Goal: Task Accomplishment & Management: Complete application form

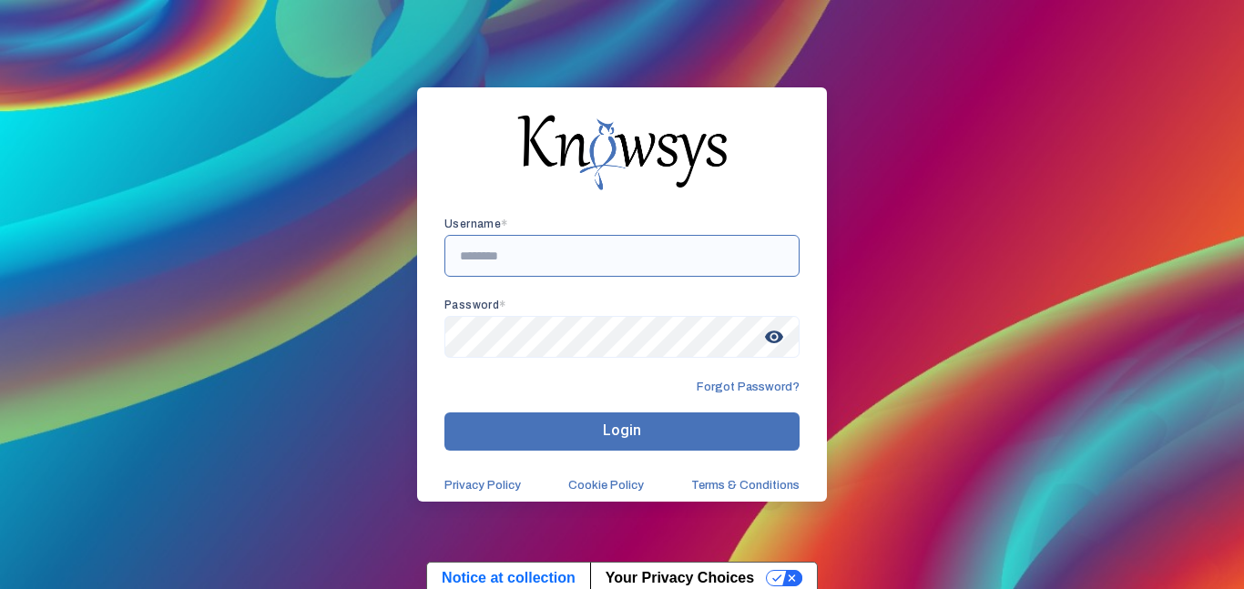
click at [516, 258] on input "text" at bounding box center [621, 256] width 355 height 42
type input "**********"
click at [444, 413] on button "Login" at bounding box center [621, 432] width 355 height 38
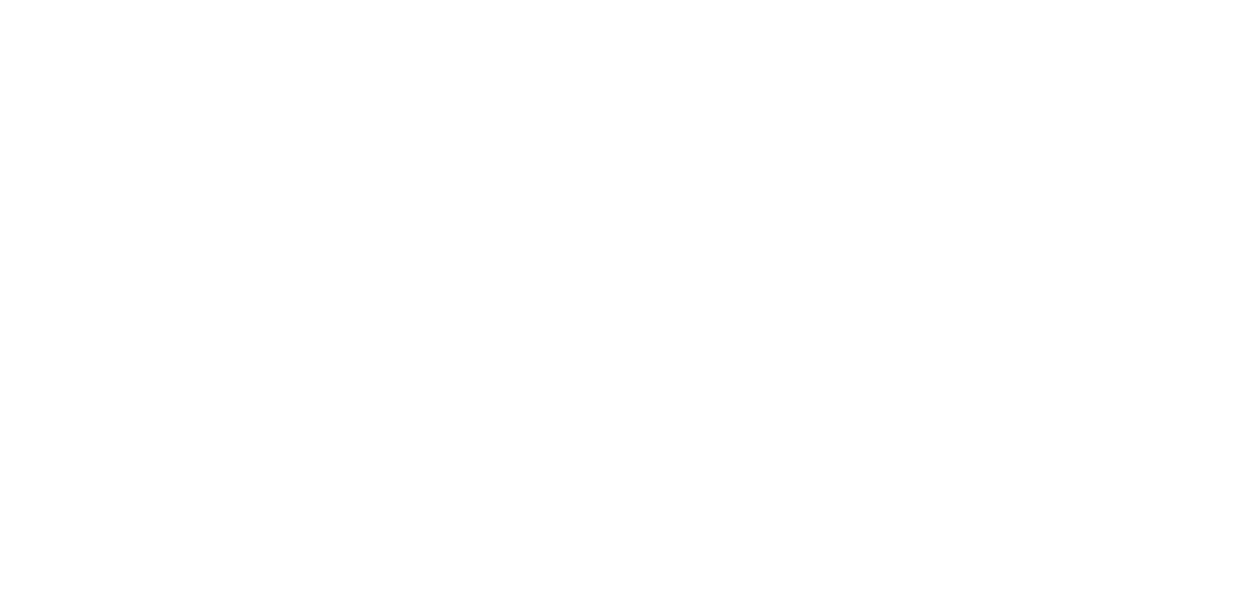
click at [494, 426] on div at bounding box center [622, 294] width 1244 height 589
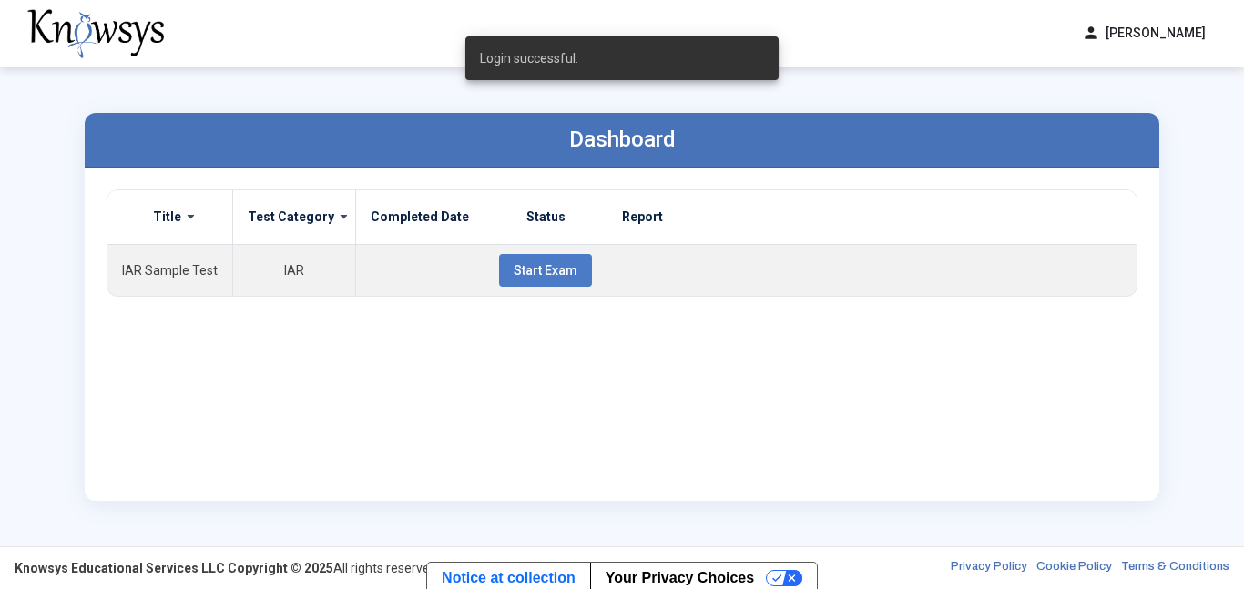
click at [650, 443] on div "Title Test Category Completed Date Status Report IAR Sample Test IAR Start Exam" at bounding box center [622, 334] width 1031 height 290
click at [642, 434] on div "Title Test Category Completed Date Status Report IAR Sample Test IAR Start Exam" at bounding box center [622, 334] width 1031 height 290
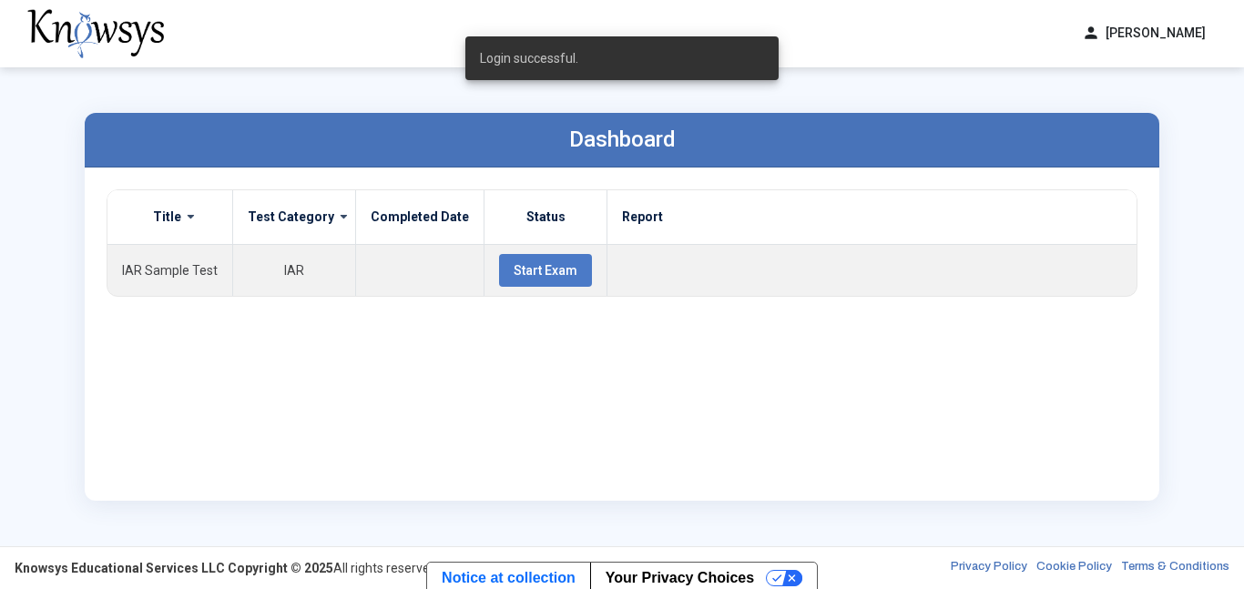
click at [771, 342] on div "Title Test Category Completed Date Status Report IAR Sample Test IAR Start Exam" at bounding box center [622, 334] width 1031 height 290
drag, startPoint x: 504, startPoint y: 342, endPoint x: 480, endPoint y: 337, distance: 24.3
click at [480, 337] on div "Title Test Category Completed Date Status Report IAR Sample Test IAR Start Exam" at bounding box center [622, 334] width 1031 height 290
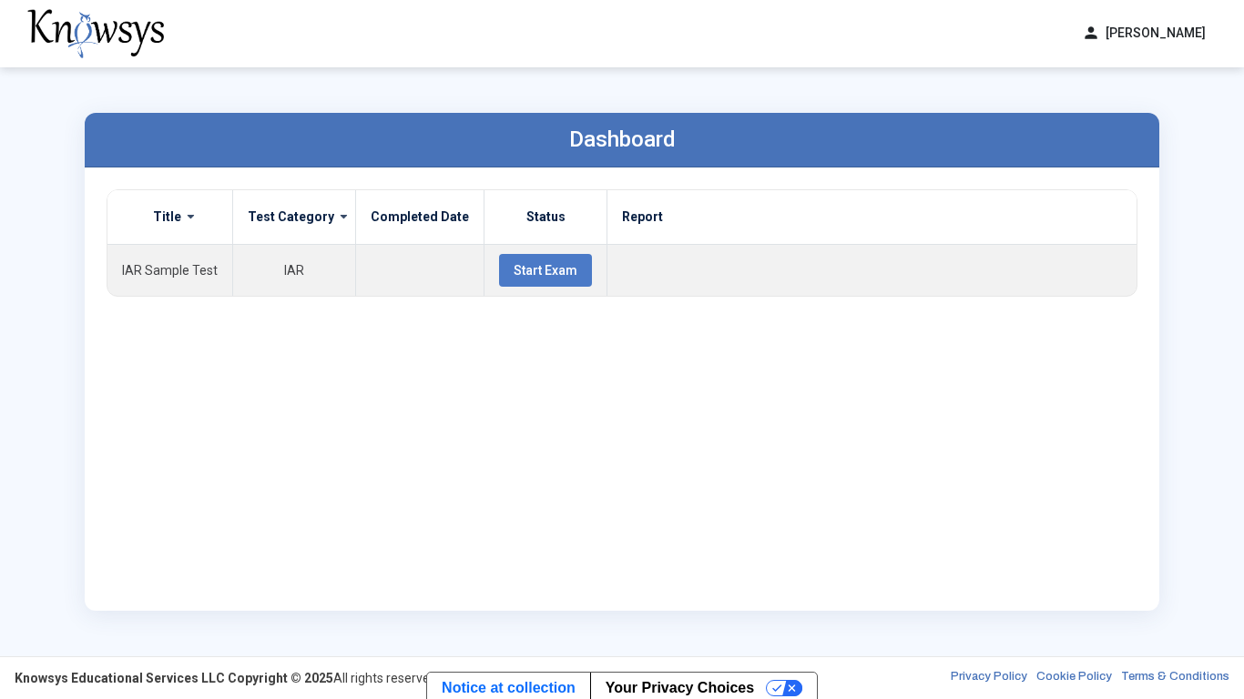
click at [334, 220] on span at bounding box center [337, 216] width 6 height 15
click at [334, 222] on span at bounding box center [337, 216] width 6 height 15
click at [194, 217] on div "Title" at bounding box center [170, 217] width 96 height 17
click at [182, 217] on span at bounding box center [184, 216] width 6 height 15
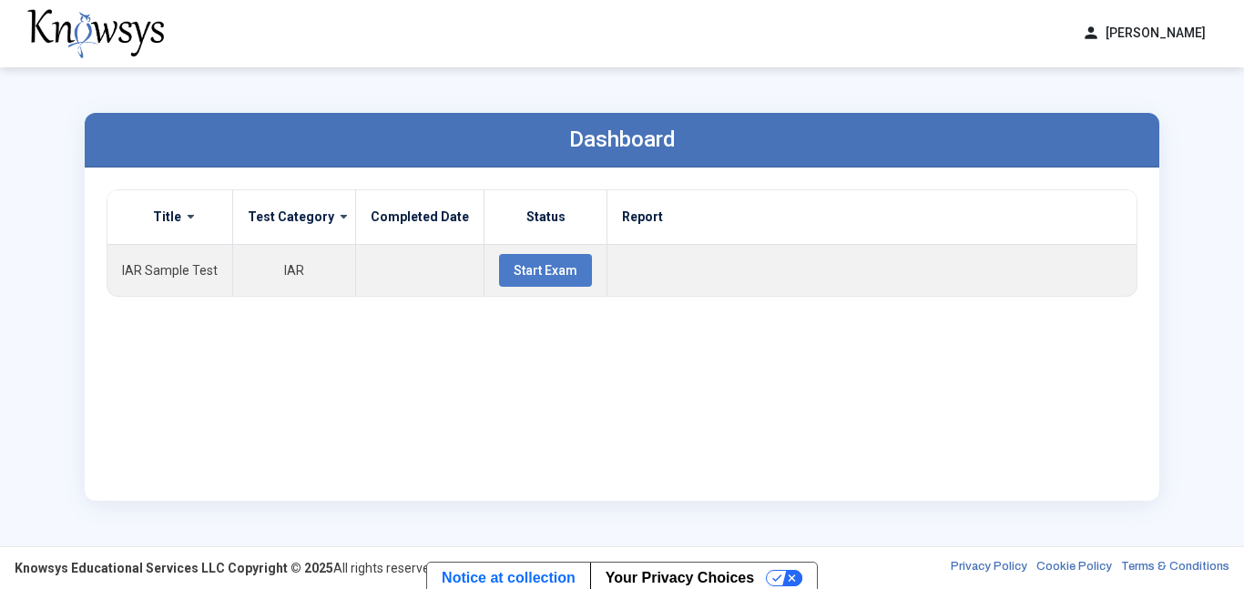
click at [859, 83] on div "Dashboard Title Test Category Completed Date Status Report IAR Sample Test IAR …" at bounding box center [621, 306] width 1111 height 479
click at [1011, 86] on div "Dashboard Title Test Category Completed Date Status Report IAR Sample Test IAR …" at bounding box center [621, 306] width 1111 height 479
drag, startPoint x: 995, startPoint y: 121, endPoint x: 444, endPoint y: 114, distance: 552.0
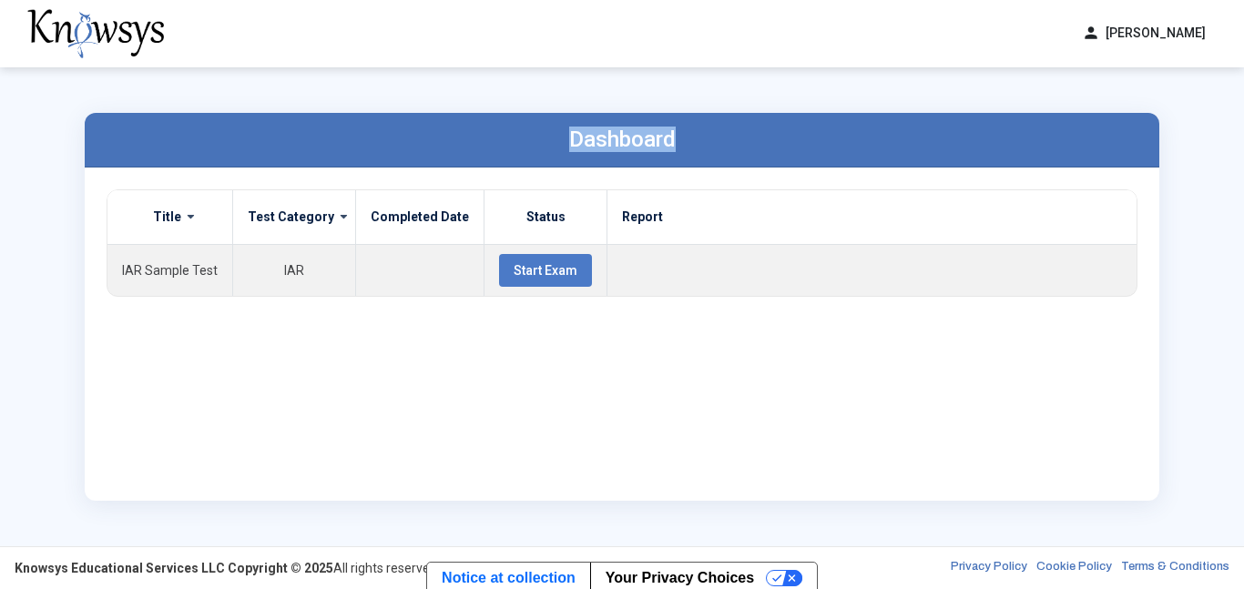
click at [444, 114] on div "Dashboard" at bounding box center [622, 140] width 1075 height 55
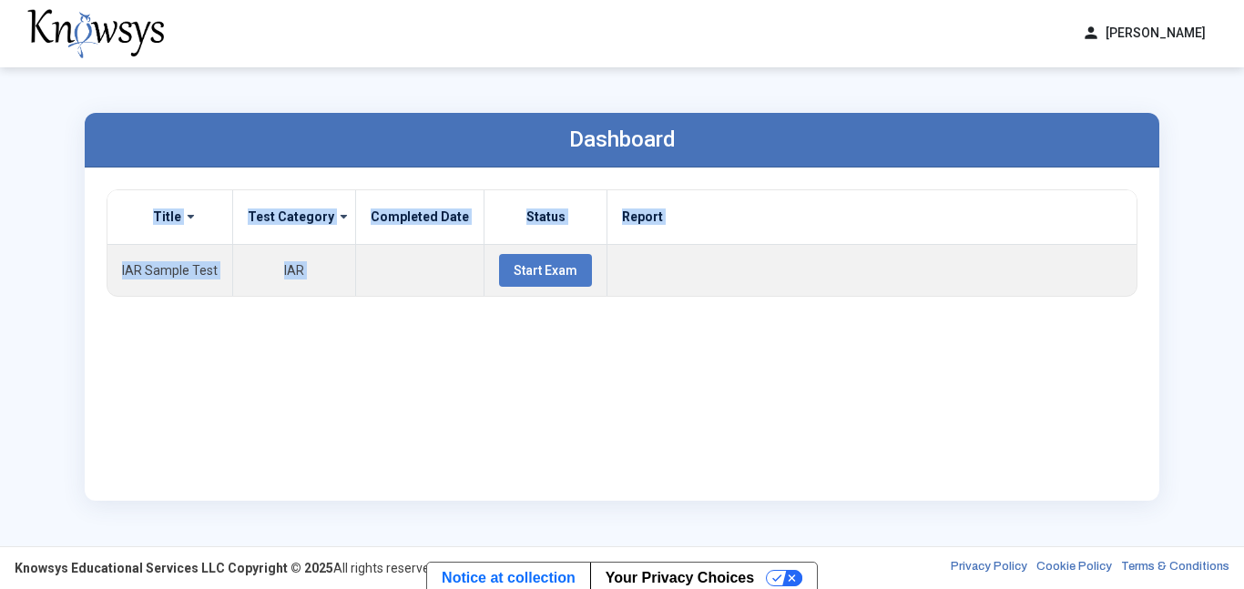
drag, startPoint x: 599, startPoint y: 261, endPoint x: 652, endPoint y: 183, distance: 94.5
click at [652, 183] on div "Title Test Category Completed Date Status Report IAR Sample Test IAR Start Exam" at bounding box center [622, 334] width 1075 height 333
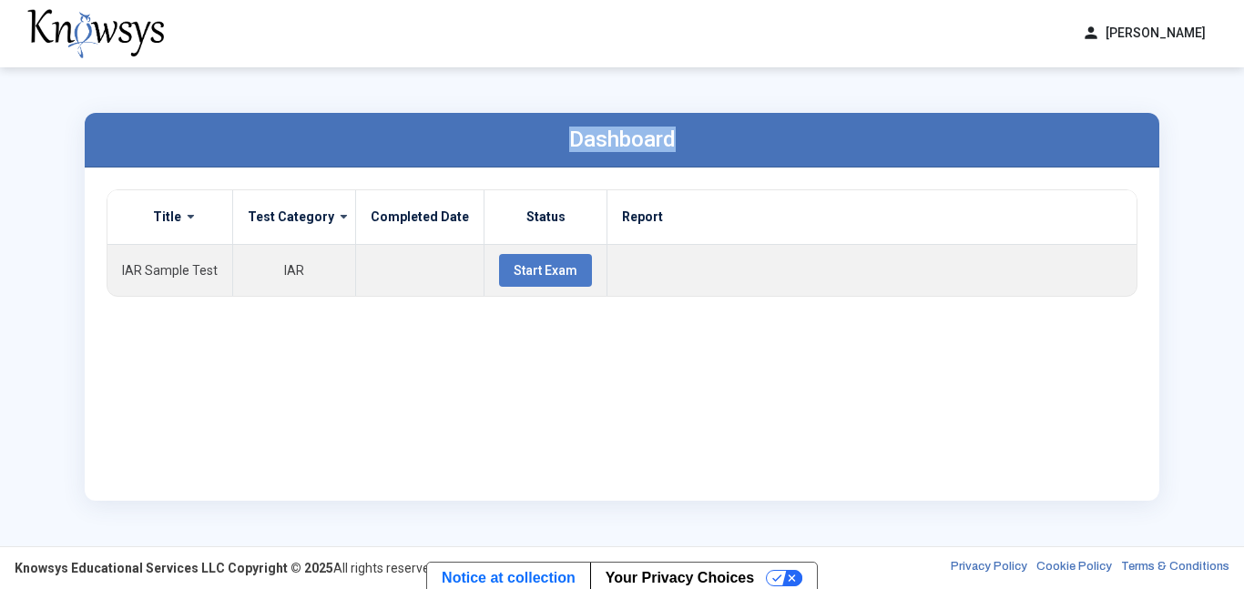
drag, startPoint x: 699, startPoint y: 148, endPoint x: 496, endPoint y: 142, distance: 202.3
click at [496, 142] on div "Dashboard" at bounding box center [622, 140] width 1075 height 55
click at [497, 143] on div "Dashboard" at bounding box center [622, 140] width 1075 height 55
drag, startPoint x: 503, startPoint y: 144, endPoint x: 686, endPoint y: 115, distance: 185.4
click at [686, 115] on div "Dashboard" at bounding box center [622, 140] width 1075 height 55
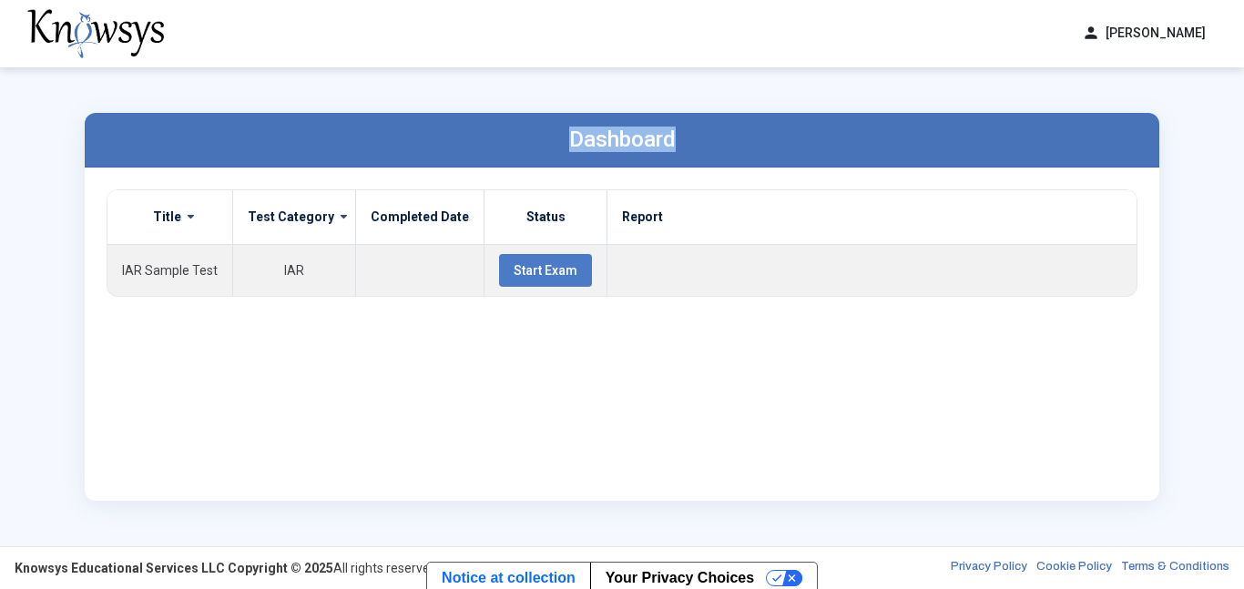
click at [683, 117] on div "Dashboard" at bounding box center [622, 140] width 1075 height 55
drag, startPoint x: 683, startPoint y: 117, endPoint x: 626, endPoint y: 115, distance: 57.4
click at [626, 115] on div "Dashboard" at bounding box center [622, 140] width 1075 height 55
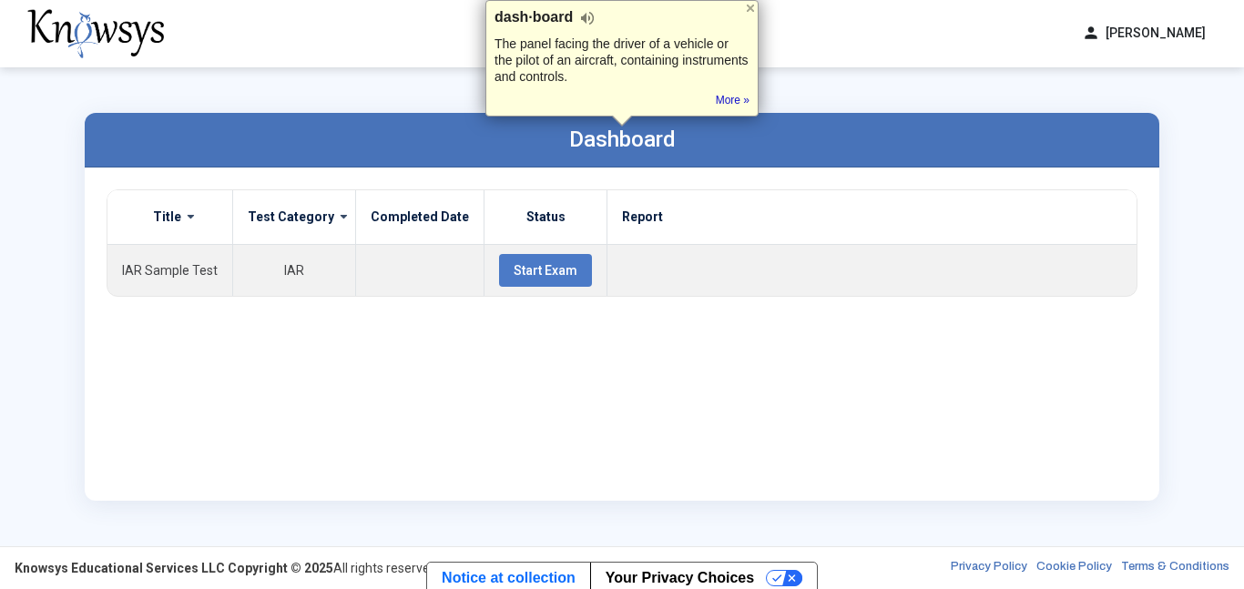
click at [627, 116] on div at bounding box center [622, 120] width 18 height 9
click at [627, 117] on div at bounding box center [622, 120] width 18 height 9
click at [621, 138] on label "Dashboard" at bounding box center [622, 140] width 107 height 26
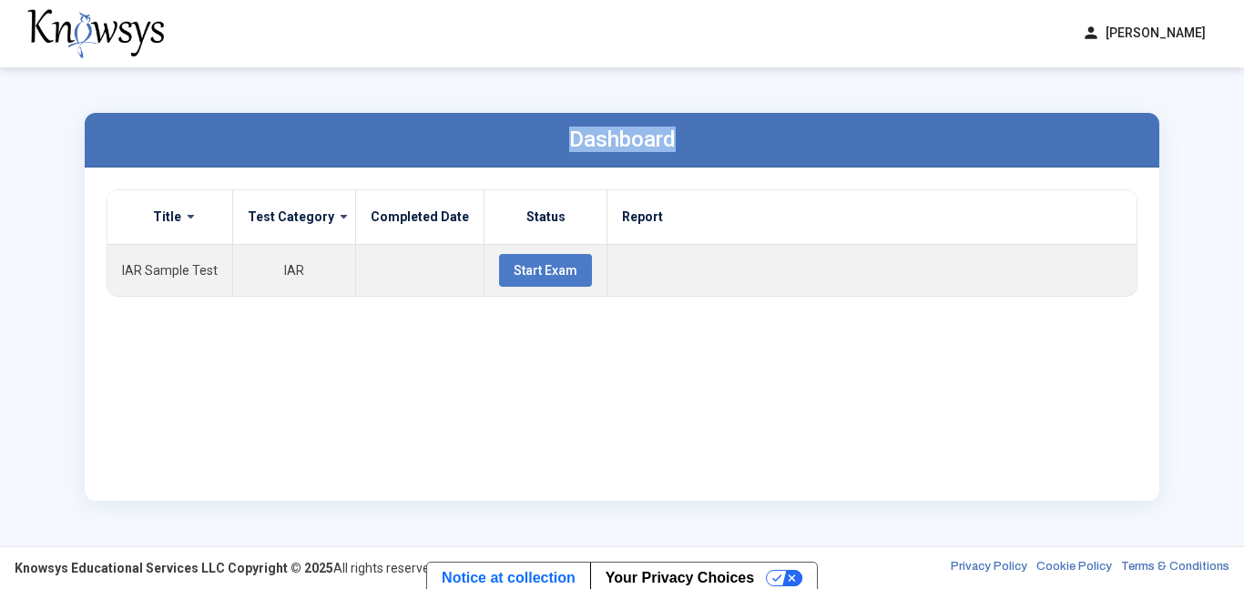
click at [621, 138] on label "Dashboard" at bounding box center [622, 140] width 107 height 26
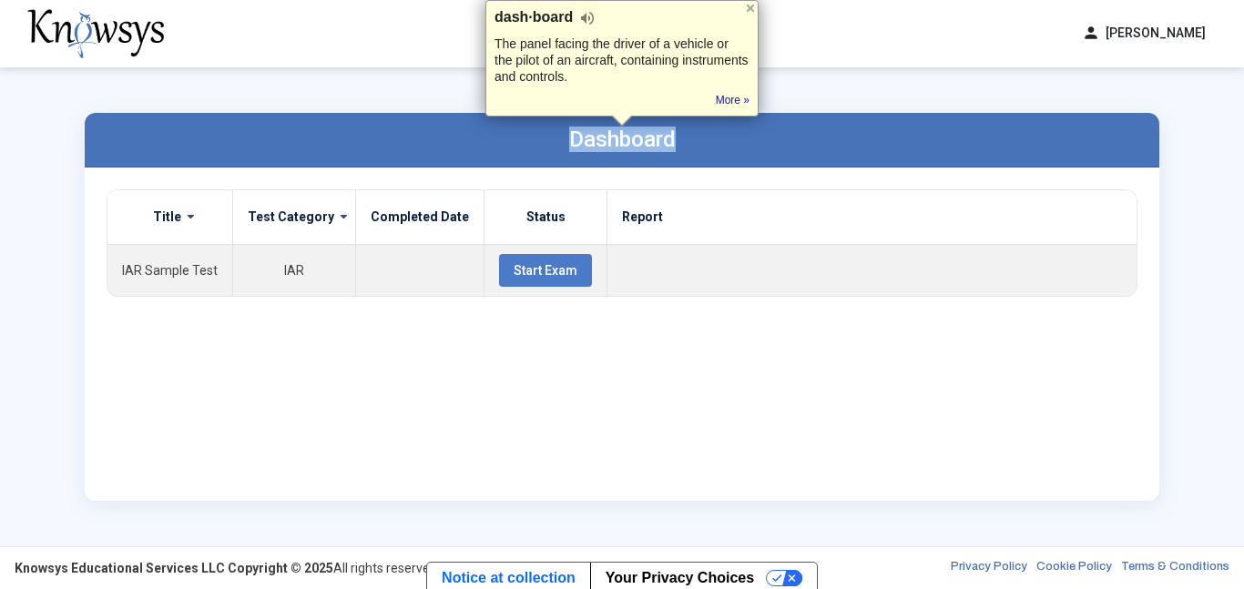
click at [627, 136] on label "Dashboard" at bounding box center [622, 140] width 107 height 26
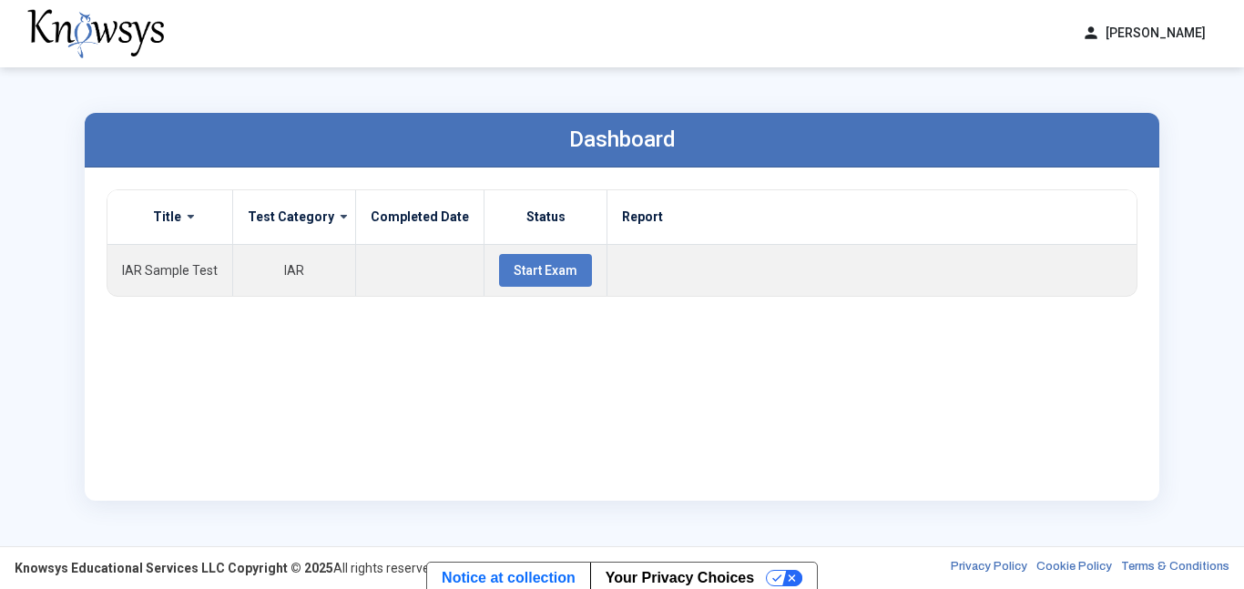
click at [615, 222] on th "Report" at bounding box center [872, 217] width 530 height 55
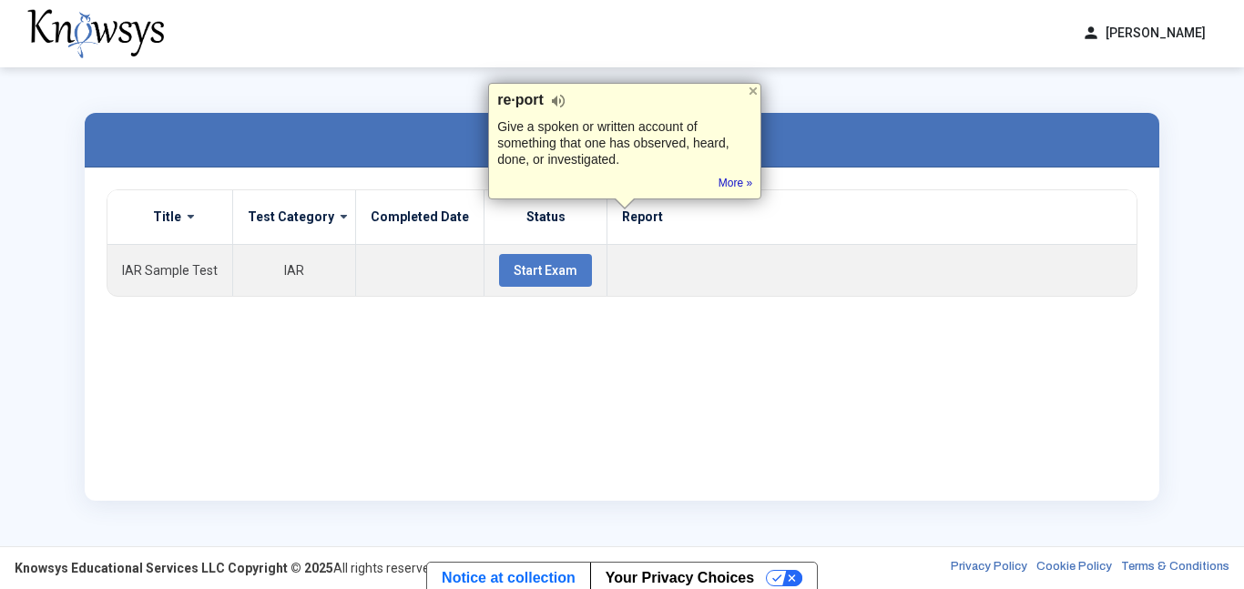
click at [517, 217] on th "Status" at bounding box center [546, 217] width 123 height 55
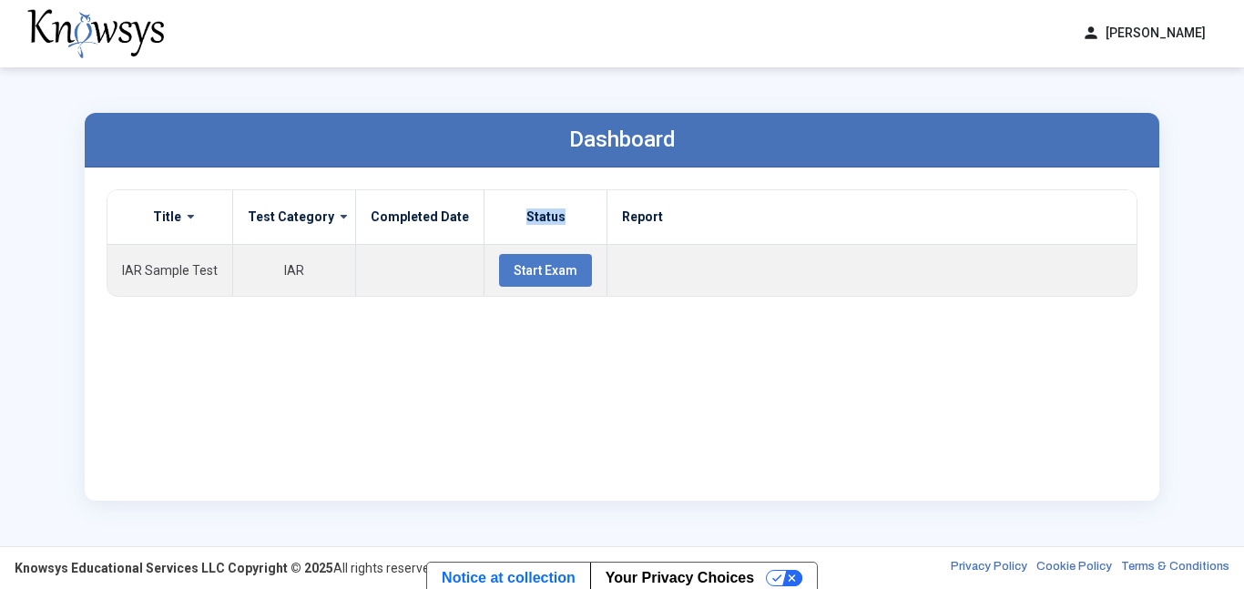
click at [517, 217] on th "Status" at bounding box center [546, 217] width 123 height 55
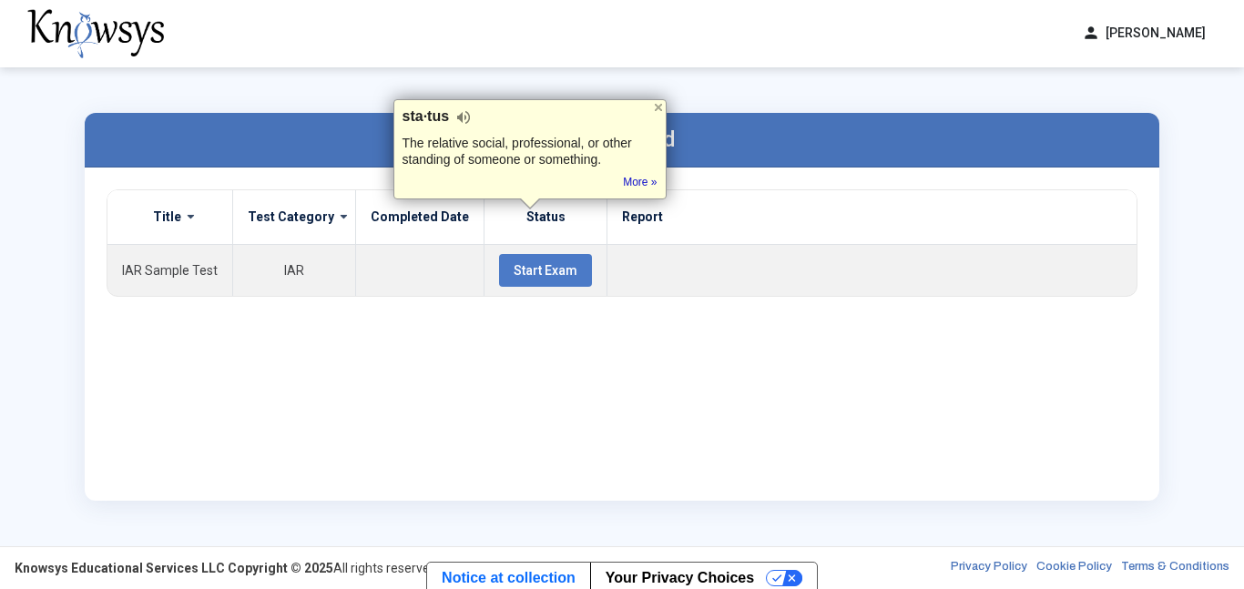
click at [165, 219] on label "Title" at bounding box center [167, 217] width 28 height 16
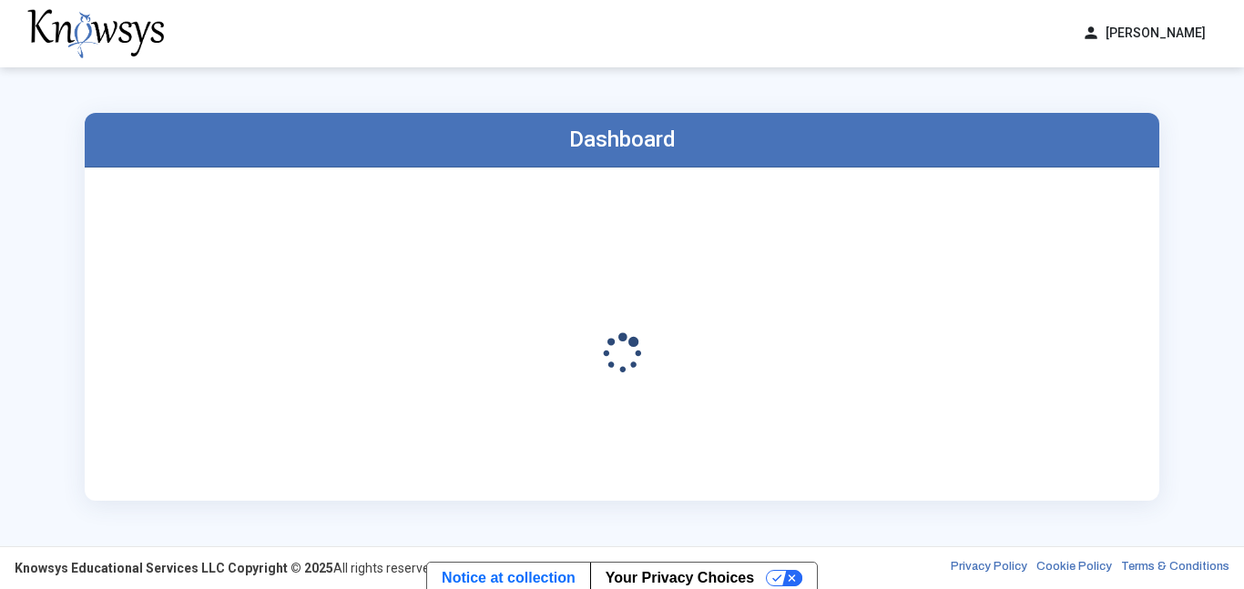
click at [165, 219] on div at bounding box center [622, 334] width 1031 height 290
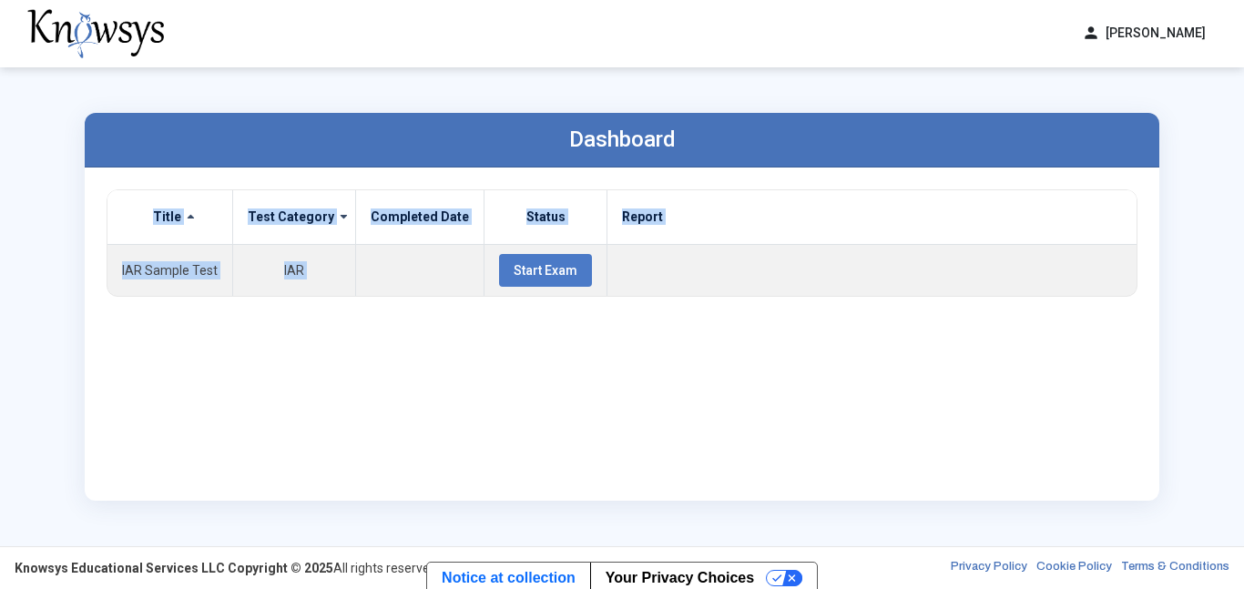
click at [165, 219] on label "Title" at bounding box center [167, 217] width 28 height 16
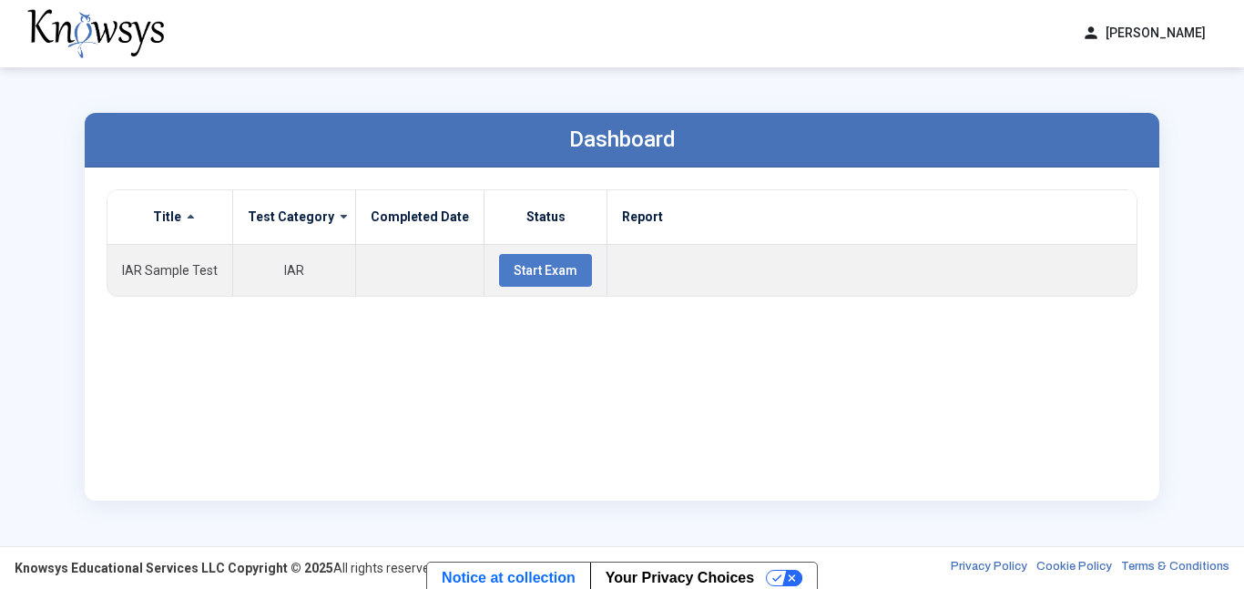
click at [165, 219] on label "Title" at bounding box center [167, 217] width 28 height 16
click at [172, 269] on td "IAR Sample Test" at bounding box center [170, 270] width 126 height 52
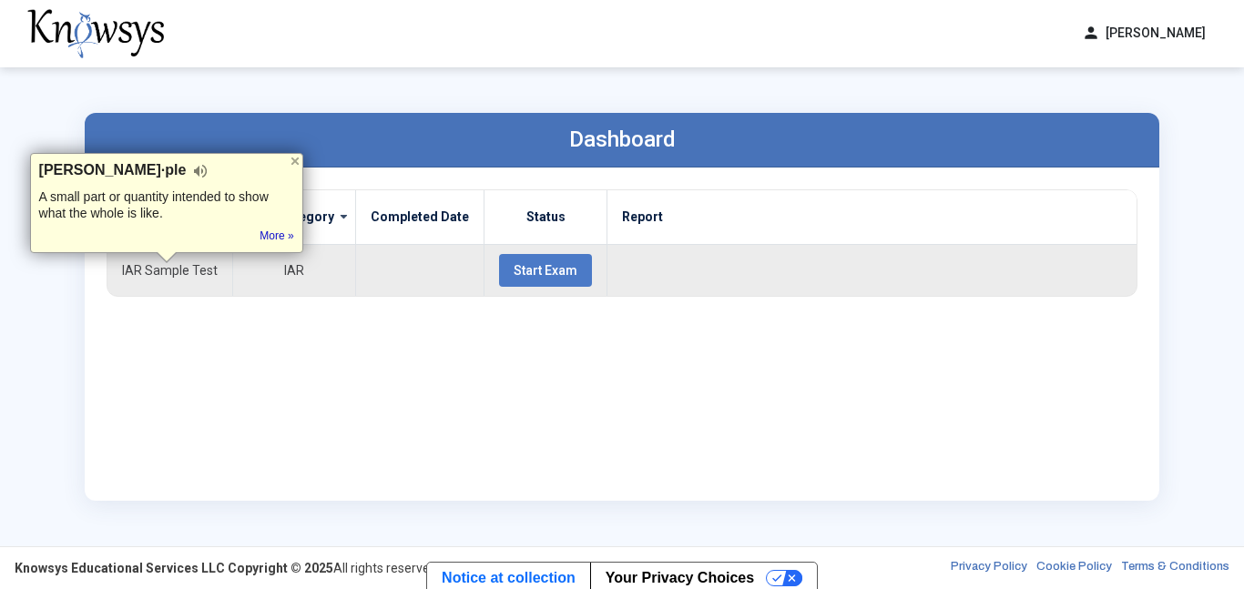
click at [200, 270] on td "IAR Sample Test" at bounding box center [170, 270] width 126 height 52
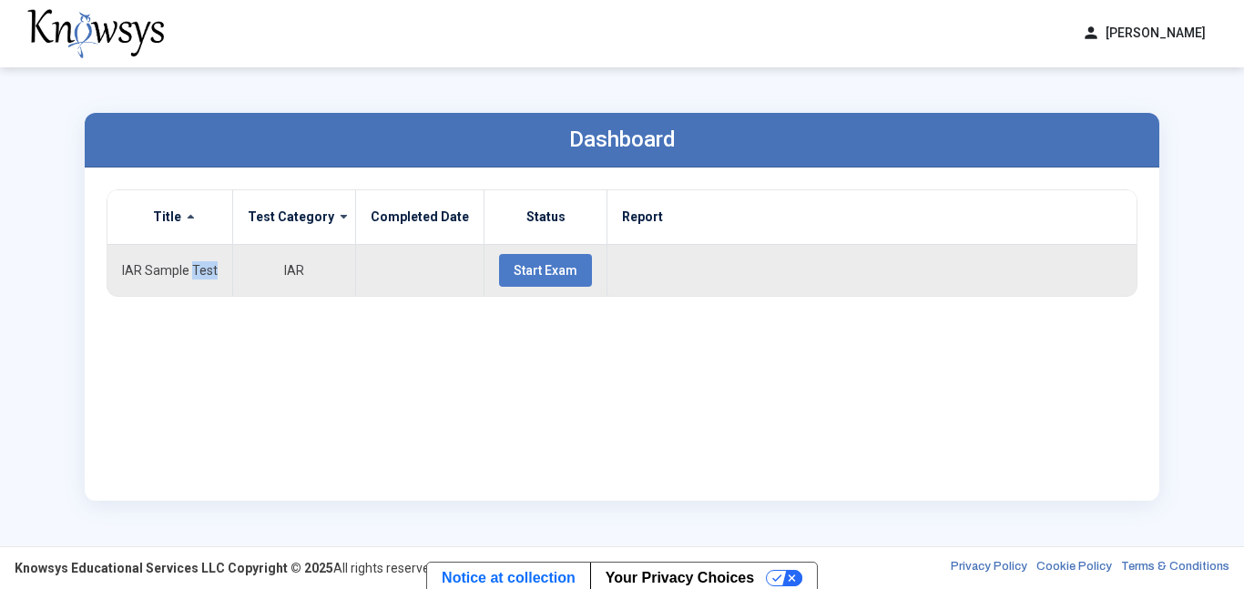
click at [200, 270] on td "IAR Sample Test" at bounding box center [170, 270] width 126 height 52
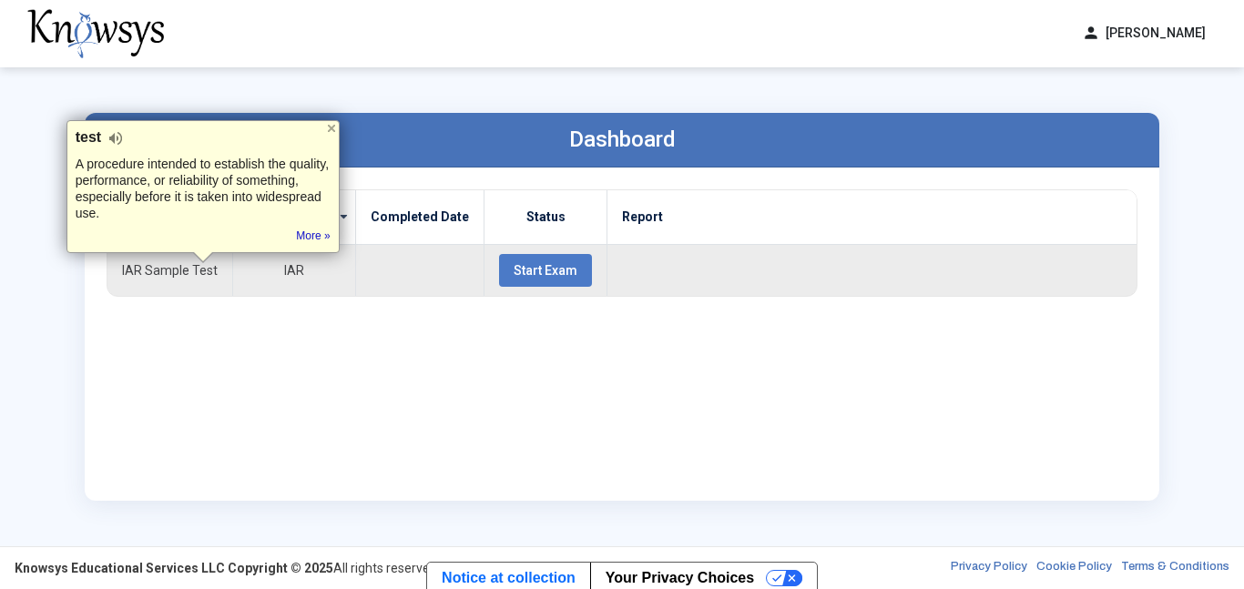
click at [285, 268] on td "IAR" at bounding box center [294, 270] width 123 height 52
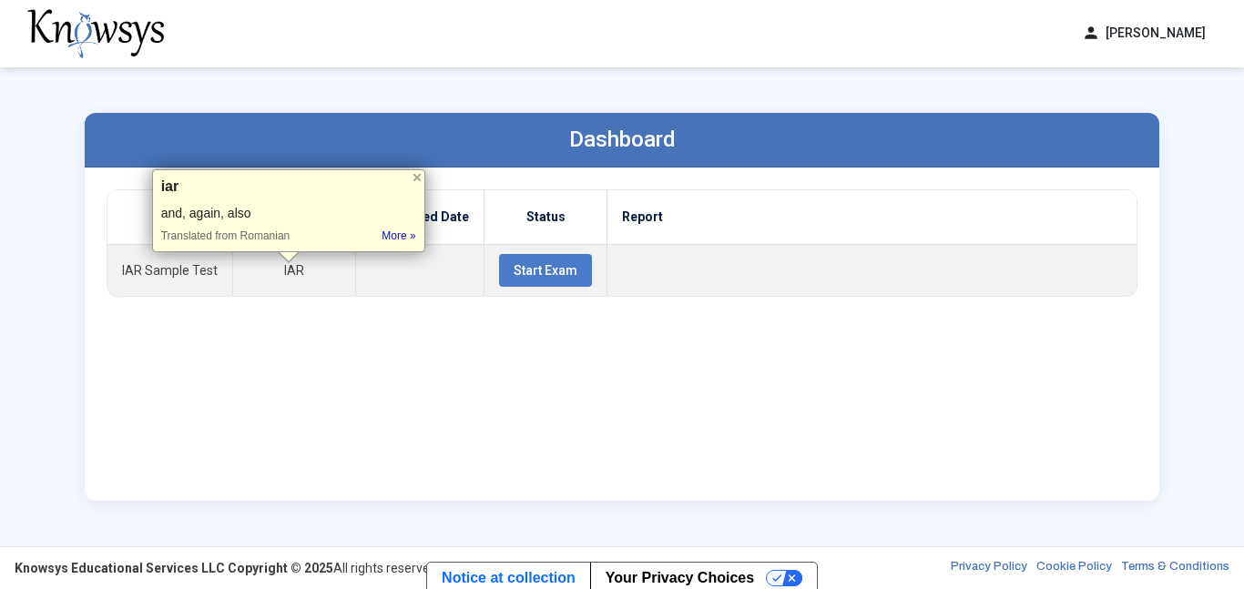
click at [368, 301] on div "Title Test Category Completed Date Status Report IAR Sample Test IAR Start Exam" at bounding box center [622, 334] width 1031 height 290
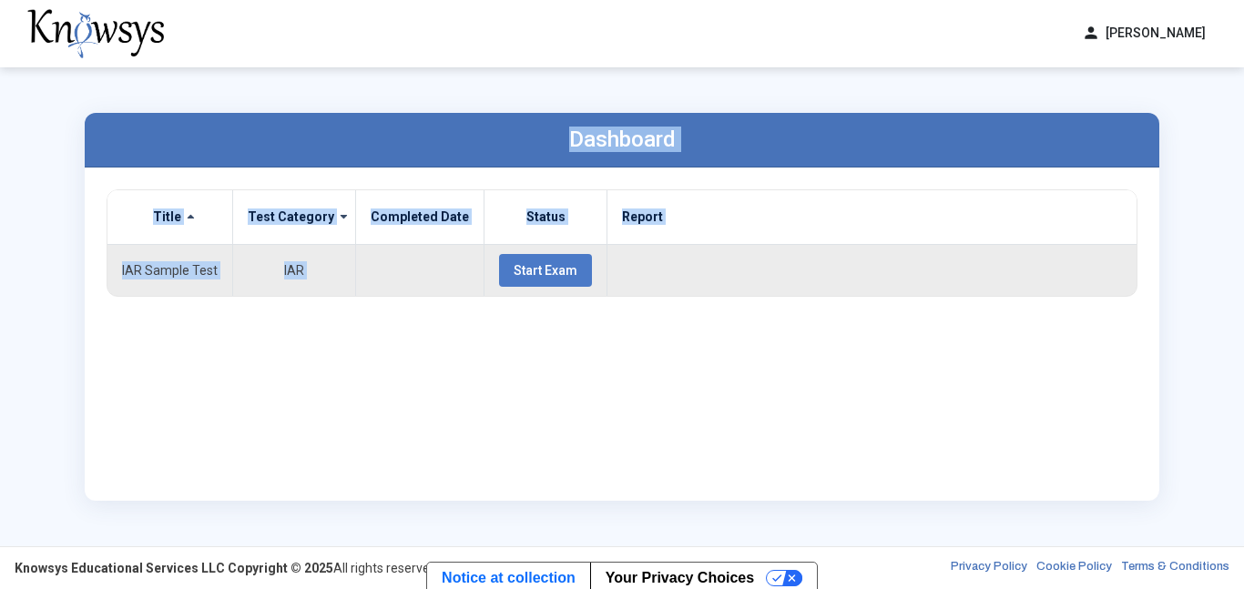
drag, startPoint x: 969, startPoint y: 22, endPoint x: 833, endPoint y: 265, distance: 278.5
click at [833, 265] on div "person Qihang Sang dashboard Dashboard lock_reset Change Password logout Log Ou…" at bounding box center [622, 294] width 1244 height 589
click at [833, 265] on td at bounding box center [872, 270] width 530 height 52
drag, startPoint x: 833, startPoint y: 265, endPoint x: 845, endPoint y: 157, distance: 109.0
click at [845, 157] on div "Dashboard Title Test Category Completed Date Status Report IAR Sample Test IAR …" at bounding box center [622, 307] width 1075 height 388
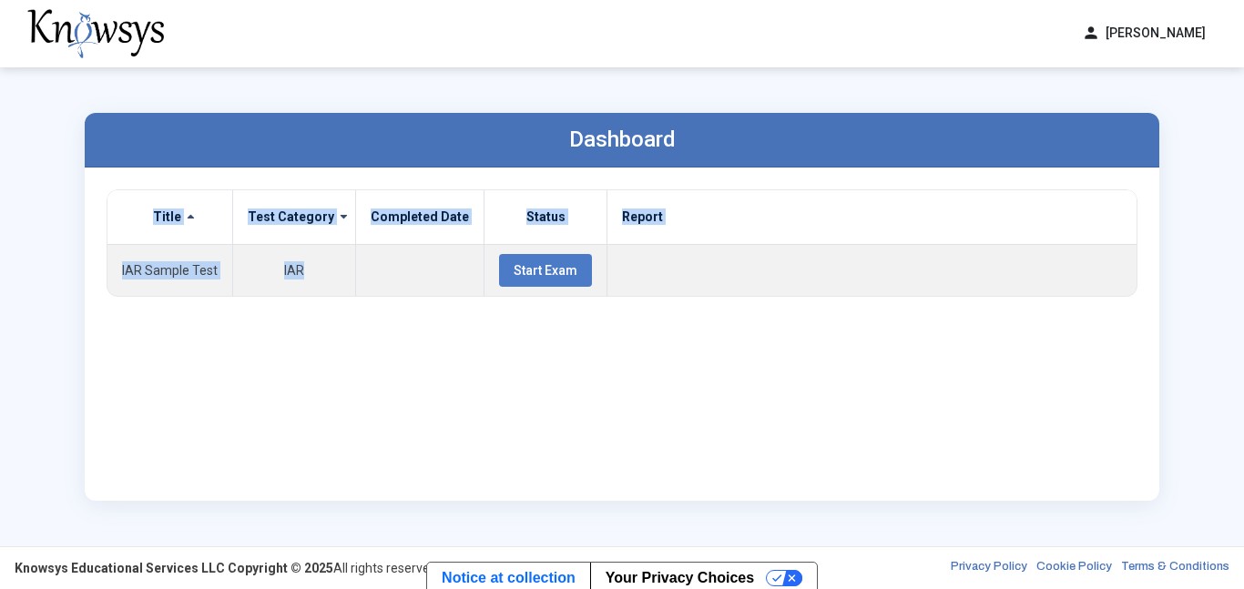
click at [845, 157] on div "Dashboard" at bounding box center [622, 140] width 1075 height 55
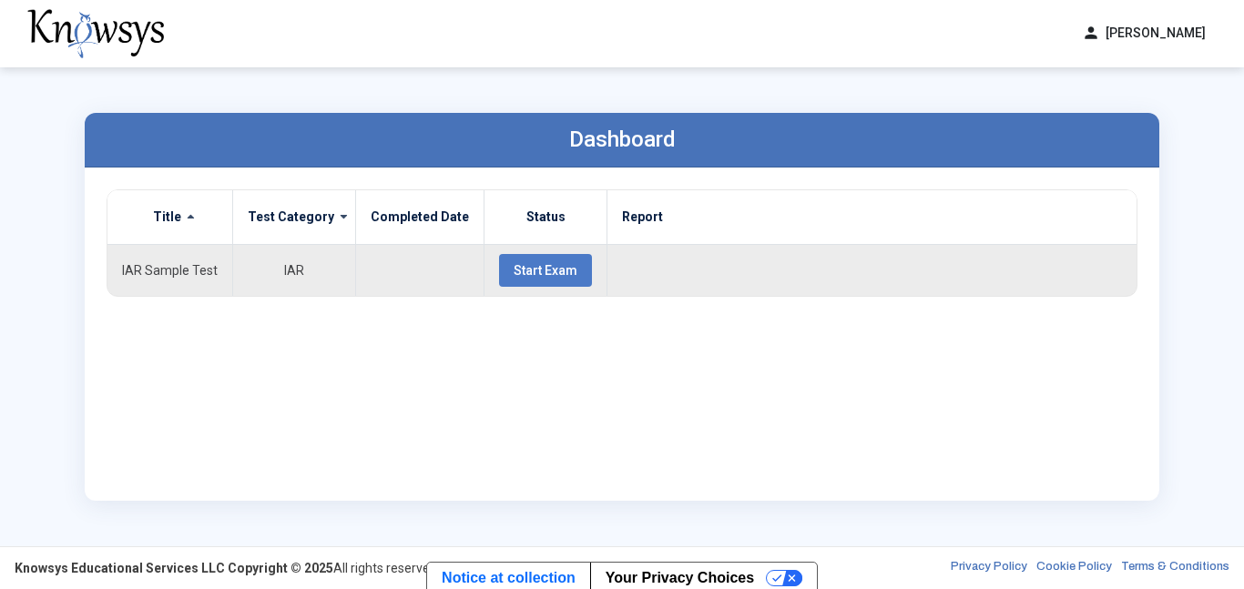
click at [550, 274] on span "Start Exam" at bounding box center [546, 270] width 64 height 15
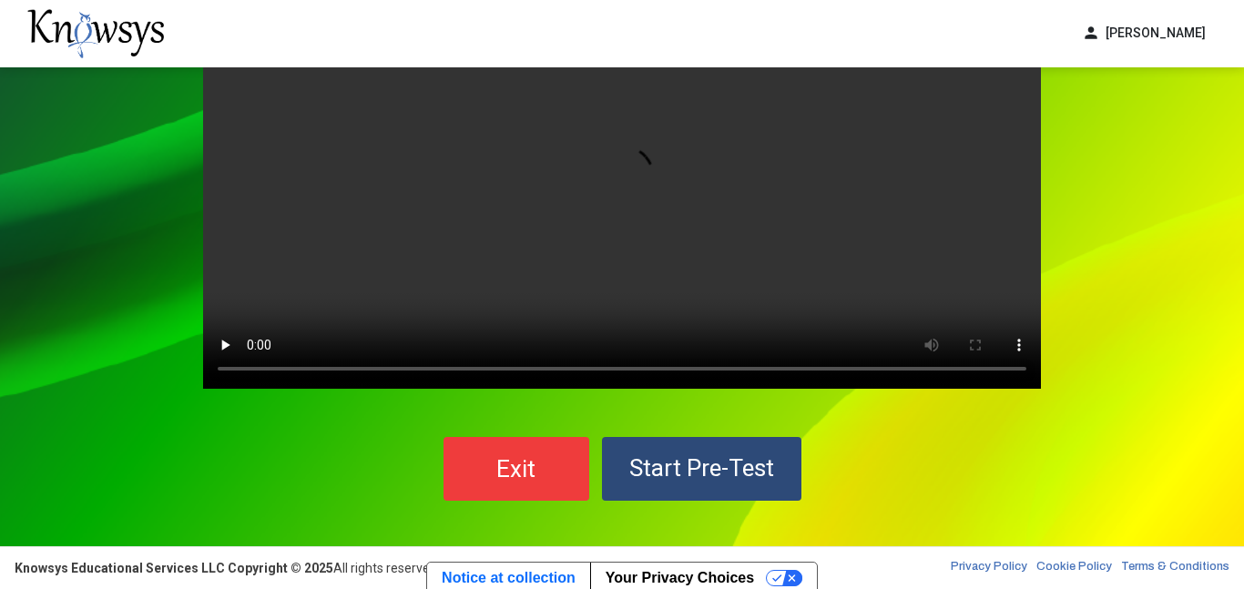
scroll to position [120, 0]
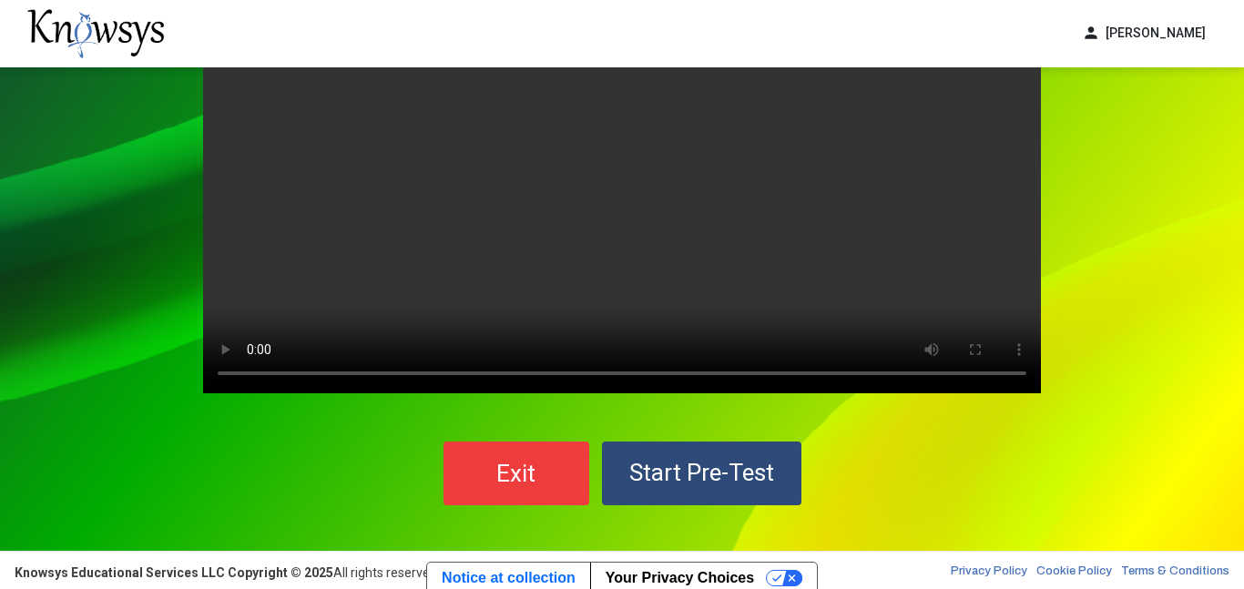
click at [758, 474] on span "Start Pre-Test" at bounding box center [701, 472] width 145 height 27
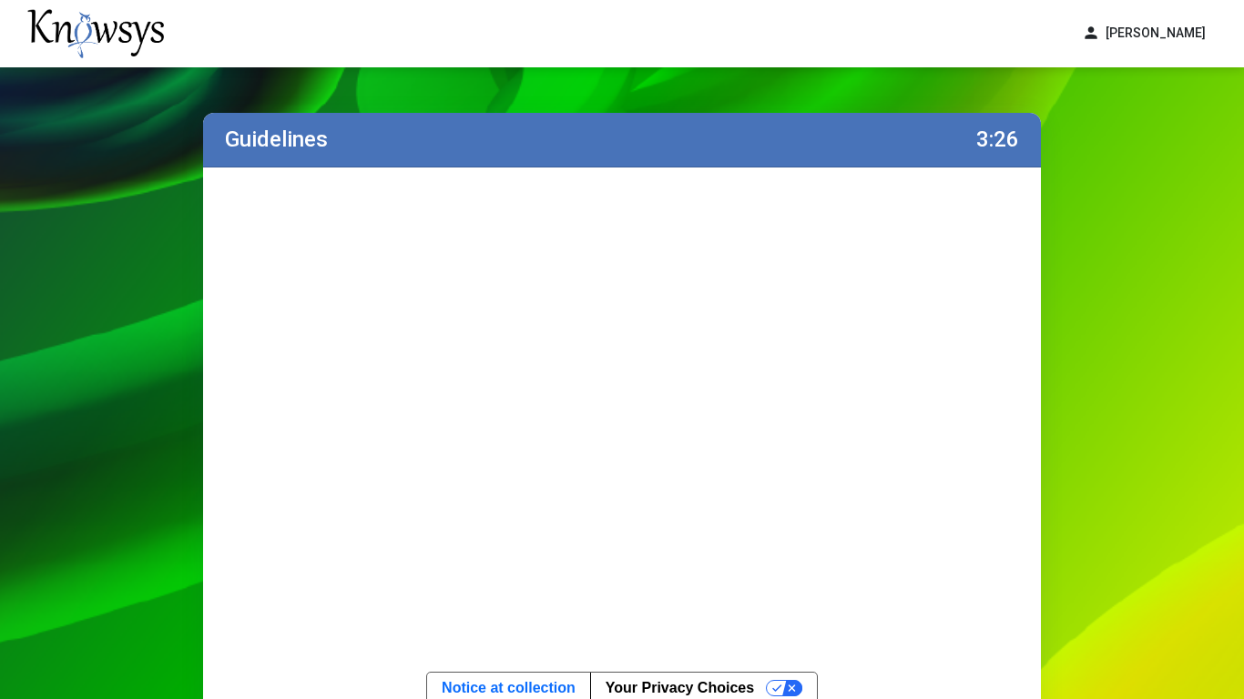
click at [67, 582] on div "Guidelines 3:26 Submit and Start Timed Exam" at bounding box center [622, 449] width 1244 height 764
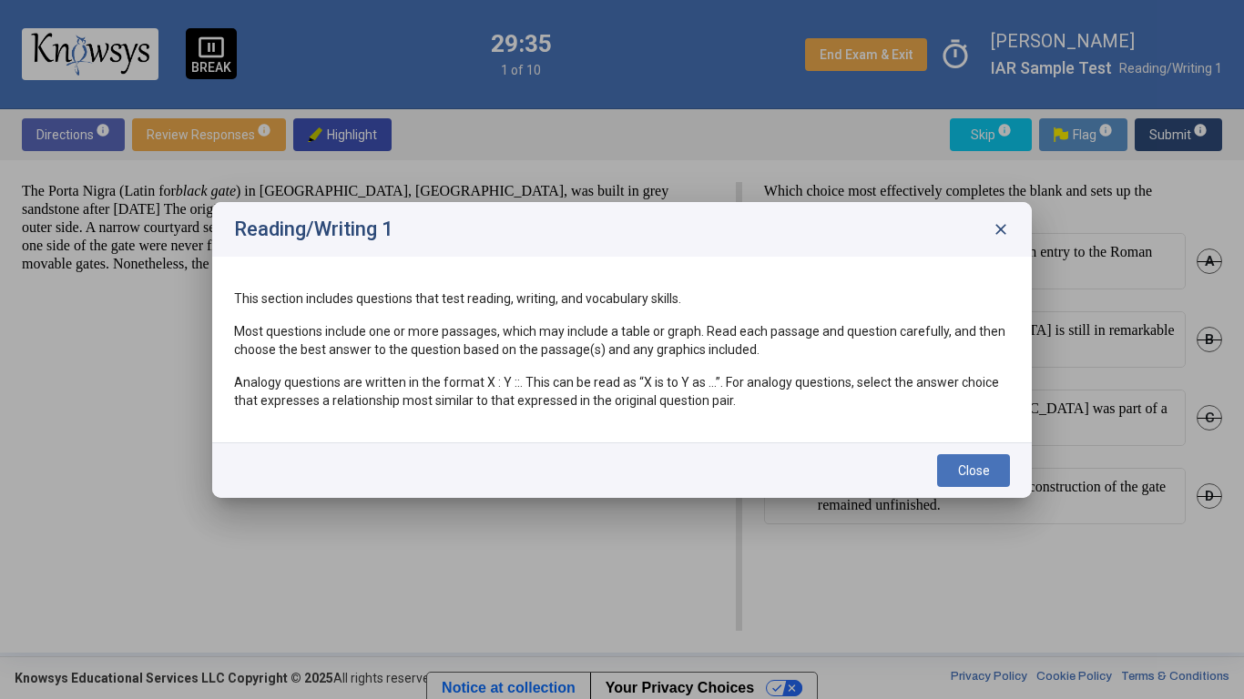
drag, startPoint x: 963, startPoint y: 472, endPoint x: 883, endPoint y: 404, distance: 104.7
click at [883, 404] on div "Reading/Writing 1 close This section includes questions that test reading, writ…" at bounding box center [622, 350] width 820 height 296
click at [959, 475] on span "Close" at bounding box center [974, 471] width 32 height 15
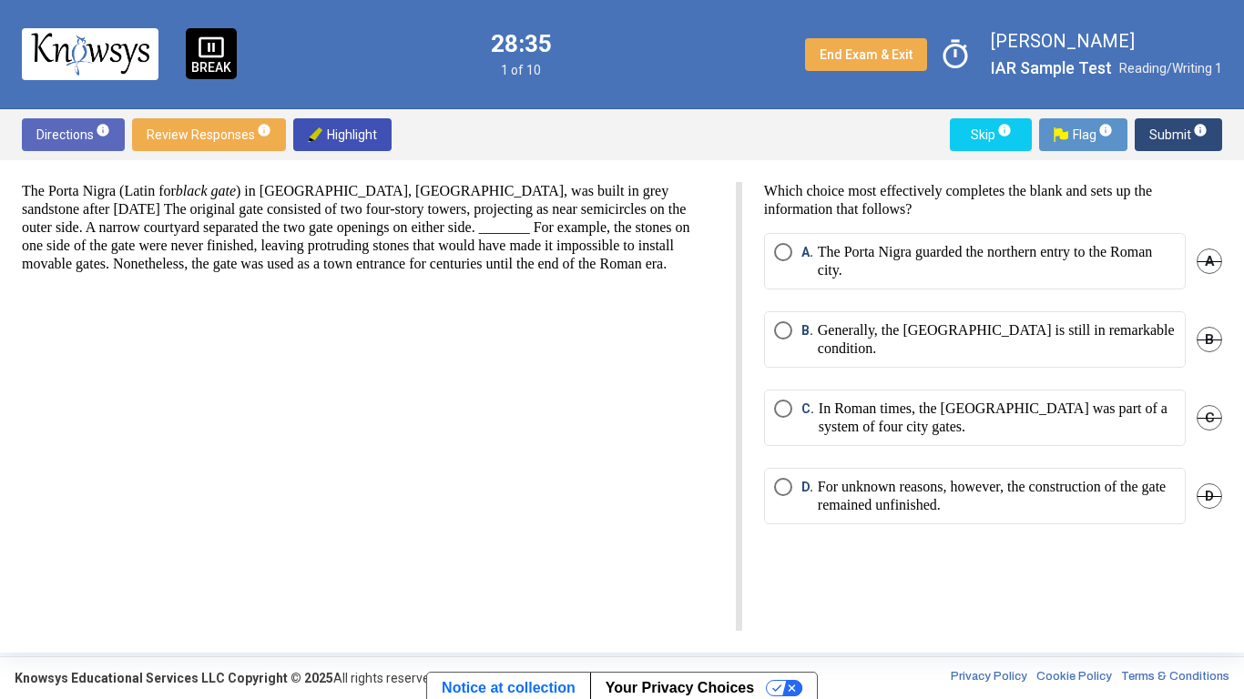
click at [784, 260] on span "Select an option" at bounding box center [783, 252] width 18 height 18
click at [784, 404] on span "Select an option" at bounding box center [783, 409] width 18 height 18
click at [779, 487] on span "Select an option" at bounding box center [783, 487] width 18 height 18
click at [1170, 134] on span "Submit info" at bounding box center [1178, 134] width 58 height 33
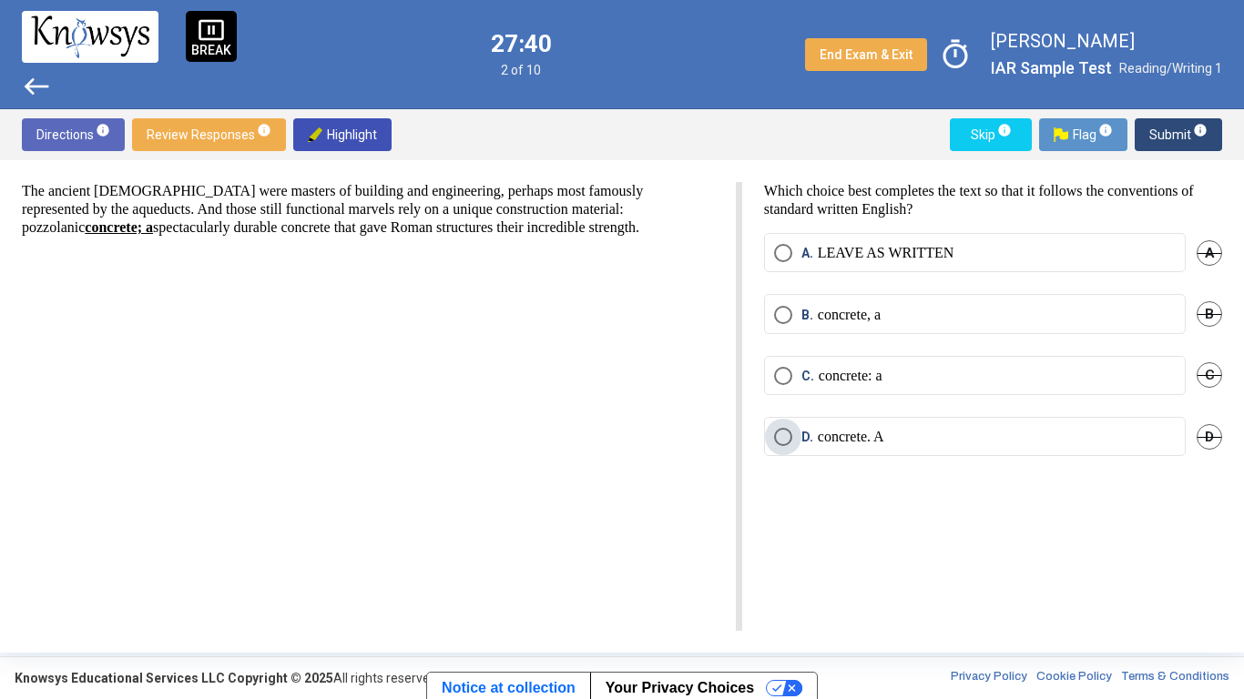
click at [781, 432] on span "Select an option" at bounding box center [783, 437] width 18 height 18
click at [779, 371] on span "Select an option" at bounding box center [783, 376] width 18 height 18
click at [779, 318] on span "Select an option" at bounding box center [783, 315] width 18 height 18
click at [1158, 133] on span "Submit info" at bounding box center [1178, 134] width 58 height 33
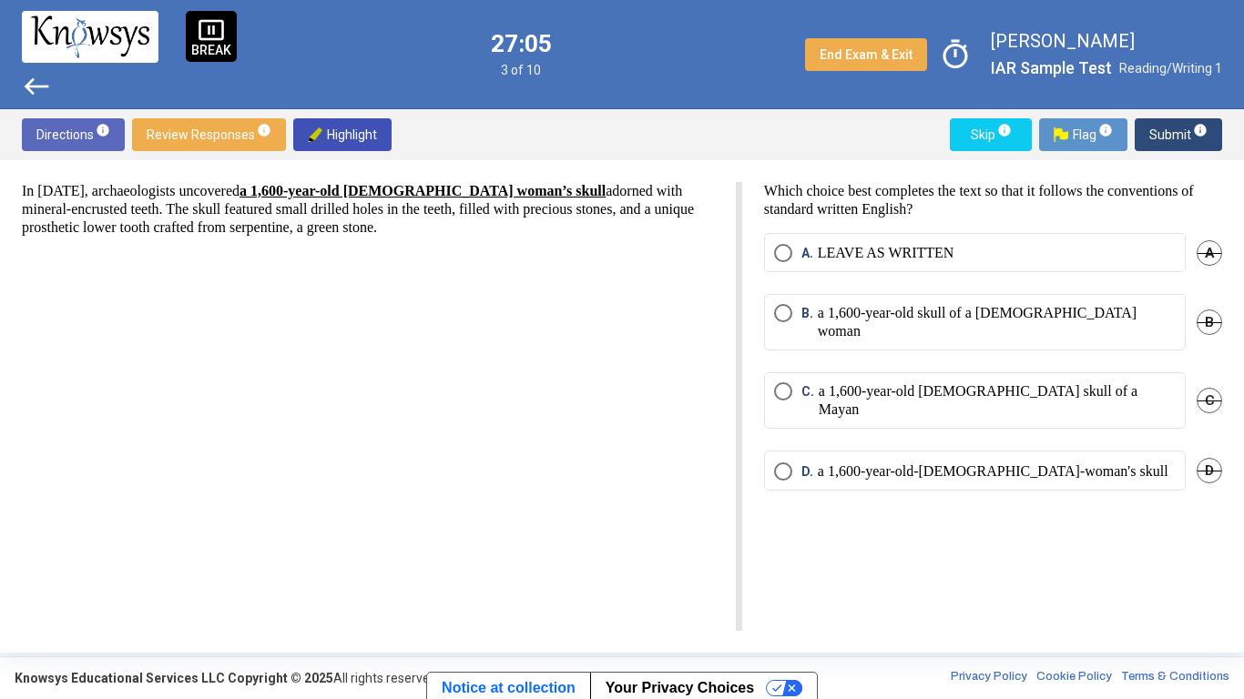
click at [805, 383] on span "C." at bounding box center [809, 401] width 17 height 36
click at [947, 463] on p "a 1,600-year-old-[DEMOGRAPHIC_DATA]-woman's skull" at bounding box center [993, 472] width 351 height 18
click at [1138, 301] on mat-radio-button "B. a 1,600-year-old skull of a [DEMOGRAPHIC_DATA] woman" at bounding box center [975, 322] width 422 height 56
click at [1097, 311] on label "B. a 1,600-year-old skull of a [DEMOGRAPHIC_DATA] woman" at bounding box center [975, 322] width 402 height 36
click at [1184, 128] on span "Submit info" at bounding box center [1178, 134] width 58 height 33
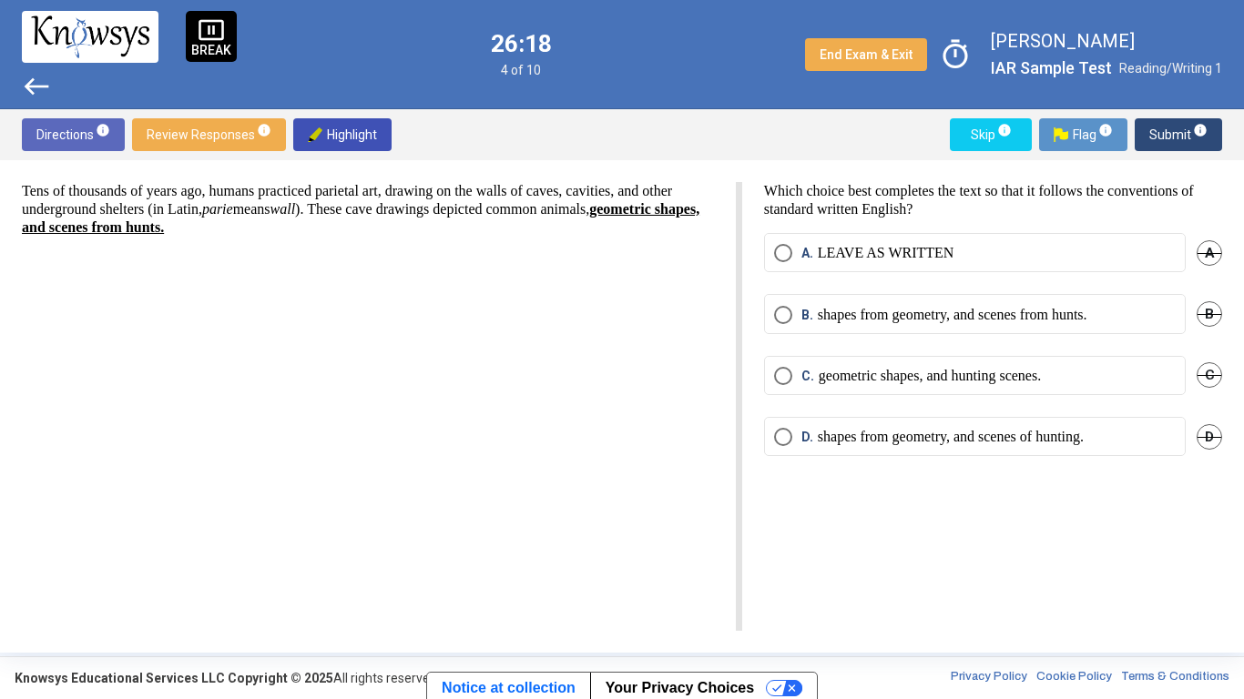
click at [946, 392] on mat-radio-button "C. geometric shapes, and hunting scenes." at bounding box center [975, 375] width 422 height 39
click at [934, 383] on p "geometric shapes, and hunting scenes." at bounding box center [930, 376] width 222 height 18
click at [1150, 138] on span "Submit info" at bounding box center [1178, 134] width 58 height 33
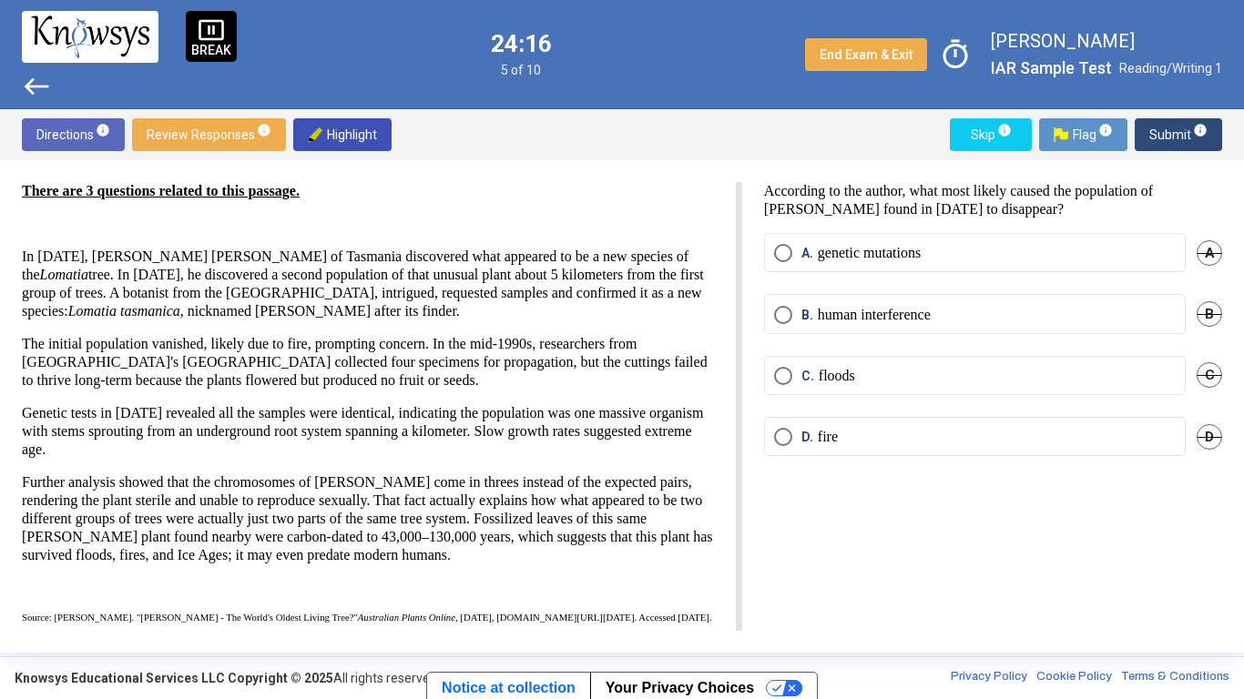
click at [774, 306] on span "Select an option" at bounding box center [783, 315] width 18 height 18
click at [1147, 138] on button "Submit info" at bounding box center [1178, 134] width 87 height 33
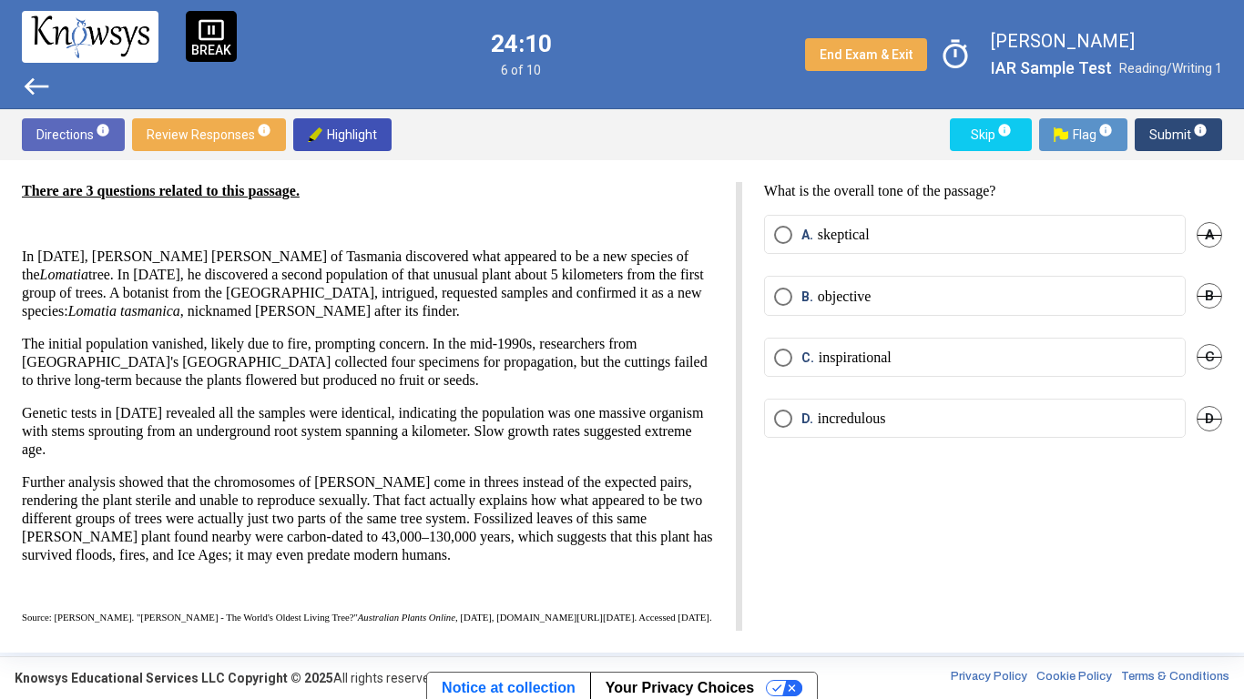
click at [851, 297] on p "objective" at bounding box center [845, 297] width 54 height 18
click at [1157, 136] on span "Submit info" at bounding box center [1178, 134] width 58 height 33
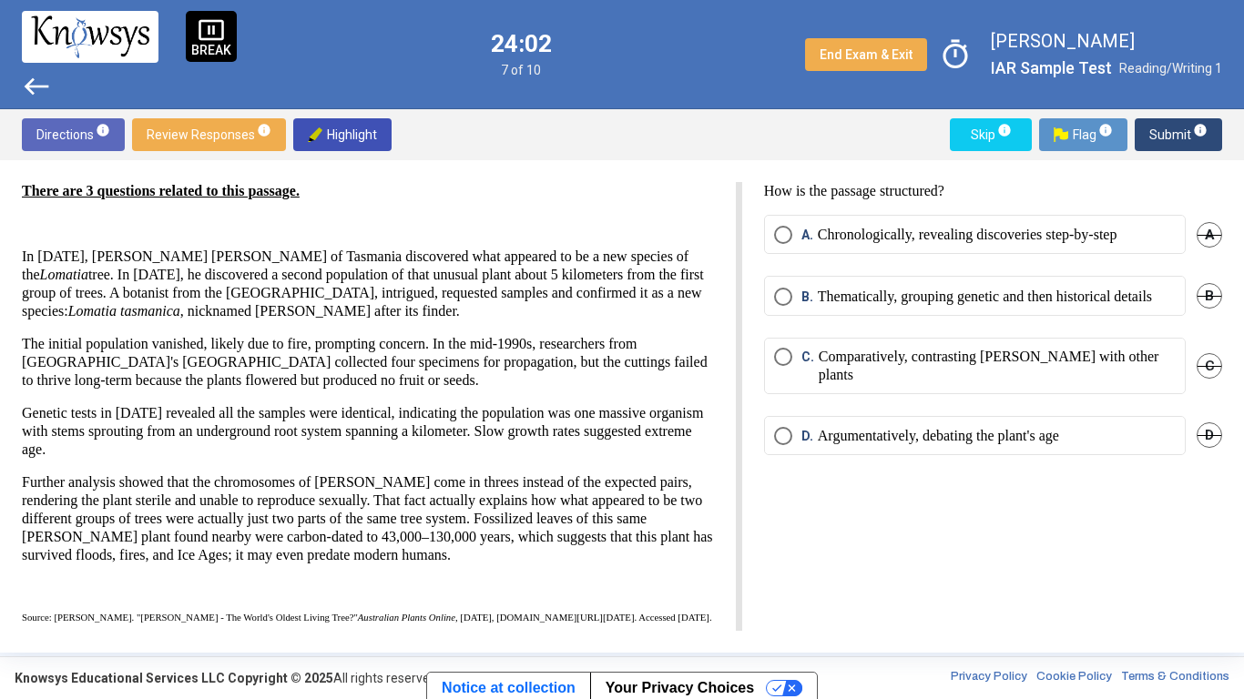
click at [942, 394] on mat-radio-button "C. Comparatively, contrasting [PERSON_NAME] with other plants" at bounding box center [975, 366] width 422 height 56
click at [833, 315] on mat-radio-button "B. Thematically, grouping genetic and then historical details" at bounding box center [975, 295] width 422 height 39
click at [789, 297] on span "Select an option" at bounding box center [783, 297] width 18 height 18
click at [1185, 131] on span "Submit info" at bounding box center [1178, 134] width 58 height 33
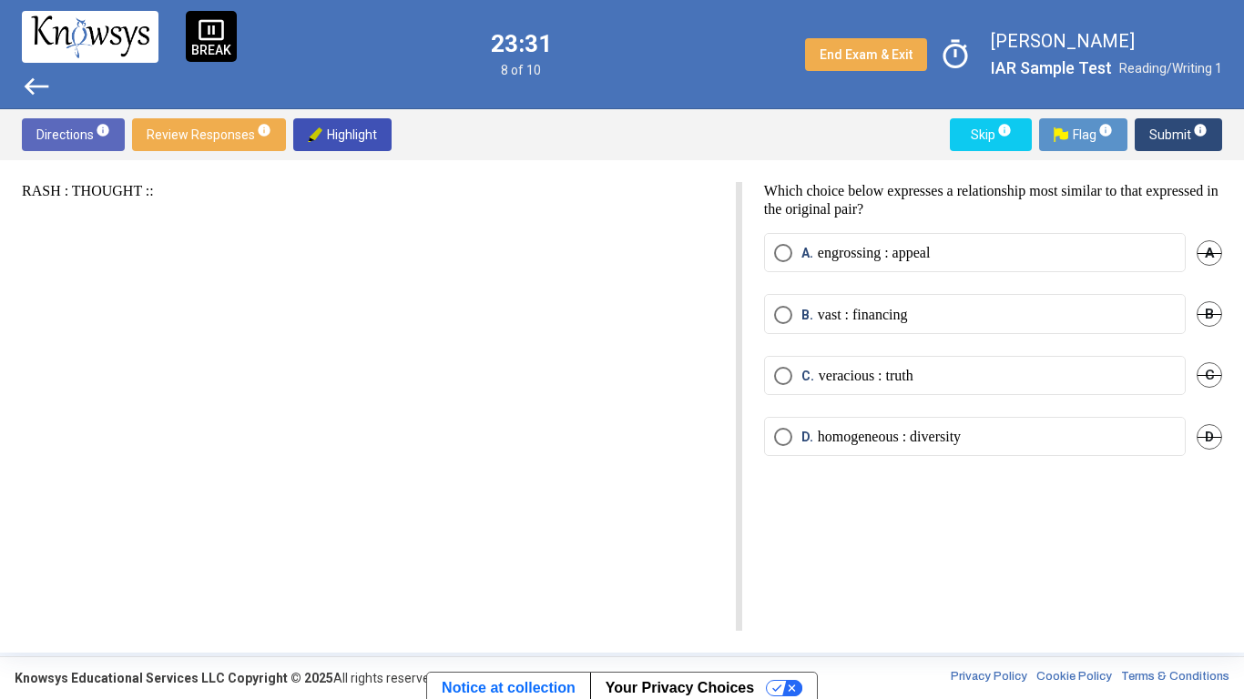
click at [777, 368] on span "Select an option" at bounding box center [783, 376] width 18 height 18
click at [1142, 134] on button "Submit info" at bounding box center [1178, 134] width 87 height 33
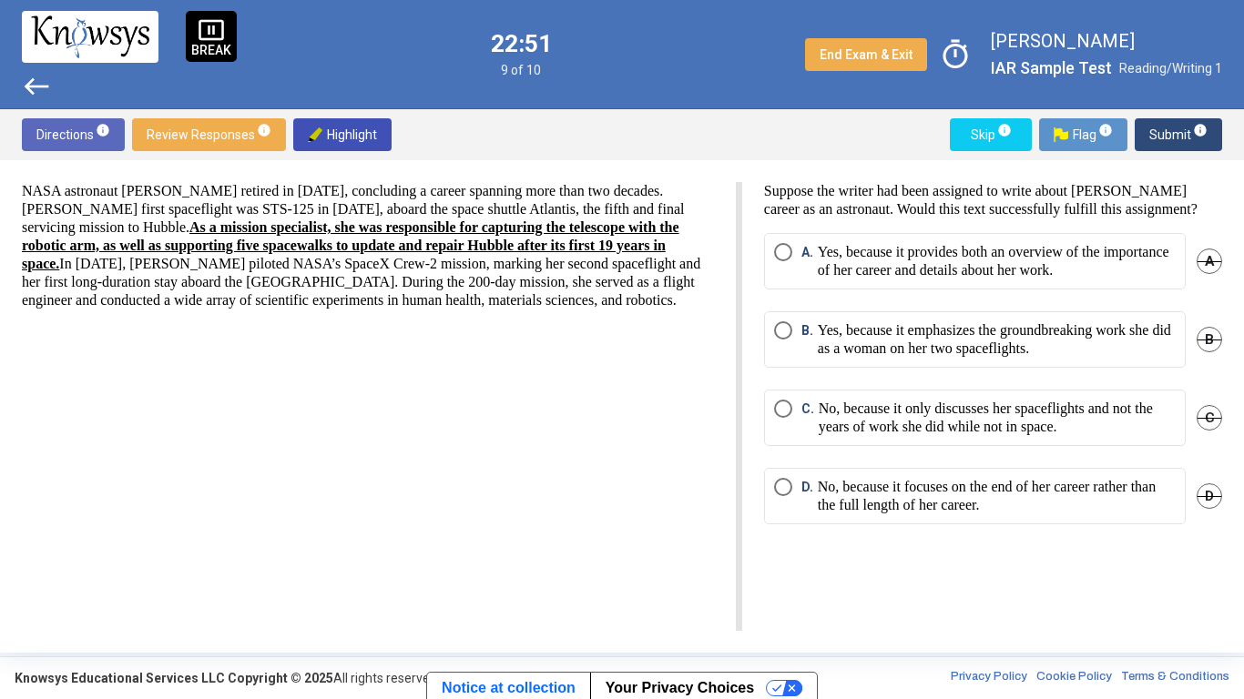
click at [781, 261] on span "Select an option" at bounding box center [783, 252] width 18 height 18
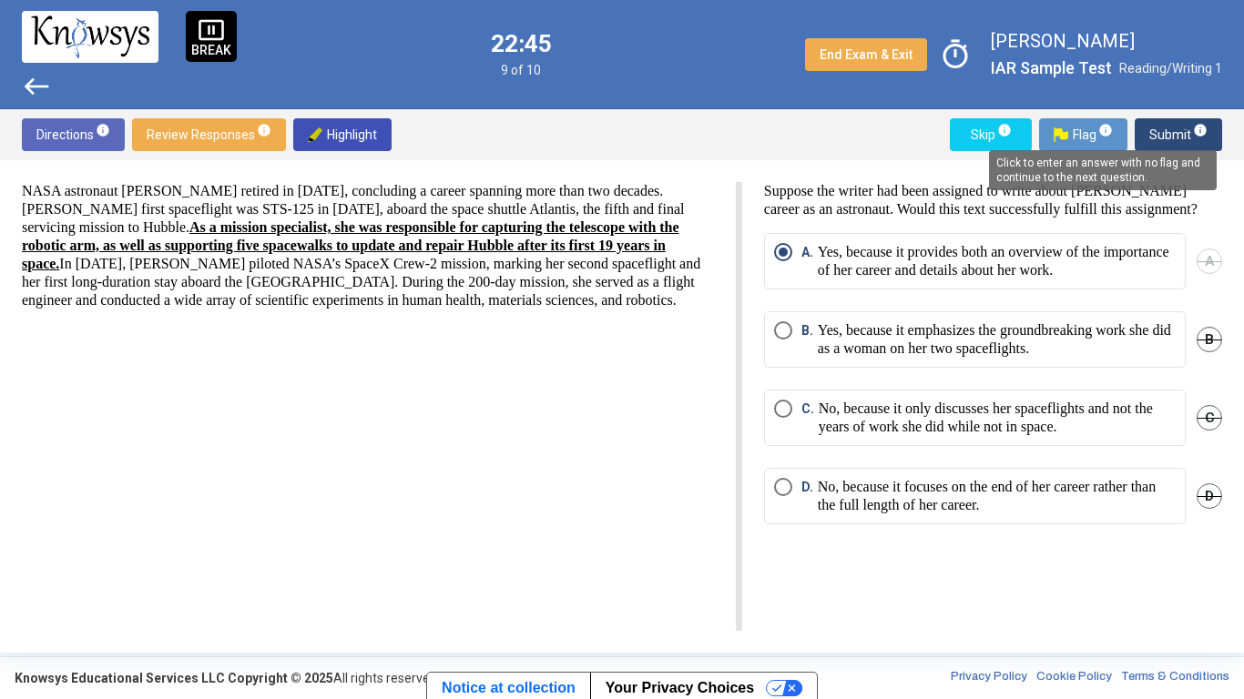
click at [1198, 132] on span "info" at bounding box center [1200, 130] width 15 height 15
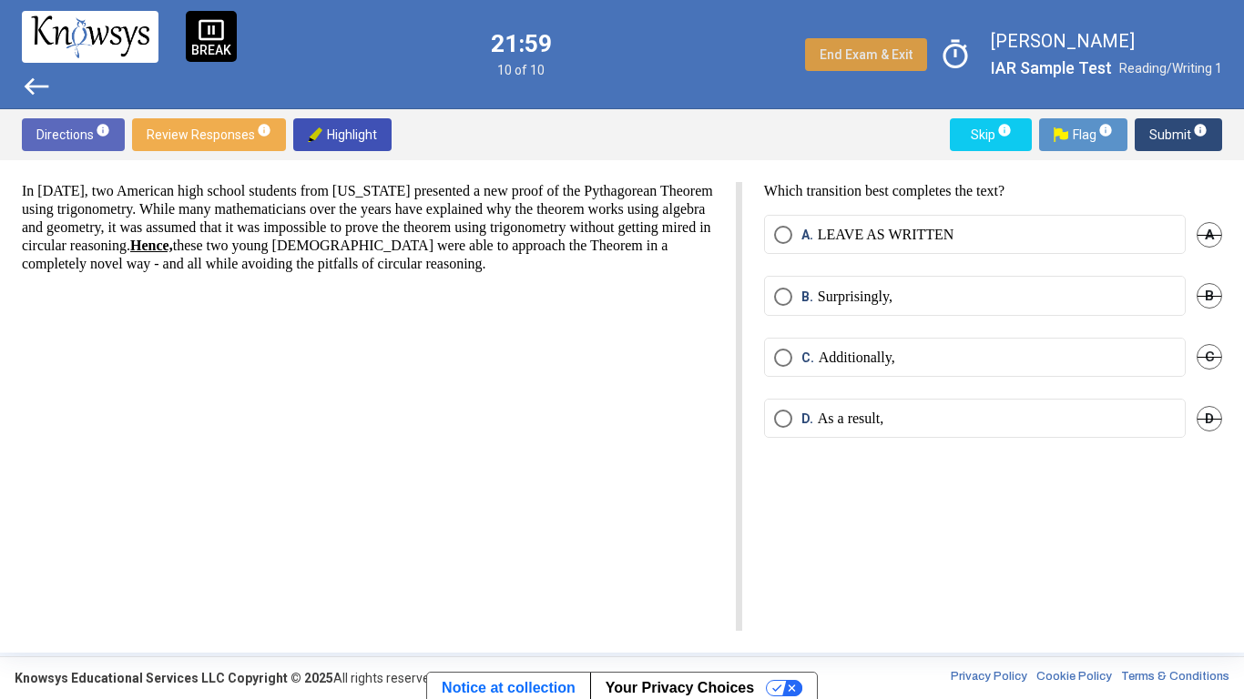
click at [844, 58] on span "End Exam & Exit" at bounding box center [866, 54] width 93 height 15
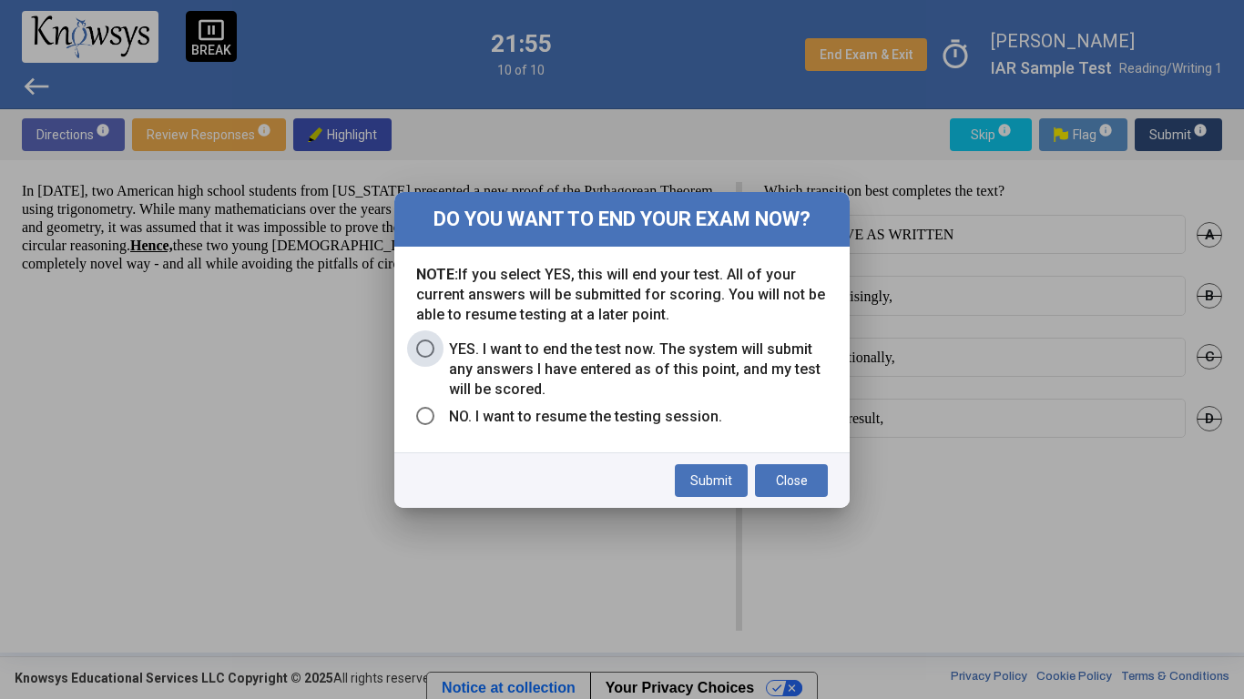
click at [428, 342] on span "Select an option" at bounding box center [425, 349] width 18 height 18
click at [704, 479] on span "Submit" at bounding box center [711, 481] width 42 height 15
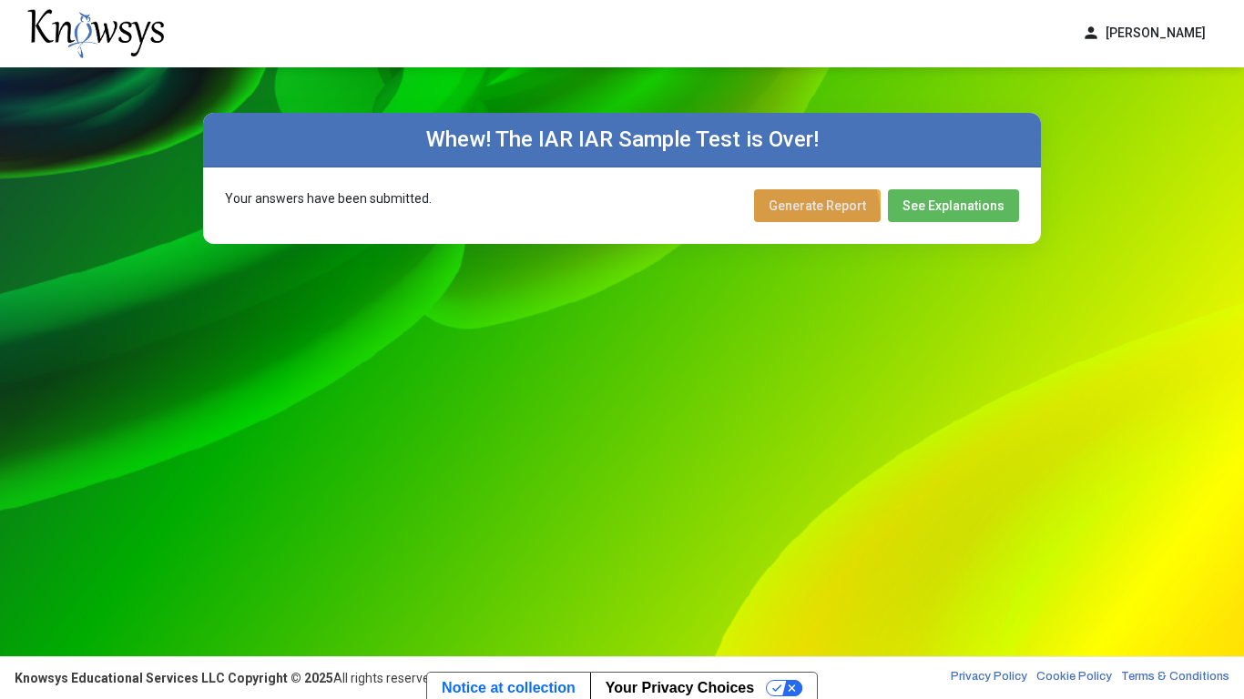
click at [784, 218] on button "Generate Report" at bounding box center [817, 205] width 127 height 33
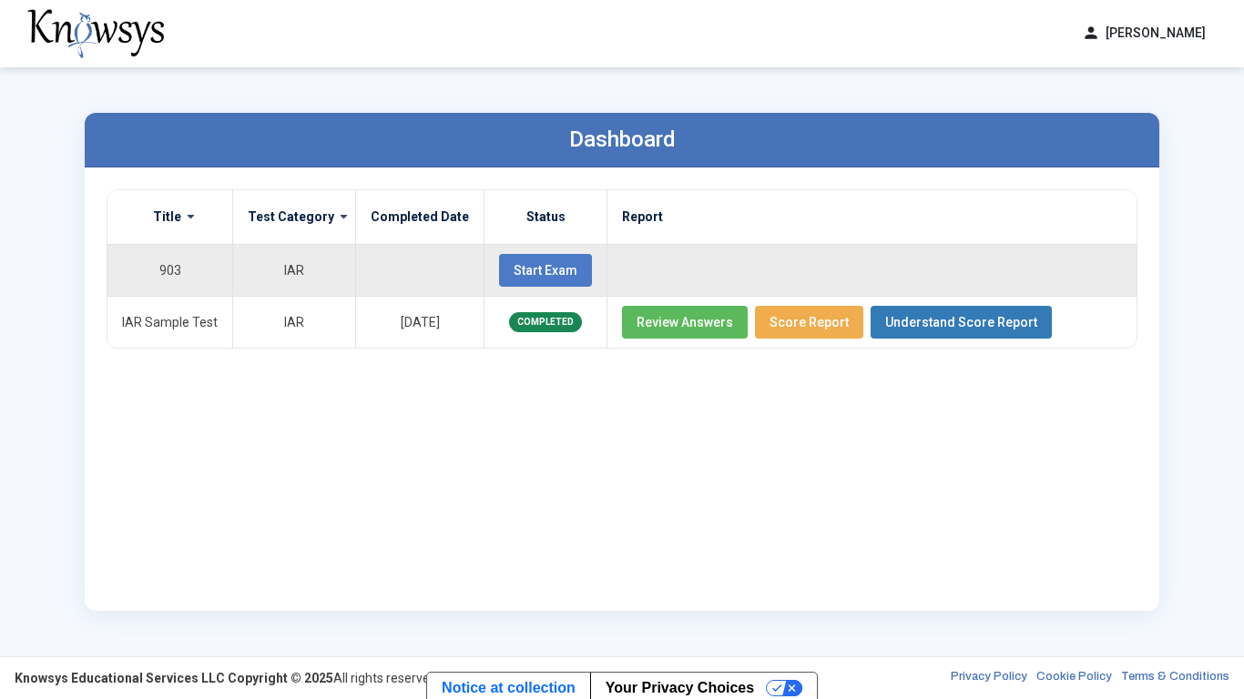
click at [545, 270] on span "Start Exam" at bounding box center [546, 270] width 64 height 15
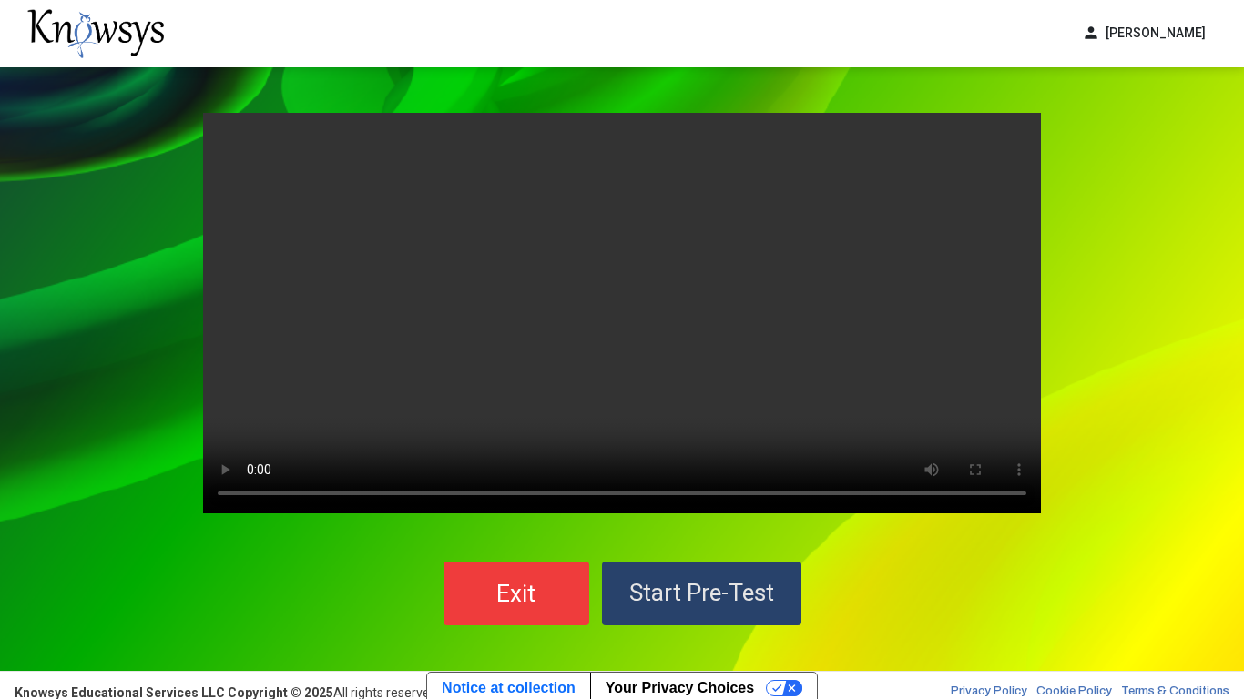
click at [712, 588] on span "Start Pre-Test" at bounding box center [701, 592] width 145 height 27
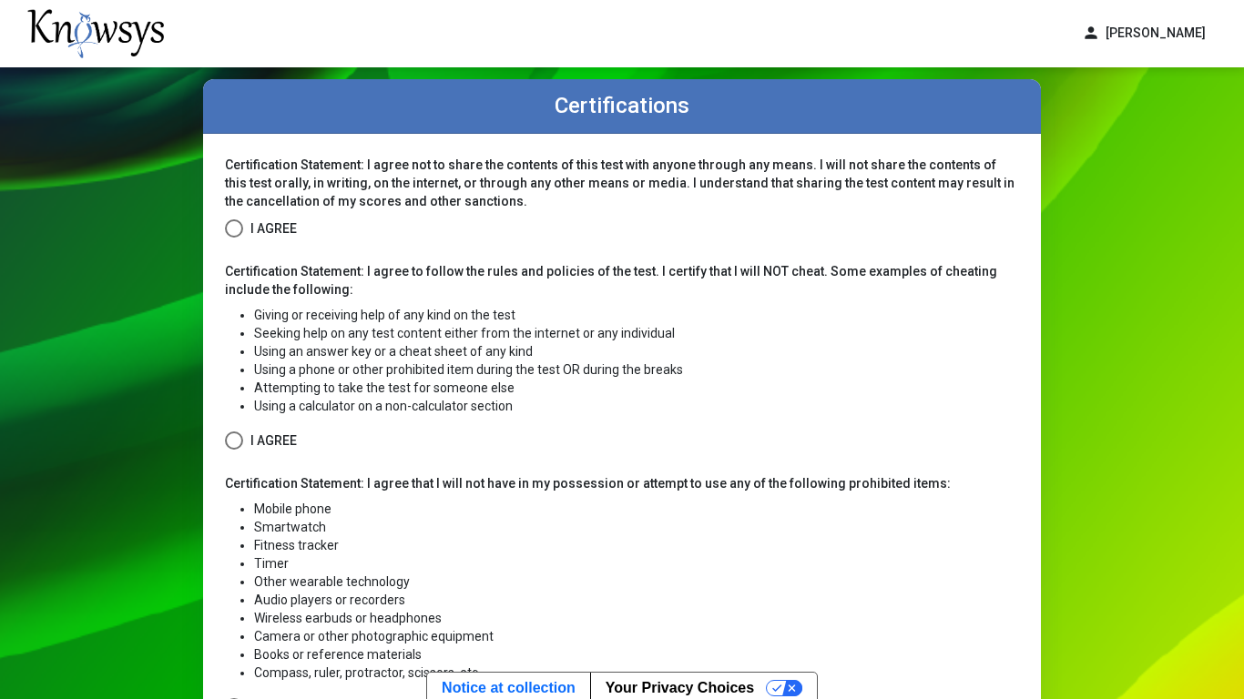
scroll to position [36, 0]
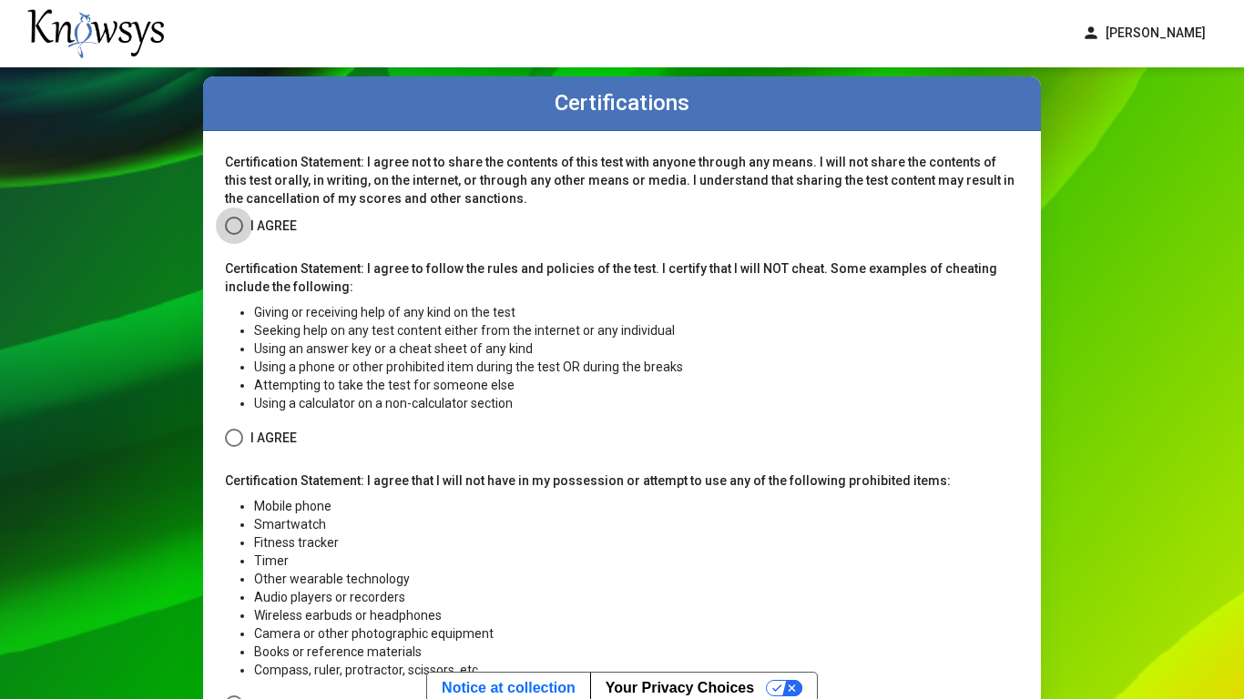
click at [227, 226] on span at bounding box center [234, 226] width 18 height 18
click at [230, 445] on span at bounding box center [234, 438] width 18 height 18
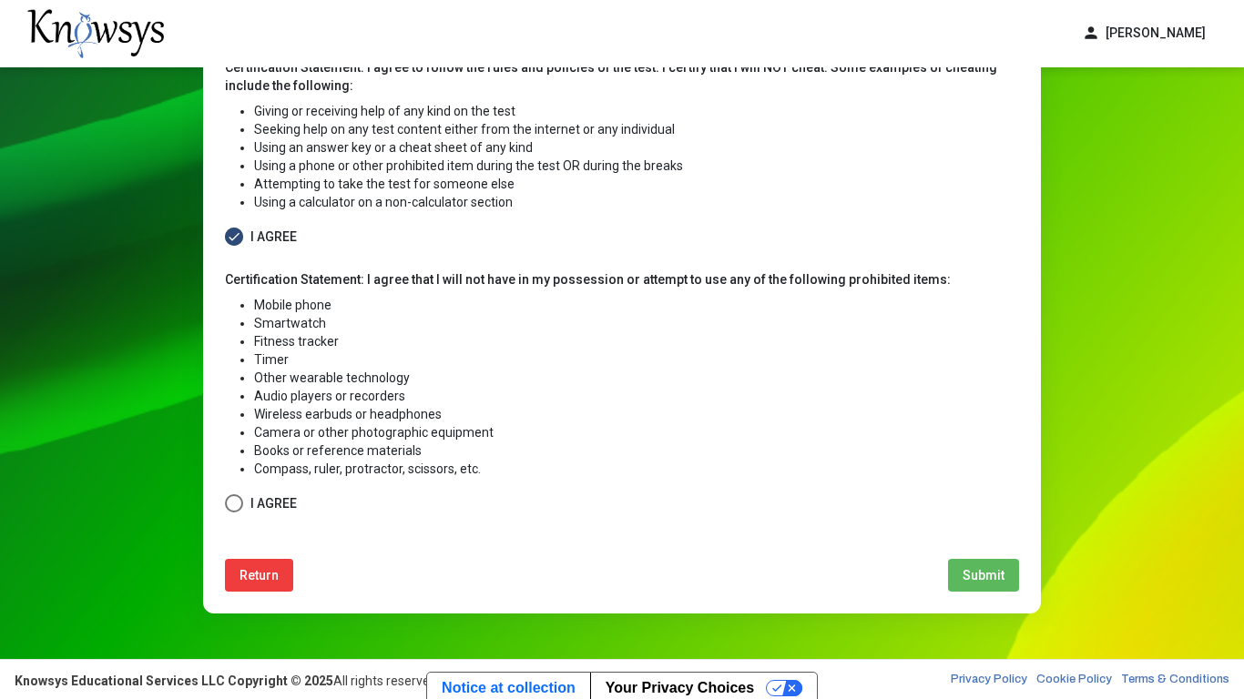
scroll to position [240, 0]
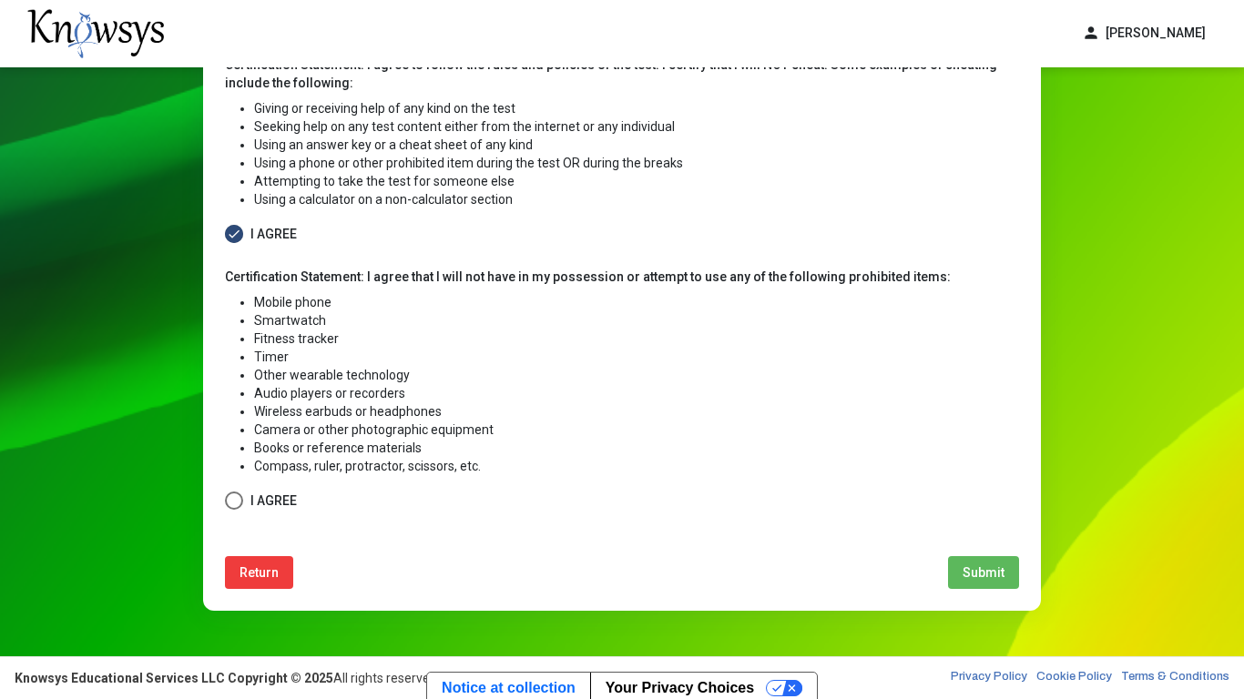
click at [234, 503] on span at bounding box center [234, 501] width 18 height 18
click at [958, 570] on button "Submit" at bounding box center [983, 572] width 71 height 33
select select
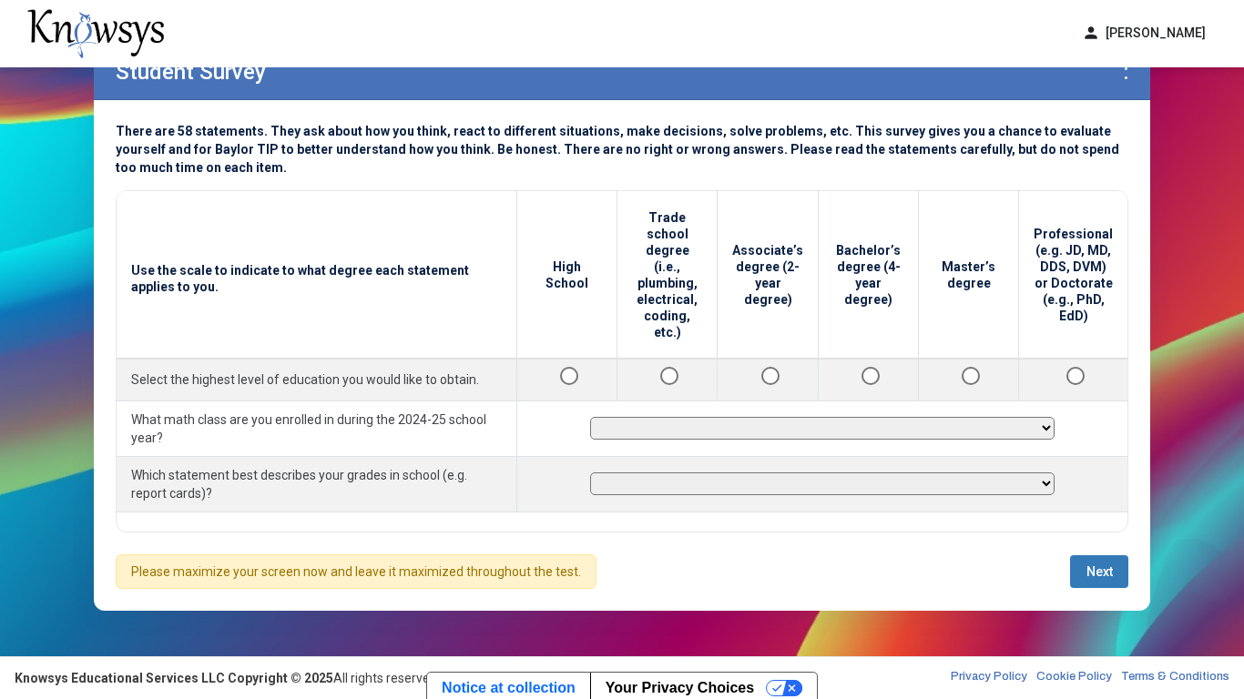
scroll to position [67, 0]
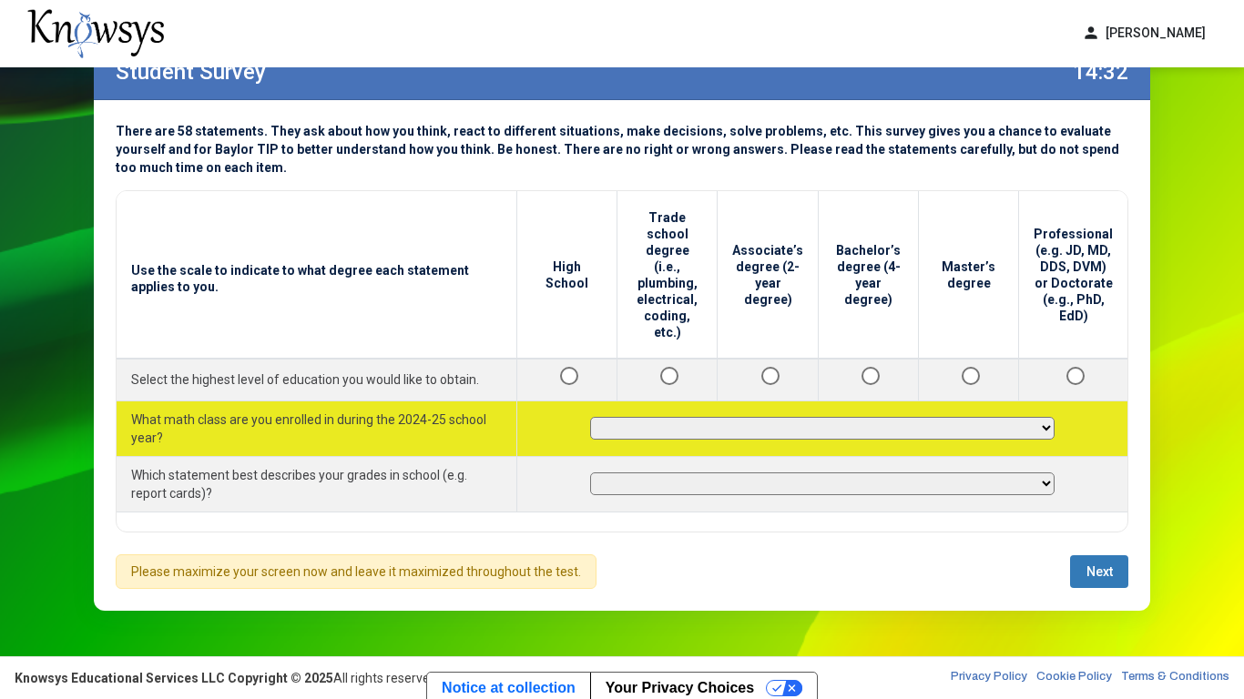
click at [982, 417] on select "**********" at bounding box center [822, 428] width 464 height 23
select select "**********"
click at [597, 417] on select "**********" at bounding box center [822, 428] width 464 height 23
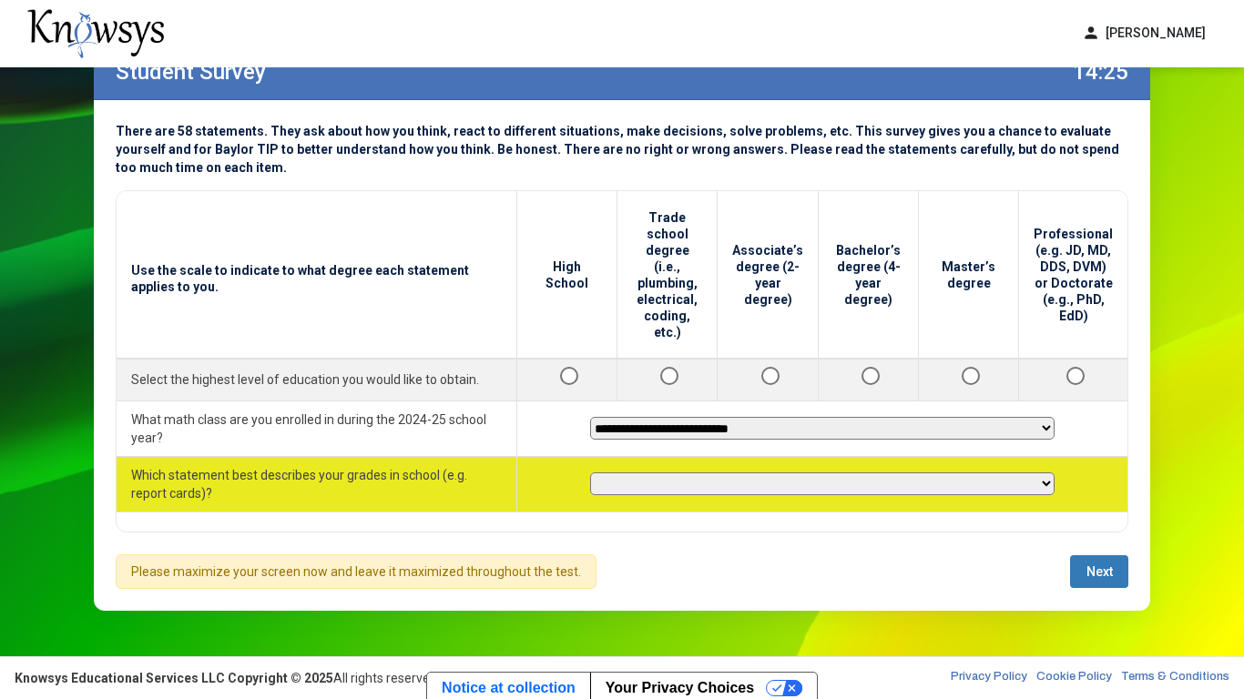
click at [851, 474] on select "**********" at bounding box center [822, 484] width 464 height 23
select select "********"
click at [597, 473] on select "**********" at bounding box center [822, 484] width 464 height 23
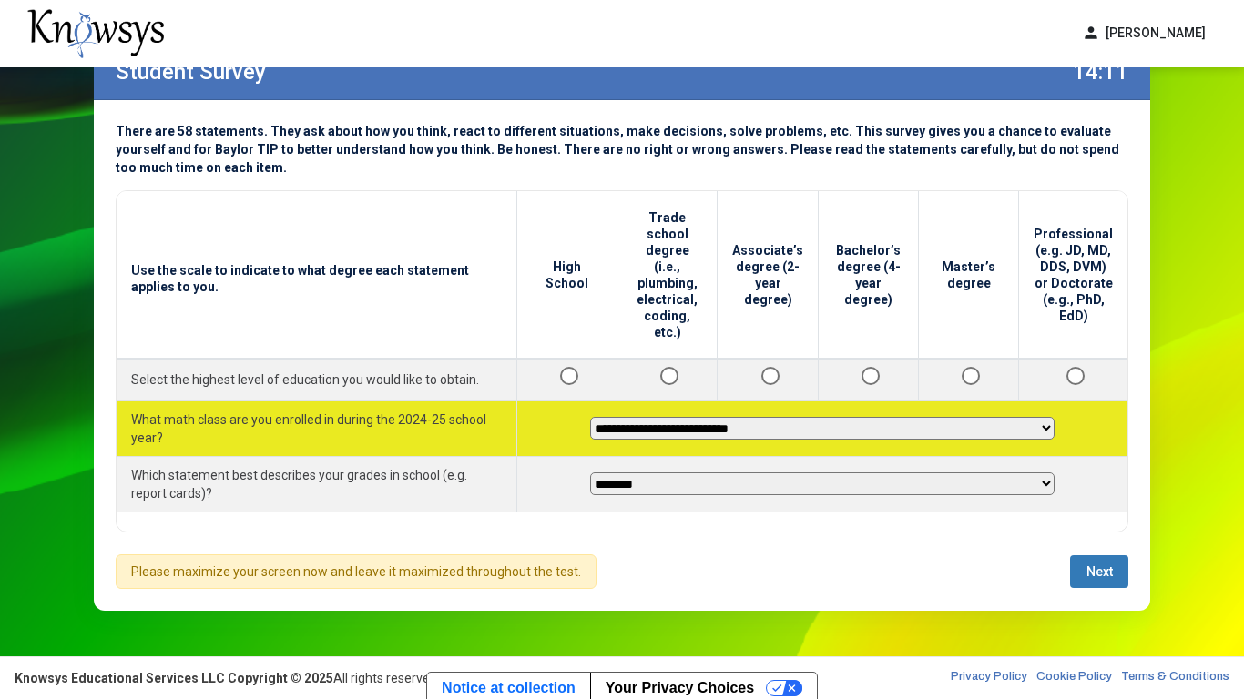
click at [852, 417] on select "**********" at bounding box center [822, 428] width 464 height 23
click at [597, 417] on select "**********" at bounding box center [822, 428] width 464 height 23
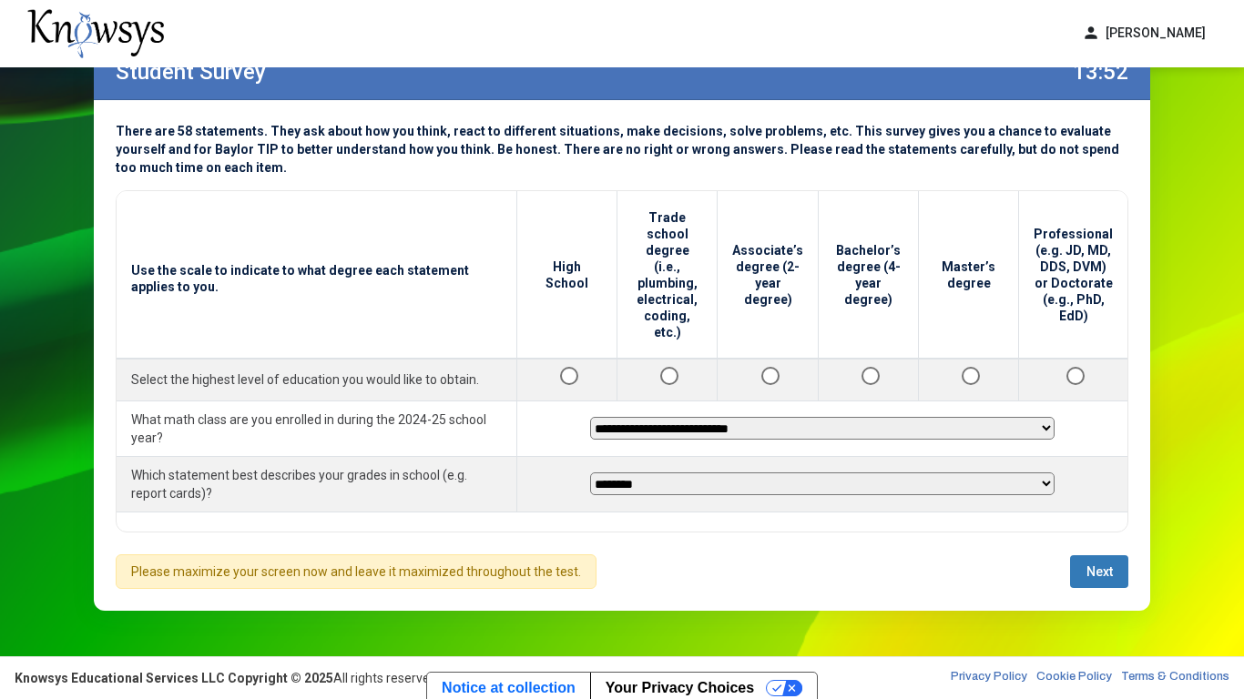
click at [1105, 576] on span "Next" at bounding box center [1100, 572] width 26 height 15
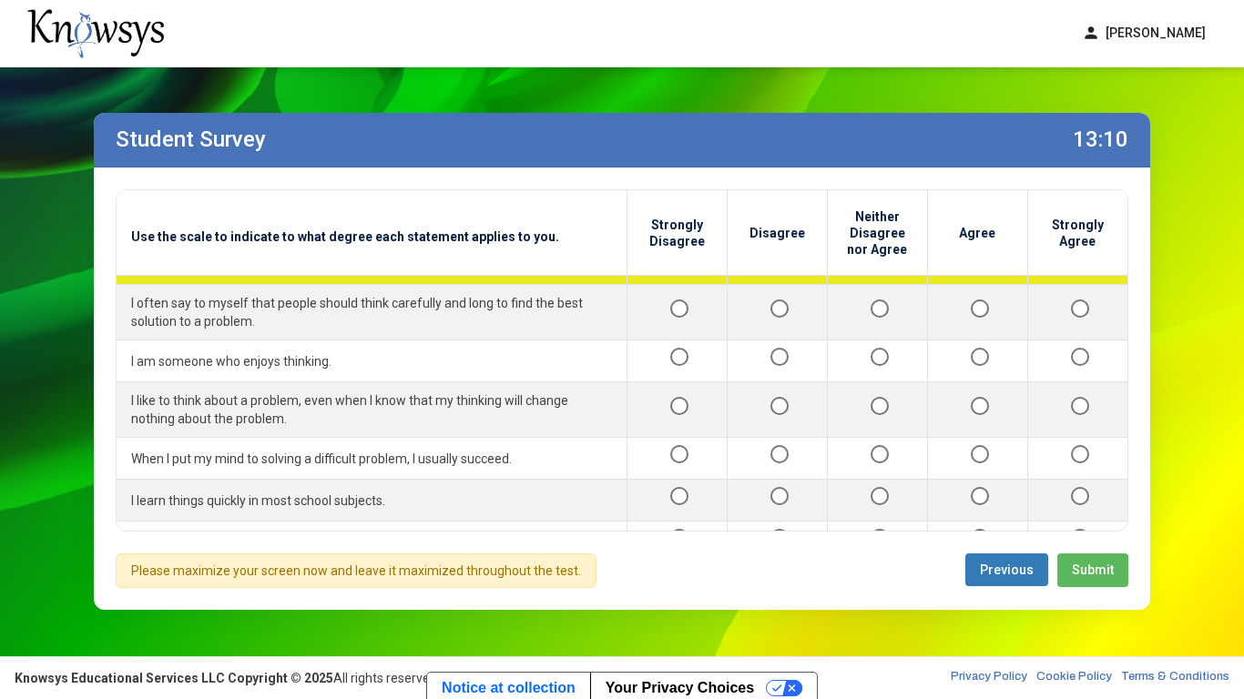
scroll to position [312, 0]
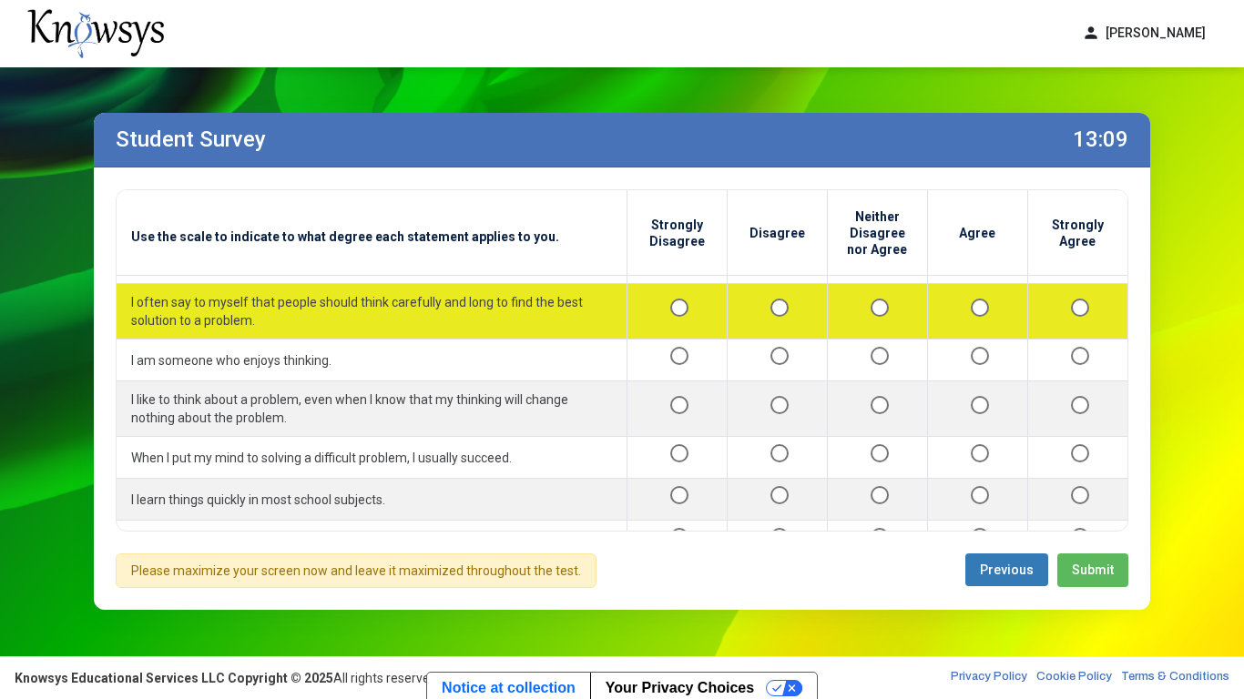
click at [1085, 315] on div at bounding box center [1078, 312] width 71 height 23
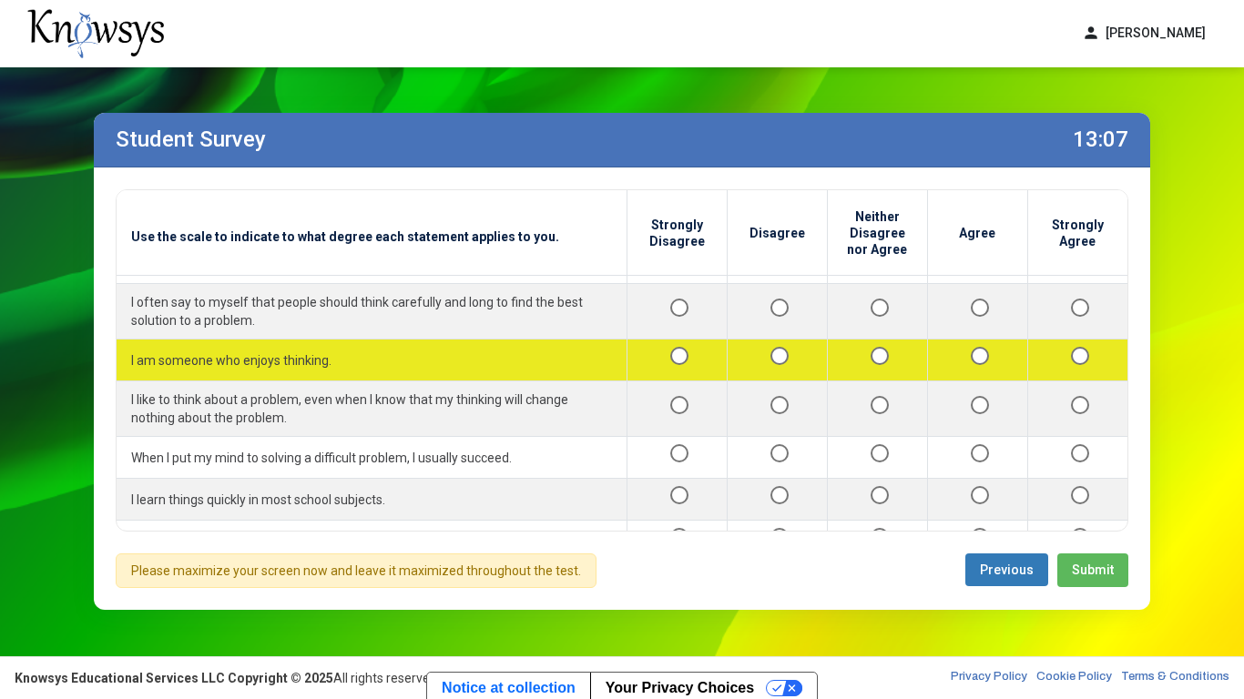
click at [1079, 368] on div at bounding box center [1078, 360] width 71 height 23
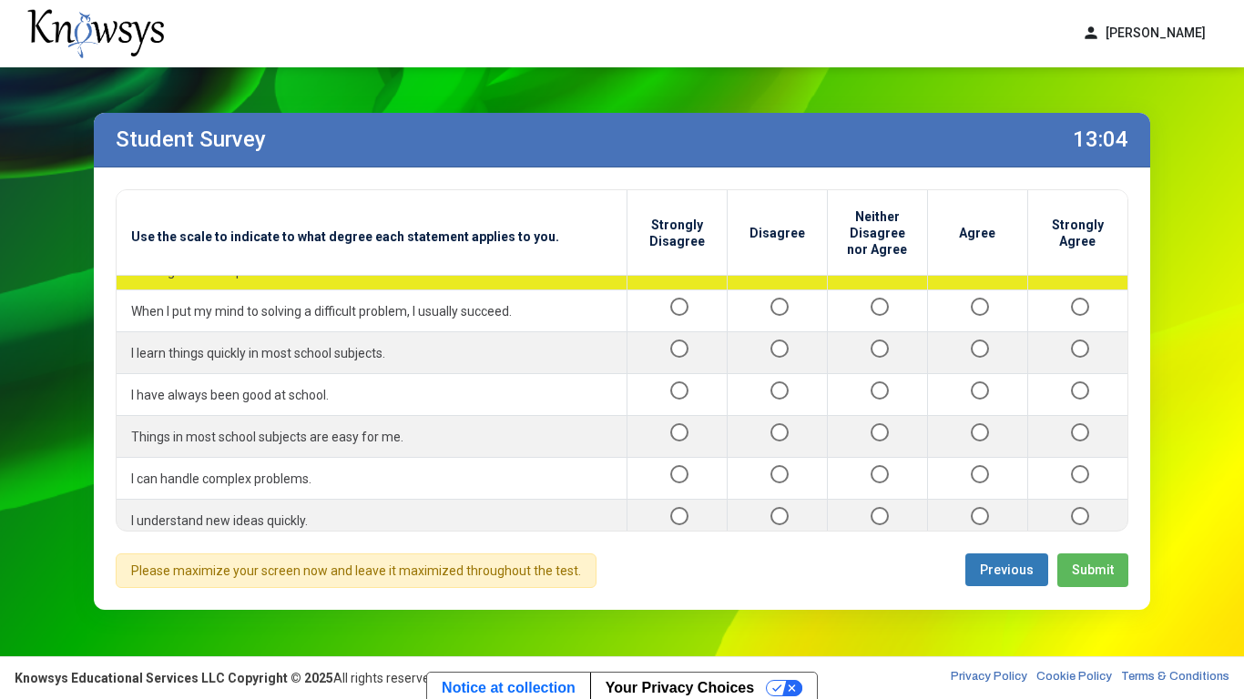
scroll to position [452, 0]
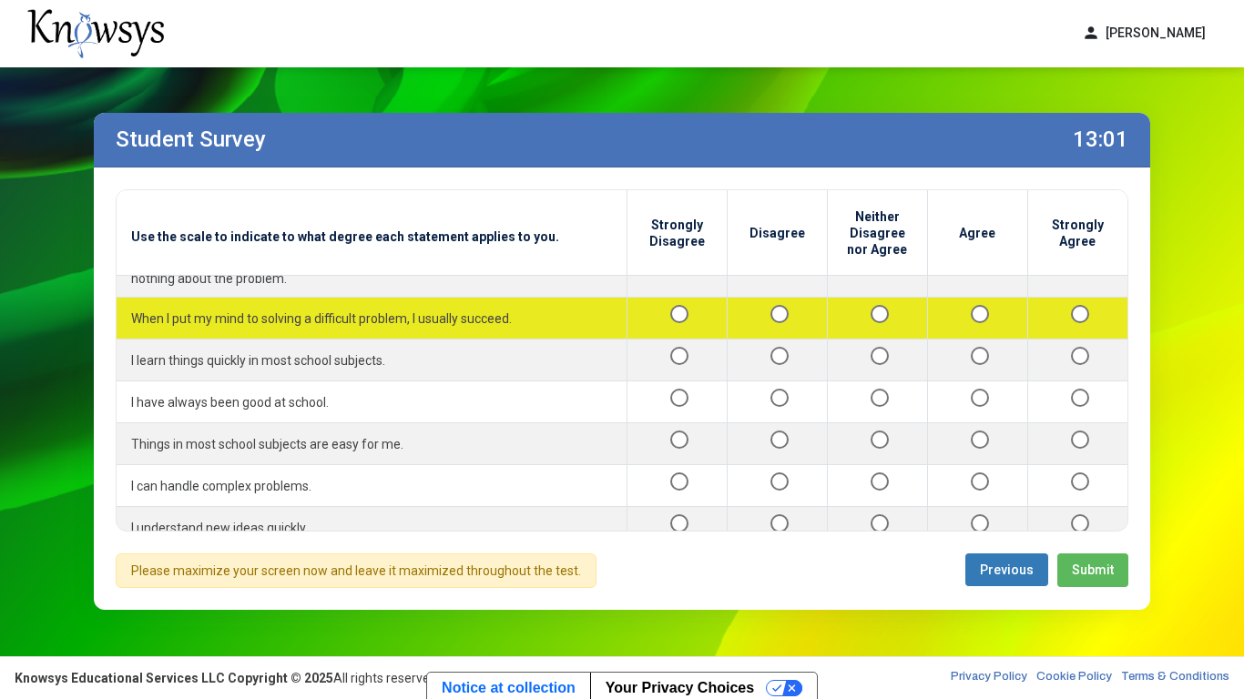
click at [1068, 311] on div at bounding box center [1078, 318] width 71 height 23
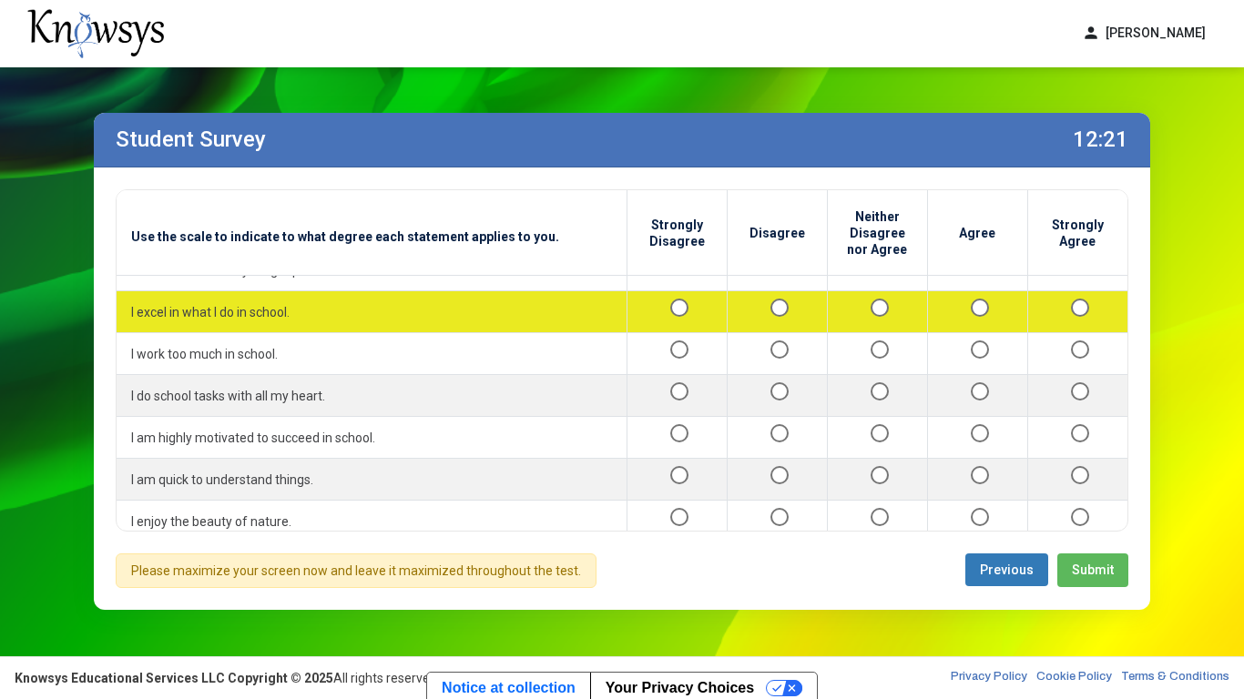
scroll to position [992, 0]
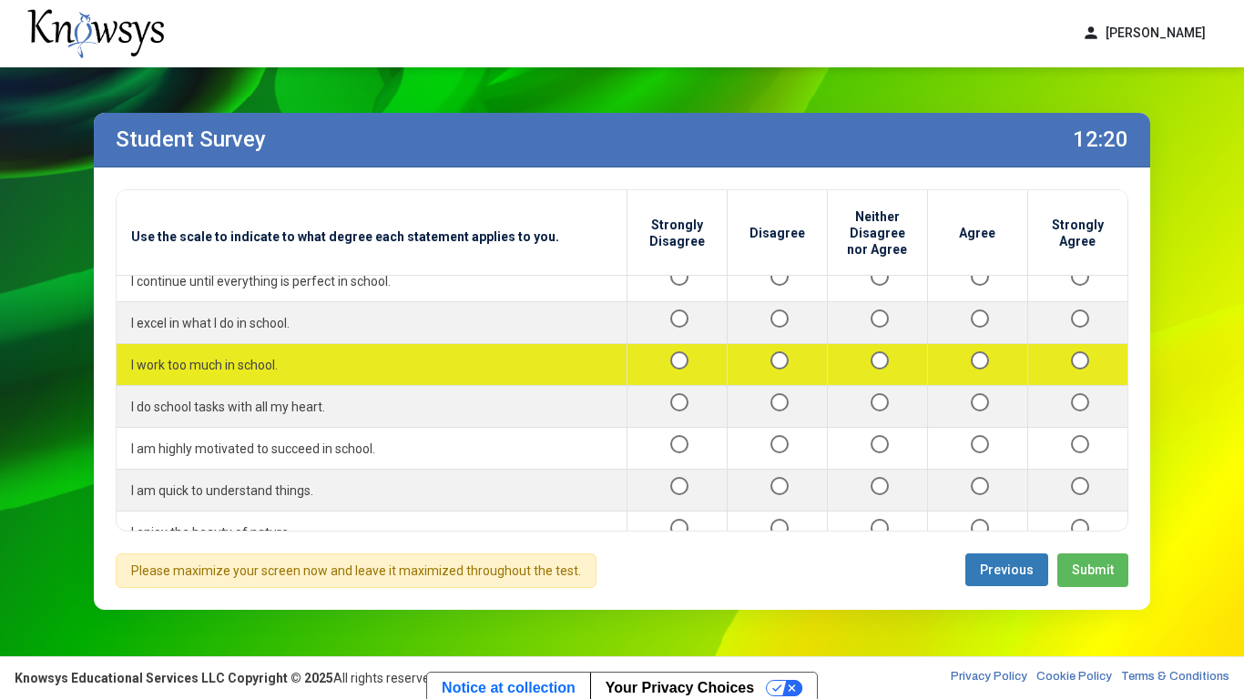
click at [1080, 348] on td at bounding box center [1077, 365] width 100 height 42
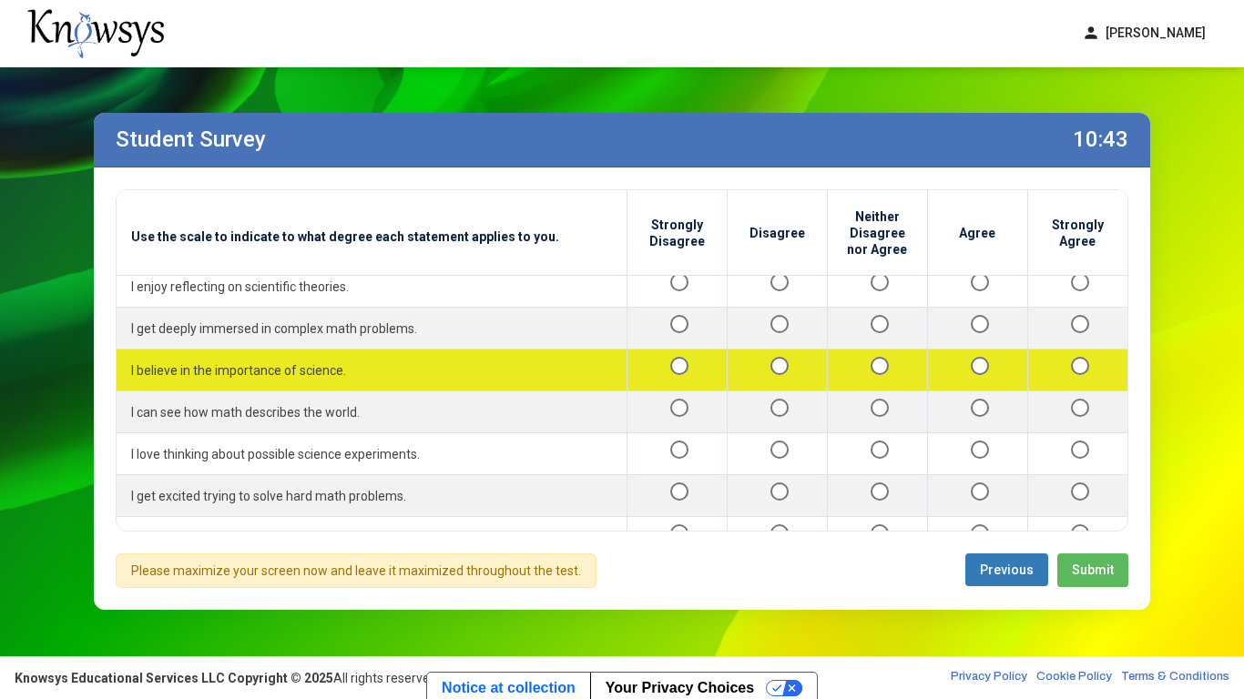
scroll to position [2103, 0]
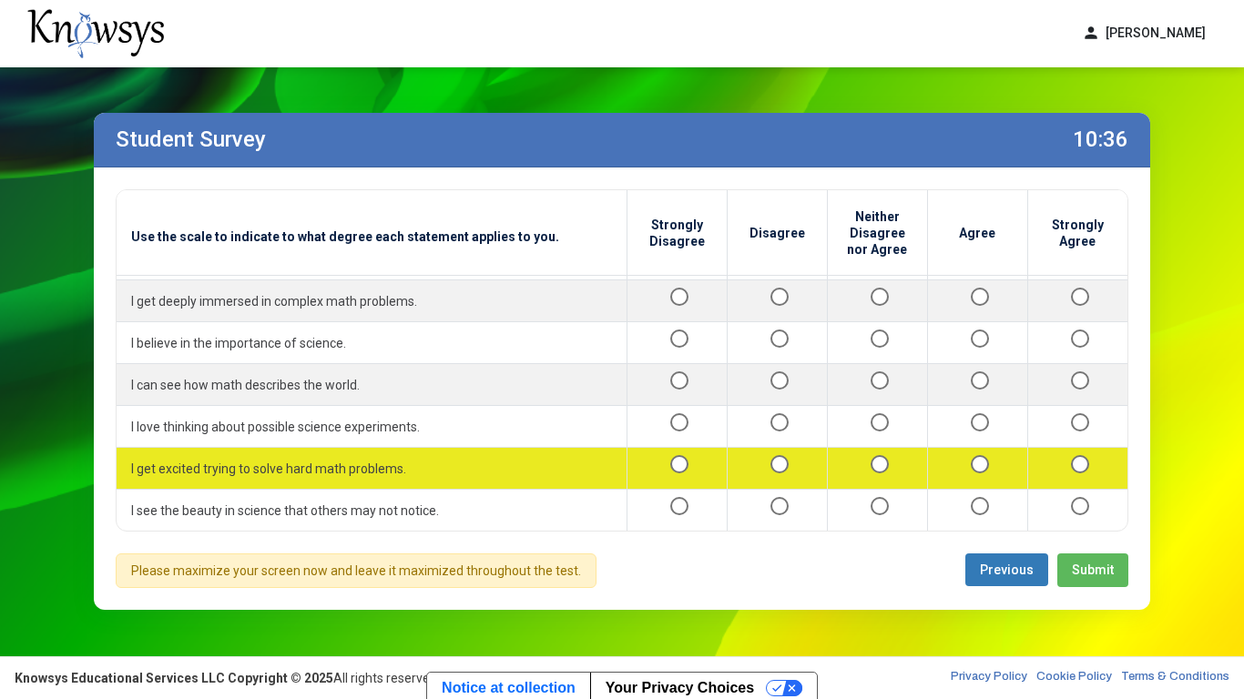
click at [1069, 468] on div at bounding box center [1078, 468] width 71 height 23
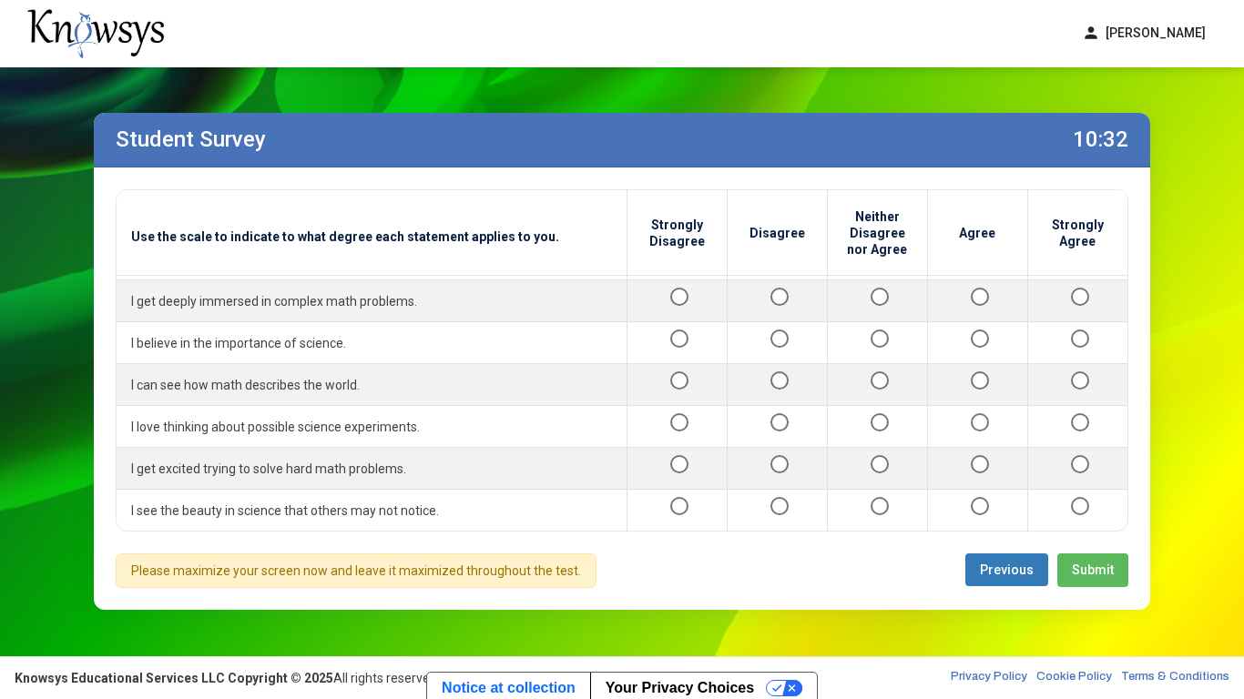
click at [1093, 576] on span "Submit" at bounding box center [1093, 570] width 42 height 15
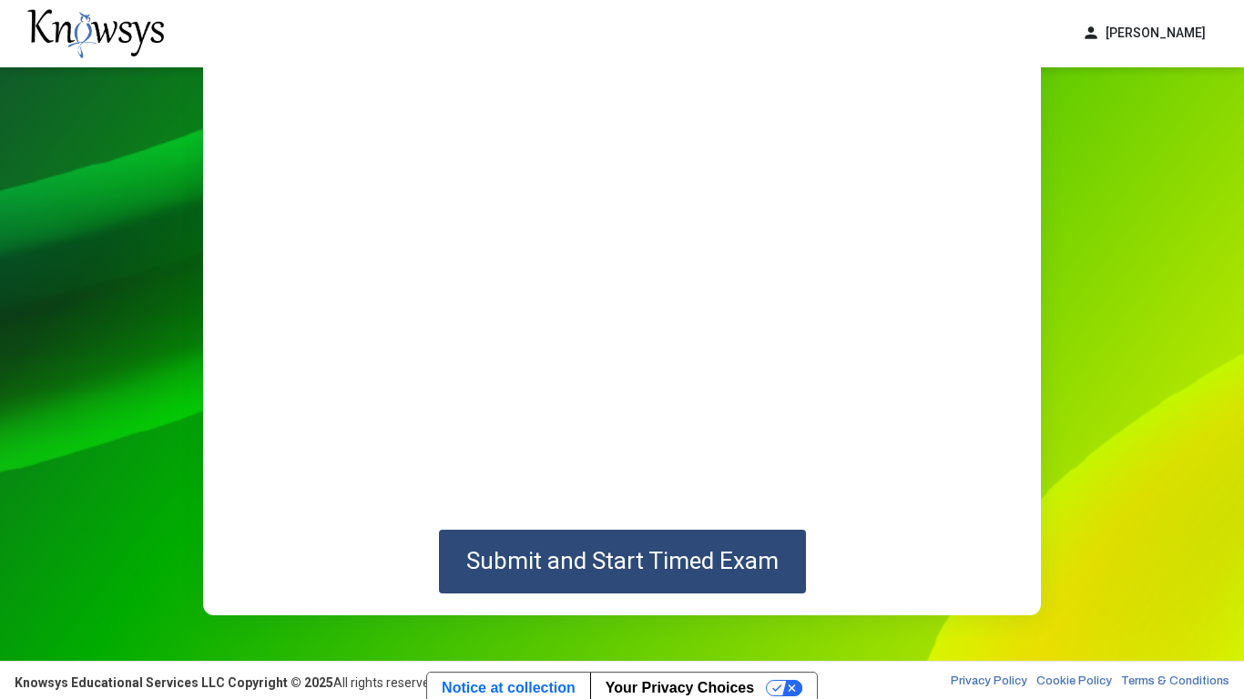
scroll to position [175, 0]
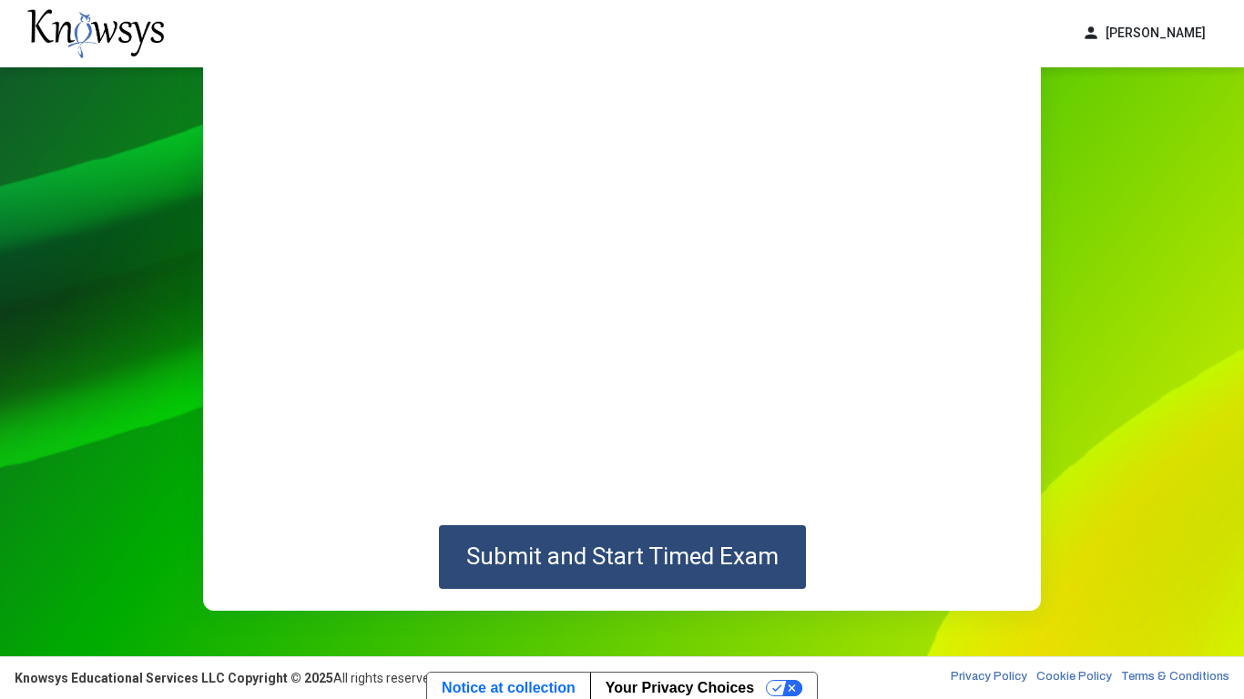
click at [696, 566] on span "Submit and Start Timed Exam" at bounding box center [622, 556] width 312 height 27
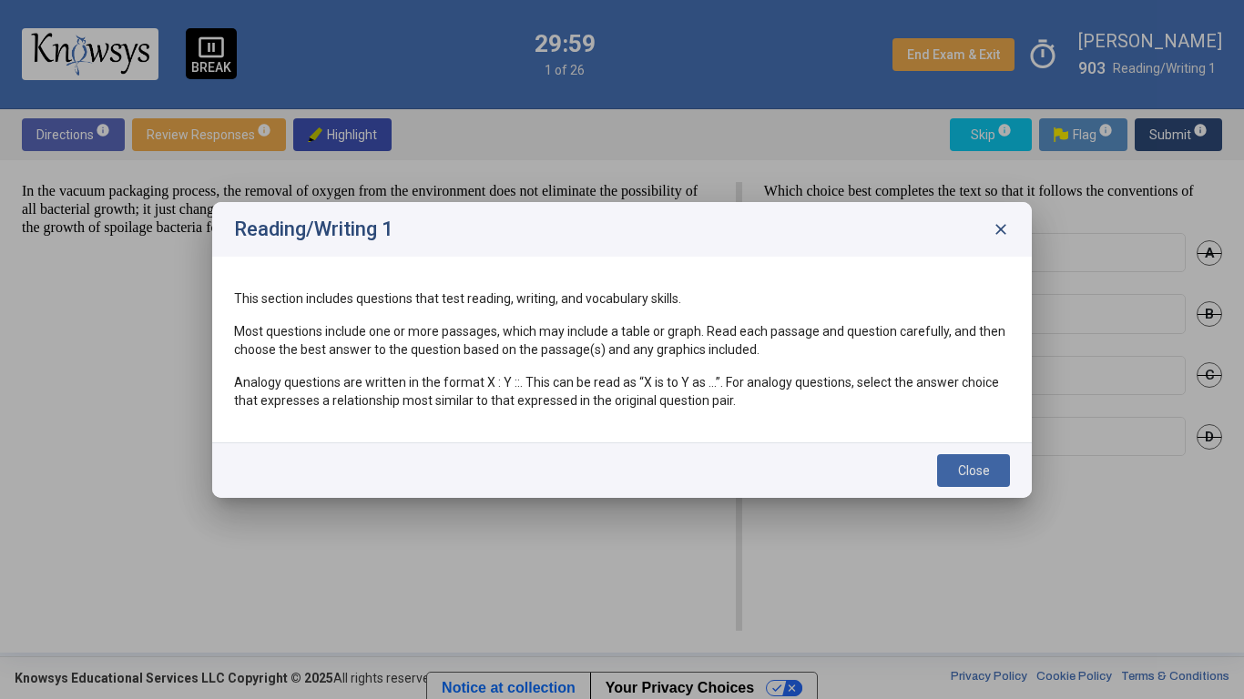
click at [958, 466] on span "Close" at bounding box center [974, 471] width 32 height 15
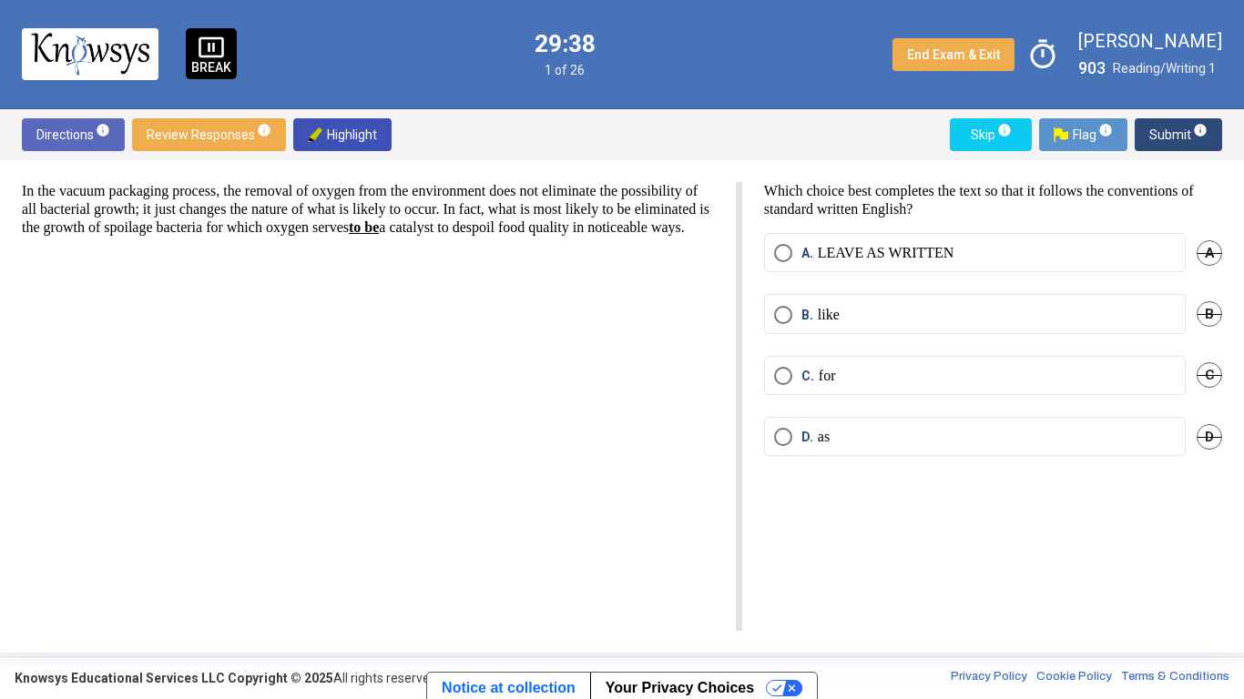
click at [895, 436] on label "D. as" at bounding box center [975, 437] width 402 height 18
click at [1189, 133] on span "Submit info" at bounding box center [1178, 134] width 58 height 33
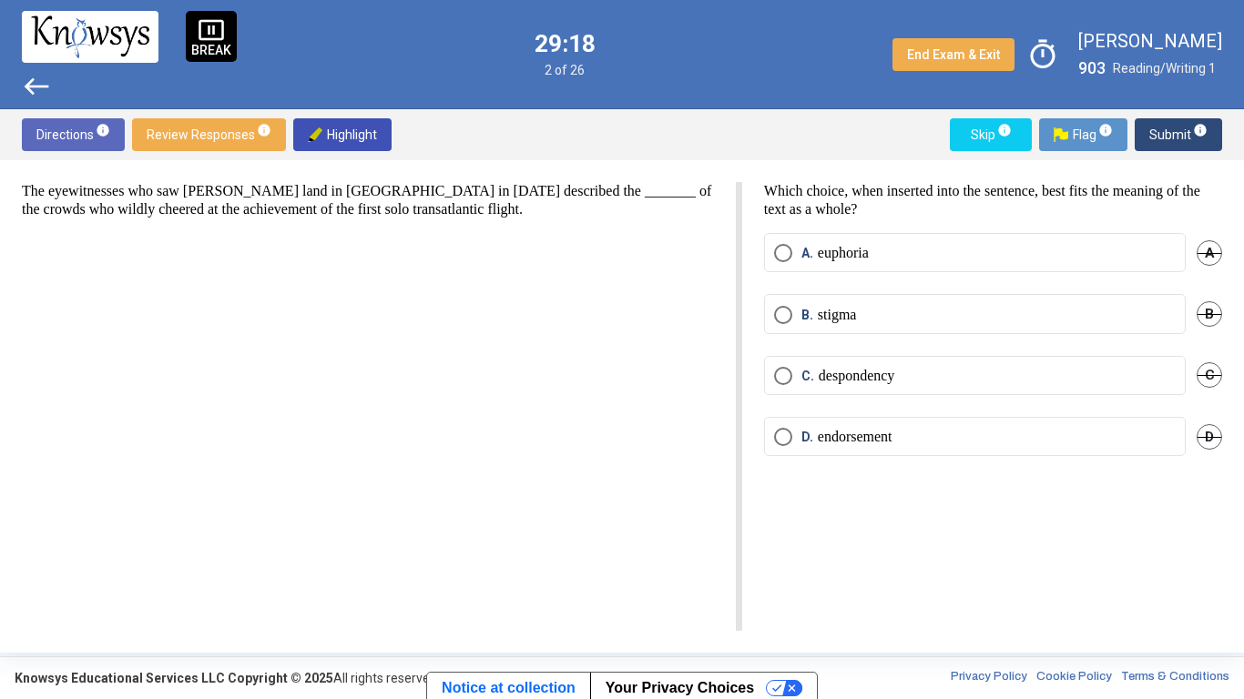
click at [822, 260] on p "euphoria" at bounding box center [843, 253] width 51 height 18
click at [1144, 142] on button "Submit info" at bounding box center [1178, 134] width 87 height 33
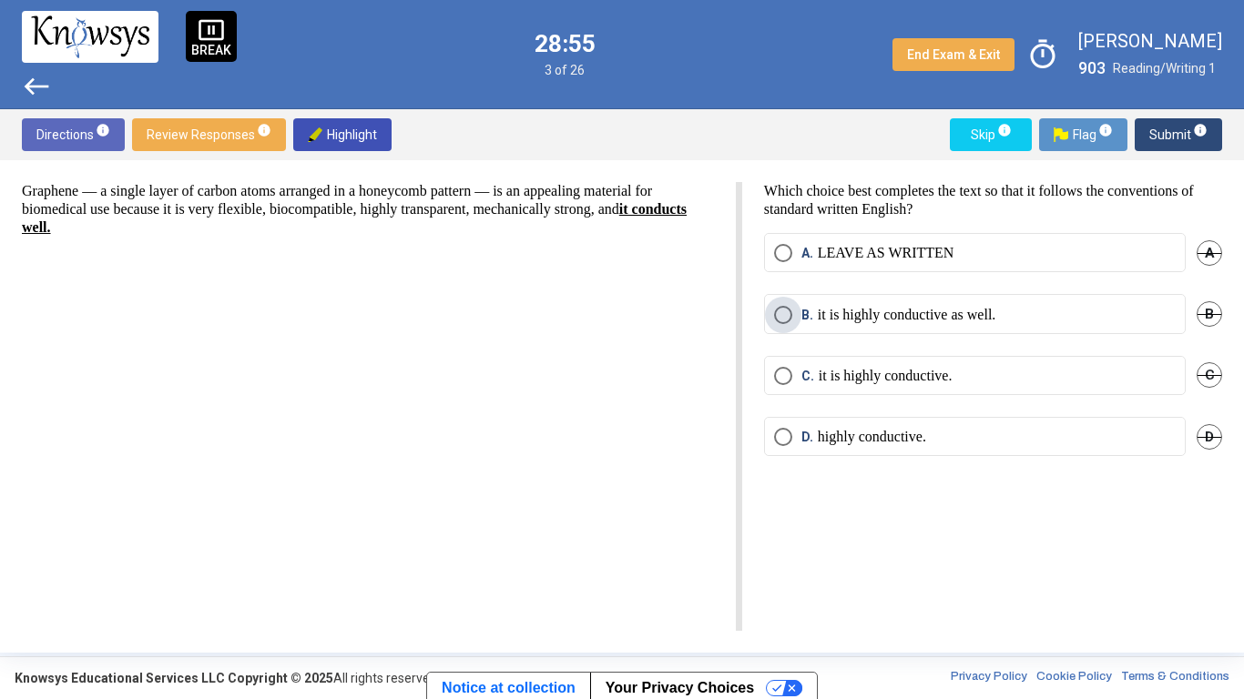
click at [828, 317] on p "it is highly conductive as well." at bounding box center [907, 315] width 179 height 18
click at [819, 365] on mat-radio-button "C. it is highly conductive." at bounding box center [975, 375] width 422 height 39
click at [821, 373] on p "it is highly conductive." at bounding box center [886, 376] width 134 height 18
click at [831, 432] on p "highly conductive." at bounding box center [872, 437] width 108 height 18
click at [1166, 139] on span "Submit info" at bounding box center [1178, 134] width 58 height 33
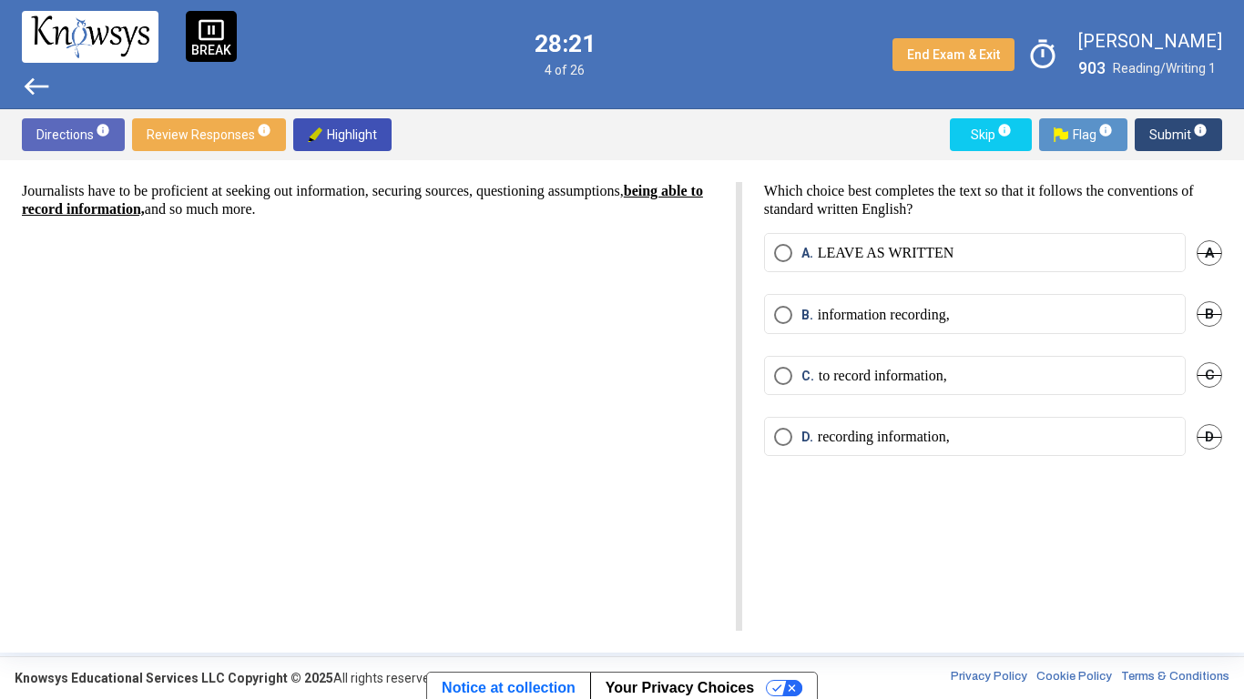
click at [821, 314] on p "information recording," at bounding box center [884, 315] width 132 height 18
click at [1160, 143] on span "Submit info" at bounding box center [1178, 134] width 58 height 33
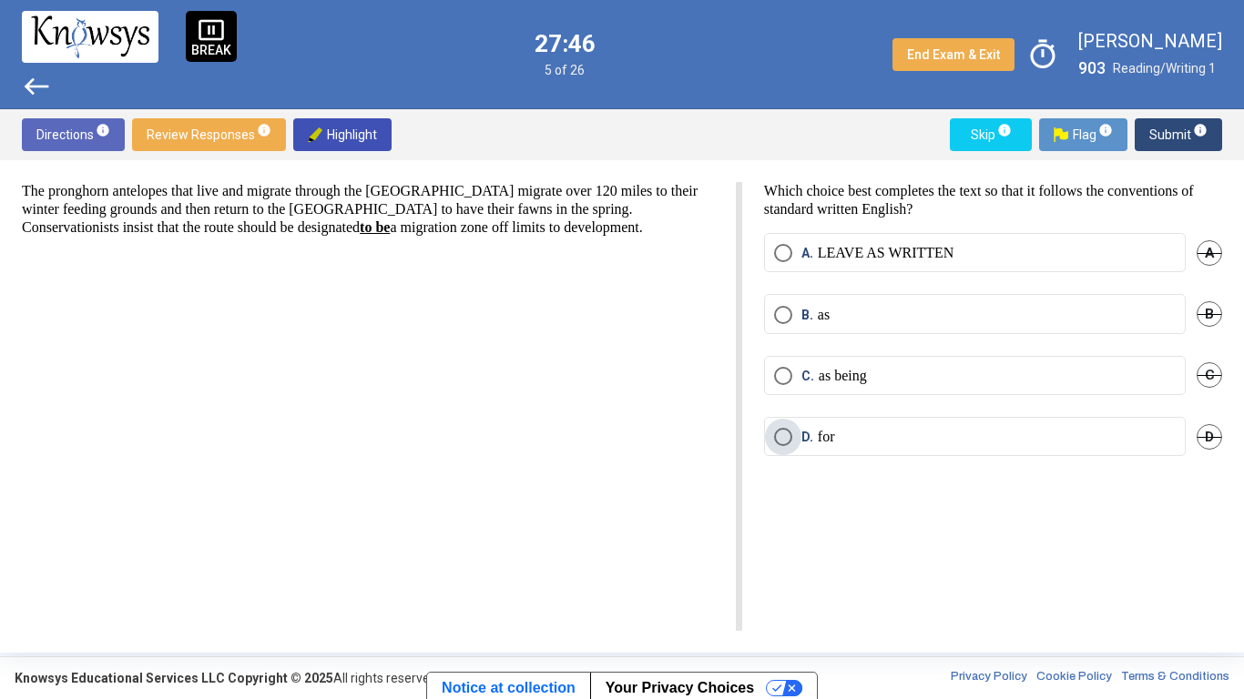
click at [779, 439] on span "Select an option" at bounding box center [783, 437] width 18 height 18
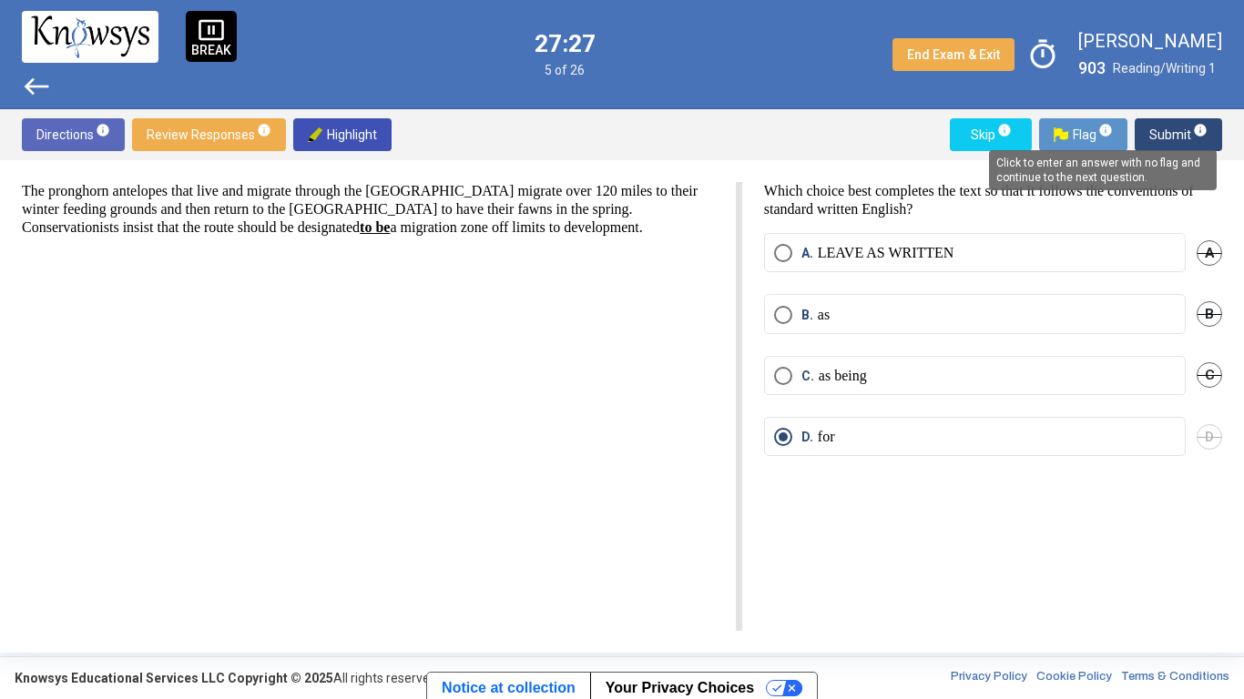
click at [1203, 140] on mat-tooltip-component "Click to enter an answer with no flag and continue to the next question." at bounding box center [1102, 171] width 253 height 66
click at [1161, 141] on mat-tooltip-component "Click to enter an answer with no flag and continue to the next question." at bounding box center [1102, 171] width 253 height 66
click at [1176, 128] on span "Submit info" at bounding box center [1178, 134] width 58 height 33
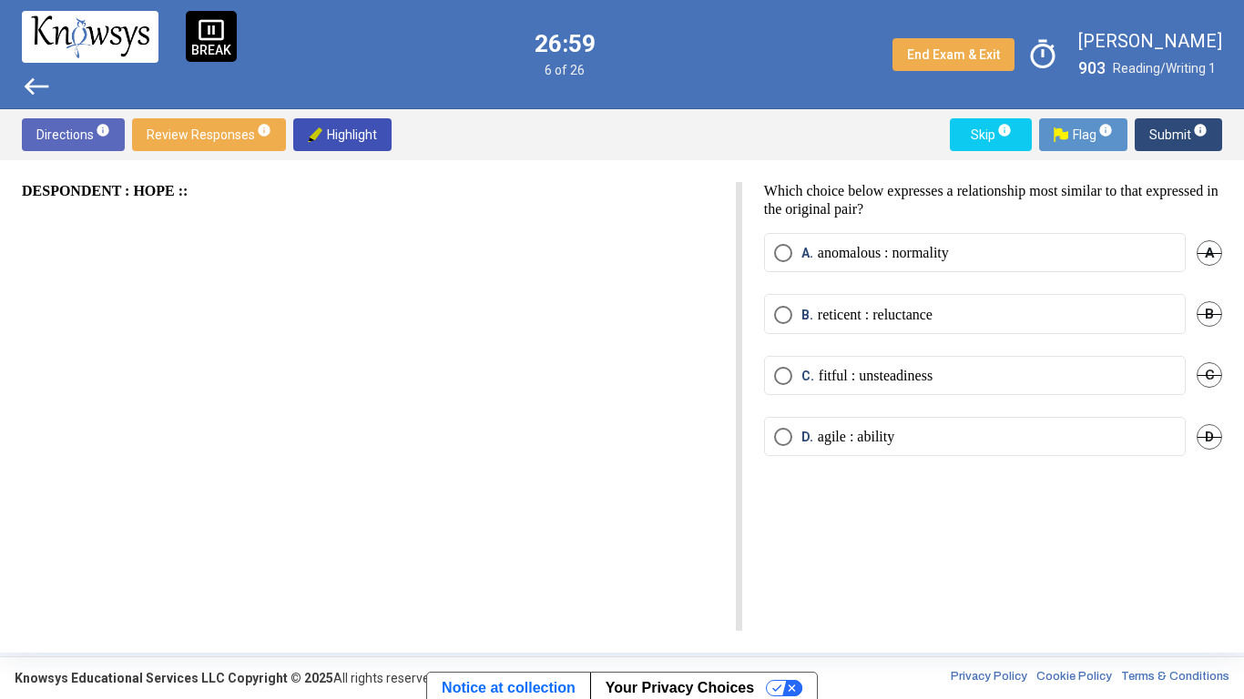
click at [789, 432] on span "Select an option" at bounding box center [783, 437] width 18 height 18
click at [807, 260] on span "A." at bounding box center [809, 253] width 16 height 18
click at [1216, 431] on span "D" at bounding box center [1210, 437] width 26 height 26
click at [1216, 431] on span "Undo" at bounding box center [1205, 437] width 33 height 15
click at [946, 429] on label "D. agile : ability" at bounding box center [975, 437] width 402 height 18
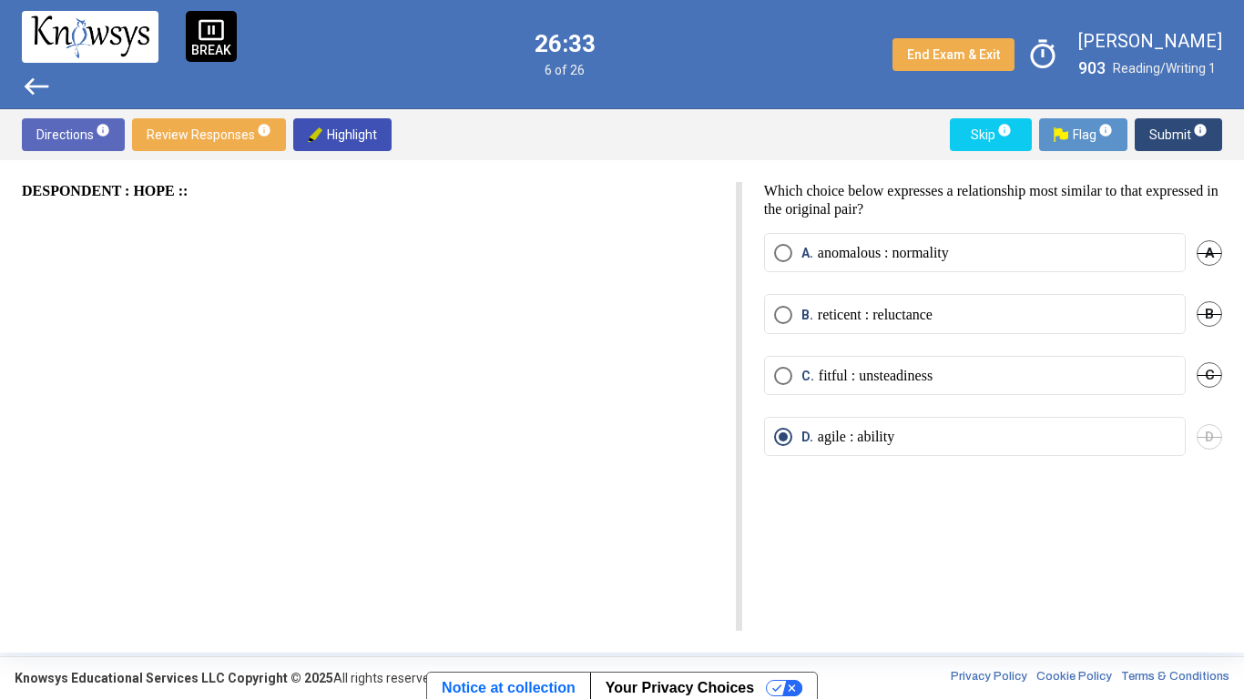
click at [1176, 130] on span "Submit info" at bounding box center [1178, 134] width 58 height 33
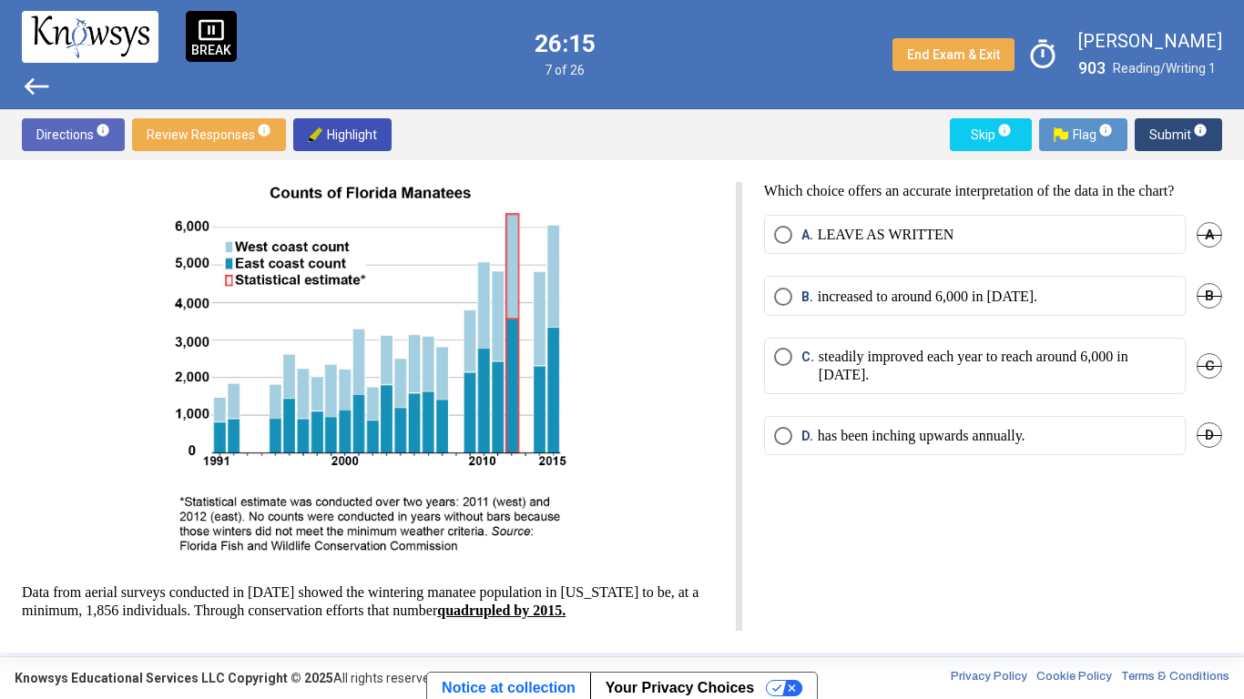
scroll to position [28, 0]
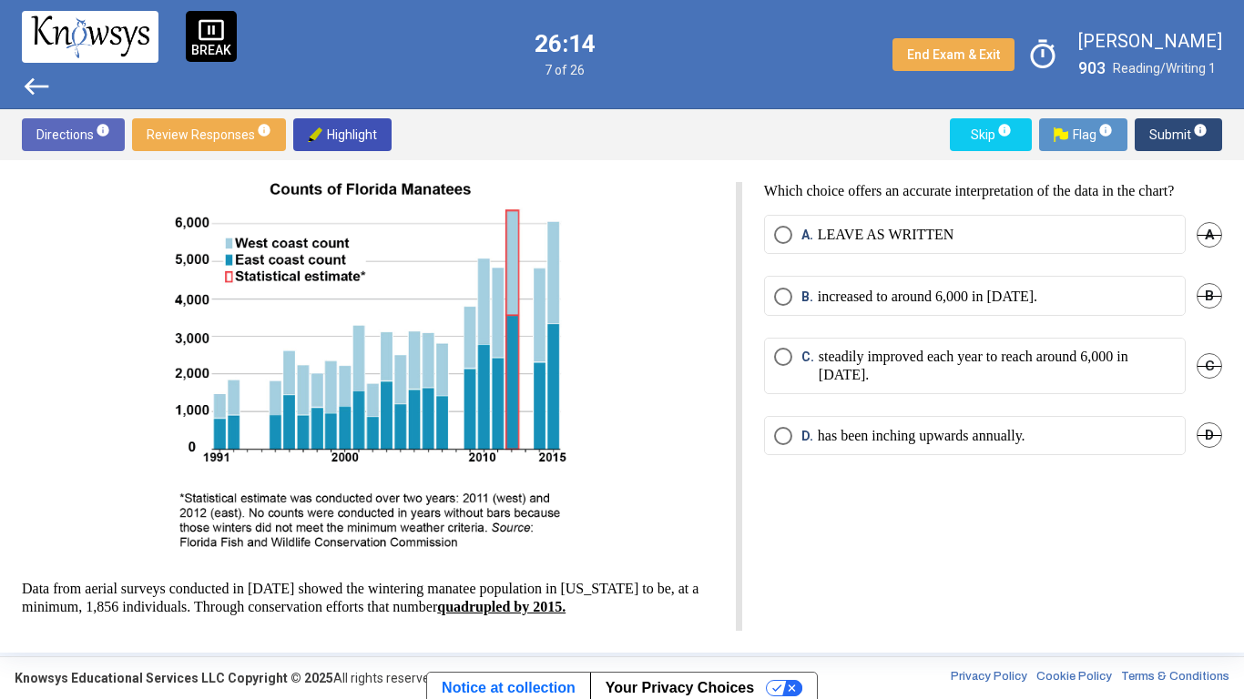
click at [527, 588] on u "quadrupled by 2015." at bounding box center [501, 606] width 128 height 15
click at [977, 441] on p "has been inching upwards annually." at bounding box center [922, 436] width 208 height 18
click at [1172, 147] on span "Submit info" at bounding box center [1178, 134] width 58 height 33
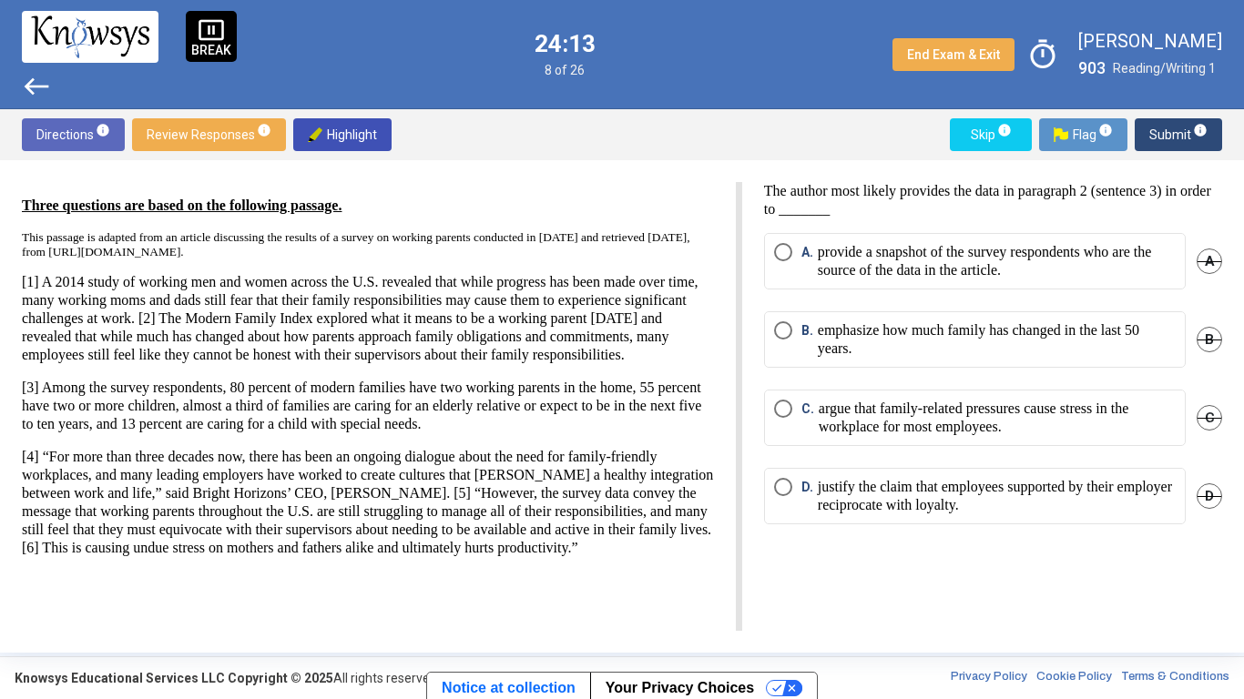
click at [1206, 341] on span "B" at bounding box center [1210, 340] width 26 height 26
click at [1099, 272] on p "provide a snapshot of the survey respondents who are the source of the data in …" at bounding box center [997, 261] width 358 height 36
click at [778, 425] on label "C. argue that family-related pressures cause stress in the workplace for most e…" at bounding box center [975, 418] width 402 height 36
click at [1164, 141] on span "Submit info" at bounding box center [1178, 134] width 58 height 33
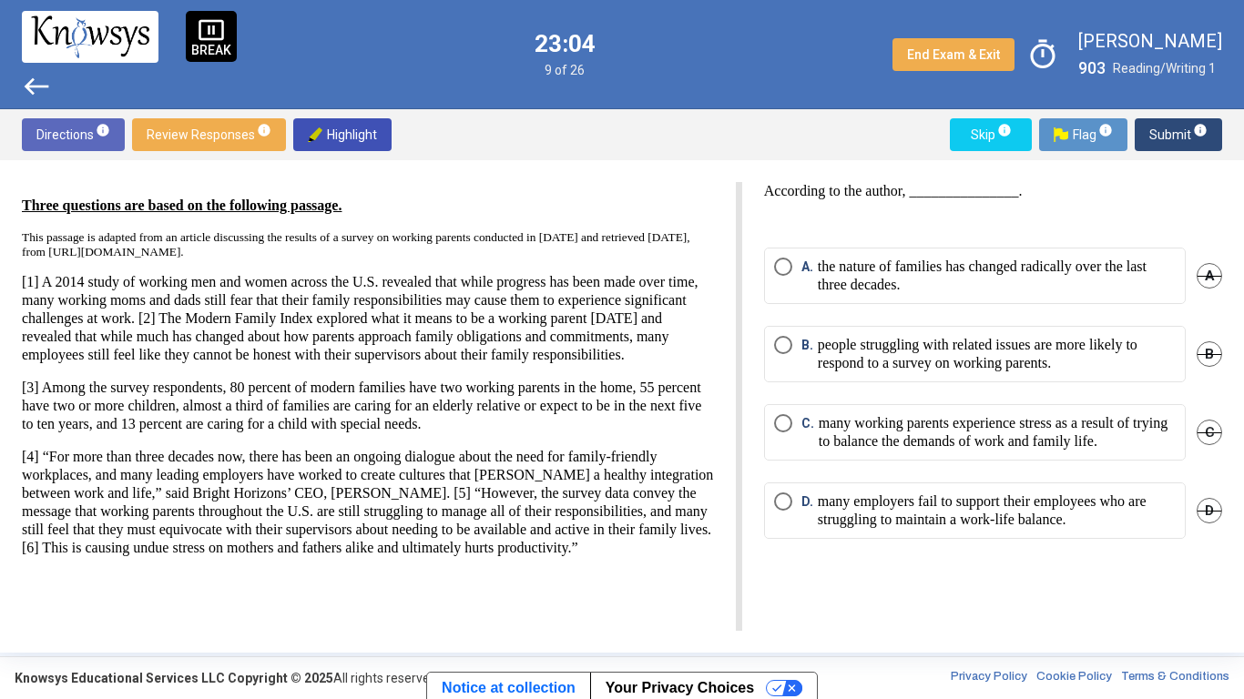
click at [975, 439] on p "many working parents experience stress as a result of trying to balance the dem…" at bounding box center [997, 432] width 357 height 36
click at [1159, 131] on span "Submit info" at bounding box center [1178, 134] width 58 height 33
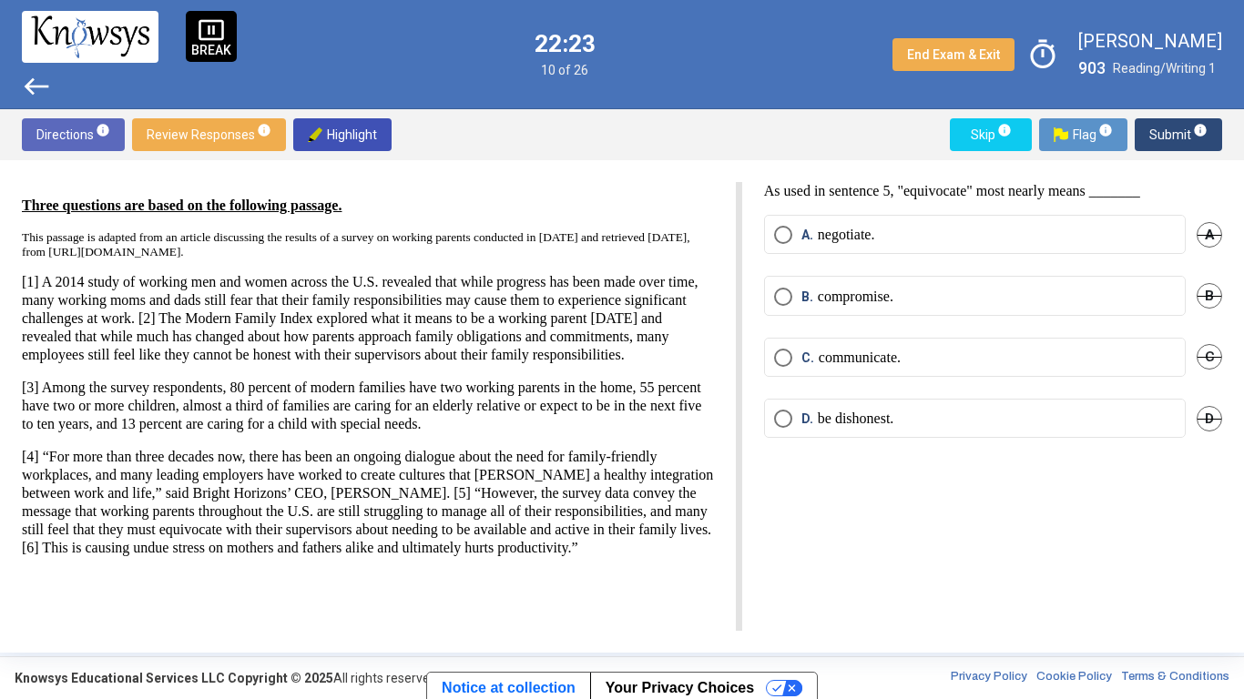
click at [971, 294] on label "B. compromise." at bounding box center [975, 297] width 402 height 18
click at [1156, 124] on span "Submit info" at bounding box center [1178, 134] width 58 height 33
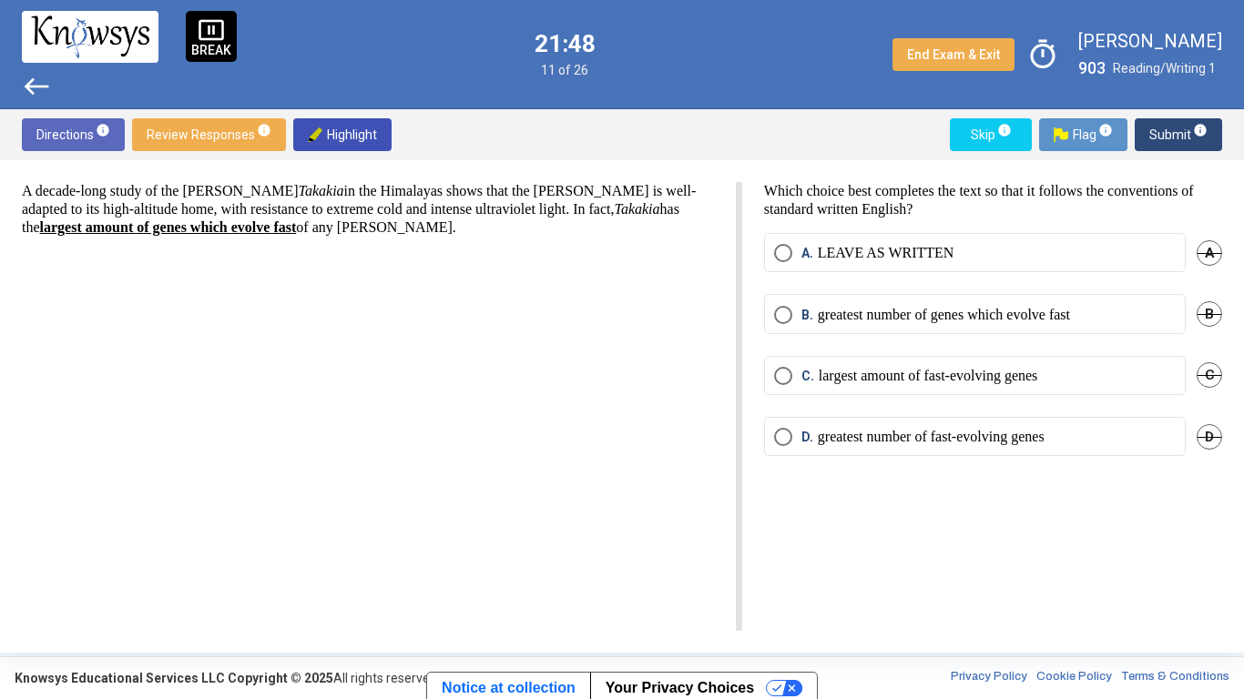
click at [954, 380] on p "largest amount of fast-evolving genes" at bounding box center [928, 376] width 219 height 18
click at [1179, 142] on span "Submit info" at bounding box center [1178, 134] width 58 height 33
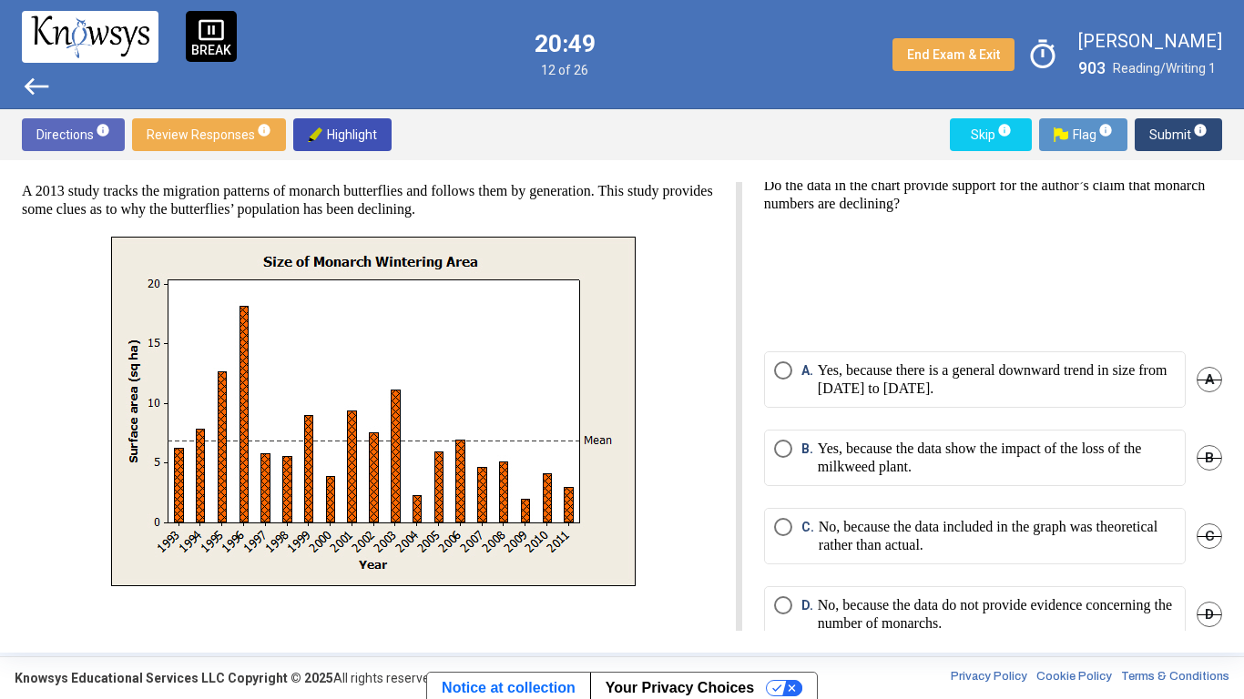
scroll to position [13, 0]
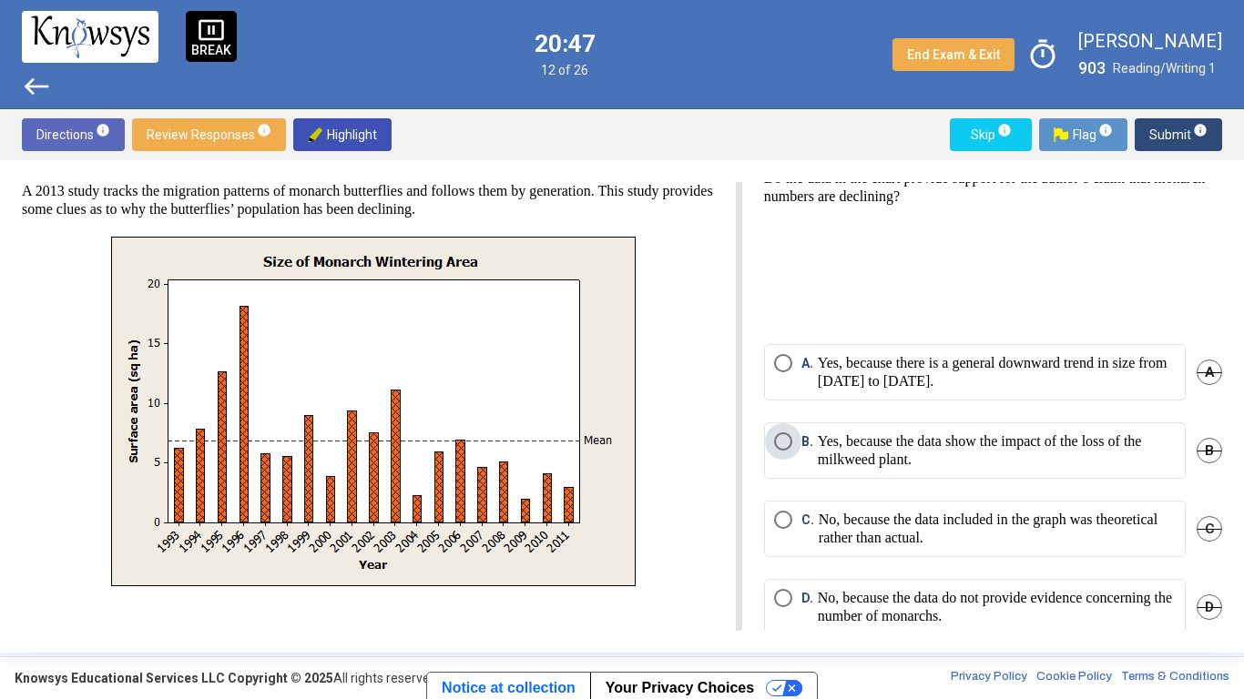
click at [941, 461] on p "Yes, because the data show the impact of the loss of the milkweed plant." at bounding box center [997, 451] width 358 height 36
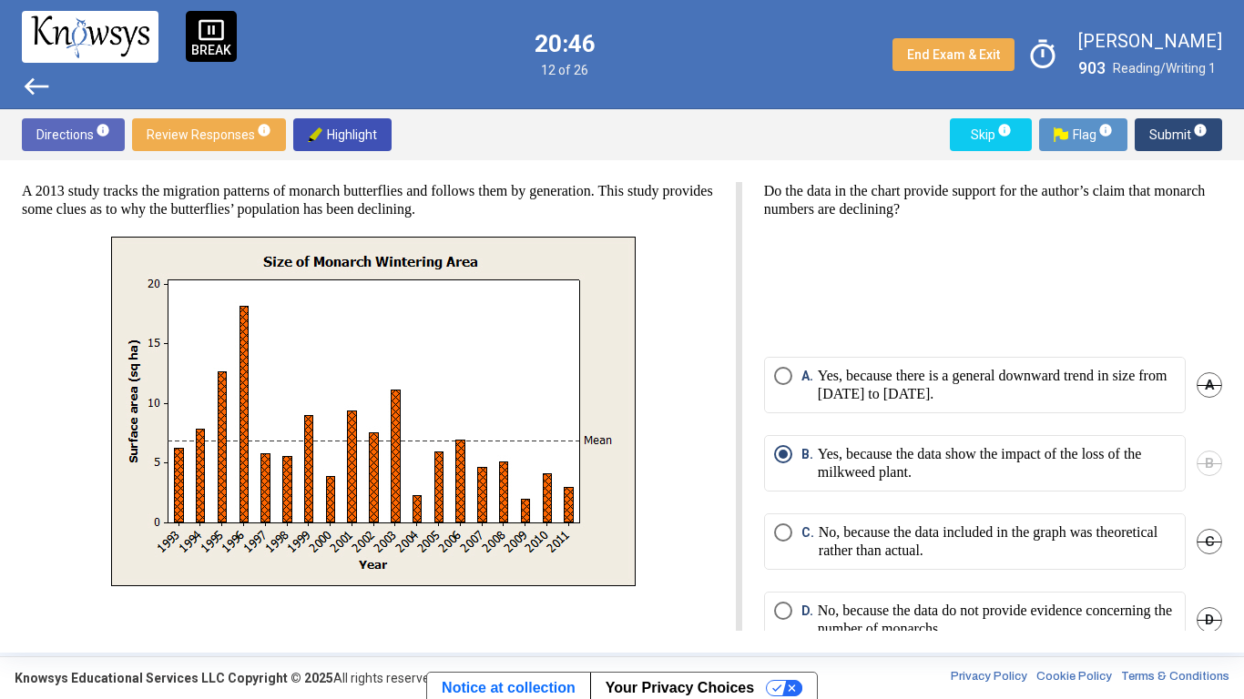
scroll to position [1, 0]
click at [926, 391] on p "Yes, because there is a general downward trend in size from [DATE] to [DATE]." at bounding box center [997, 384] width 358 height 36
click at [1203, 458] on span "B" at bounding box center [1210, 463] width 26 height 26
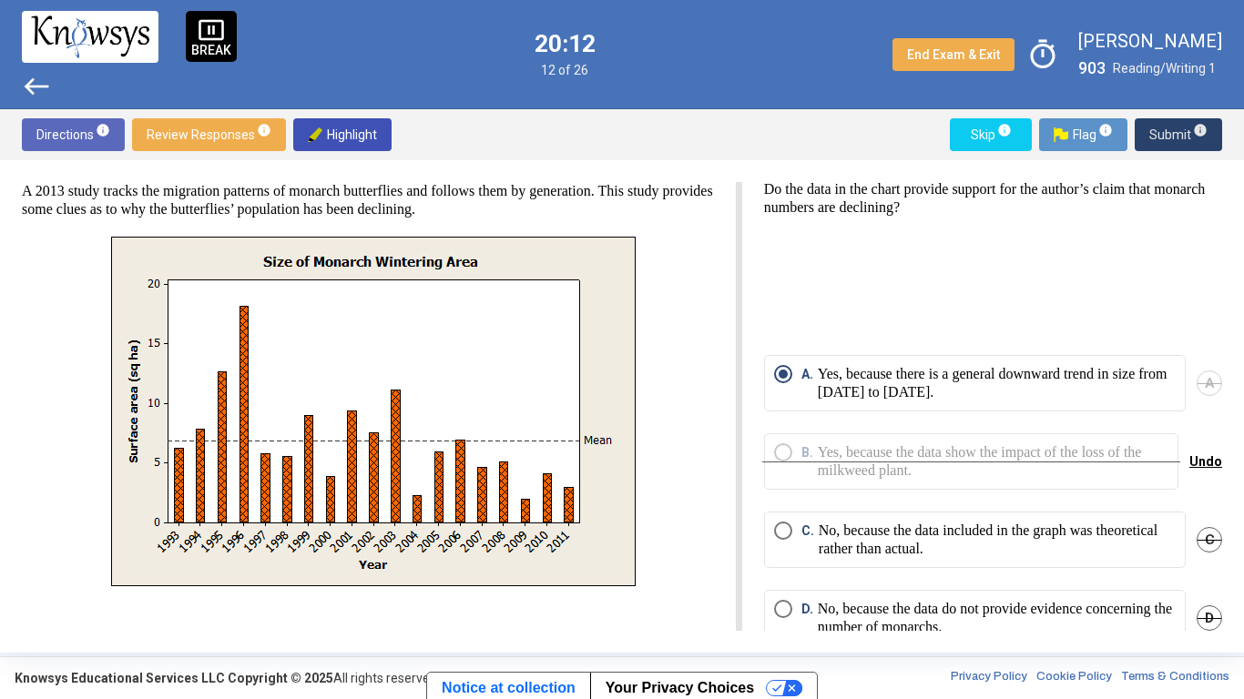
click at [1170, 138] on span "Submit info" at bounding box center [1178, 134] width 58 height 33
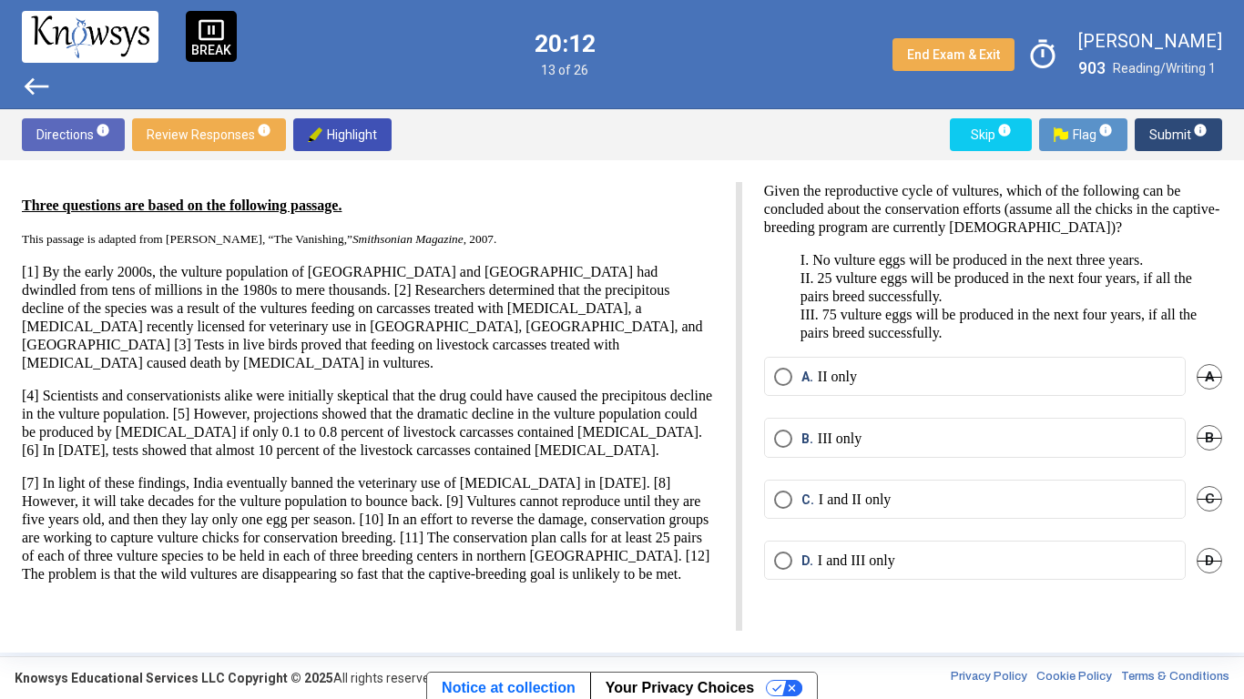
scroll to position [0, 0]
click at [787, 504] on span "Select an option" at bounding box center [783, 500] width 18 height 18
click at [1171, 127] on span "Submit info" at bounding box center [1178, 134] width 58 height 33
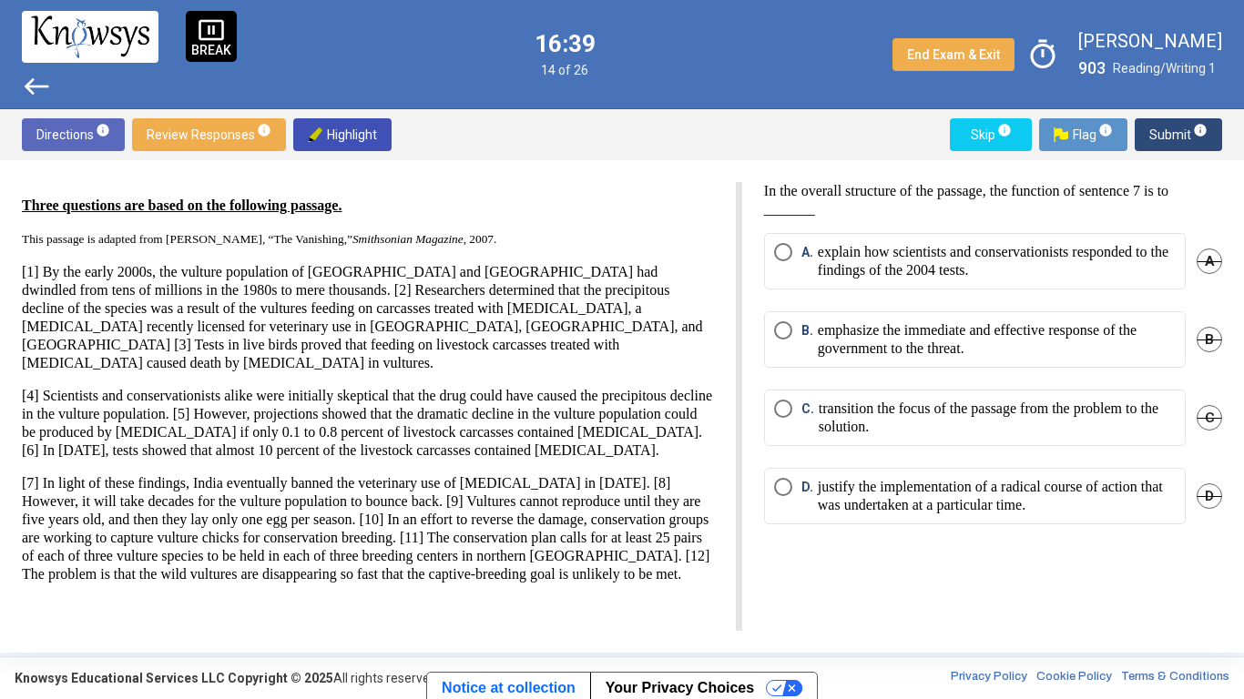
click at [769, 422] on mat-radio-button "C. transition the focus of the passage from the problem to the solution." at bounding box center [975, 418] width 422 height 56
click at [780, 412] on span "Select an option" at bounding box center [783, 409] width 18 height 18
click at [1174, 139] on span "Submit info" at bounding box center [1178, 134] width 58 height 33
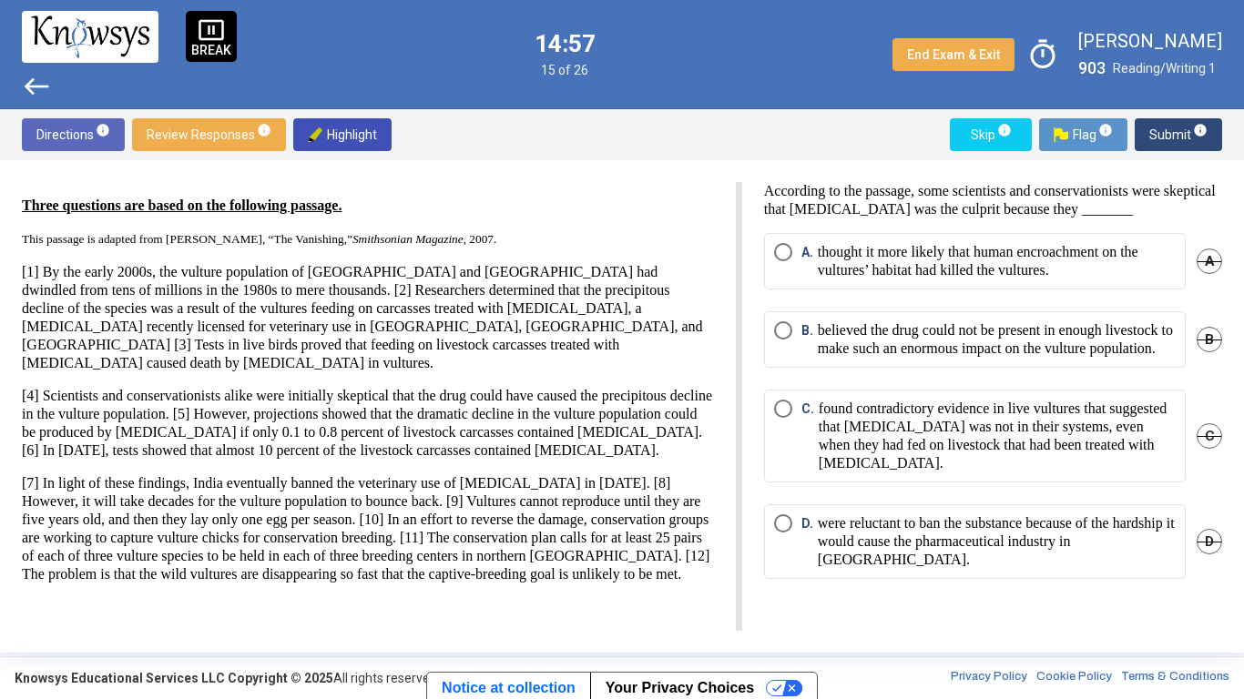
click at [981, 411] on mat-radio-button "C. found contradictory evidence in live vultures that suggested that [MEDICAL_D…" at bounding box center [975, 436] width 422 height 93
click at [770, 426] on mat-radio-button "C. found contradictory evidence in live vultures that suggested that [MEDICAL_D…" at bounding box center [975, 436] width 422 height 93
click at [774, 418] on span "Select an option" at bounding box center [783, 409] width 18 height 18
click at [1168, 133] on span "Submit info" at bounding box center [1178, 134] width 58 height 33
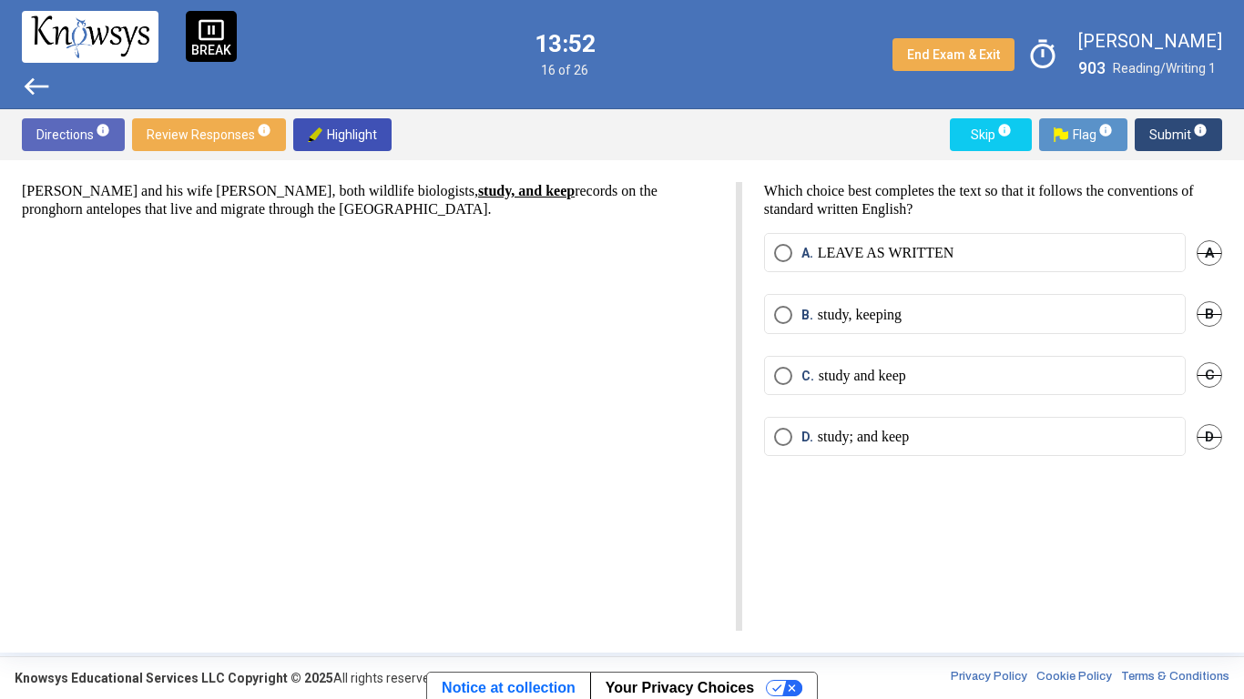
click at [829, 380] on p "study and keep" at bounding box center [862, 376] width 87 height 18
click at [1037, 241] on mat-radio-button "A. LEAVE AS WRITTEN" at bounding box center [975, 252] width 422 height 39
click at [969, 311] on label "B. study, keeping" at bounding box center [975, 315] width 402 height 18
click at [1140, 140] on button "Submit info" at bounding box center [1178, 134] width 87 height 33
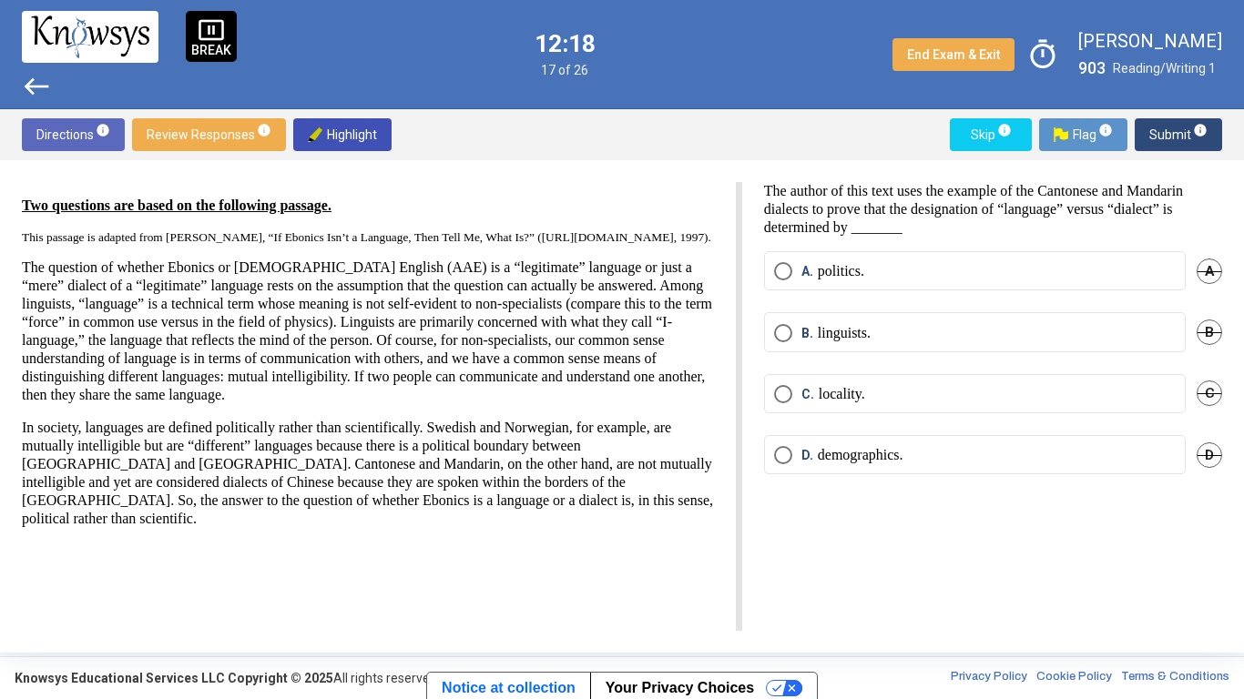
click at [841, 281] on mat-radio-button "A. politics." at bounding box center [975, 270] width 422 height 39
click at [781, 267] on span "Select an option" at bounding box center [783, 271] width 18 height 18
click at [1188, 141] on span "Submit info" at bounding box center [1178, 134] width 58 height 33
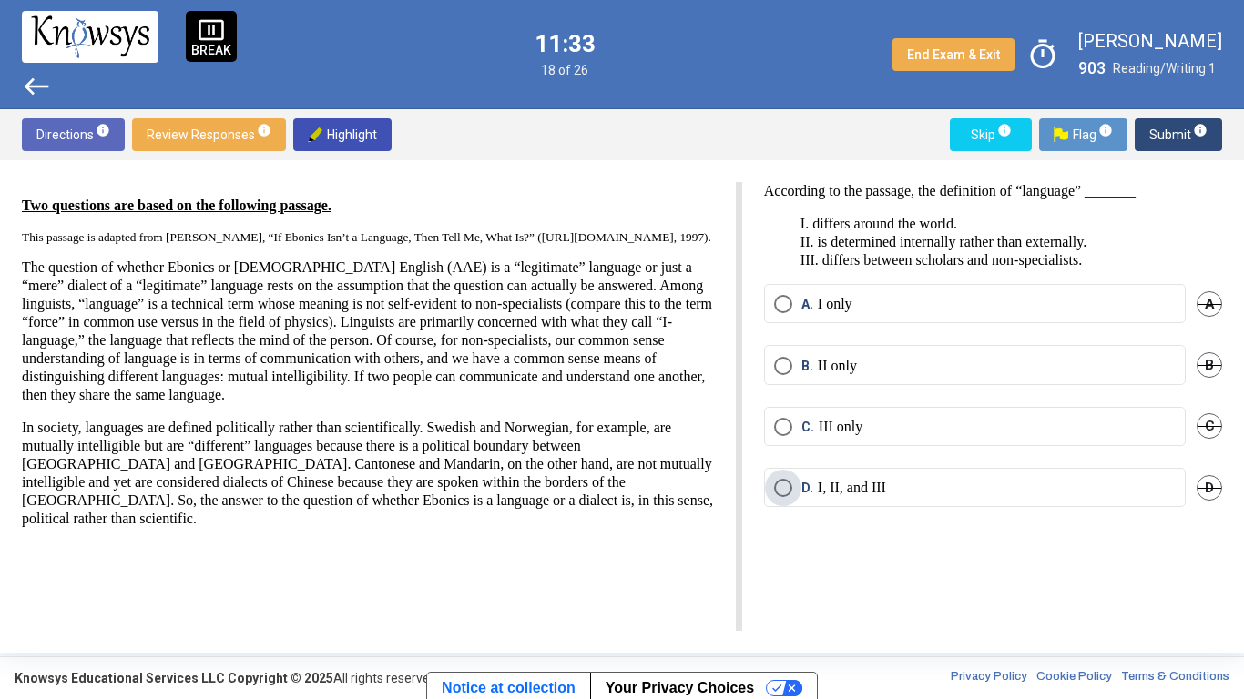
click at [1024, 487] on label "D. I, II, and III" at bounding box center [975, 488] width 402 height 18
click at [1183, 138] on span "Submit info" at bounding box center [1178, 134] width 58 height 33
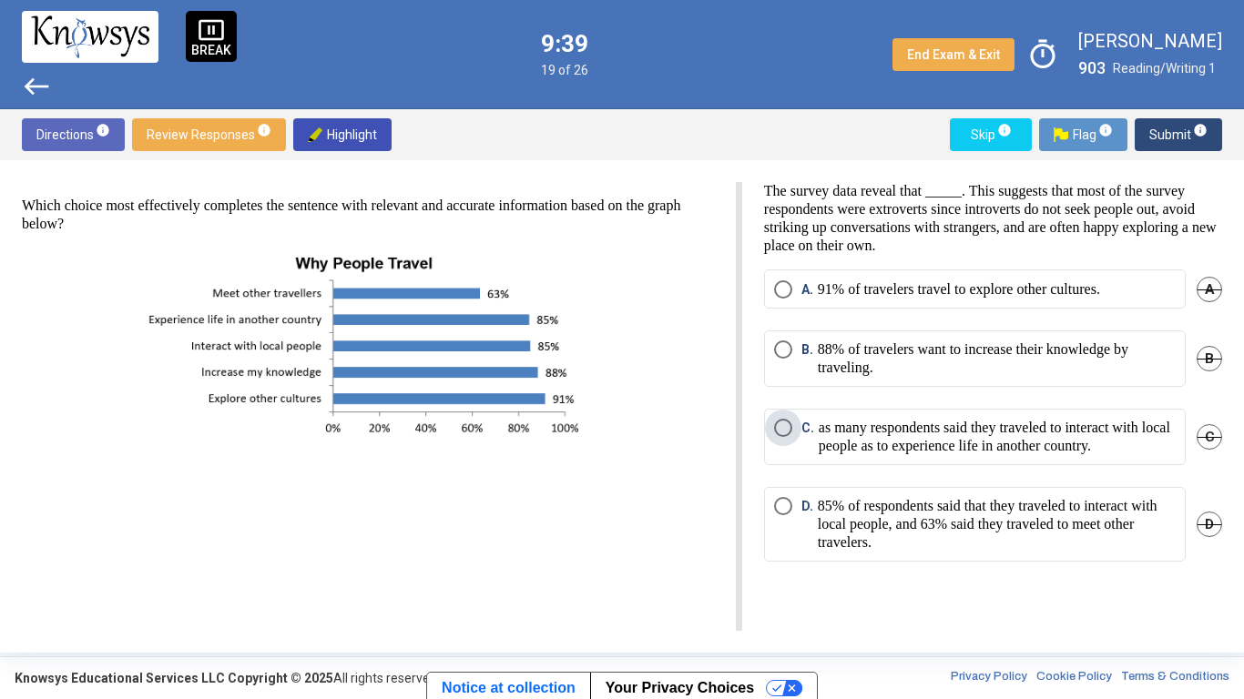
click at [923, 420] on p "as many respondents said they traveled to interact with local people as to expe…" at bounding box center [997, 437] width 357 height 36
click at [1180, 148] on span "Submit info" at bounding box center [1178, 134] width 58 height 33
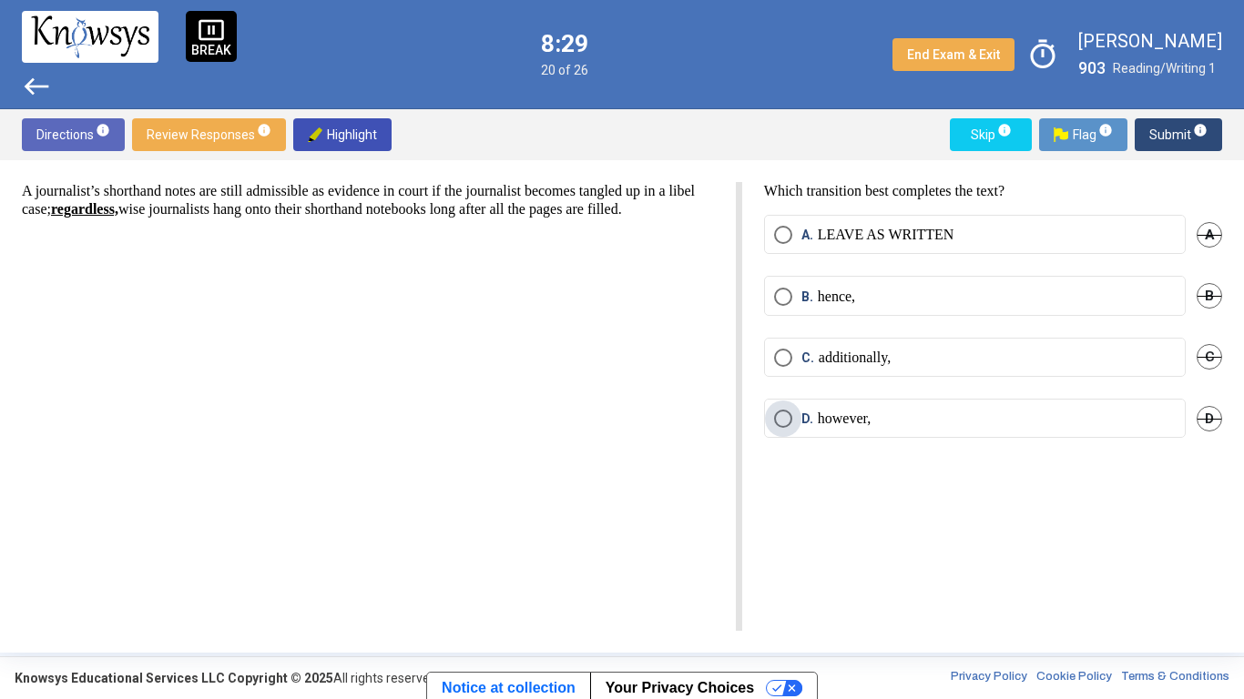
click at [841, 415] on p "however," at bounding box center [844, 419] width 53 height 18
click at [1173, 137] on span "Submit info" at bounding box center [1178, 134] width 58 height 33
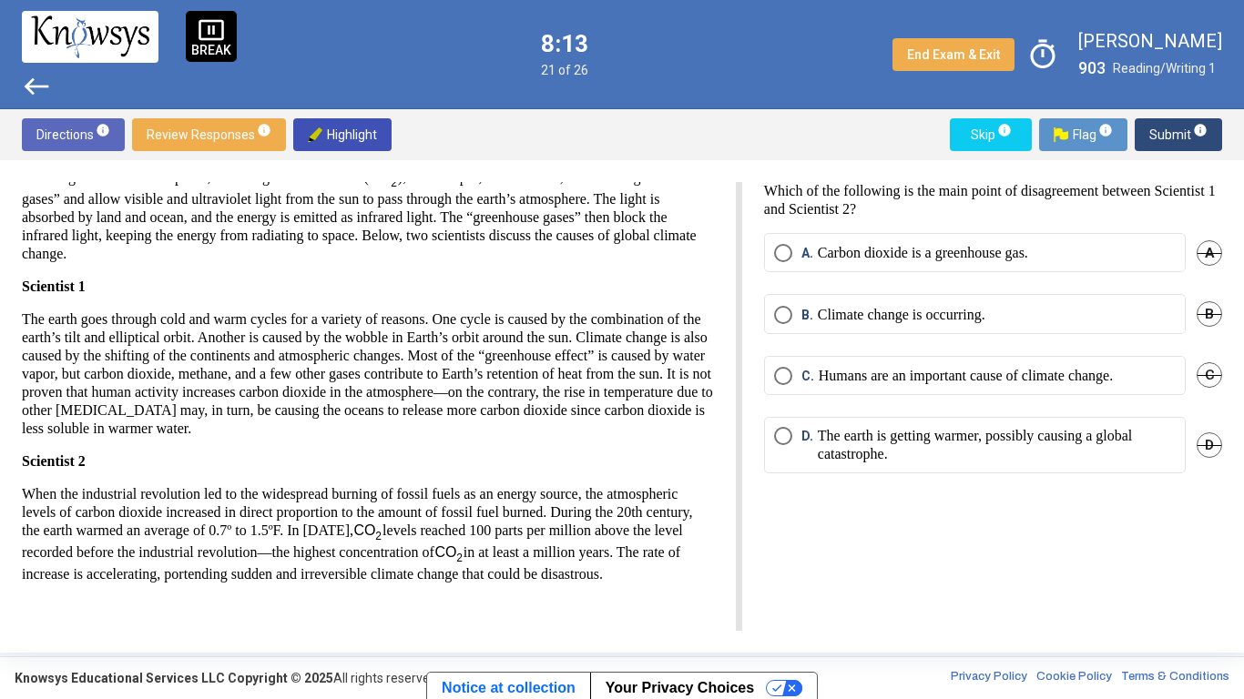
scroll to position [159, 0]
click at [966, 378] on p "Humans are an important cause of climate change." at bounding box center [966, 376] width 294 height 18
click at [1174, 125] on span "Submit info" at bounding box center [1178, 134] width 58 height 33
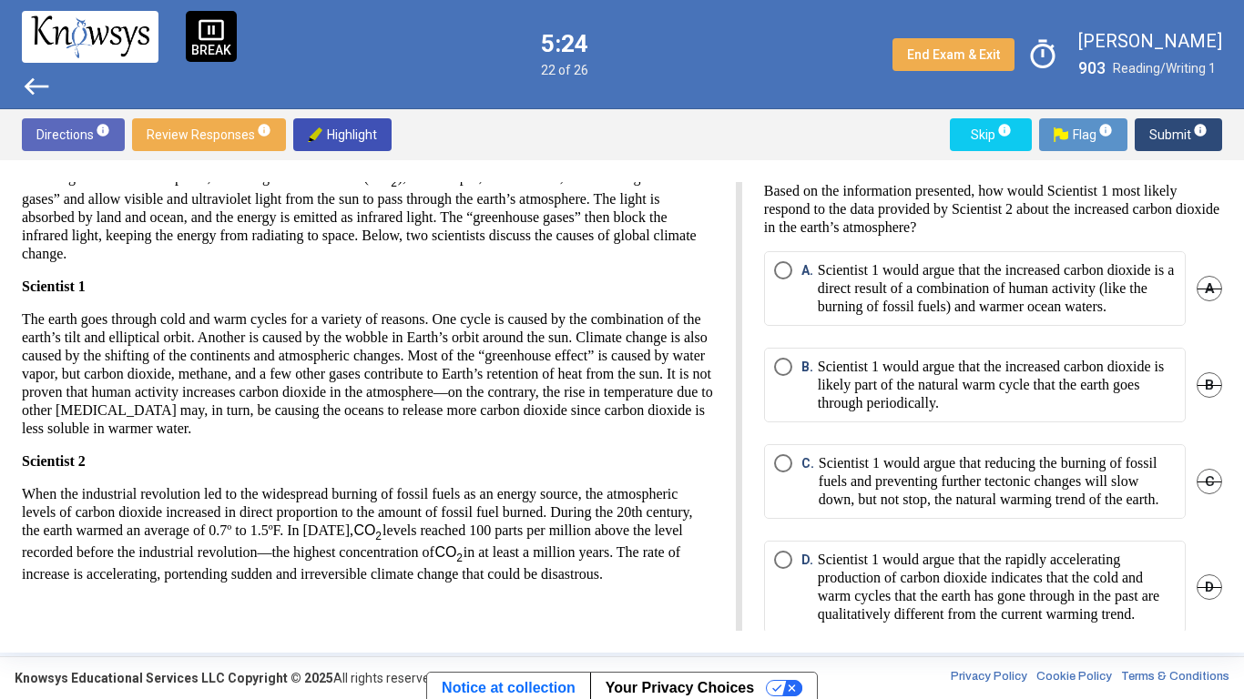
click at [1208, 301] on span "A" at bounding box center [1210, 289] width 26 height 26
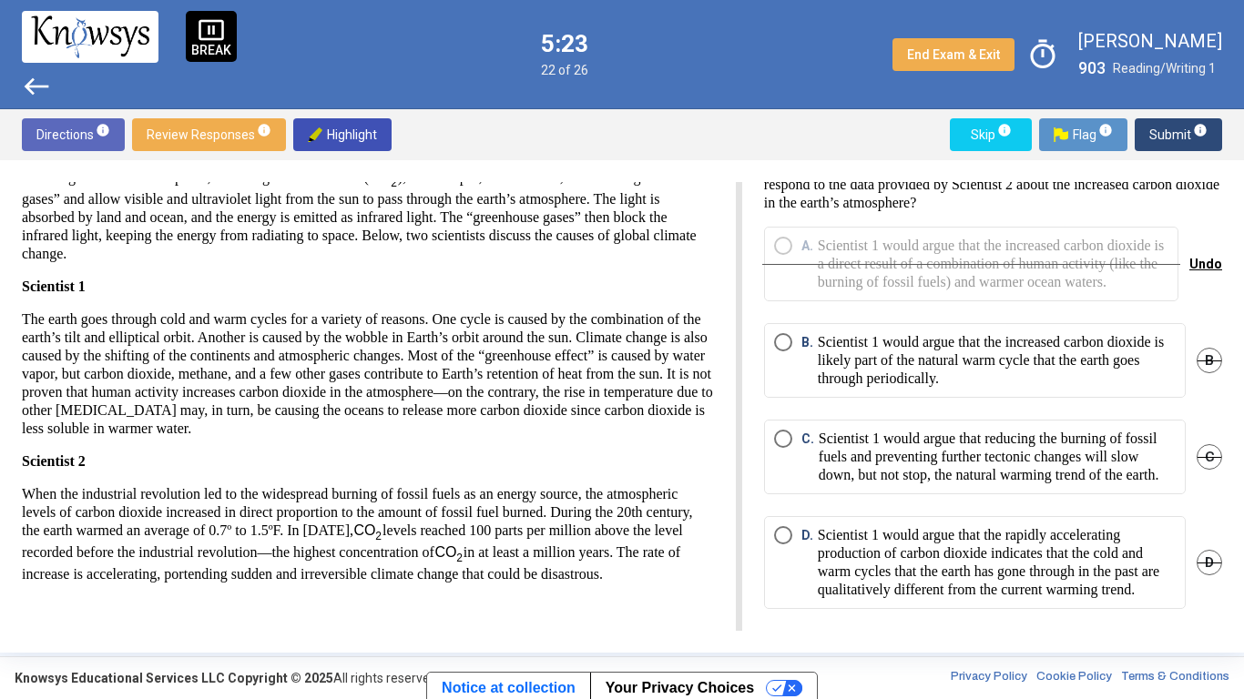
scroll to position [46, 0]
click at [1049, 471] on p "Scientist 1 would argue that reducing the burning of fossil fuels and preventin…" at bounding box center [997, 457] width 357 height 55
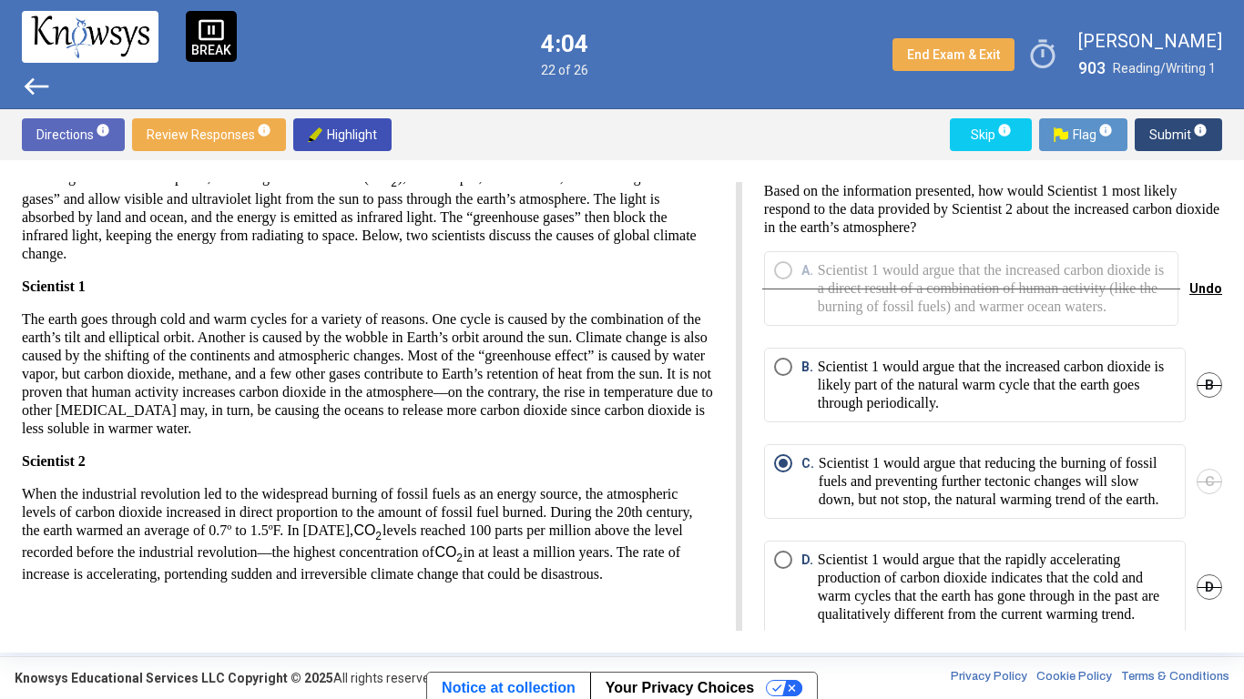
scroll to position [79, 0]
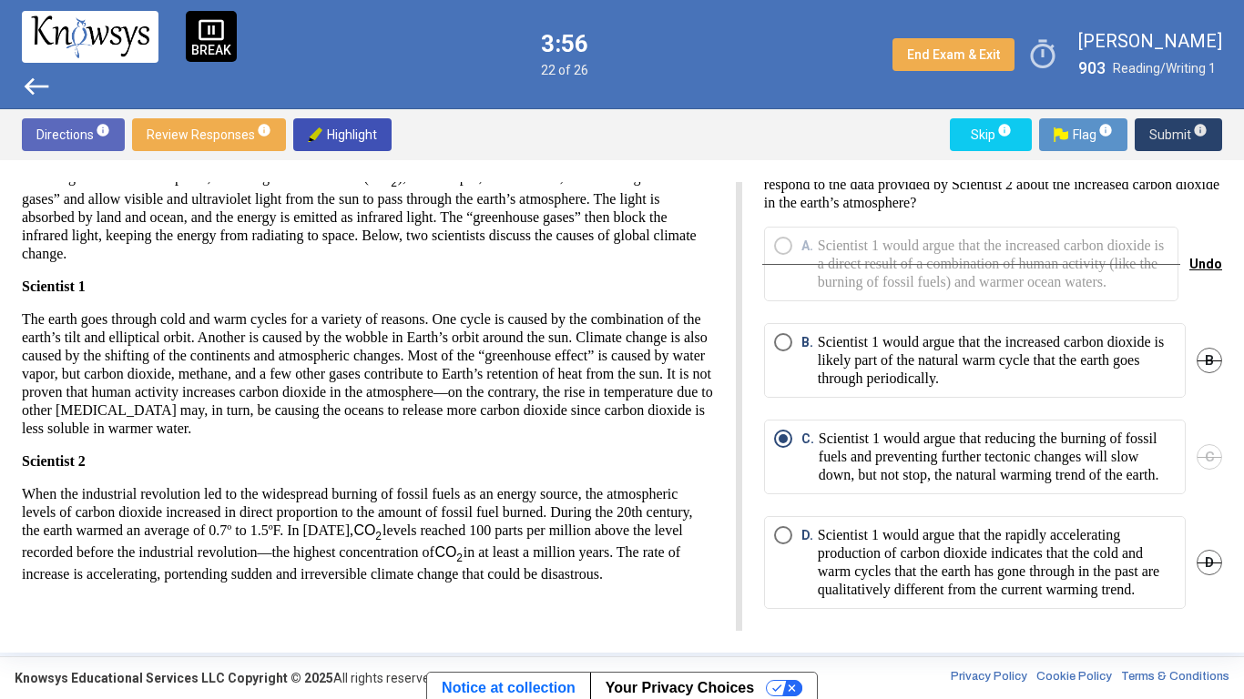
click at [1162, 130] on span "Submit info" at bounding box center [1178, 134] width 58 height 33
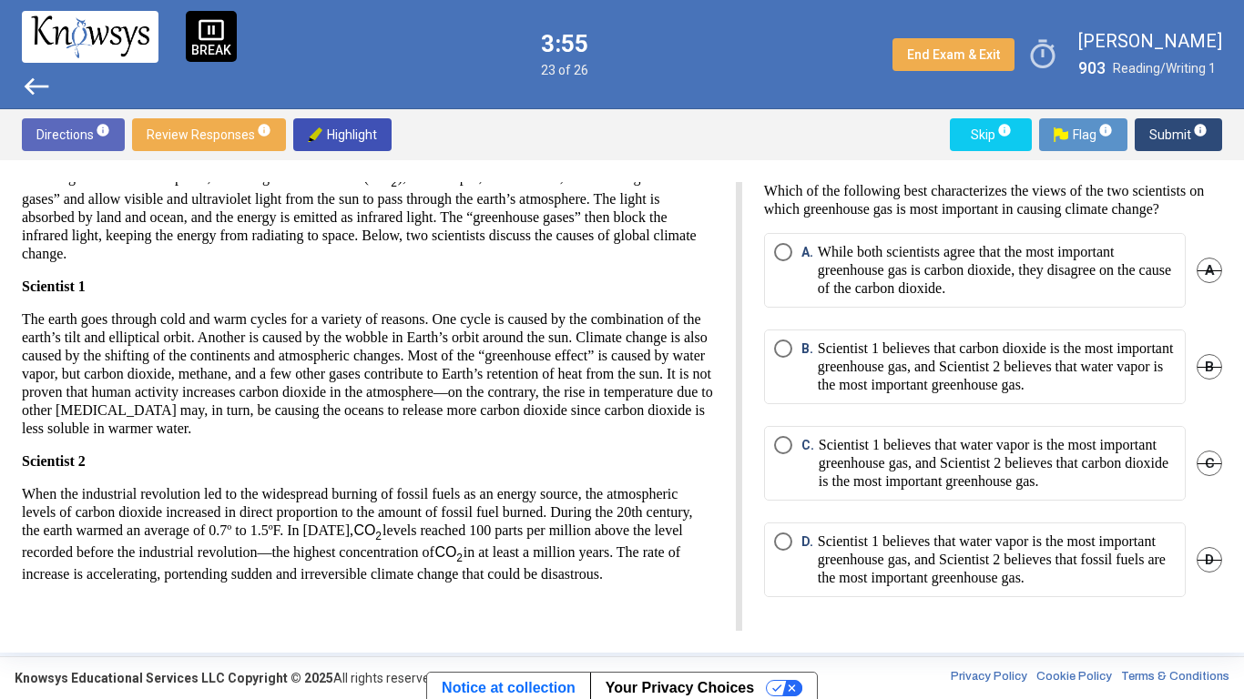
scroll to position [0, 0]
click at [1076, 296] on p "While both scientists agree that the most important greenhouse gas is carbon di…" at bounding box center [997, 270] width 358 height 55
click at [1113, 394] on p "Scientist 1 believes that carbon dioxide is the most important greenhouse gas, …" at bounding box center [997, 367] width 358 height 55
click at [1102, 308] on mat-radio-button "A. While both scientists agree that the most important greenhouse gas is carbon…" at bounding box center [975, 270] width 422 height 75
click at [1102, 298] on p "While both scientists agree that the most important greenhouse gas is carbon di…" at bounding box center [997, 270] width 358 height 55
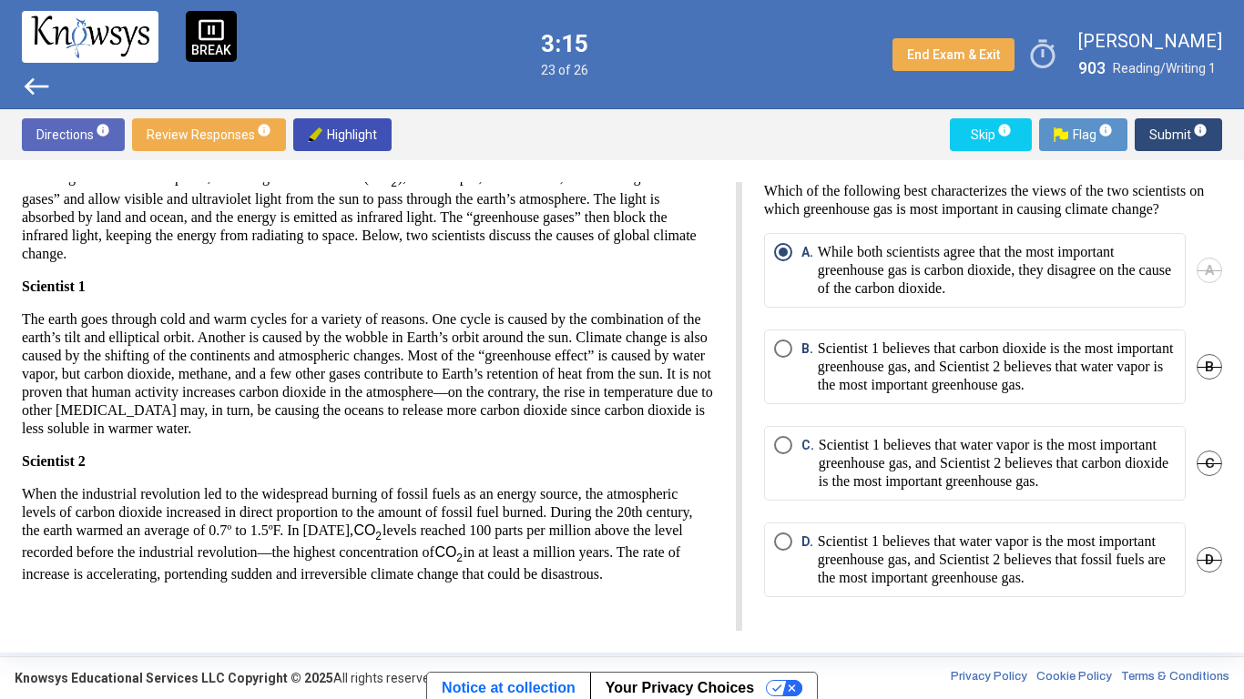
click at [1199, 380] on span "B" at bounding box center [1210, 367] width 26 height 26
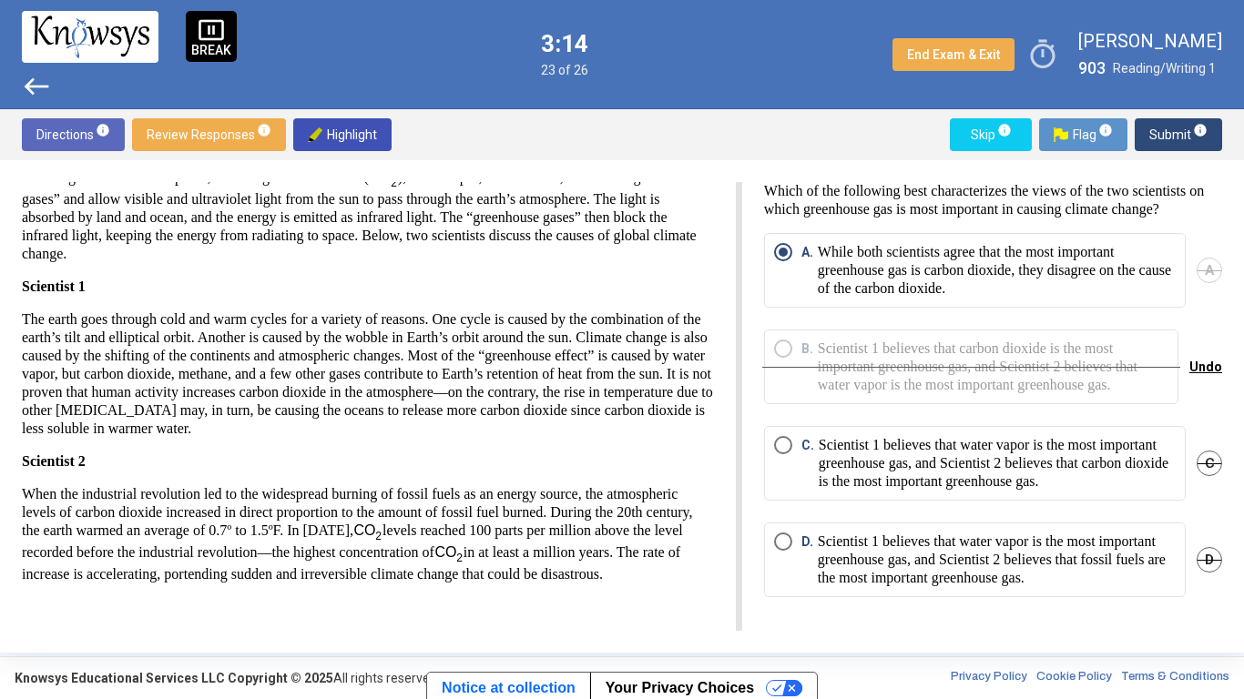
scroll to position [44, 0]
click at [1140, 487] on p "Scientist 1 believes that water vapor is the most important greenhouse gas, and…" at bounding box center [997, 463] width 357 height 55
click at [1201, 283] on span "A" at bounding box center [1210, 271] width 26 height 26
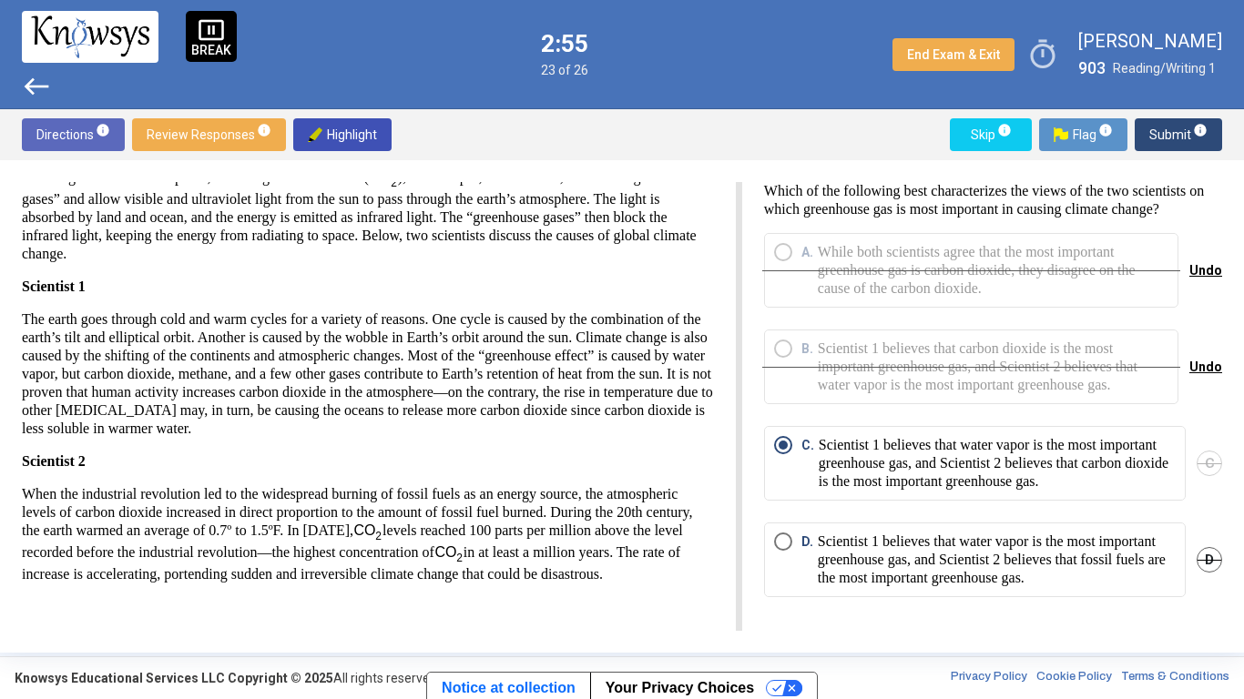
scroll to position [61, 0]
click at [1116, 582] on p "Scientist 1 believes that water vapor is the most important greenhouse gas, and…" at bounding box center [997, 560] width 358 height 55
click at [1122, 579] on p "Scientist 1 believes that water vapor is the most important greenhouse gas, and…" at bounding box center [997, 560] width 358 height 55
click at [1172, 137] on span "Submit info" at bounding box center [1178, 134] width 58 height 33
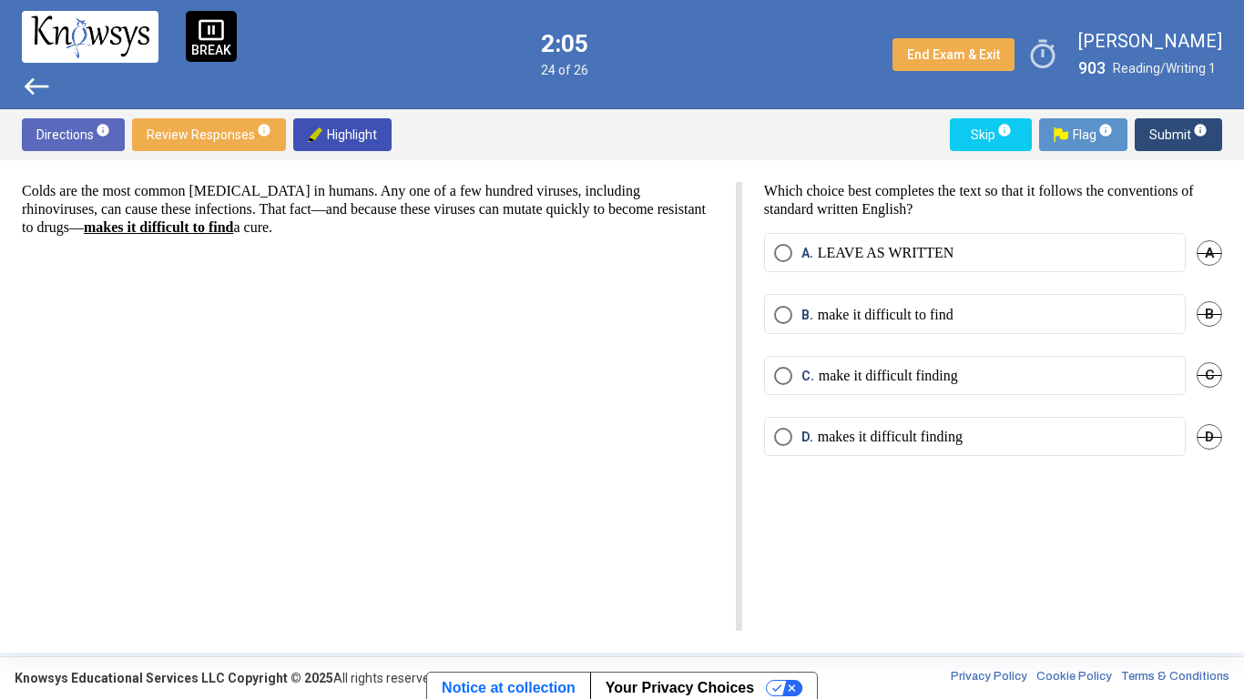
scroll to position [0, 0]
click at [811, 328] on mat-radio-button "B. make it difficult to find" at bounding box center [975, 313] width 422 height 39
click at [821, 315] on p "make it difficult to find" at bounding box center [886, 315] width 136 height 18
click at [1157, 140] on span "Submit info" at bounding box center [1178, 134] width 58 height 33
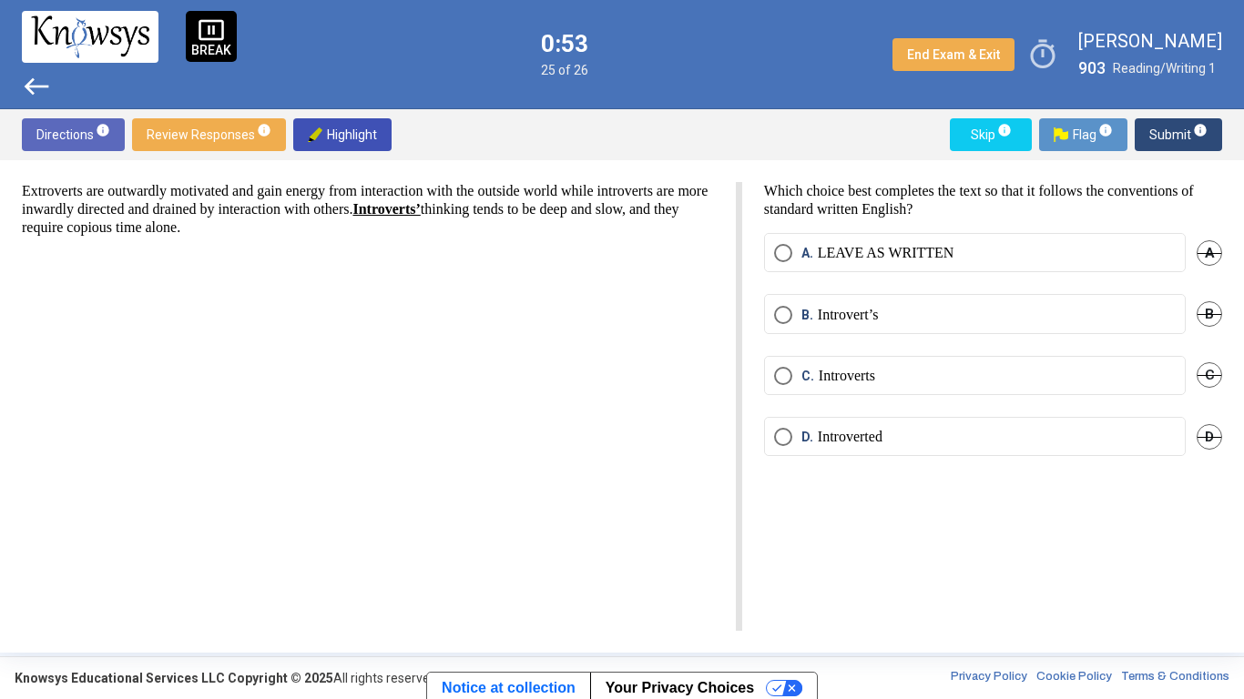
click at [834, 310] on p "Introvert’s" at bounding box center [848, 315] width 61 height 18
click at [1158, 138] on span "Submit info" at bounding box center [1178, 134] width 58 height 33
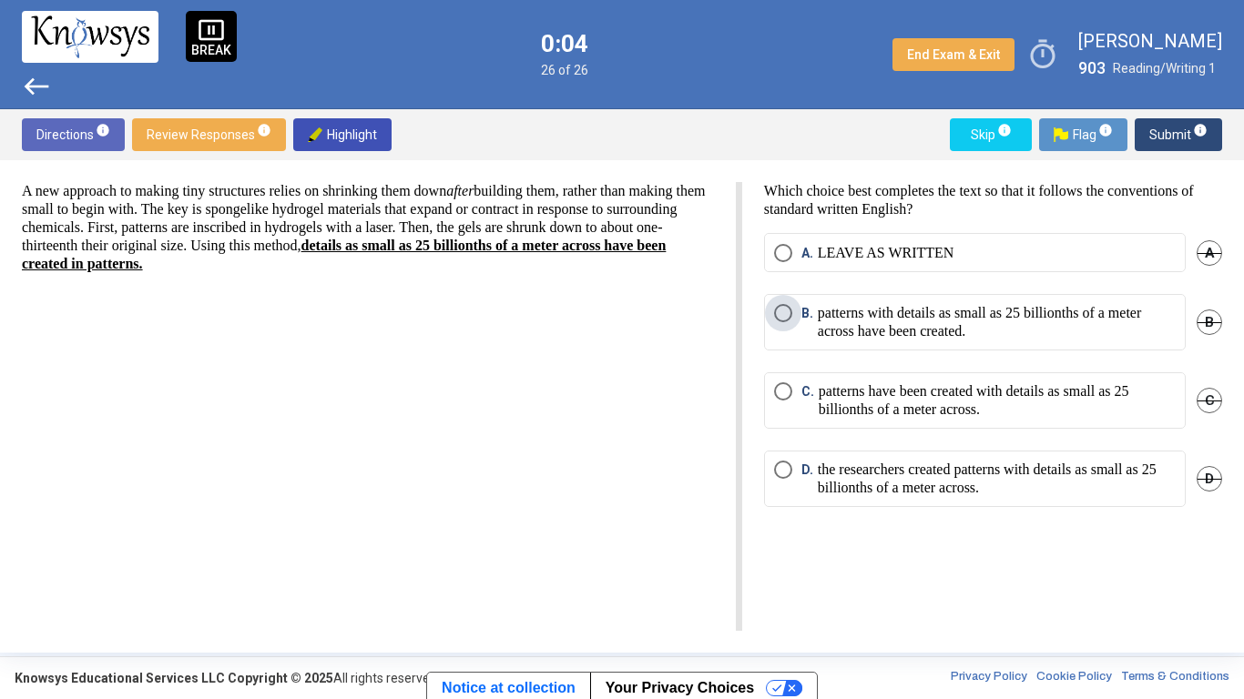
click at [806, 332] on span "B." at bounding box center [809, 322] width 16 height 36
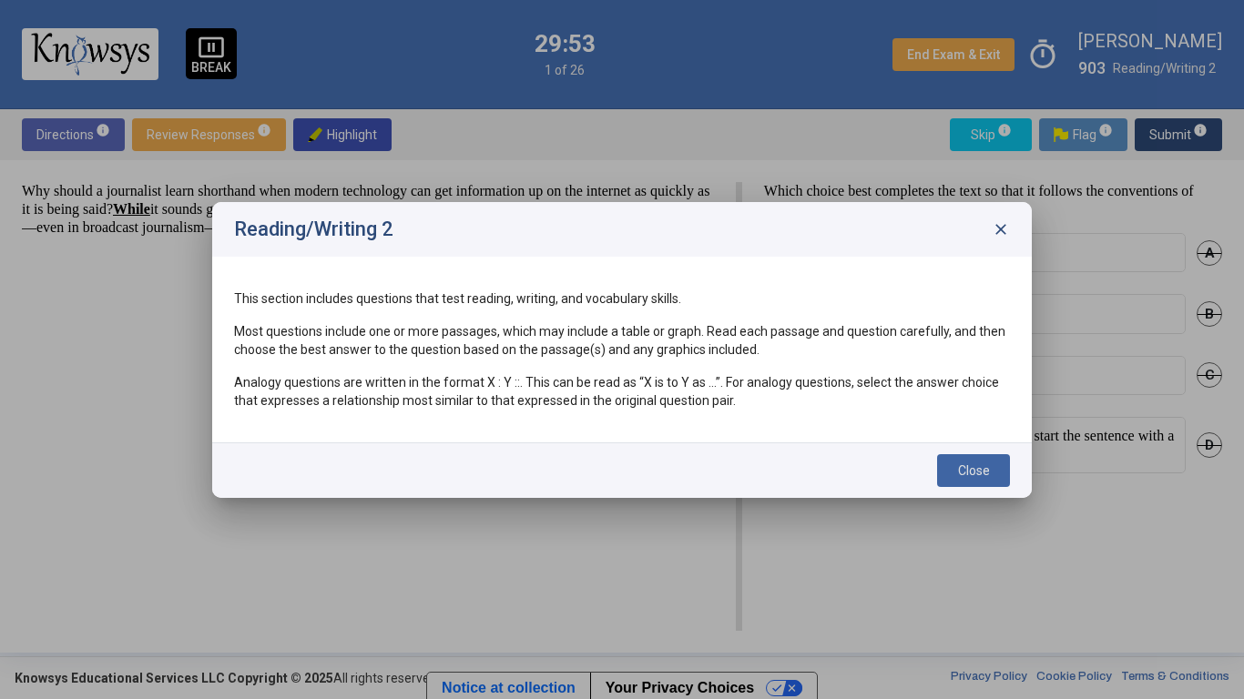
click at [999, 227] on span "close" at bounding box center [1001, 229] width 18 height 18
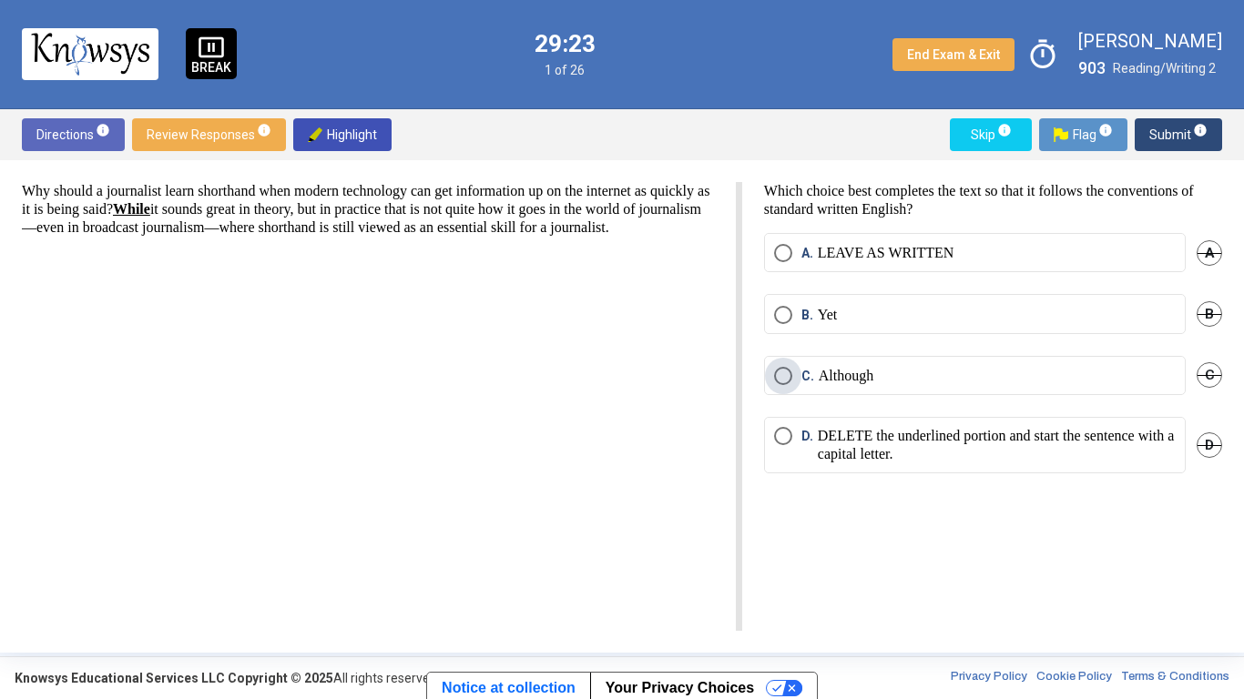
click at [784, 383] on span "Select an option" at bounding box center [783, 376] width 18 height 18
click at [1148, 131] on button "Submit info" at bounding box center [1178, 134] width 87 height 33
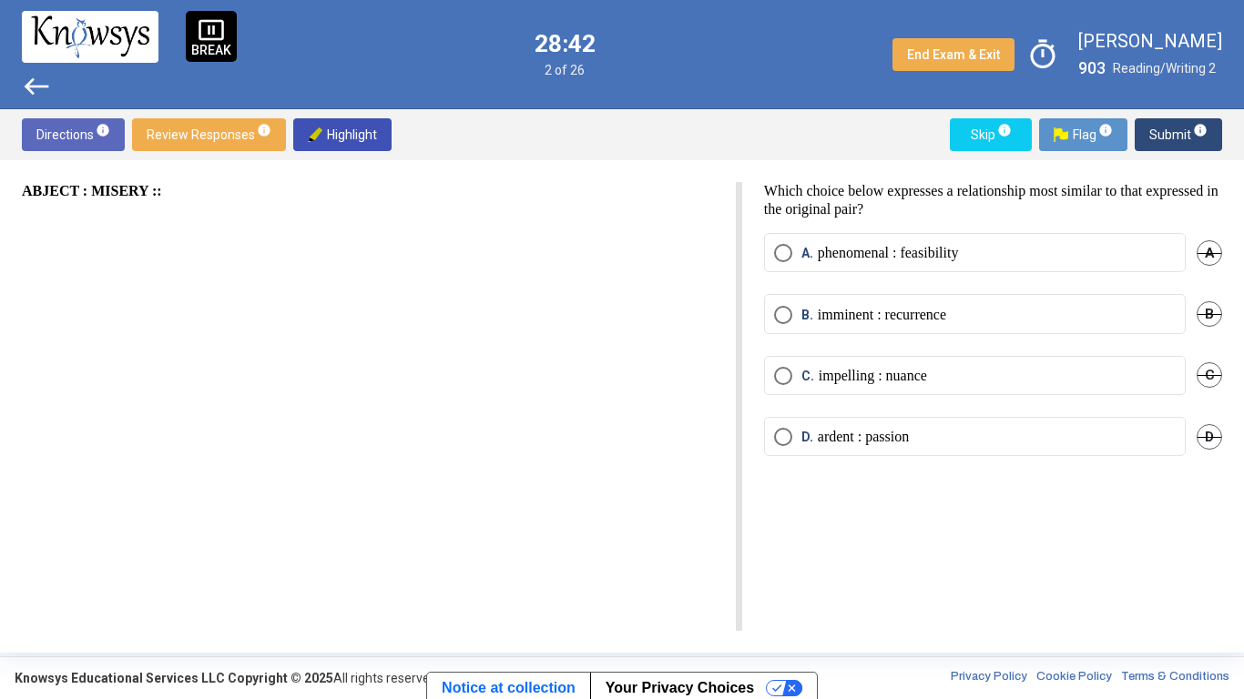
click at [834, 379] on p "impelling : nuance" at bounding box center [873, 376] width 108 height 18
click at [800, 432] on span "D. ardent : passion" at bounding box center [850, 437] width 117 height 18
click at [1155, 128] on span "Submit info" at bounding box center [1178, 134] width 58 height 33
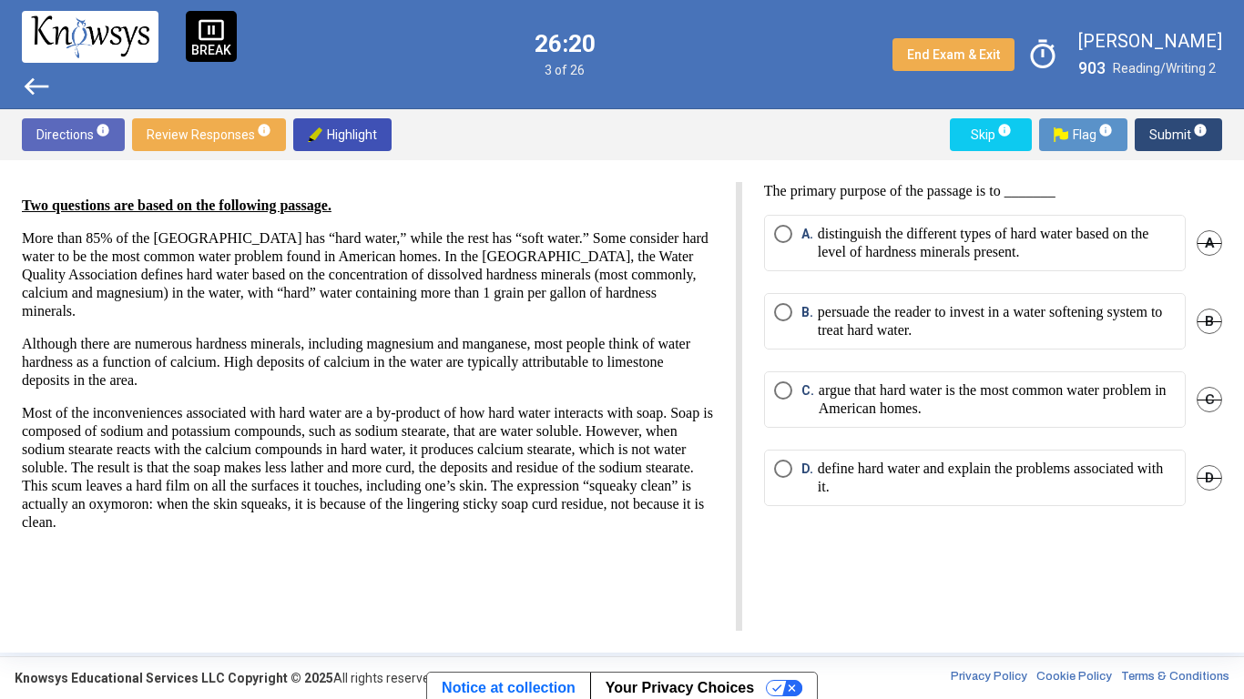
click at [1217, 474] on span "D" at bounding box center [1210, 478] width 26 height 26
click at [1205, 245] on span "A" at bounding box center [1210, 243] width 26 height 26
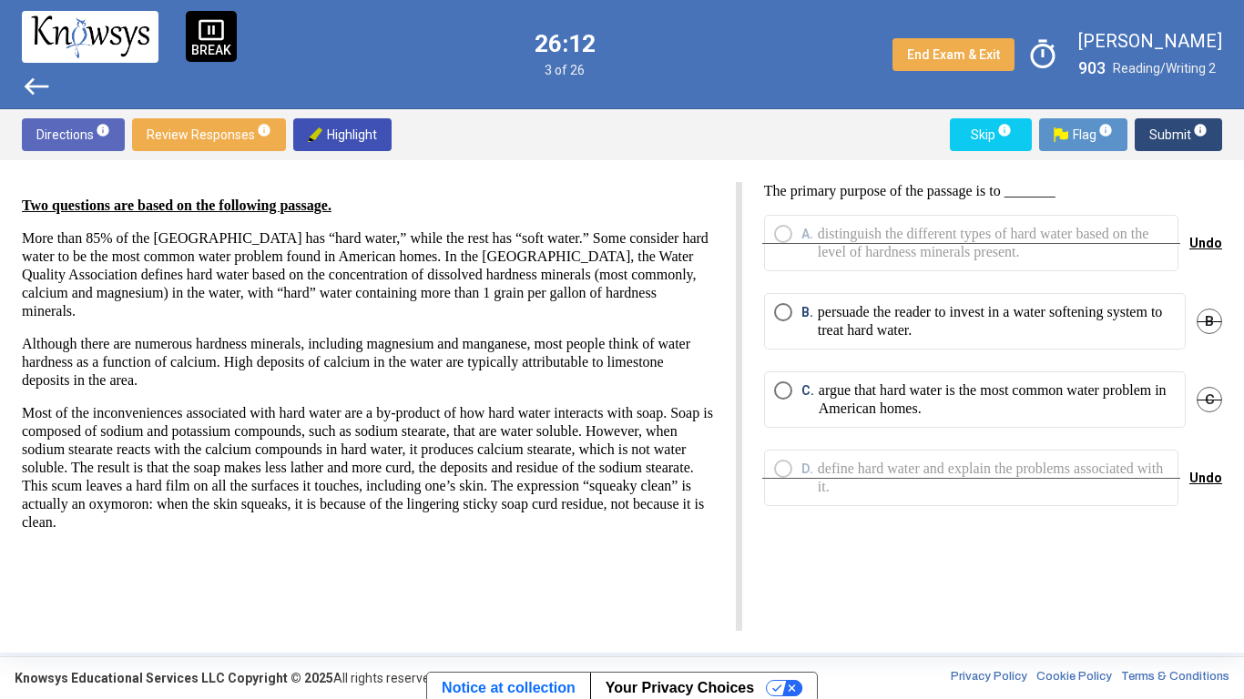
click at [1117, 321] on p "persuade the reader to invest in a water softening system to treat hard water." at bounding box center [997, 321] width 358 height 36
click at [993, 488] on div "D. define hard water and explain the problems associated with it. Undo" at bounding box center [993, 489] width 458 height 78
click at [1208, 476] on span "Undo" at bounding box center [1205, 478] width 33 height 15
click at [976, 490] on p "define hard water and explain the problems associated with it." at bounding box center [997, 478] width 358 height 36
click at [993, 323] on p "persuade the reader to invest in a water softening system to treat hard water." at bounding box center [997, 321] width 358 height 36
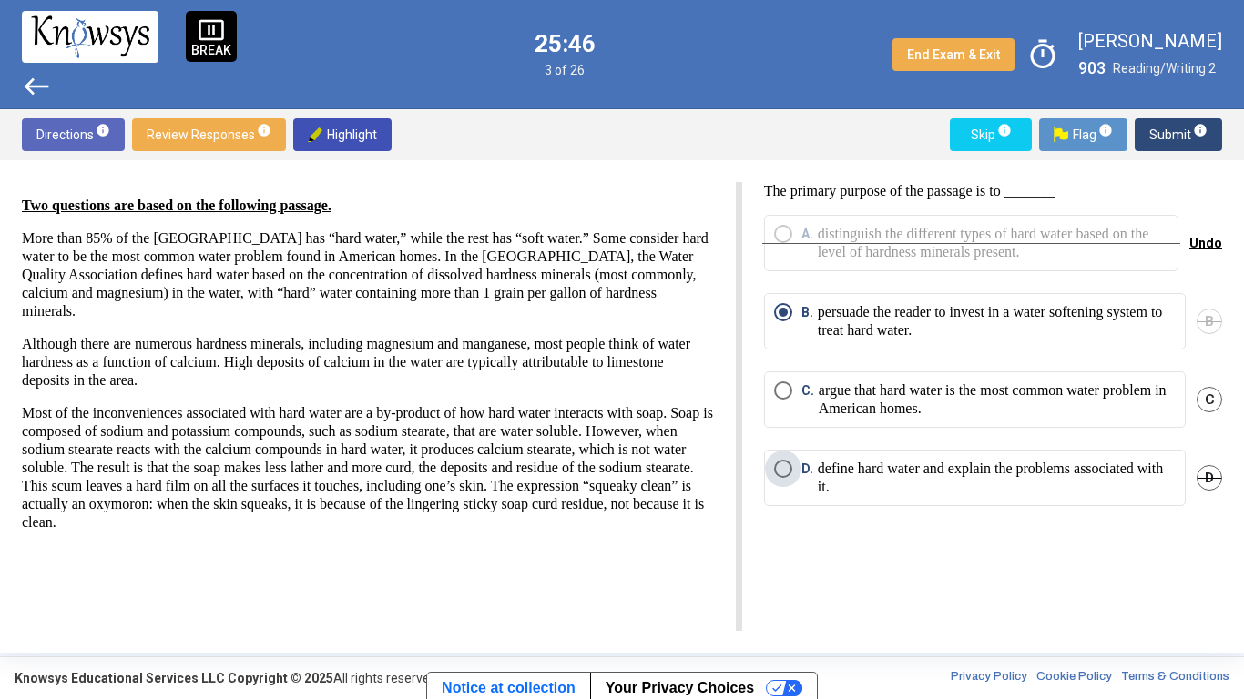
click at [1015, 473] on p "define hard water and explain the problems associated with it." at bounding box center [997, 478] width 358 height 36
click at [1174, 143] on span "Submit info" at bounding box center [1178, 134] width 58 height 33
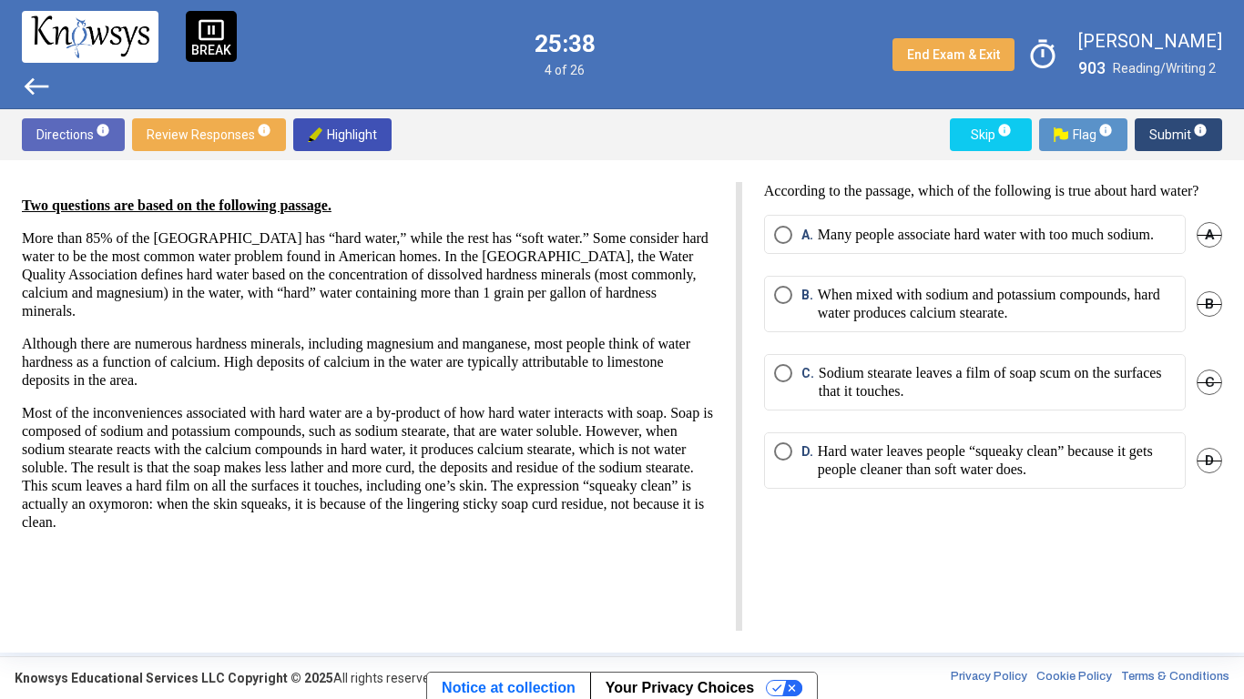
click at [1217, 248] on span "A" at bounding box center [1210, 235] width 26 height 26
click at [1167, 322] on p "When mixed with sodium and potassium compounds, hard water produces calcium ste…" at bounding box center [997, 304] width 358 height 36
click at [1125, 479] on p "Hard water leaves people “squeaky clean” because it gets people cleaner than so…" at bounding box center [997, 461] width 358 height 36
click at [1067, 322] on p "When mixed with sodium and potassium compounds, hard water produces calcium ste…" at bounding box center [997, 304] width 358 height 36
click at [1160, 138] on span "Submit info" at bounding box center [1178, 134] width 58 height 33
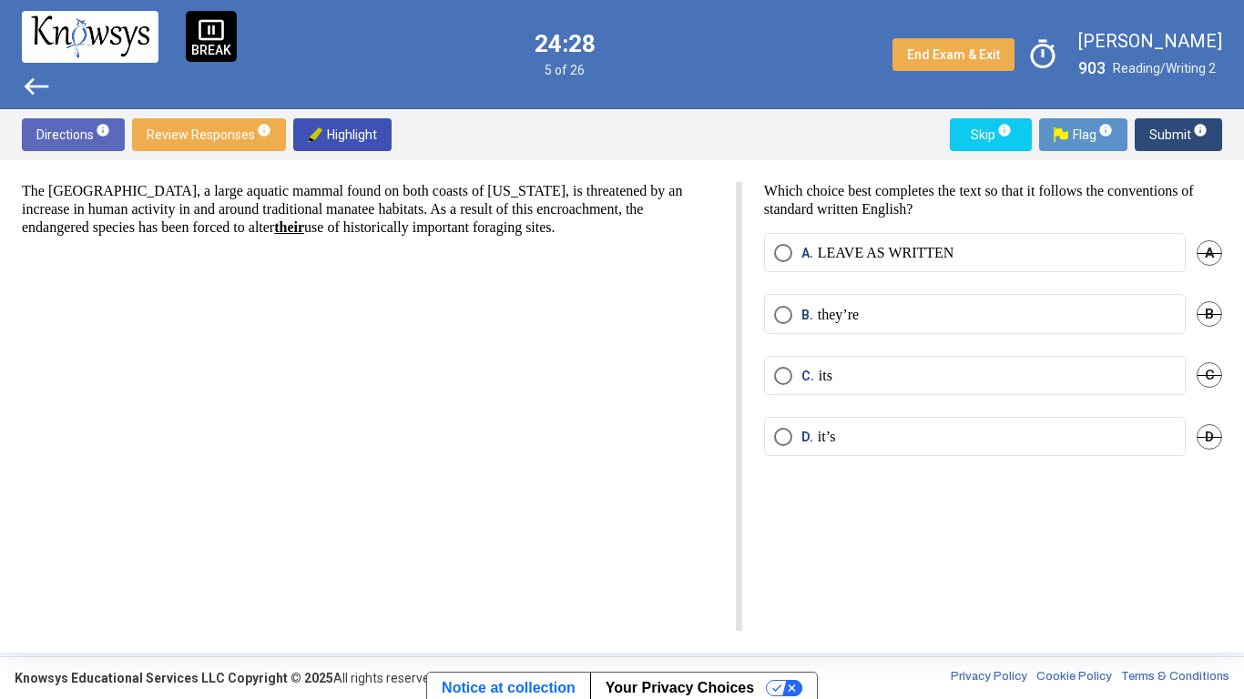
click at [819, 271] on mat-radio-button "A. LEAVE AS WRITTEN" at bounding box center [975, 252] width 422 height 39
click at [823, 259] on p "LEAVE AS WRITTEN" at bounding box center [886, 253] width 137 height 18
click at [1158, 127] on span "Submit info" at bounding box center [1178, 134] width 58 height 33
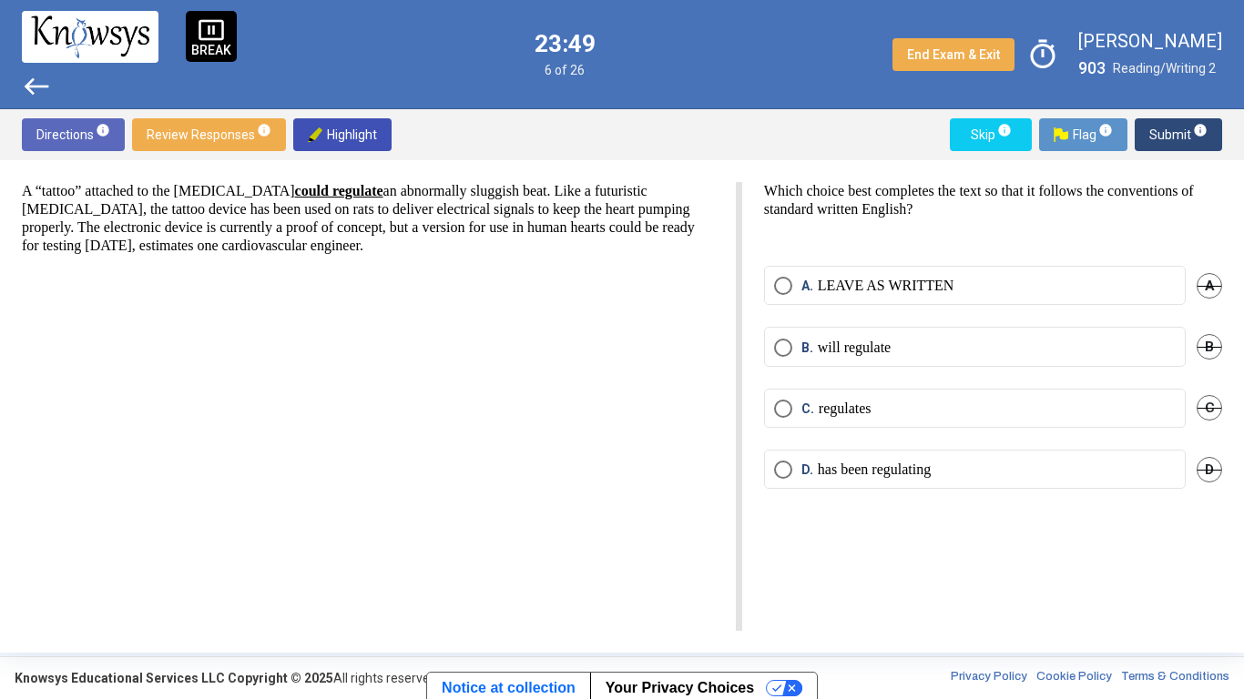
click at [813, 412] on span "C." at bounding box center [809, 409] width 17 height 18
click at [851, 352] on p "will regulate" at bounding box center [854, 348] width 73 height 18
click at [1164, 132] on span "Submit info" at bounding box center [1178, 134] width 58 height 33
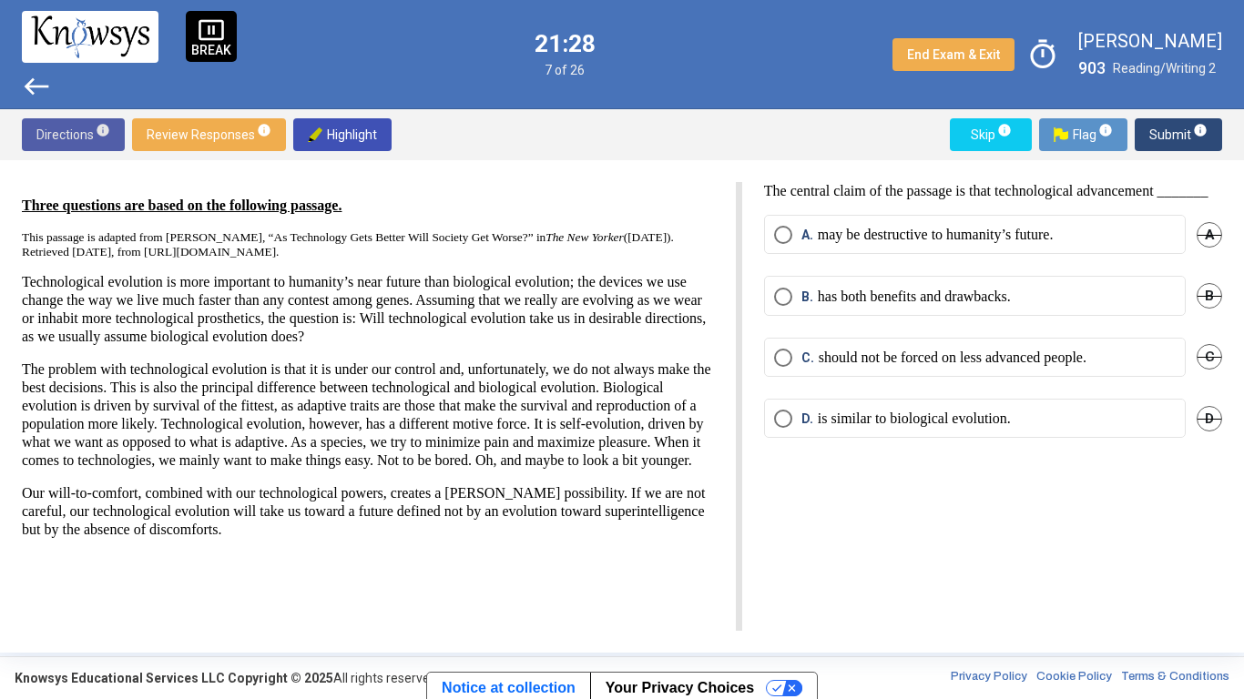
click at [84, 145] on span "Directions info" at bounding box center [73, 134] width 74 height 33
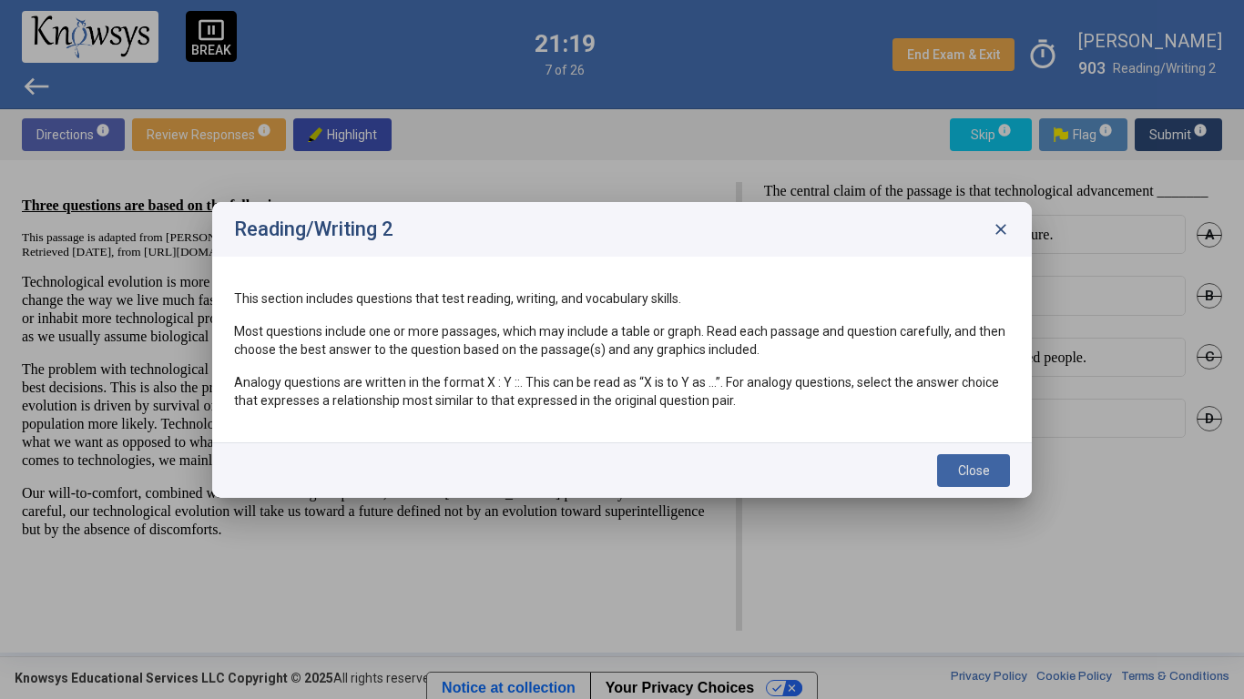
click at [985, 462] on button "Close" at bounding box center [973, 470] width 73 height 33
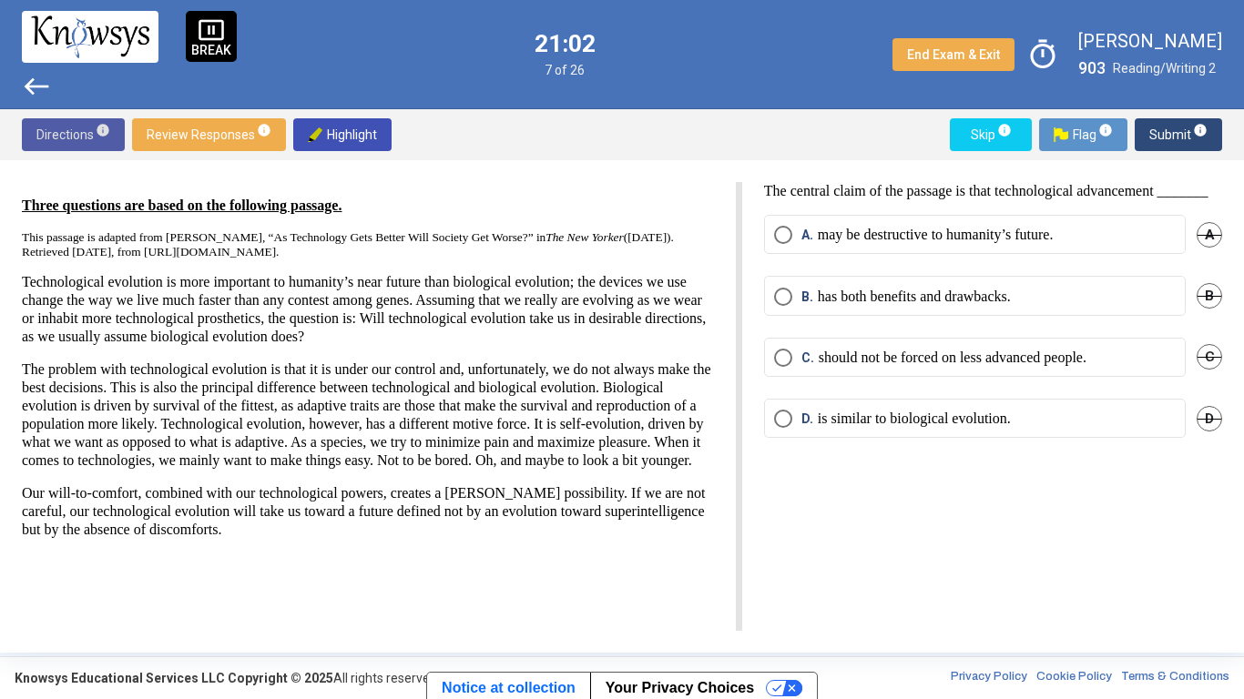
click at [803, 367] on span "C." at bounding box center [809, 358] width 17 height 18
click at [788, 232] on mat-radio-button "A. may be destructive to humanity’s future." at bounding box center [975, 234] width 422 height 39
click at [788, 235] on mat-radio-button "A. may be destructive to humanity’s future." at bounding box center [975, 234] width 422 height 39
click at [781, 244] on span "Select an option" at bounding box center [783, 235] width 18 height 18
drag, startPoint x: 1168, startPoint y: 141, endPoint x: 1114, endPoint y: 283, distance: 152.2
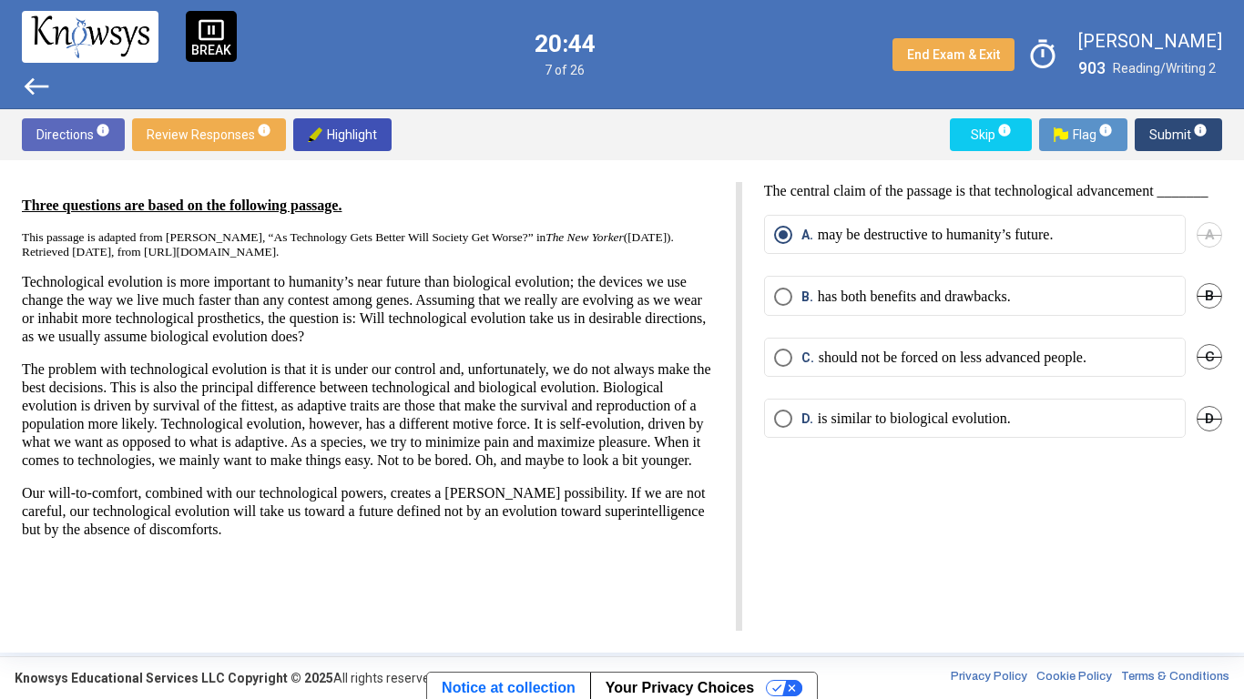
click at [1114, 283] on div "Directions info Review Responses info Highlight Skip info Flag info Submit info…" at bounding box center [622, 381] width 1244 height 544
click at [1077, 306] on label "B. has both benefits and drawbacks." at bounding box center [975, 297] width 402 height 18
click at [1162, 133] on span "Submit info" at bounding box center [1178, 134] width 58 height 33
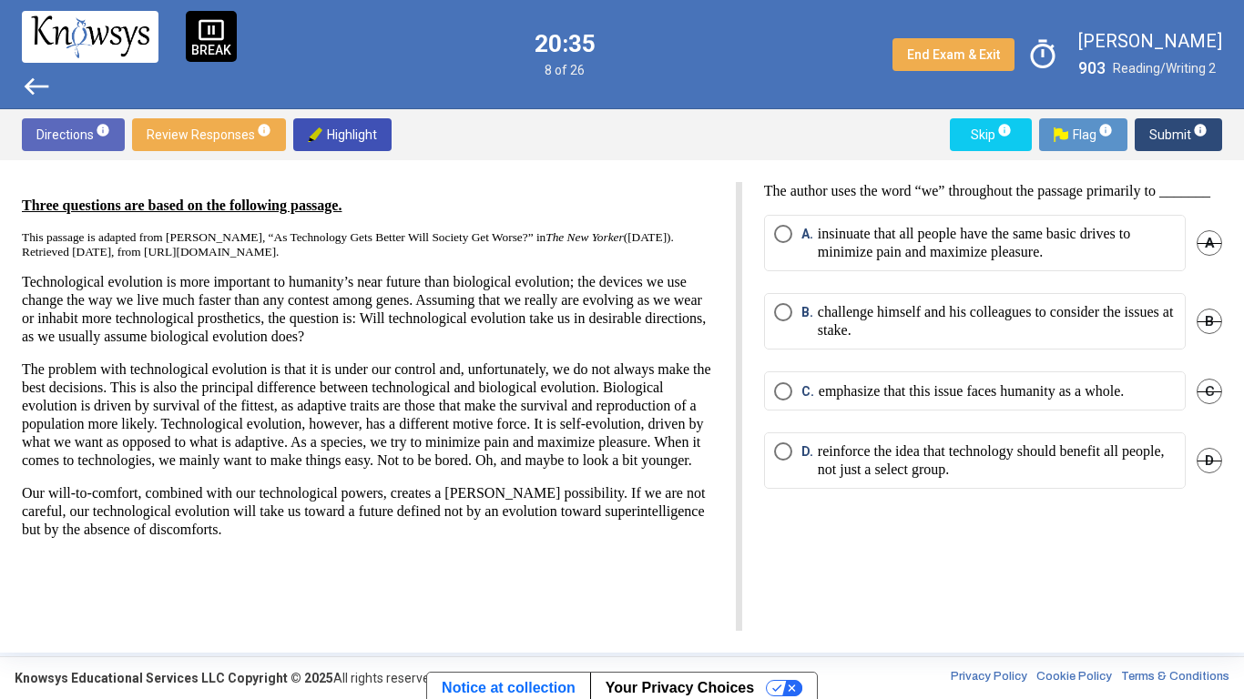
click at [901, 271] on mat-radio-button "A. insinuate that all people have the same basic drives to minimize pain and ma…" at bounding box center [975, 243] width 422 height 56
click at [885, 261] on p "insinuate that all people have the same basic drives to minimize pain and maxim…" at bounding box center [997, 243] width 358 height 36
click at [891, 411] on mat-radio-button "C. emphasize that this issue faces humanity as a whole." at bounding box center [975, 391] width 422 height 39
click at [882, 401] on p "emphasize that this issue faces humanity as a whole." at bounding box center [971, 392] width 305 height 18
click at [1160, 138] on span "Submit info" at bounding box center [1178, 134] width 58 height 33
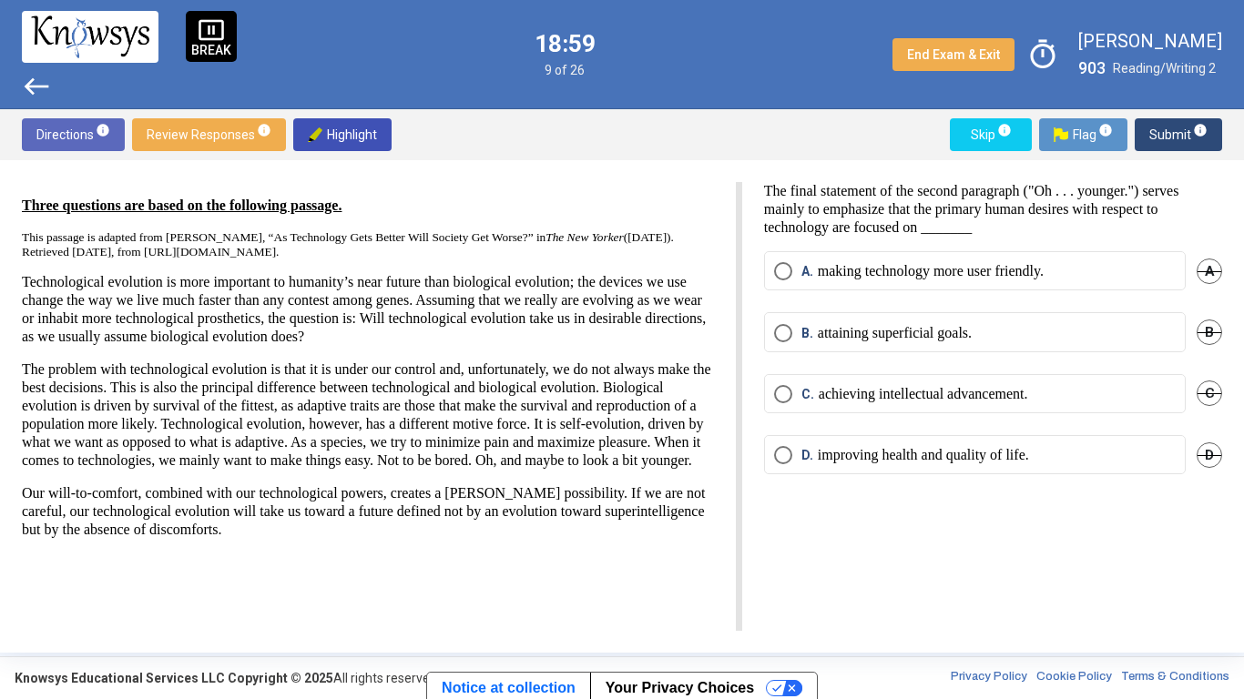
click at [886, 405] on mat-radio-button "C. achieving intellectual advancement." at bounding box center [975, 393] width 422 height 39
click at [879, 399] on p "achieving intellectual advancement." at bounding box center [923, 394] width 209 height 18
click at [1151, 143] on span "Submit info" at bounding box center [1178, 134] width 58 height 33
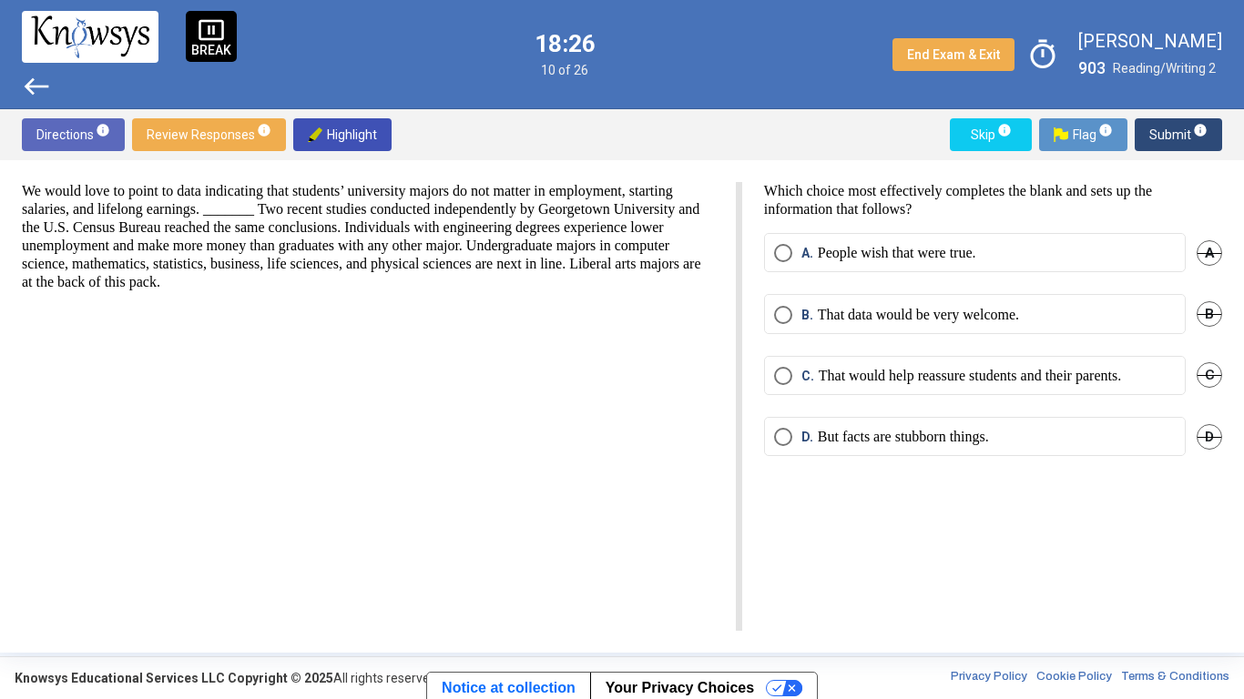
click at [782, 255] on span "Select an option" at bounding box center [783, 253] width 18 height 18
click at [1168, 137] on span "Submit info" at bounding box center [1178, 134] width 58 height 33
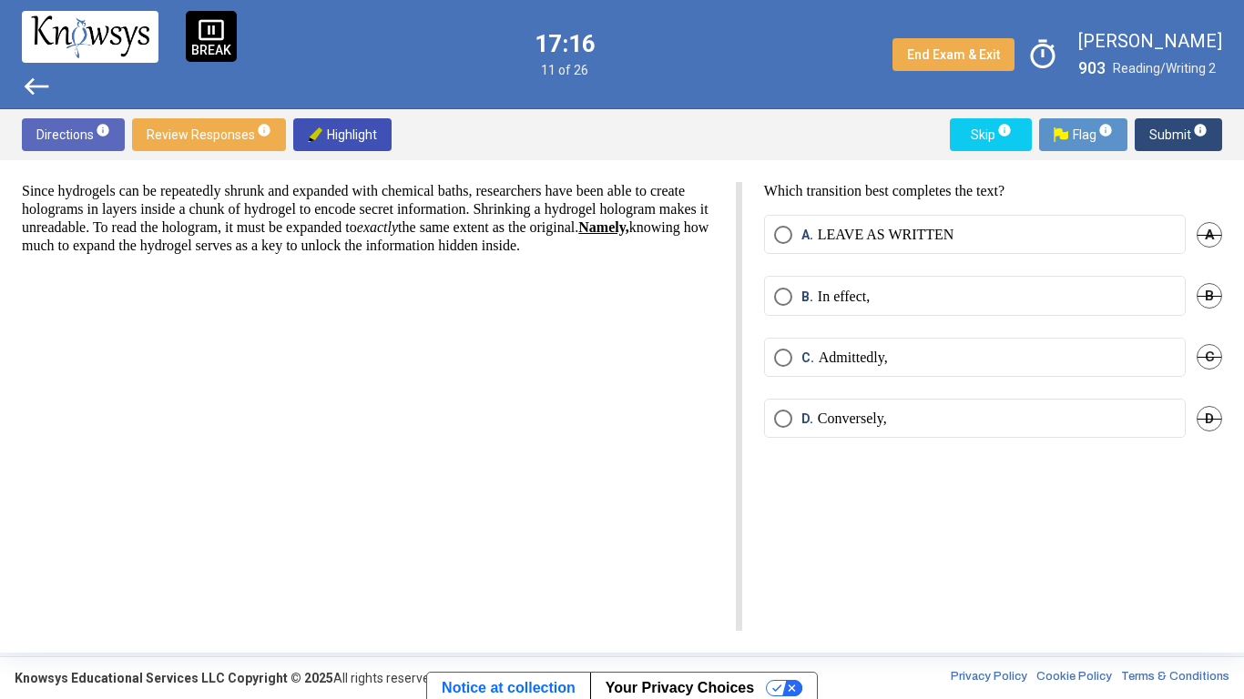
click at [811, 356] on span "C." at bounding box center [809, 358] width 17 height 18
click at [788, 296] on span "Select an option" at bounding box center [783, 297] width 18 height 18
click at [1162, 127] on span "Submit info" at bounding box center [1178, 134] width 58 height 33
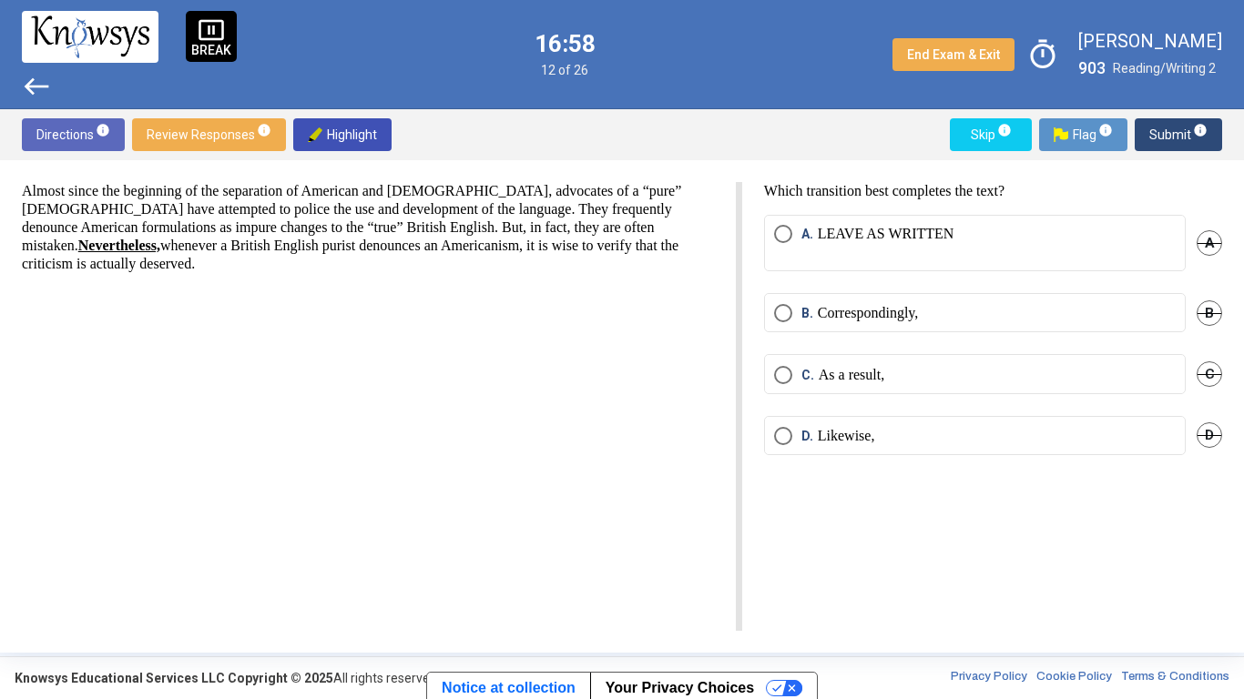
click at [884, 373] on p "As a result," at bounding box center [852, 375] width 66 height 18
click at [1152, 141] on span "Submit info" at bounding box center [1178, 134] width 58 height 33
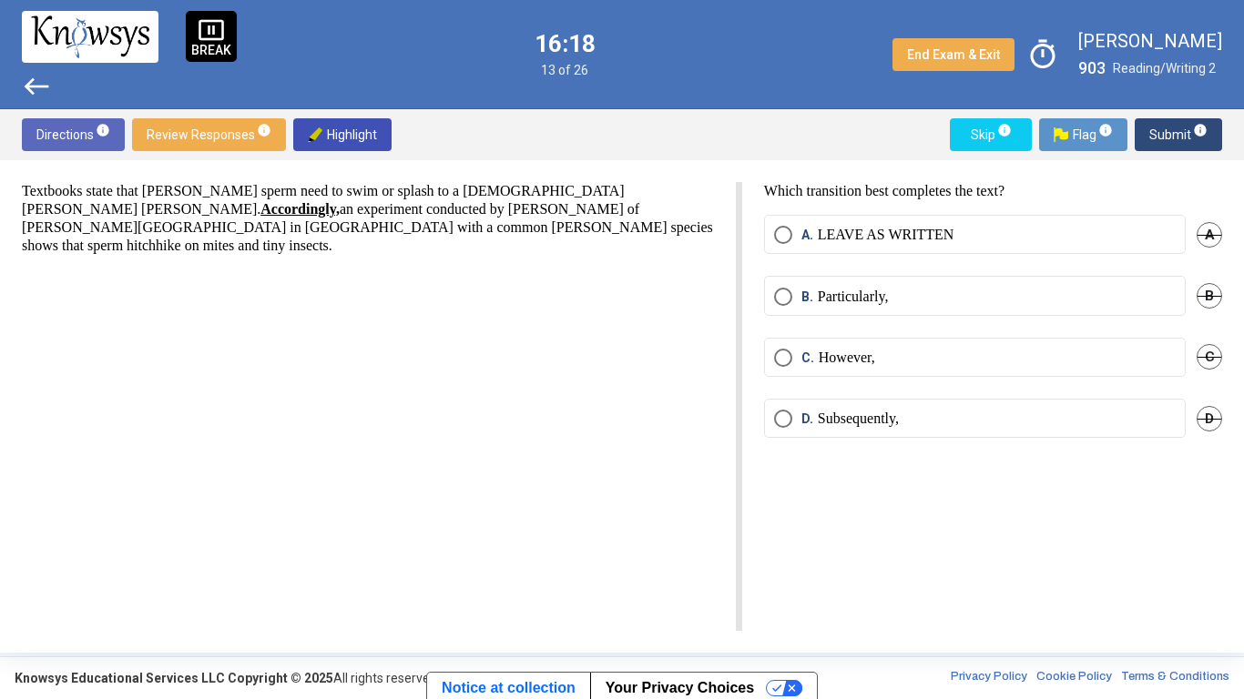
click at [926, 289] on label "B. Particularly," at bounding box center [975, 297] width 402 height 18
click at [1153, 136] on span "Submit info" at bounding box center [1178, 134] width 58 height 33
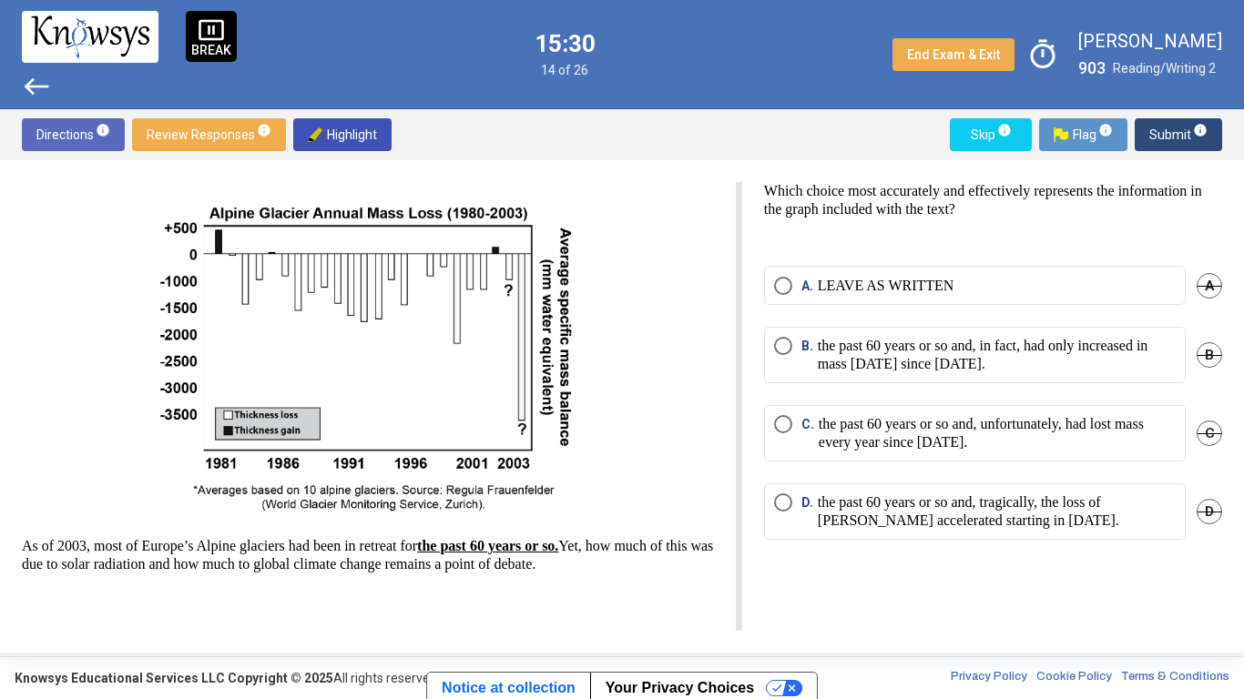
click at [1203, 426] on span "C" at bounding box center [1210, 434] width 26 height 26
click at [1043, 508] on p "the past 60 years or so and, tragically, the loss of [PERSON_NAME] accelerated …" at bounding box center [997, 512] width 358 height 36
click at [1032, 491] on mat-radio-button "D. the past 60 years or so and, tragically, the loss of [PERSON_NAME] accelerat…" at bounding box center [975, 512] width 422 height 56
click at [1036, 519] on p "the past 60 years or so and, tragically, the loss of [PERSON_NAME] accelerated …" at bounding box center [997, 512] width 358 height 36
click at [1170, 131] on span "Submit info" at bounding box center [1178, 134] width 58 height 33
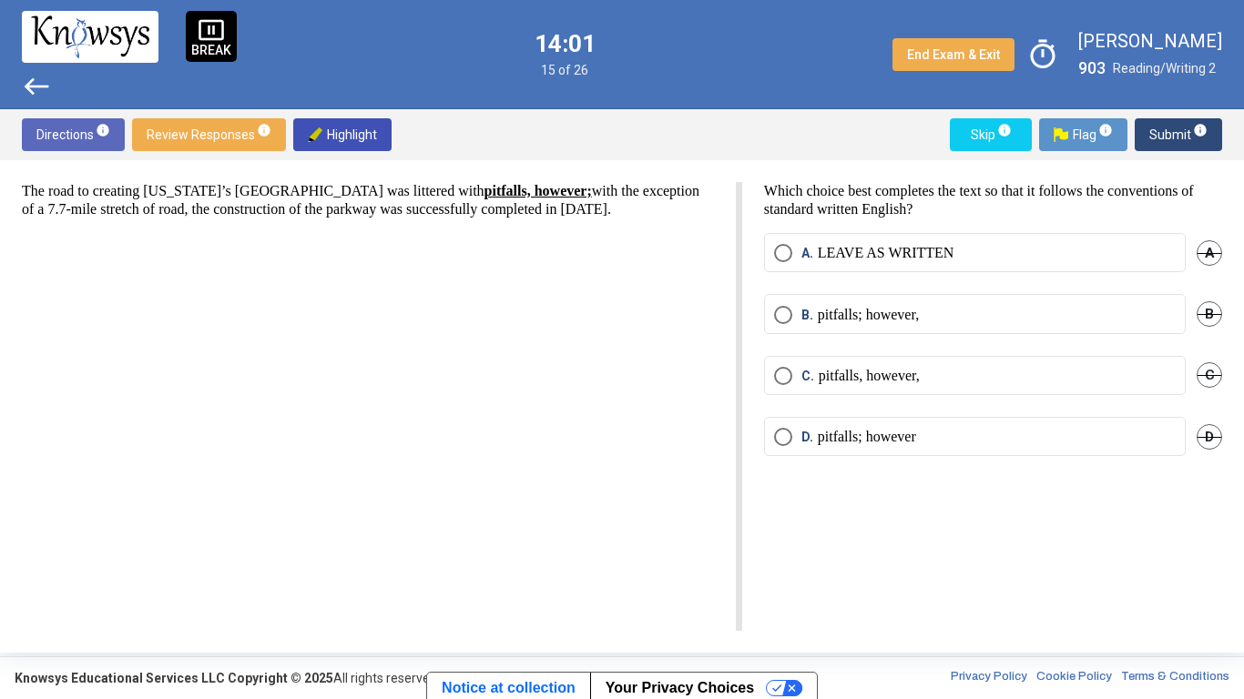
click at [872, 326] on mat-radio-button "B. pitfalls; however," at bounding box center [975, 313] width 422 height 39
click at [880, 322] on p "pitfalls; however," at bounding box center [868, 315] width 101 height 18
click at [1062, 386] on mat-radio-button "C. pitfalls, however," at bounding box center [975, 375] width 422 height 39
click at [1157, 142] on span "Submit info" at bounding box center [1178, 134] width 58 height 33
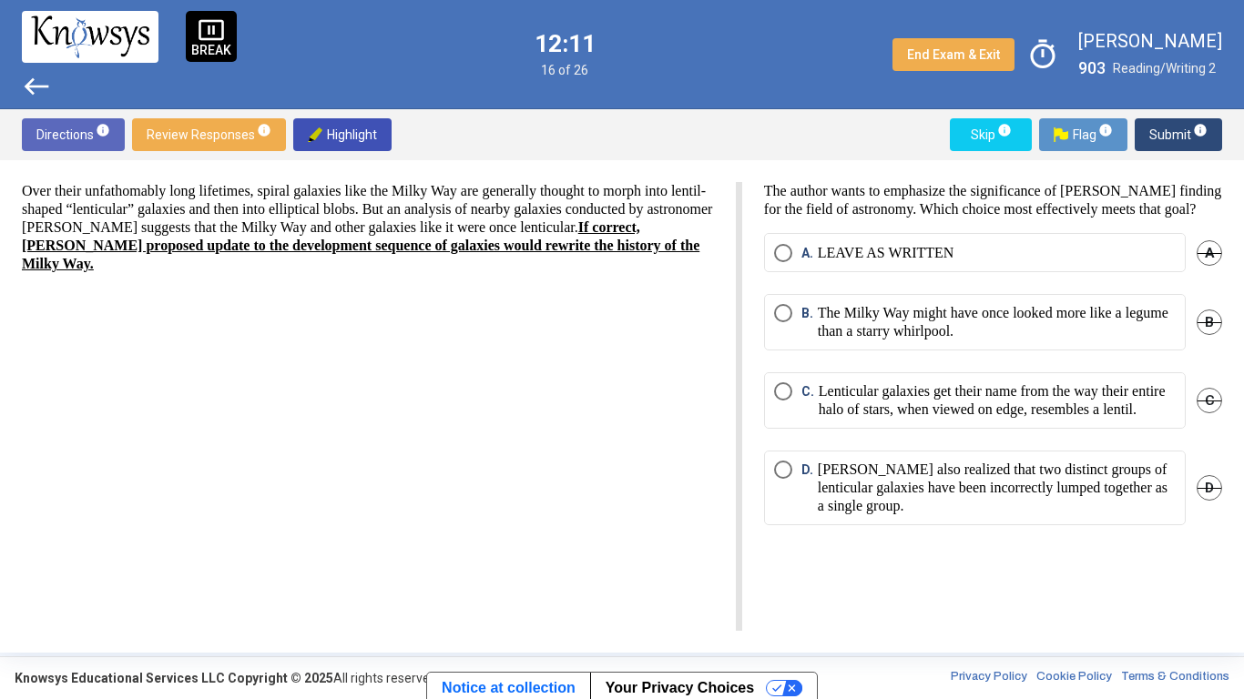
click at [944, 332] on p "The Milky Way might have once looked more like a legume than a starry whirlpool." at bounding box center [997, 322] width 358 height 36
click at [944, 515] on p "[PERSON_NAME] also realized that two distinct groups of lenticular galaxies hav…" at bounding box center [997, 488] width 358 height 55
click at [1018, 252] on label "A. LEAVE AS WRITTEN" at bounding box center [975, 253] width 402 height 18
click at [1157, 138] on span "Submit info" at bounding box center [1178, 134] width 58 height 33
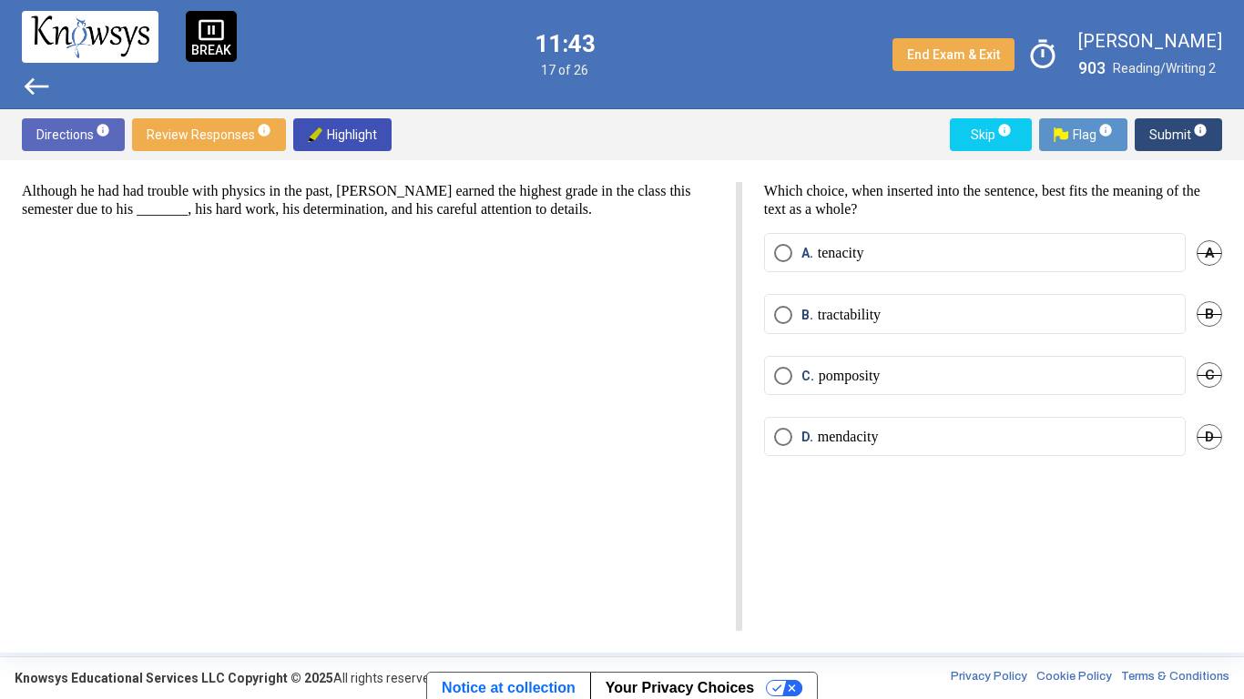
click at [829, 319] on p "tractability" at bounding box center [849, 315] width 63 height 18
click at [1155, 138] on span "Submit info" at bounding box center [1178, 134] width 58 height 33
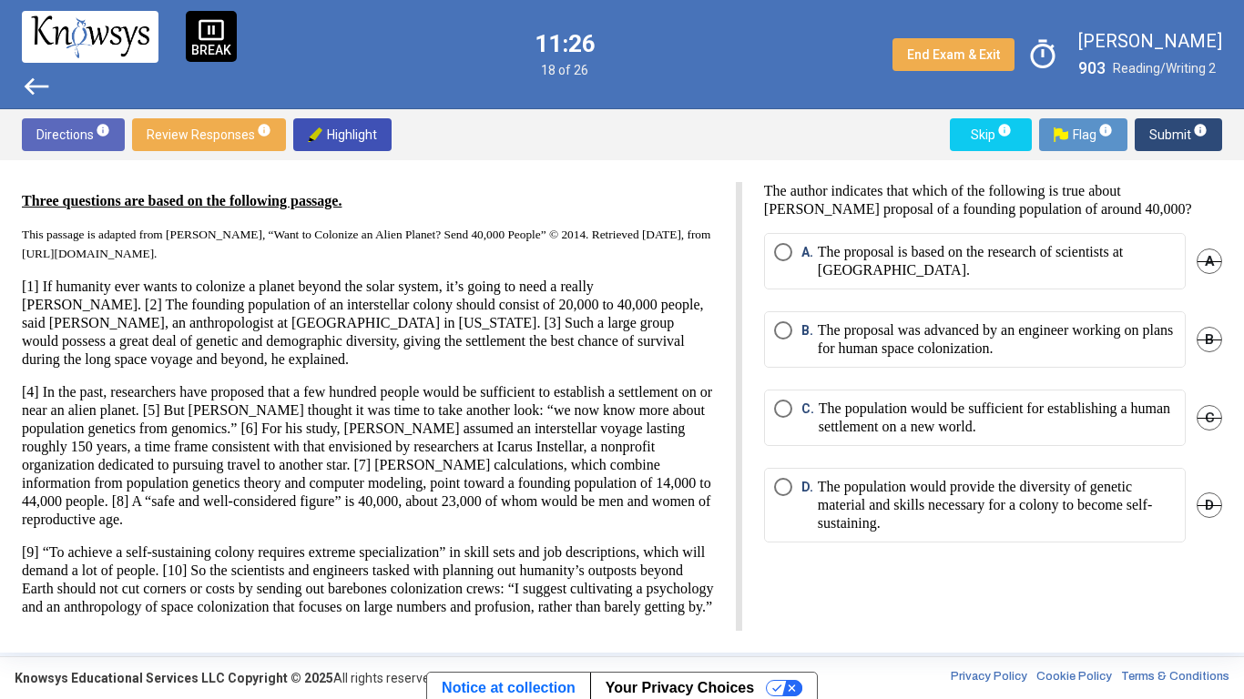
scroll to position [23, 0]
click at [985, 490] on p "The population would provide the diversity of genetic material and skills neces…" at bounding box center [997, 505] width 358 height 55
click at [1162, 132] on span "Submit info" at bounding box center [1178, 134] width 58 height 33
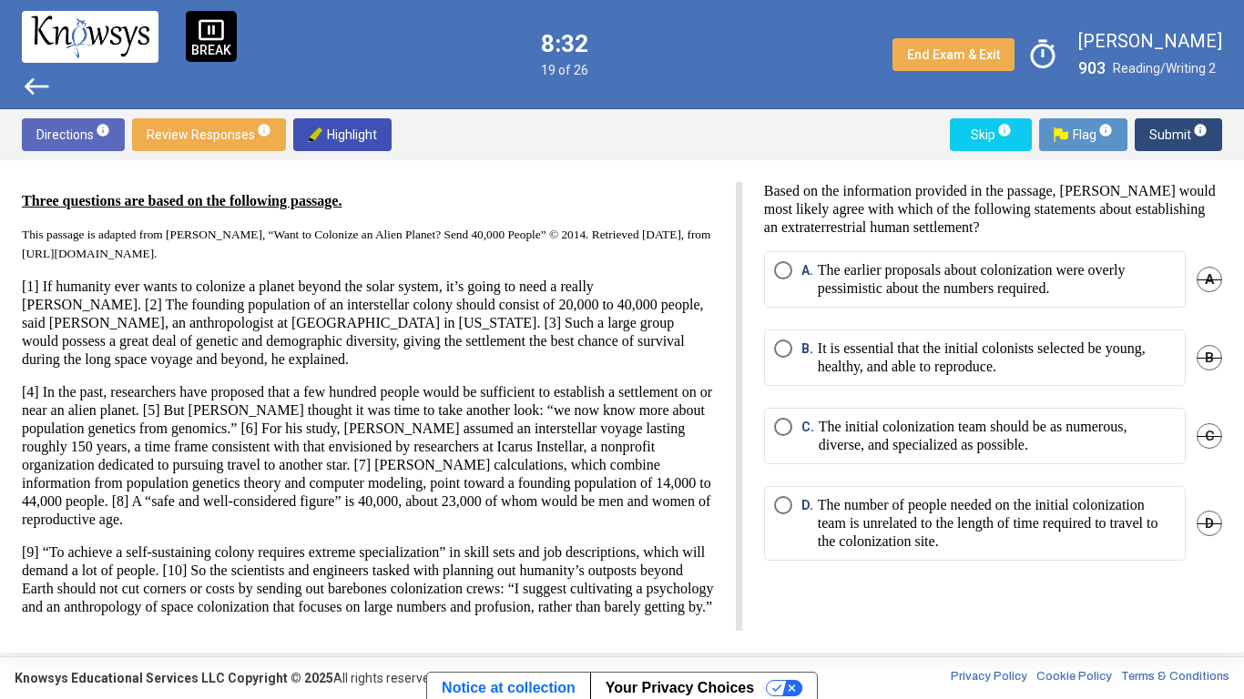
click at [842, 346] on p "It is essential that the initial colonists selected be young, healthy, and able…" at bounding box center [997, 358] width 358 height 36
click at [1162, 130] on span "Submit info" at bounding box center [1178, 134] width 58 height 33
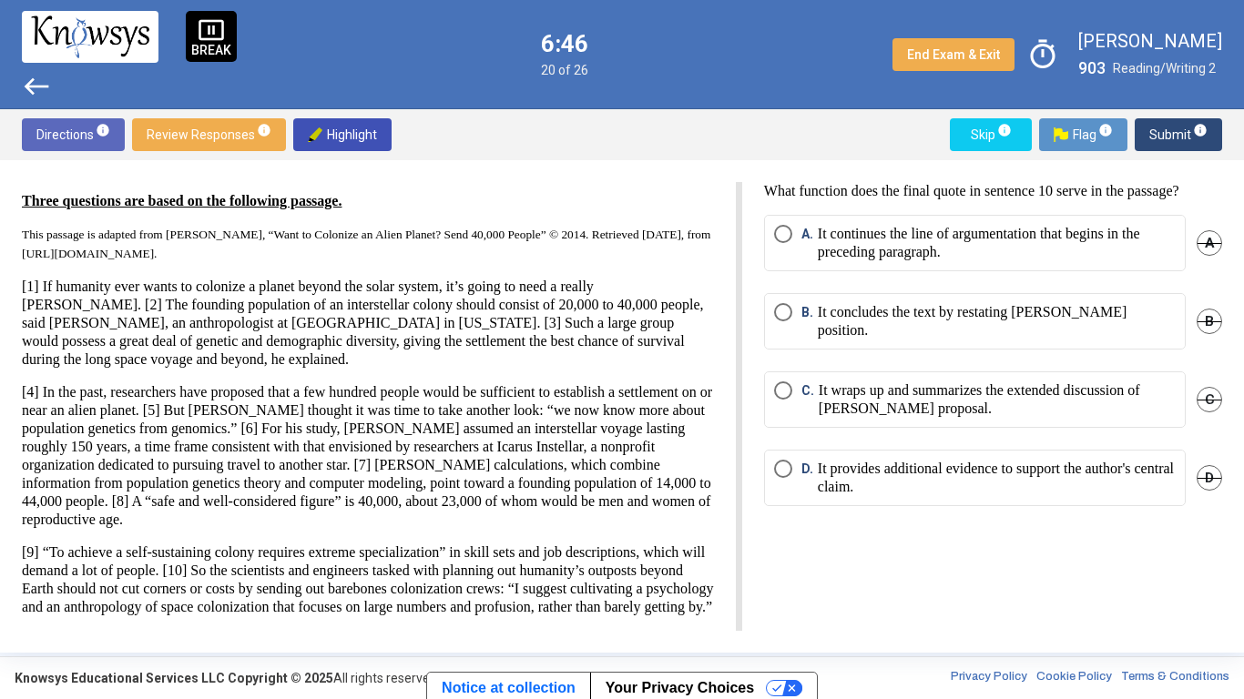
click at [789, 398] on span "Select an option" at bounding box center [783, 391] width 18 height 18
click at [1151, 138] on span "Submit info" at bounding box center [1178, 134] width 58 height 33
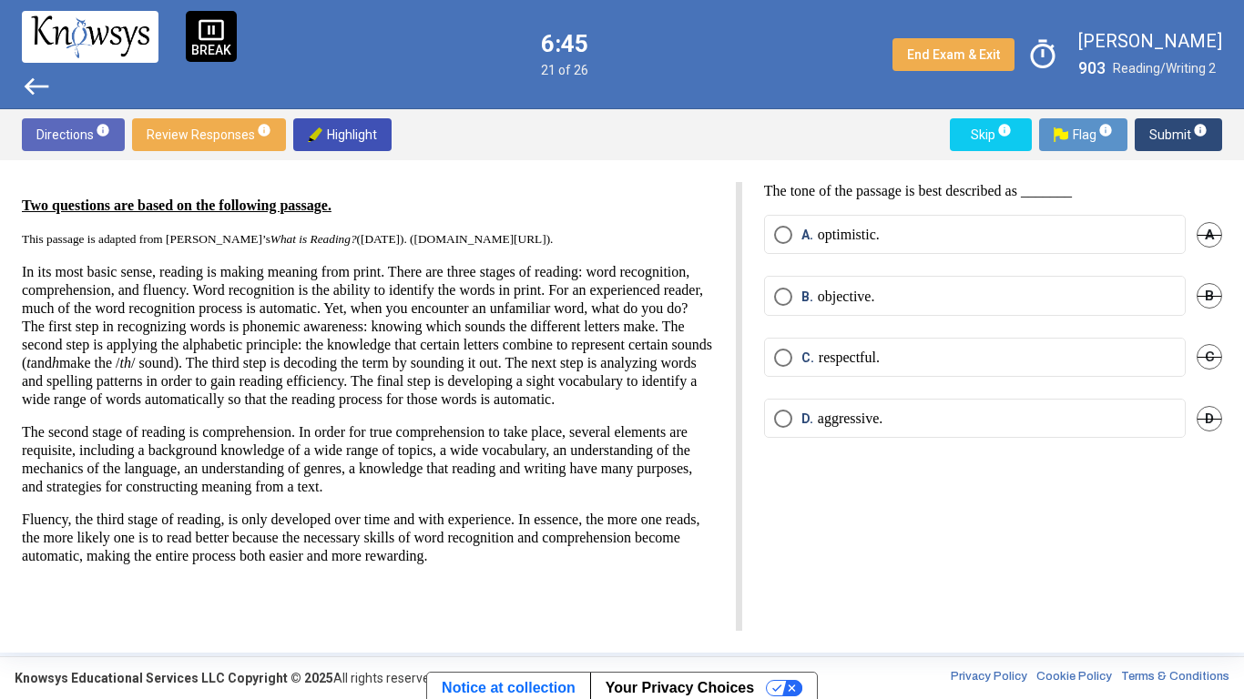
scroll to position [0, 0]
click at [966, 302] on label "B. objective." at bounding box center [975, 297] width 402 height 18
click at [1158, 140] on span "Submit info" at bounding box center [1178, 134] width 58 height 33
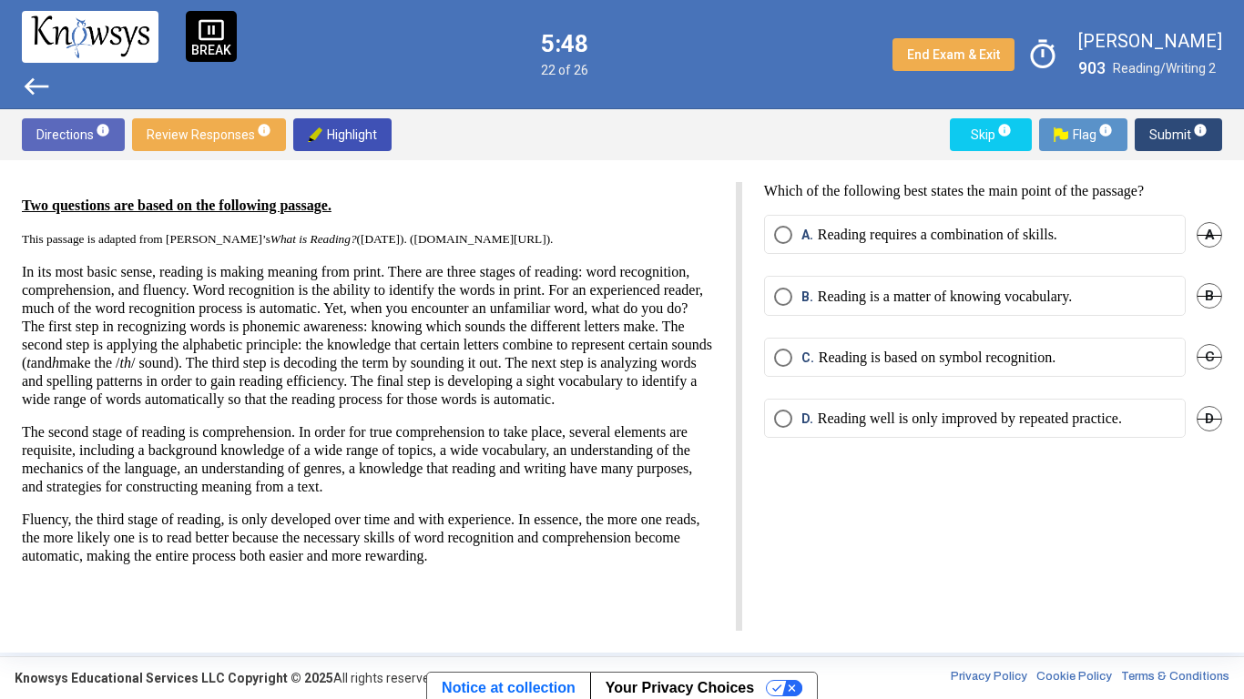
click at [934, 246] on mat-radio-button "A. Reading requires a combination of skills." at bounding box center [975, 234] width 422 height 39
click at [785, 232] on span "Select an option" at bounding box center [783, 235] width 18 height 18
click at [1148, 132] on button "Submit info" at bounding box center [1178, 134] width 87 height 33
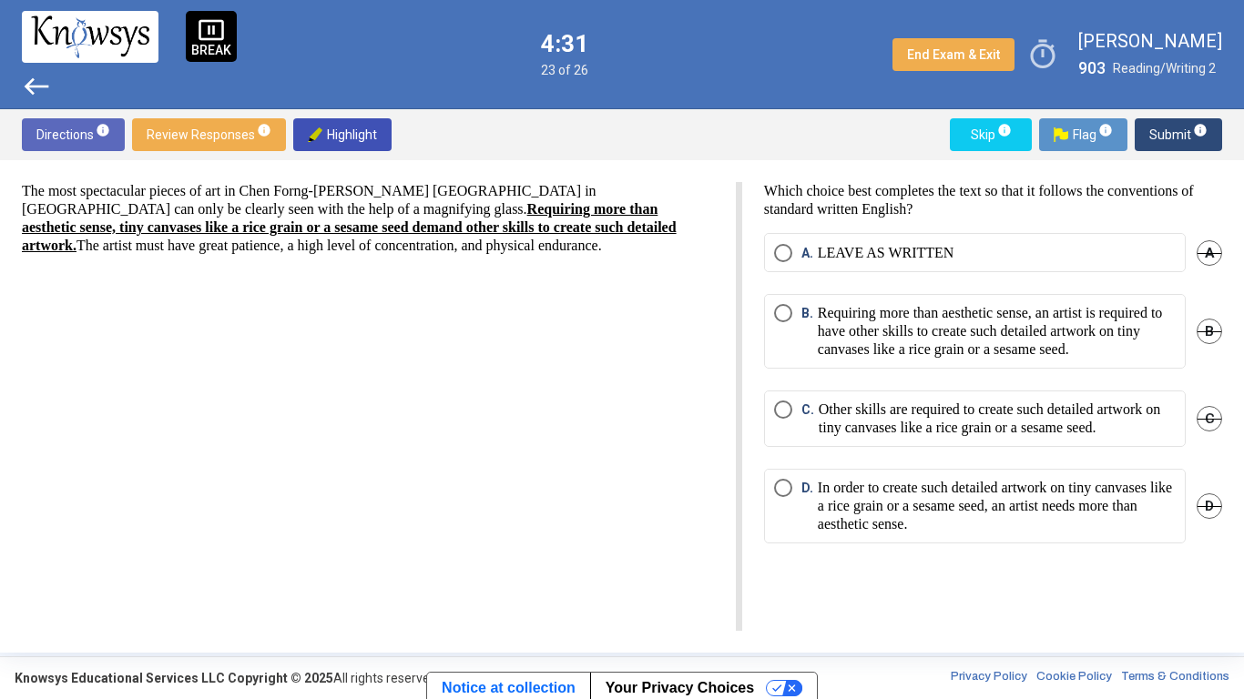
click at [1211, 519] on span "D" at bounding box center [1210, 507] width 26 height 26
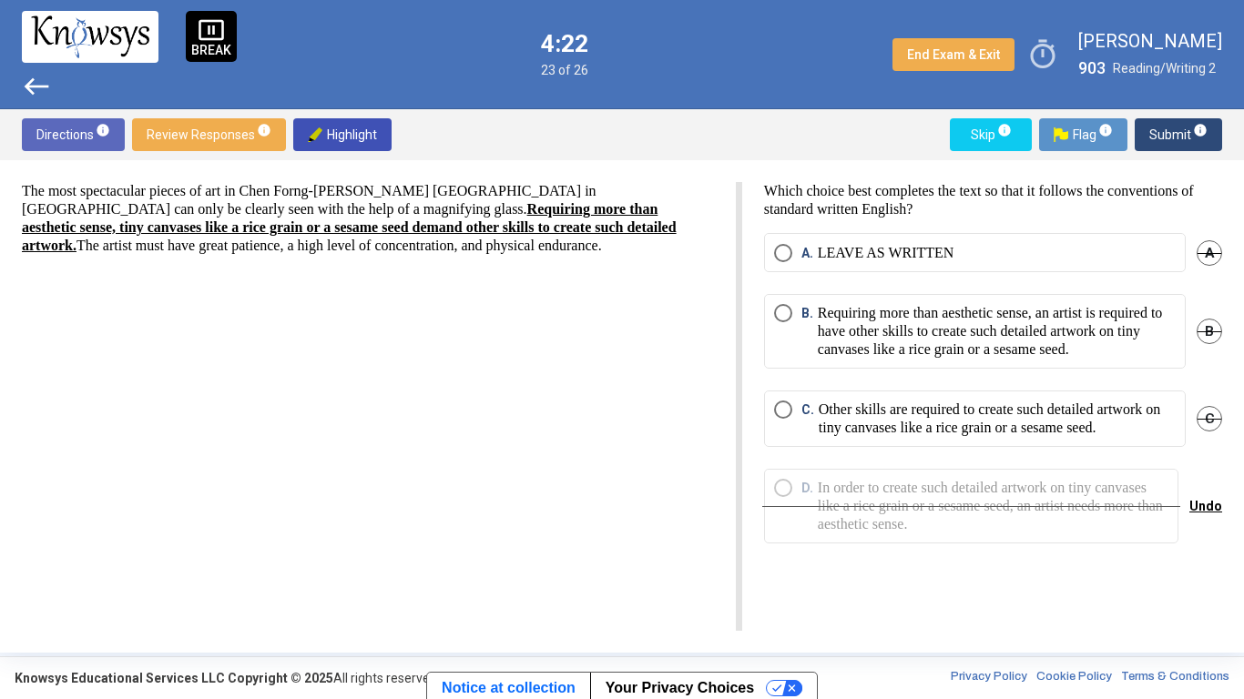
click at [1201, 342] on span "B" at bounding box center [1210, 332] width 26 height 26
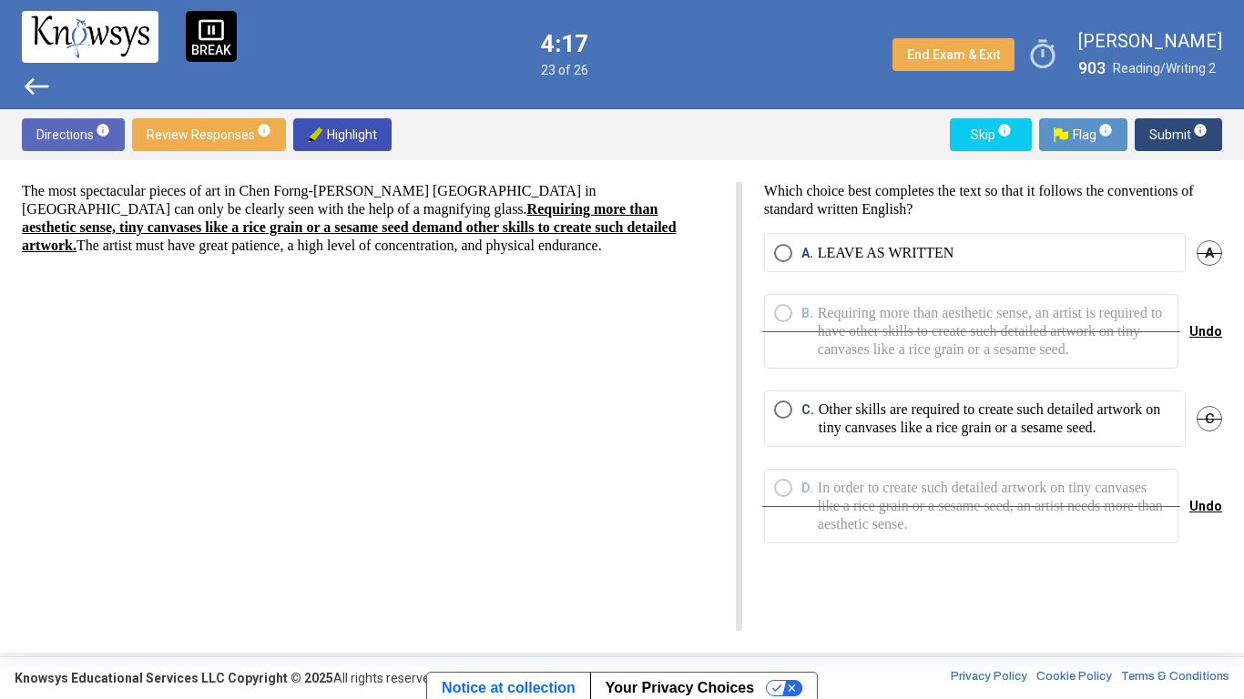
click at [1090, 437] on p "Other skills are required to create such detailed artwork on tiny canvases like…" at bounding box center [997, 419] width 357 height 36
click at [1170, 139] on span "Submit info" at bounding box center [1178, 134] width 58 height 33
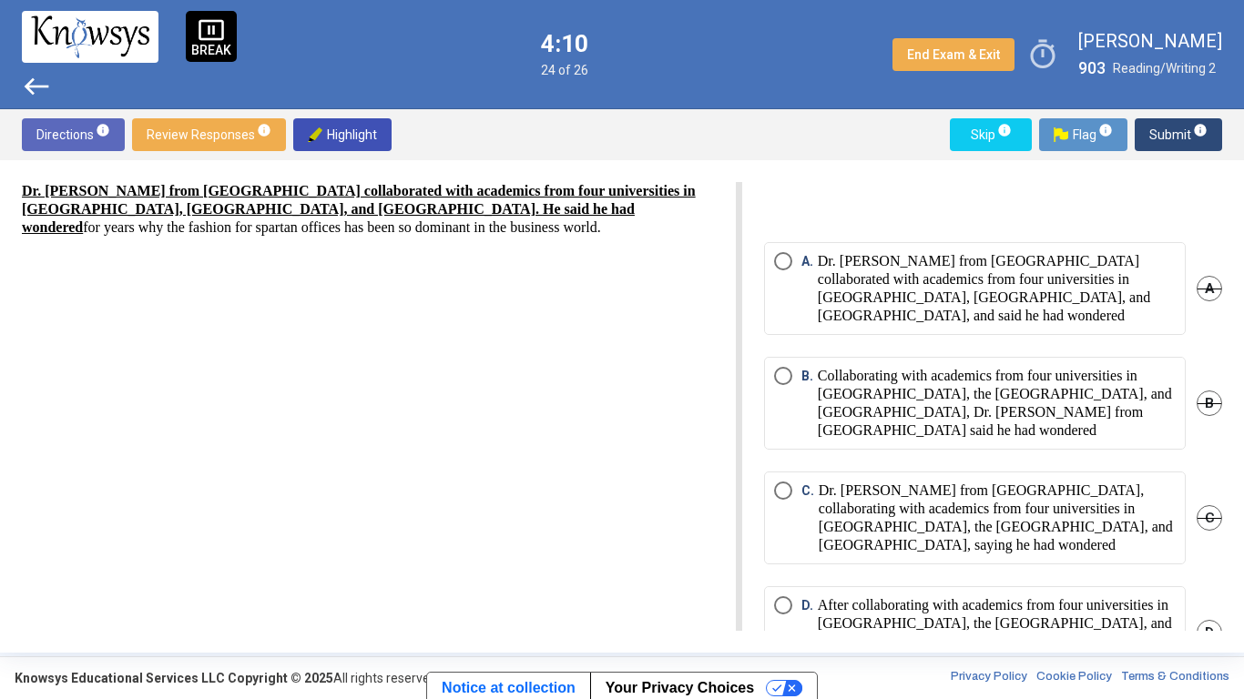
scroll to position [51, 0]
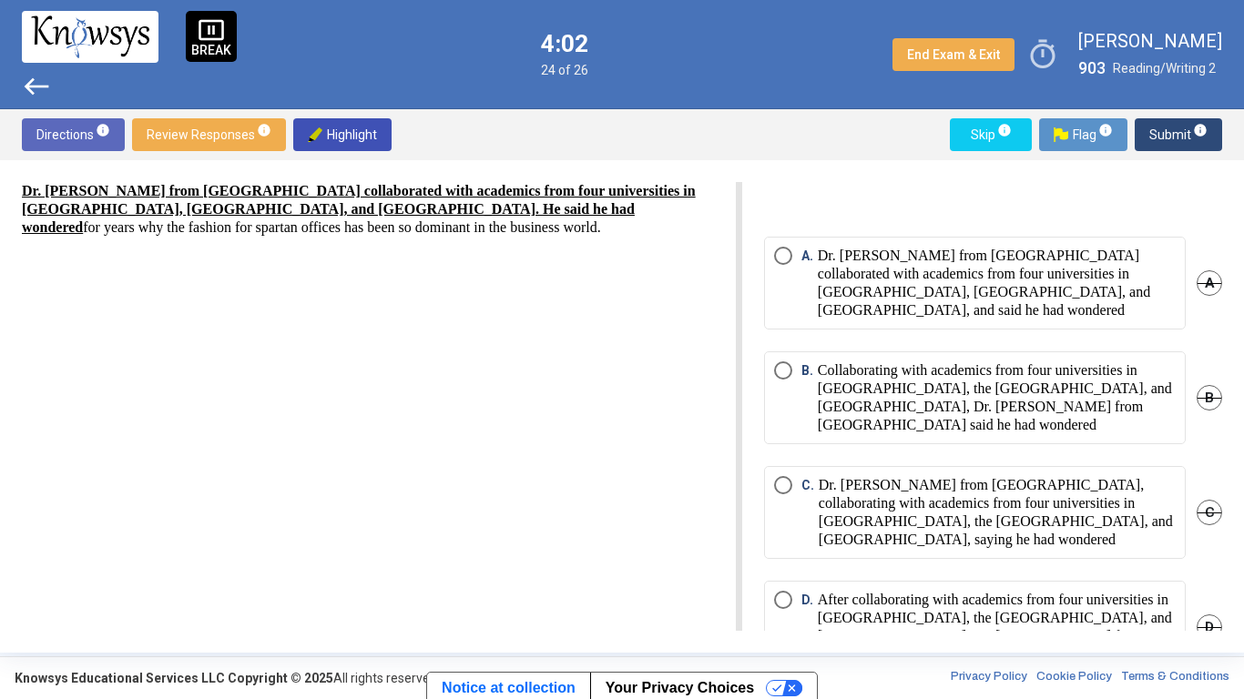
click at [931, 476] on p "Dr. [PERSON_NAME] from [GEOGRAPHIC_DATA], collaborating with academics from fou…" at bounding box center [997, 512] width 357 height 73
click at [1154, 588] on p "After collaborating with academics from four universities in [GEOGRAPHIC_DATA],…" at bounding box center [997, 627] width 358 height 73
click at [1199, 385] on span "B" at bounding box center [1210, 398] width 26 height 26
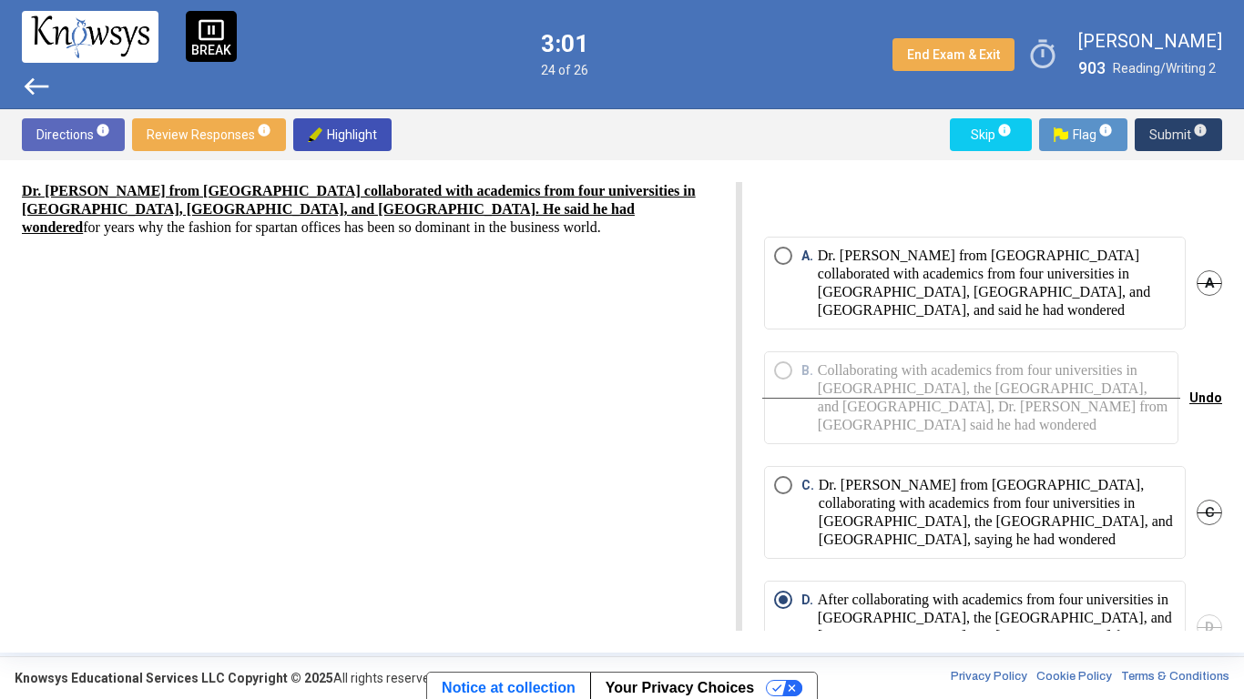
click at [1162, 138] on span "Submit info" at bounding box center [1178, 134] width 58 height 33
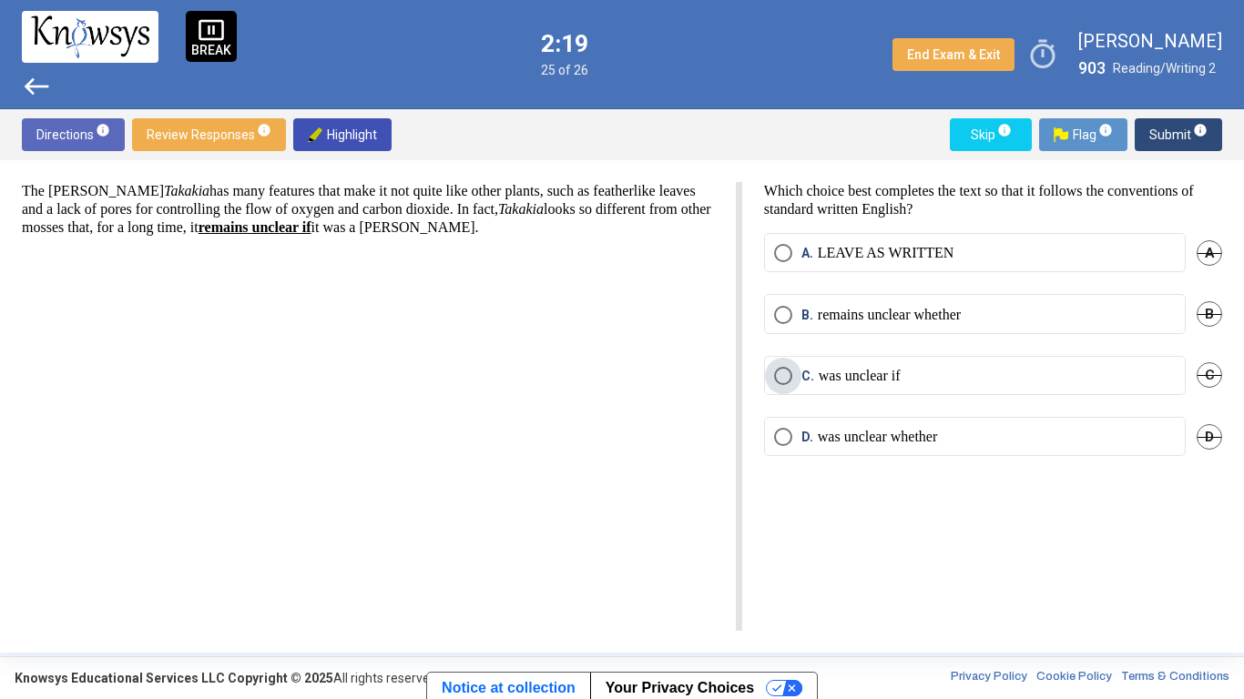
click at [852, 382] on p "was unclear if" at bounding box center [860, 376] width 82 height 18
click at [1154, 133] on span "Submit info" at bounding box center [1178, 134] width 58 height 33
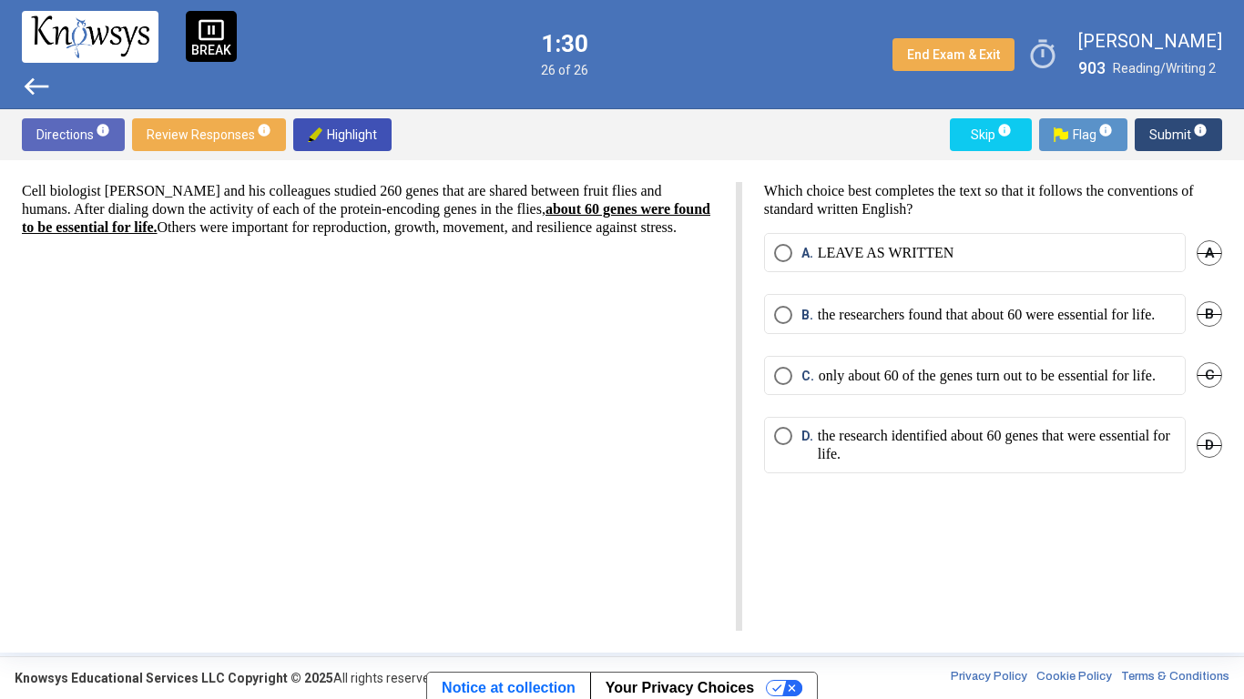
click at [811, 324] on span "B." at bounding box center [809, 315] width 16 height 18
click at [1204, 458] on span "D" at bounding box center [1210, 446] width 26 height 26
click at [1125, 385] on p "only about 60 of the genes turn out to be essential for life." at bounding box center [987, 376] width 337 height 18
click at [1151, 148] on span "Submit info" at bounding box center [1178, 134] width 58 height 33
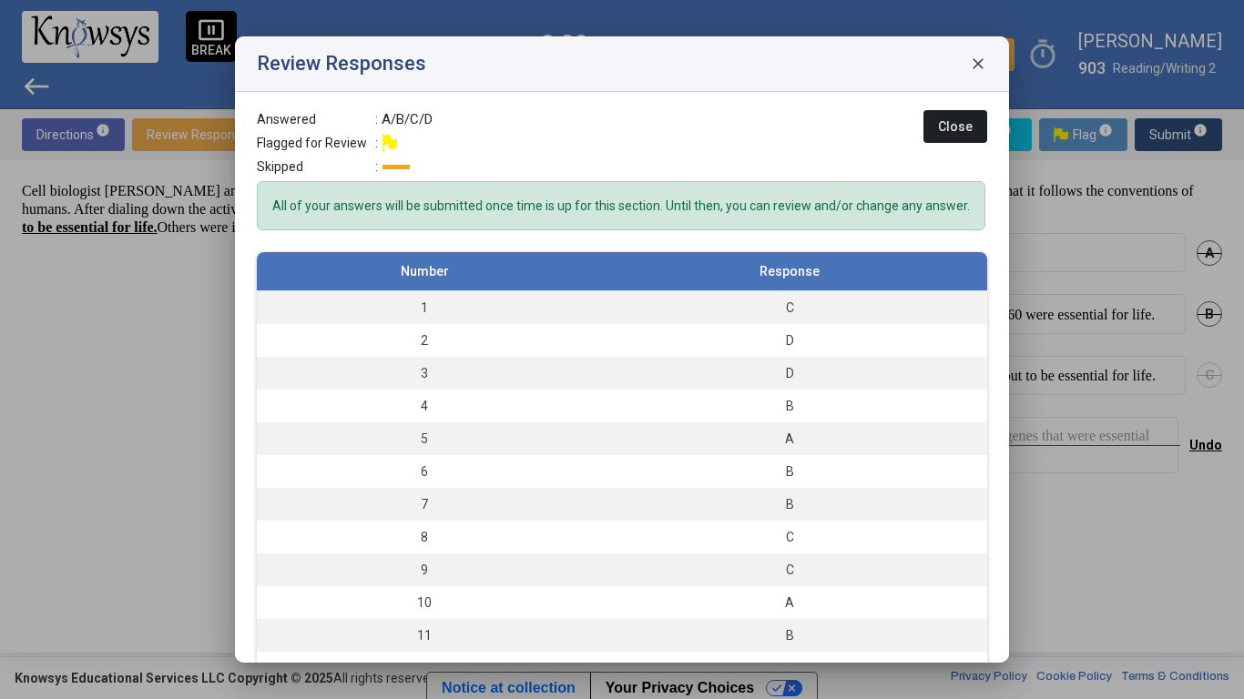
click at [969, 59] on span "close" at bounding box center [978, 64] width 18 height 18
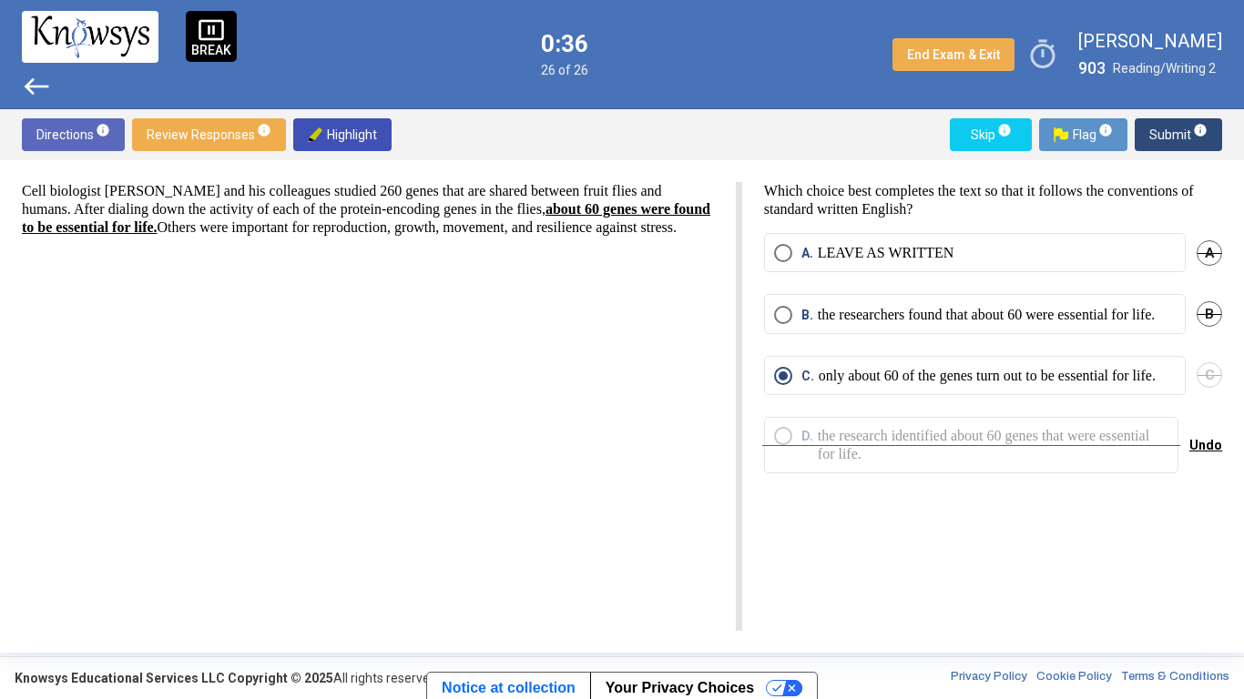
click at [928, 324] on p "the researchers found that about 60 were essential for life." at bounding box center [987, 315] width 338 height 18
click at [928, 385] on p "only about 60 of the genes turn out to be essential for life." at bounding box center [987, 376] width 337 height 18
click at [895, 324] on p "the researchers found that about 60 were essential for life." at bounding box center [987, 315] width 338 height 18
click at [899, 383] on p "only about 60 of the genes turn out to be essential for life." at bounding box center [987, 376] width 337 height 18
click at [1164, 124] on span "Submit info" at bounding box center [1178, 134] width 58 height 33
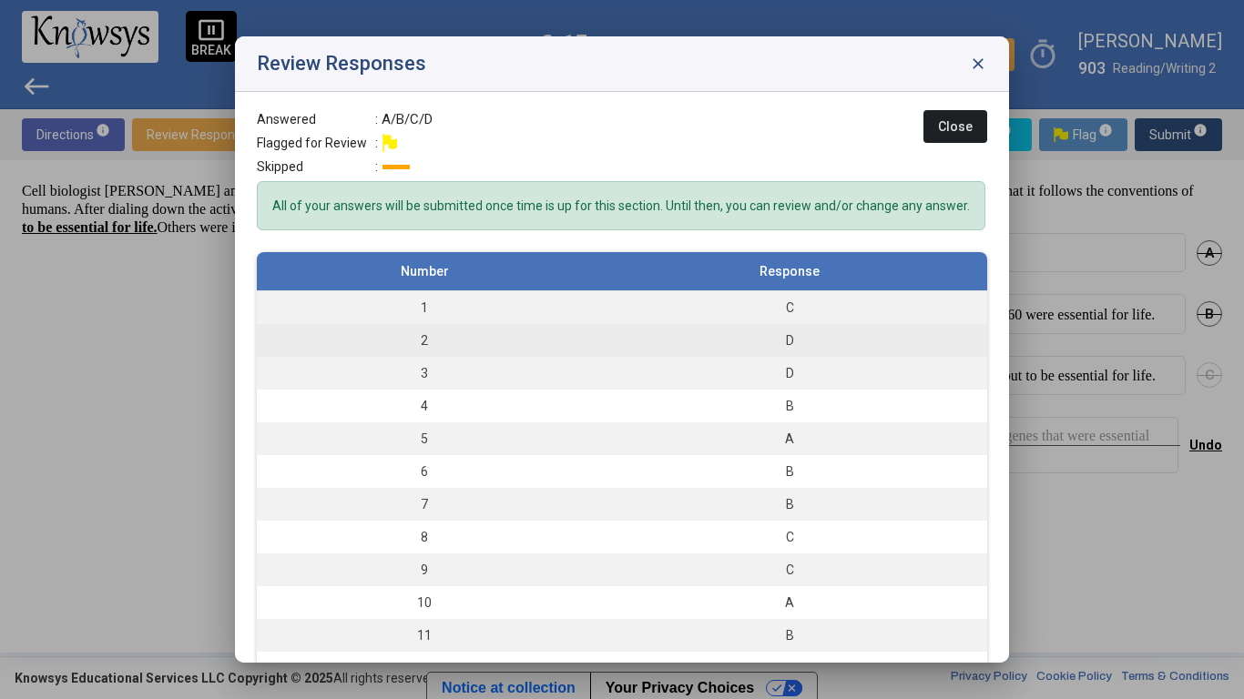
click at [815, 352] on td "D" at bounding box center [789, 340] width 395 height 33
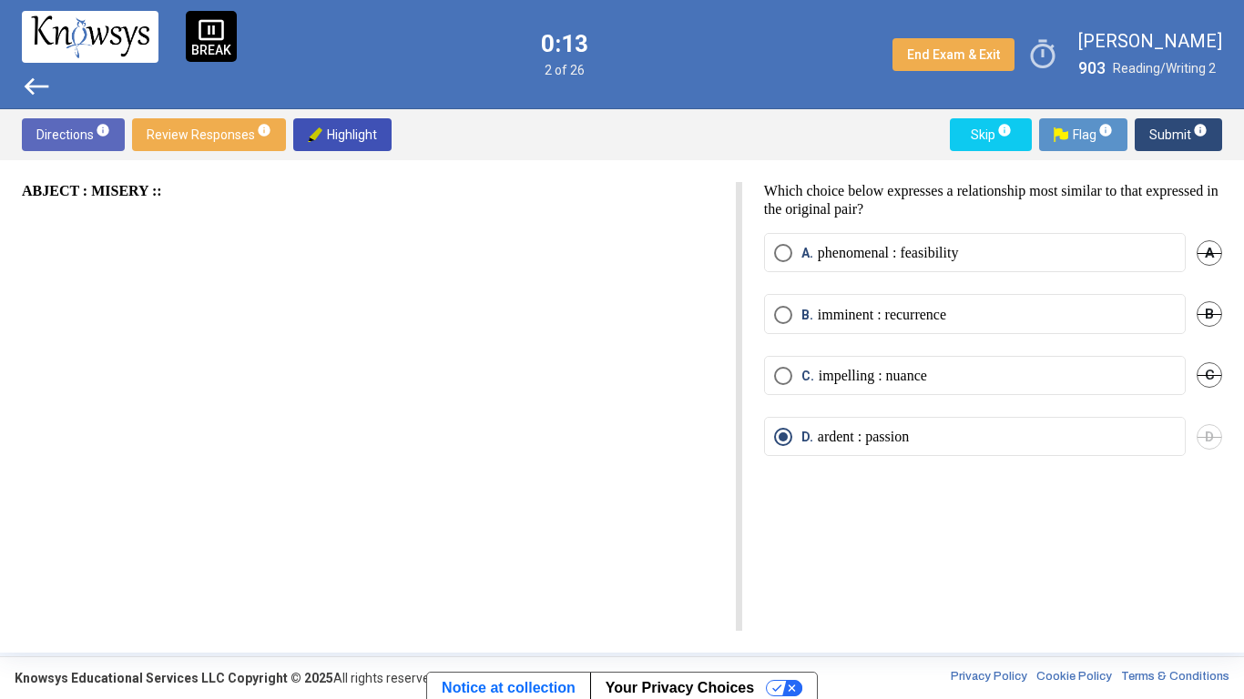
click at [1149, 135] on span "Submit info" at bounding box center [1178, 134] width 58 height 33
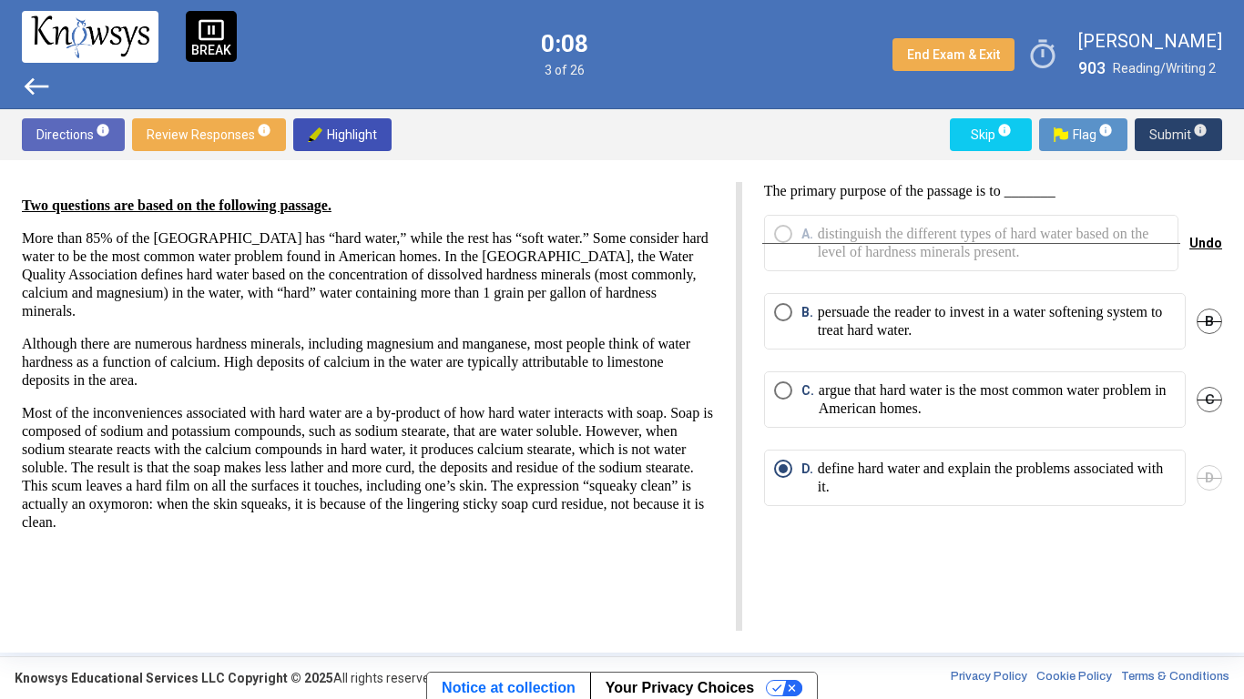
click at [1170, 138] on span "Submit info" at bounding box center [1178, 134] width 58 height 33
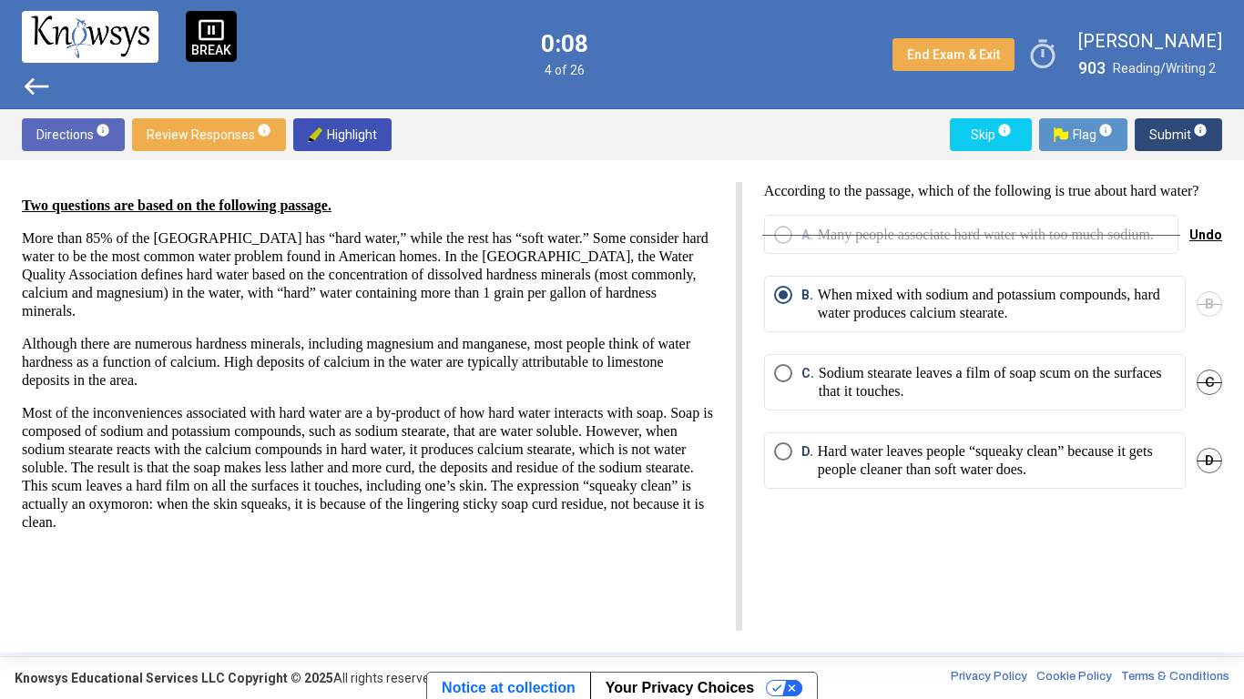
click at [1170, 138] on span "Submit info" at bounding box center [1178, 134] width 58 height 33
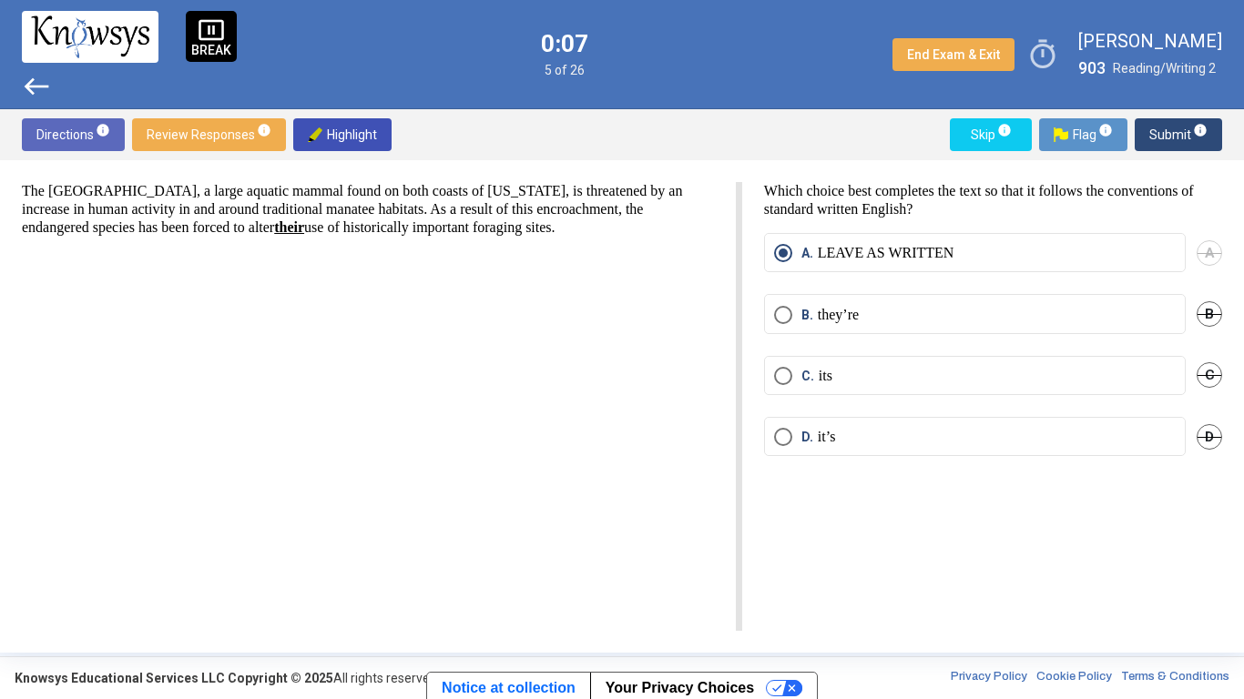
click at [1170, 138] on span "Submit info" at bounding box center [1178, 134] width 58 height 33
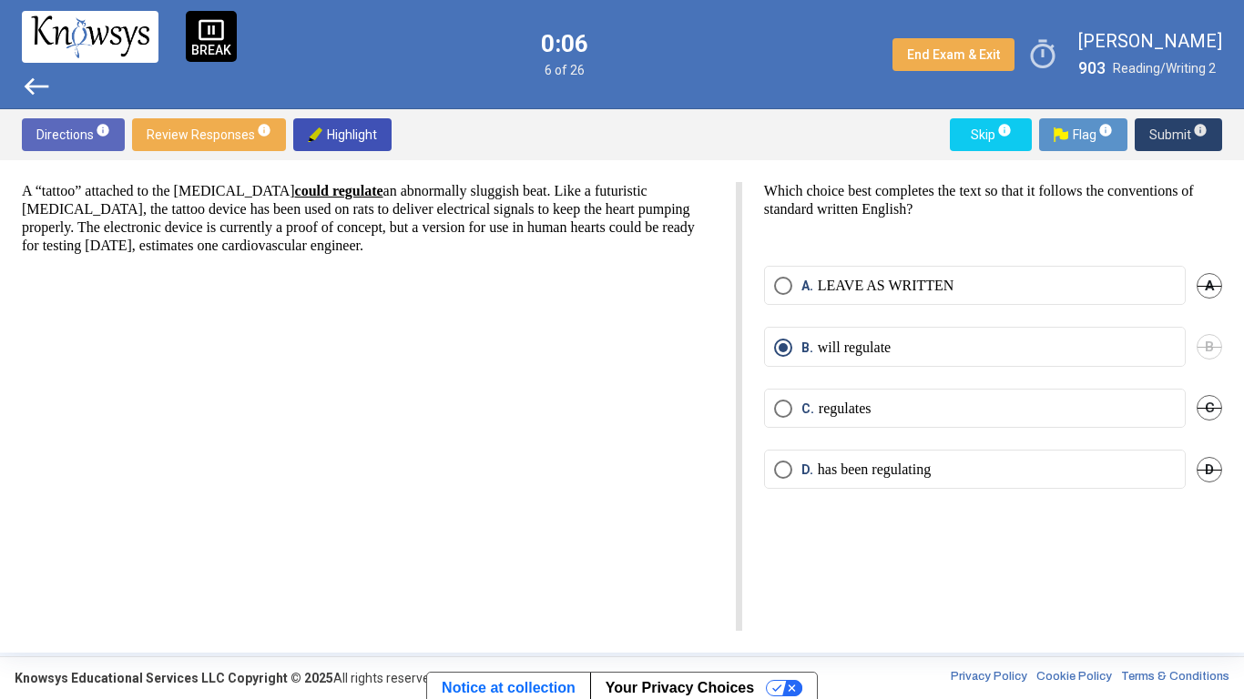
click at [1170, 138] on span "Submit info" at bounding box center [1178, 134] width 58 height 33
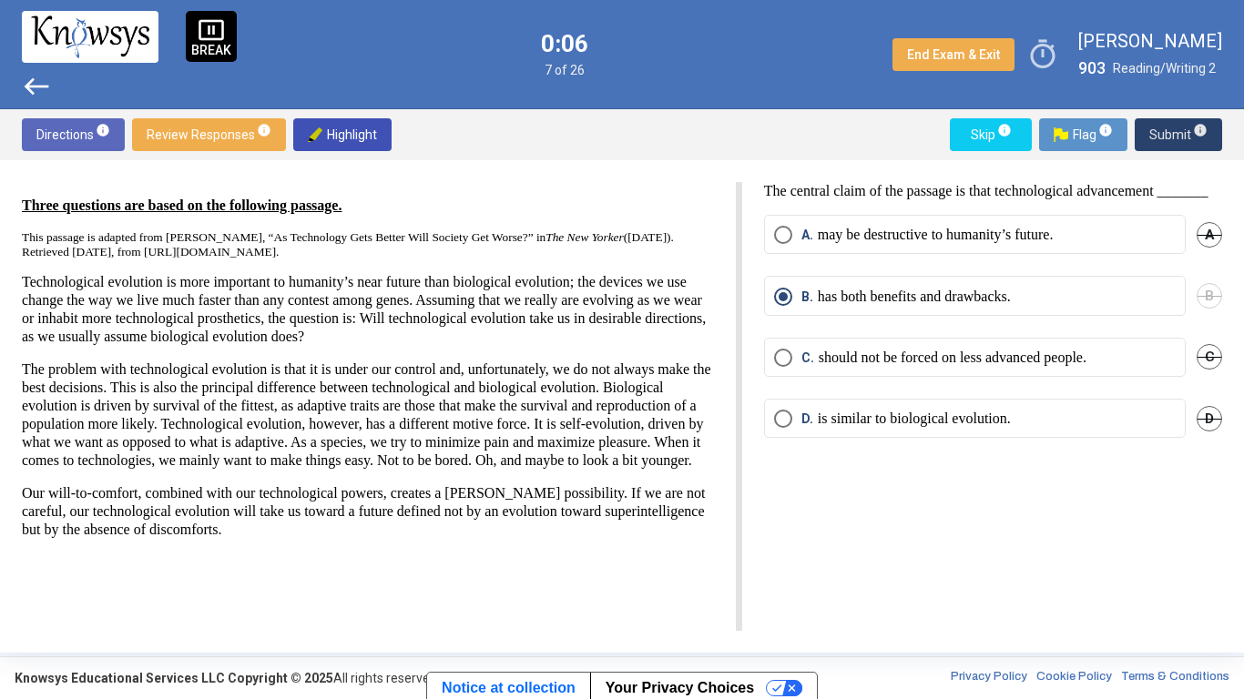
click at [1170, 138] on span "Submit info" at bounding box center [1178, 134] width 58 height 33
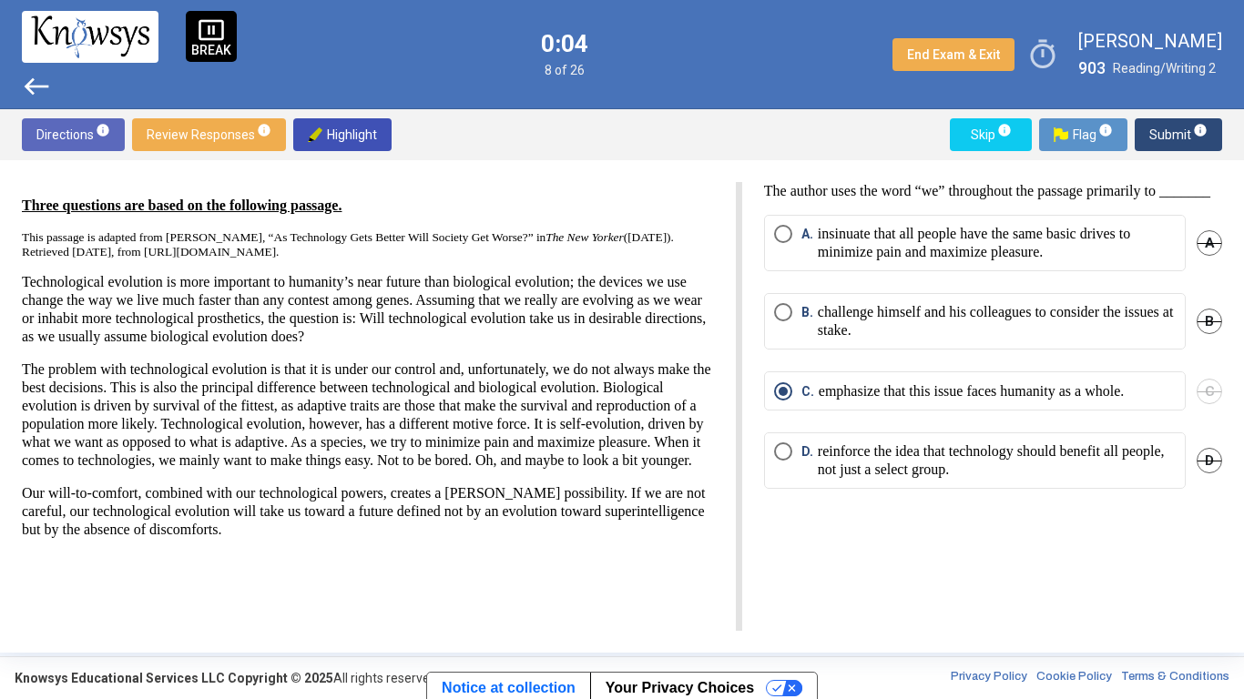
click at [1170, 138] on span "Submit info" at bounding box center [1178, 134] width 58 height 33
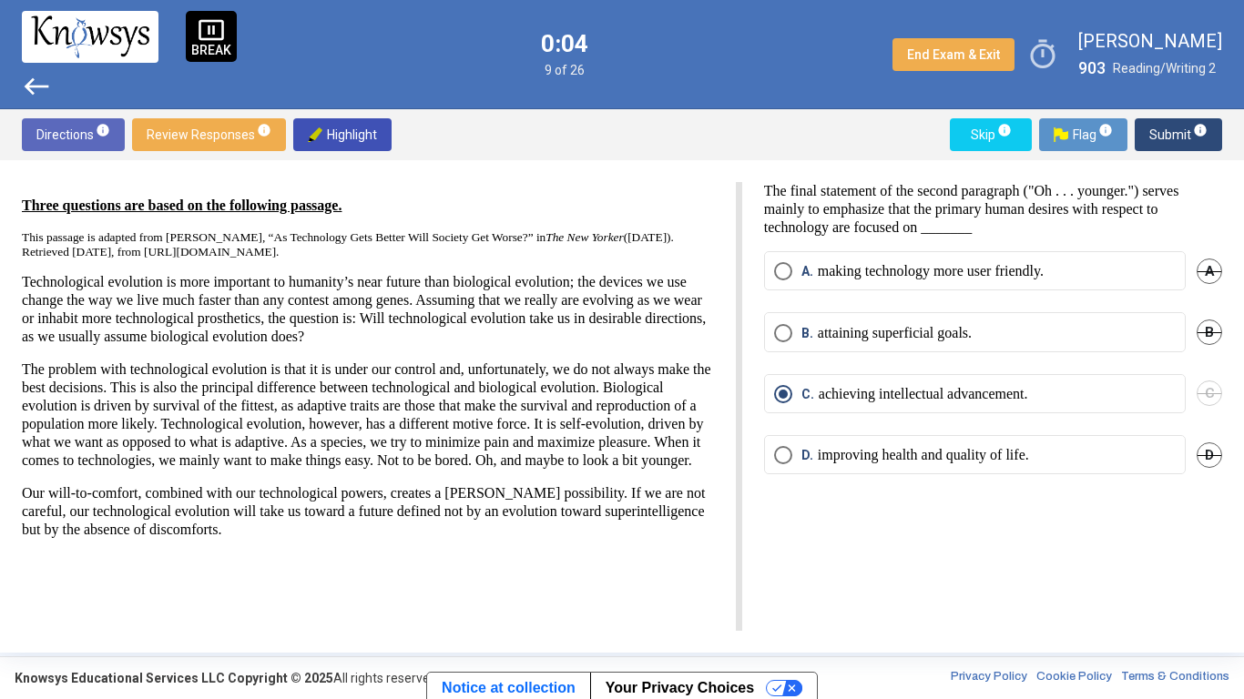
click at [1170, 138] on span "Submit info" at bounding box center [1178, 134] width 58 height 33
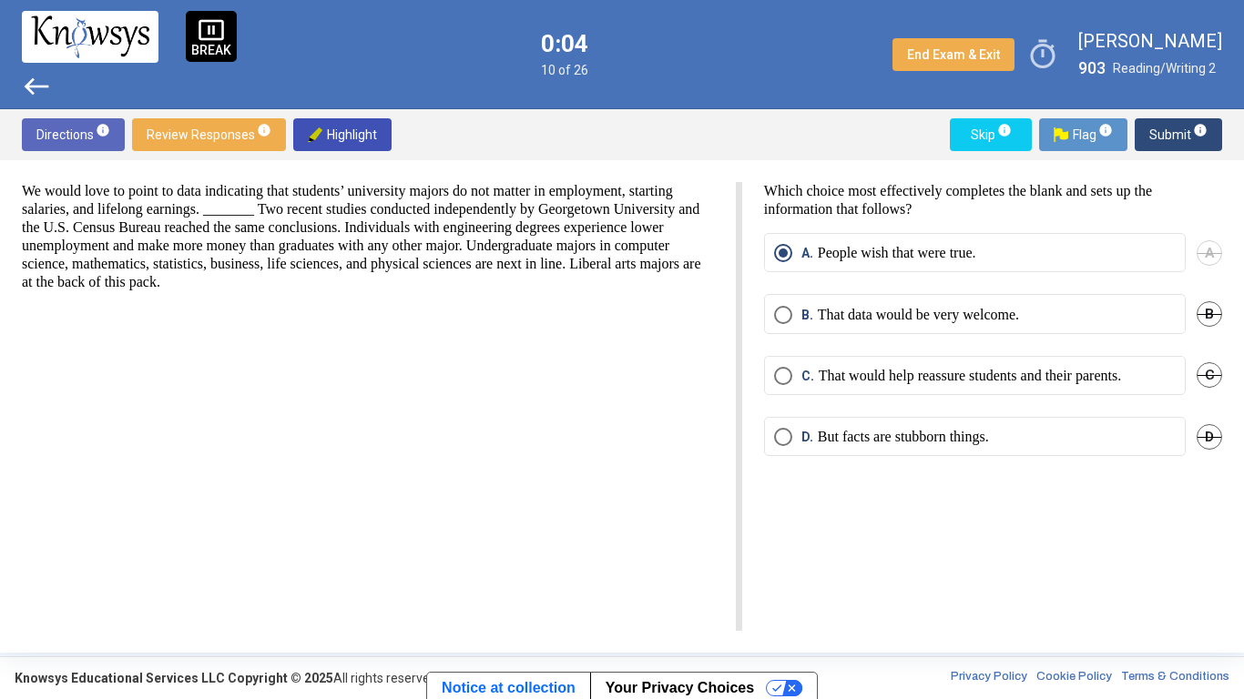
click at [1170, 138] on span "Submit info" at bounding box center [1178, 134] width 58 height 33
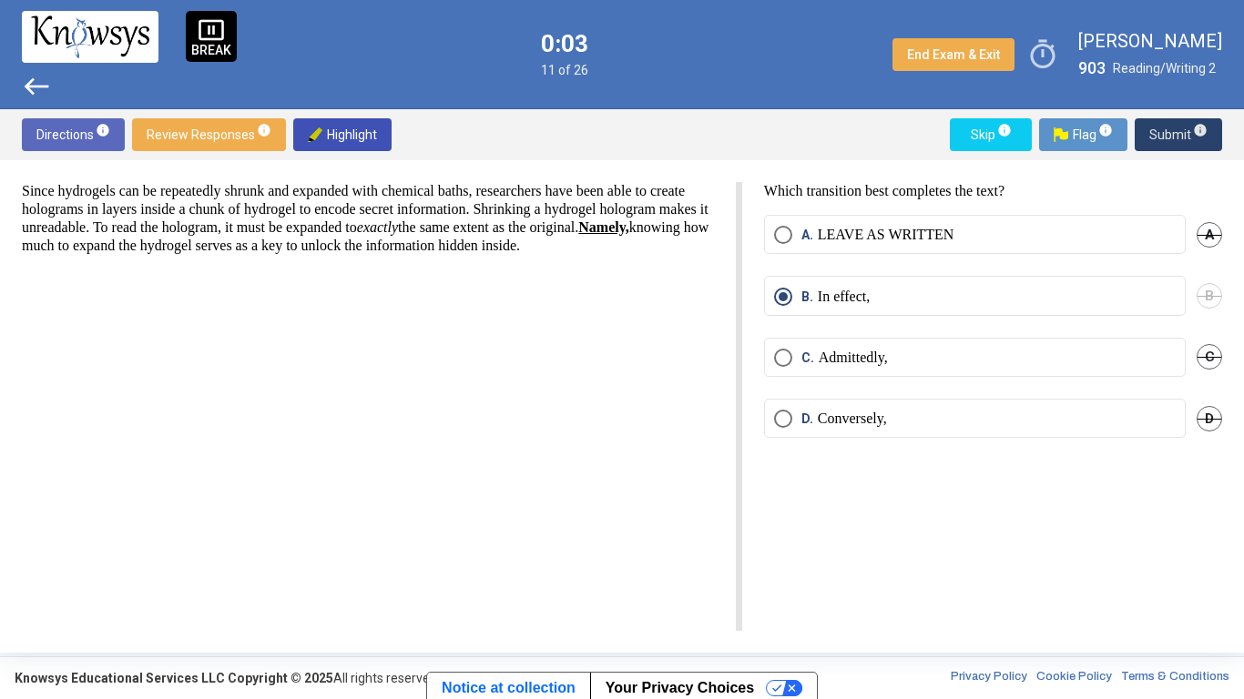
click at [1170, 138] on span "Submit info" at bounding box center [1178, 134] width 58 height 33
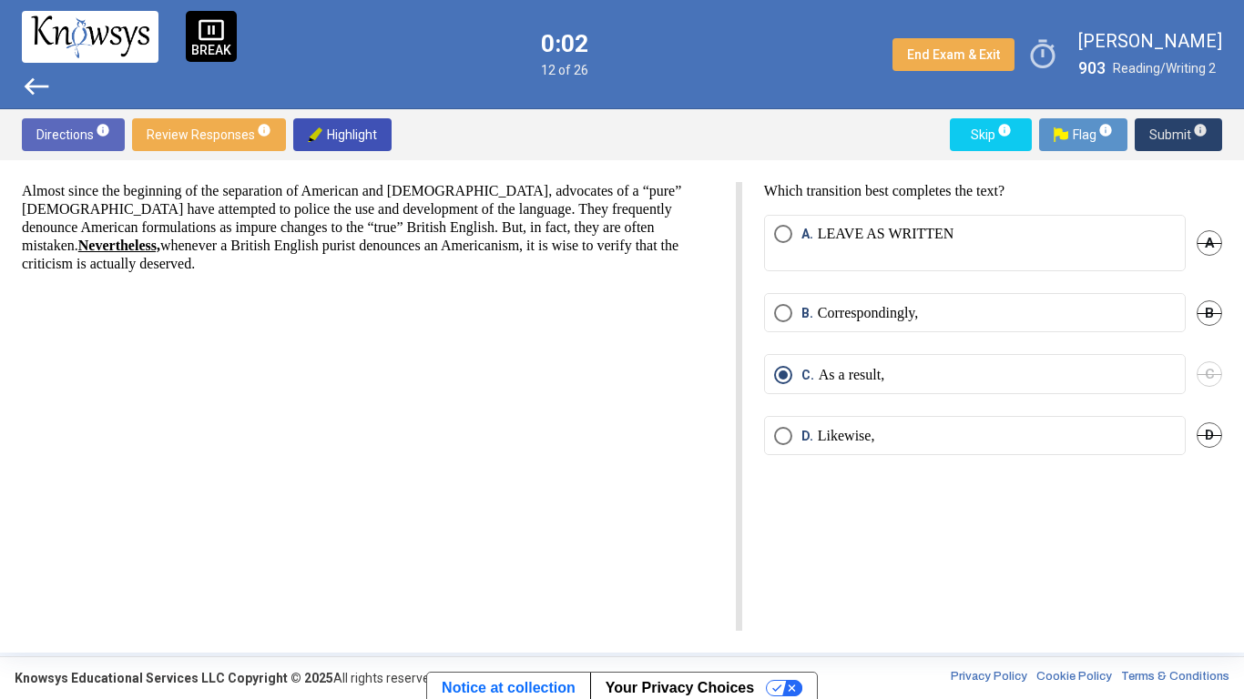
click at [1170, 138] on span "Submit info" at bounding box center [1178, 134] width 58 height 33
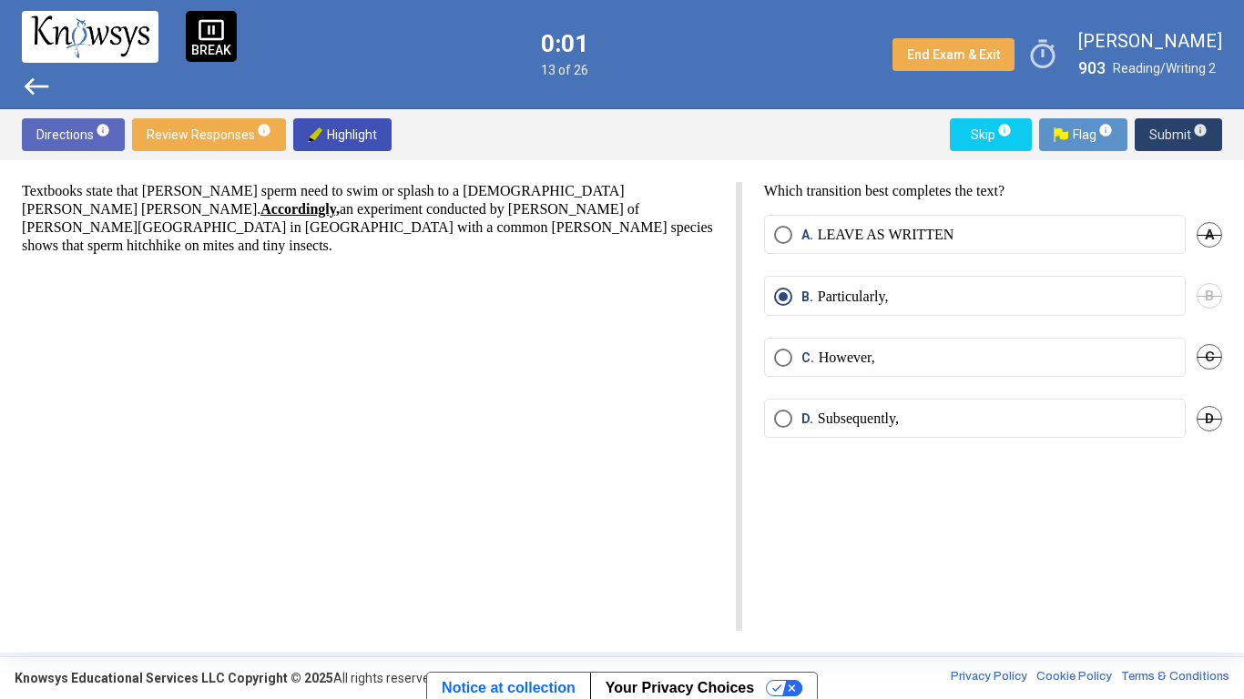
click at [1170, 138] on span "Submit info" at bounding box center [1178, 134] width 58 height 33
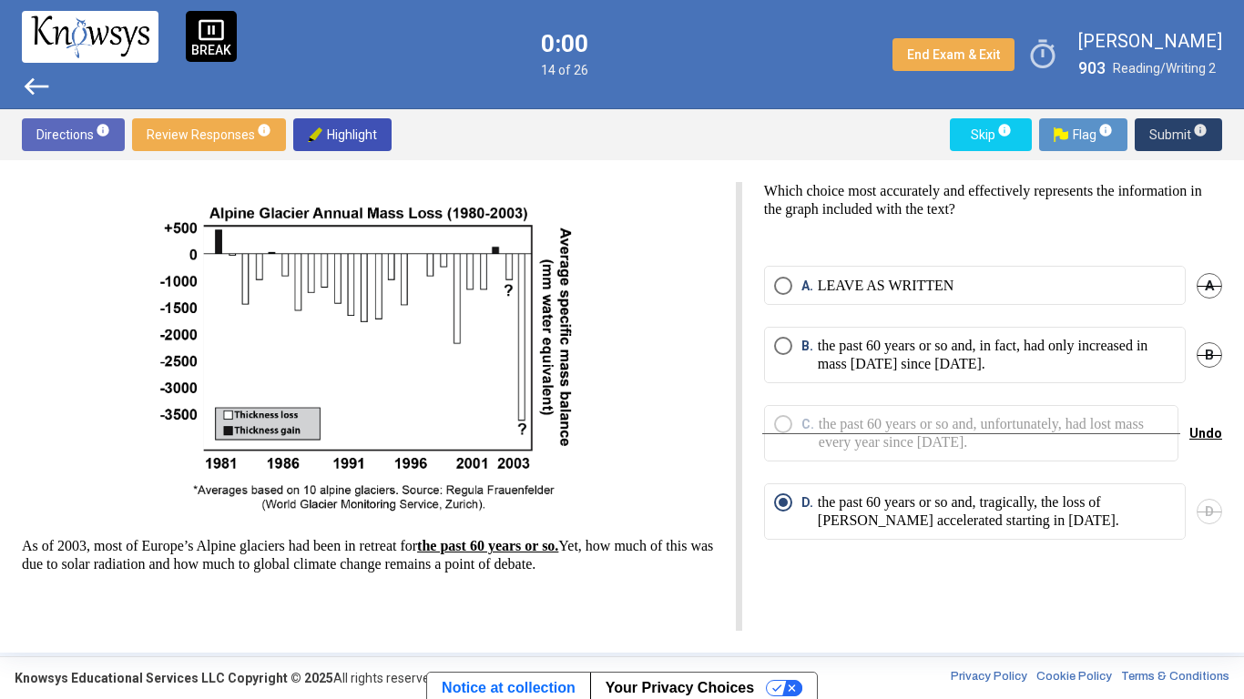
click at [1170, 138] on span "Submit info" at bounding box center [1178, 134] width 58 height 33
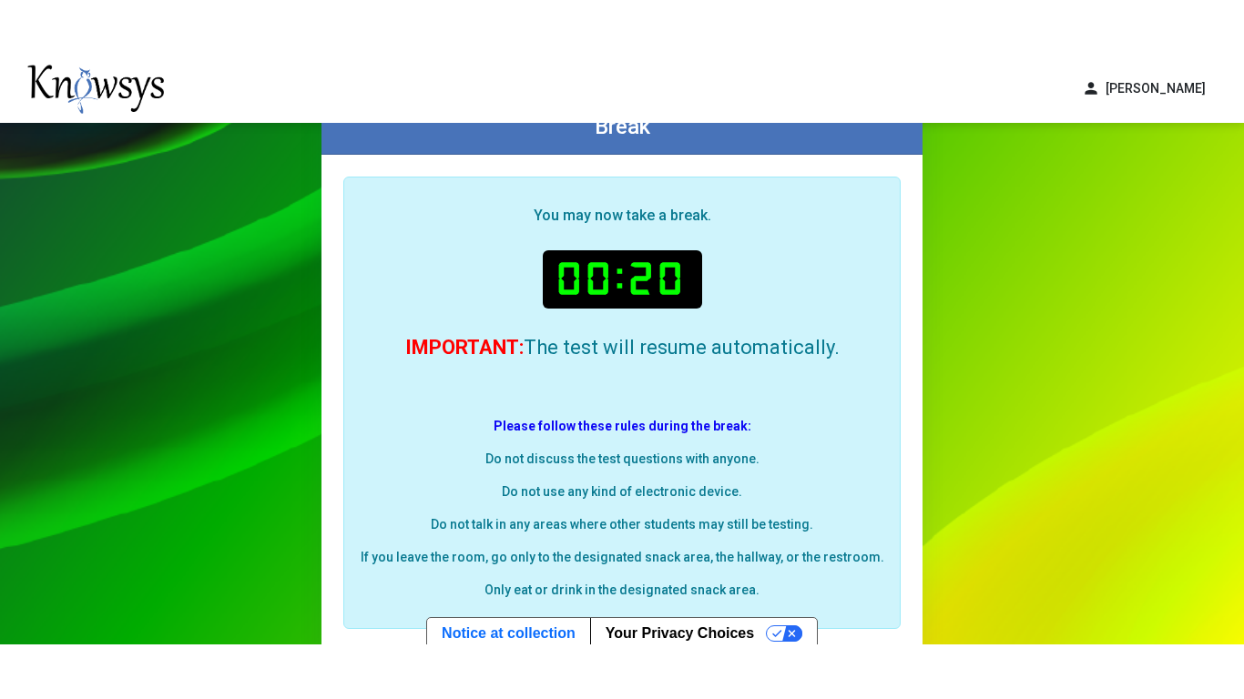
scroll to position [67, 0]
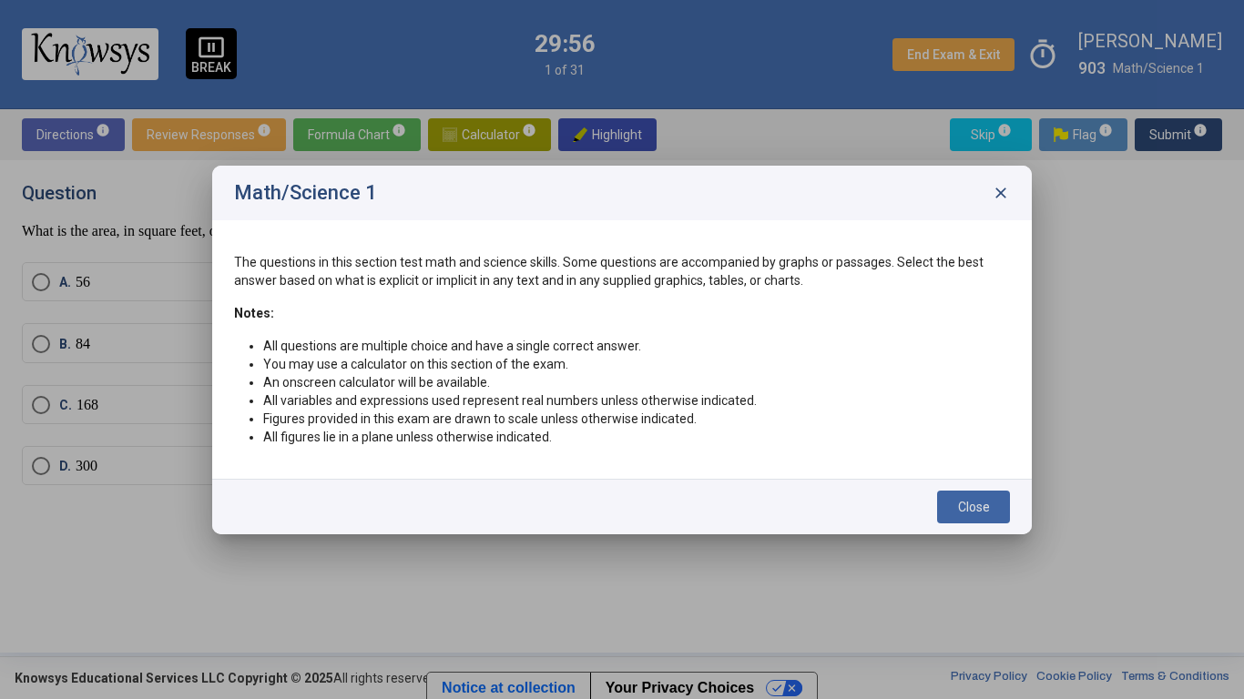
click at [958, 501] on span "Close" at bounding box center [974, 507] width 32 height 15
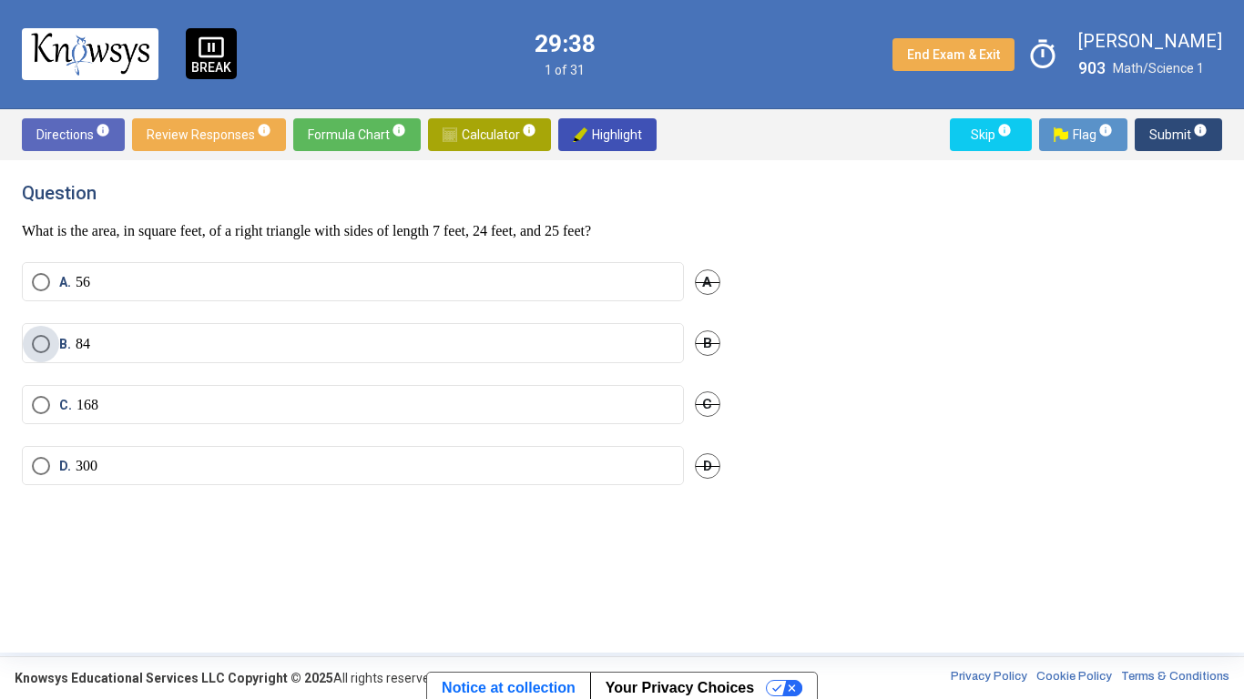
click at [308, 343] on label "B. 84" at bounding box center [353, 344] width 642 height 18
click at [1160, 138] on span "Submit info" at bounding box center [1178, 134] width 58 height 33
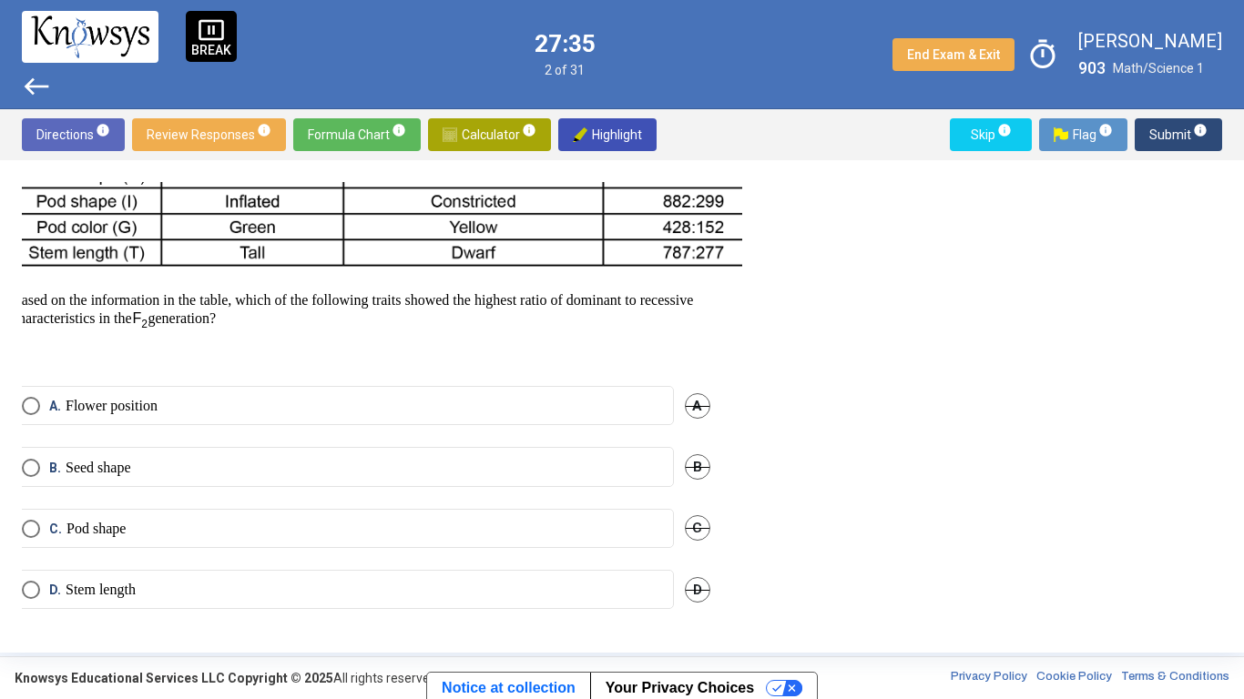
scroll to position [336, 0]
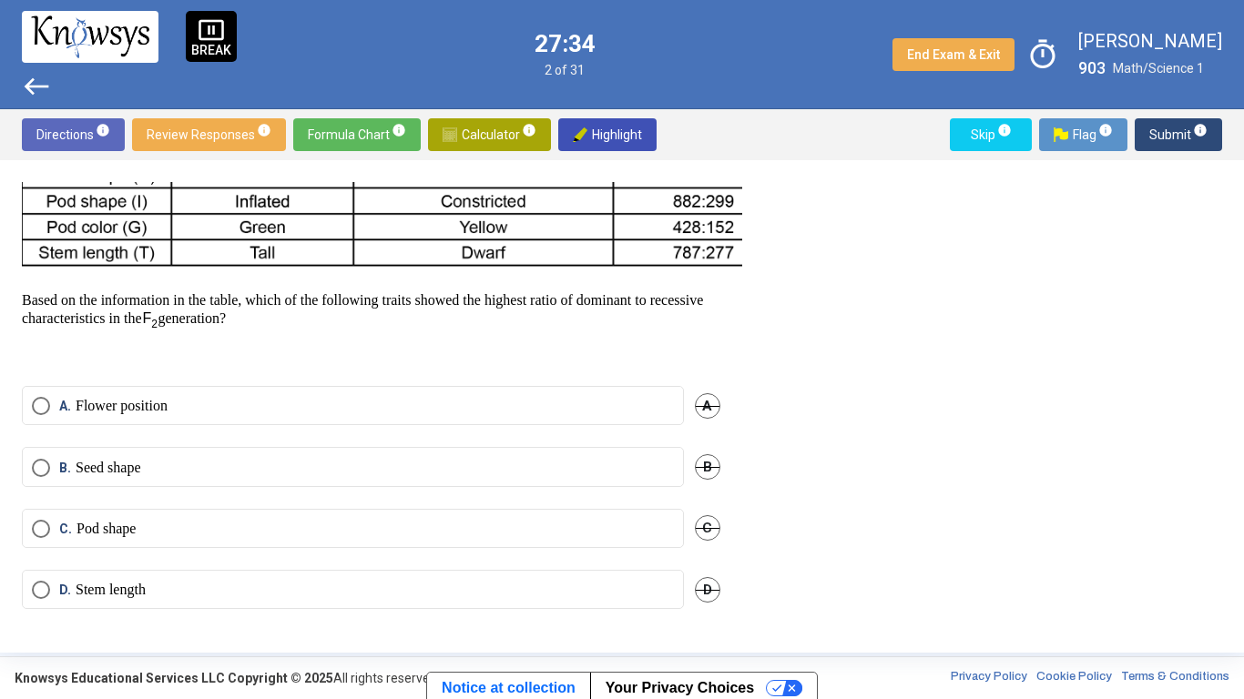
click at [85, 404] on p "Flower position" at bounding box center [122, 406] width 92 height 18
click at [1162, 141] on span "Submit info" at bounding box center [1178, 134] width 58 height 33
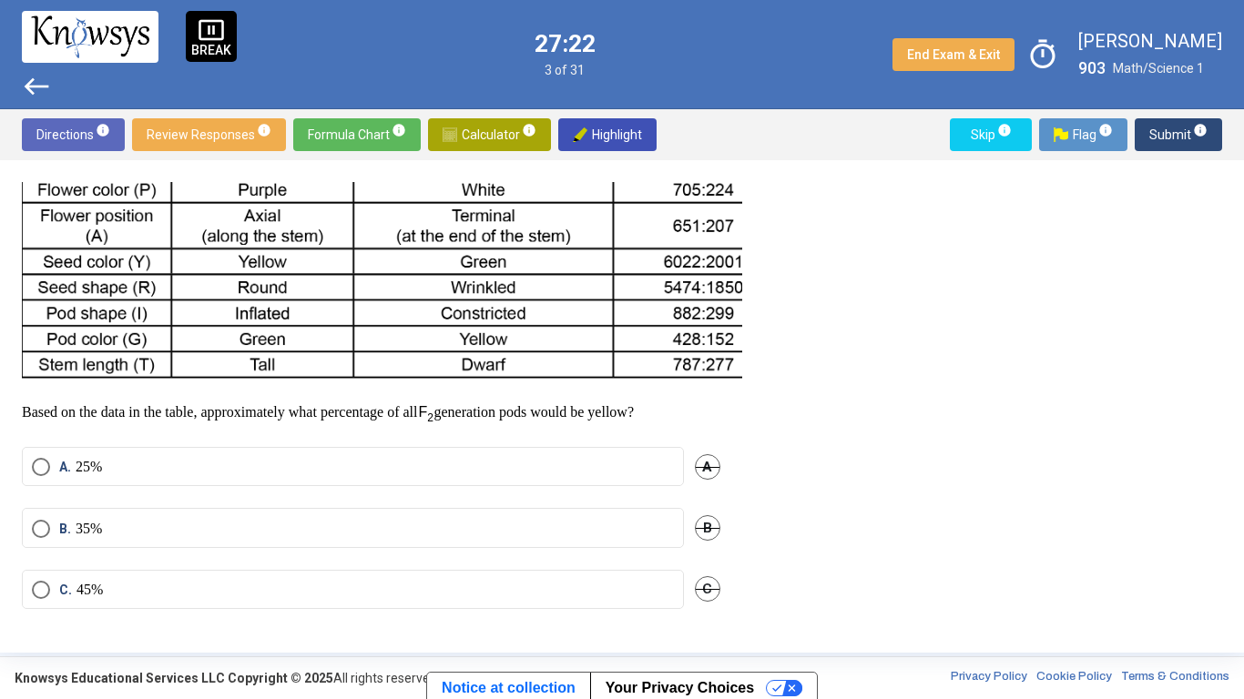
scroll to position [0, 0]
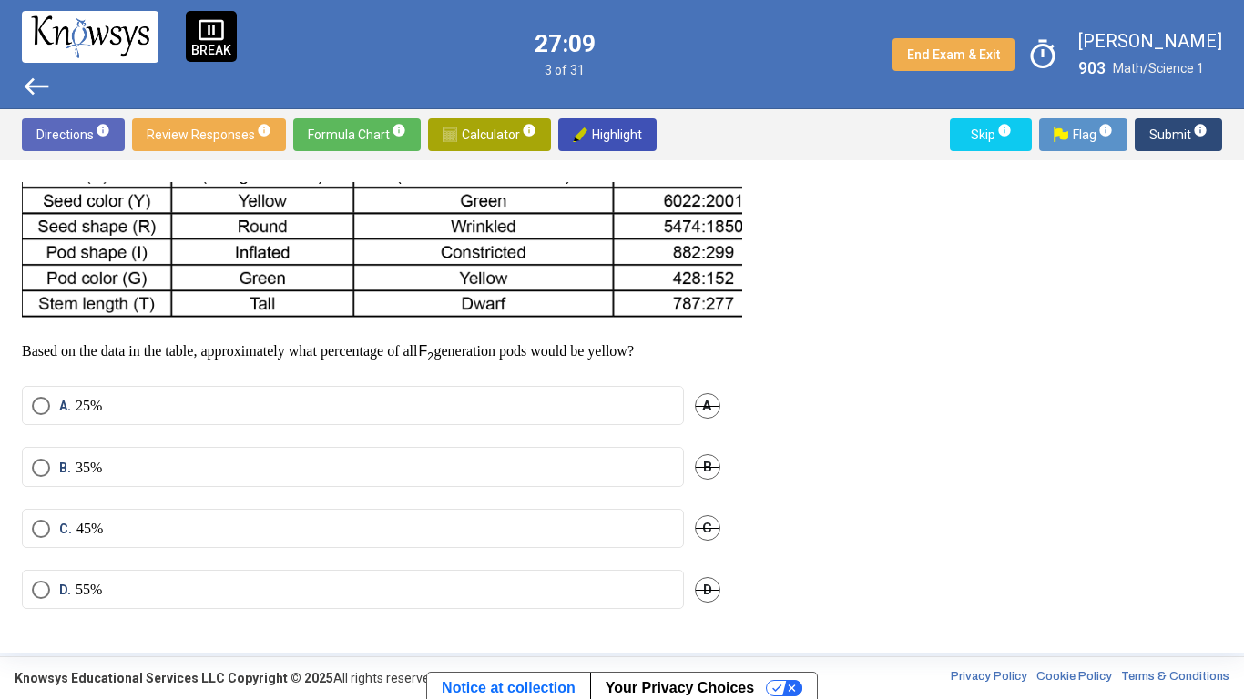
click at [394, 466] on mat-radio-button "B. 35%" at bounding box center [353, 466] width 662 height 39
click at [412, 459] on label "B. 35%" at bounding box center [353, 468] width 642 height 18
click at [1167, 131] on span "Submit info" at bounding box center [1178, 134] width 58 height 33
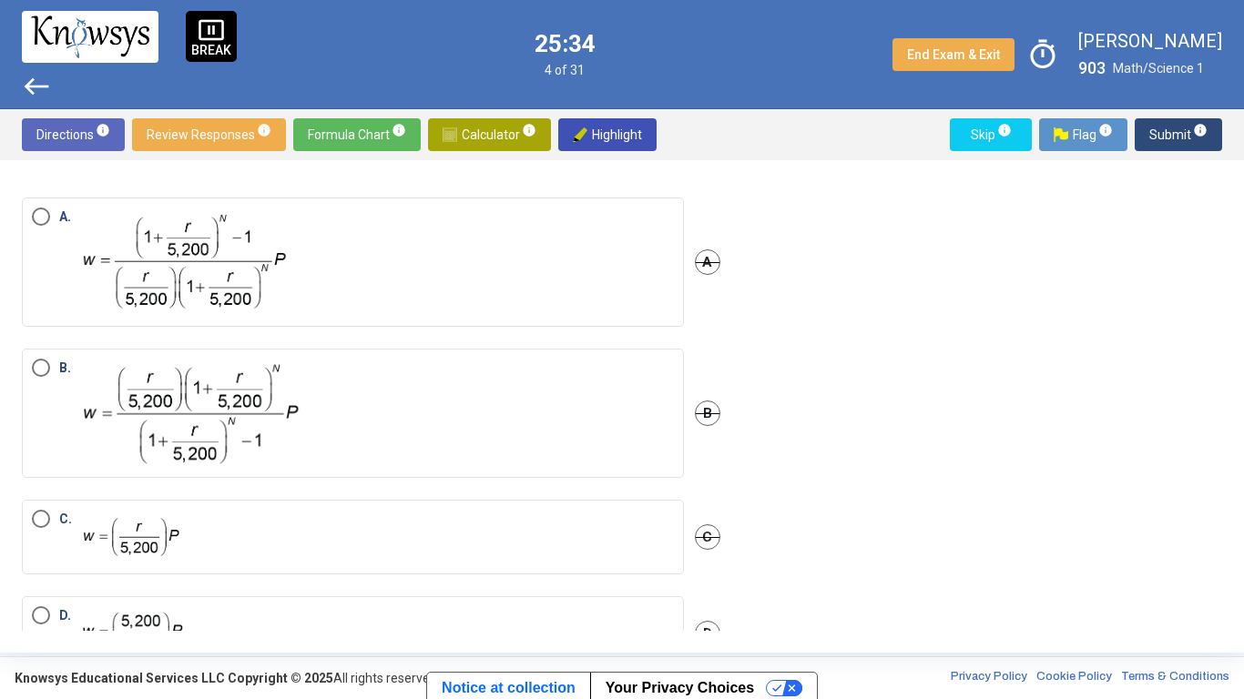
scroll to position [301, 0]
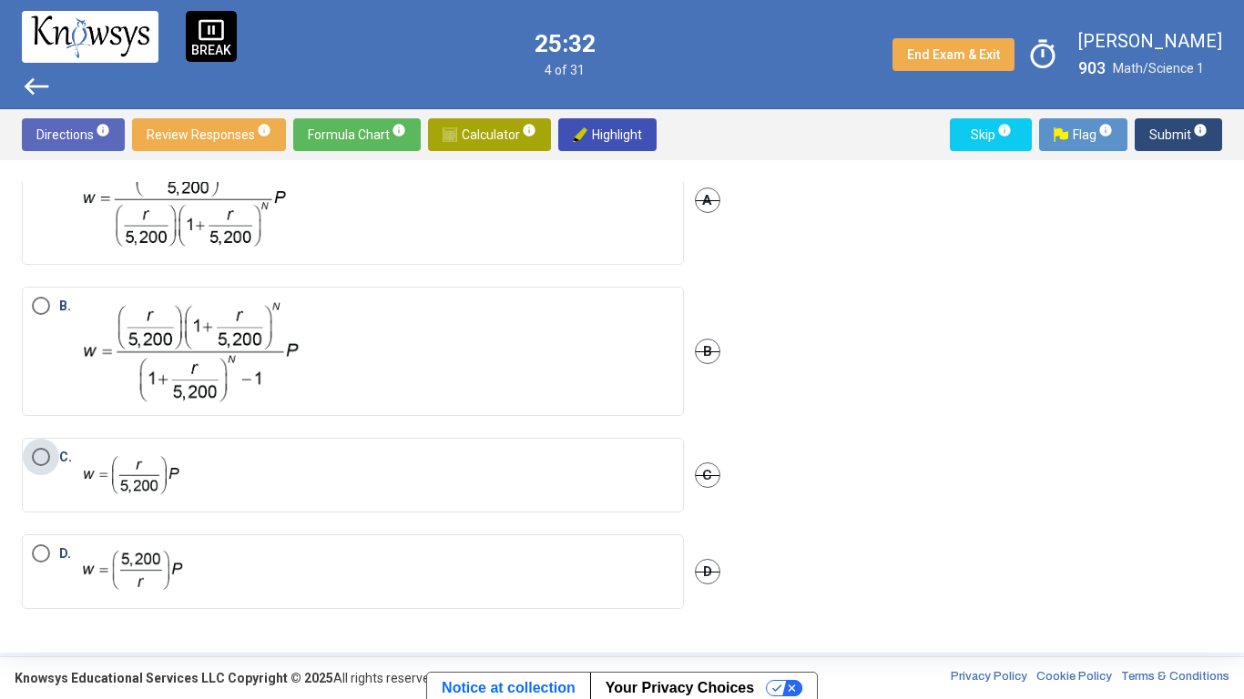
click at [230, 482] on label "C." at bounding box center [353, 475] width 642 height 55
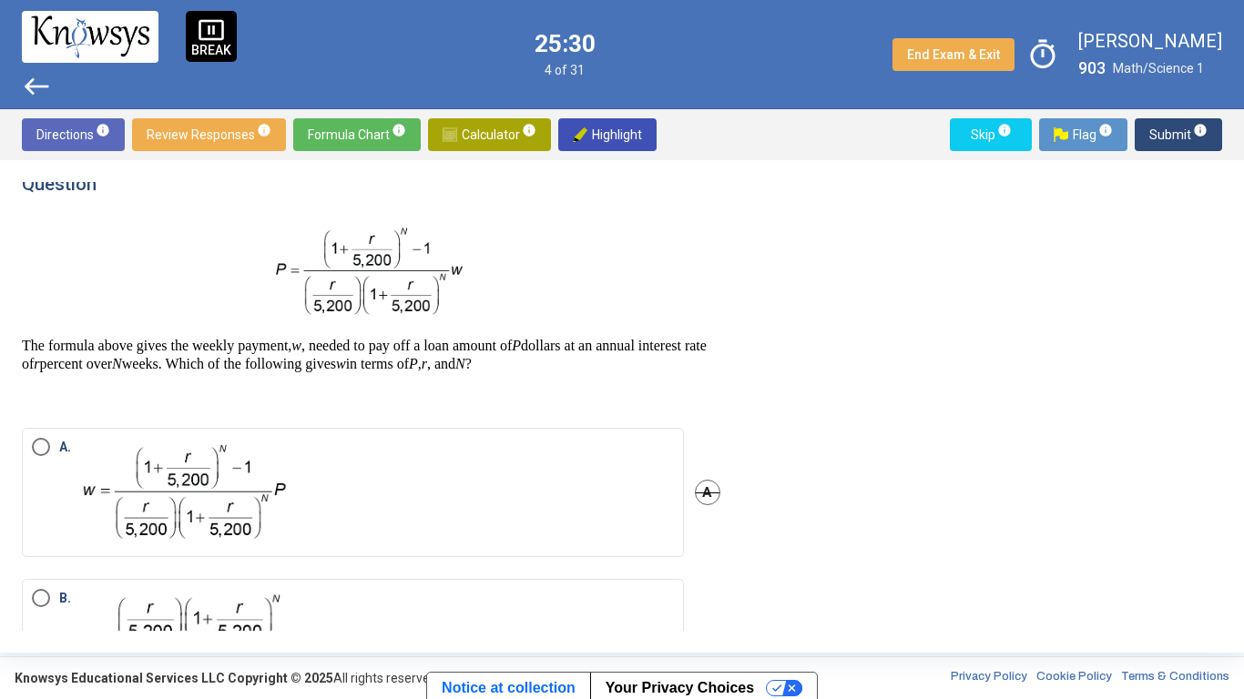
scroll to position [0, 0]
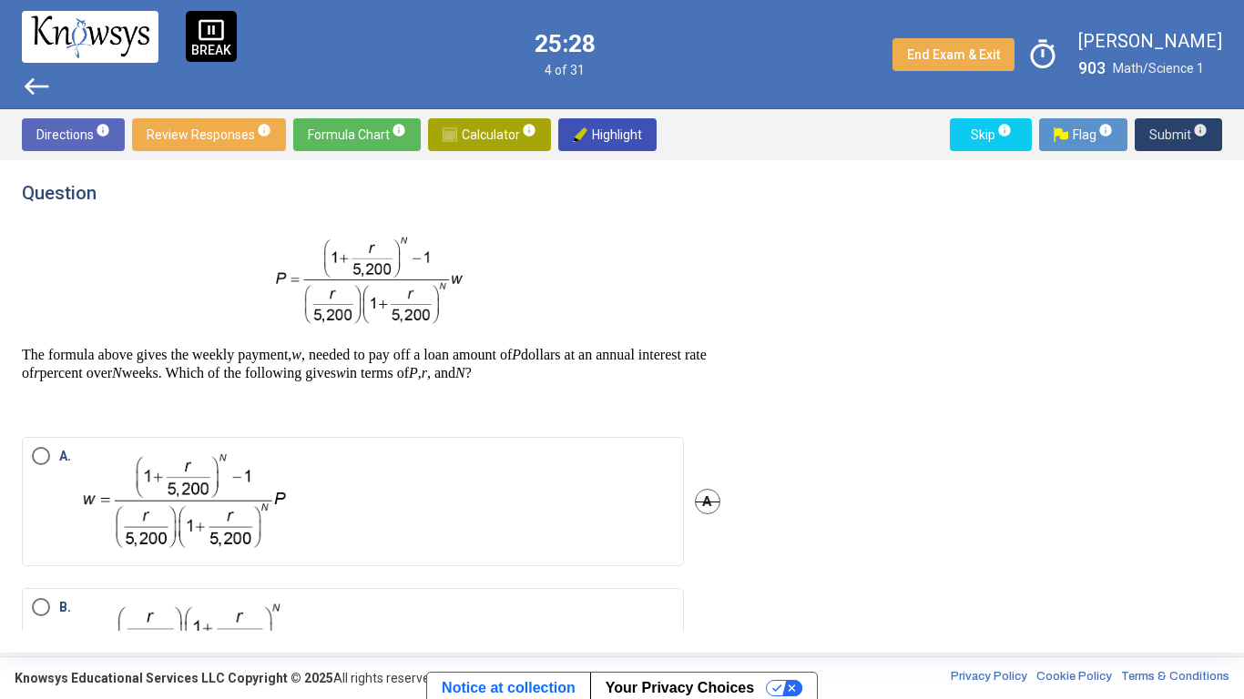
click at [1154, 136] on span "Submit info" at bounding box center [1178, 134] width 58 height 33
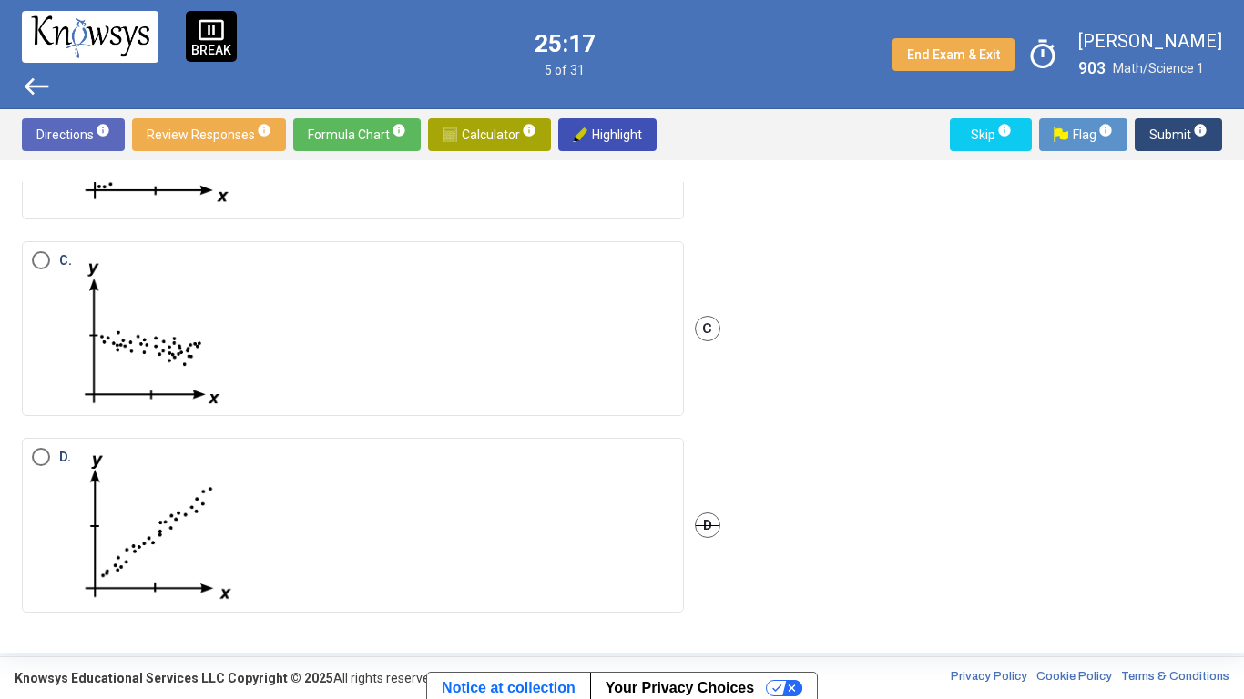
scroll to position [418, 0]
click at [474, 509] on label "D." at bounding box center [353, 521] width 642 height 155
click at [1158, 139] on span "Submit info" at bounding box center [1178, 134] width 58 height 33
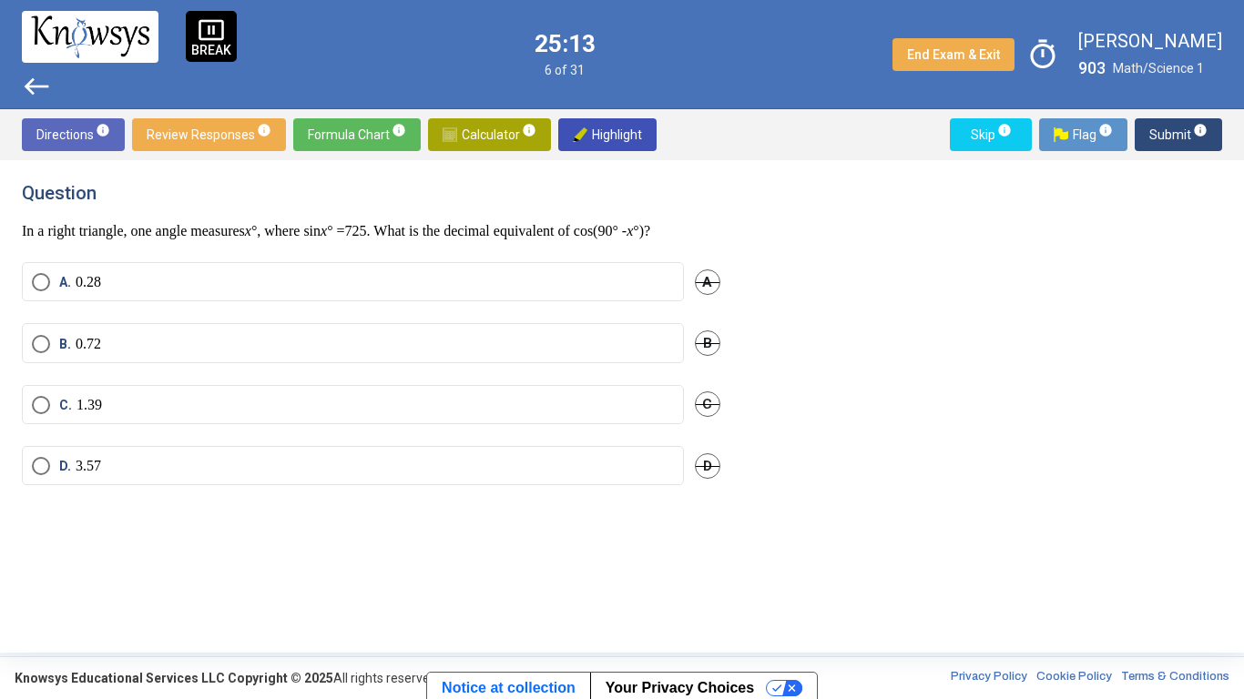
scroll to position [0, 0]
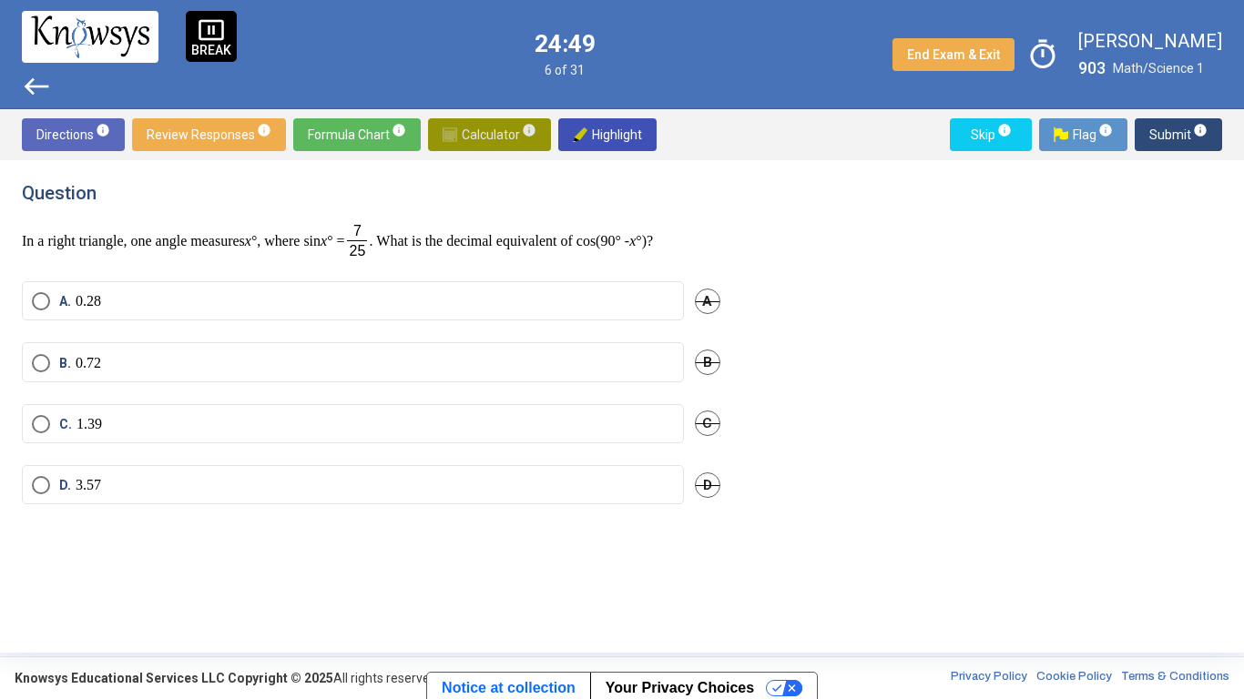
click at [461, 129] on span "Calculator info" at bounding box center [490, 134] width 94 height 33
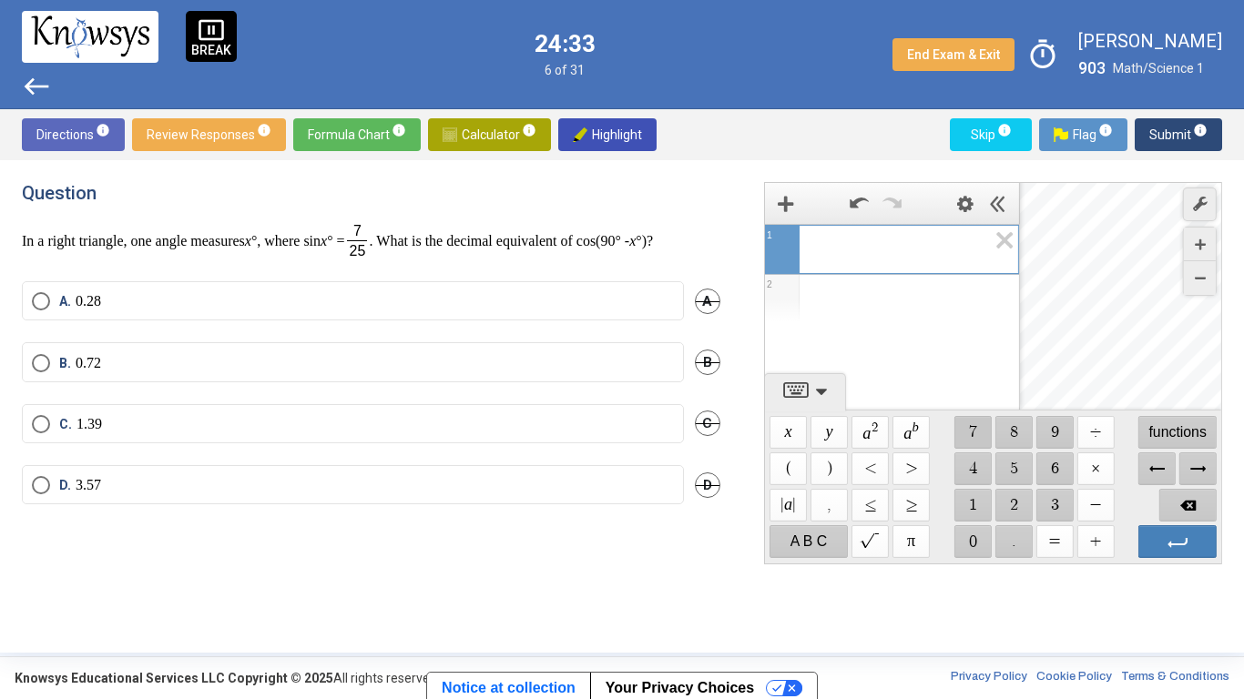
click at [973, 428] on span "$$ 7" at bounding box center [972, 432] width 37 height 33
click at [1101, 423] on span "$$ ÷" at bounding box center [1094, 432] width 37 height 33
click at [1010, 504] on span "$$ 2" at bounding box center [1013, 505] width 37 height 33
click at [1008, 474] on span "$$ 5" at bounding box center [1013, 469] width 37 height 33
click at [202, 311] on label "A. 0.28" at bounding box center [353, 301] width 642 height 18
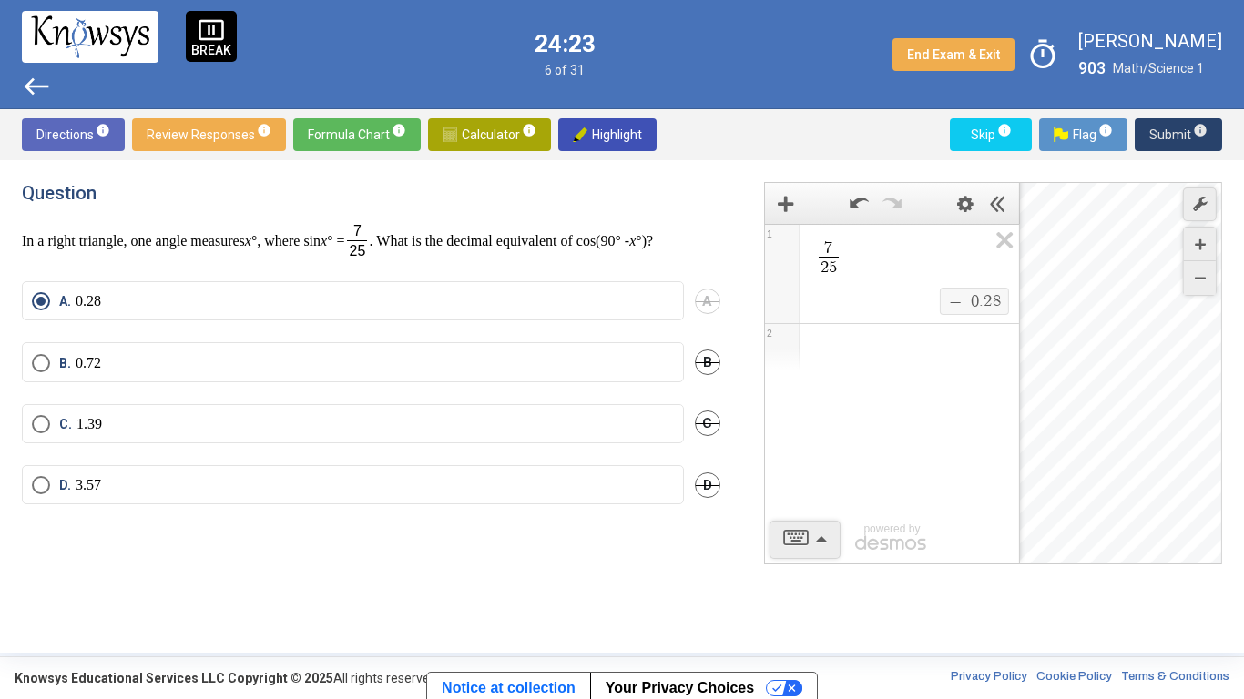
click at [1153, 131] on span "Submit info" at bounding box center [1178, 134] width 58 height 33
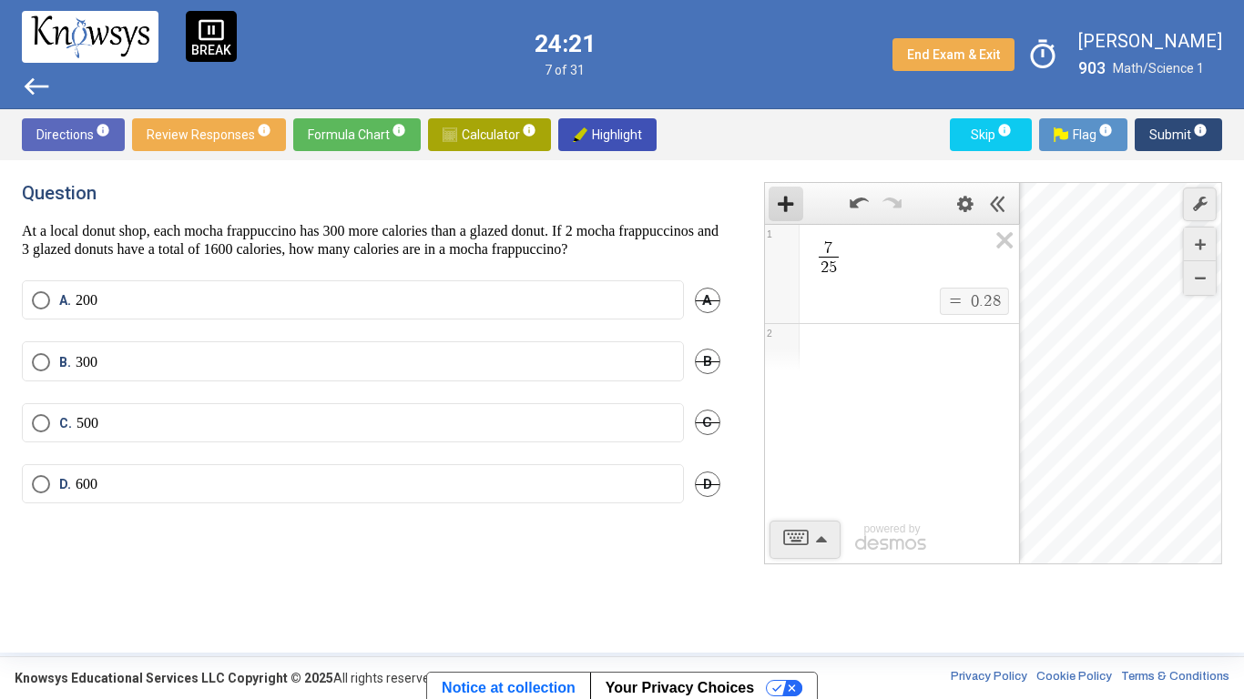
click at [788, 209] on icon "Add Item" at bounding box center [786, 204] width 16 height 16
click at [988, 198] on span "Hide Expression List" at bounding box center [998, 204] width 35 height 35
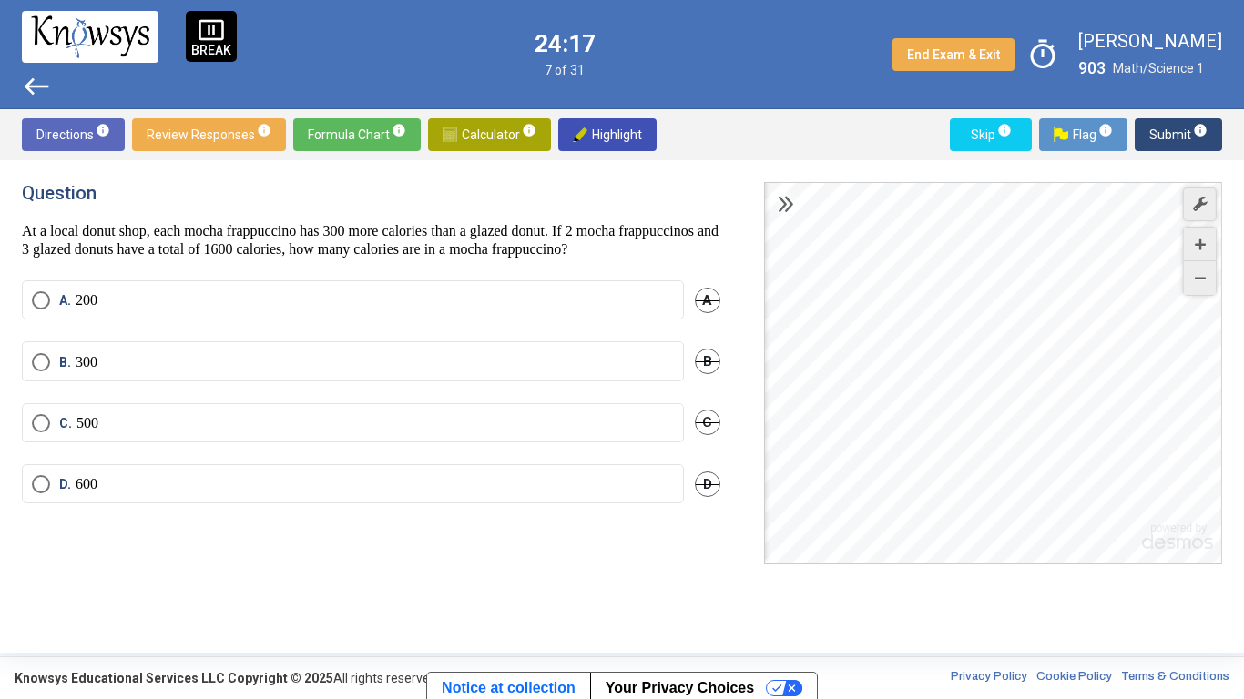
click at [491, 138] on span "Calculator info" at bounding box center [490, 134] width 94 height 33
click at [415, 433] on label "C. 500" at bounding box center [353, 423] width 642 height 18
click at [1165, 135] on span "Submit info" at bounding box center [1178, 134] width 58 height 33
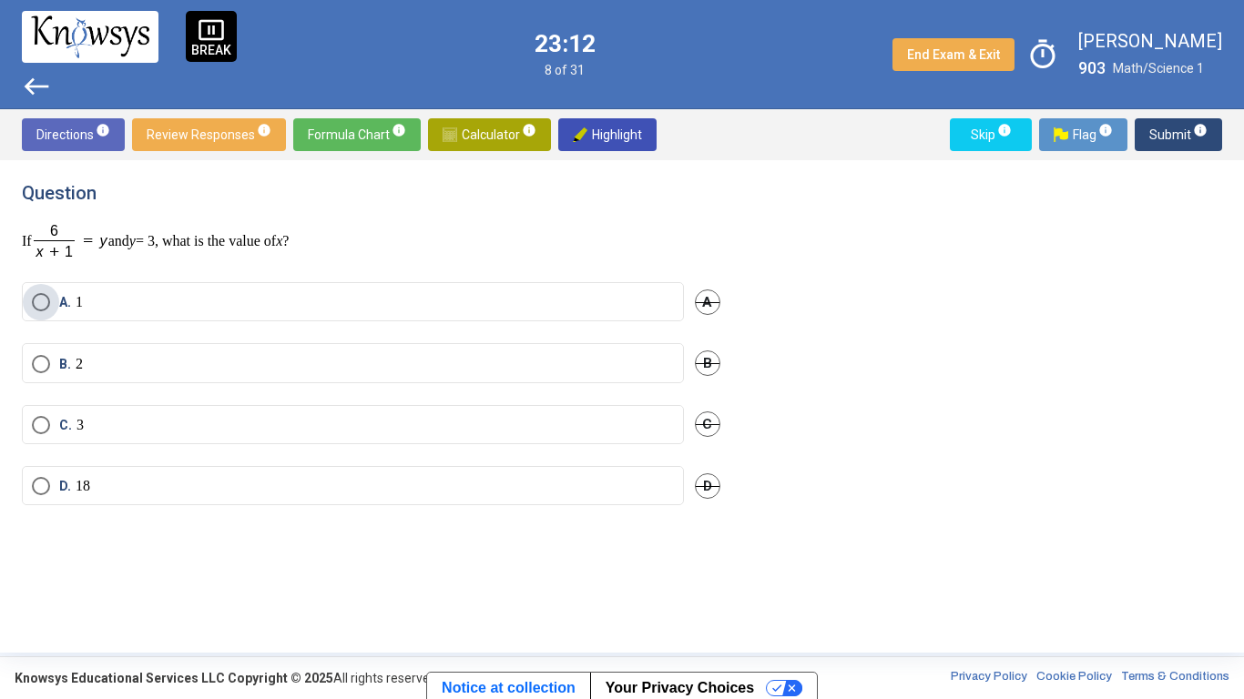
click at [274, 302] on label "A. 1" at bounding box center [353, 302] width 642 height 18
click at [1153, 129] on span "Submit info" at bounding box center [1178, 134] width 58 height 33
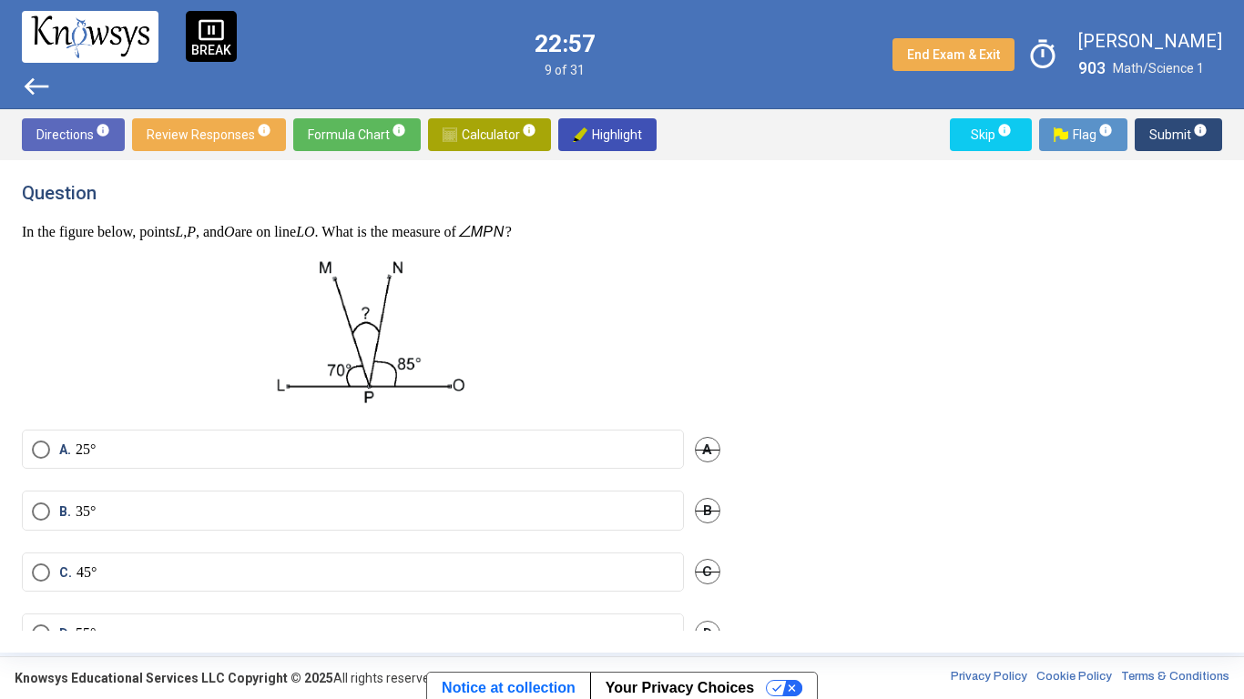
scroll to position [43, 0]
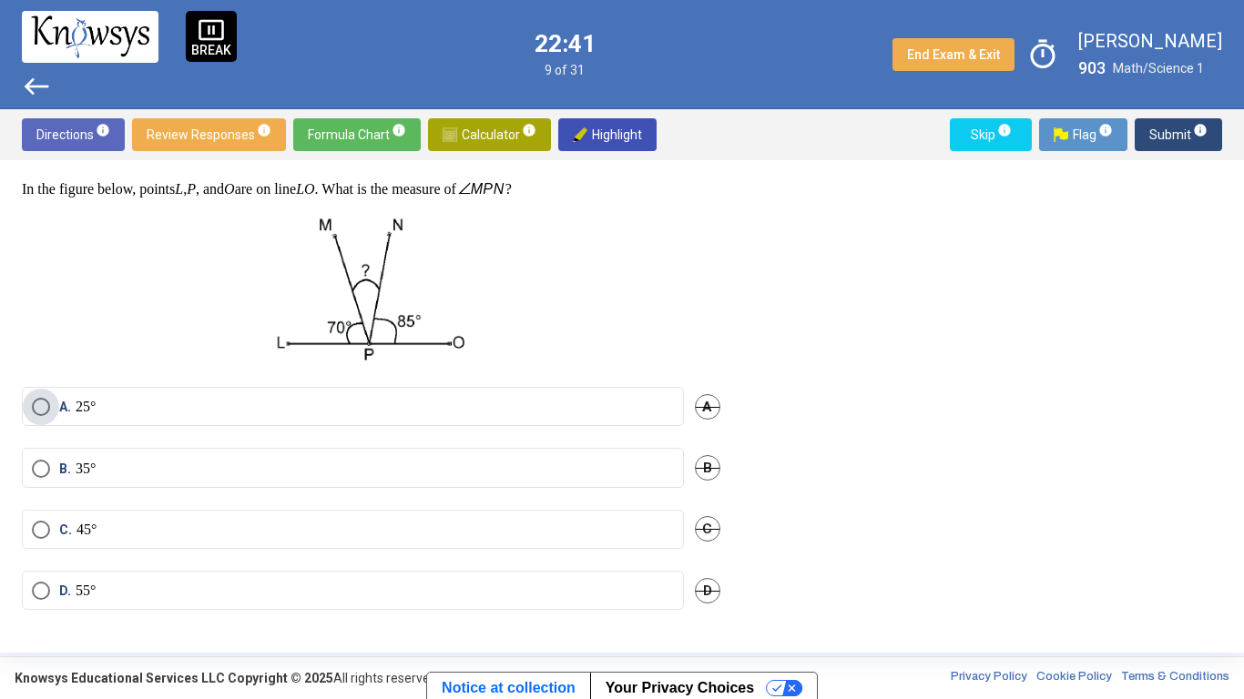
click at [362, 405] on label "A. 25°" at bounding box center [353, 407] width 642 height 18
click at [1159, 131] on span "Submit info" at bounding box center [1178, 134] width 58 height 33
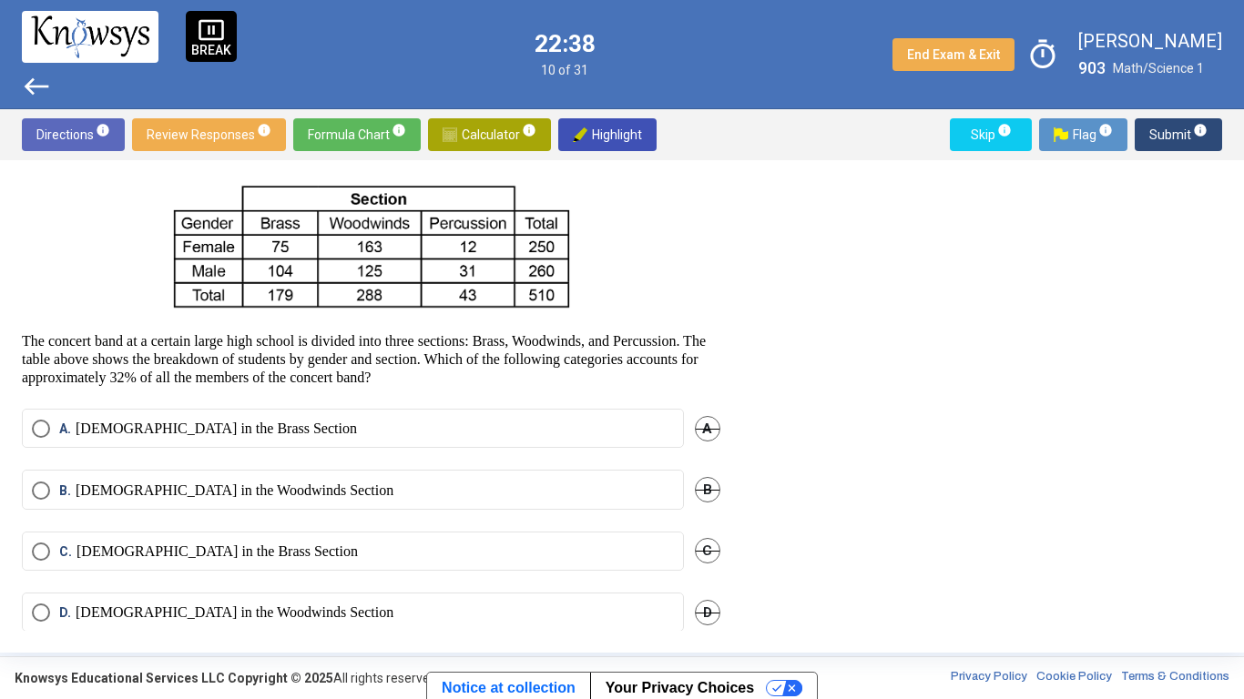
scroll to position [66, 0]
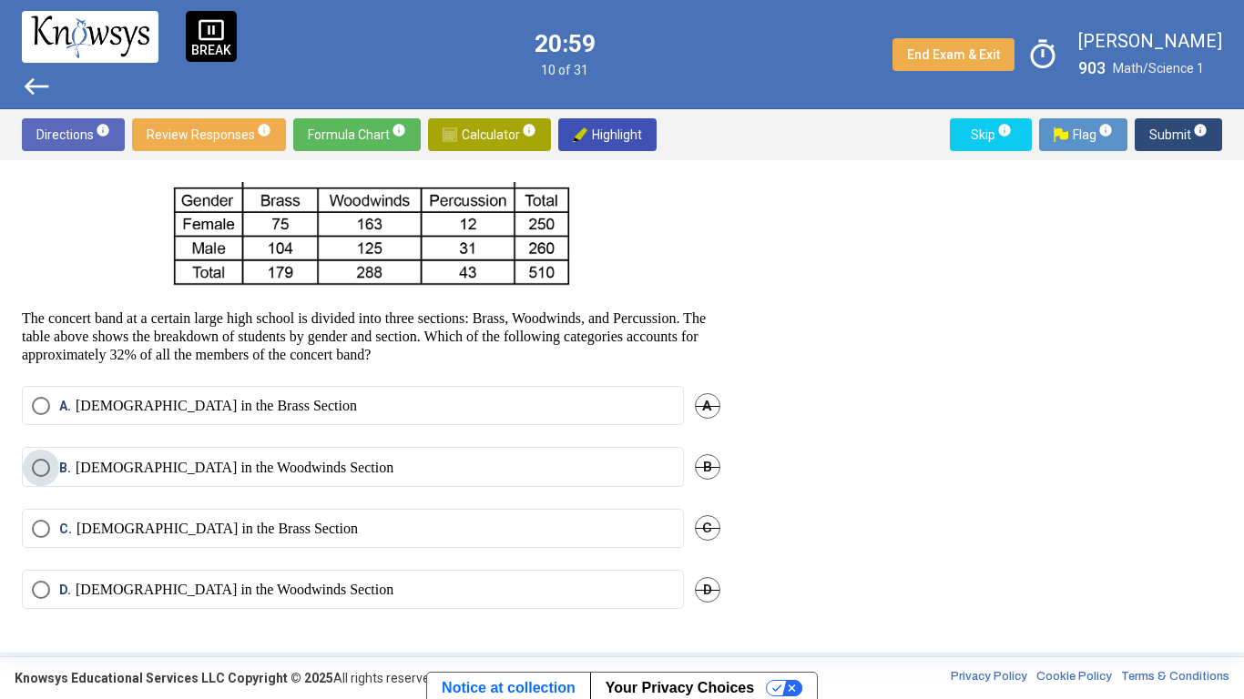
click at [298, 475] on p "[DEMOGRAPHIC_DATA] in the Woodwinds Section" at bounding box center [235, 468] width 318 height 18
click at [1157, 128] on span "Submit info" at bounding box center [1178, 134] width 58 height 33
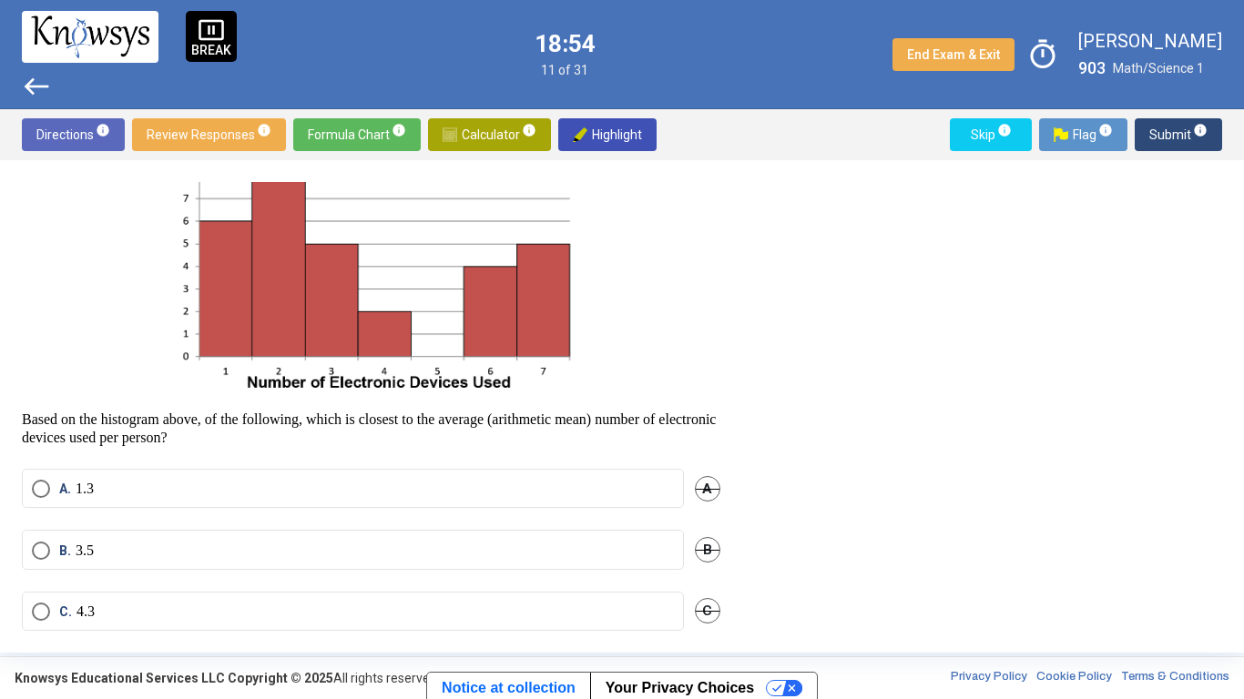
scroll to position [190, 0]
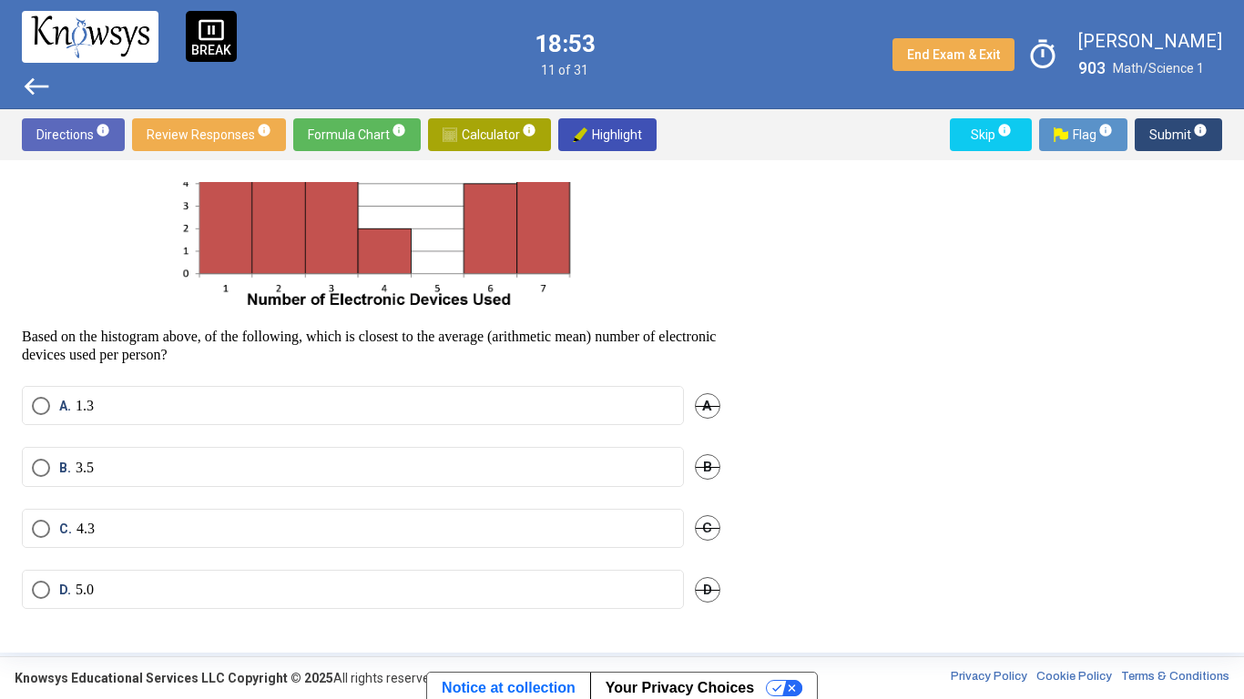
click at [34, 535] on span "Select an option" at bounding box center [41, 529] width 18 height 18
click at [41, 468] on span "Select an option" at bounding box center [41, 468] width 0 height 0
click at [41, 529] on span "Select an option" at bounding box center [41, 529] width 0 height 0
click at [41, 529] on span "Select an option" at bounding box center [40, 529] width 9 height 9
click at [1168, 138] on span "Submit info" at bounding box center [1178, 134] width 58 height 33
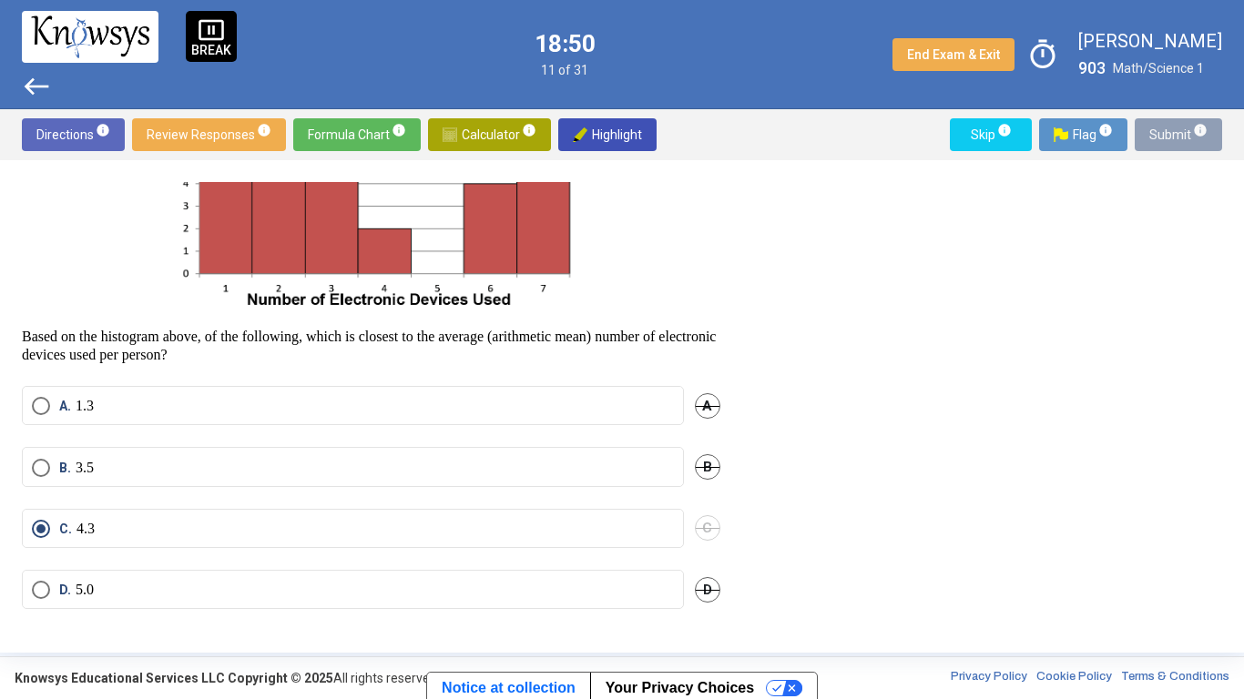
scroll to position [0, 0]
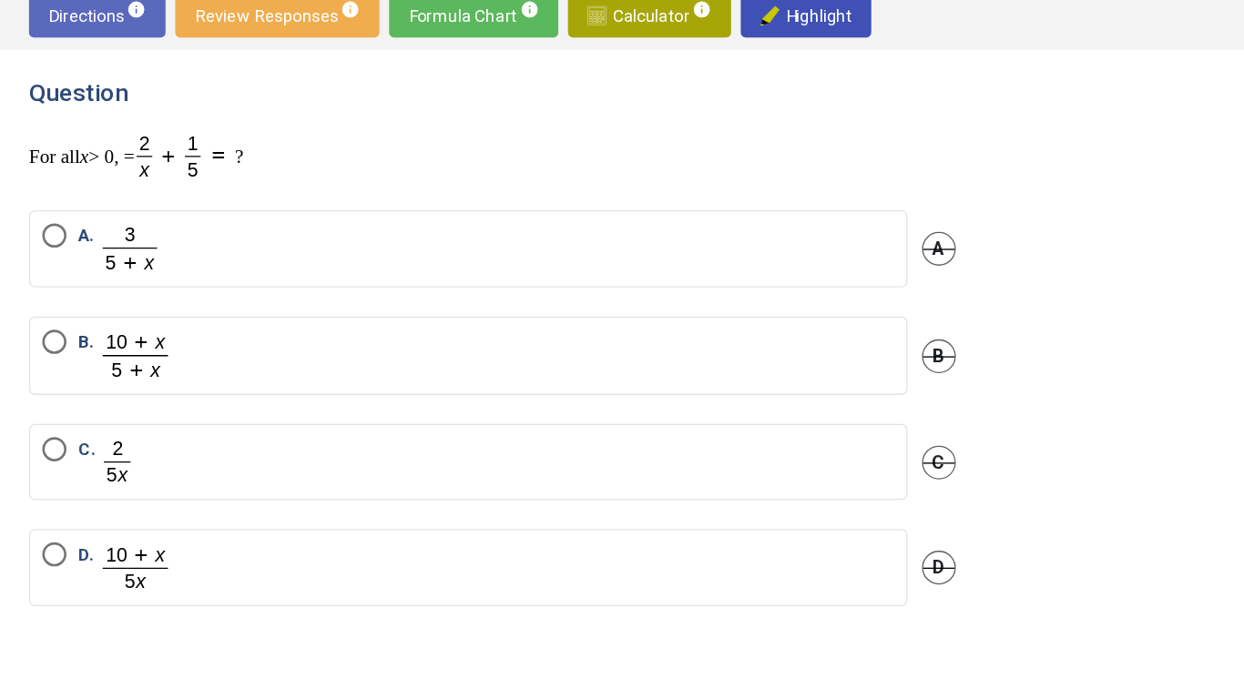
click at [53, 547] on span "D." at bounding box center [89, 551] width 79 height 38
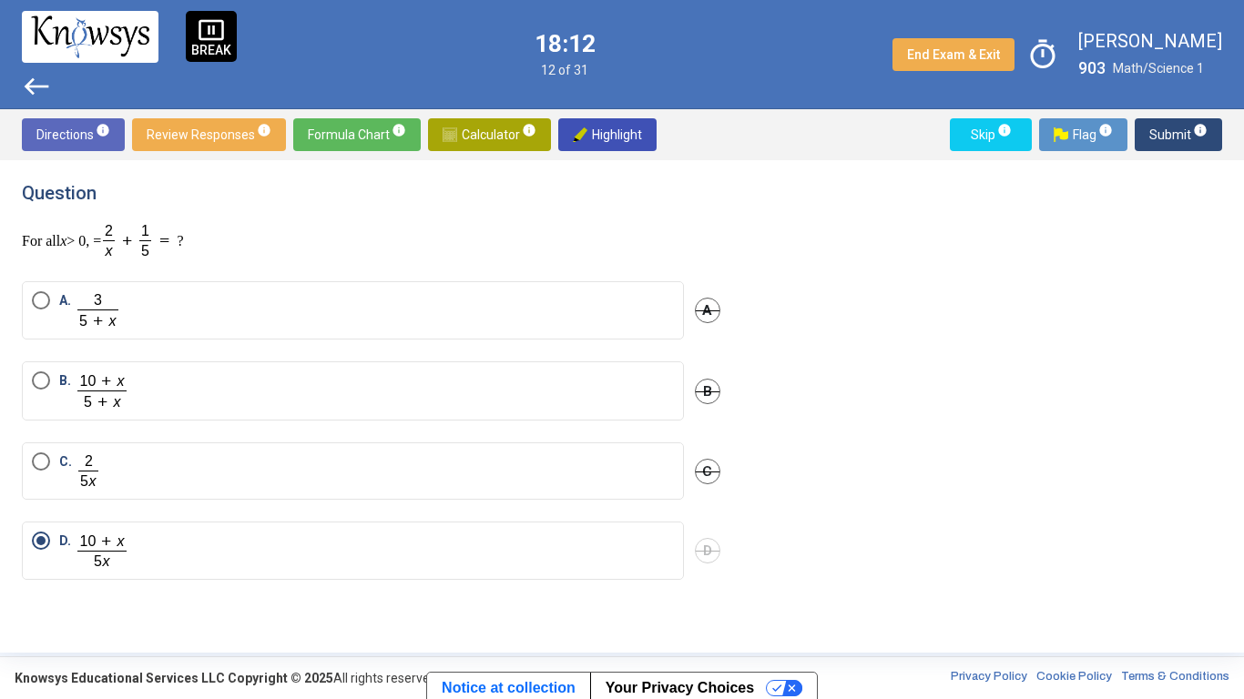
click at [1157, 138] on span "Submit info" at bounding box center [1178, 134] width 58 height 33
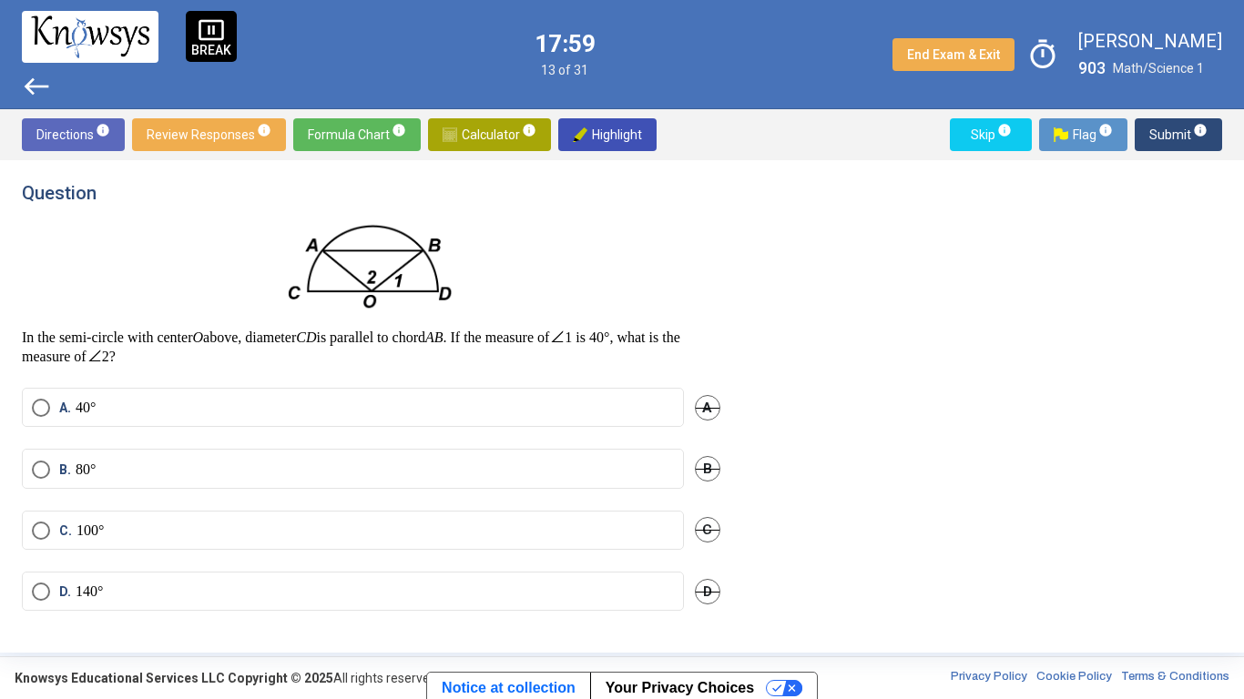
click at [140, 526] on label "C. 100°" at bounding box center [353, 531] width 642 height 18
click at [1165, 135] on span "Submit info" at bounding box center [1178, 134] width 58 height 33
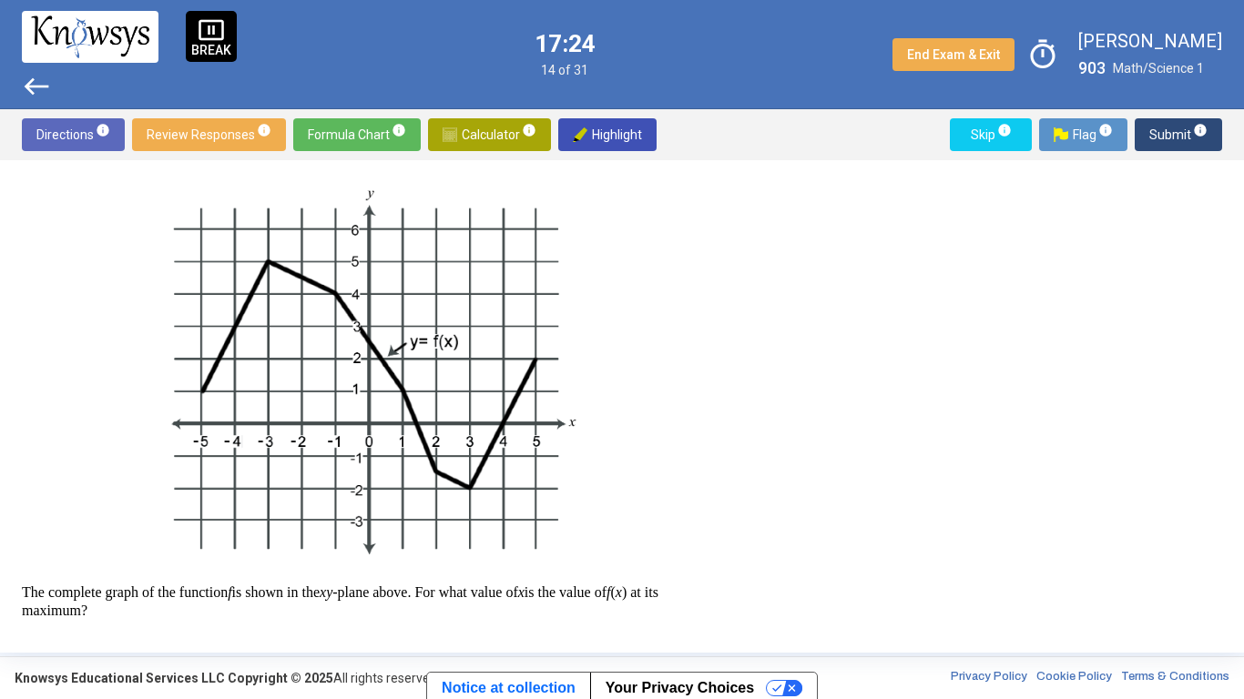
scroll to position [301, 0]
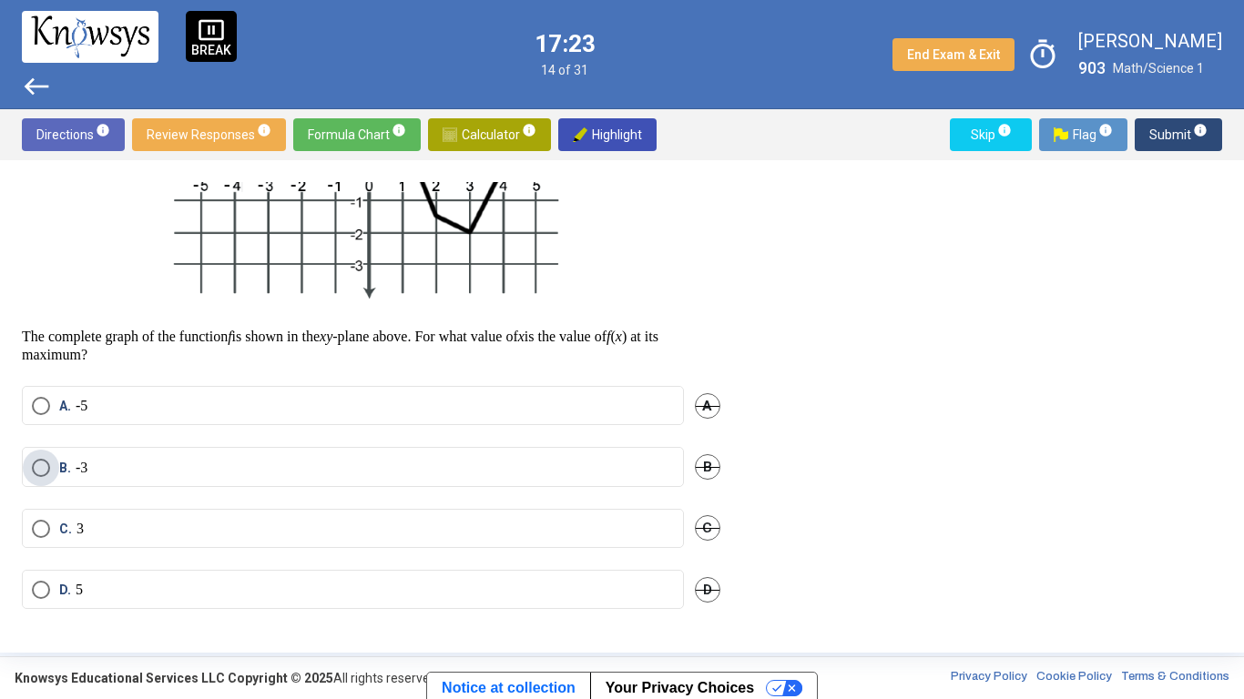
click at [257, 475] on label "B. -3" at bounding box center [353, 468] width 642 height 18
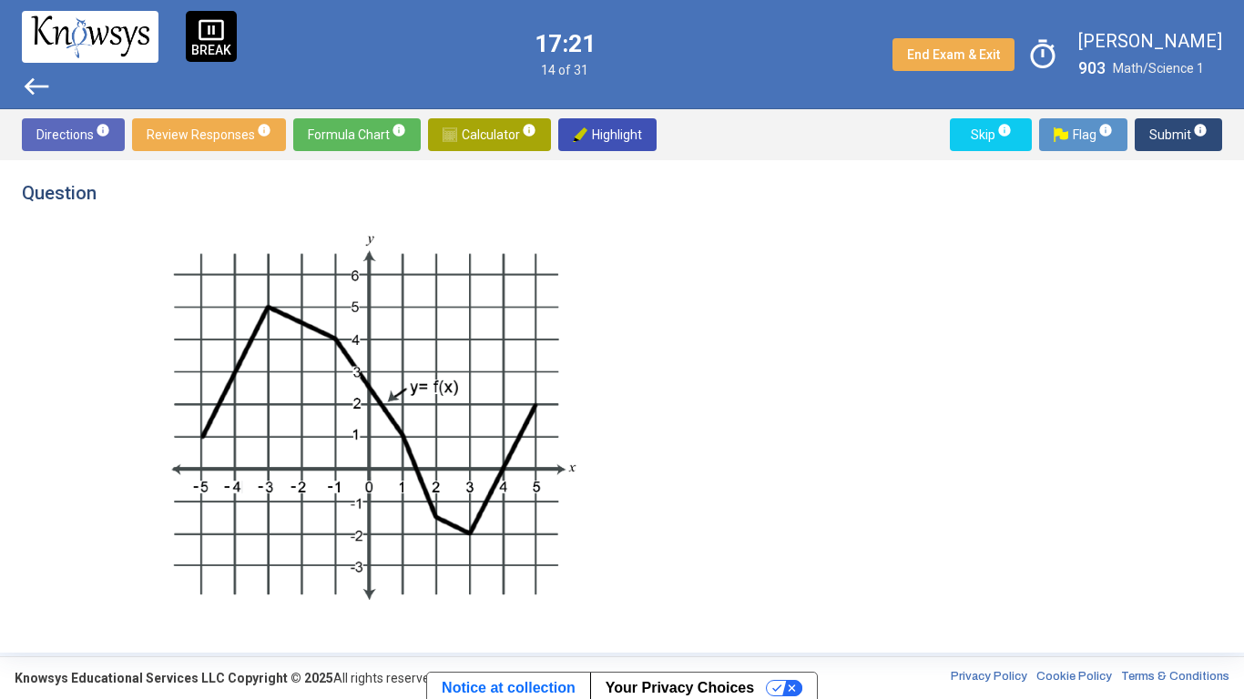
click at [1158, 139] on span "Submit info" at bounding box center [1178, 134] width 58 height 33
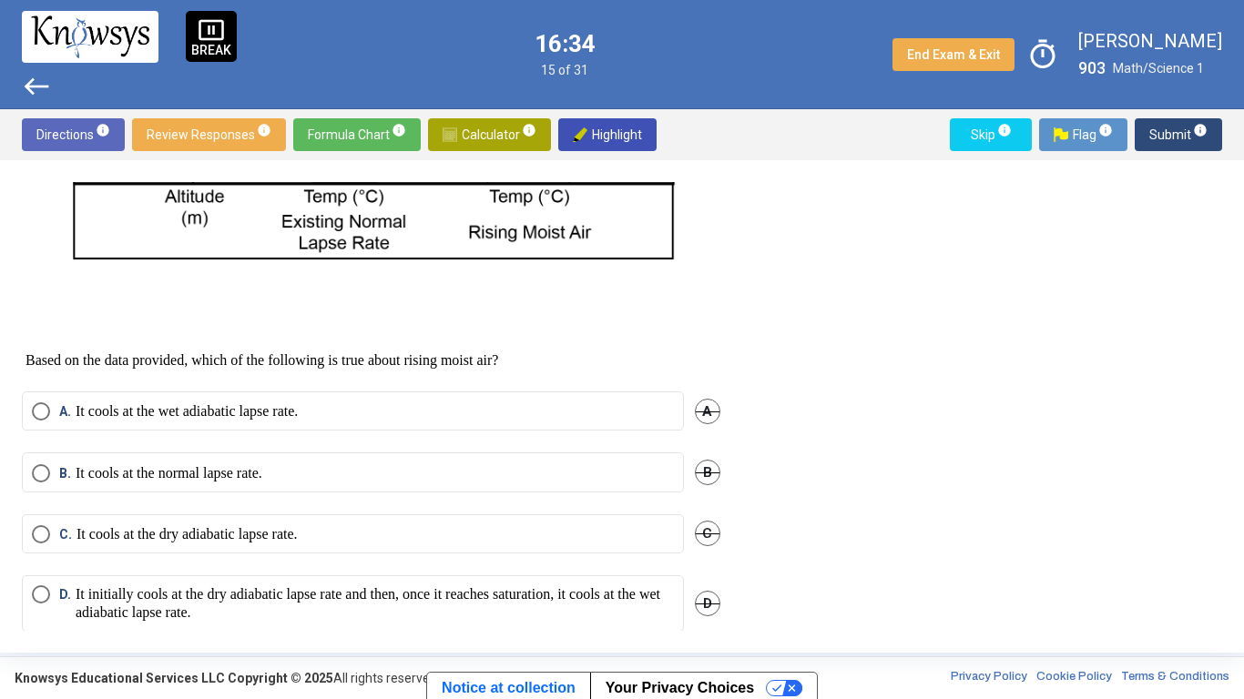
scroll to position [726, 0]
click at [381, 422] on label "A. It cools at the wet adiabatic lapse rate." at bounding box center [353, 412] width 642 height 18
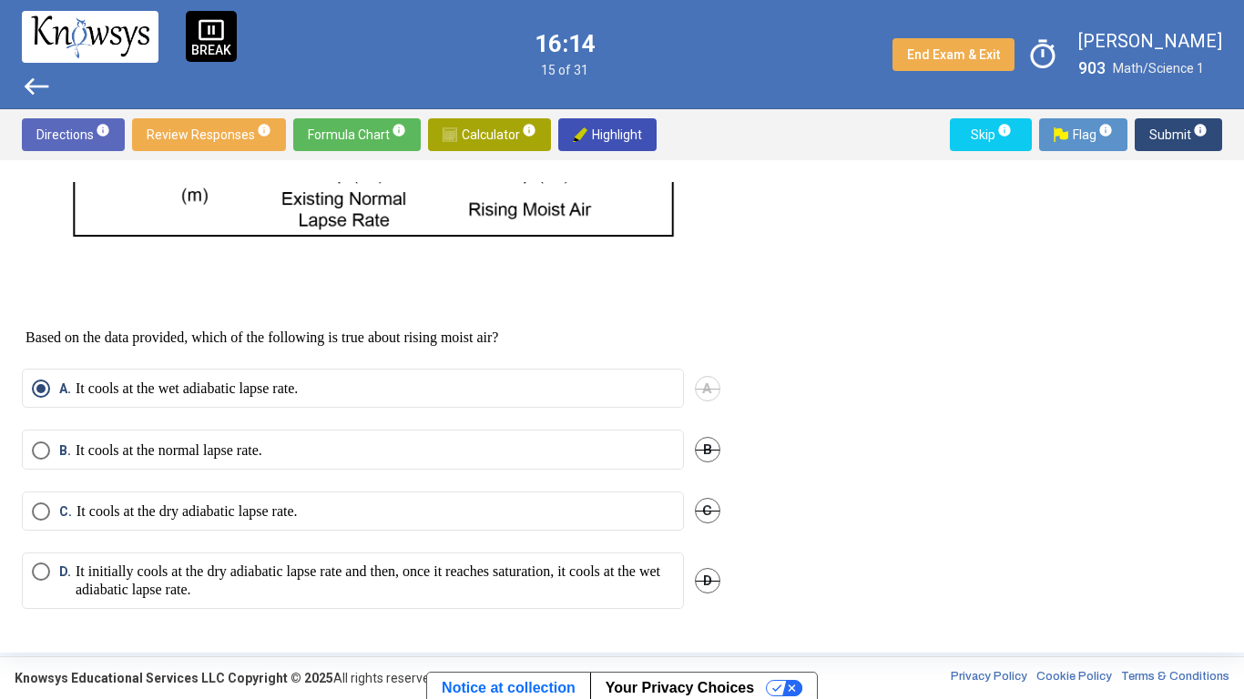
scroll to position [766, 0]
click at [1074, 136] on span "Flag info" at bounding box center [1083, 134] width 59 height 33
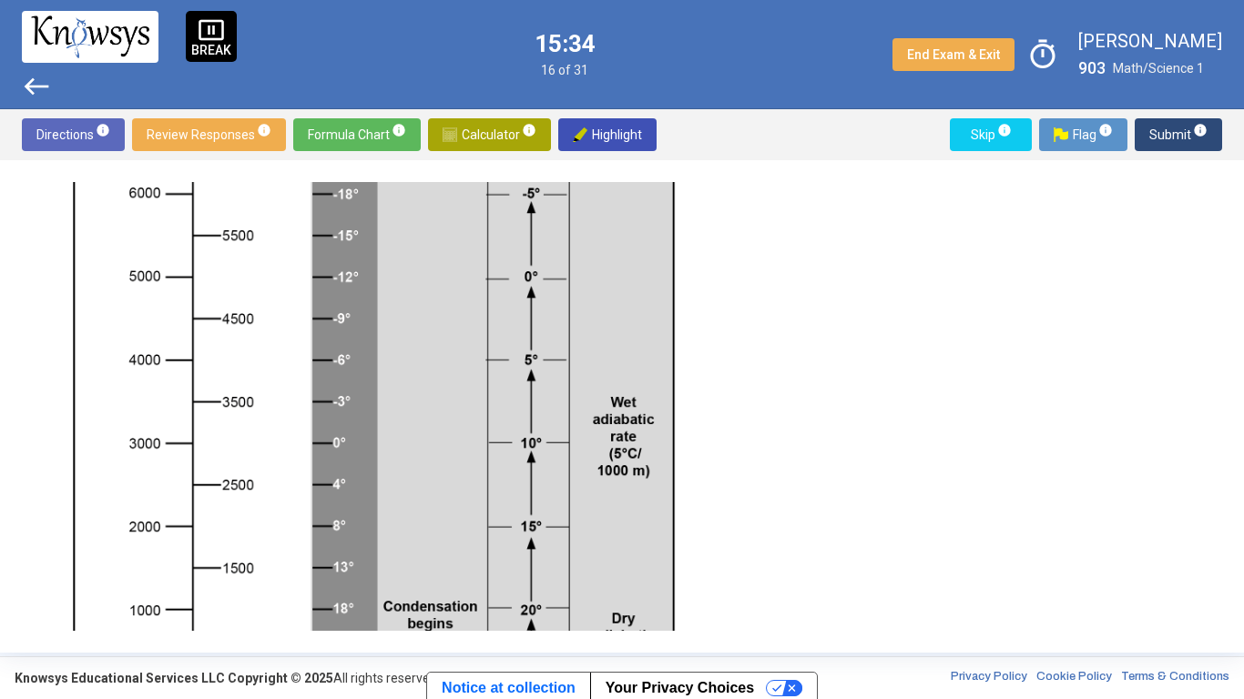
scroll to position [819, 0]
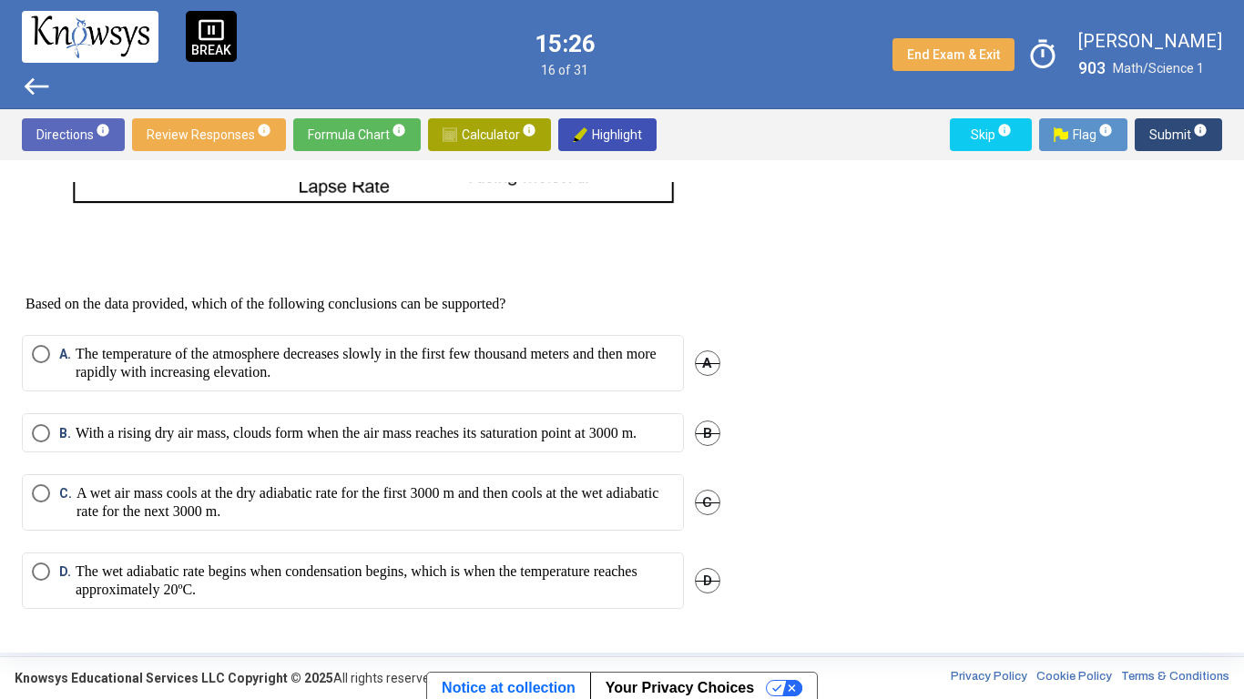
click at [247, 504] on p "A wet air mass cools at the dry adiabatic rate for the first 3000 m and then co…" at bounding box center [375, 503] width 597 height 36
click at [1154, 130] on span "Submit info" at bounding box center [1178, 134] width 58 height 33
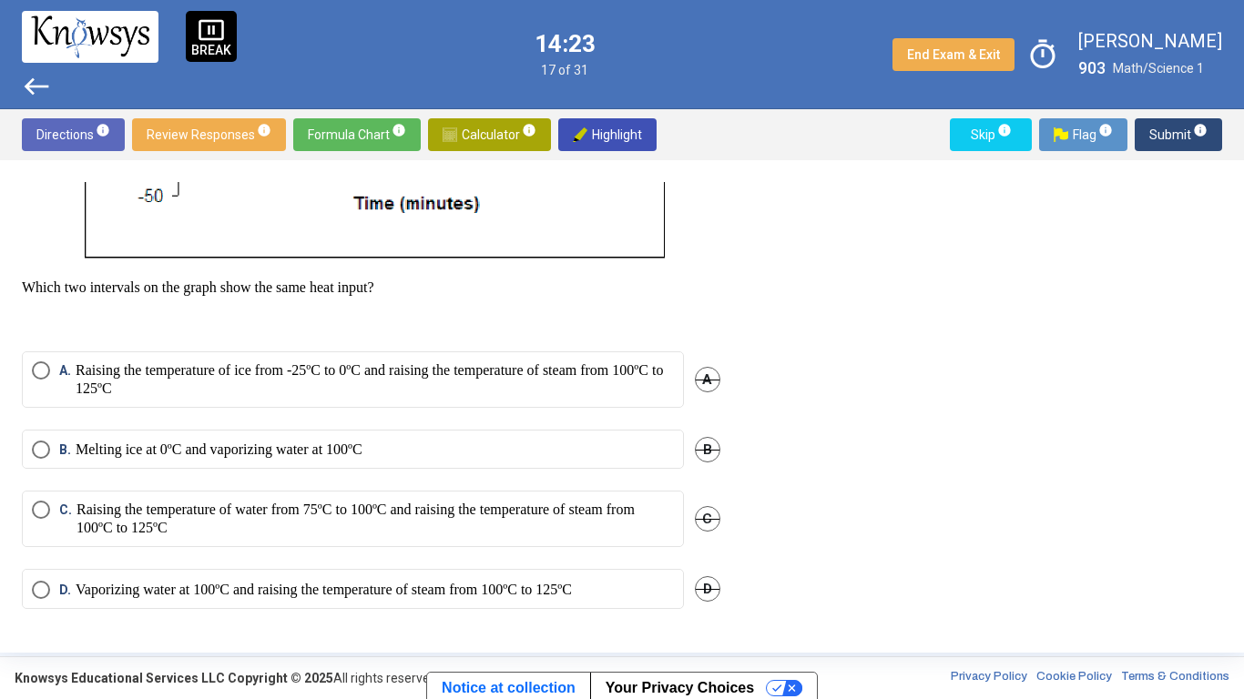
scroll to position [511, 0]
click at [314, 449] on p "Melting ice at 0ºC and vaporizing water at 100ºC" at bounding box center [219, 450] width 287 height 18
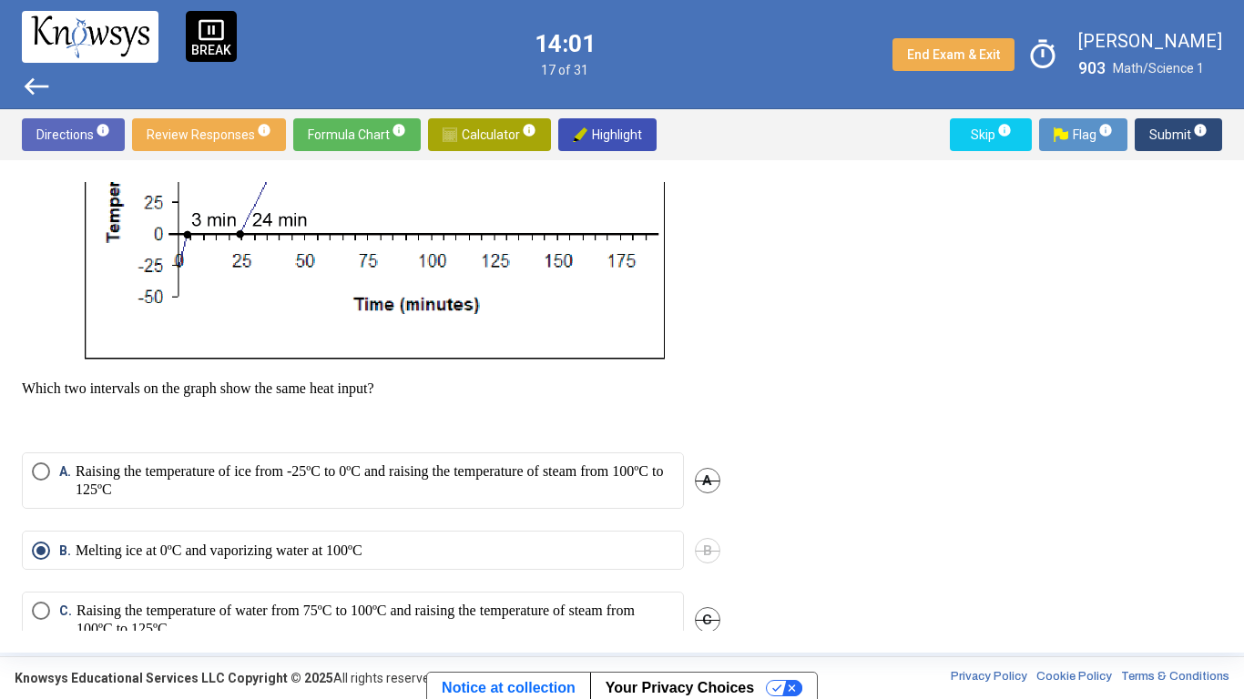
scroll to position [405, 0]
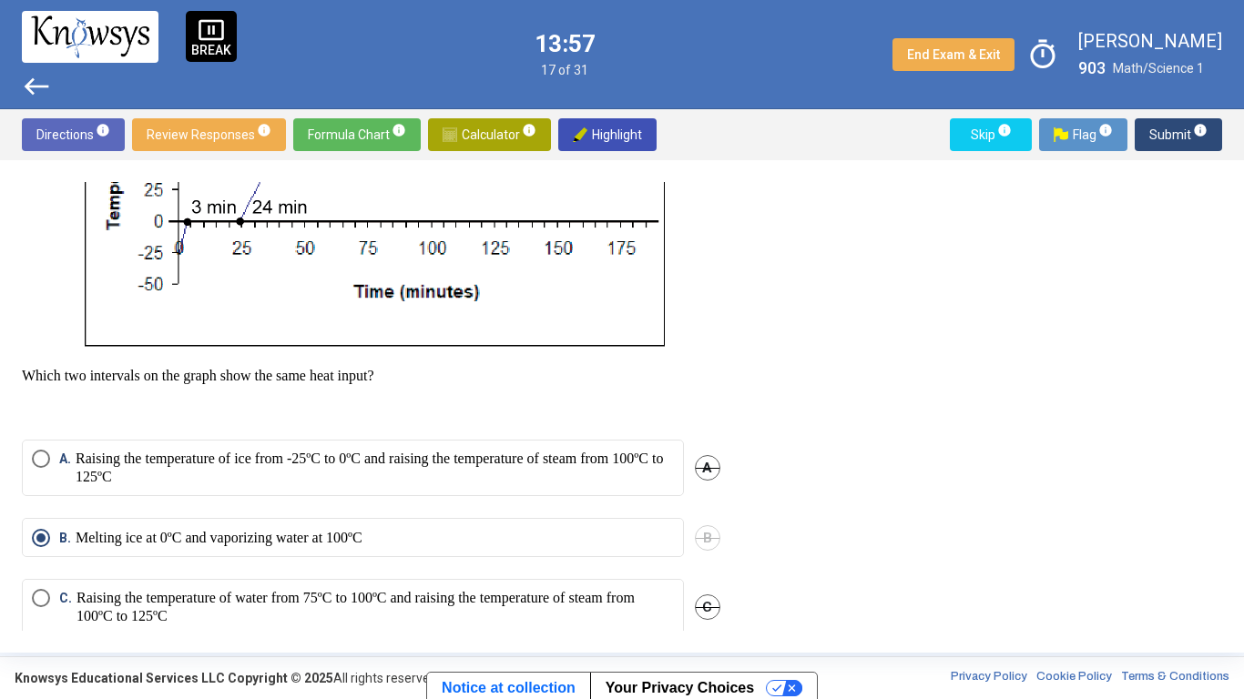
click at [357, 486] on p "Raising the temperature of ice from -25ºC to 0ºC and raising the temperature of…" at bounding box center [375, 468] width 598 height 36
click at [1160, 132] on span "Submit info" at bounding box center [1178, 134] width 58 height 33
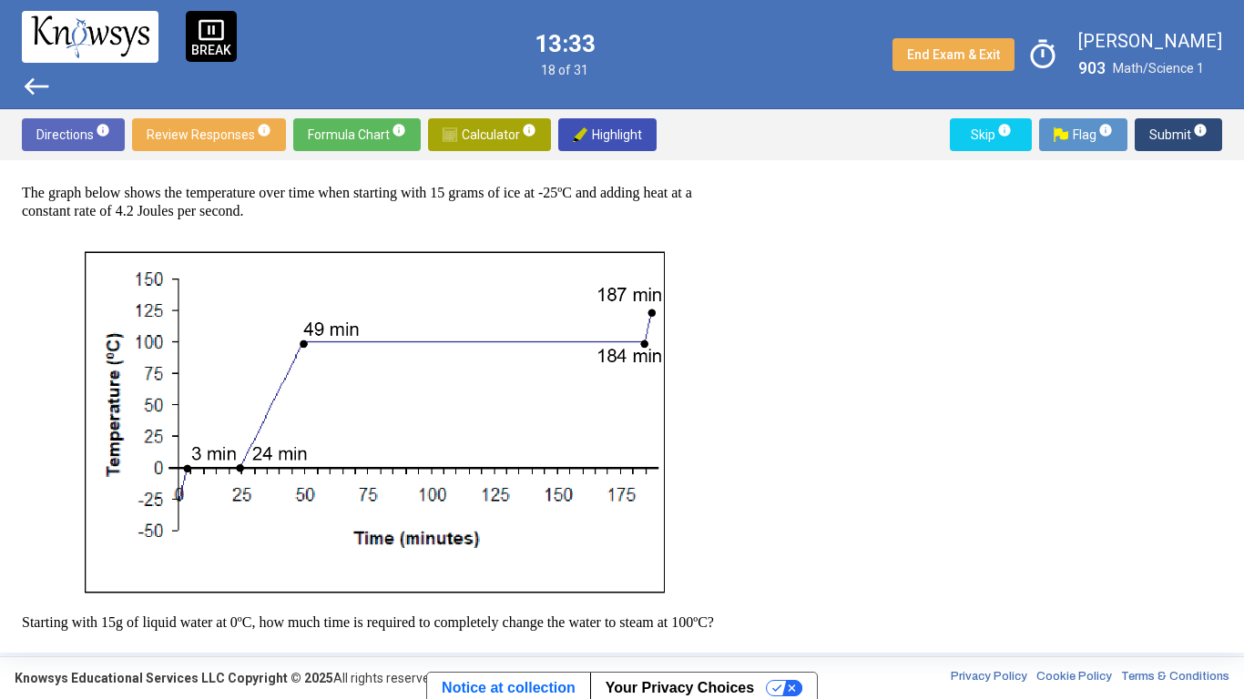
scroll to position [463, 0]
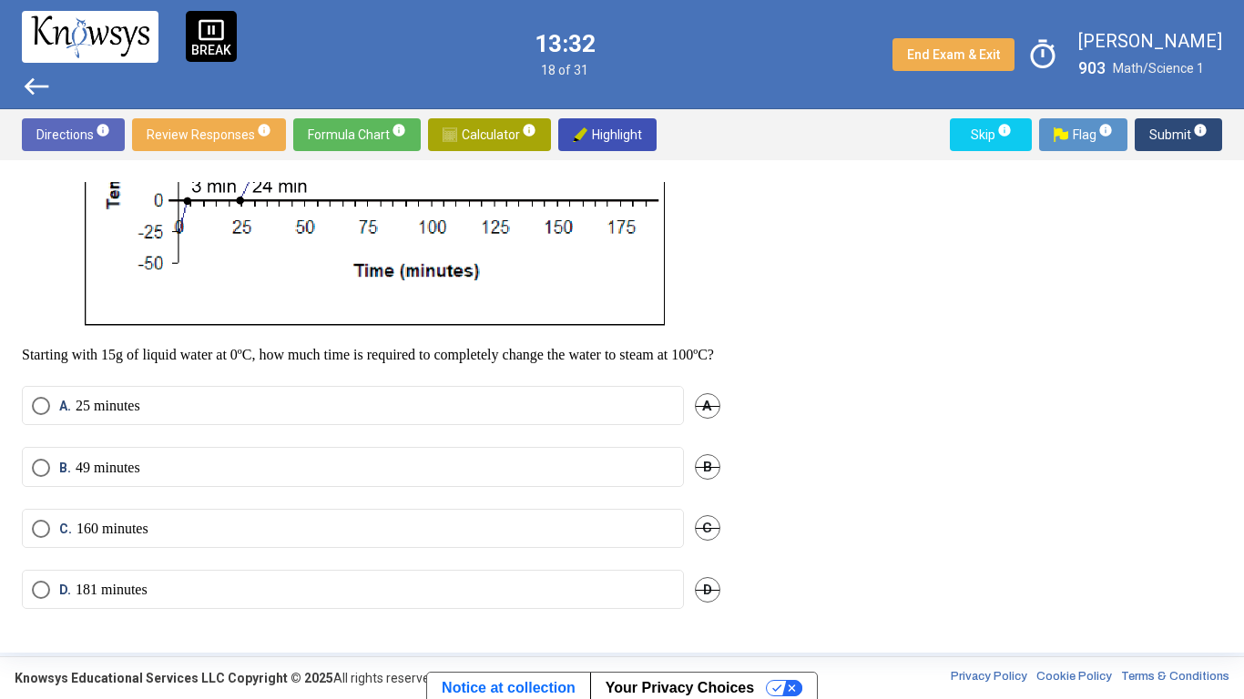
click at [197, 418] on mat-radio-button "A. 25 minutes" at bounding box center [353, 405] width 662 height 39
click at [213, 407] on label "A. 25 minutes" at bounding box center [353, 406] width 642 height 18
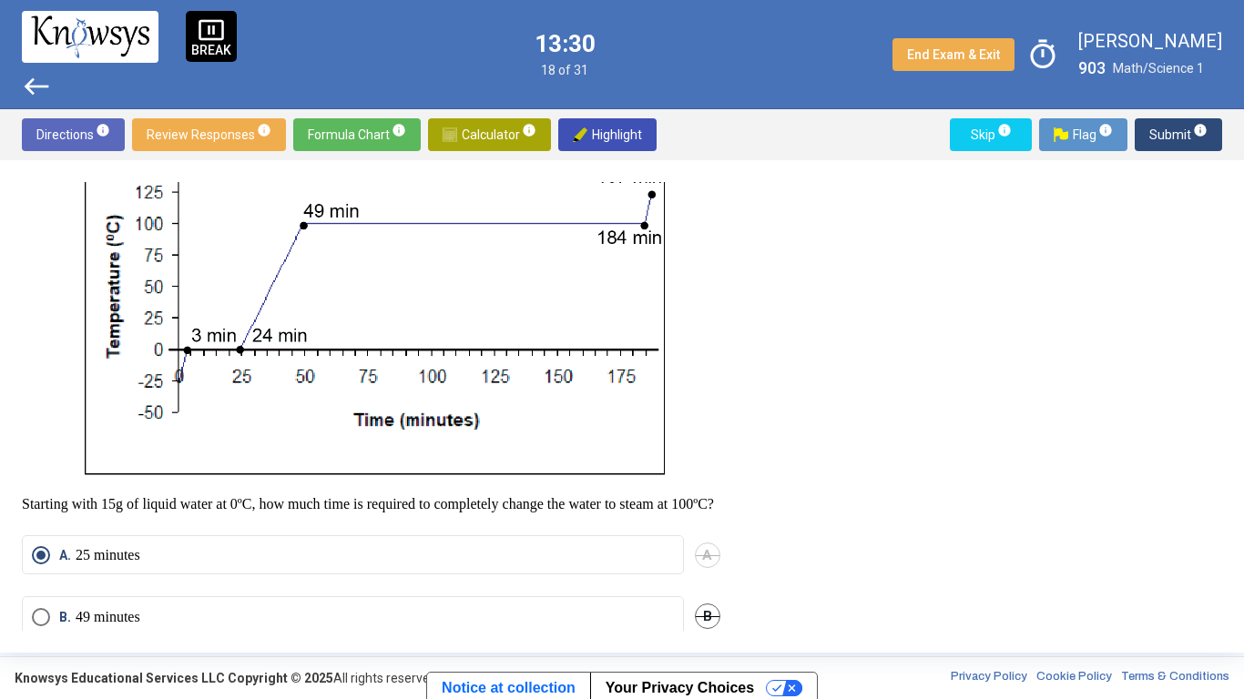
scroll to position [278, 0]
click at [1162, 140] on span "Submit info" at bounding box center [1178, 134] width 58 height 33
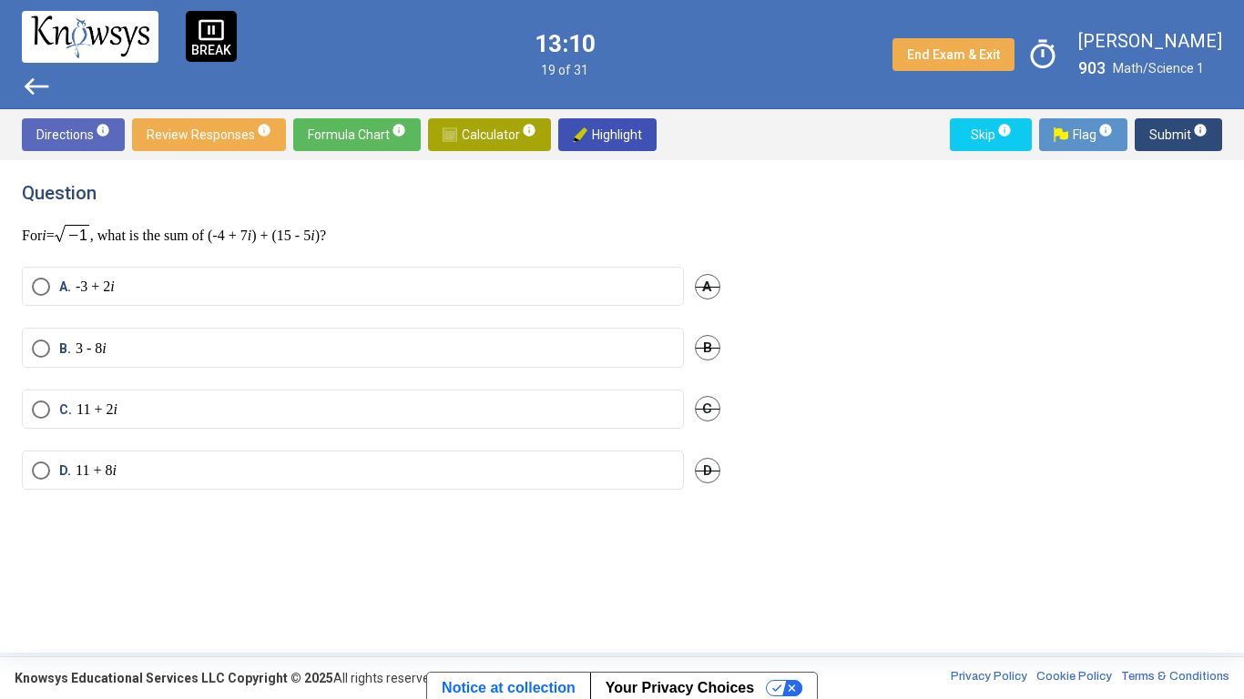
click at [701, 344] on span "B" at bounding box center [708, 348] width 26 height 26
click at [700, 282] on span "A" at bounding box center [708, 287] width 26 height 26
click at [651, 393] on mat-radio-button "C. 11 + 2 i" at bounding box center [353, 409] width 662 height 39
click at [488, 406] on label "C. 11 + 2 i" at bounding box center [353, 410] width 642 height 18
click at [1159, 132] on span "Submit info" at bounding box center [1178, 134] width 58 height 33
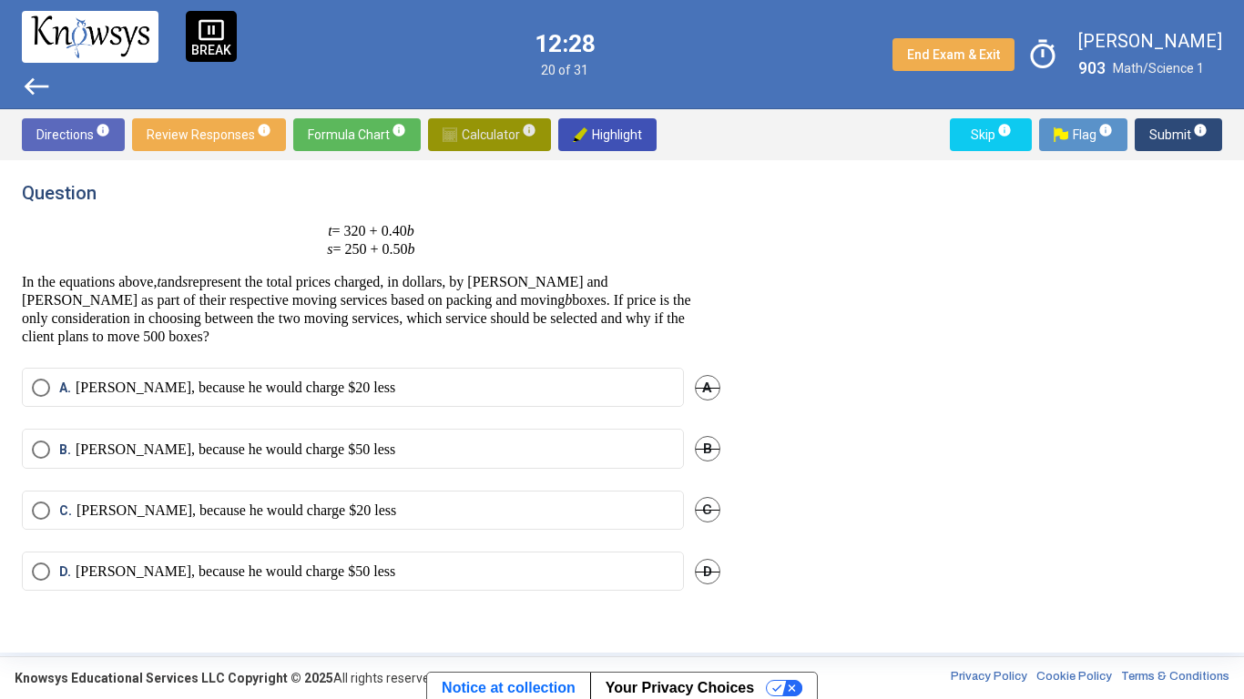
click at [474, 139] on span "Calculator info" at bounding box center [490, 134] width 94 height 33
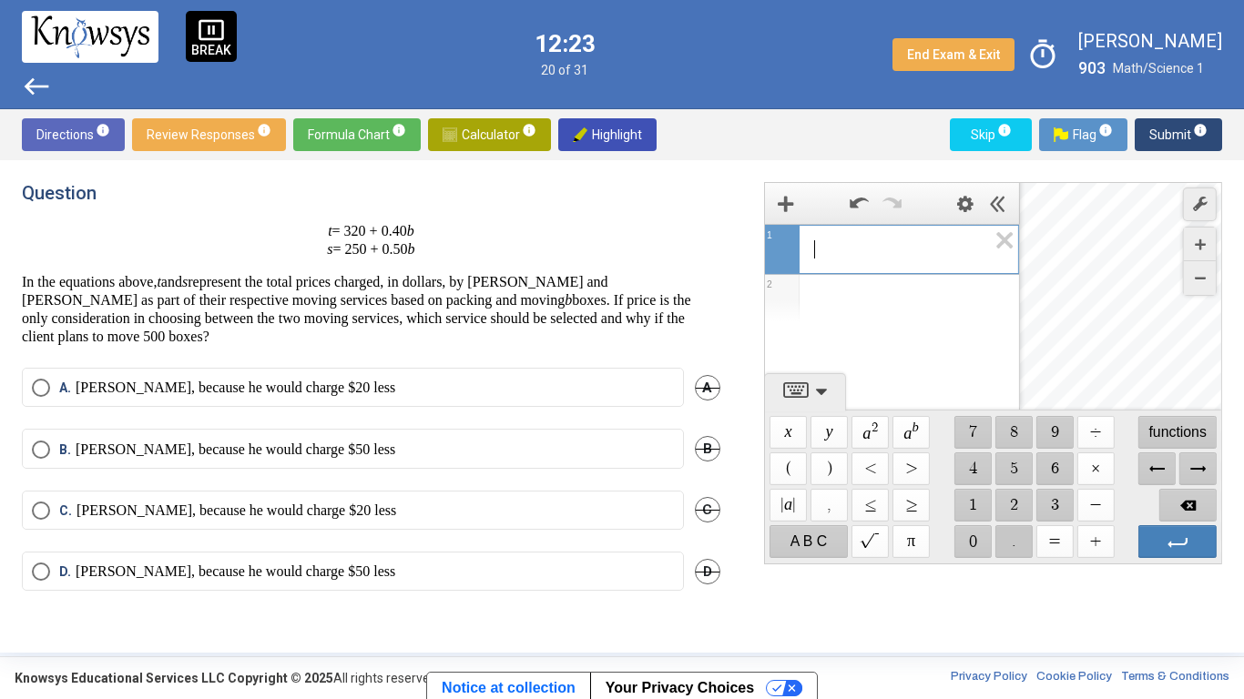
click at [1005, 530] on span "$$ ." at bounding box center [1013, 541] width 37 height 33
click at [978, 464] on span "$$ 4" at bounding box center [972, 469] width 37 height 33
click at [1098, 463] on span "$$ ×" at bounding box center [1094, 469] width 37 height 33
click at [999, 468] on span "$$ 5" at bounding box center [1013, 469] width 37 height 33
click at [974, 546] on span "$$ 0" at bounding box center [972, 541] width 37 height 33
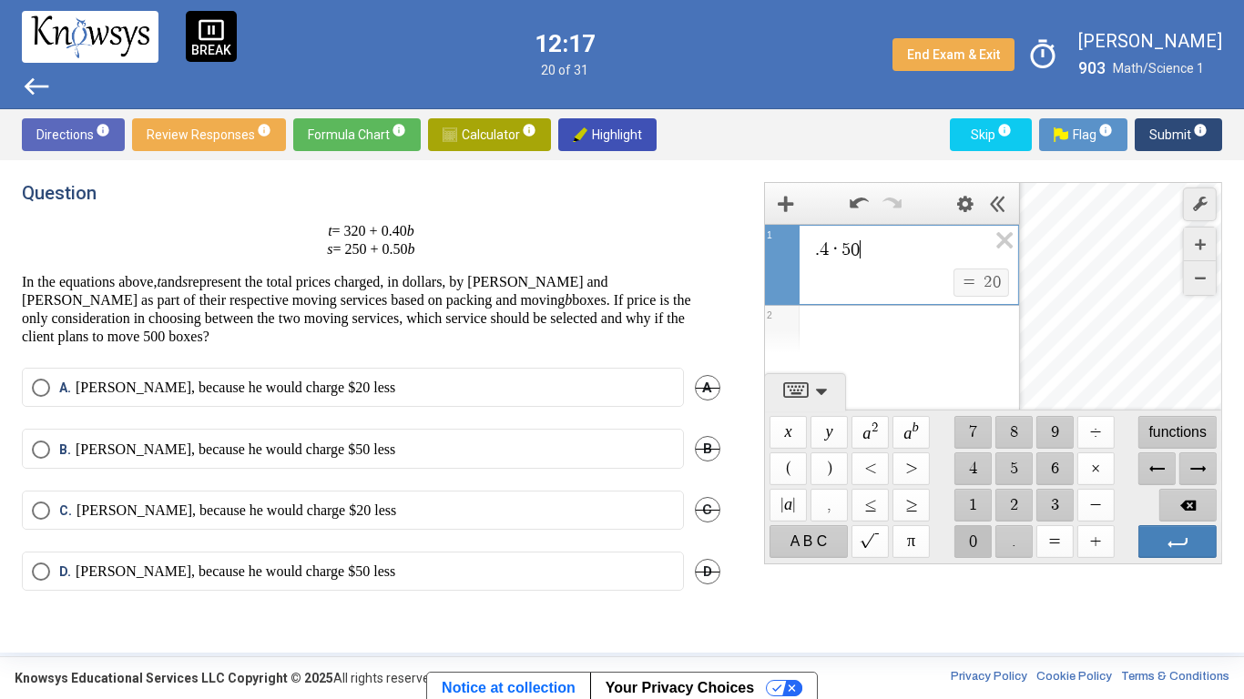
click at [974, 546] on span "$$ 0" at bounding box center [972, 541] width 37 height 33
click at [1095, 537] on span "$$ +" at bounding box center [1094, 541] width 37 height 33
click at [1063, 504] on span "$$ 3" at bounding box center [1054, 505] width 37 height 33
click at [1015, 502] on span "$$ 2" at bounding box center [1013, 505] width 37 height 33
click at [971, 544] on span "$$ 0" at bounding box center [972, 541] width 37 height 33
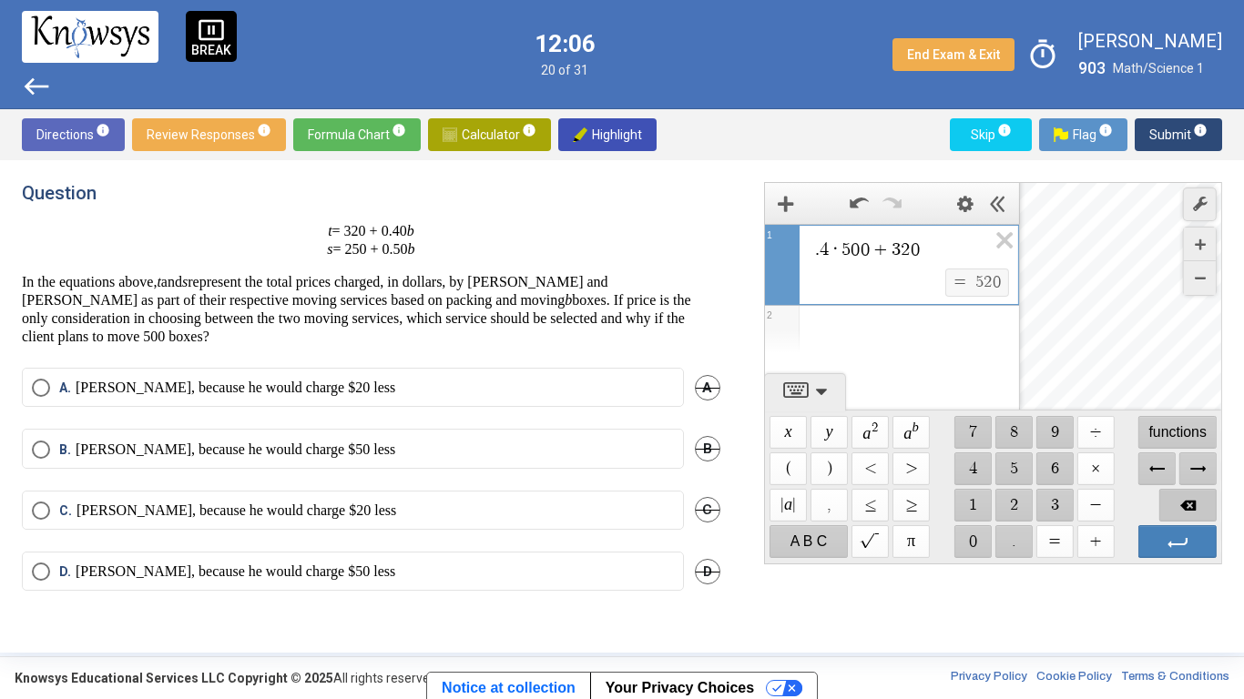
click at [1181, 497] on span "Backspace" at bounding box center [1187, 505] width 58 height 33
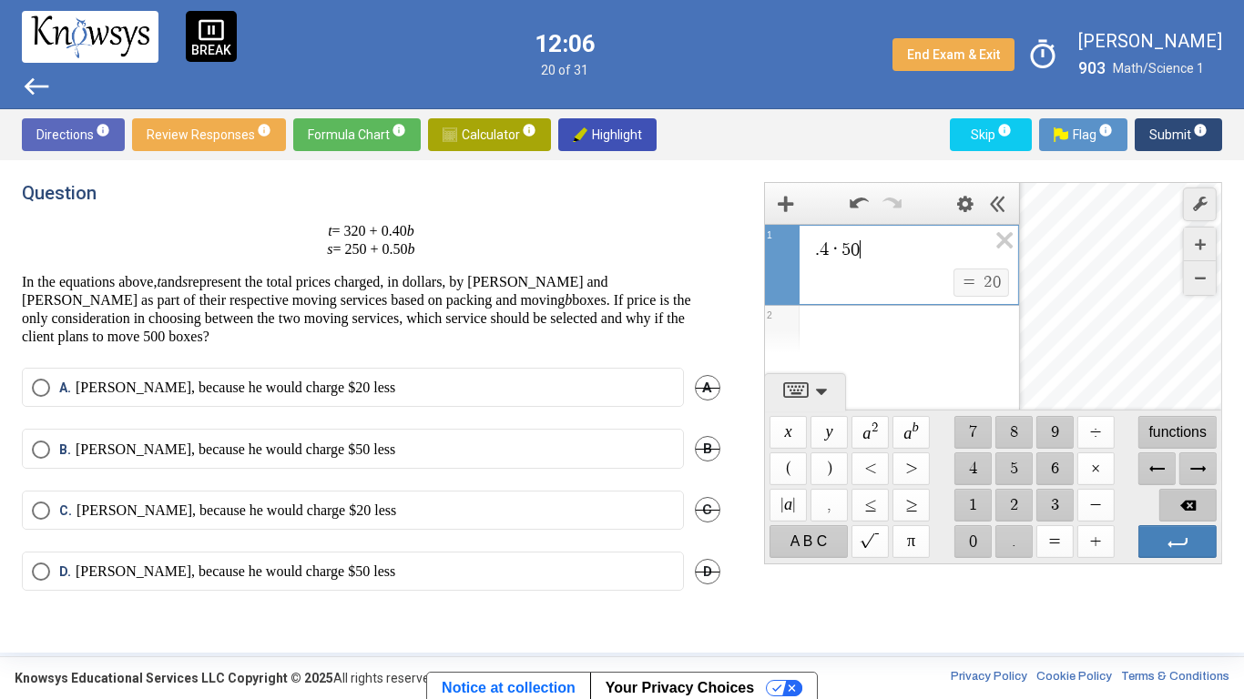
click at [1181, 497] on span "Backspace" at bounding box center [1187, 505] width 58 height 33
click at [1016, 474] on span "$$ 5" at bounding box center [1013, 469] width 37 height 33
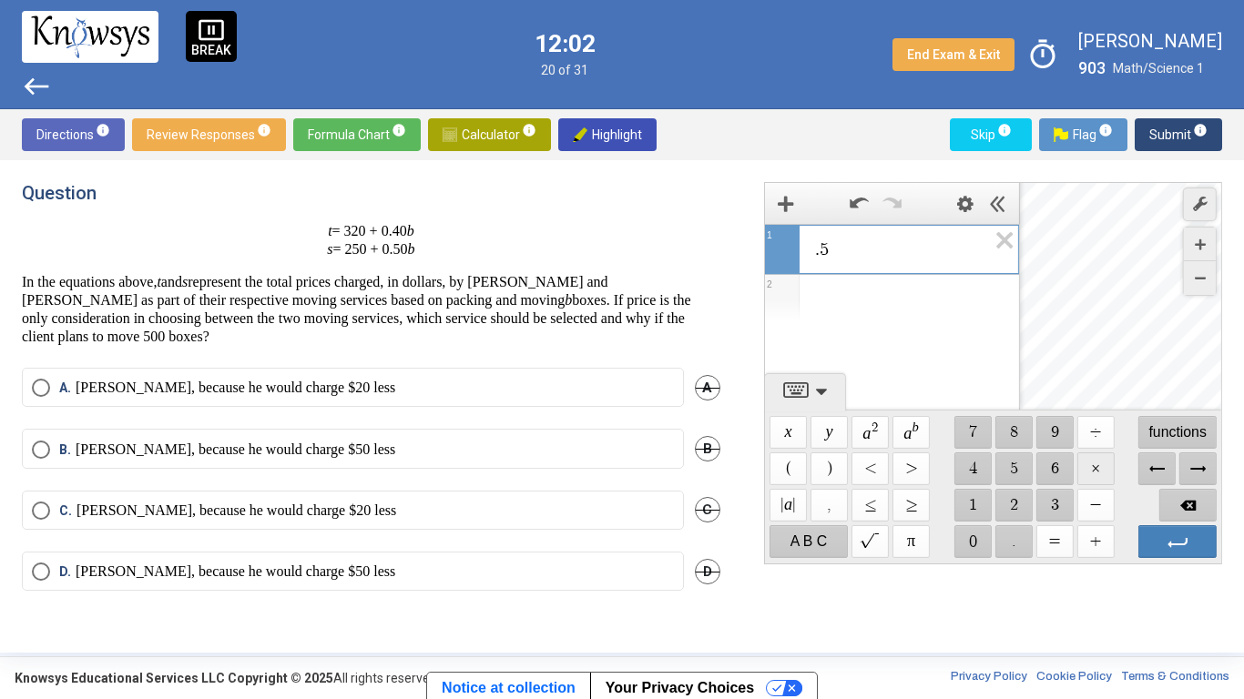
click at [1087, 469] on span "$$ ×" at bounding box center [1094, 469] width 37 height 33
click at [1024, 467] on span "$$ 5" at bounding box center [1013, 469] width 37 height 33
click at [972, 539] on span "$$ 0" at bounding box center [972, 541] width 37 height 33
click at [1096, 536] on span "$$ +" at bounding box center [1094, 541] width 37 height 33
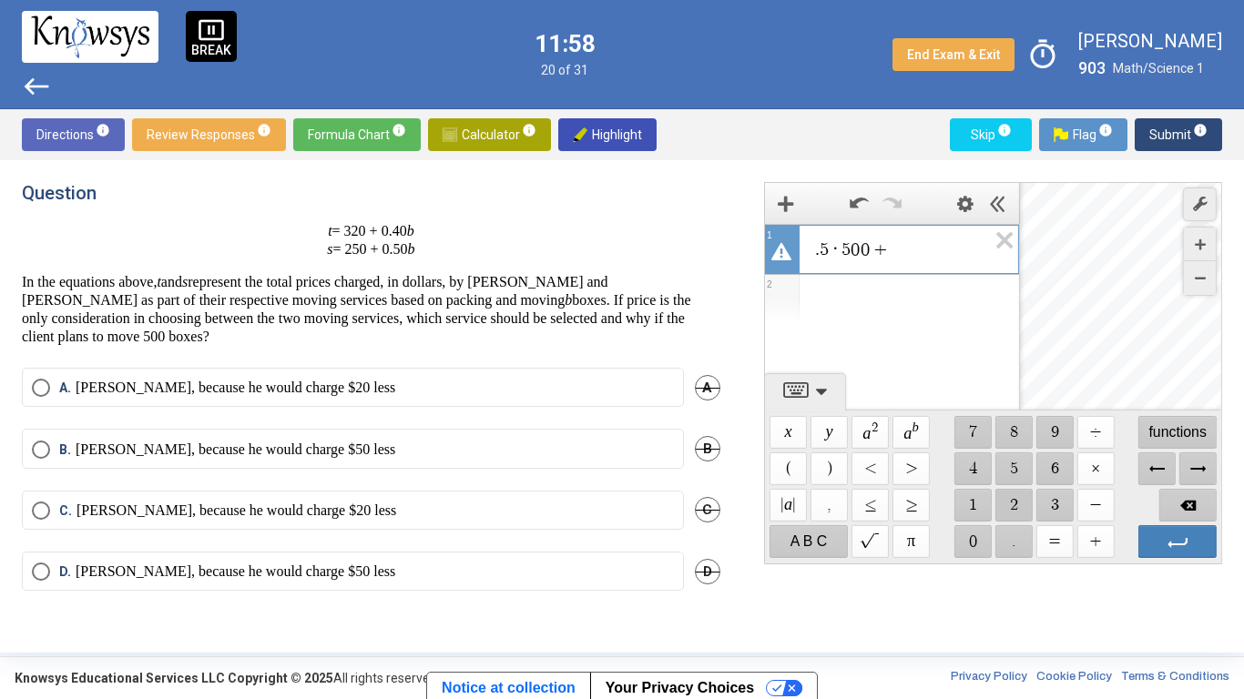
click at [1016, 508] on span "$$ 2" at bounding box center [1013, 505] width 37 height 33
click at [1010, 469] on span "$$ 5" at bounding box center [1013, 469] width 37 height 33
click at [967, 539] on span "$$ 0" at bounding box center [972, 541] width 37 height 33
click at [307, 516] on p "[PERSON_NAME], because he would charge $20 less" at bounding box center [237, 511] width 320 height 18
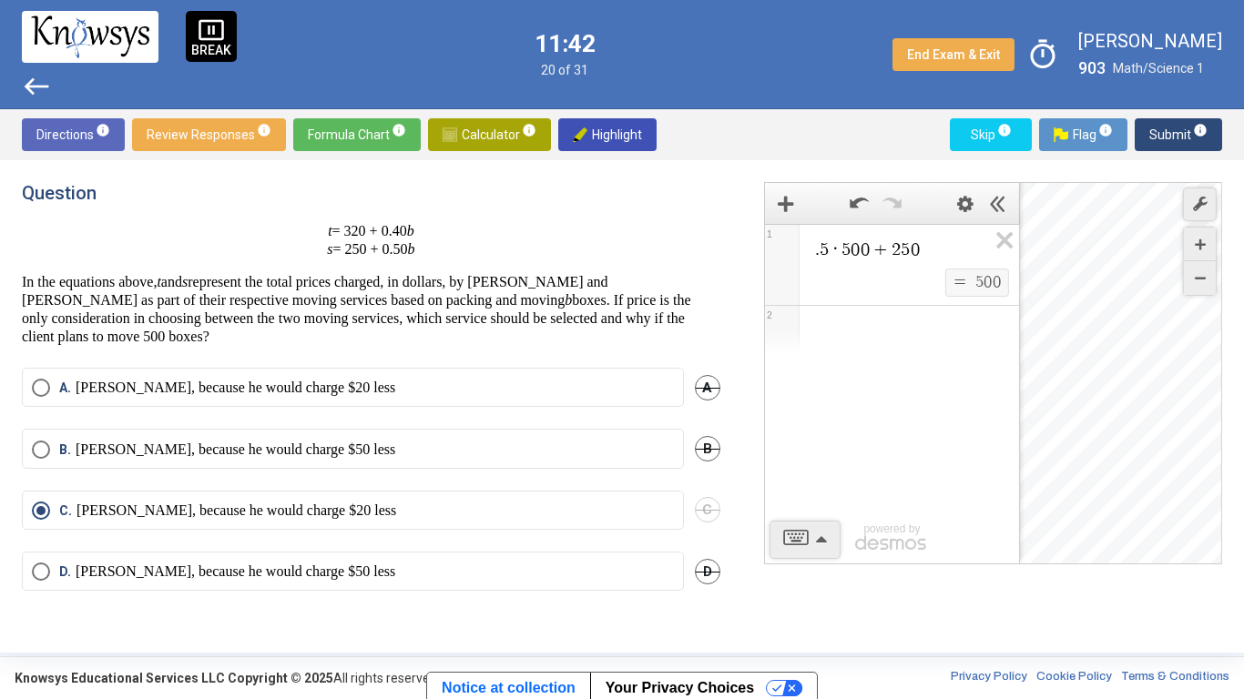
click at [1155, 140] on span "Submit info" at bounding box center [1178, 134] width 58 height 33
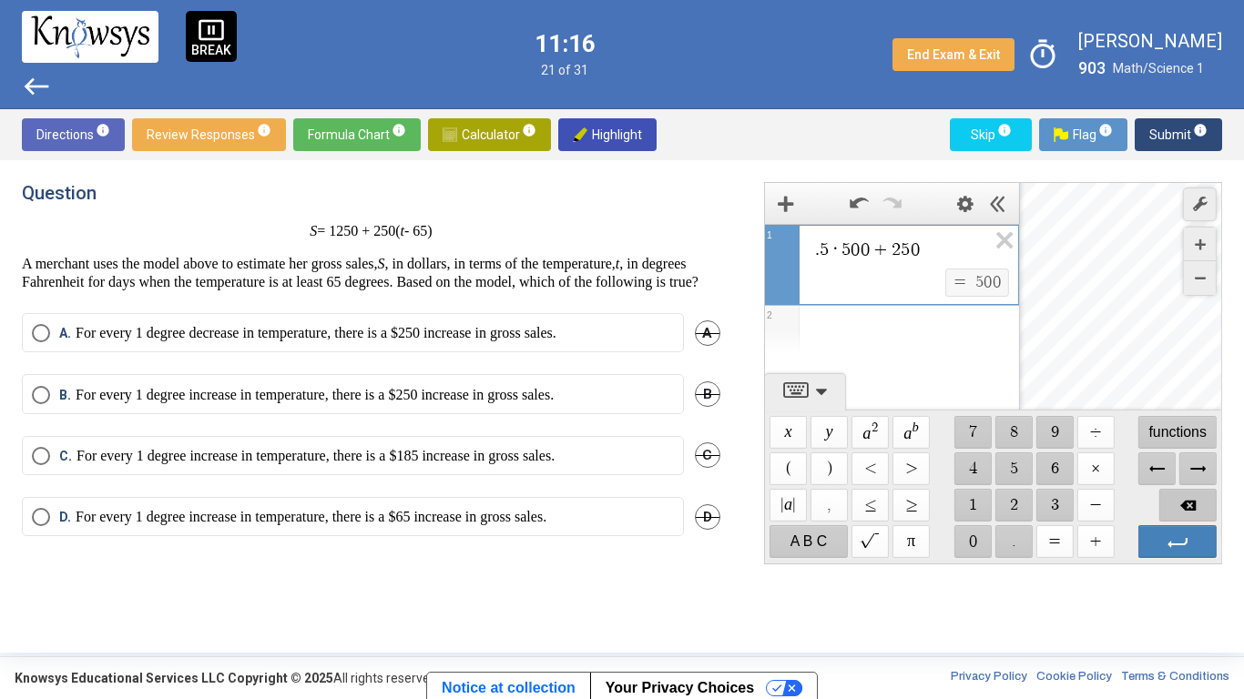
click at [1174, 498] on span "Backspace" at bounding box center [1187, 505] width 58 height 33
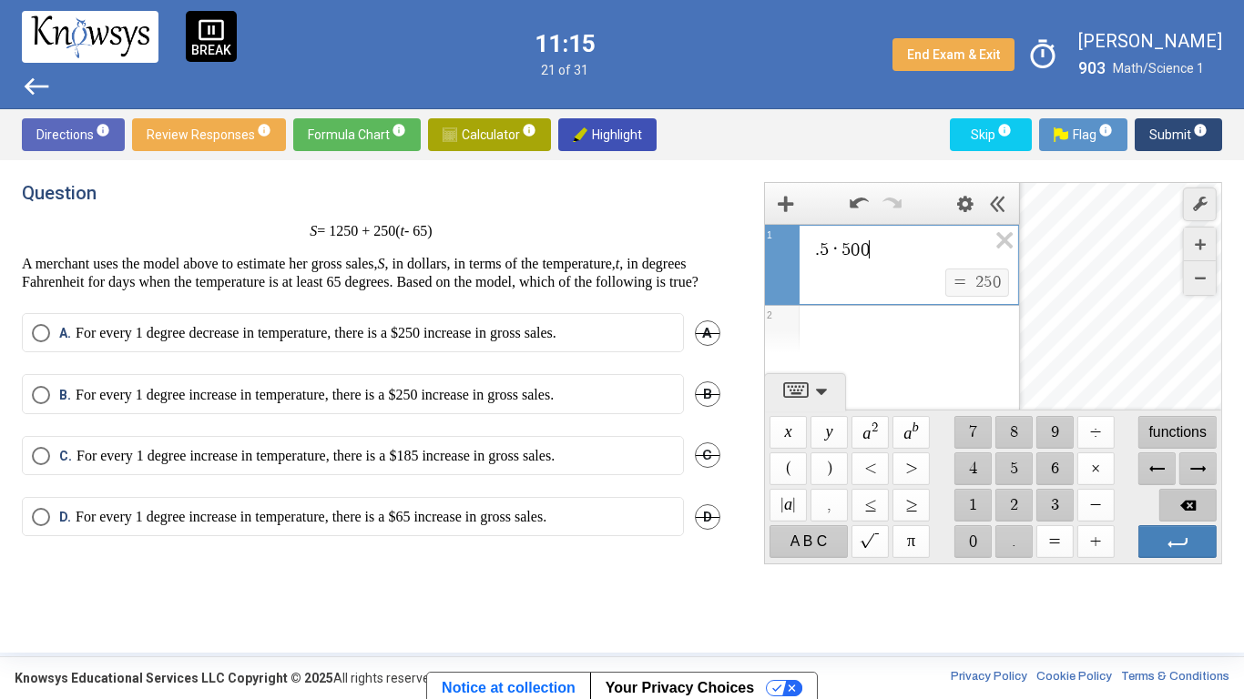
click at [1174, 498] on span "Backspace" at bounding box center [1187, 505] width 58 height 33
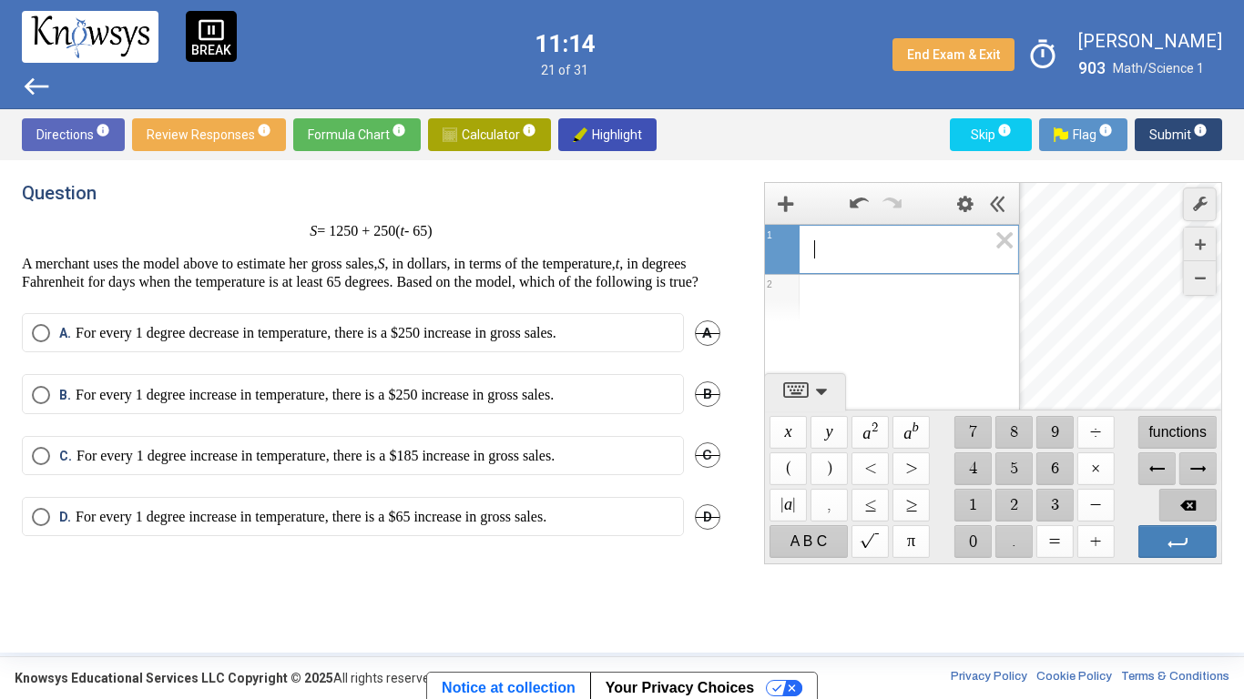
click at [1174, 498] on span "Backspace" at bounding box center [1187, 505] width 58 height 33
click at [1035, 505] on div "$$ 3" at bounding box center [1054, 505] width 41 height 36
click at [1051, 505] on span "$$ 3" at bounding box center [1054, 505] width 37 height 33
click at [1085, 502] on span "$$ −" at bounding box center [1094, 505] width 37 height 33
click at [1060, 473] on span "$$ 6" at bounding box center [1054, 469] width 37 height 33
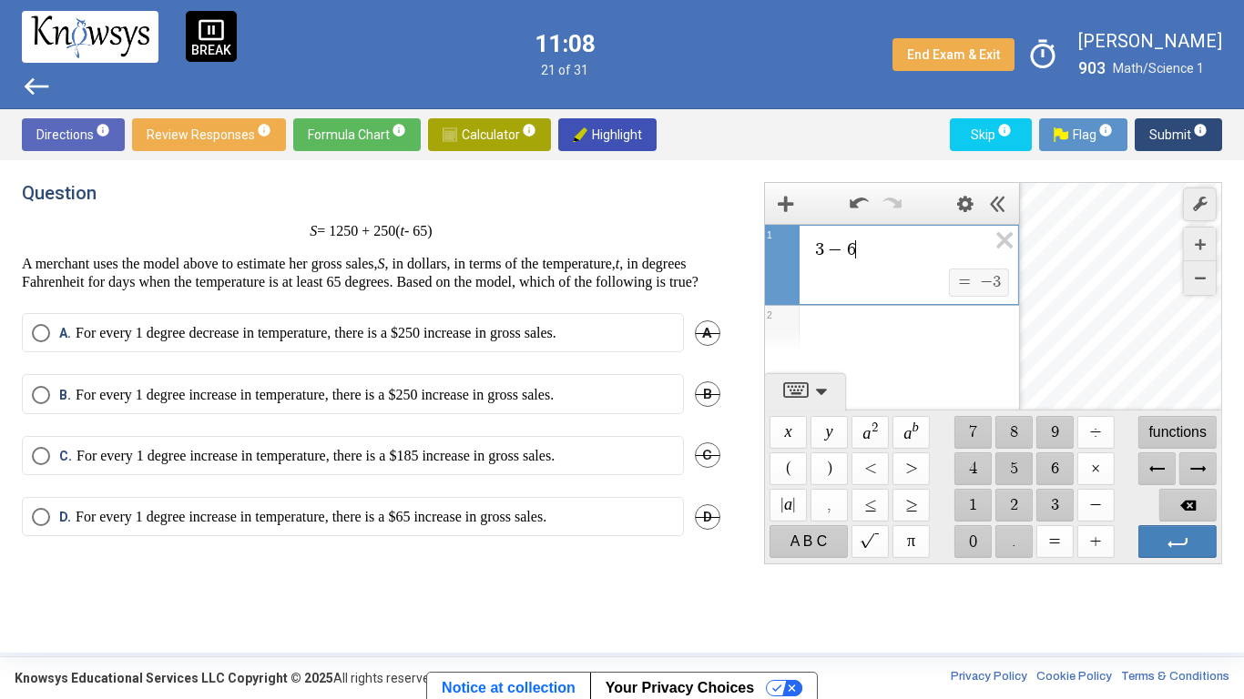
click at [1017, 473] on span "$$ 5" at bounding box center [1013, 469] width 37 height 33
click at [1157, 543] on span "Enter" at bounding box center [1177, 541] width 78 height 33
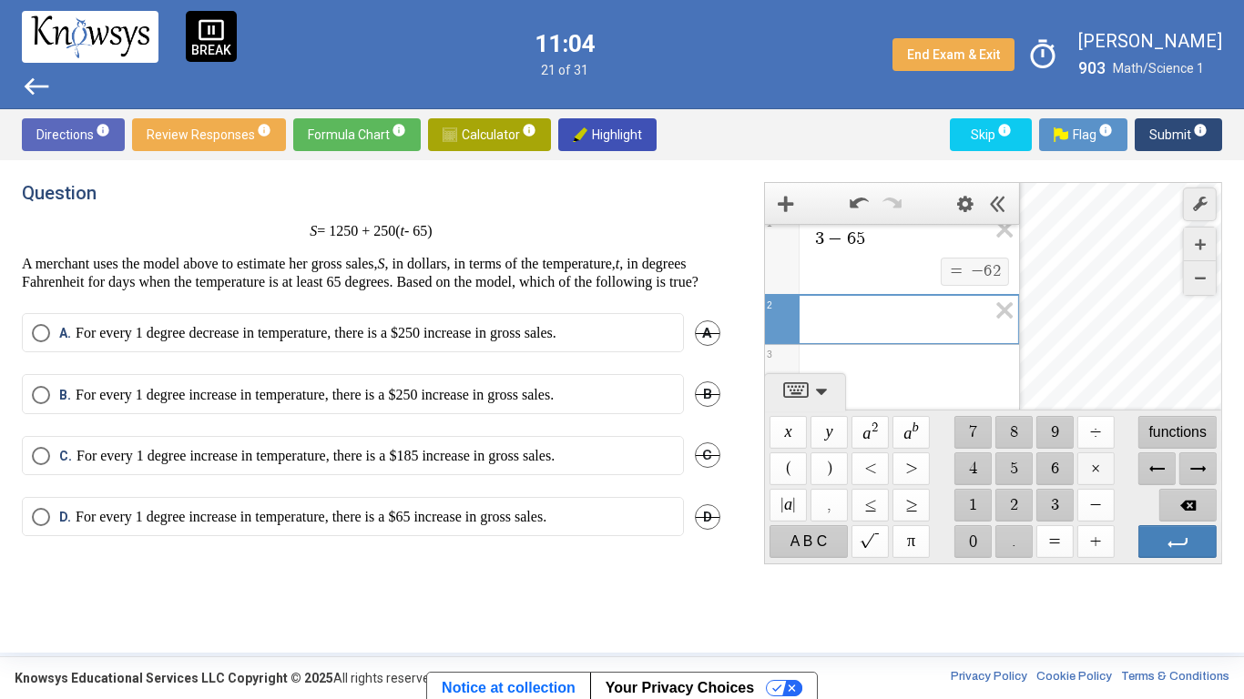
click at [1097, 471] on span "$$ ×" at bounding box center [1094, 469] width 37 height 33
click at [1179, 507] on span "Backspace" at bounding box center [1187, 505] width 58 height 33
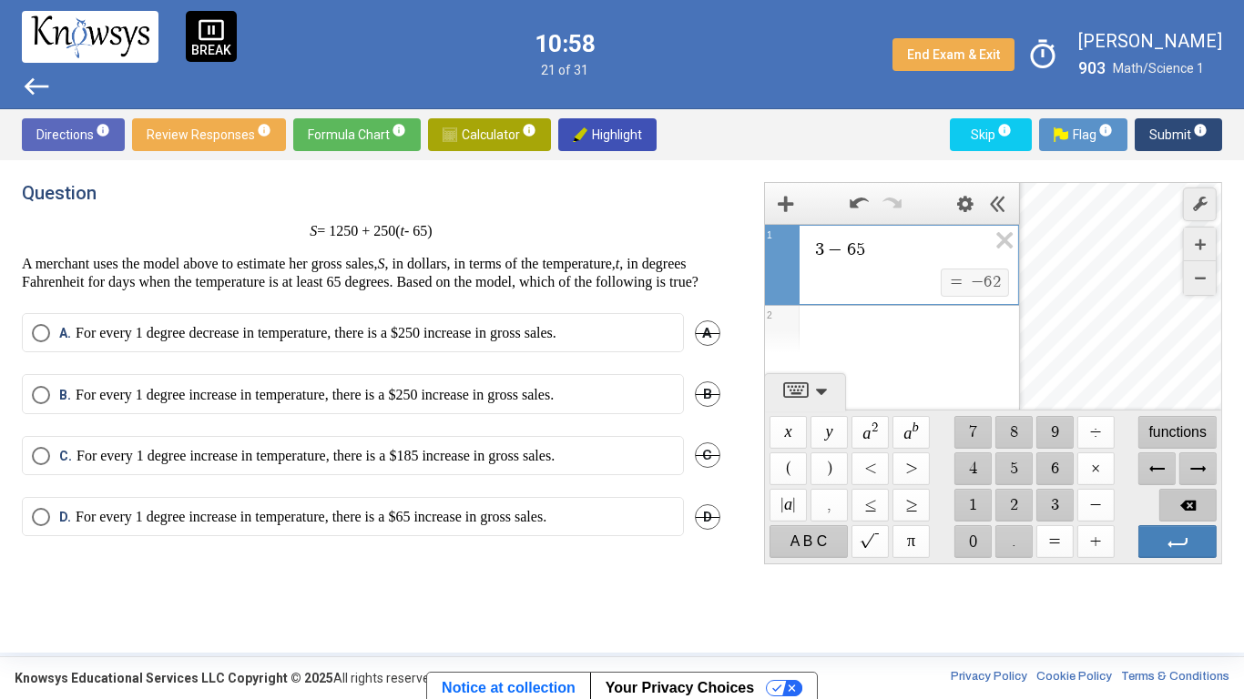
click at [1183, 497] on span "Backspace" at bounding box center [1187, 505] width 58 height 33
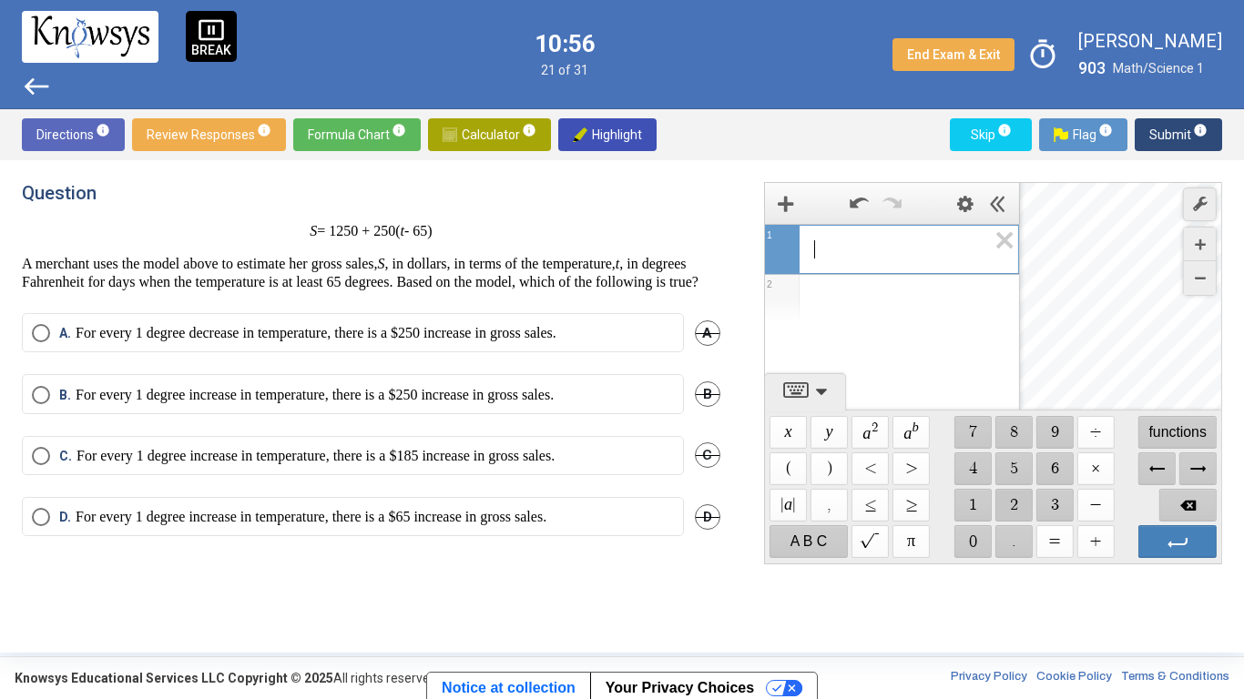
click at [1009, 505] on span "$$ 2" at bounding box center [1013, 505] width 37 height 33
click at [1017, 471] on span "$$ 5" at bounding box center [1013, 469] width 37 height 33
click at [974, 540] on span "$$ 0" at bounding box center [972, 541] width 37 height 33
click at [1104, 463] on span "$$ ×" at bounding box center [1094, 469] width 37 height 33
click at [1097, 507] on span "$$ −" at bounding box center [1094, 505] width 37 height 33
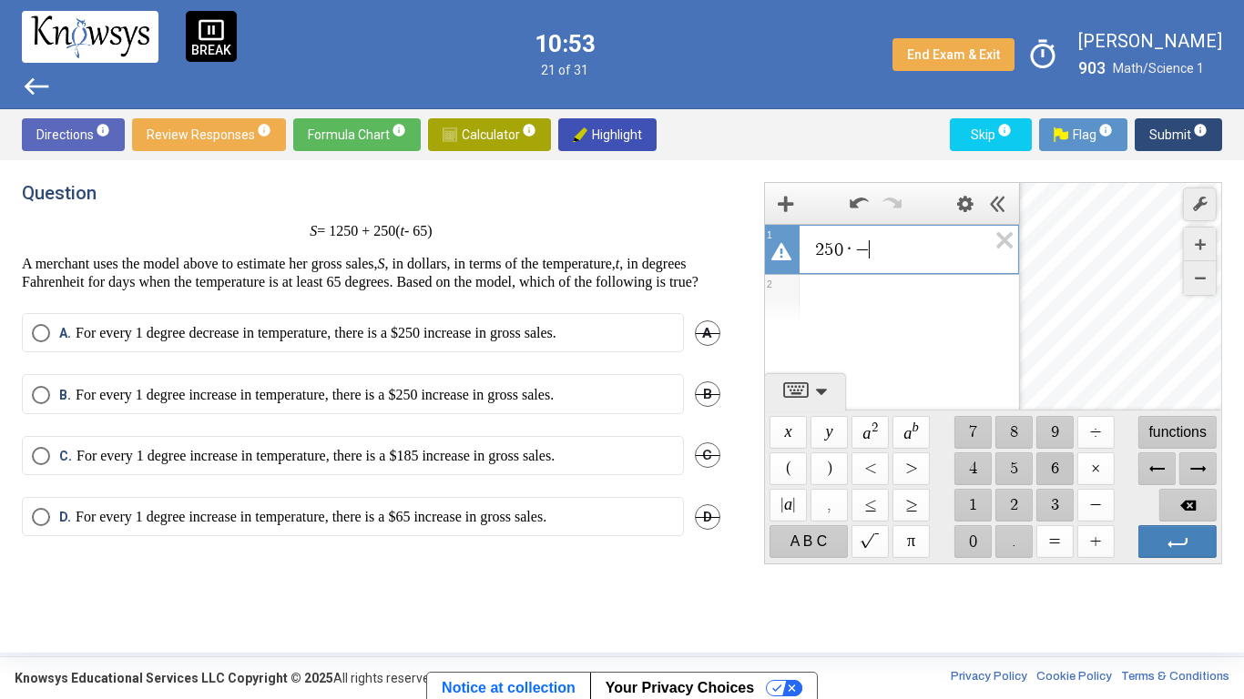
click at [1054, 471] on span "$$ 6" at bounding box center [1054, 469] width 37 height 33
click at [1015, 503] on span "$$ 2" at bounding box center [1013, 505] width 37 height 33
click at [1092, 541] on span "$$ +" at bounding box center [1094, 541] width 37 height 33
click at [981, 507] on span "$$ 1" at bounding box center [972, 505] width 37 height 33
click at [1011, 506] on span "$$ 2" at bounding box center [1013, 505] width 37 height 33
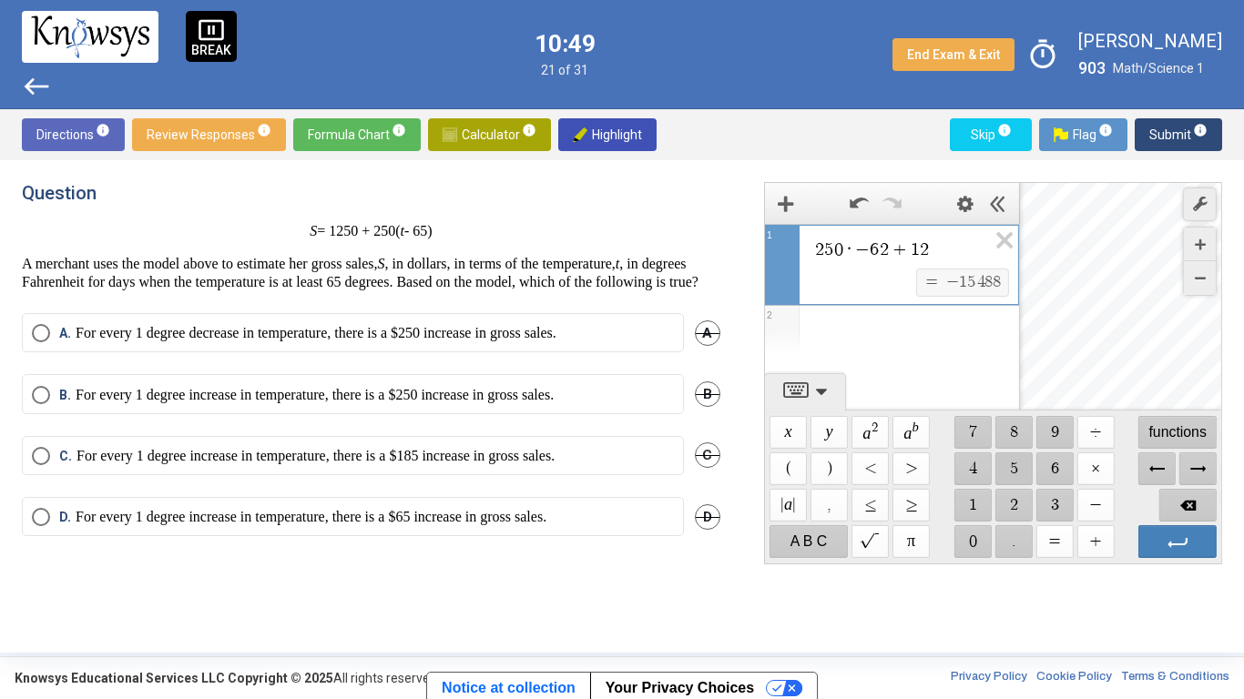
click at [1011, 471] on span "$$ 5" at bounding box center [1013, 469] width 37 height 33
click at [975, 541] on span "$$ 0" at bounding box center [972, 541] width 37 height 33
click at [1003, 246] on icon "Expression List" at bounding box center [998, 246] width 41 height 42
click at [1089, 504] on span "$$ −" at bounding box center [1094, 505] width 37 height 33
click at [1056, 465] on span "$$ 6" at bounding box center [1054, 469] width 37 height 33
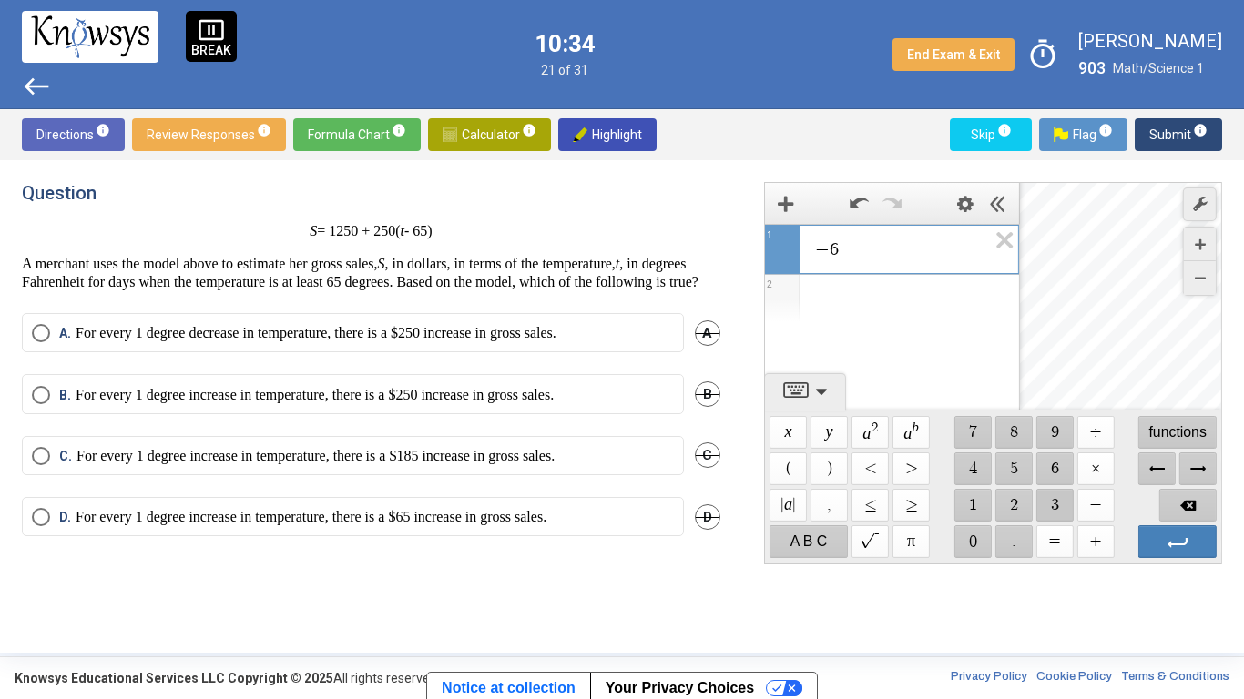
click at [1063, 499] on span "$$ 3" at bounding box center [1054, 505] width 37 height 33
click at [1094, 469] on span "$$ ×" at bounding box center [1094, 469] width 37 height 33
click at [1027, 504] on span "$$ 2" at bounding box center [1013, 505] width 37 height 33
click at [1014, 472] on span "$$ 5" at bounding box center [1013, 469] width 37 height 33
click at [966, 534] on span "$$ 0" at bounding box center [972, 541] width 37 height 33
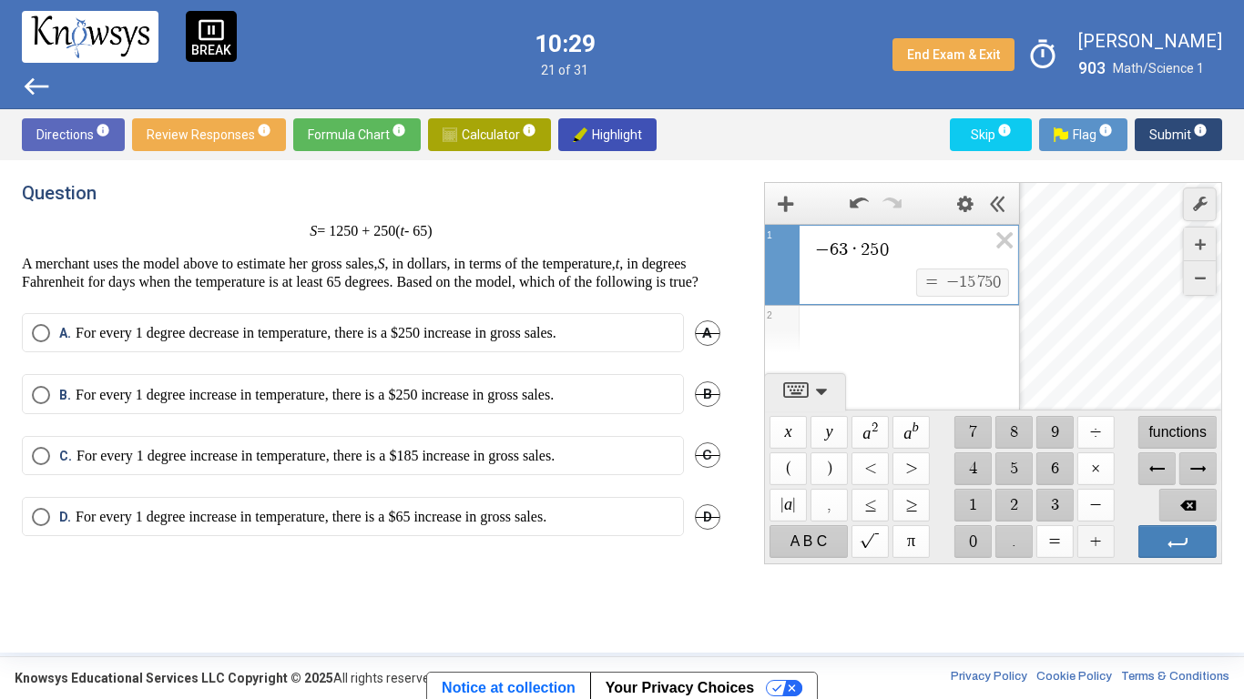
click at [1093, 536] on span "$$ +" at bounding box center [1094, 541] width 37 height 33
click at [974, 514] on span "$$ 1" at bounding box center [972, 505] width 37 height 33
click at [1005, 503] on span "$$ 2" at bounding box center [1013, 505] width 37 height 33
click at [1018, 464] on span "$$ 5" at bounding box center [1013, 469] width 37 height 33
click at [974, 541] on span "$$ 0" at bounding box center [972, 541] width 37 height 33
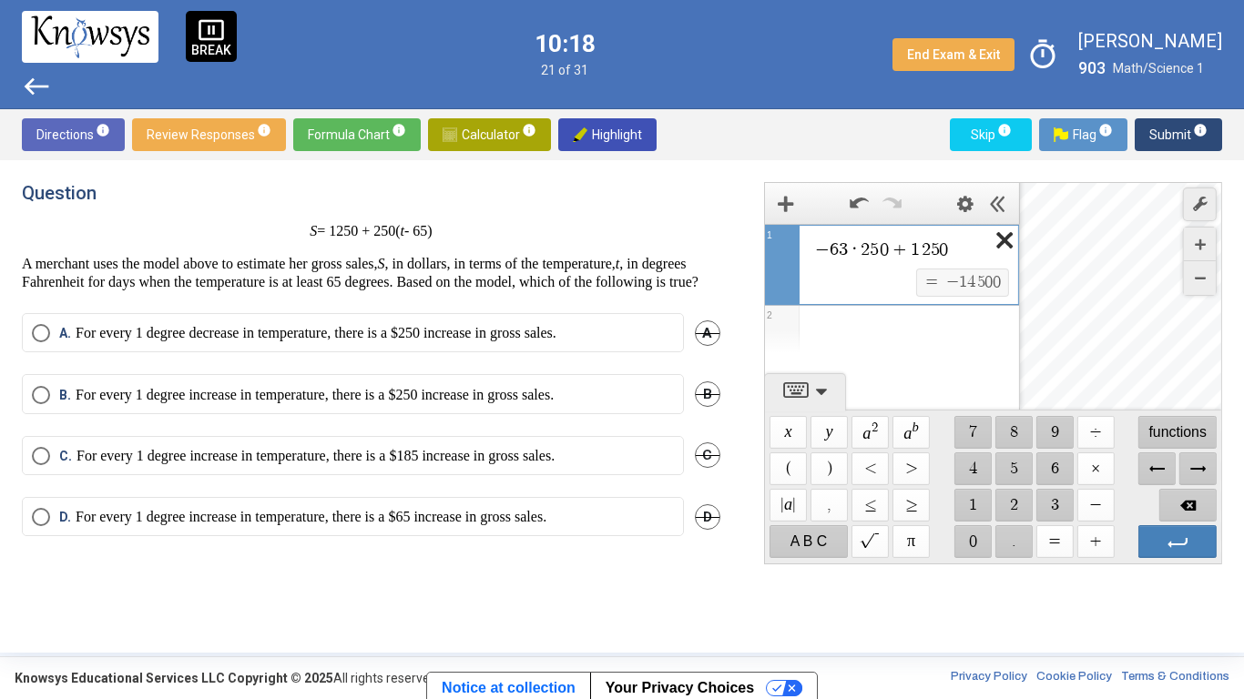
click at [1006, 246] on icon "Expression List" at bounding box center [998, 246] width 41 height 42
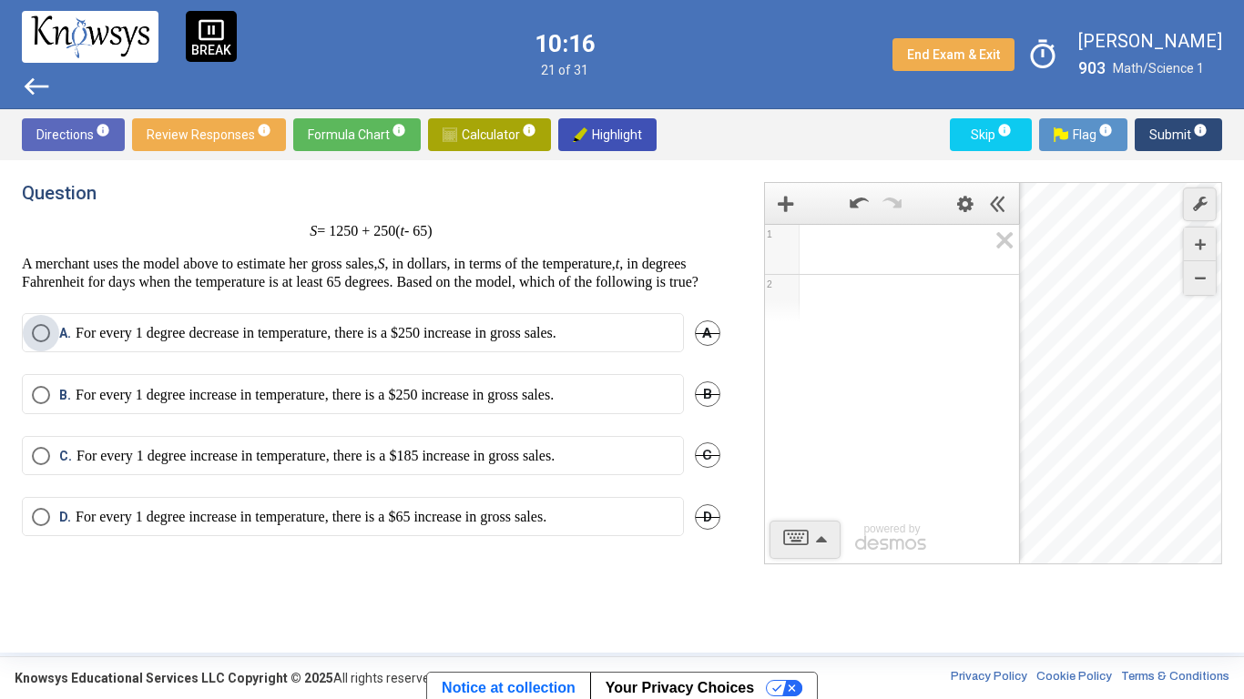
click at [483, 342] on p "For every 1 degree decrease in temperature, there is a $250 increase in gross s…" at bounding box center [316, 333] width 481 height 18
click at [620, 404] on label "B. For every 1 degree increase in temperature, there is a $250 increase in gros…" at bounding box center [353, 395] width 642 height 18
click at [705, 346] on span "A" at bounding box center [708, 334] width 26 height 26
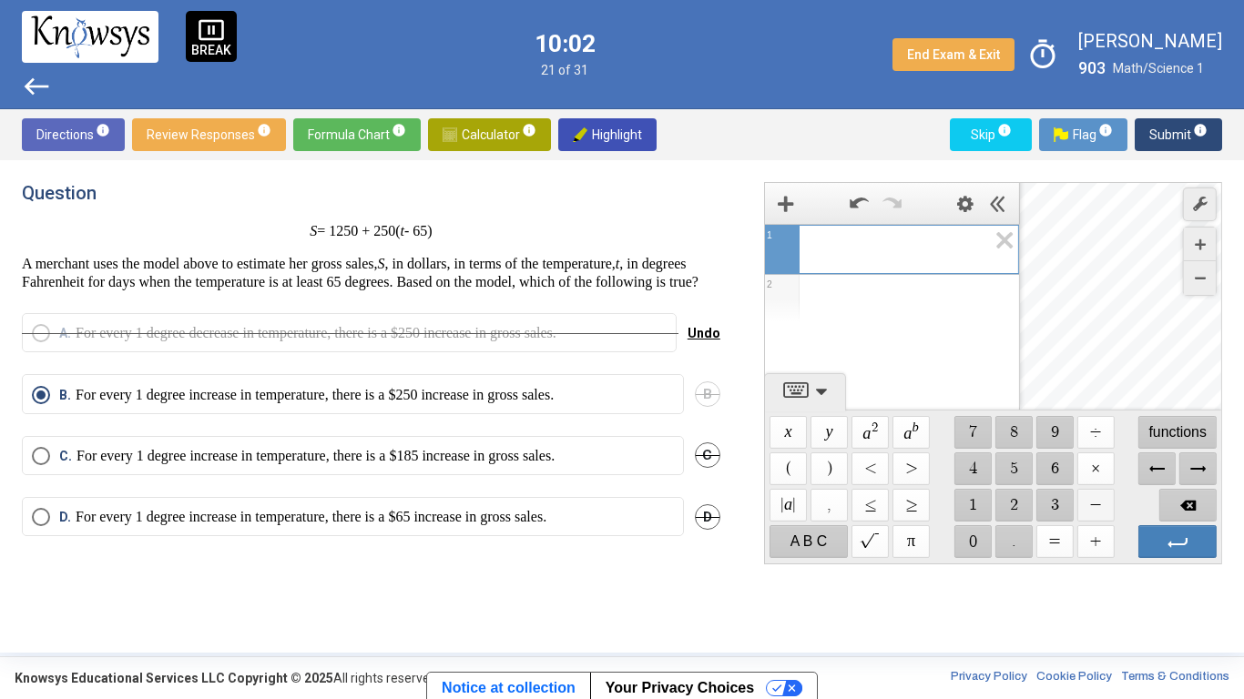
click at [1091, 506] on span "$$ −" at bounding box center [1094, 505] width 37 height 33
click at [1058, 478] on span "$$ 6" at bounding box center [1054, 469] width 37 height 33
click at [973, 505] on span "$$ 1" at bounding box center [972, 505] width 37 height 33
click at [1100, 478] on span "$$ ×" at bounding box center [1094, 469] width 37 height 33
click at [1016, 495] on span "$$ 2" at bounding box center [1013, 505] width 37 height 33
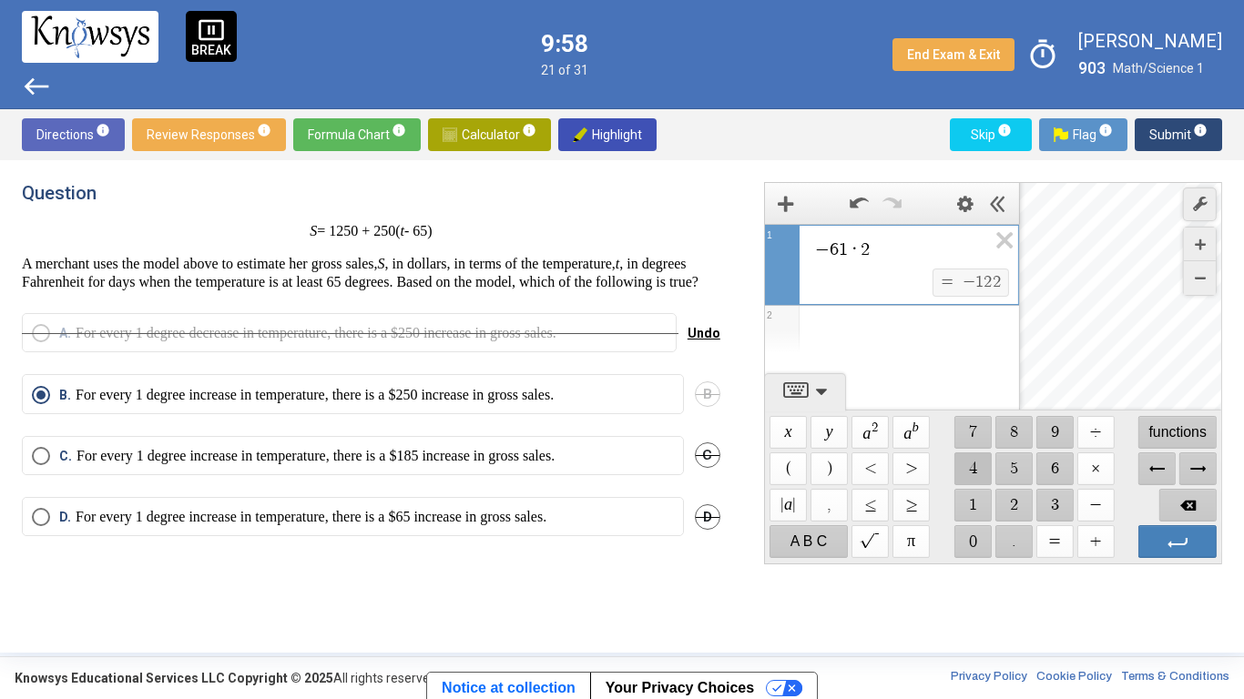
click at [972, 460] on span "$$ 4" at bounding box center [972, 469] width 37 height 33
click at [1182, 505] on span "Backspace" at bounding box center [1187, 505] width 58 height 33
click at [1024, 476] on span "$$ 5" at bounding box center [1013, 469] width 37 height 33
click at [964, 542] on span "$$ 0" at bounding box center [972, 541] width 37 height 33
click at [1097, 548] on span "$$ +" at bounding box center [1094, 541] width 37 height 33
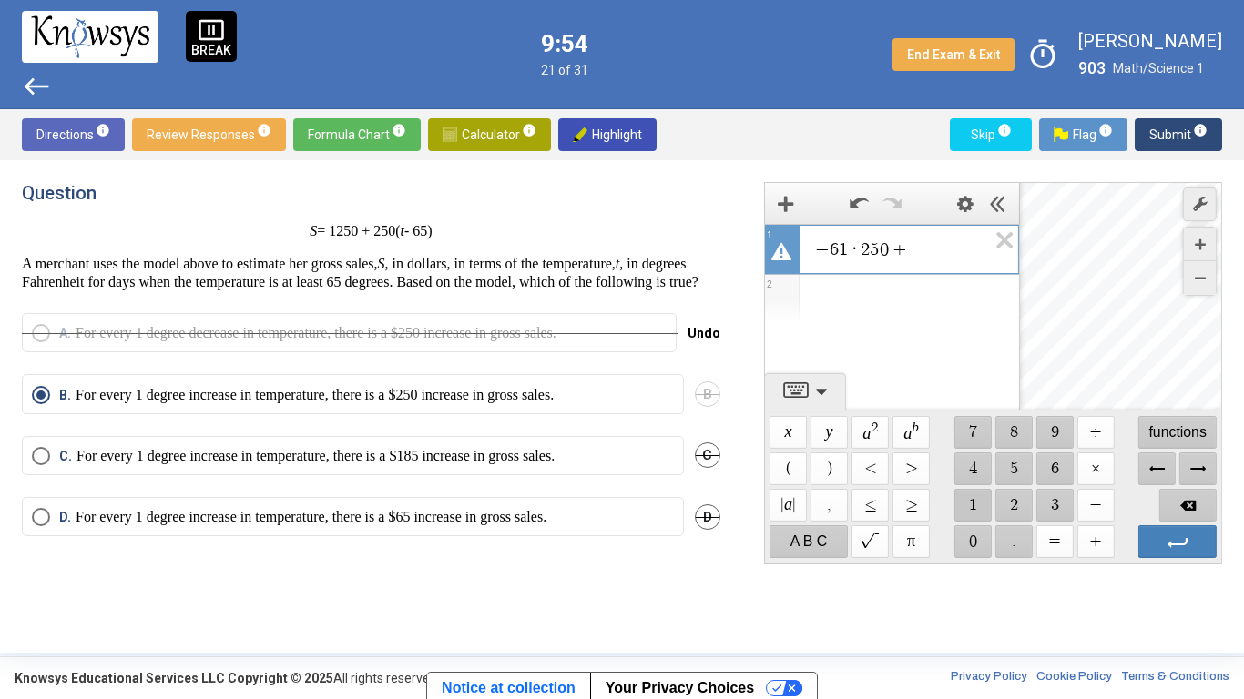
click at [983, 504] on span "$$ 1" at bounding box center [972, 505] width 37 height 33
click at [1015, 499] on span "$$ 2" at bounding box center [1013, 505] width 37 height 33
click at [1016, 473] on span "$$ 5" at bounding box center [1013, 469] width 37 height 33
click at [978, 545] on span "$$ 0" at bounding box center [972, 541] width 37 height 33
click at [1161, 131] on span "Submit info" at bounding box center [1178, 134] width 58 height 33
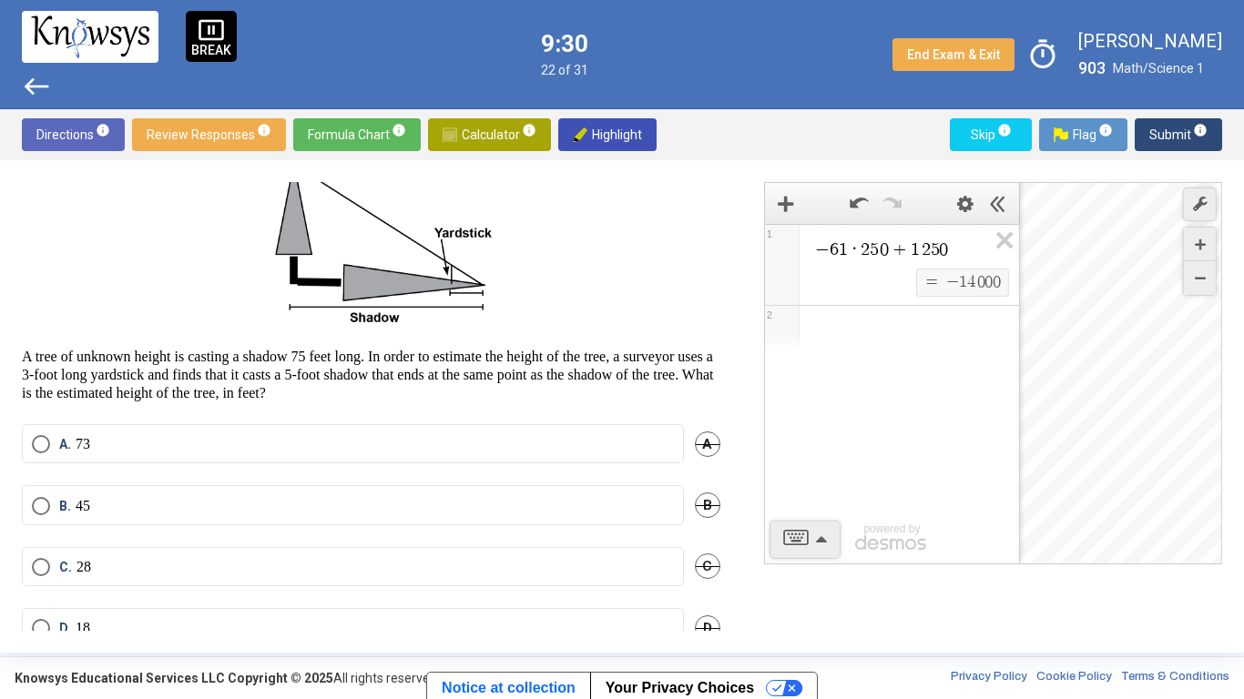
scroll to position [131, 0]
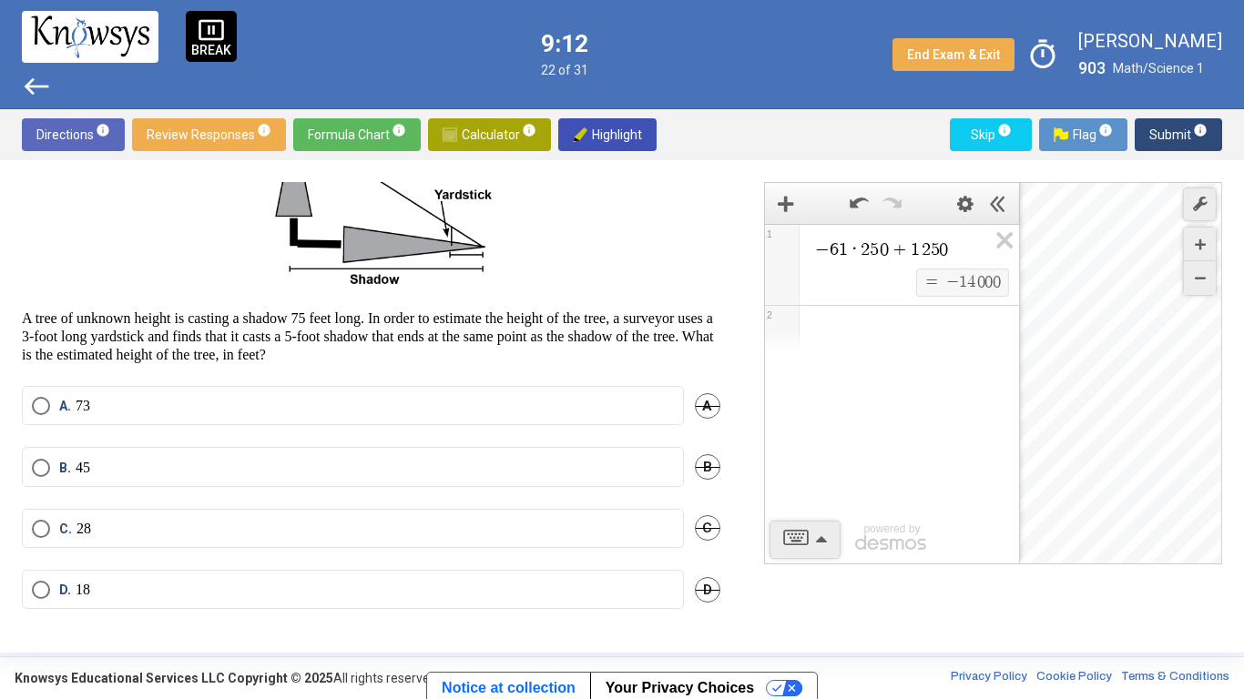
click at [239, 459] on label "B. 45" at bounding box center [353, 468] width 642 height 18
click at [1157, 138] on span "Submit info" at bounding box center [1178, 134] width 58 height 33
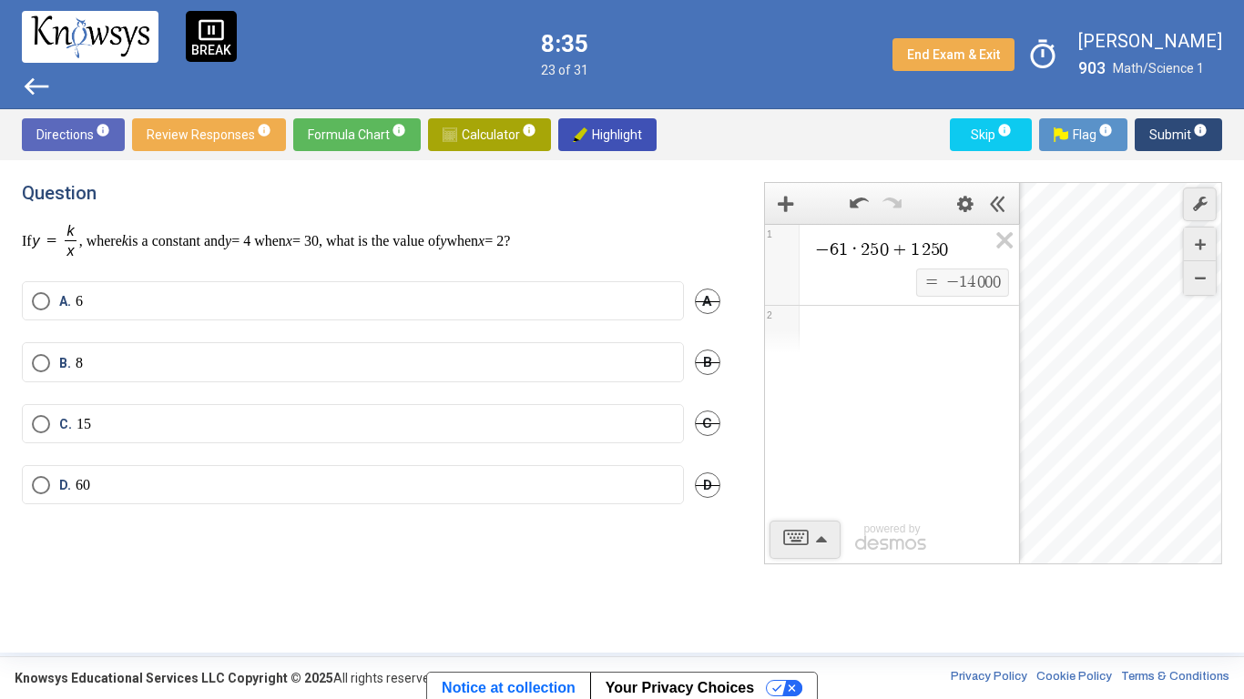
click at [382, 484] on label "D. 60" at bounding box center [353, 485] width 642 height 18
click at [1157, 137] on span "Submit info" at bounding box center [1178, 134] width 58 height 33
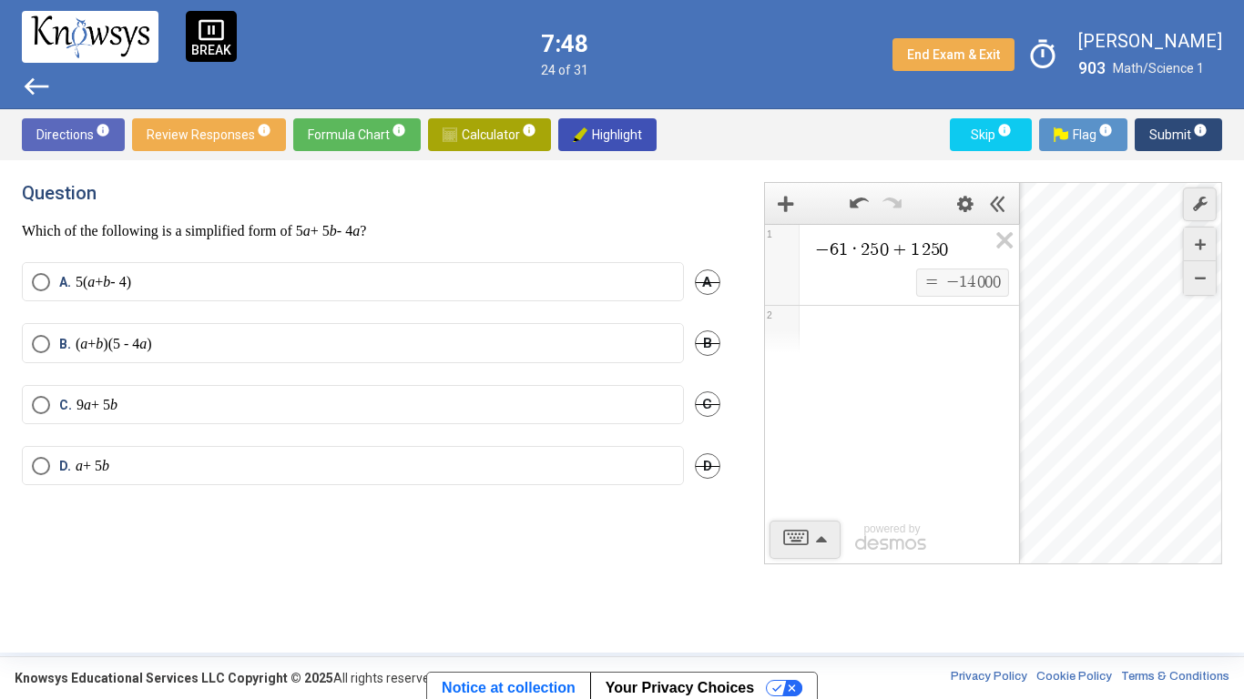
click at [709, 273] on span "A" at bounding box center [708, 283] width 26 height 26
click at [259, 472] on label "D. a + 5 b" at bounding box center [353, 466] width 642 height 18
click at [1156, 129] on span "Submit info" at bounding box center [1178, 134] width 58 height 33
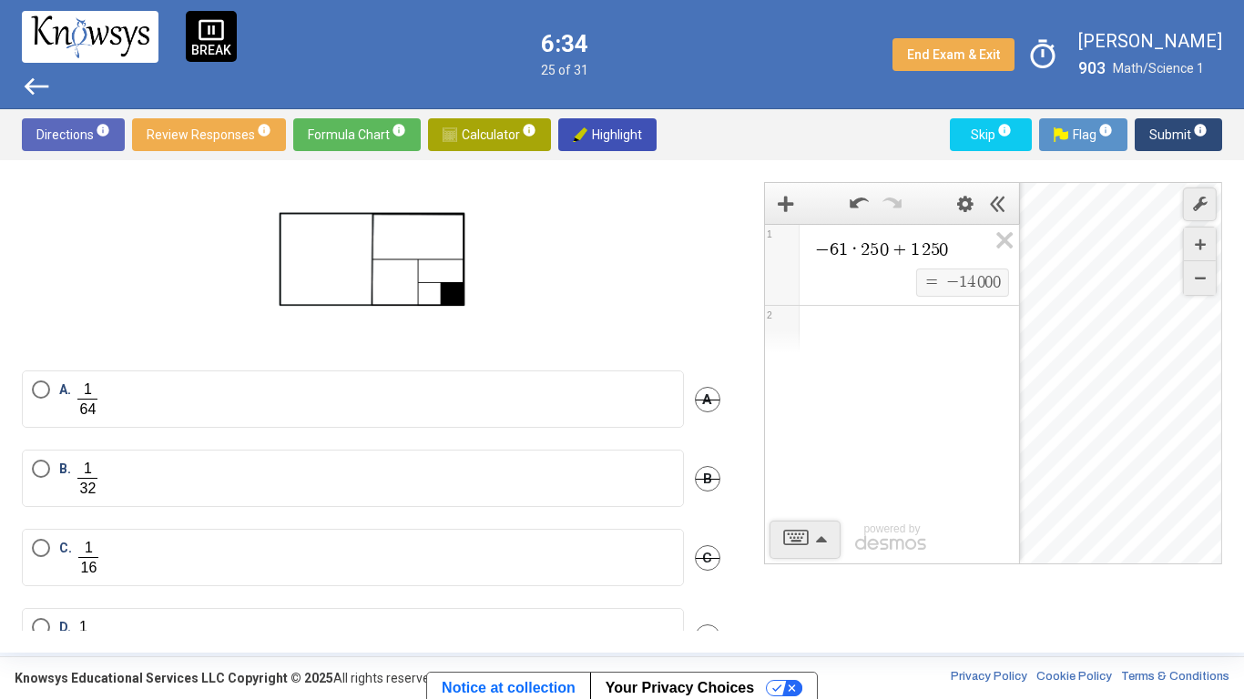
scroll to position [103, 0]
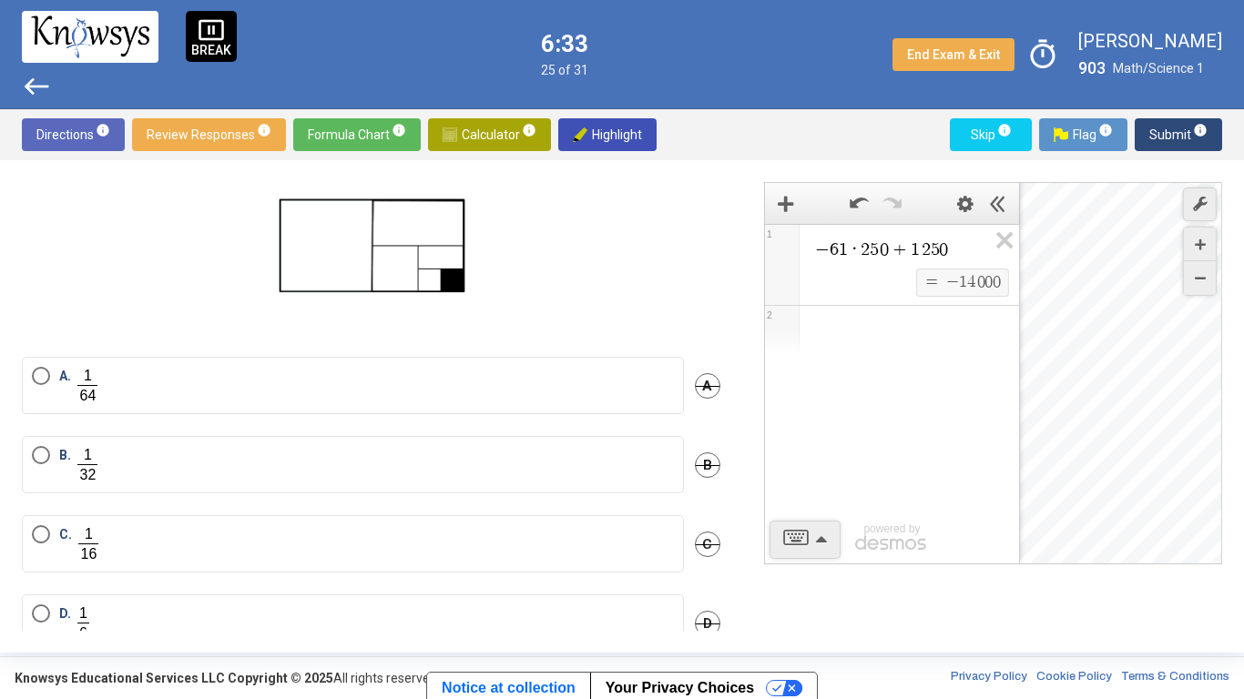
click at [41, 460] on span "Select an option" at bounding box center [41, 455] width 18 height 18
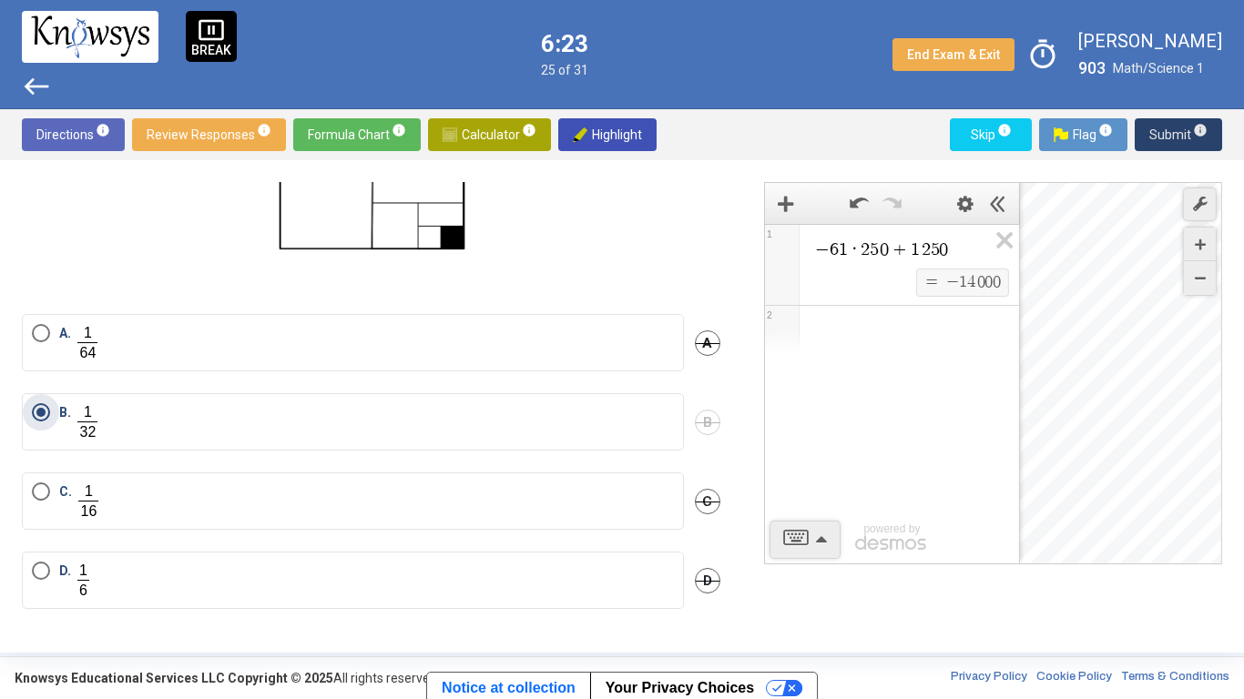
click at [1149, 137] on button "Submit info" at bounding box center [1178, 134] width 87 height 33
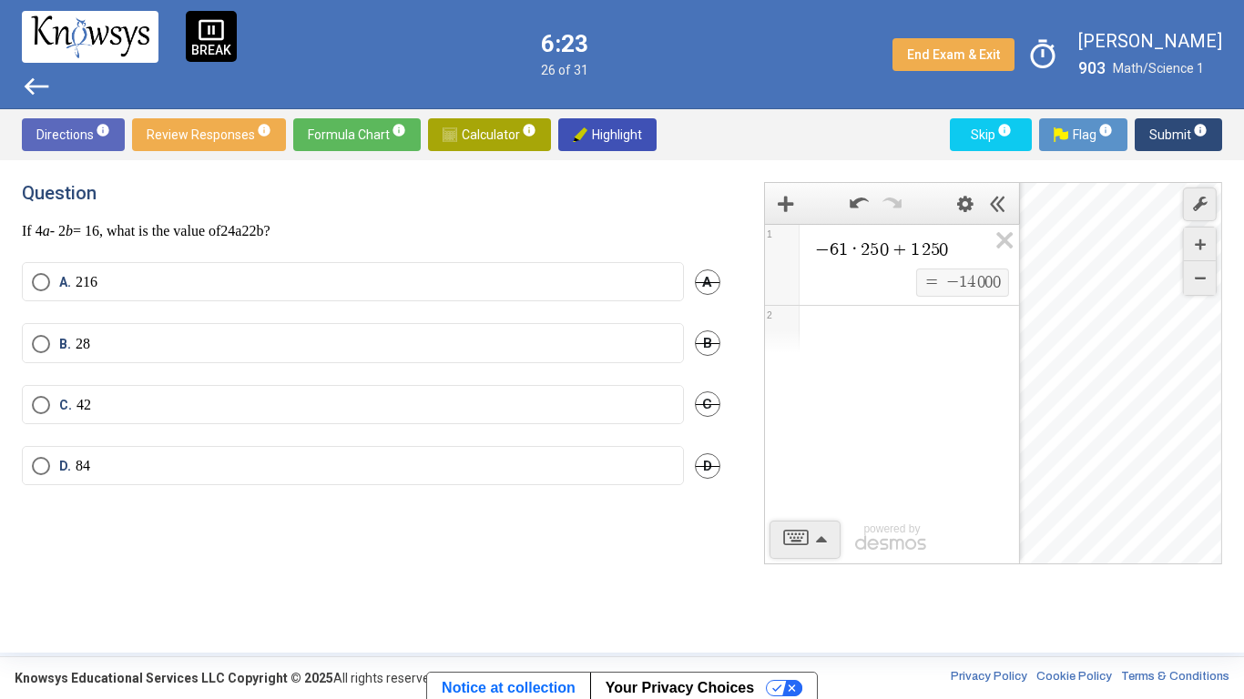
scroll to position [0, 0]
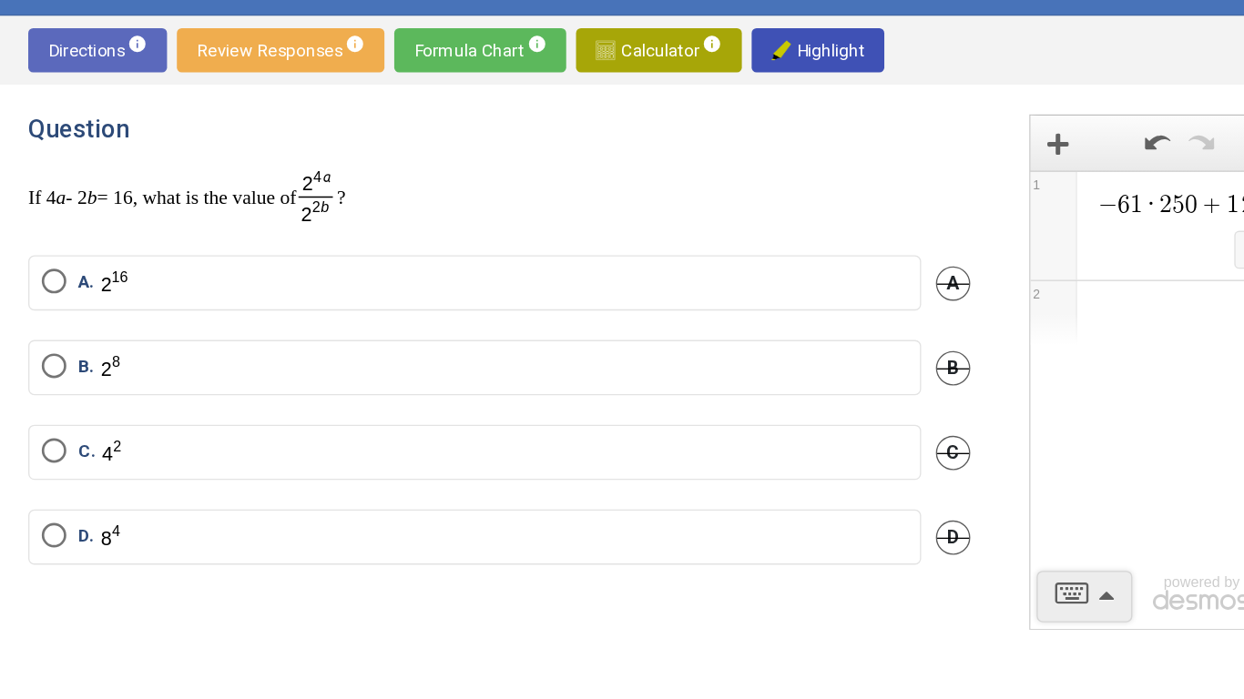
click at [40, 303] on span "Select an option" at bounding box center [41, 306] width 18 height 18
click at [209, 492] on label "D." at bounding box center [353, 495] width 642 height 21
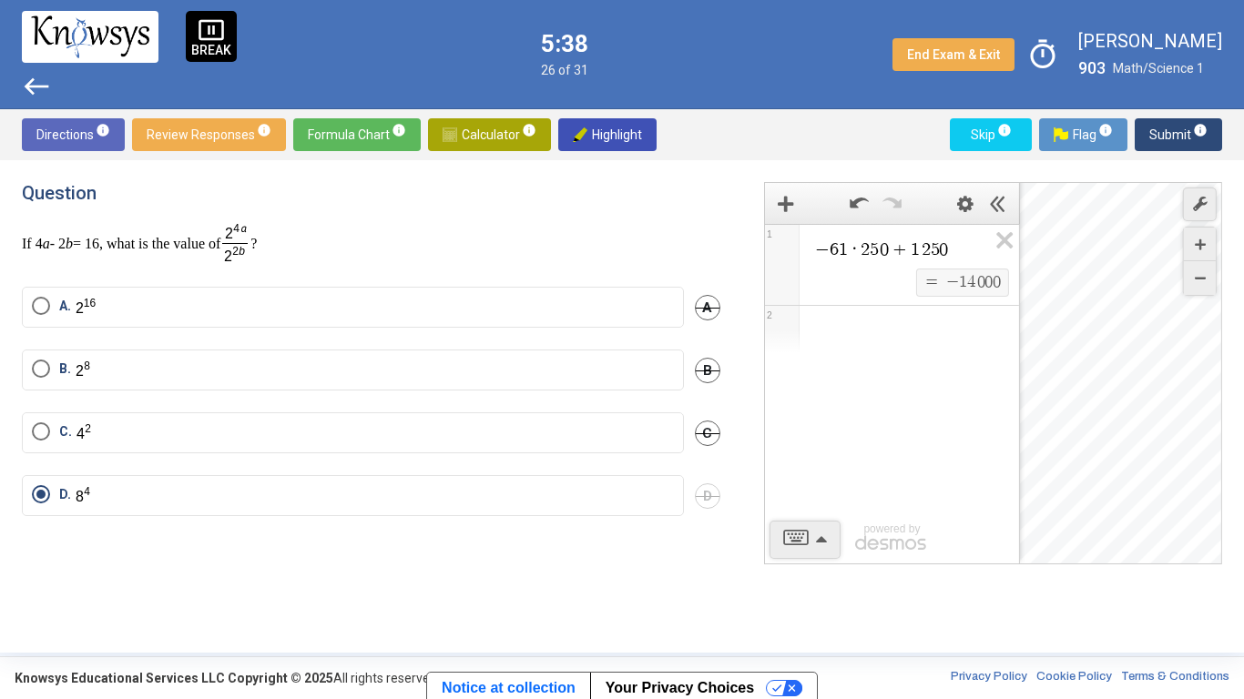
click at [586, 290] on mat-radio-button "A." at bounding box center [353, 307] width 662 height 41
click at [45, 308] on span "Select an option" at bounding box center [41, 306] width 18 height 18
click at [1167, 137] on span "Submit info" at bounding box center [1178, 134] width 58 height 33
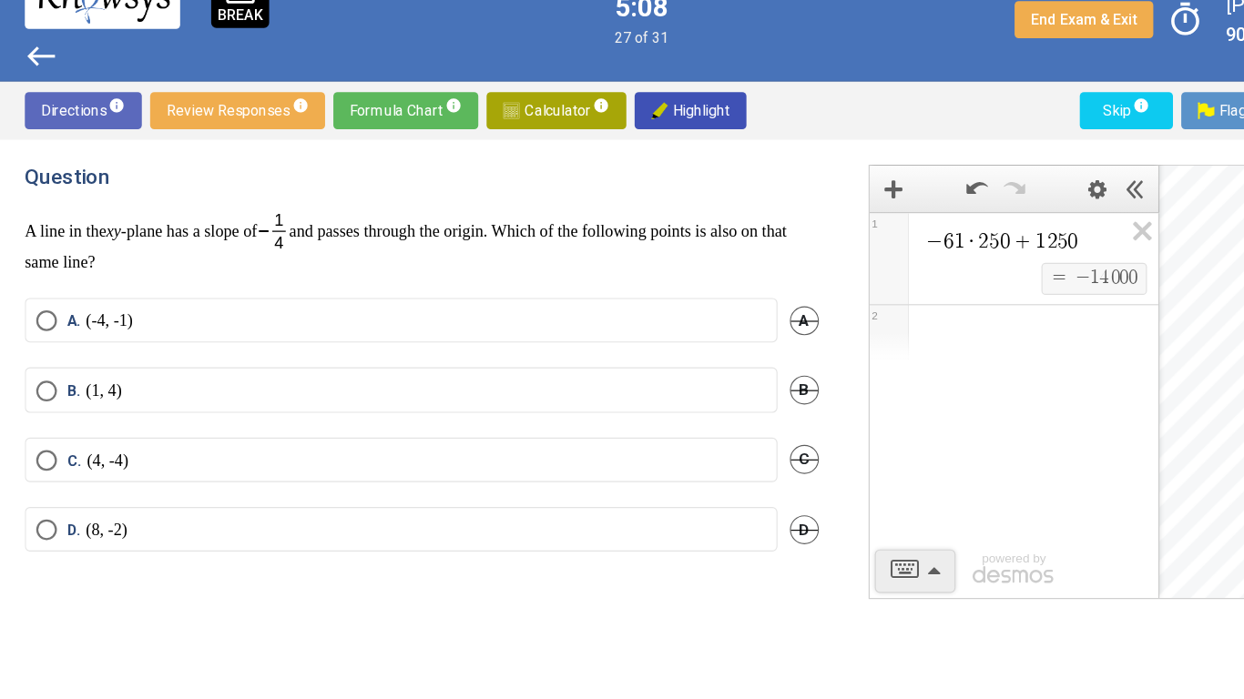
click at [168, 499] on label "D. (8, -2)" at bounding box center [353, 504] width 642 height 18
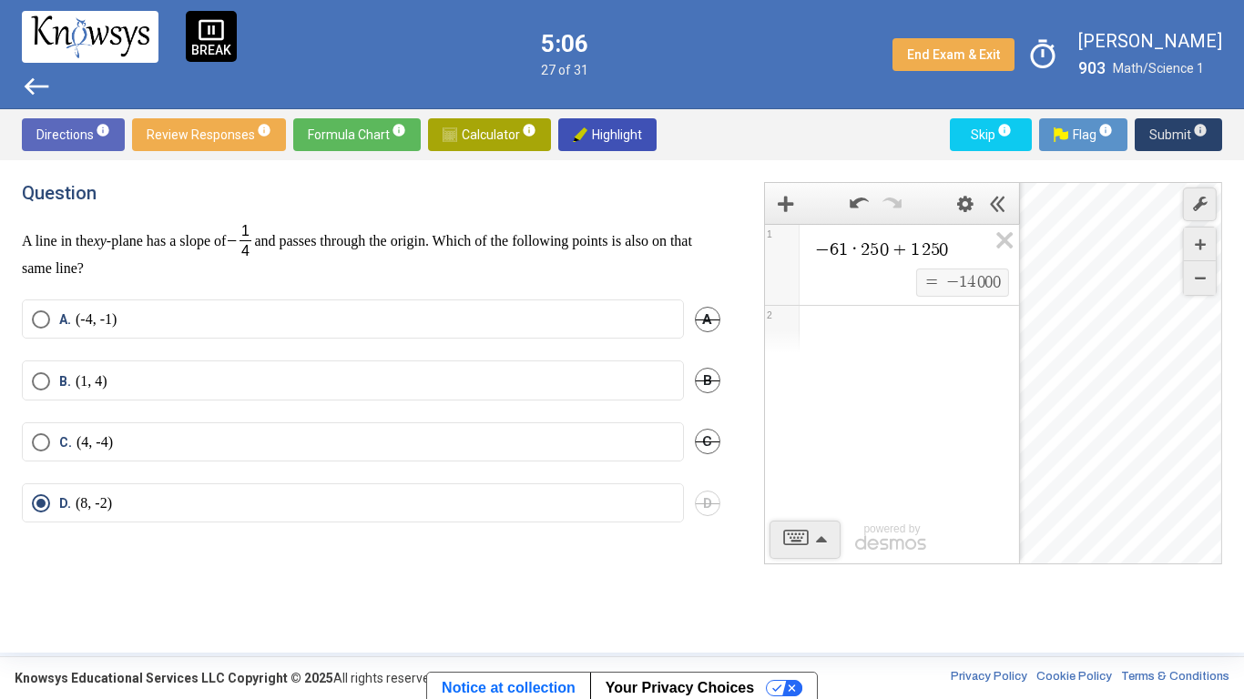
click at [1153, 136] on span "Submit info" at bounding box center [1178, 134] width 58 height 33
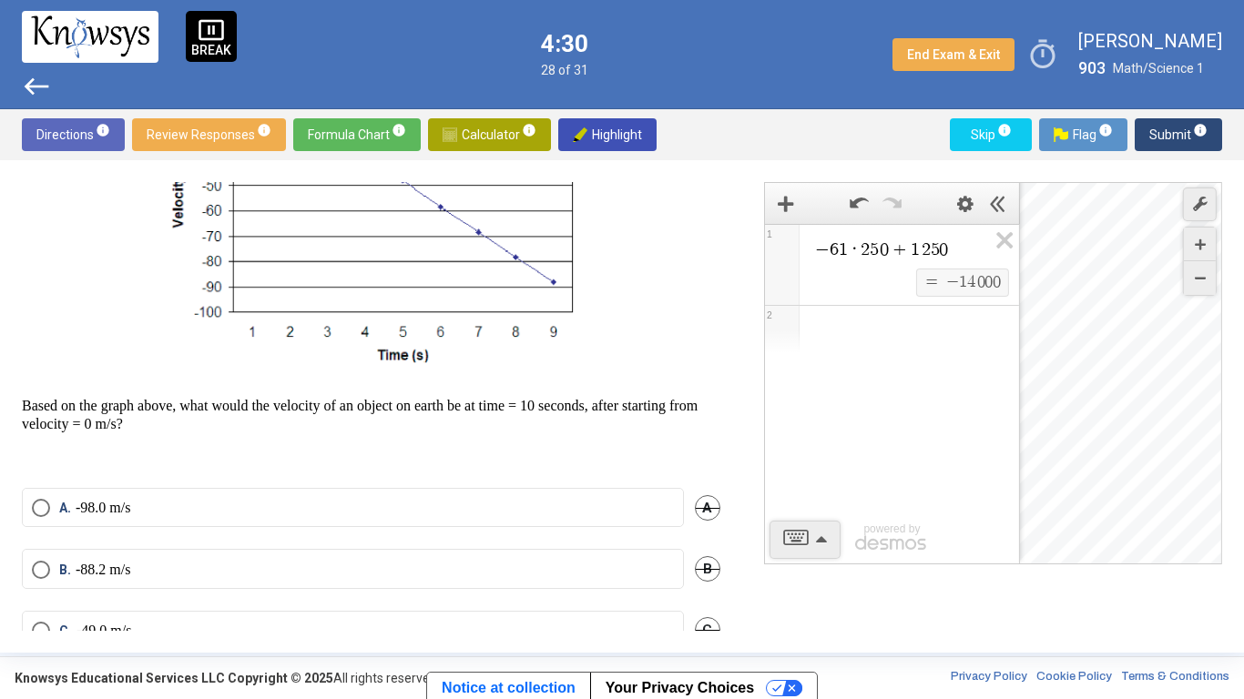
scroll to position [342, 0]
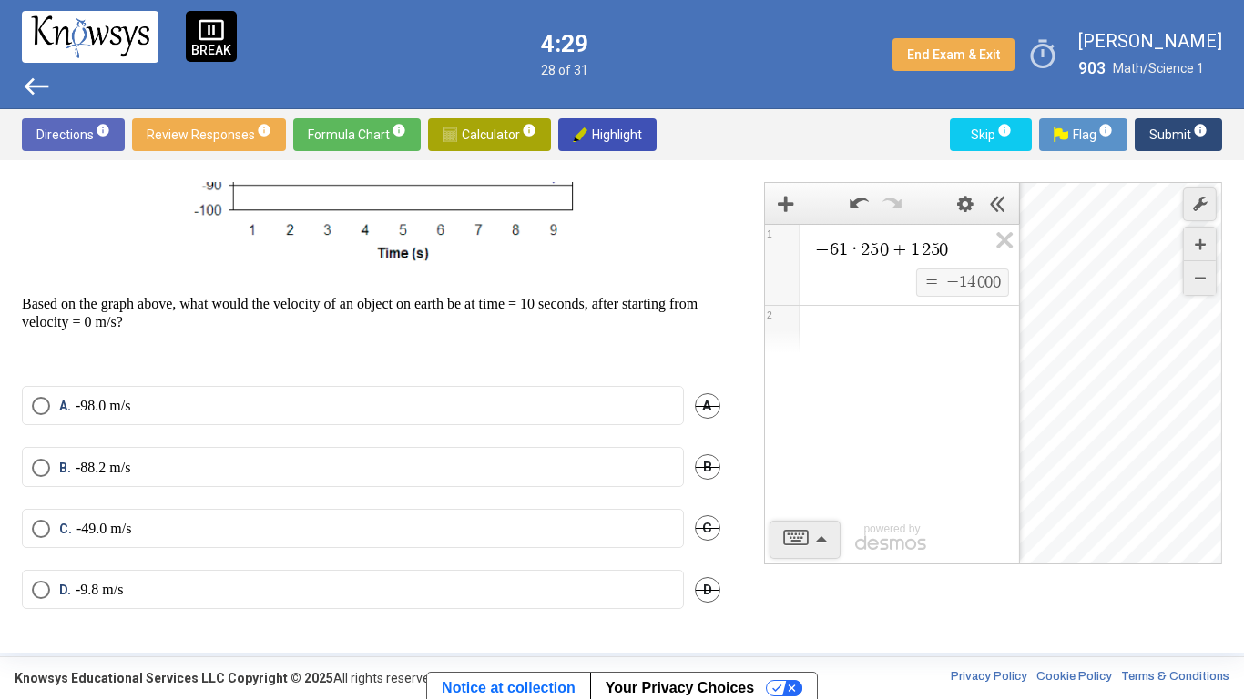
click at [459, 416] on mat-radio-button "A. -98.0 m/s" at bounding box center [353, 405] width 662 height 39
click at [426, 402] on label "A. -98.0 m/s" at bounding box center [353, 406] width 642 height 18
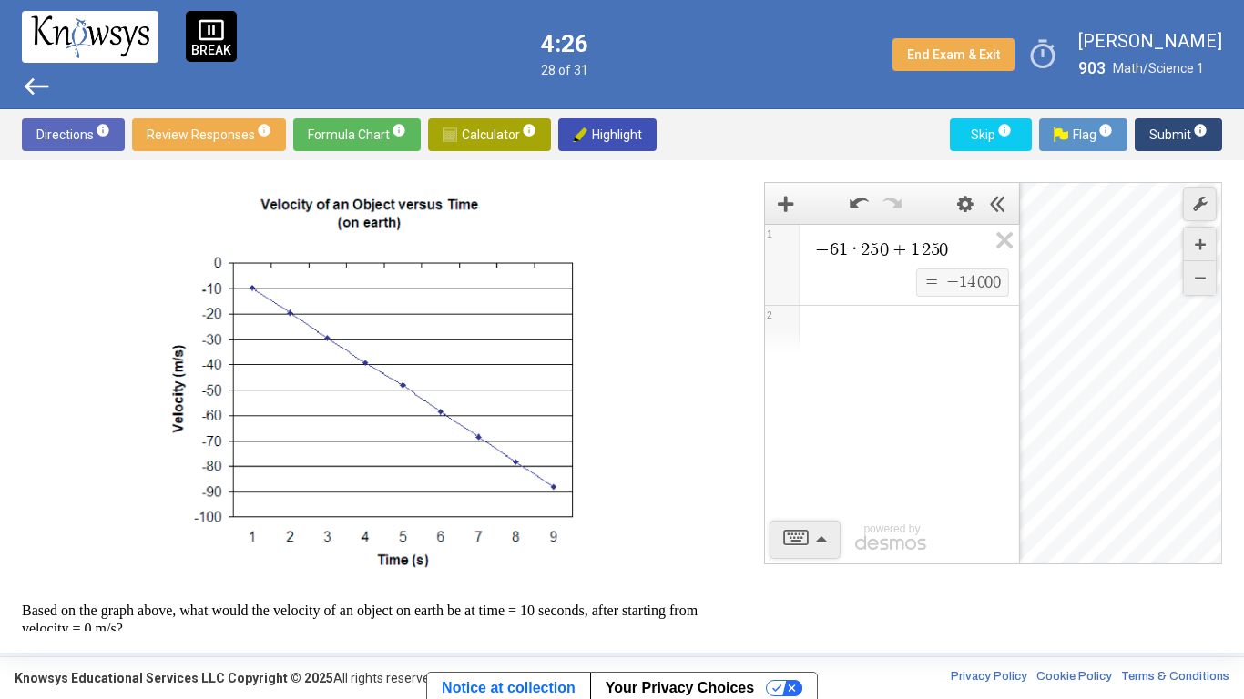
click at [1158, 133] on span "Submit info" at bounding box center [1178, 134] width 58 height 33
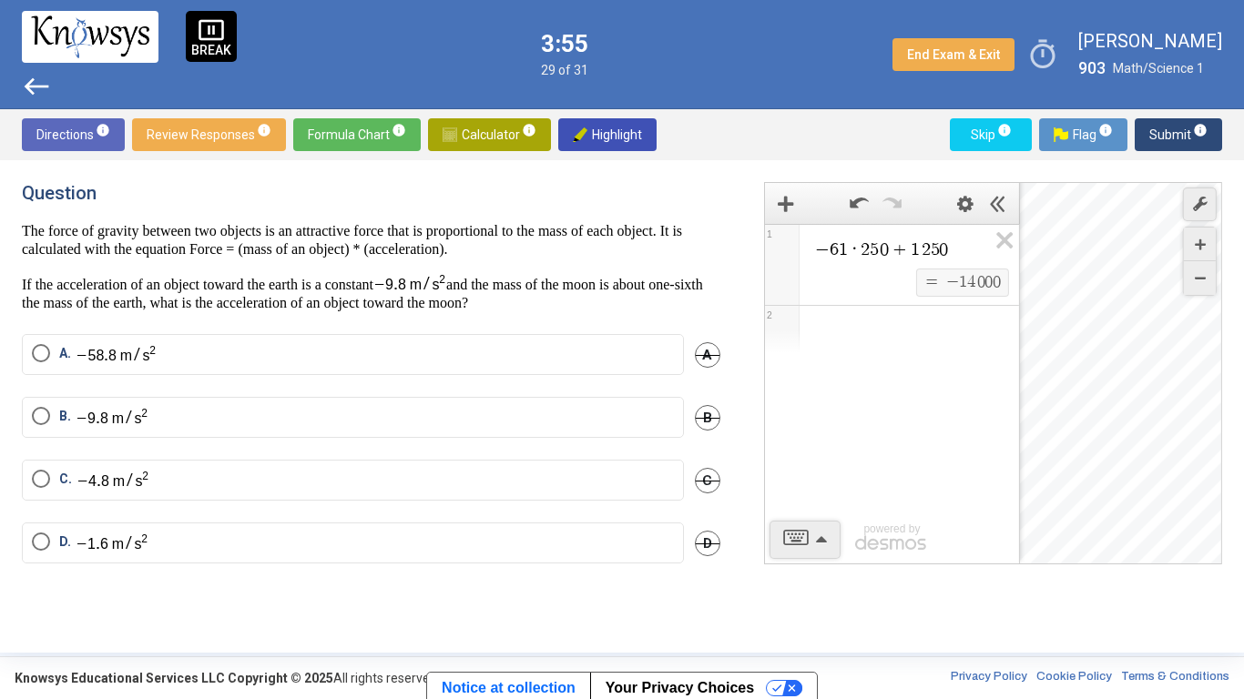
click at [198, 536] on label "D." at bounding box center [353, 543] width 642 height 21
click at [617, 340] on mat-radio-button "A." at bounding box center [353, 354] width 662 height 41
click at [45, 353] on span "Select an option" at bounding box center [41, 353] width 18 height 18
click at [1158, 131] on span "Submit info" at bounding box center [1178, 134] width 58 height 33
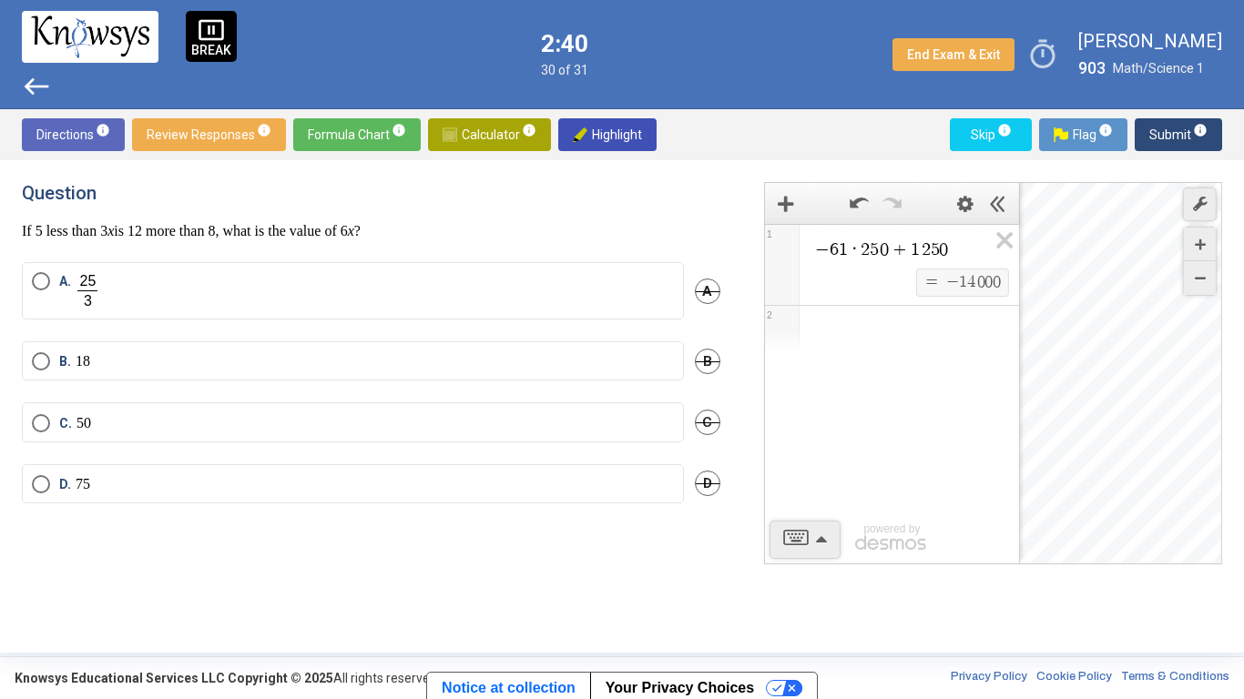
click at [47, 430] on span "Select an option" at bounding box center [41, 423] width 18 height 18
click at [1153, 129] on span "Submit info" at bounding box center [1178, 134] width 58 height 33
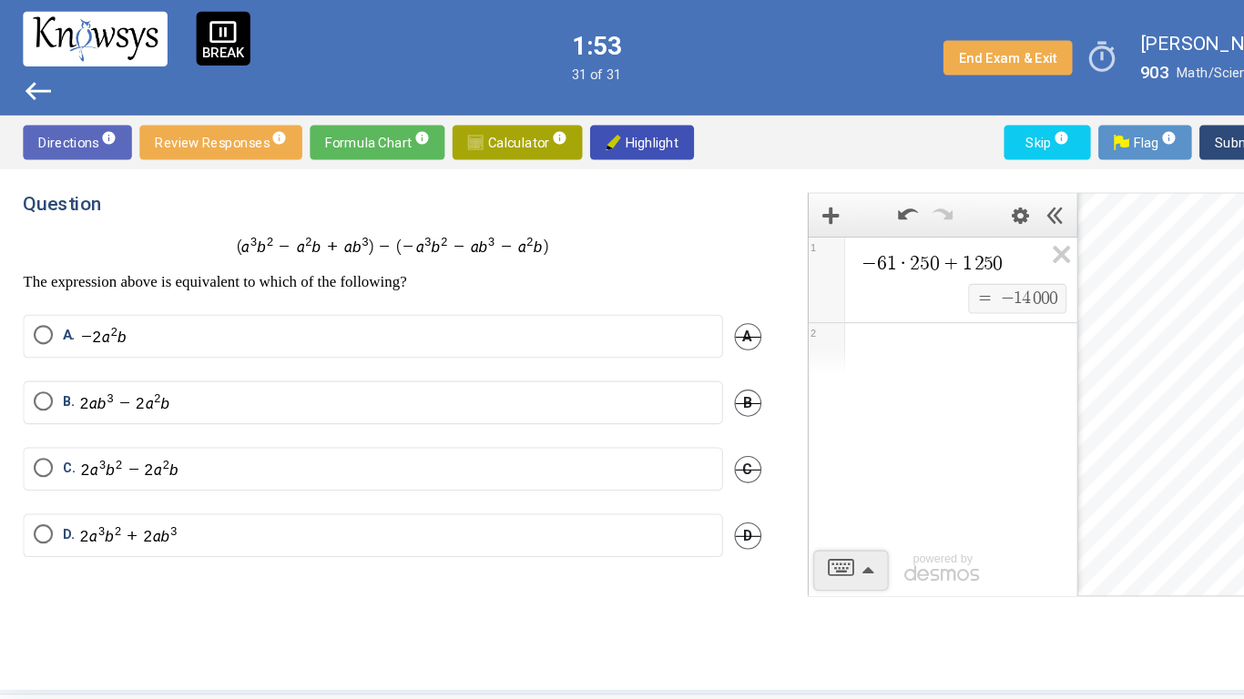
click at [177, 432] on mat-radio-button "C." at bounding box center [353, 443] width 662 height 41
click at [33, 511] on span "Select an option" at bounding box center [41, 505] width 18 height 18
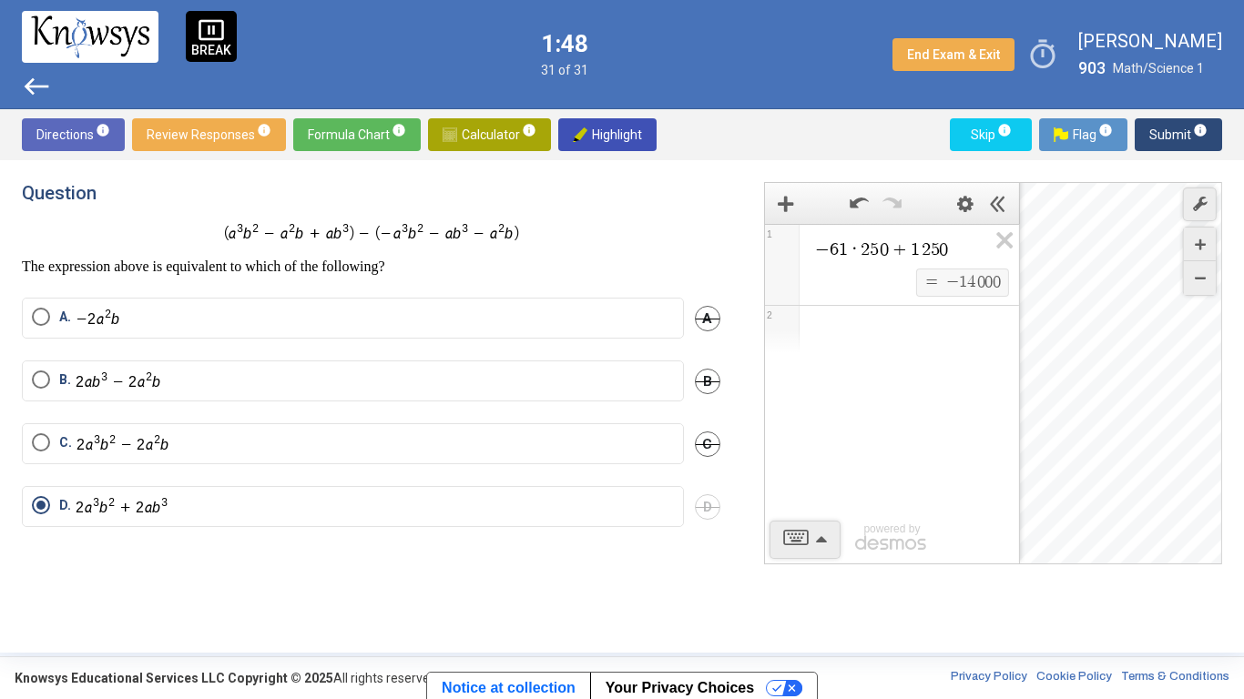
click at [1158, 134] on span "Submit info" at bounding box center [1178, 134] width 58 height 33
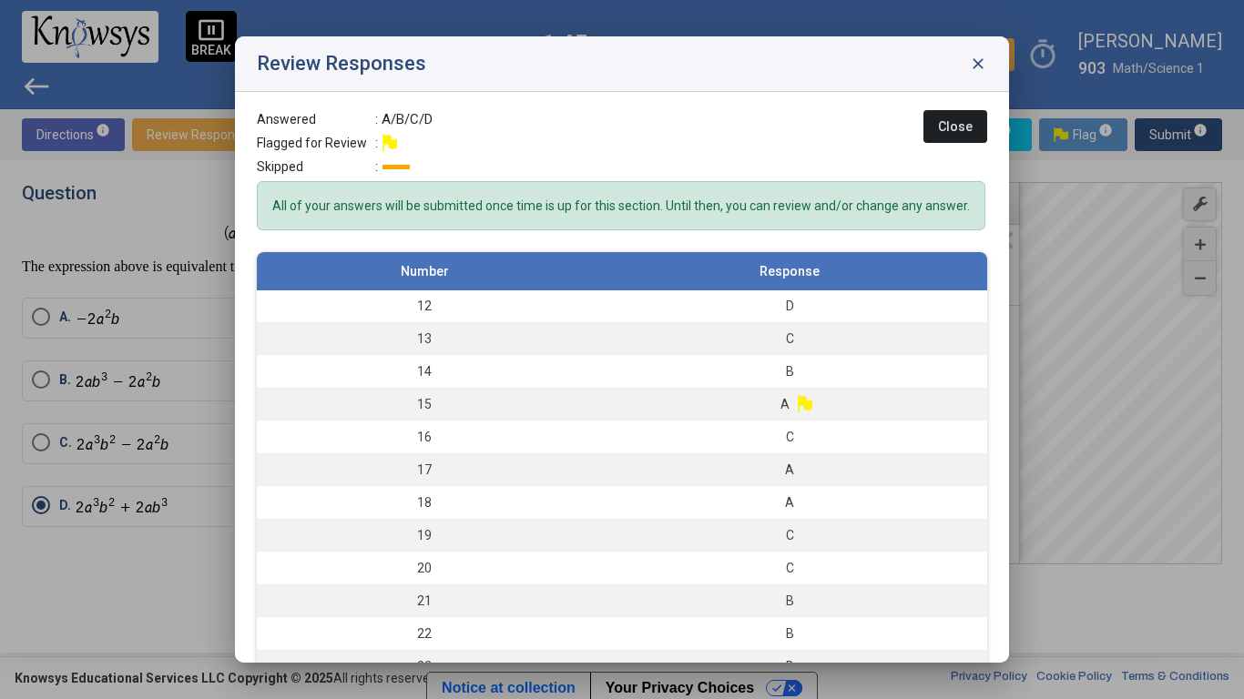
scroll to position [368, 0]
click at [684, 403] on td "A" at bounding box center [789, 399] width 395 height 33
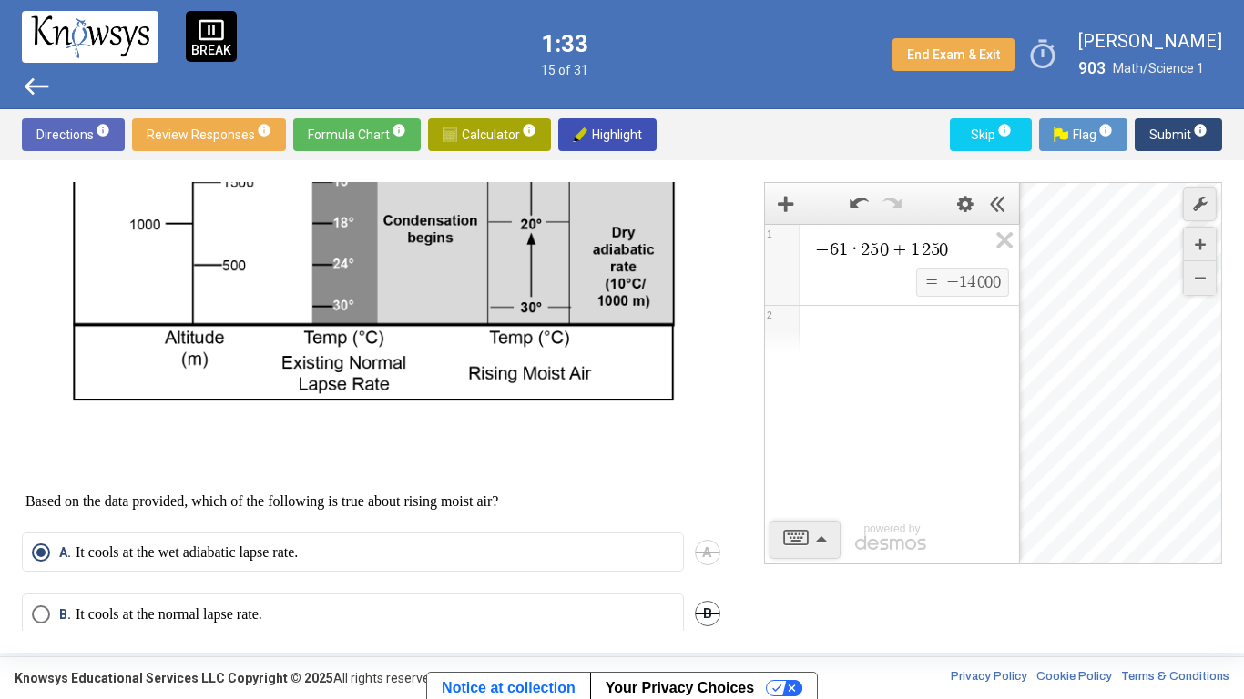
scroll to position [643, 0]
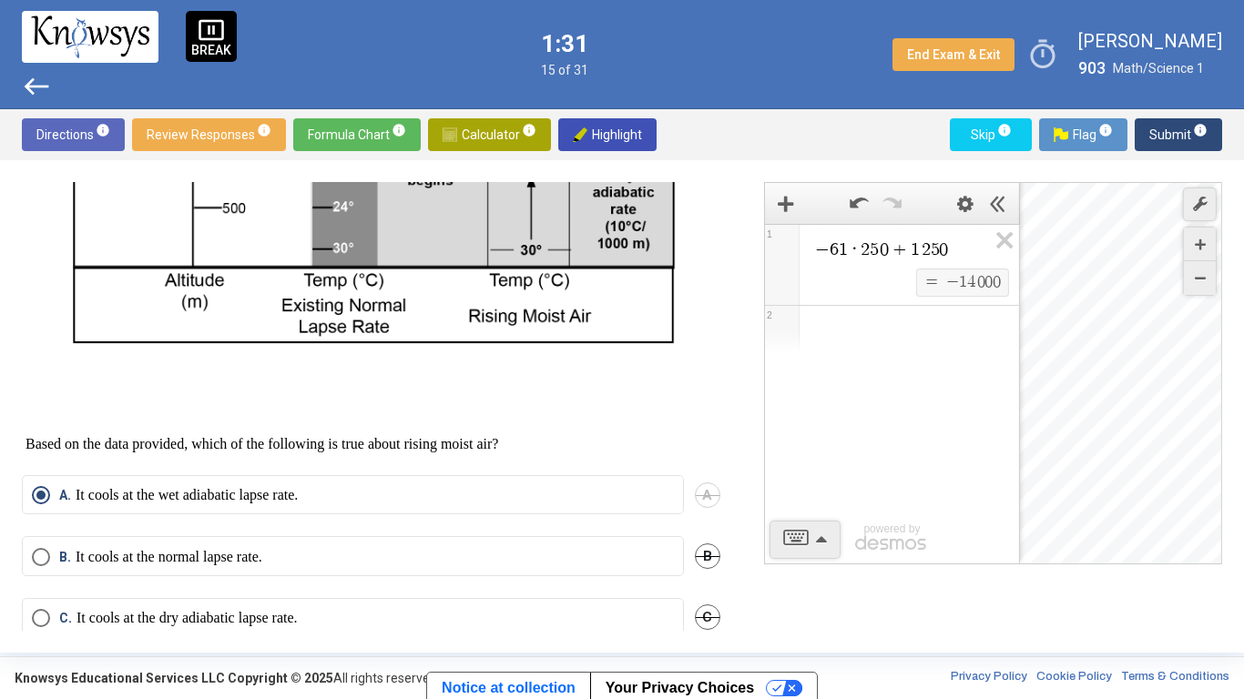
click at [1156, 141] on span "Submit info" at bounding box center [1178, 134] width 58 height 33
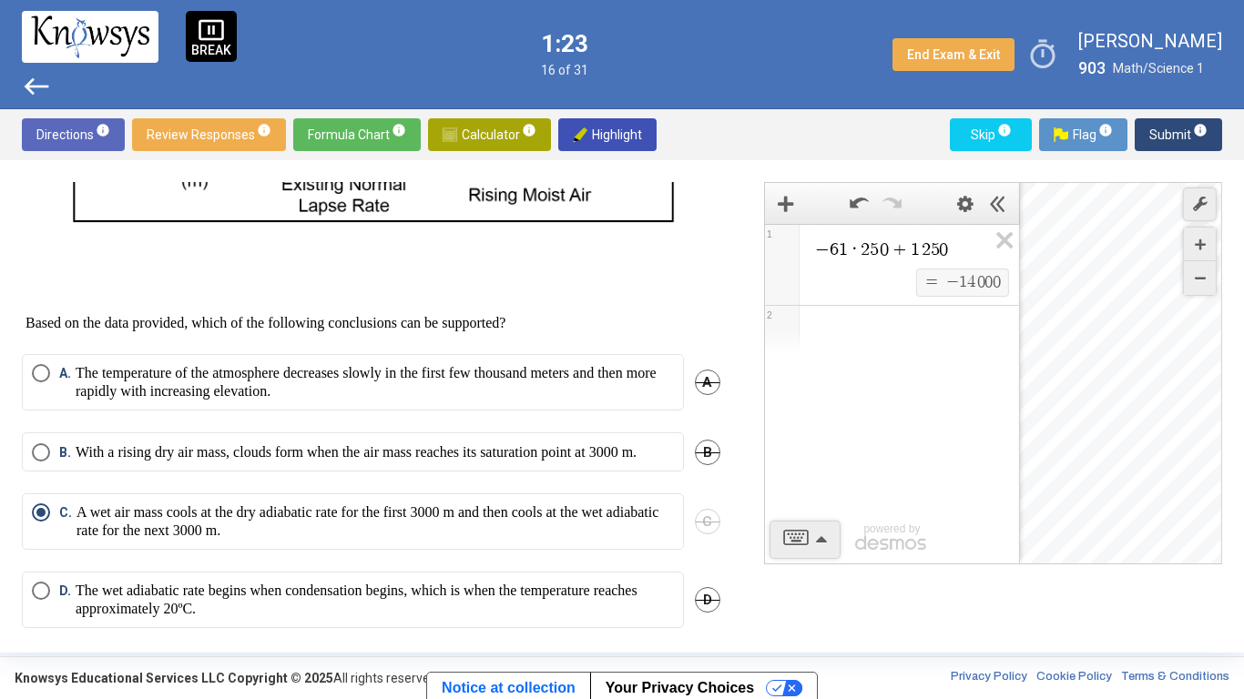
scroll to position [765, 0]
click at [341, 400] on p "The temperature of the atmosphere decreases slowly in the first few thousand me…" at bounding box center [375, 381] width 598 height 36
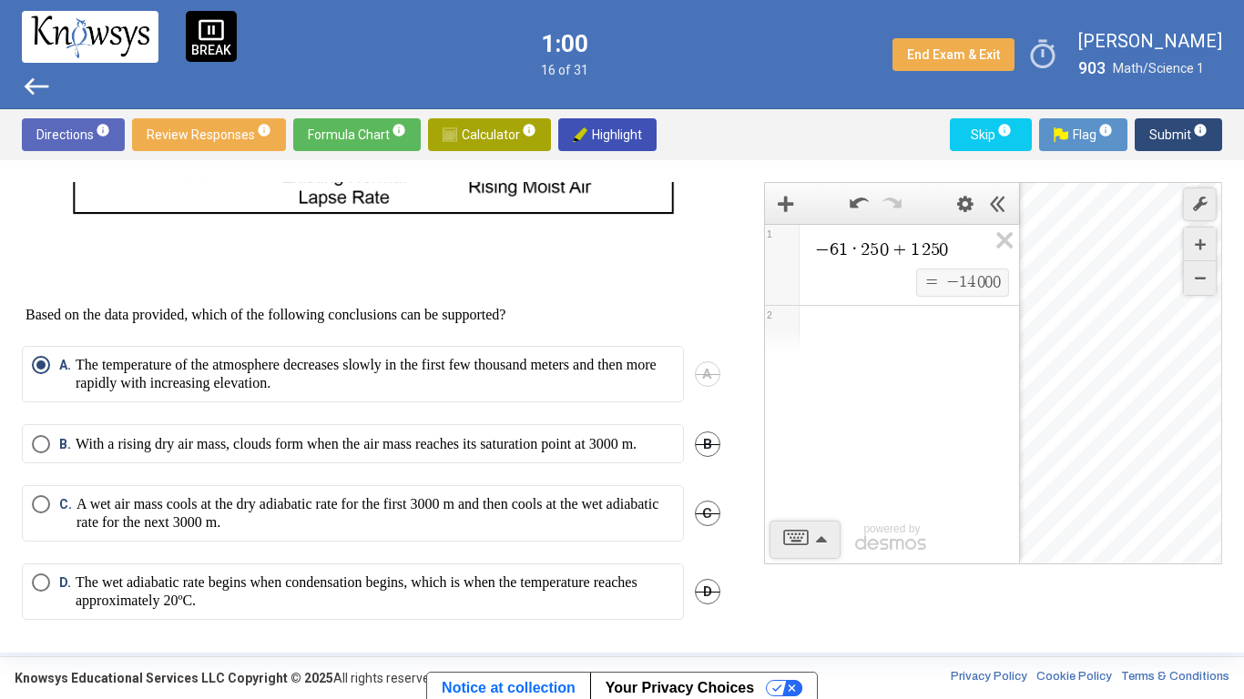
scroll to position [819, 0]
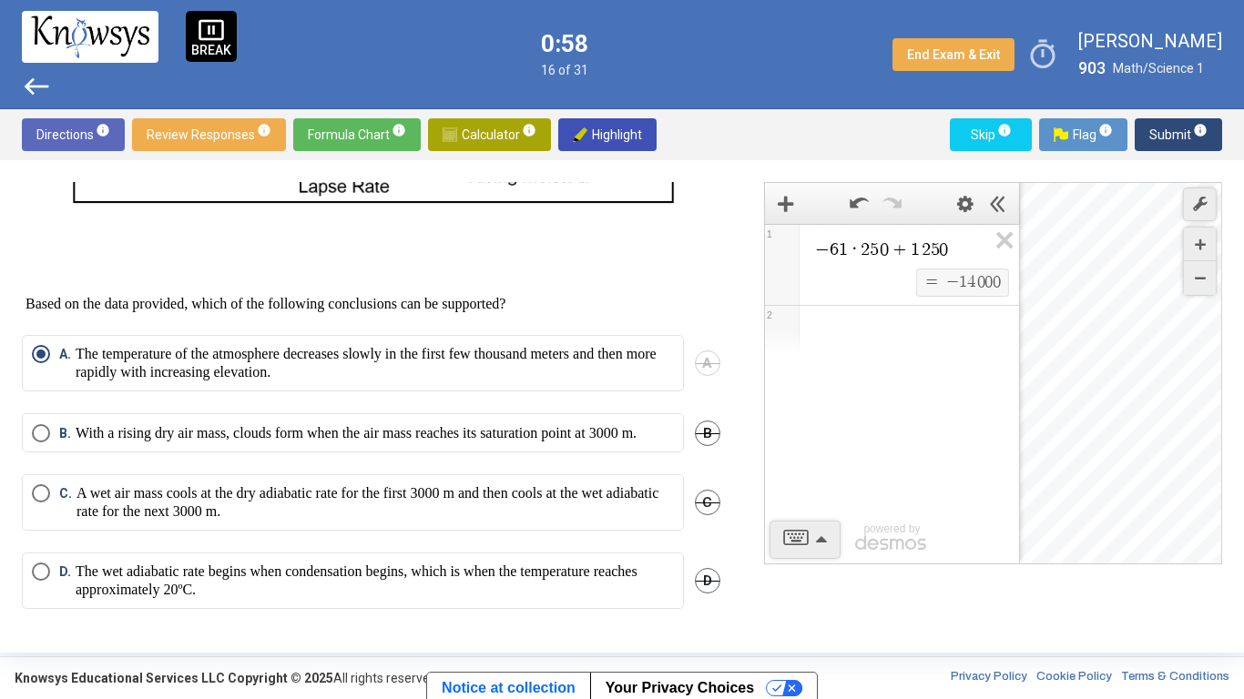
click at [701, 581] on span "D" at bounding box center [708, 581] width 26 height 26
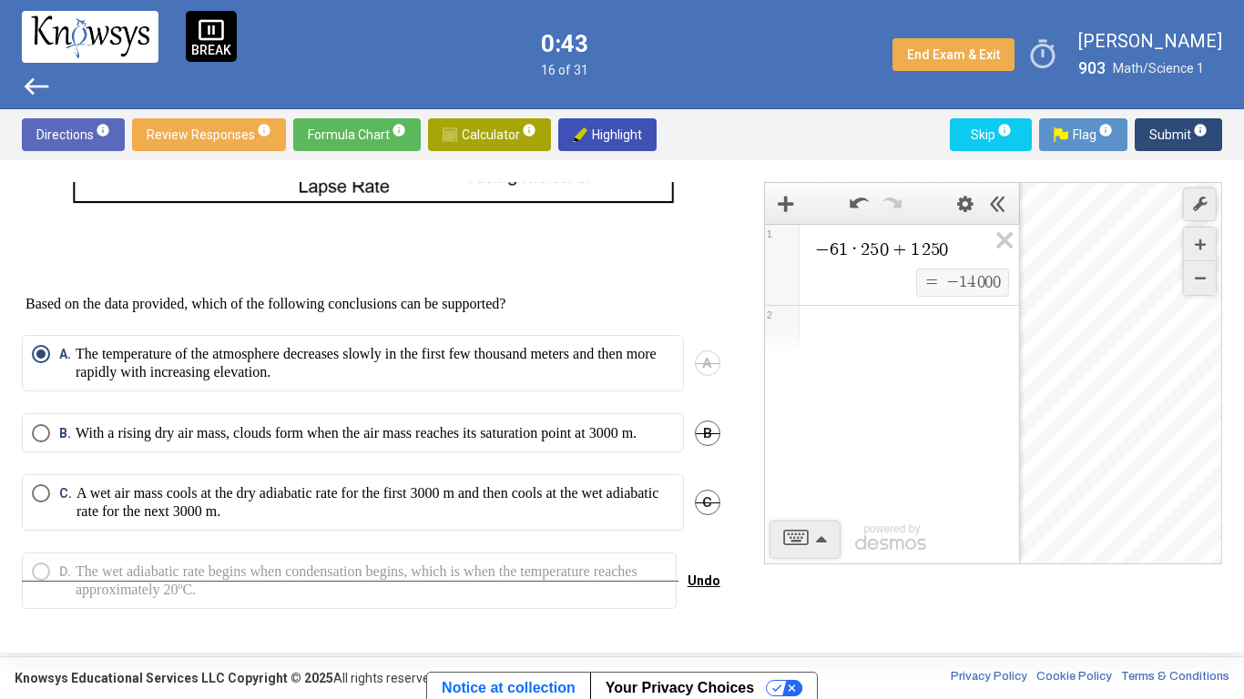
click at [1158, 136] on span "Submit info" at bounding box center [1178, 134] width 58 height 33
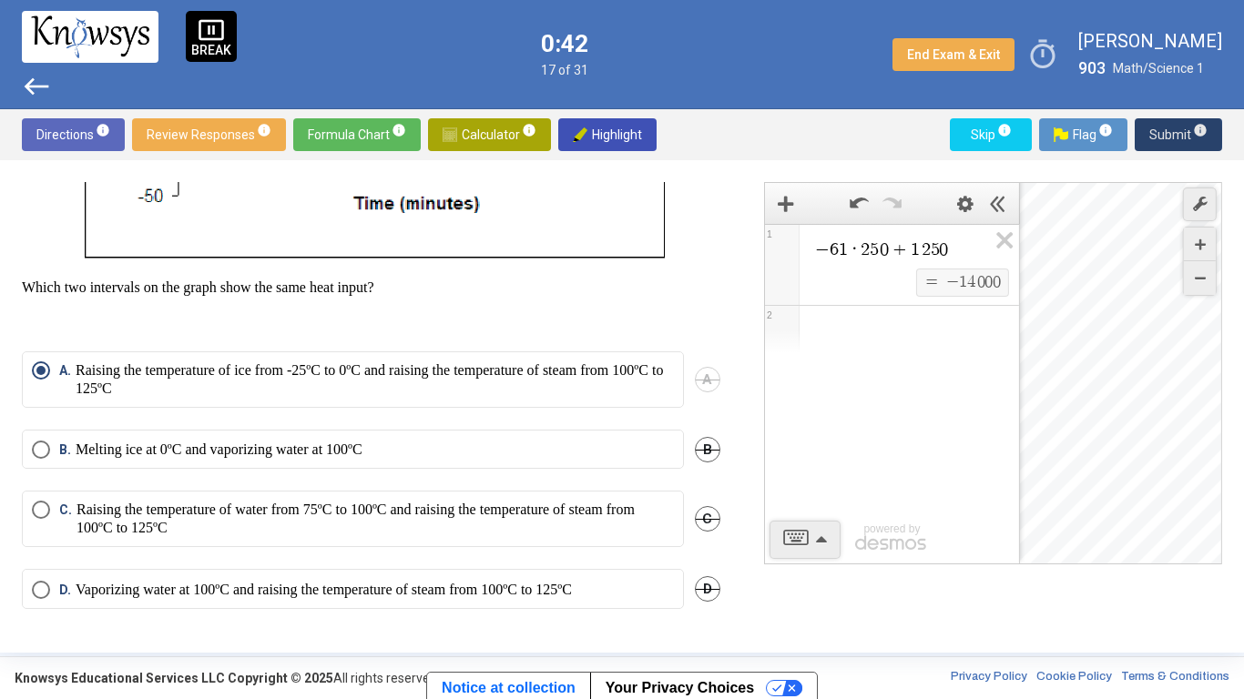
click at [1152, 136] on span "Submit info" at bounding box center [1178, 134] width 58 height 33
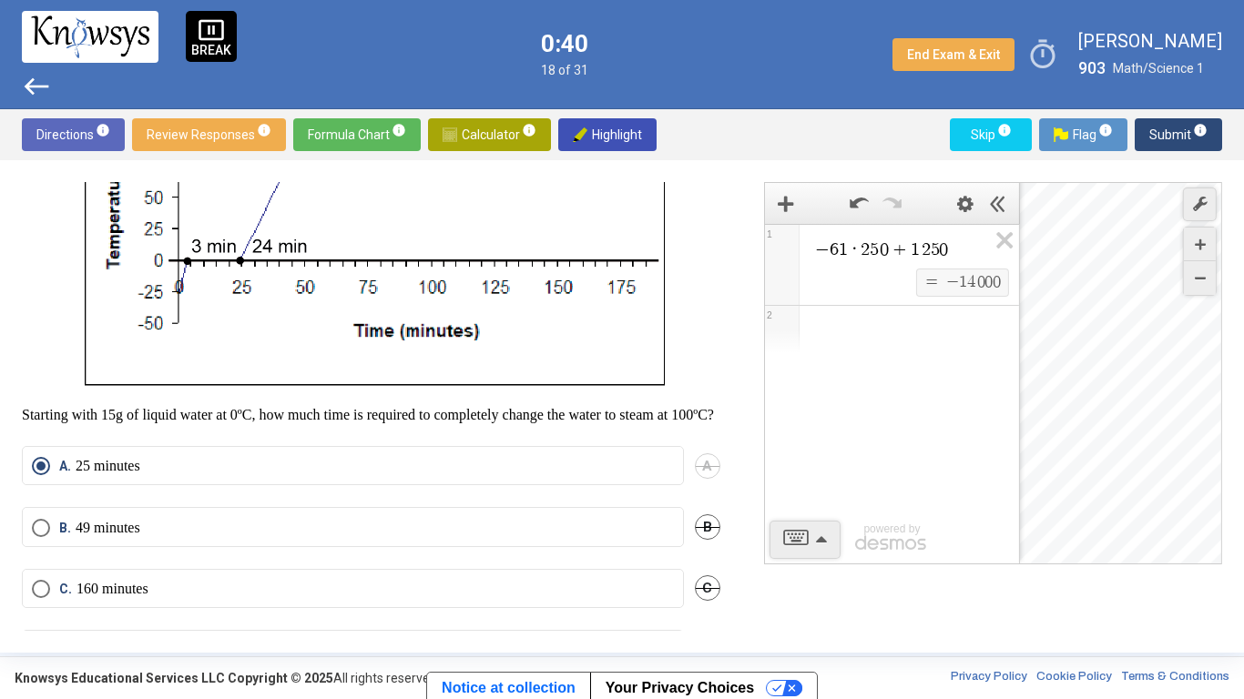
scroll to position [321, 0]
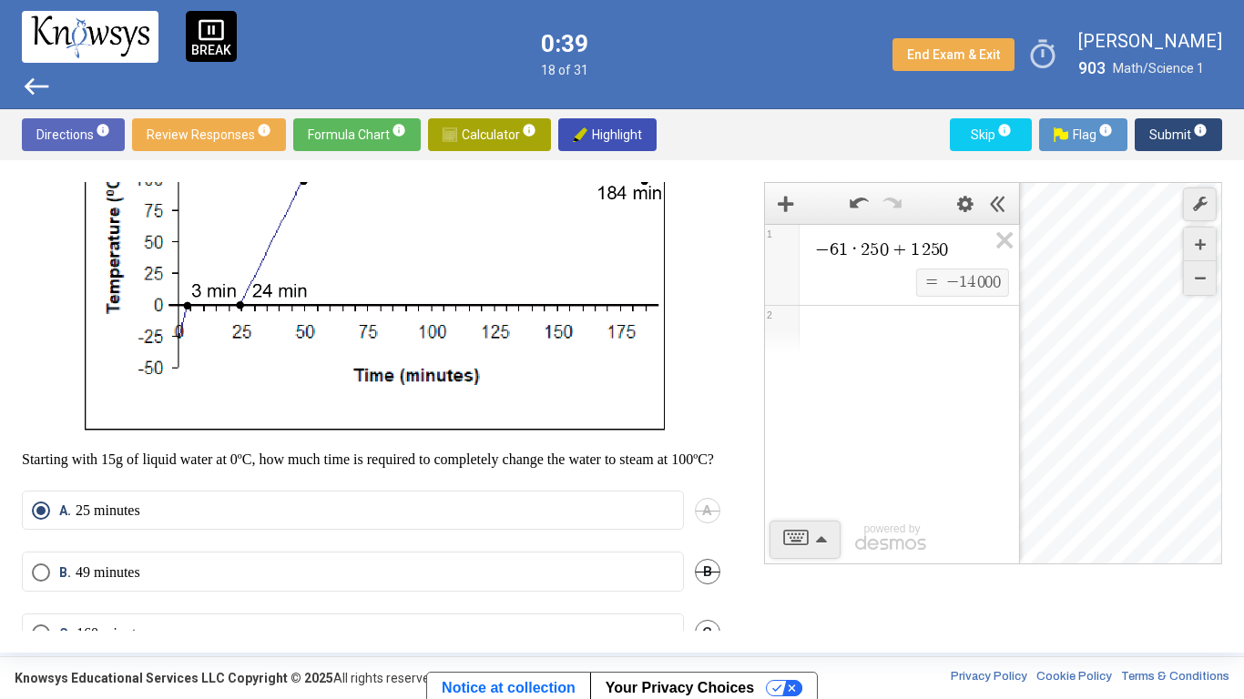
click at [1158, 146] on span "Submit info" at bounding box center [1178, 134] width 58 height 33
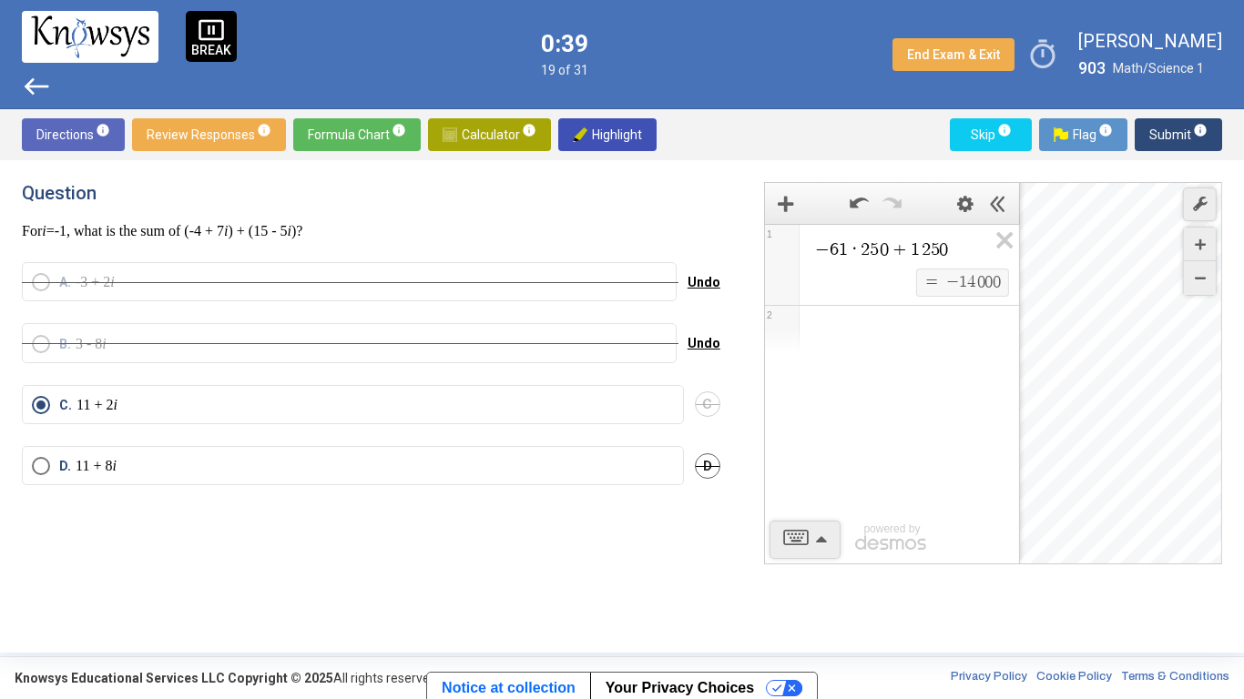
scroll to position [0, 0]
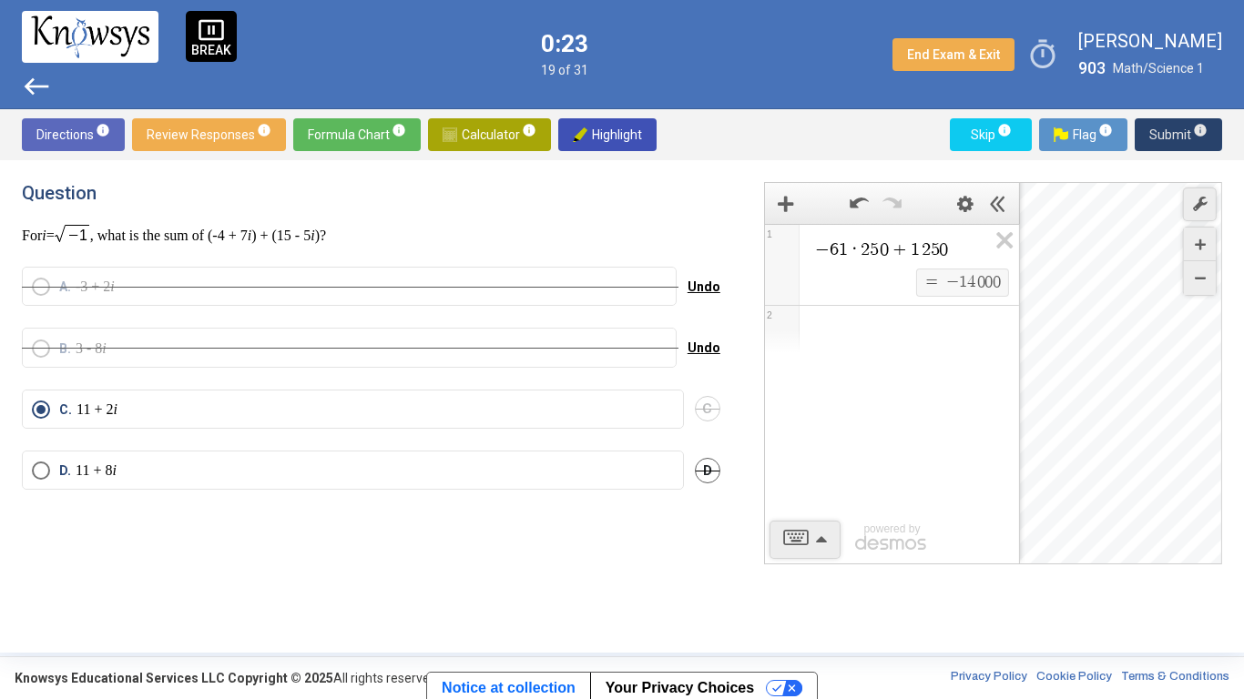
click at [1160, 132] on span "Submit info" at bounding box center [1178, 134] width 58 height 33
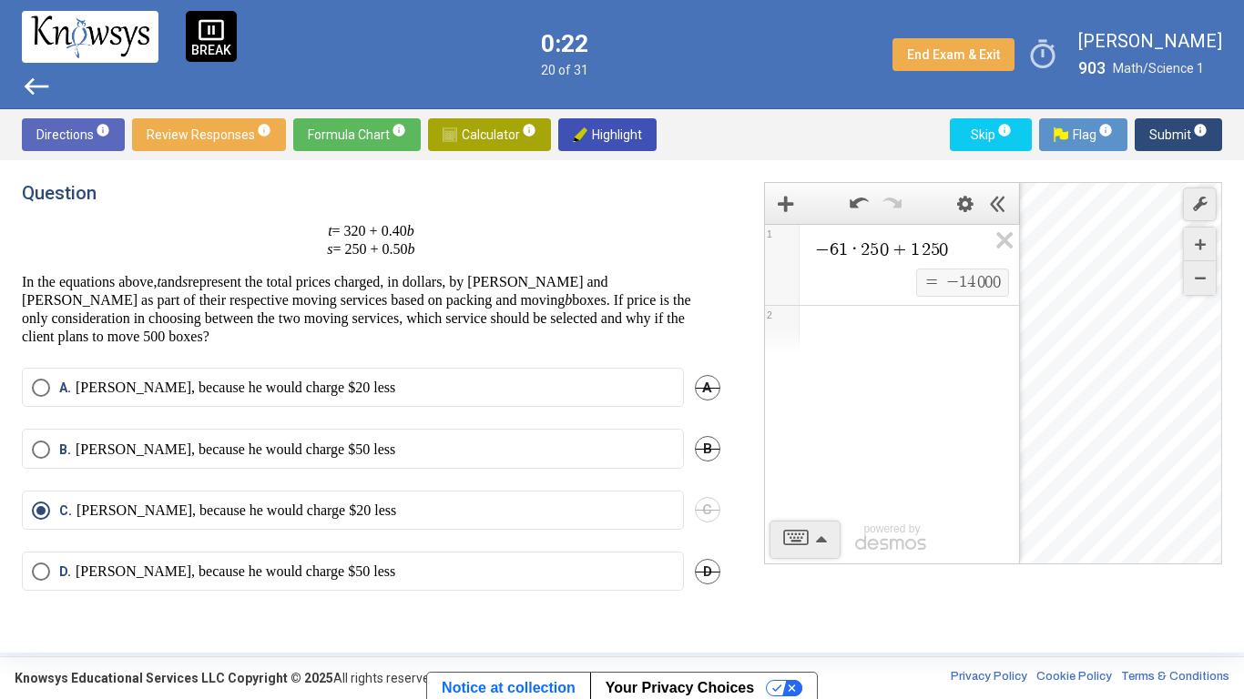
click at [1158, 137] on span "Submit info" at bounding box center [1178, 134] width 58 height 33
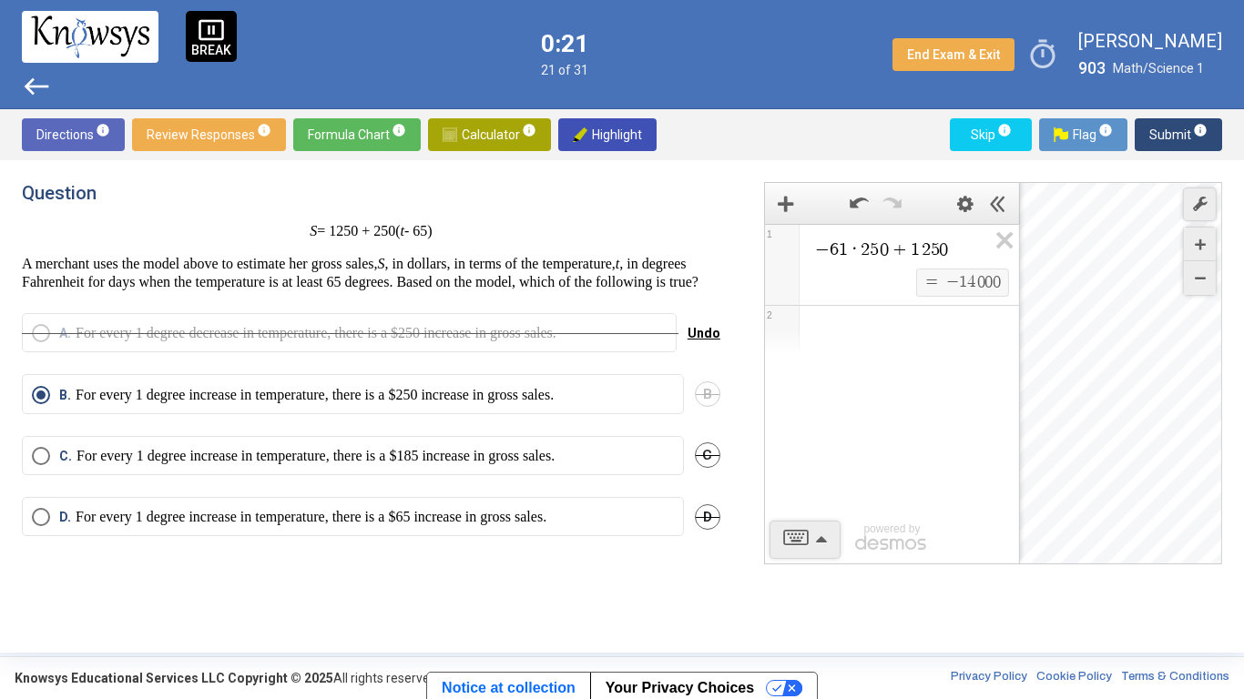
click at [1158, 137] on span "Submit info" at bounding box center [1178, 134] width 58 height 33
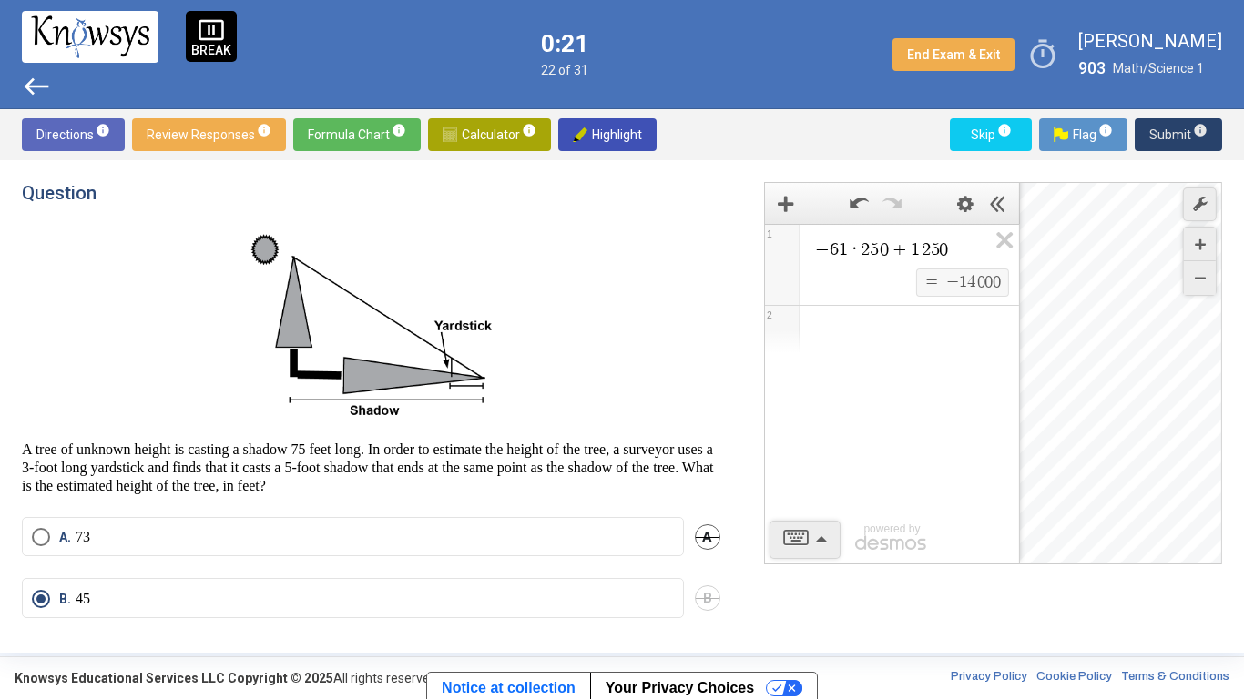
click at [1158, 137] on span "Submit info" at bounding box center [1178, 134] width 58 height 33
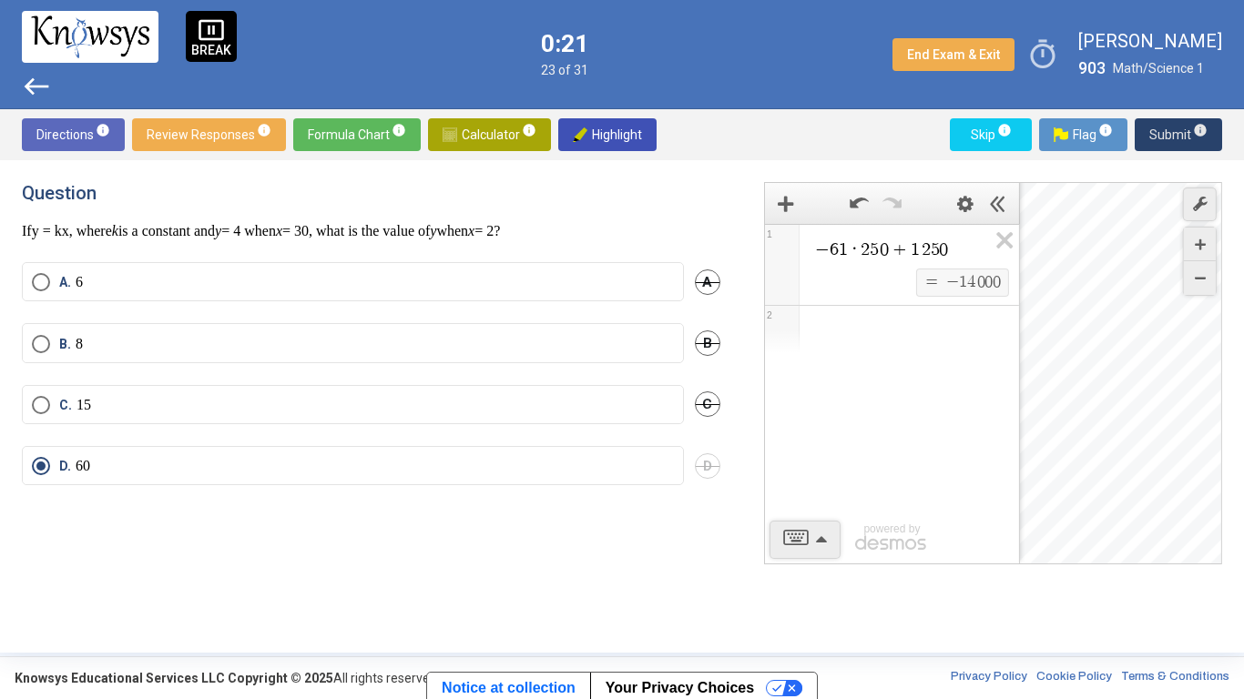
click at [1158, 137] on span "Submit info" at bounding box center [1178, 134] width 58 height 33
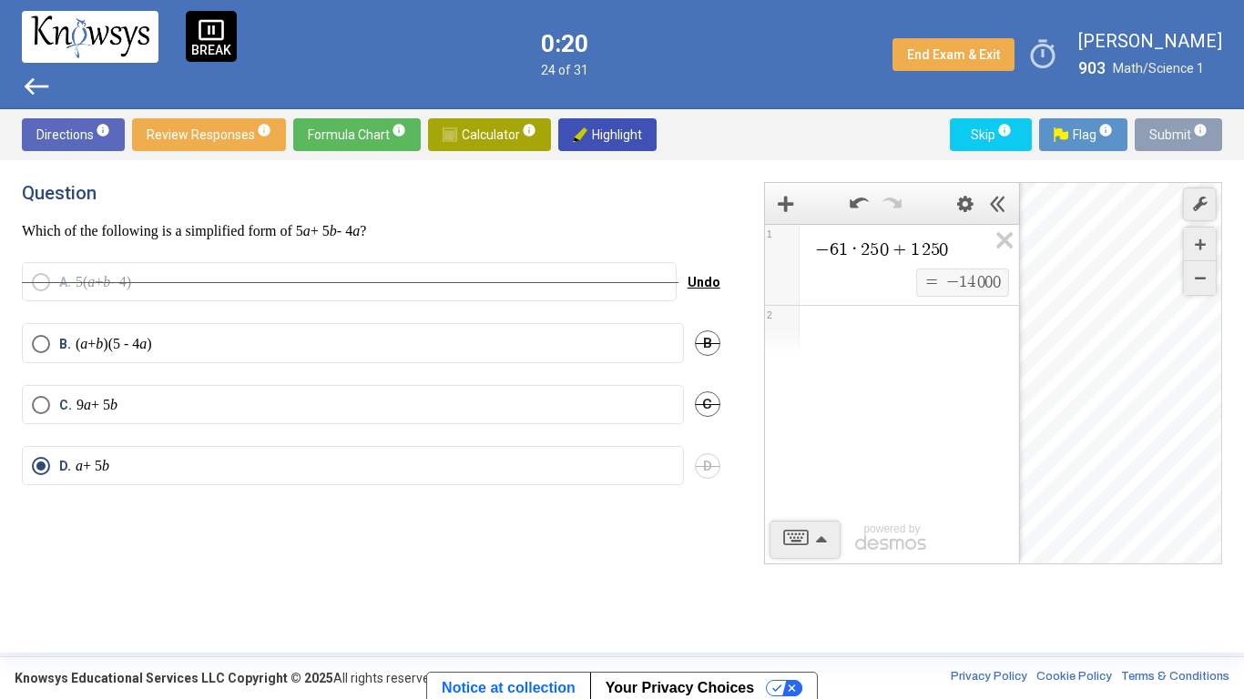
click at [1158, 137] on span "Submit info" at bounding box center [1178, 134] width 58 height 33
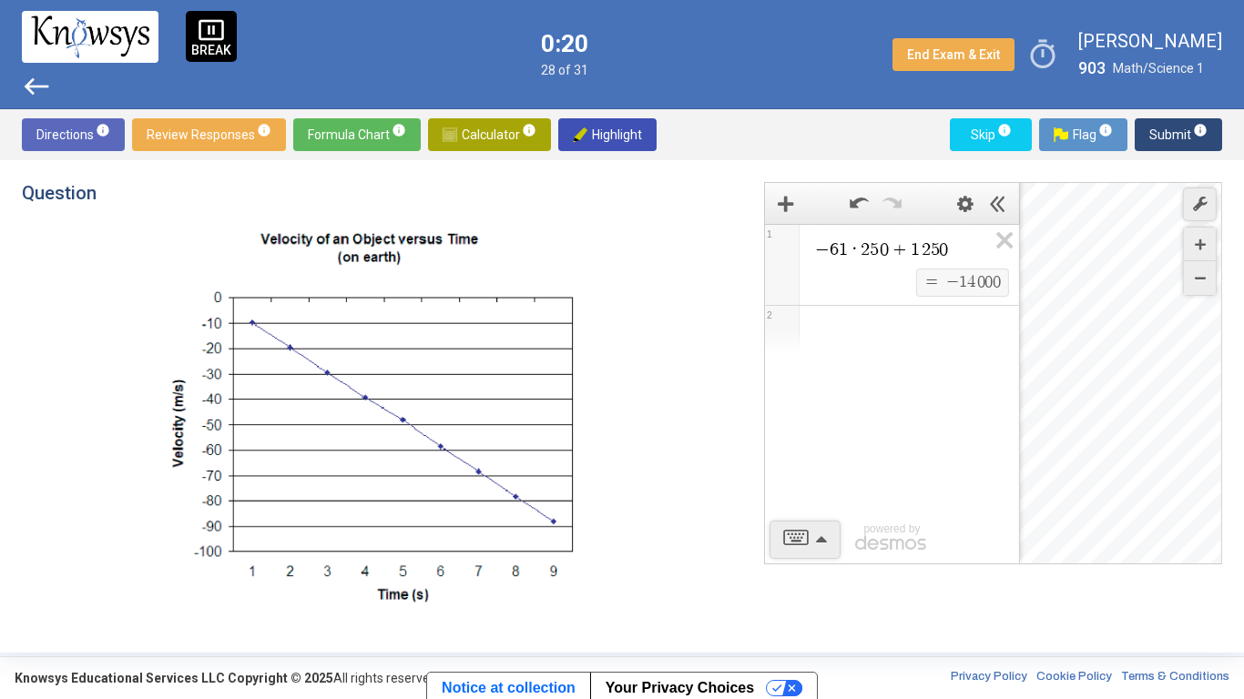
click at [1158, 137] on span "Submit info" at bounding box center [1178, 134] width 58 height 33
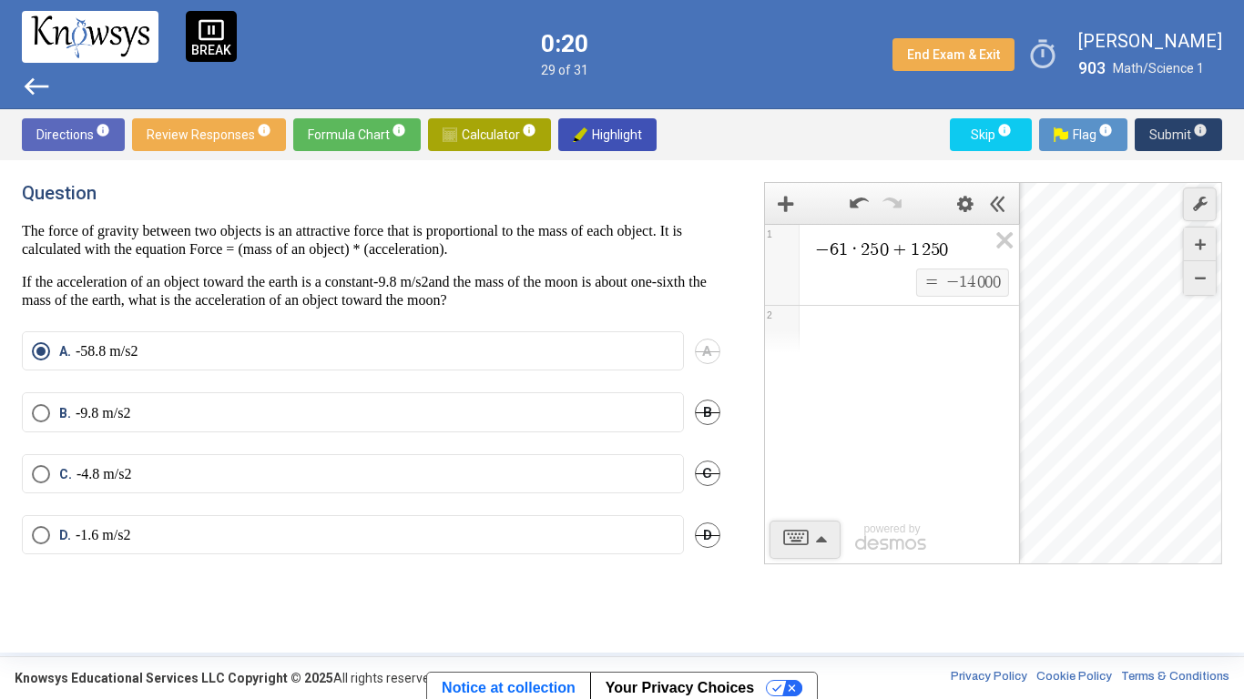
click at [1158, 137] on span "Submit info" at bounding box center [1178, 134] width 58 height 33
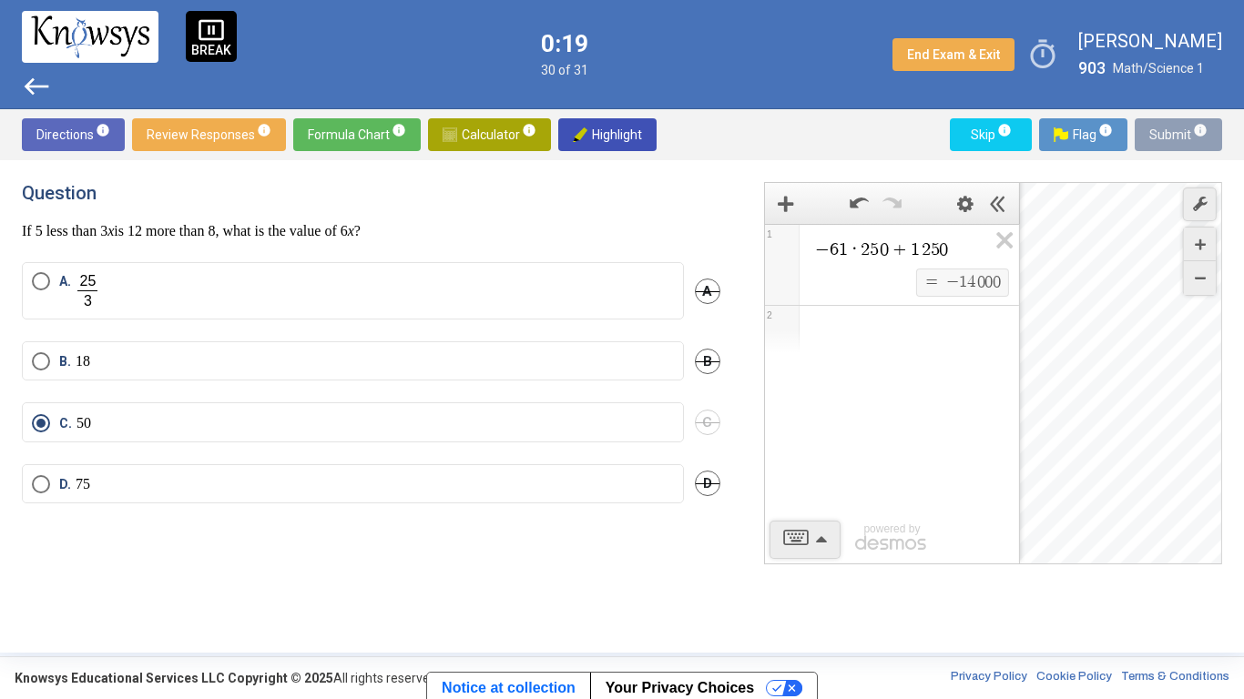
click at [1158, 137] on span "Submit info" at bounding box center [1178, 134] width 58 height 33
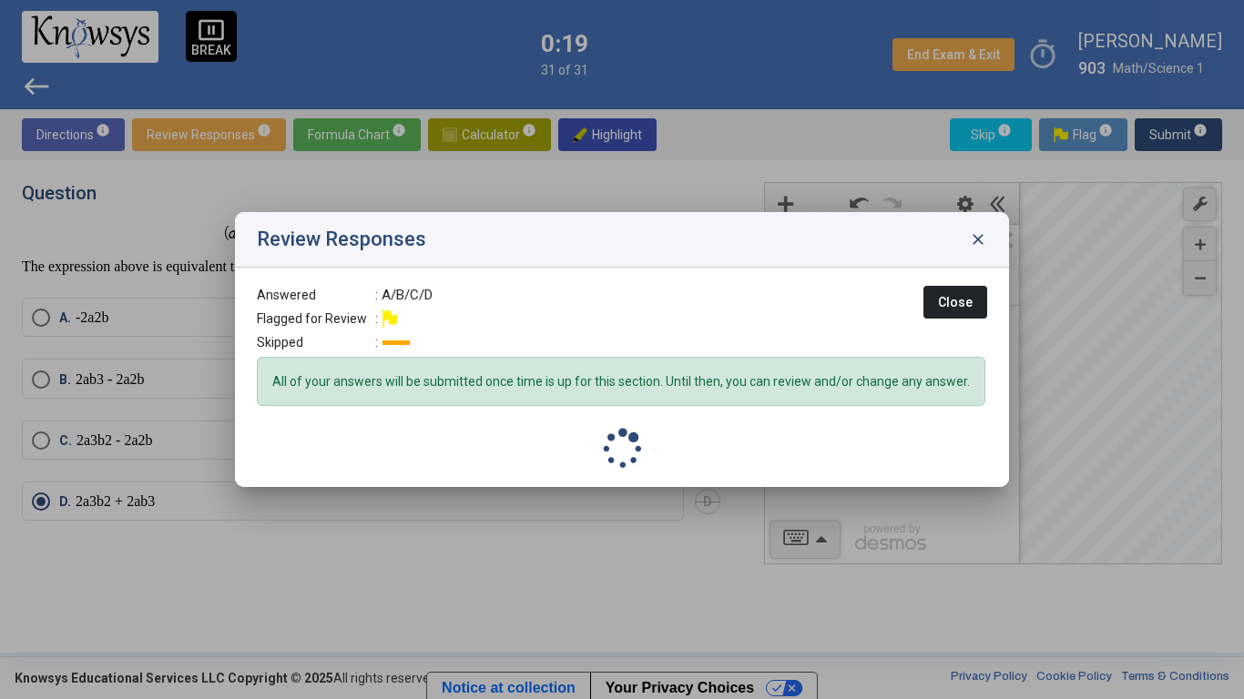
click at [1158, 137] on div at bounding box center [622, 349] width 1244 height 699
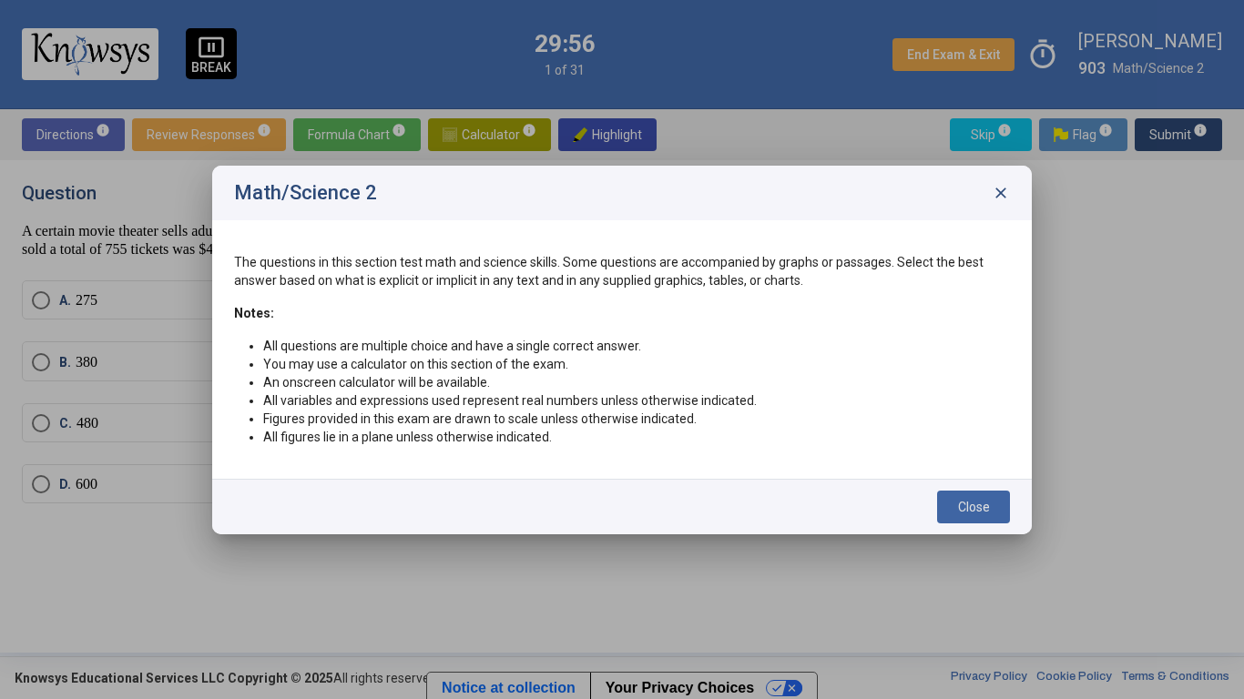
click at [974, 509] on span "Close" at bounding box center [974, 507] width 32 height 15
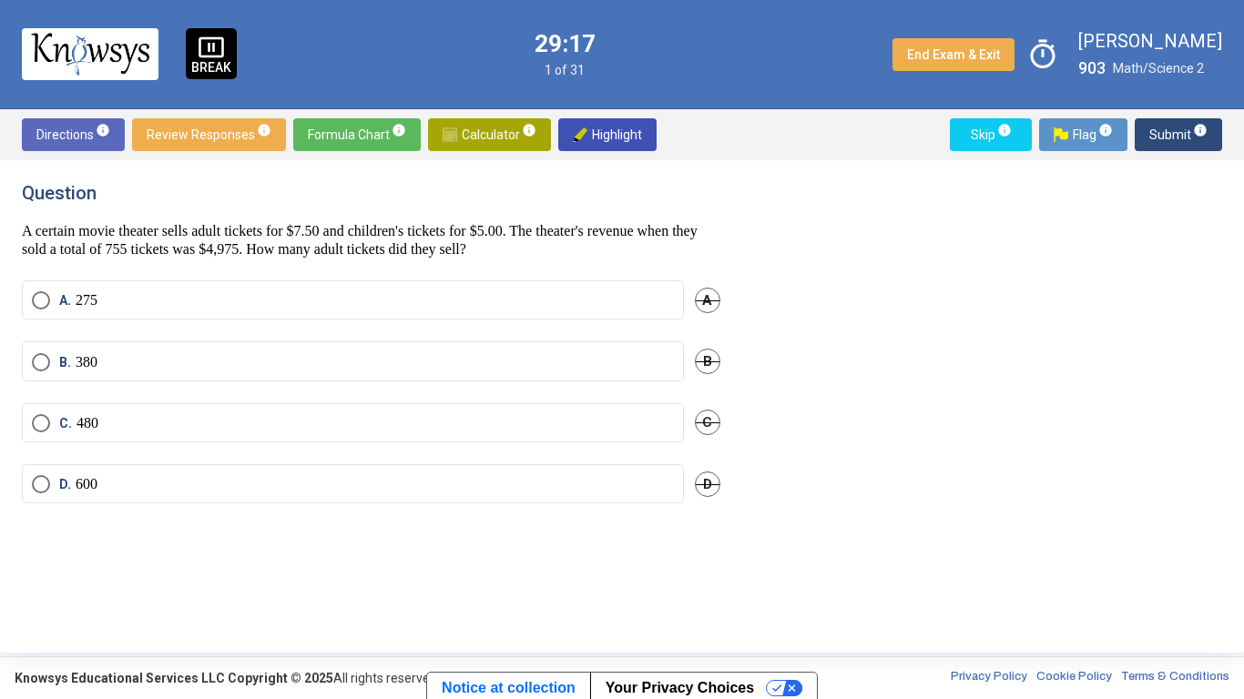
click at [489, 139] on span "Calculator info" at bounding box center [490, 134] width 94 height 33
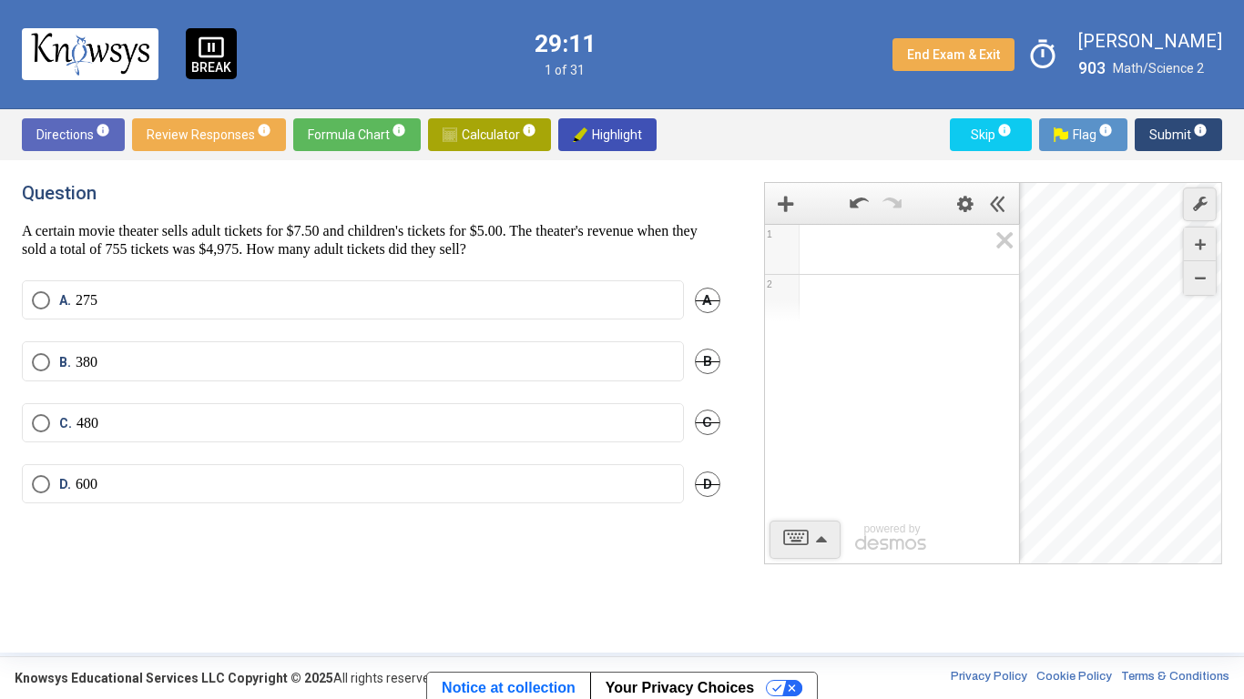
click at [808, 497] on div "1 2 powered by" at bounding box center [892, 394] width 254 height 341
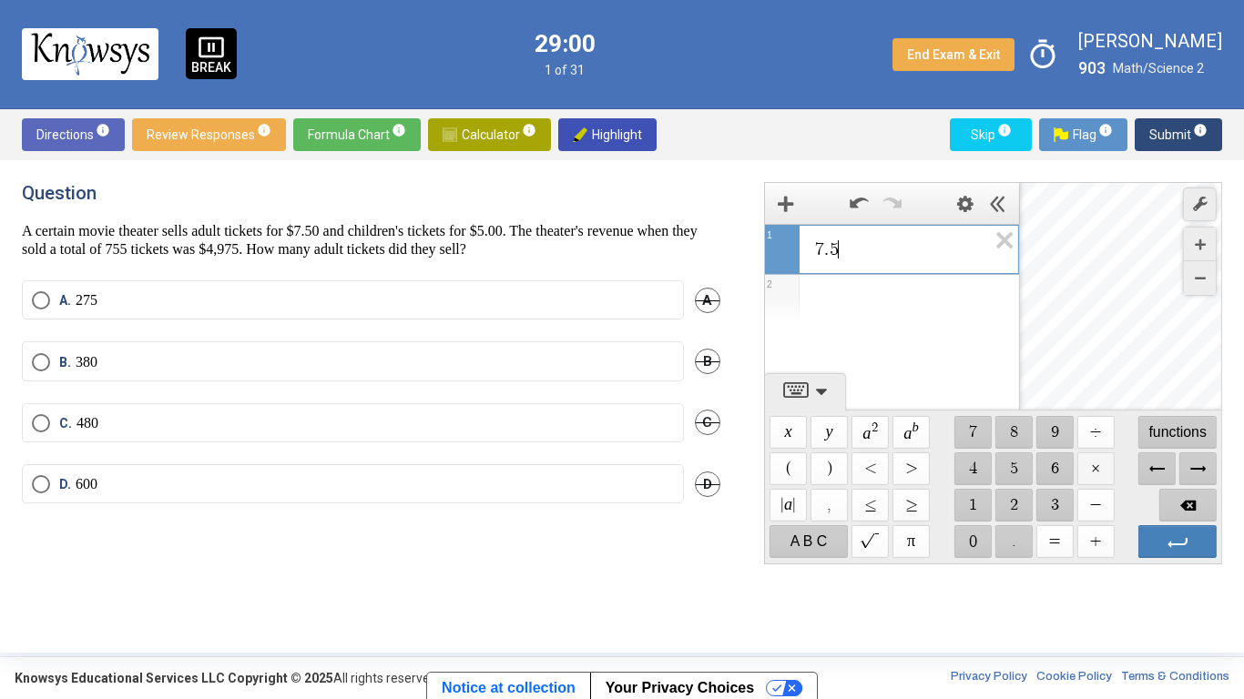
click at [1095, 473] on span "$$ ×" at bounding box center [1094, 469] width 37 height 33
click at [1004, 242] on icon "Expression List" at bounding box center [998, 246] width 41 height 42
drag, startPoint x: 942, startPoint y: 250, endPoint x: 783, endPoint y: 235, distance: 159.1
click at [783, 235] on div "**********" at bounding box center [892, 265] width 254 height 82
click at [1005, 250] on icon "Expression List" at bounding box center [998, 246] width 41 height 42
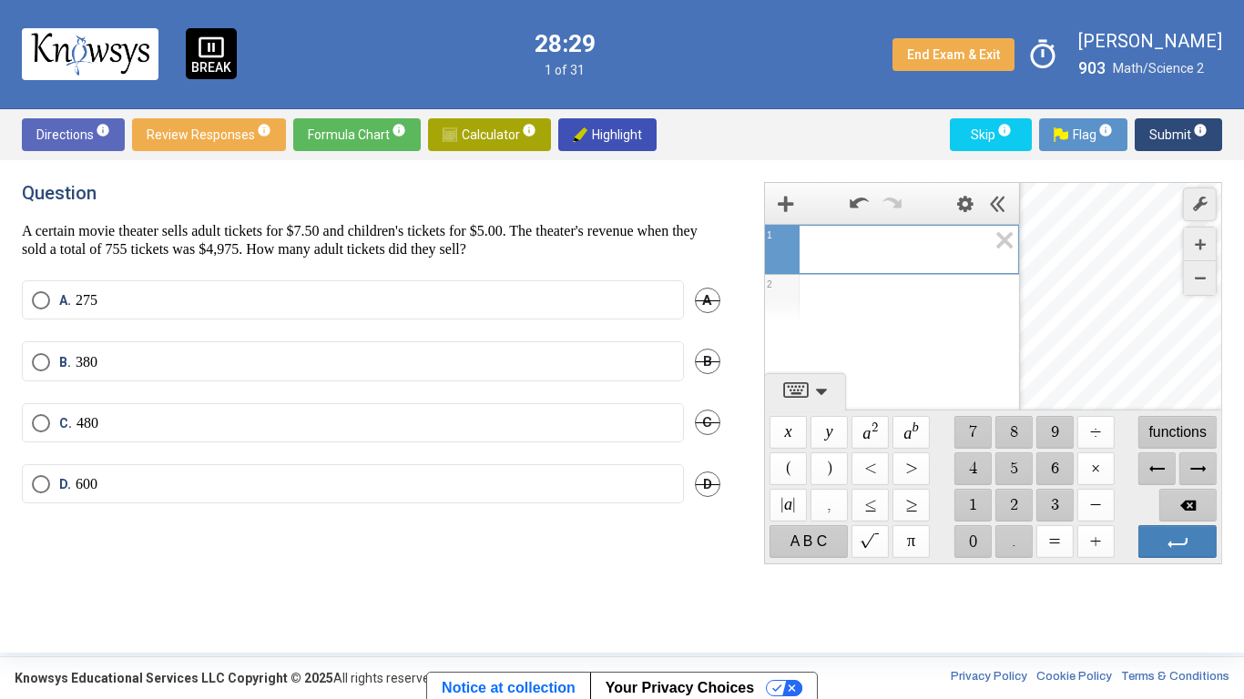
click at [709, 311] on span "A" at bounding box center [708, 301] width 26 height 26
click at [1092, 468] on span "$$ ×" at bounding box center [1094, 469] width 37 height 33
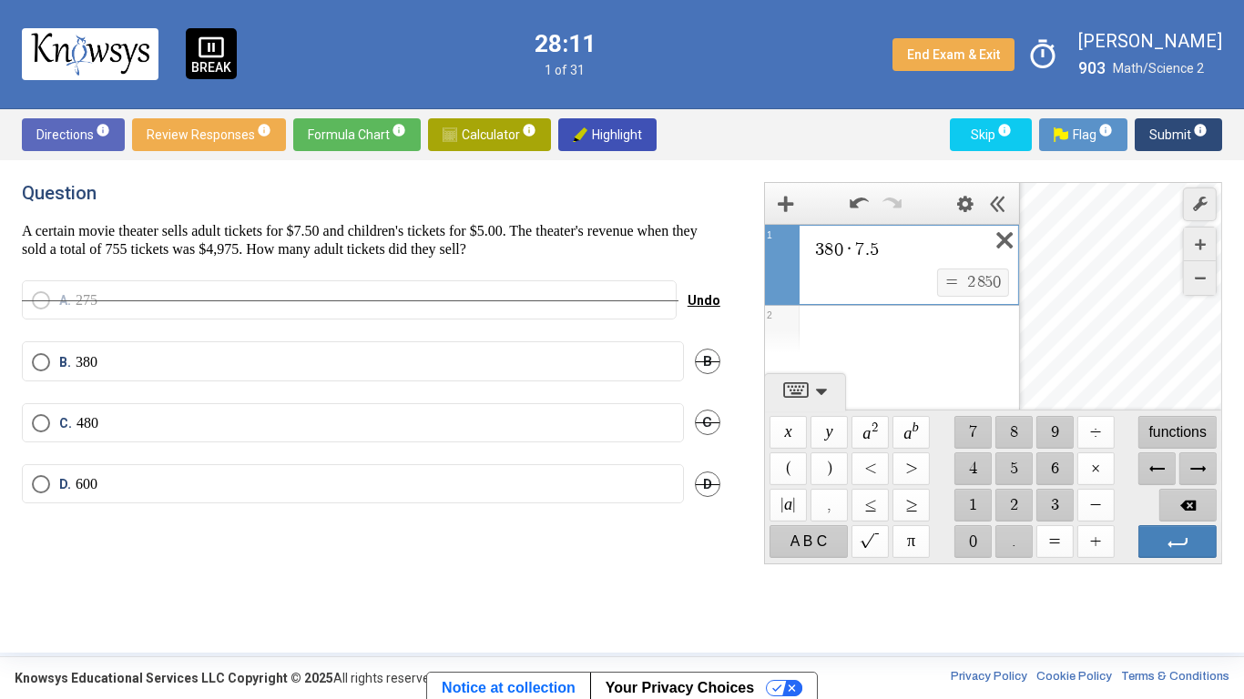
click at [1015, 250] on icon "Expression List" at bounding box center [998, 246] width 41 height 42
click at [1005, 247] on icon "Expression List" at bounding box center [998, 246] width 41 height 42
click at [944, 250] on span "​" at bounding box center [899, 250] width 173 height 22
click at [707, 362] on span "B" at bounding box center [708, 362] width 26 height 26
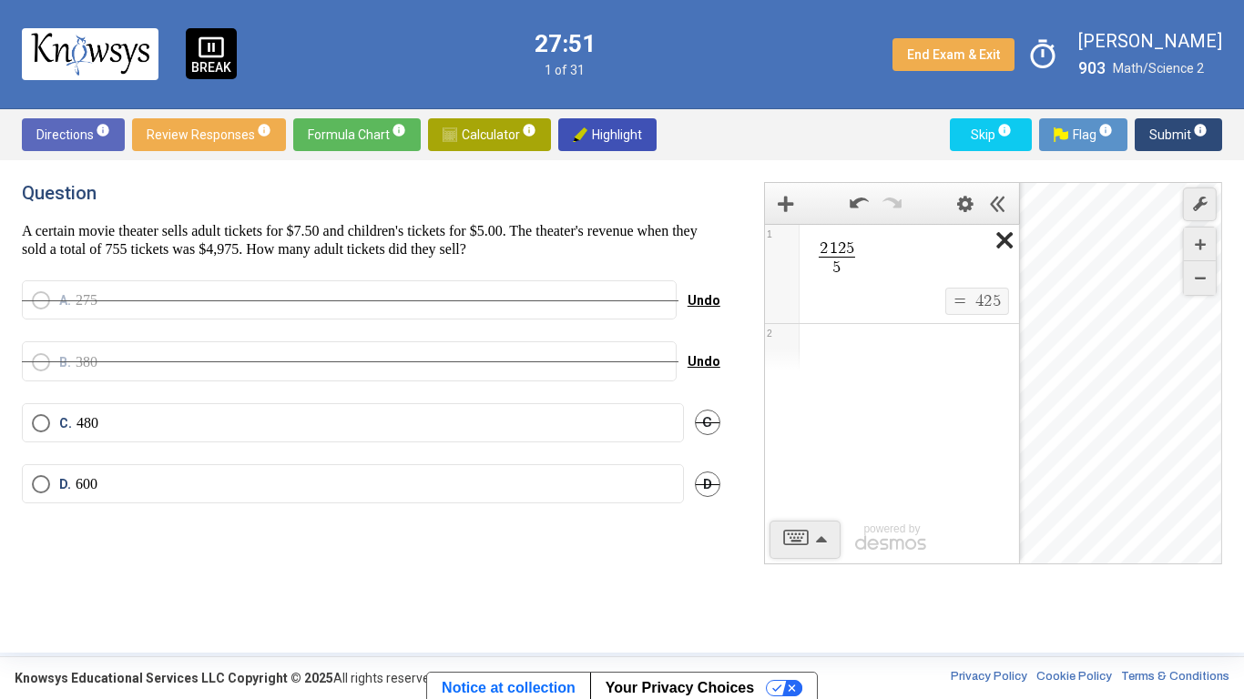
click at [1001, 243] on icon "Expression List" at bounding box center [998, 246] width 41 height 42
click at [889, 255] on span "Math Input:" at bounding box center [900, 250] width 174 height 22
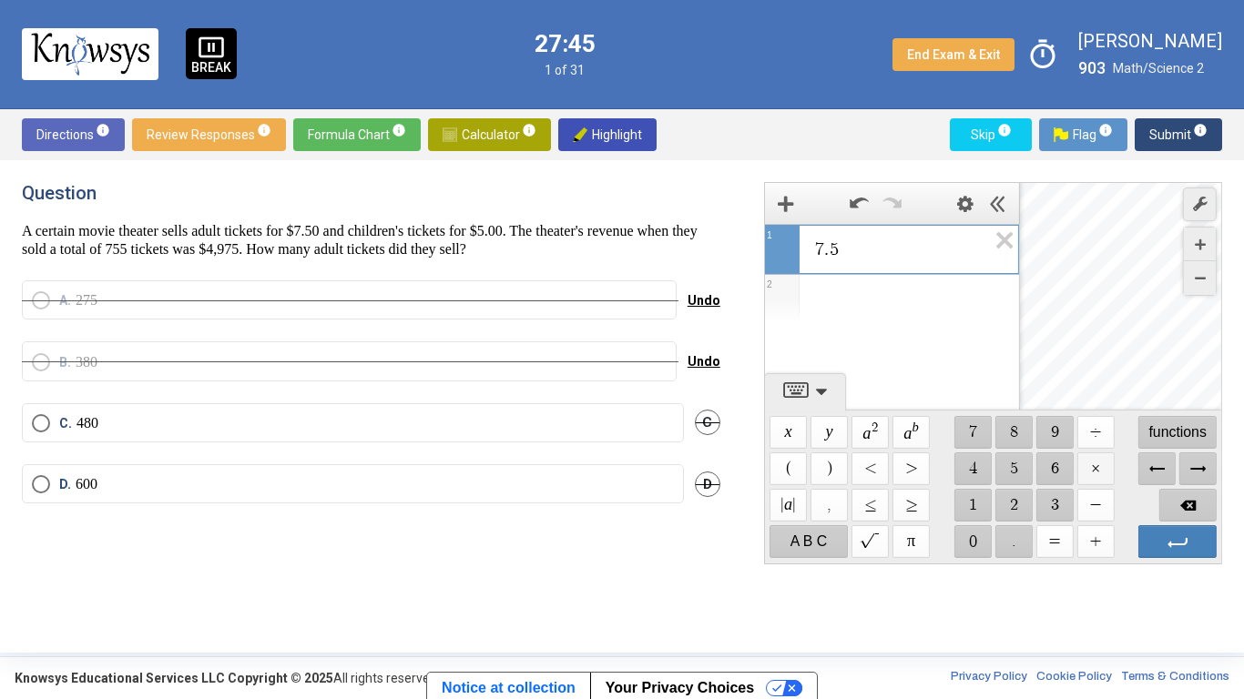
click at [1089, 474] on span "$$ ×" at bounding box center [1094, 469] width 37 height 33
click at [1006, 247] on icon "Expression List" at bounding box center [998, 246] width 41 height 42
click at [1008, 247] on icon "Expression List" at bounding box center [998, 246] width 41 height 42
click at [385, 424] on label "C. 480" at bounding box center [353, 423] width 642 height 18
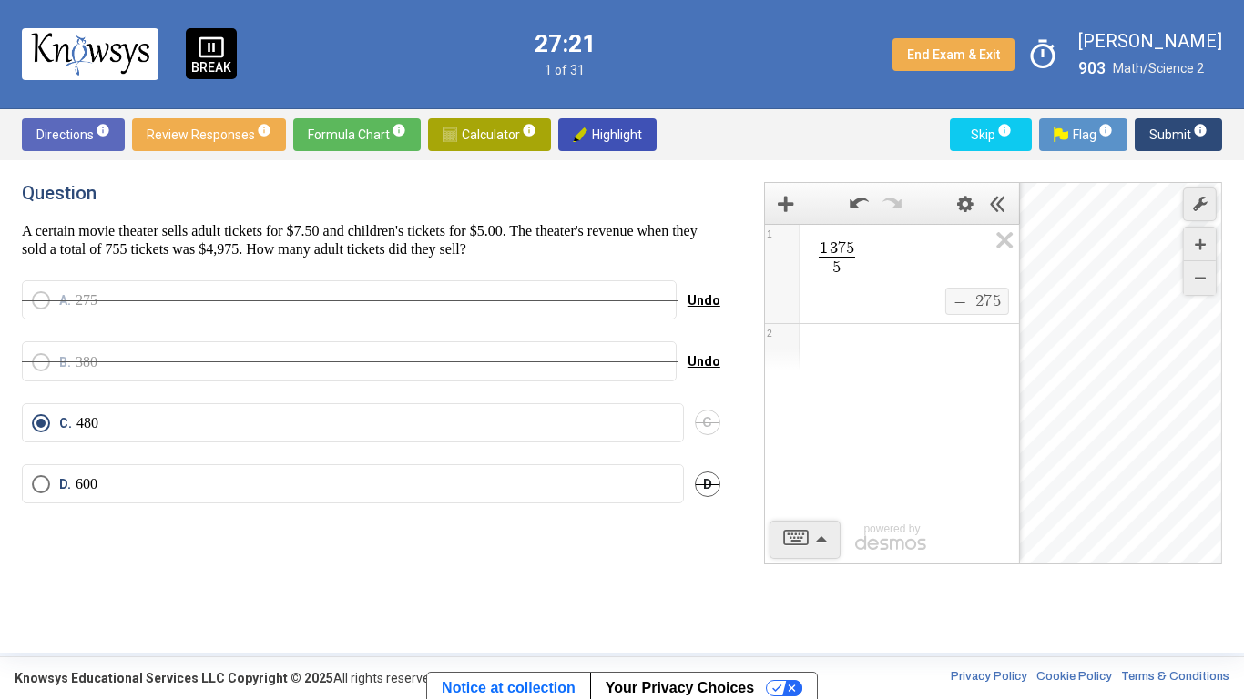
click at [1156, 131] on span "Submit info" at bounding box center [1178, 134] width 58 height 33
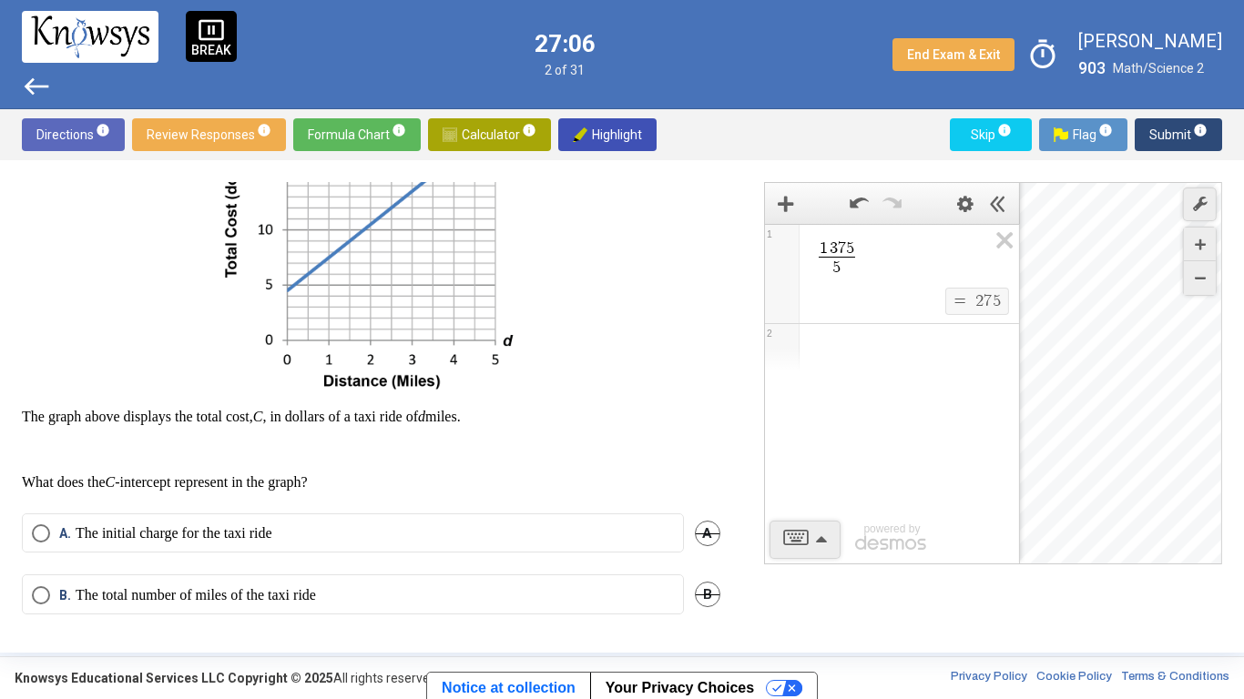
scroll to position [321, 0]
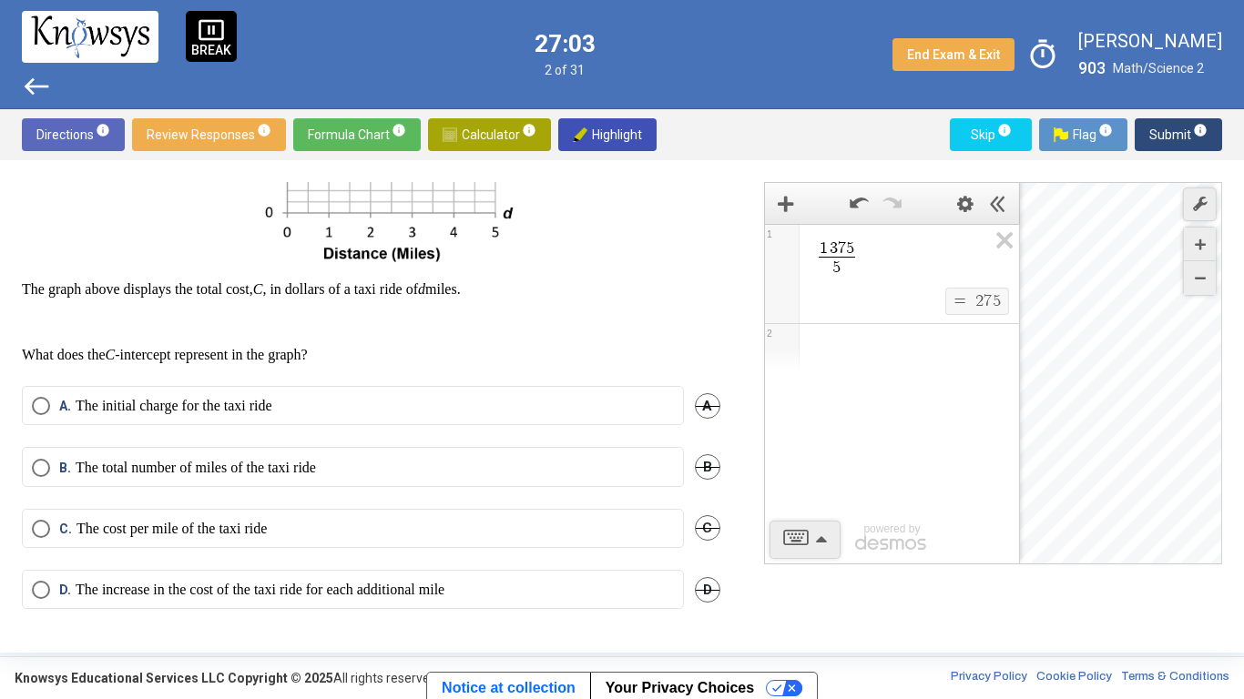
click at [257, 417] on mat-radio-button "A. The initial charge for the taxi ride" at bounding box center [353, 405] width 662 height 39
click at [272, 399] on p "The initial charge for the taxi ride" at bounding box center [174, 406] width 197 height 18
click at [1150, 131] on span "Submit info" at bounding box center [1178, 134] width 58 height 33
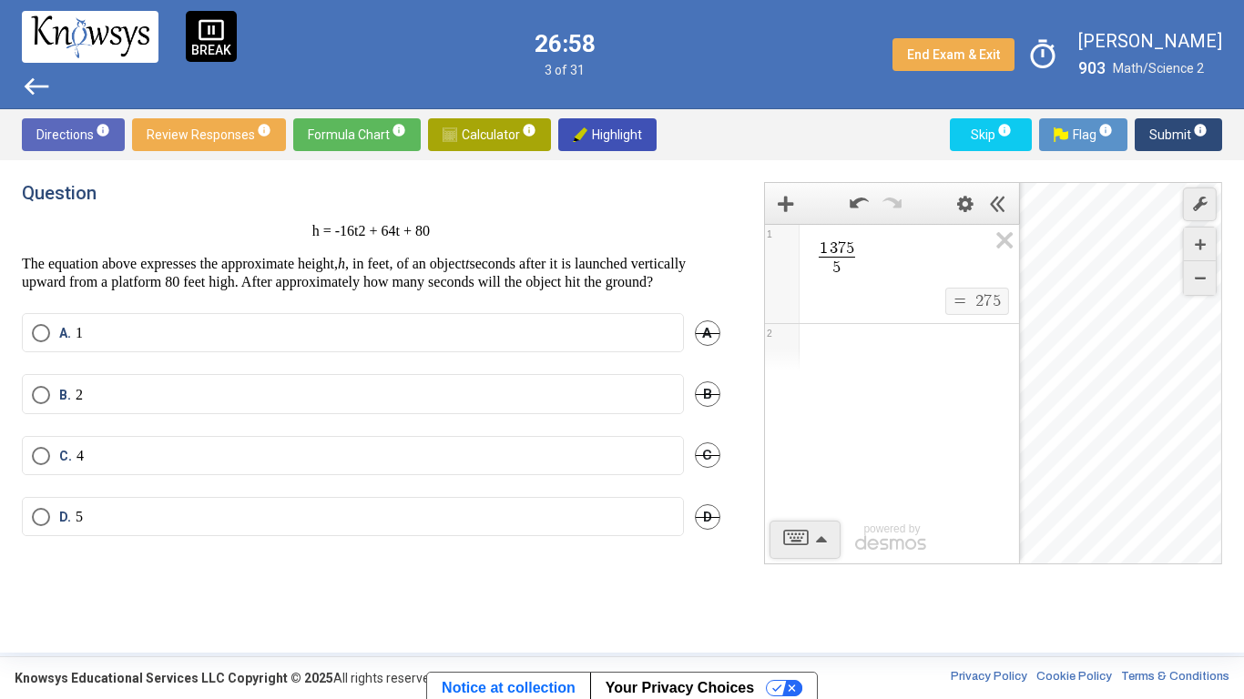
scroll to position [0, 0]
click at [476, 138] on span "Calculator info" at bounding box center [490, 134] width 94 height 33
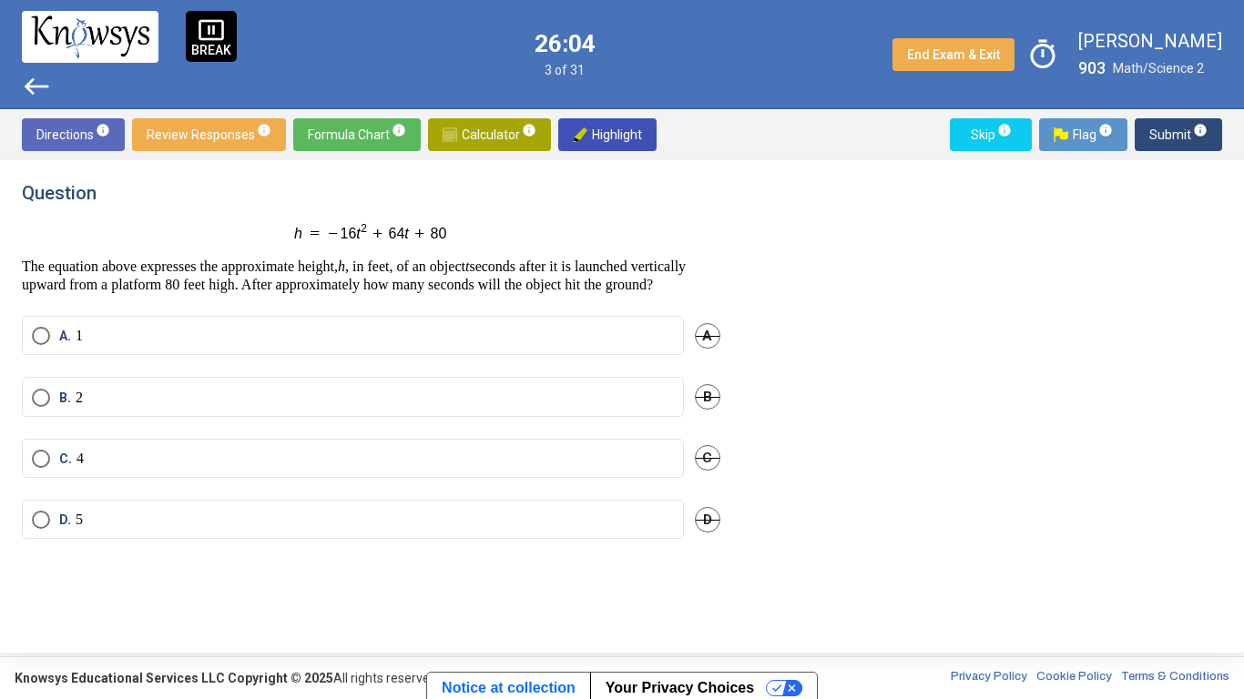
click at [485, 129] on span "Calculator info" at bounding box center [490, 134] width 94 height 33
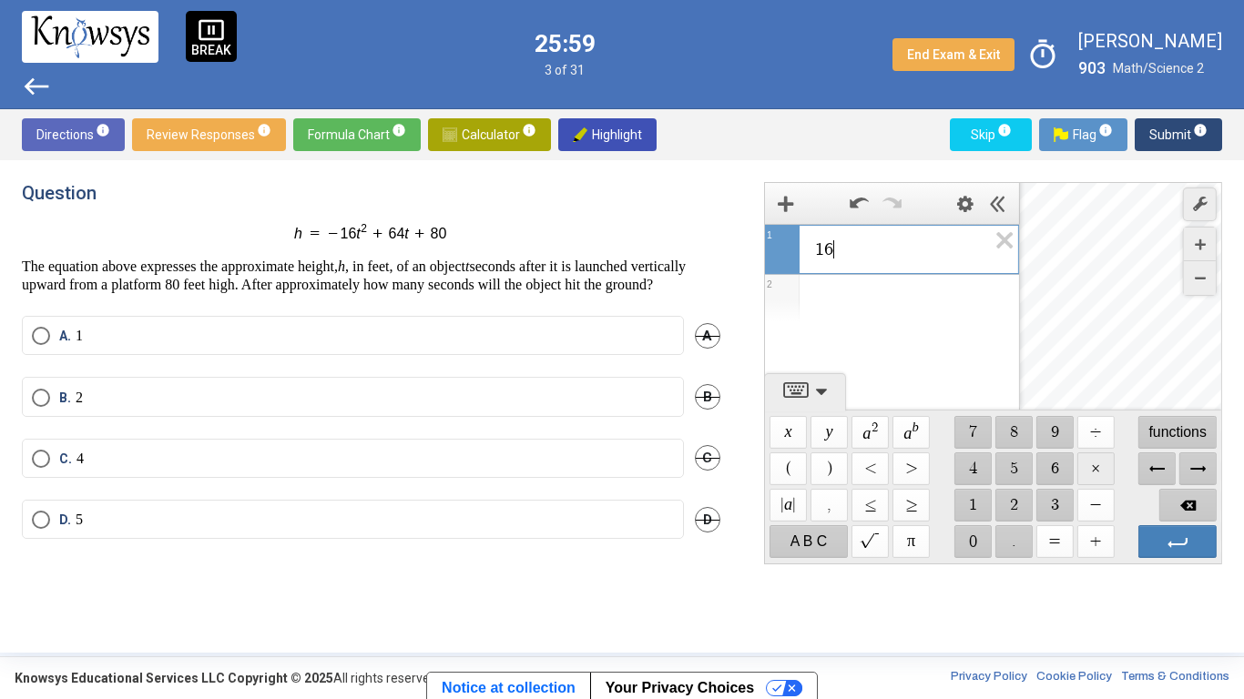
click at [1089, 469] on span "$$ ×" at bounding box center [1094, 469] width 37 height 33
click at [552, 468] on label "C. 4" at bounding box center [353, 459] width 642 height 18
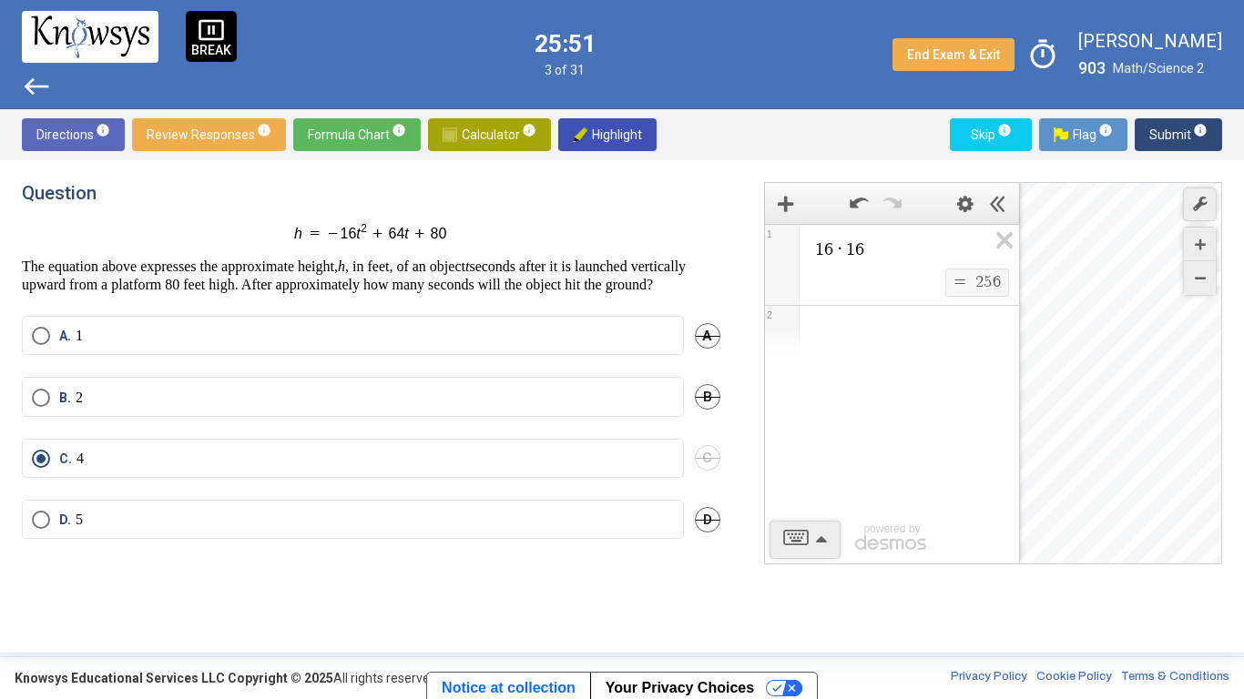
click at [1167, 134] on span "Submit info" at bounding box center [1178, 134] width 58 height 33
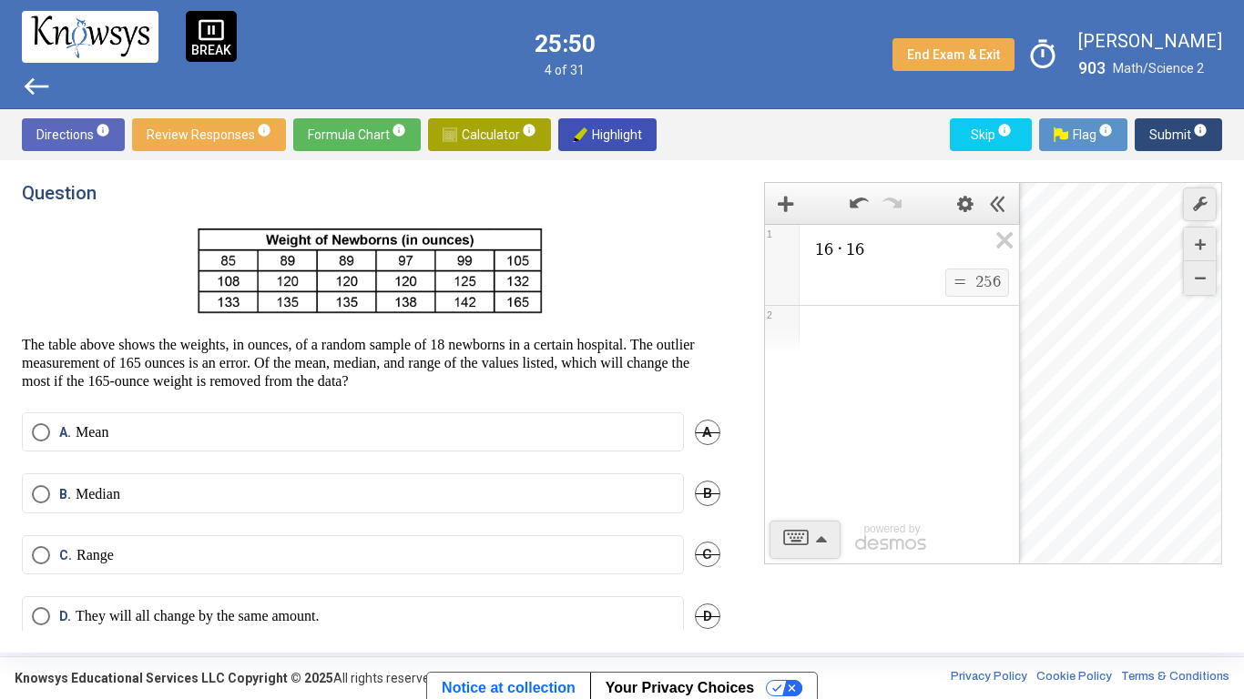
scroll to position [26, 0]
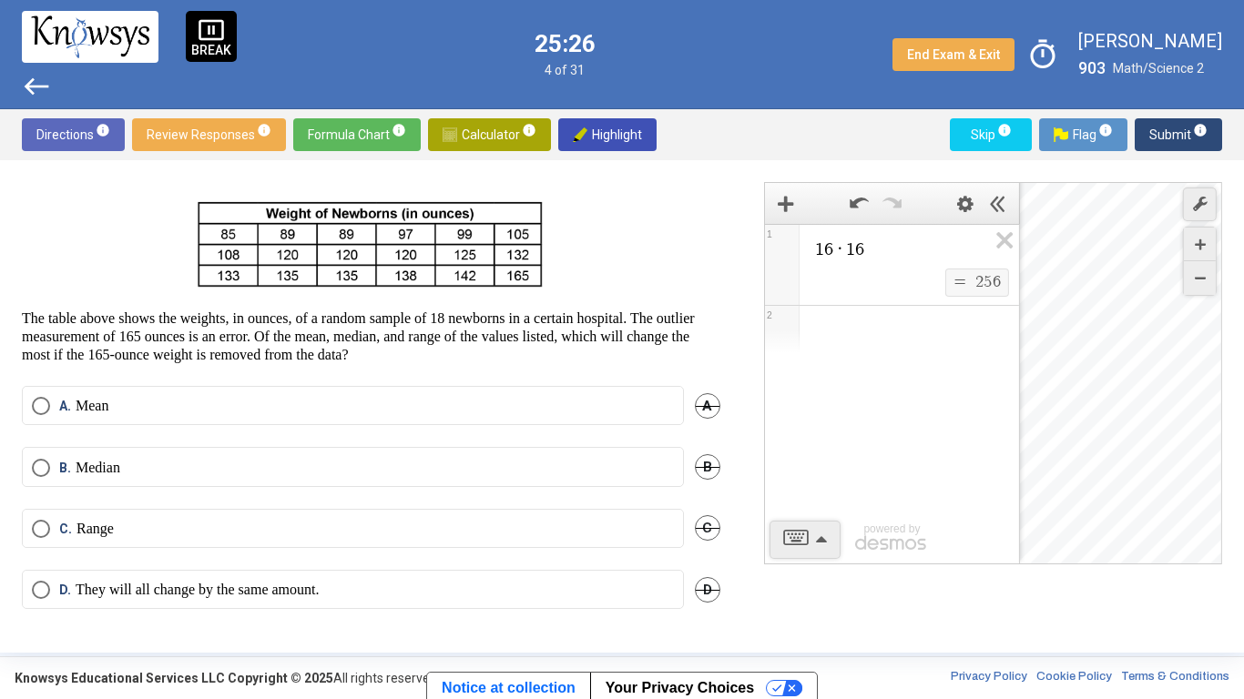
click at [324, 534] on label "C. Range" at bounding box center [353, 529] width 642 height 18
click at [1154, 135] on span "Submit info" at bounding box center [1178, 134] width 58 height 33
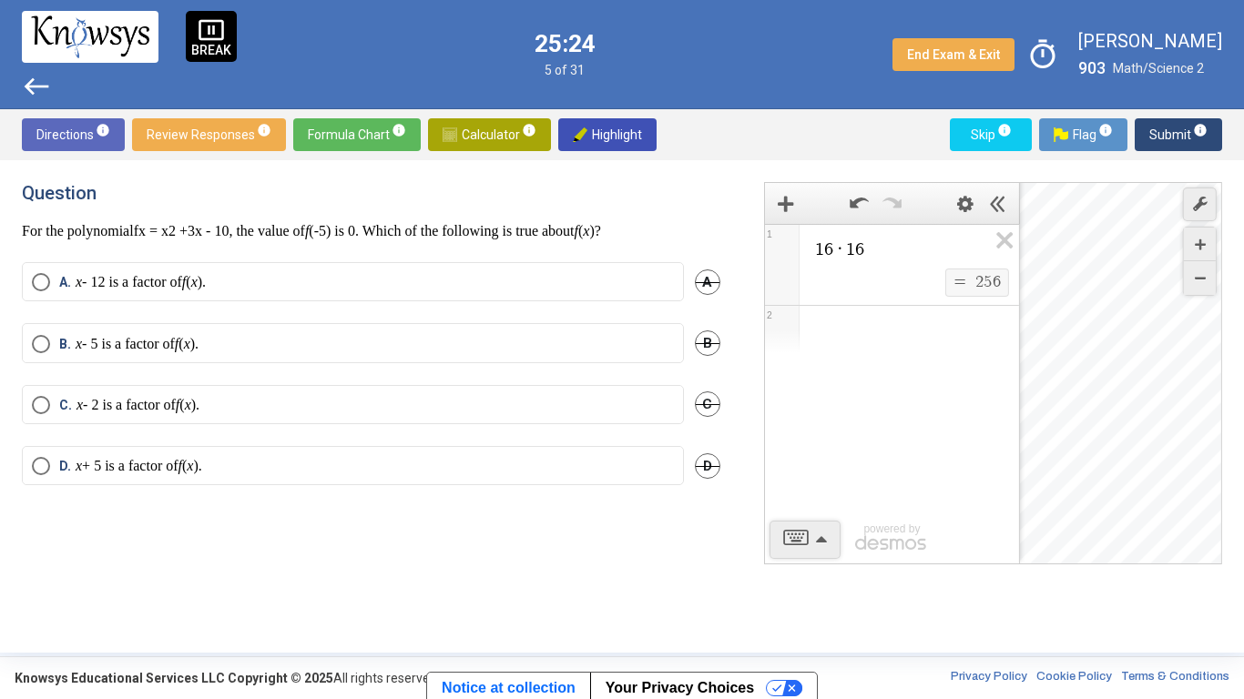
scroll to position [0, 0]
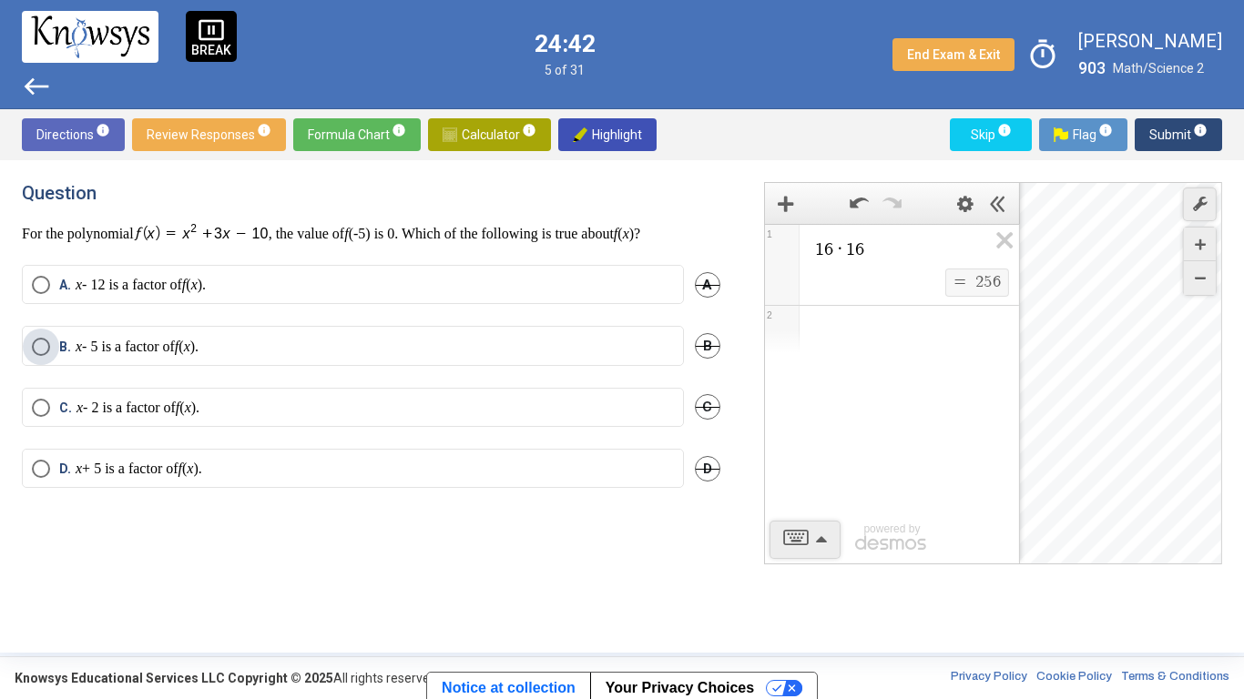
click at [393, 347] on label "B. x - 5 is a factor of f ( x )." at bounding box center [353, 347] width 642 height 18
click at [1166, 140] on span "Submit info" at bounding box center [1178, 134] width 58 height 33
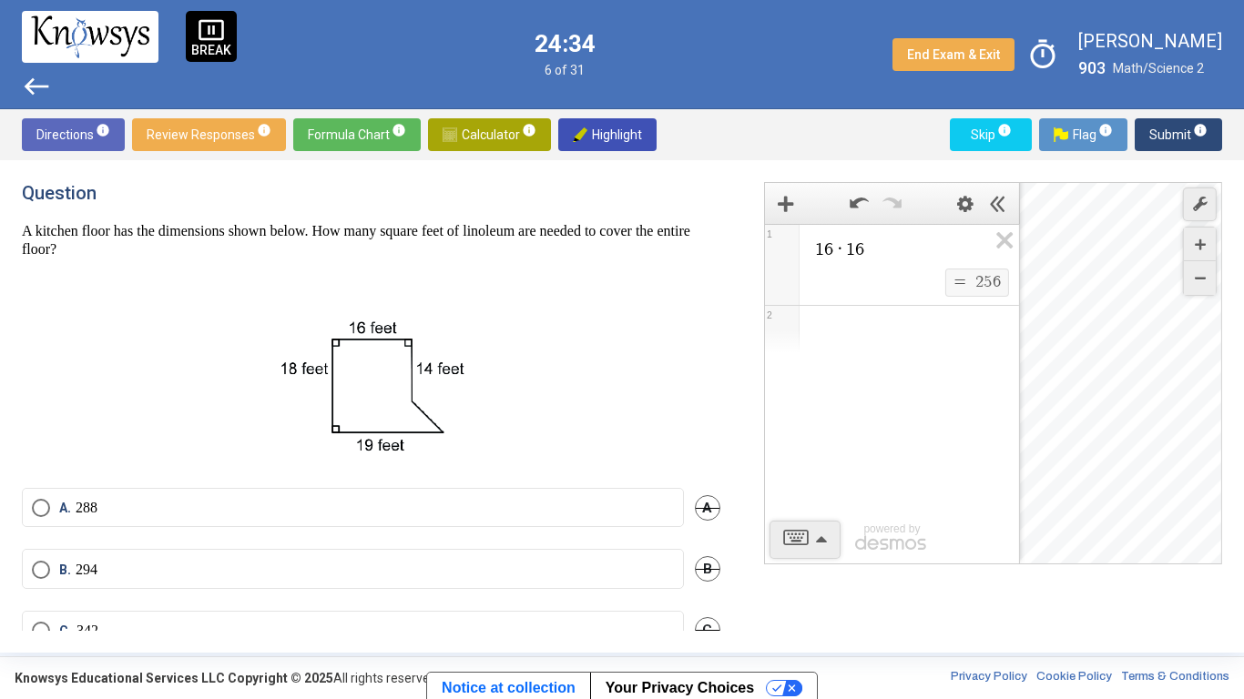
scroll to position [102, 0]
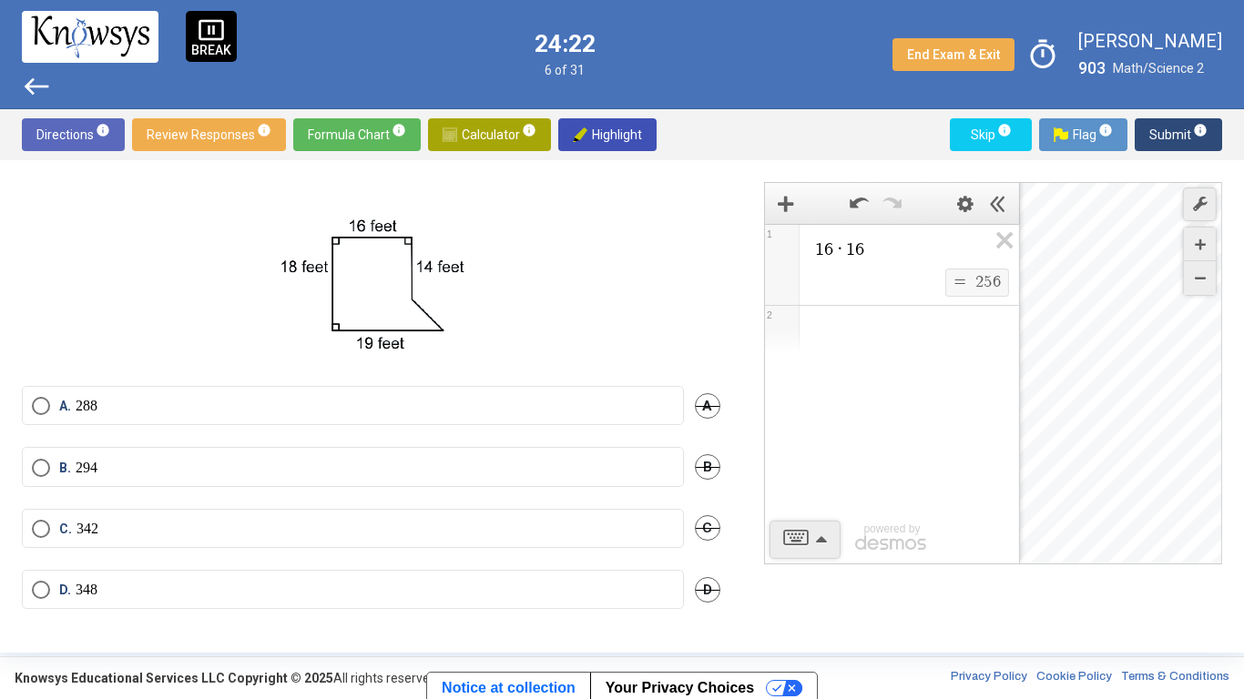
click at [453, 132] on img at bounding box center [450, 135] width 15 height 15
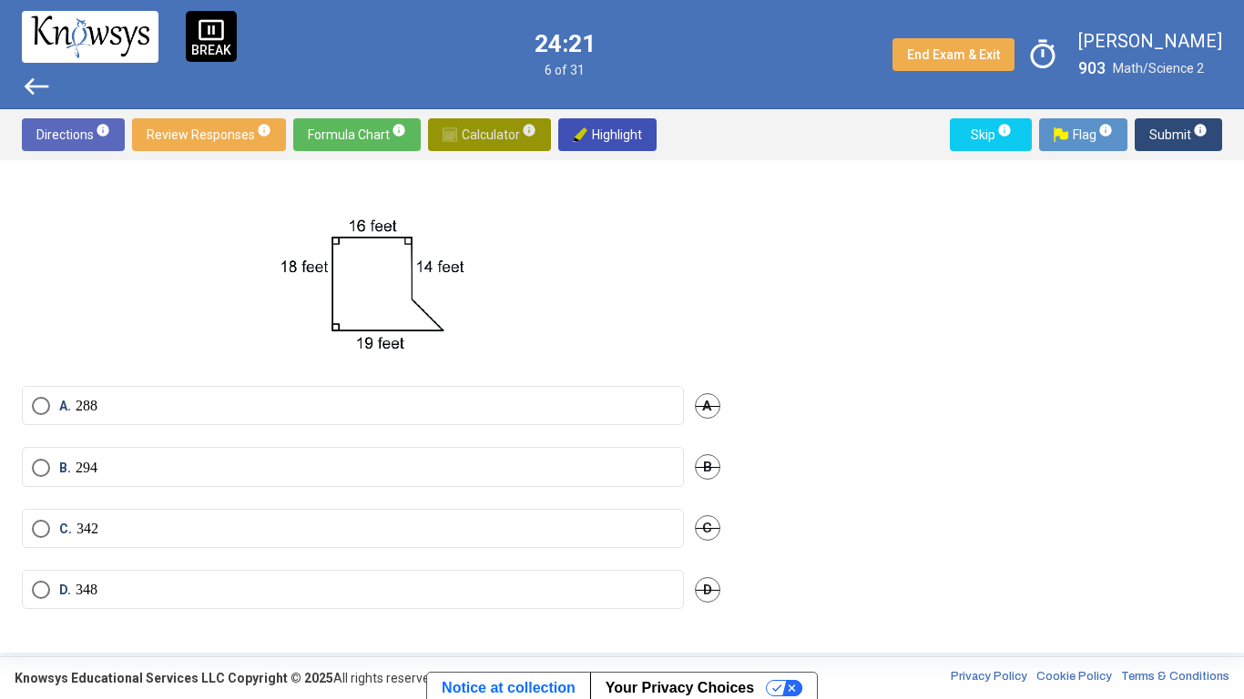
click at [506, 138] on span "Calculator info" at bounding box center [490, 134] width 94 height 33
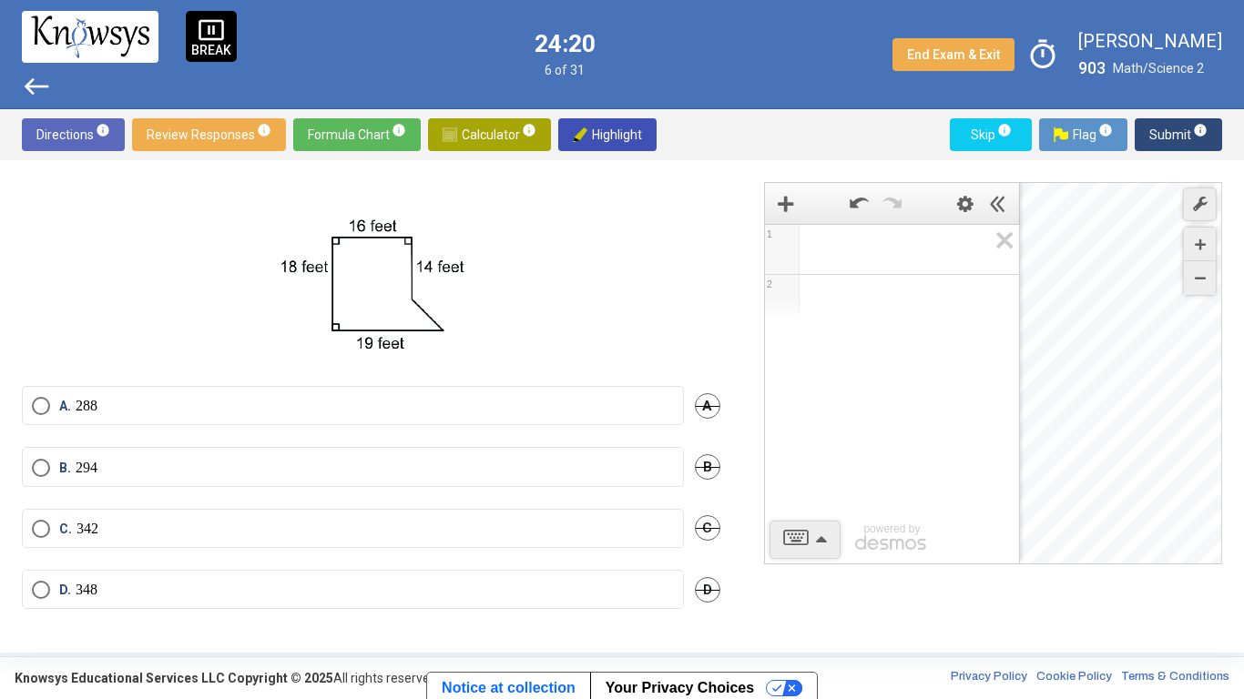
click at [837, 253] on span "Math Input:" at bounding box center [900, 250] width 174 height 22
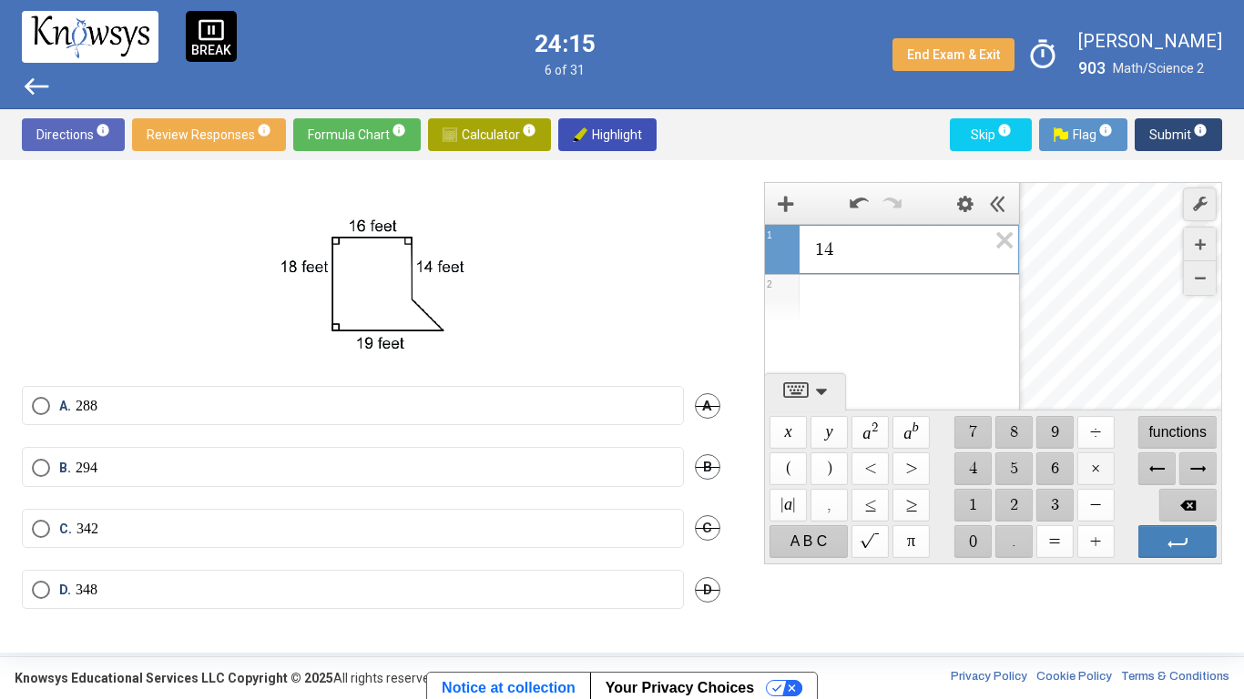
click at [1086, 479] on span "$$ ×" at bounding box center [1094, 469] width 37 height 33
click at [429, 459] on label "B. 294" at bounding box center [353, 468] width 642 height 18
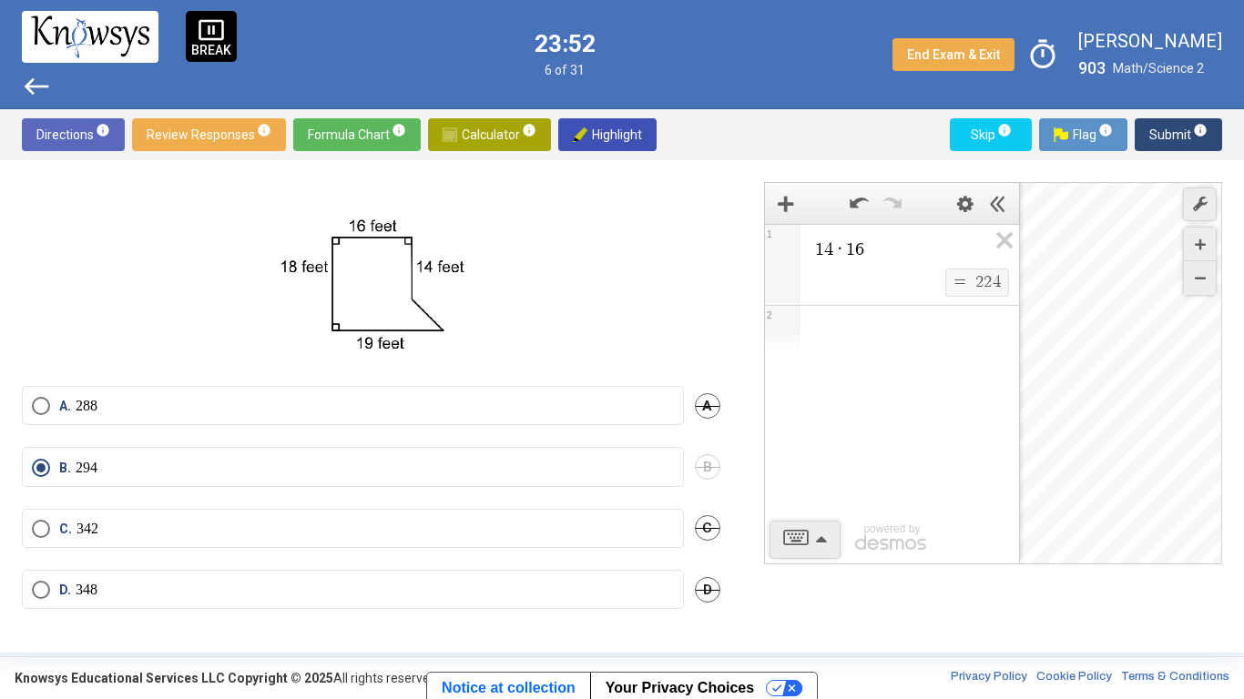
click at [1149, 127] on button "Submit info" at bounding box center [1178, 134] width 87 height 33
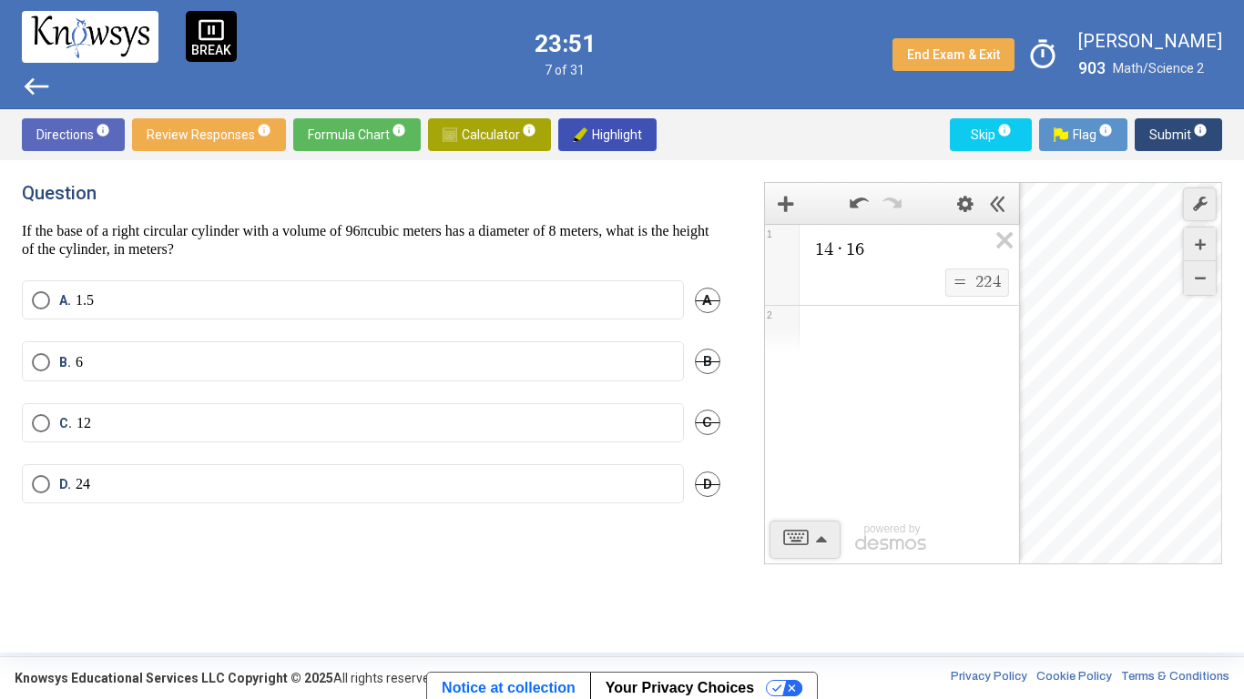
scroll to position [0, 0]
click at [281, 422] on label "C. 12" at bounding box center [353, 424] width 642 height 18
click at [1141, 133] on button "Submit info" at bounding box center [1178, 134] width 87 height 33
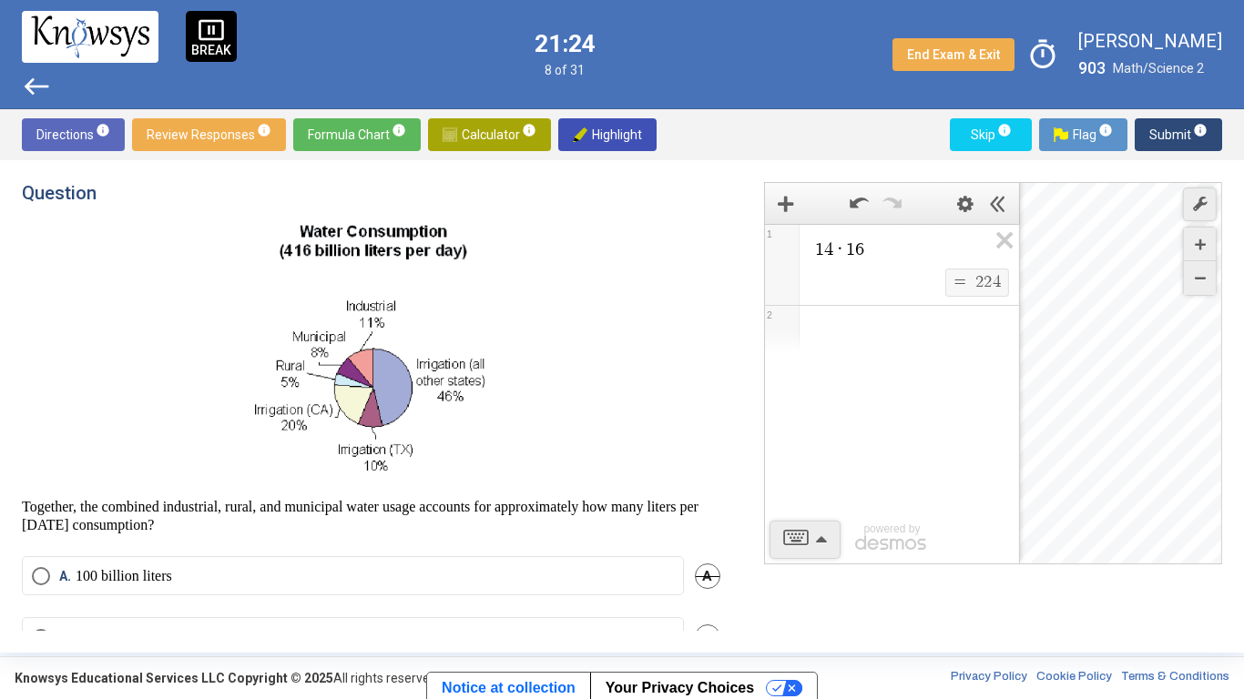
click at [479, 137] on span "Calculator info" at bounding box center [490, 134] width 94 height 33
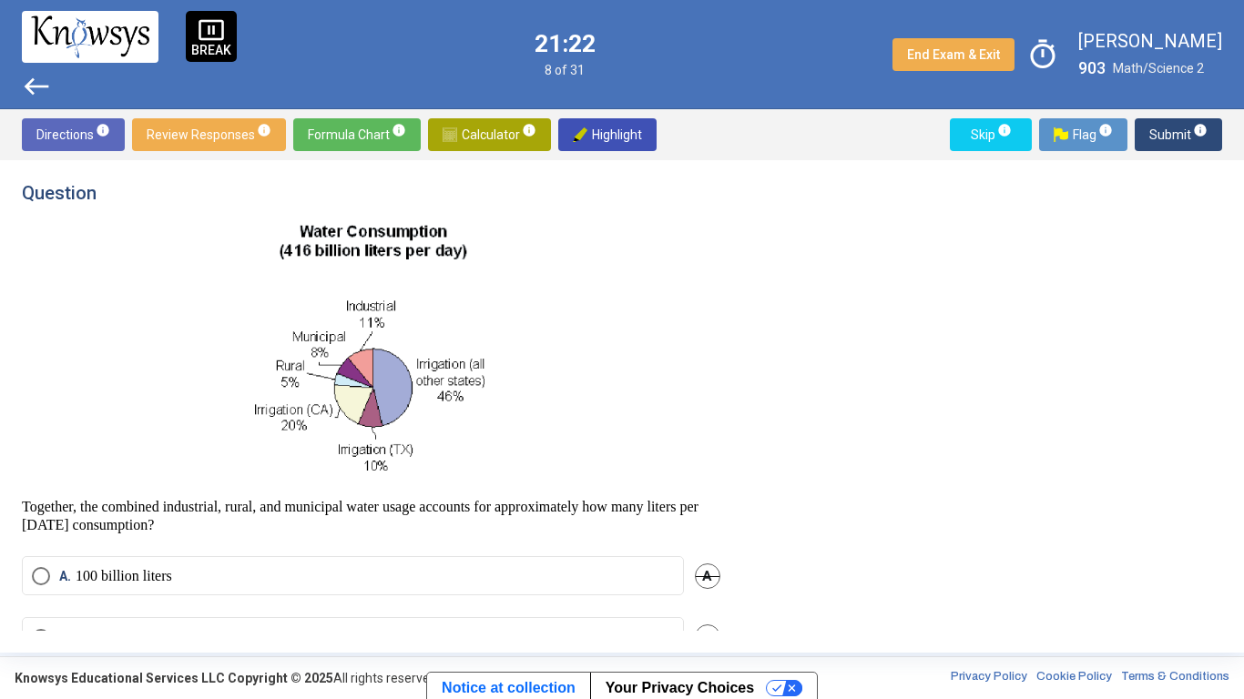
click at [456, 125] on span "Calculator info" at bounding box center [490, 134] width 94 height 33
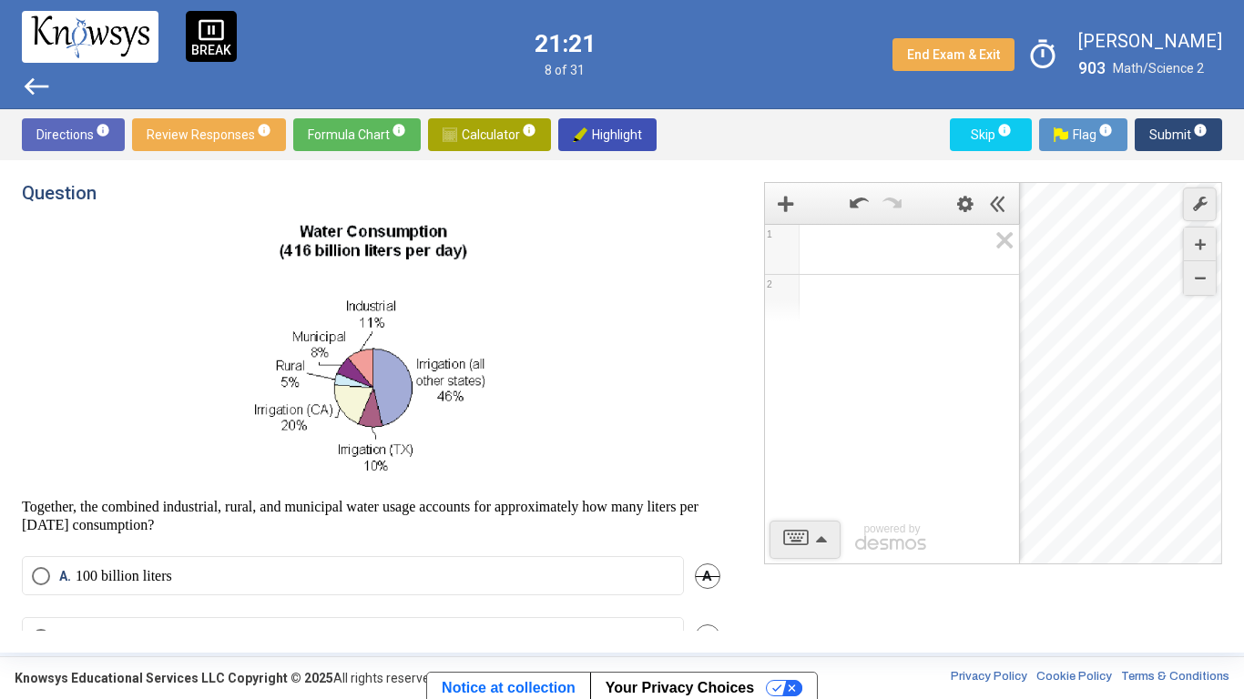
click at [834, 250] on span "Math Input:" at bounding box center [900, 250] width 174 height 22
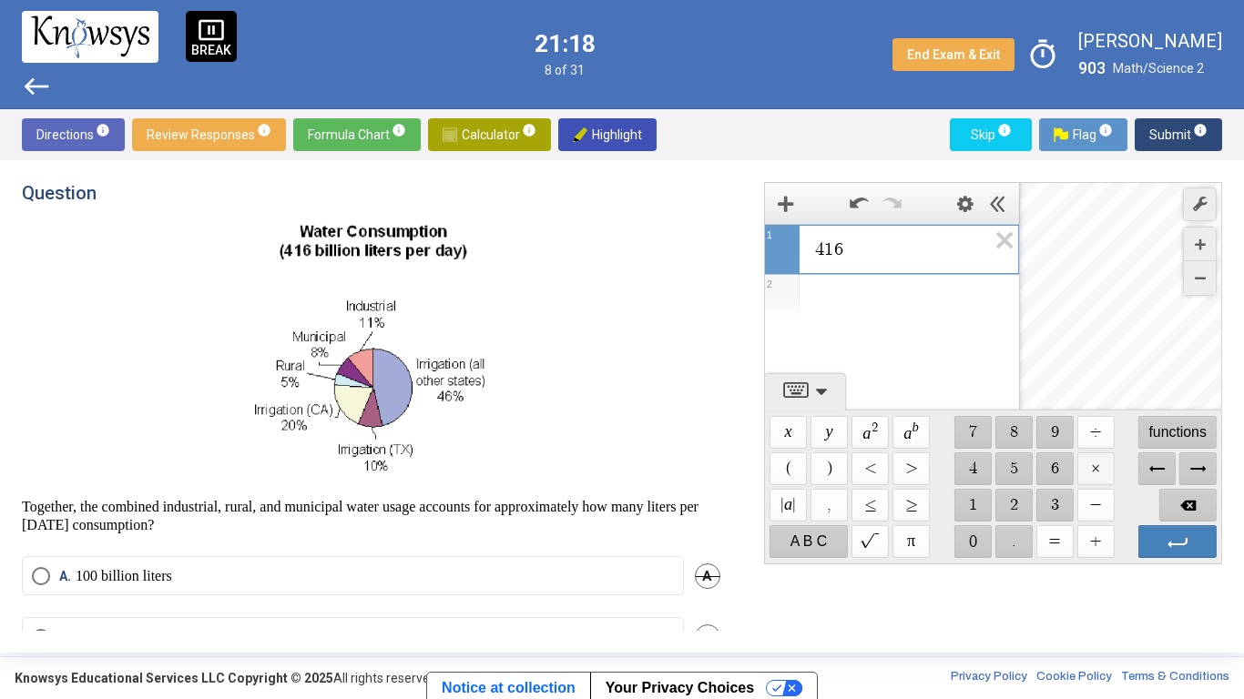
click at [1097, 474] on span "$$ ×" at bounding box center [1094, 469] width 37 height 33
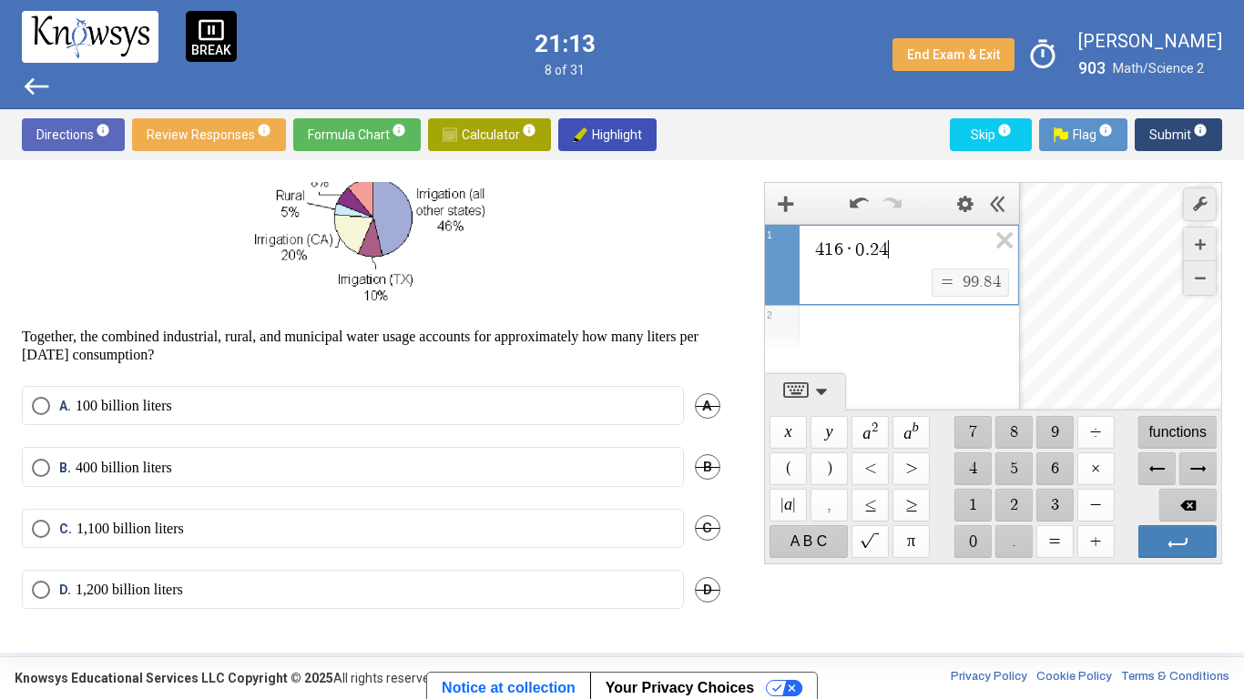
scroll to position [168, 0]
click at [332, 413] on label "A. 100 billion liters" at bounding box center [353, 408] width 642 height 18
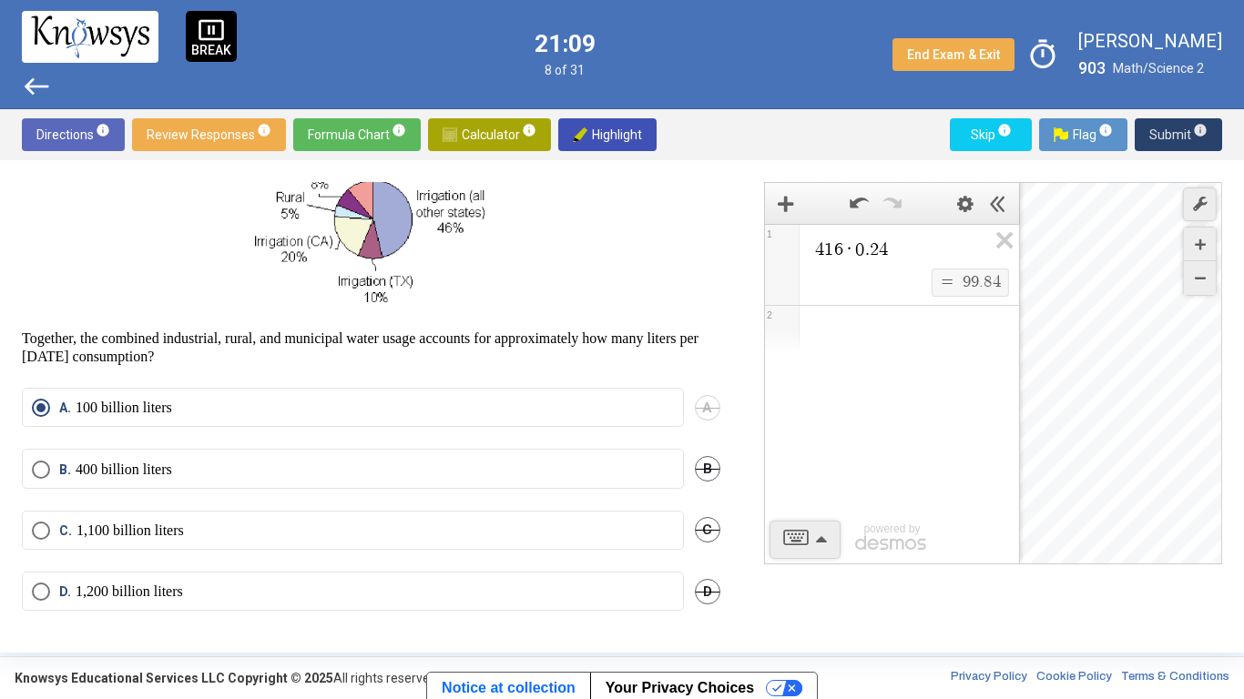
click at [1158, 130] on span "Submit info" at bounding box center [1178, 134] width 58 height 33
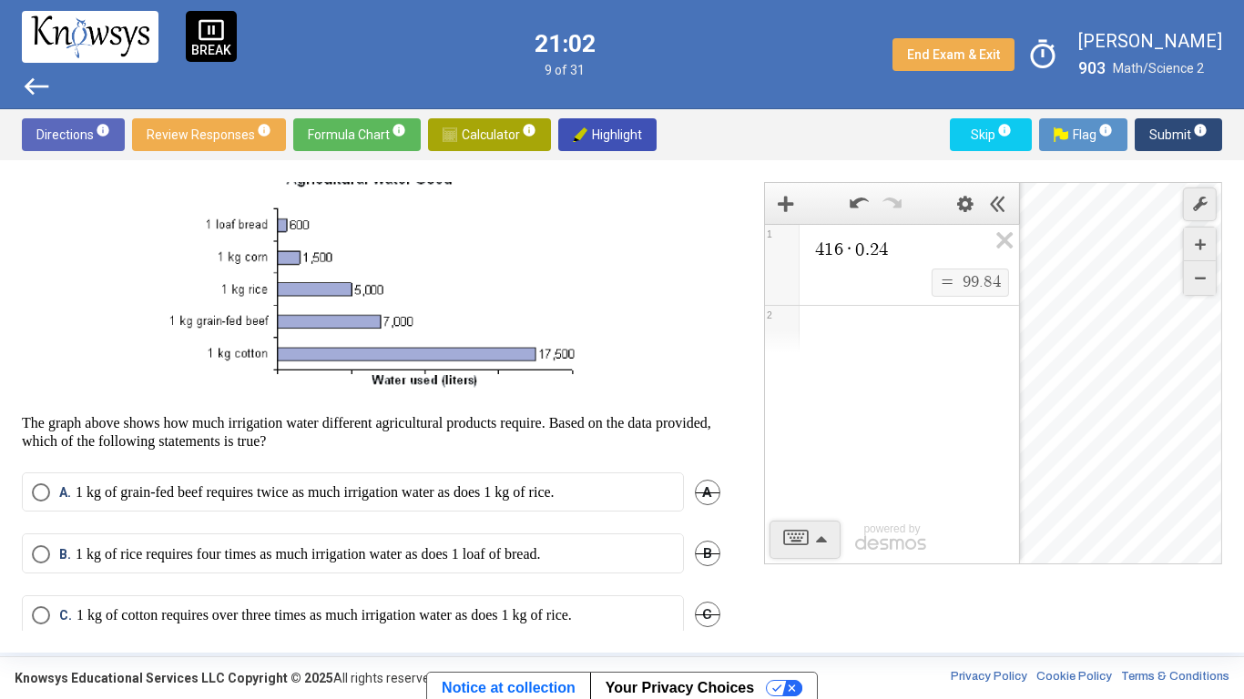
scroll to position [53, 0]
click at [699, 496] on span "A" at bounding box center [708, 495] width 26 height 26
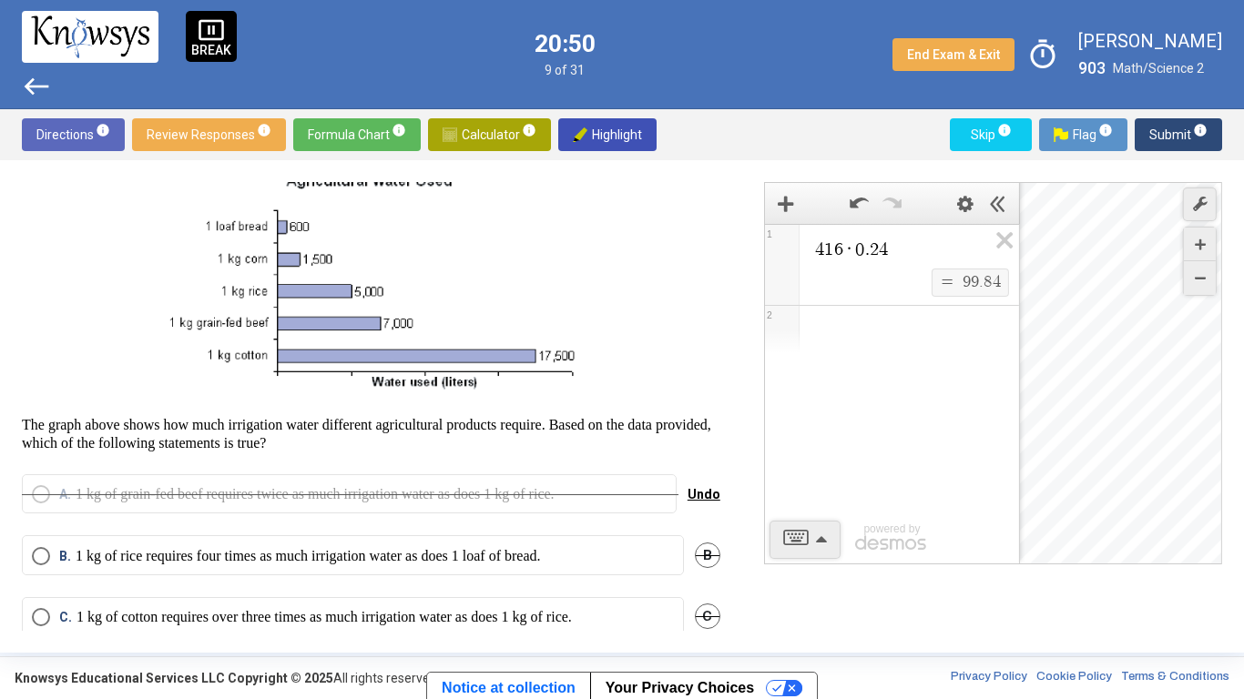
scroll to position [57, 0]
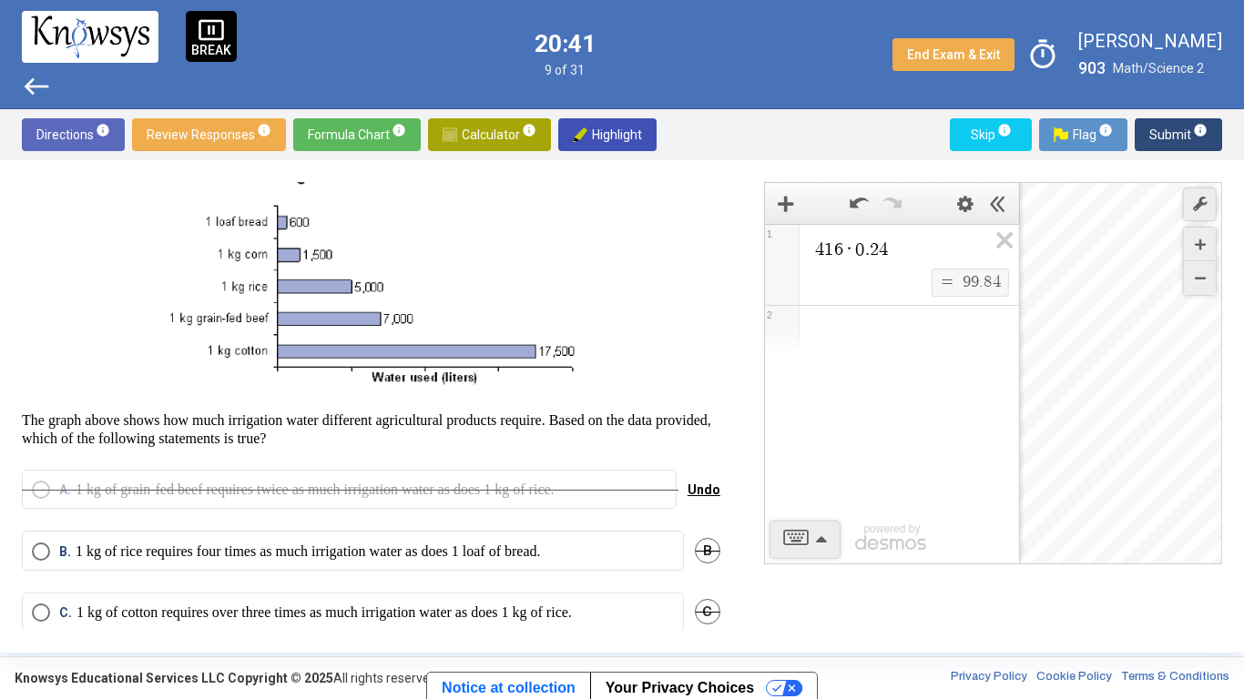
click at [700, 551] on span "B" at bounding box center [708, 551] width 26 height 26
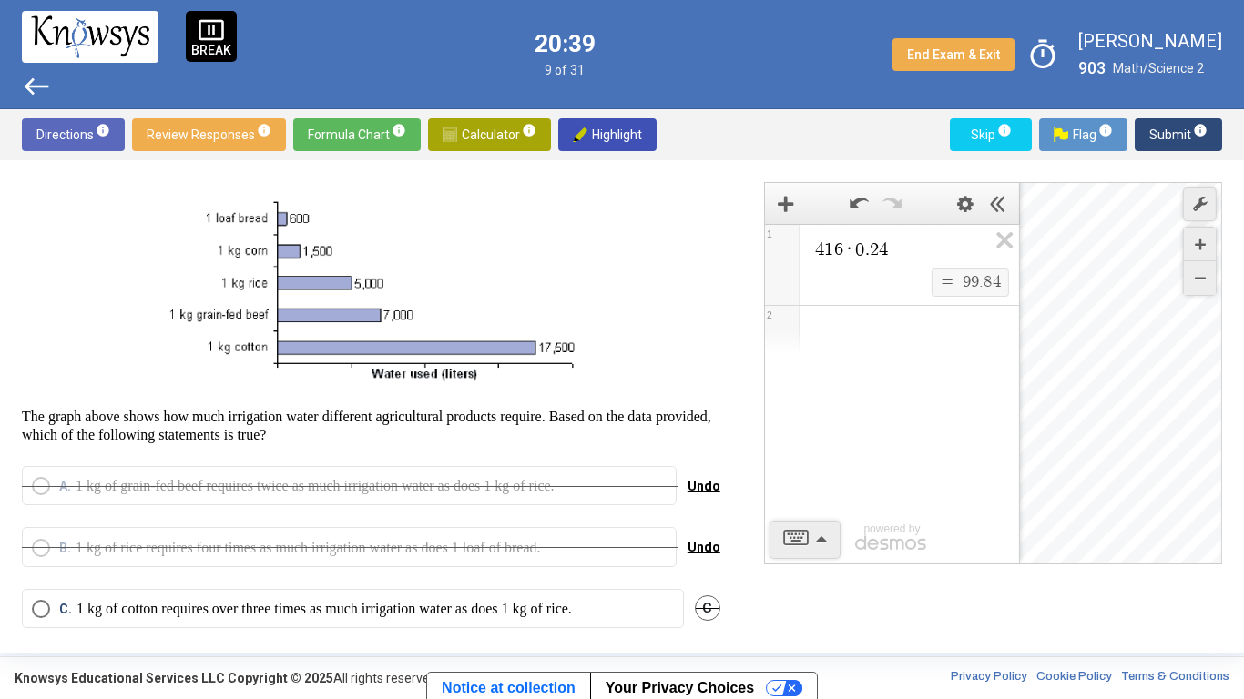
scroll to position [60, 0]
click at [553, 588] on mat-radio-button "C. 1 kg of cotton requires over three times as much irrigation water as does 1 …" at bounding box center [353, 609] width 662 height 39
click at [543, 588] on p "1 kg of cotton requires over three times as much irrigation water as does 1 kg …" at bounding box center [324, 610] width 495 height 18
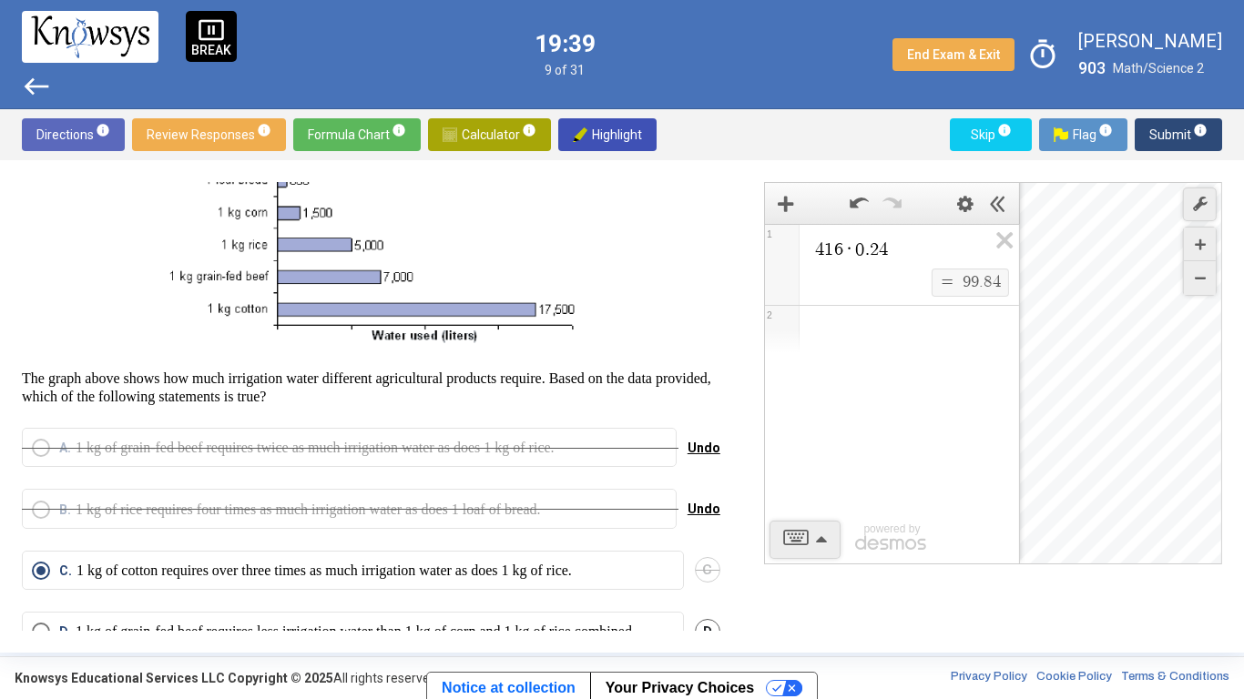
scroll to position [102, 0]
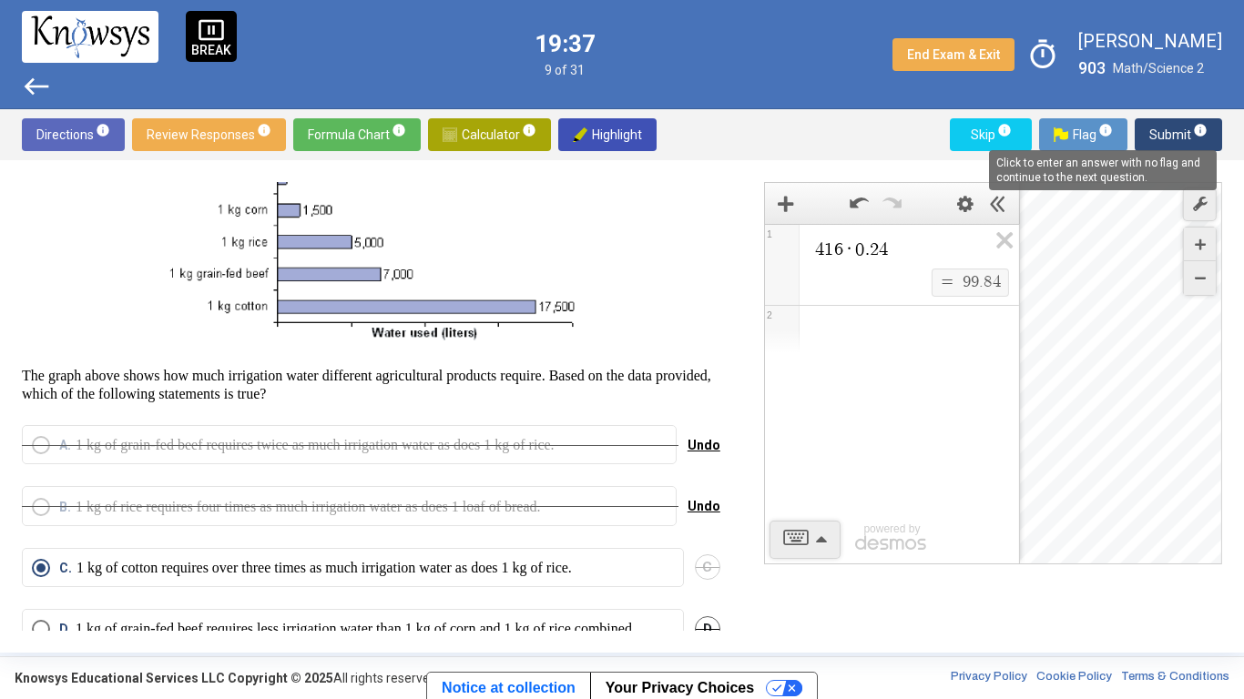
click at [1163, 138] on mat-tooltip-component "Click to enter an answer with no flag and continue to the next question." at bounding box center [1102, 171] width 253 height 66
click at [1155, 128] on span "Submit info" at bounding box center [1178, 134] width 58 height 33
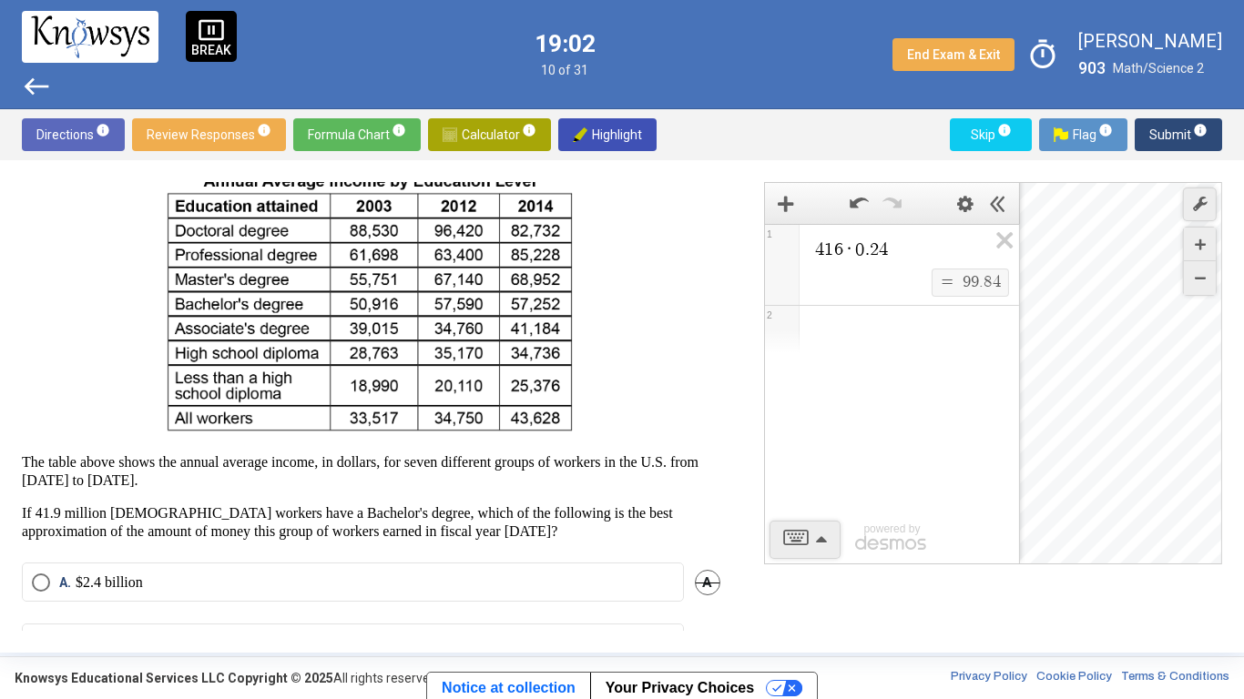
scroll to position [89, 0]
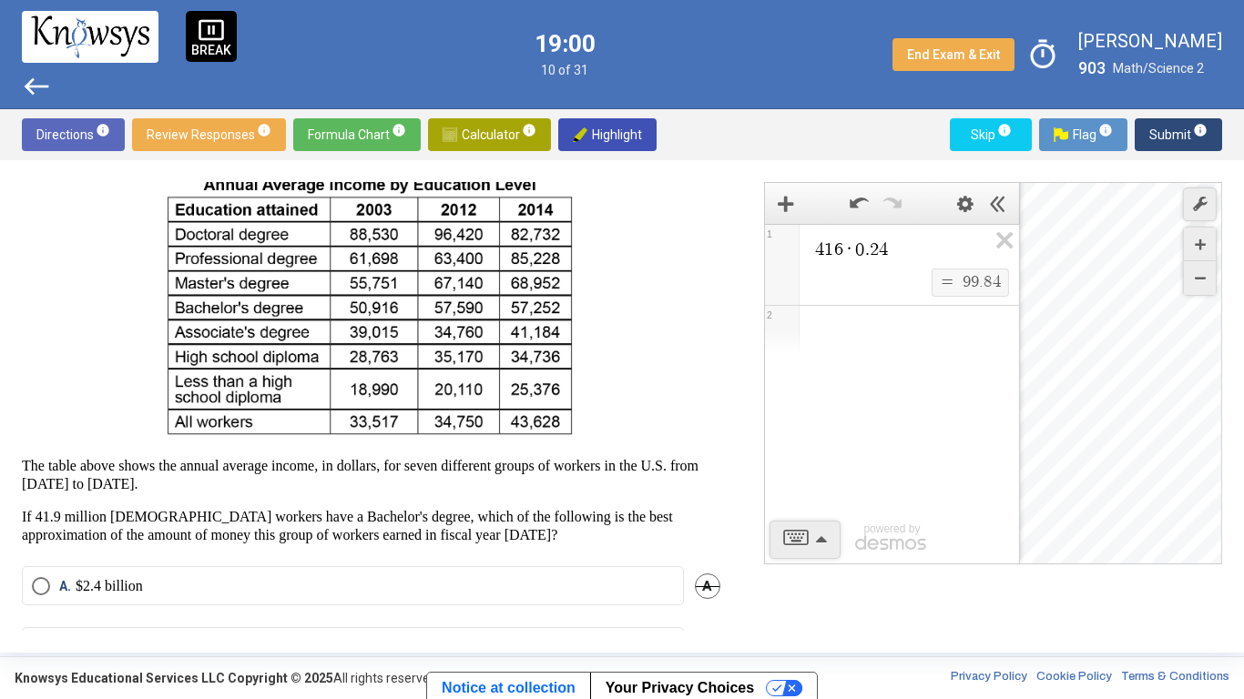
click at [473, 139] on span "Calculator info" at bounding box center [490, 134] width 94 height 33
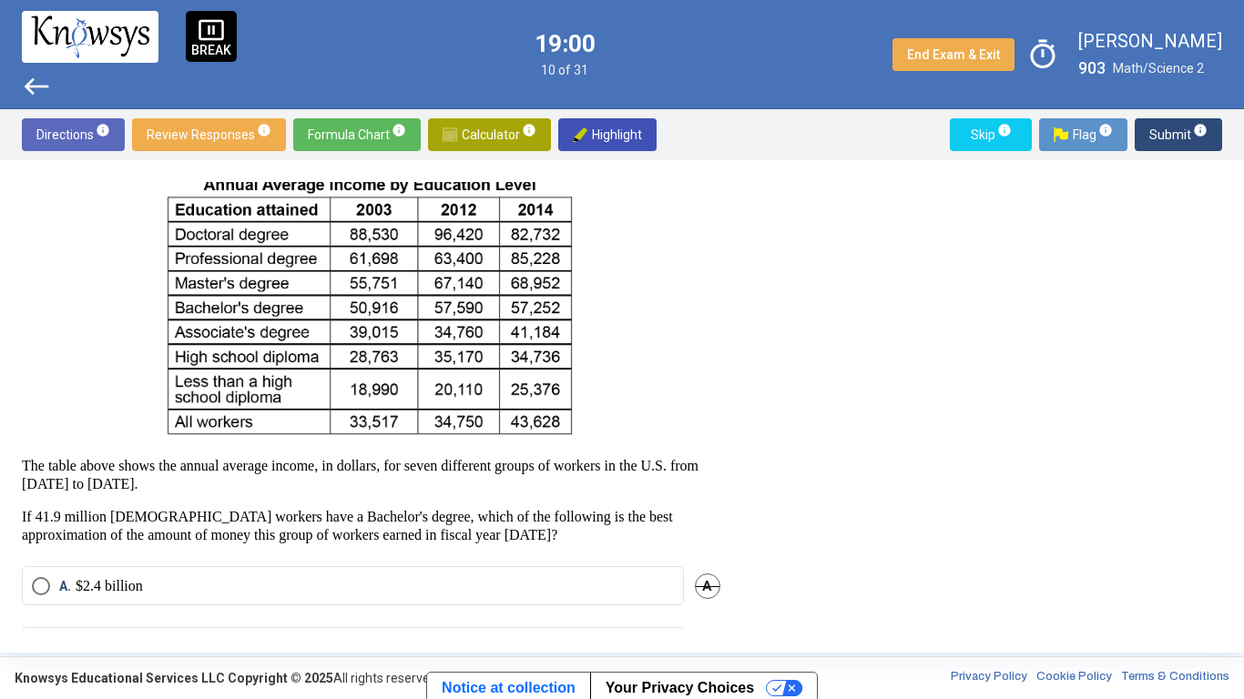
click at [473, 139] on span "Calculator info" at bounding box center [490, 134] width 94 height 33
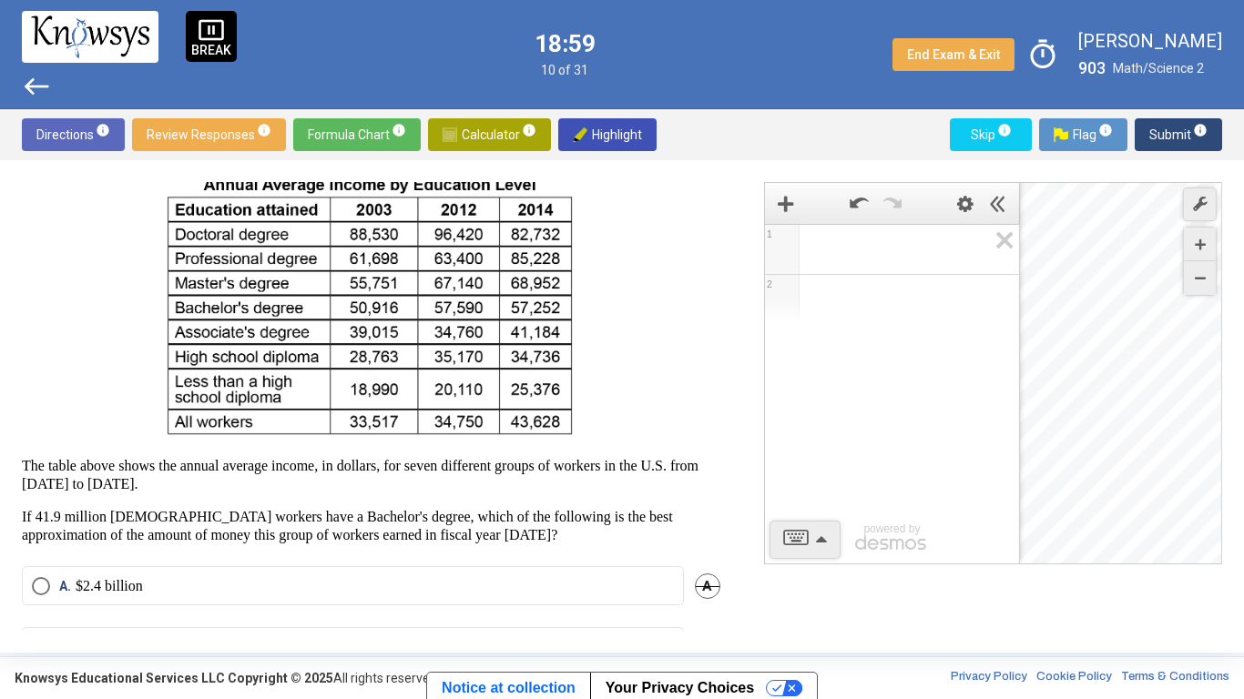
click at [833, 254] on span "Math Input:" at bounding box center [900, 250] width 174 height 22
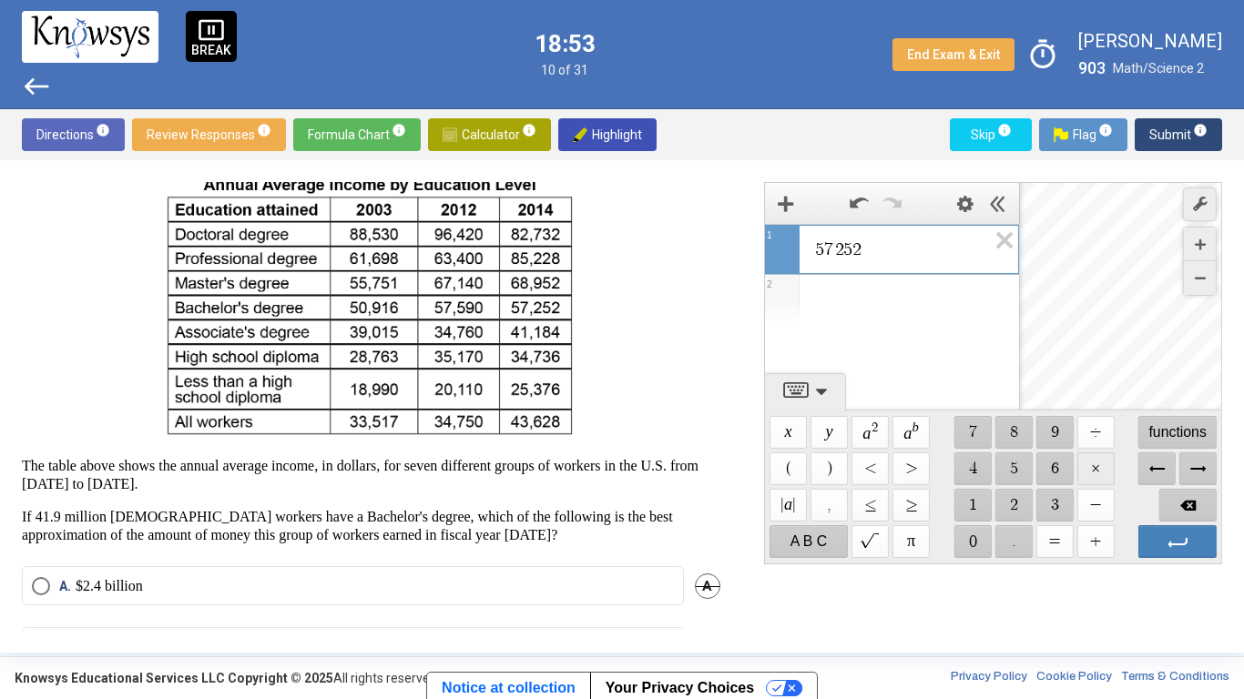
click at [1096, 463] on span "$$ ×" at bounding box center [1094, 469] width 37 height 33
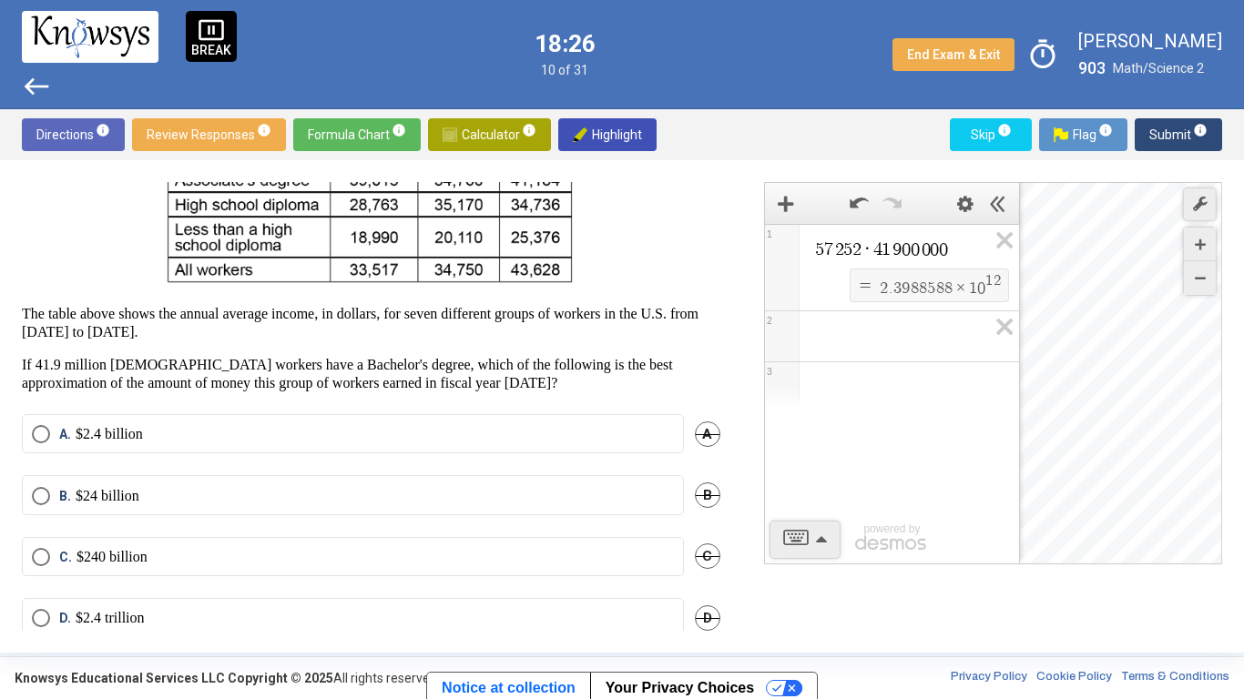
scroll to position [270, 0]
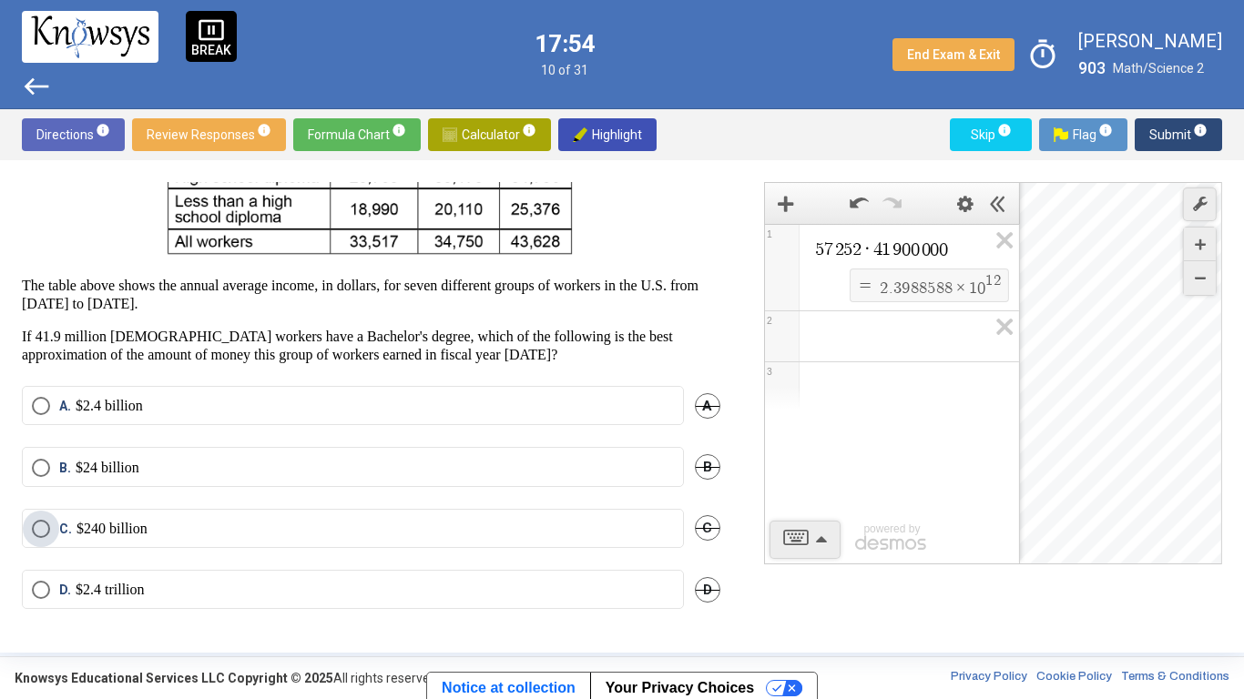
click at [212, 521] on label "C. $240 billion" at bounding box center [353, 529] width 642 height 18
click at [1160, 140] on span "Submit info" at bounding box center [1178, 134] width 58 height 33
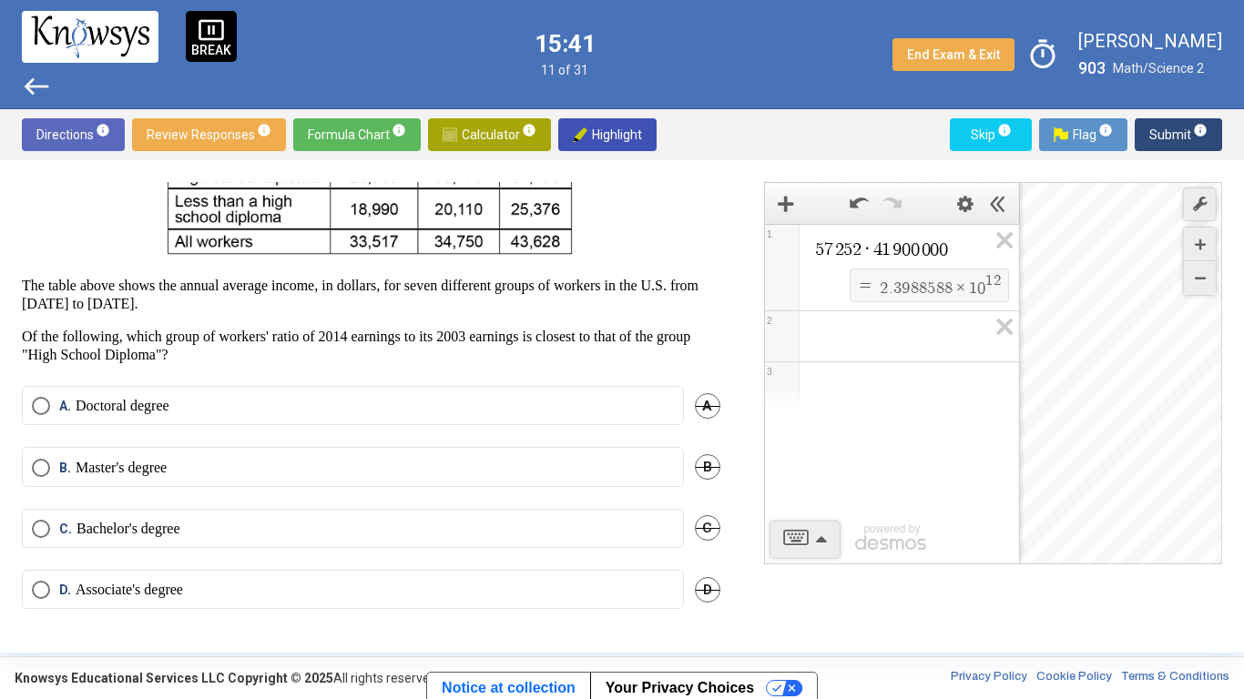
click at [290, 574] on mat-radio-button "D. Associate's degree" at bounding box center [353, 589] width 662 height 39
click at [250, 588] on label "D. Associate's degree" at bounding box center [353, 590] width 642 height 18
click at [1168, 137] on span "Submit info" at bounding box center [1178, 134] width 58 height 33
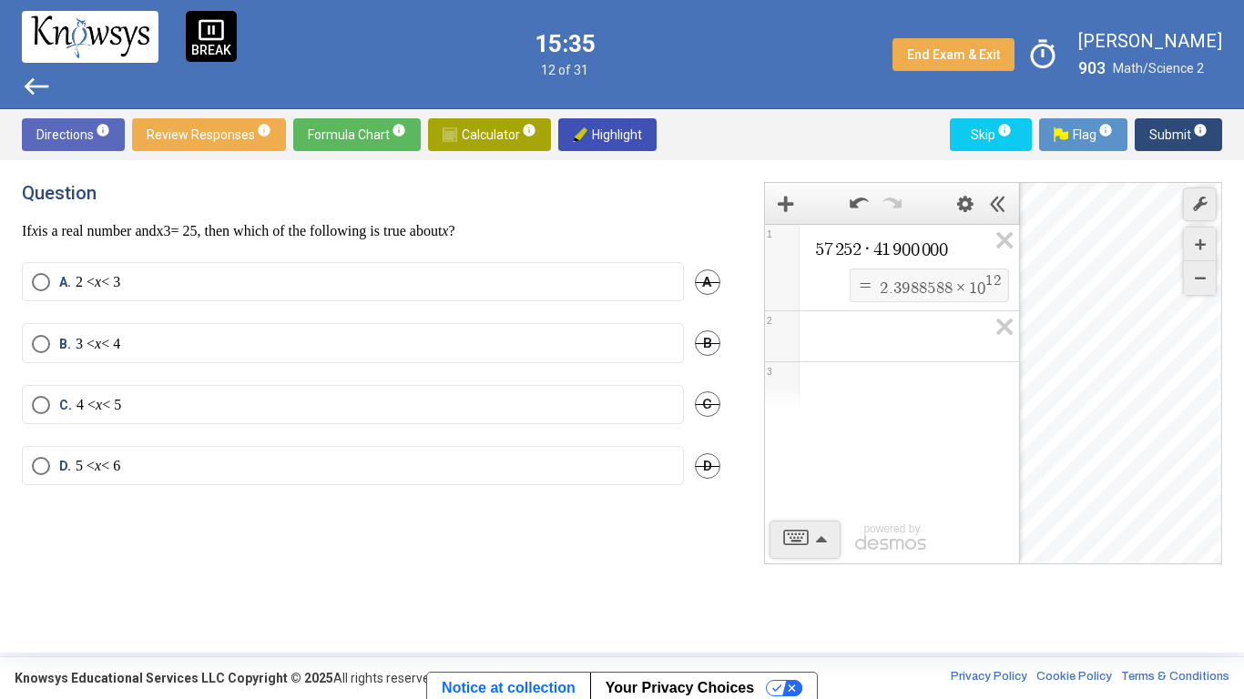
scroll to position [0, 0]
click at [323, 291] on label "A. 2 < x < 3" at bounding box center [353, 285] width 642 height 18
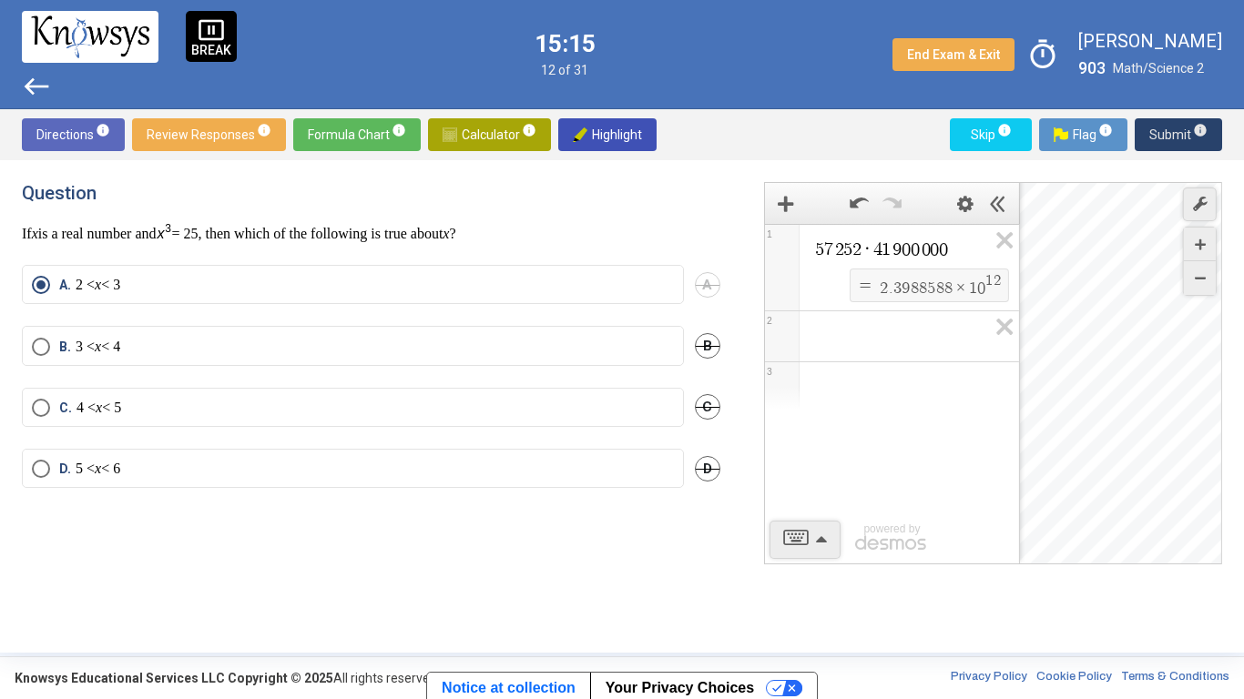
click at [1146, 132] on button "Submit info" at bounding box center [1178, 134] width 87 height 33
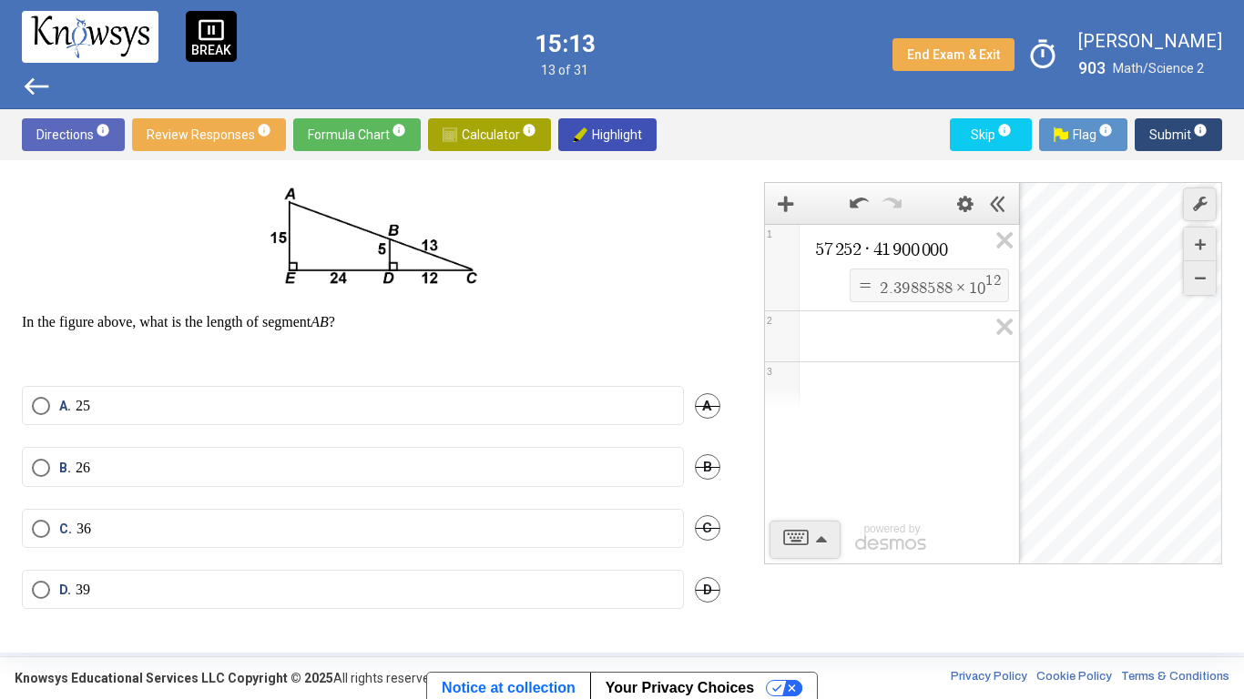
scroll to position [40, 0]
click at [367, 462] on label "B. 26" at bounding box center [353, 469] width 642 height 18
click at [1163, 129] on span "Submit info" at bounding box center [1178, 134] width 58 height 33
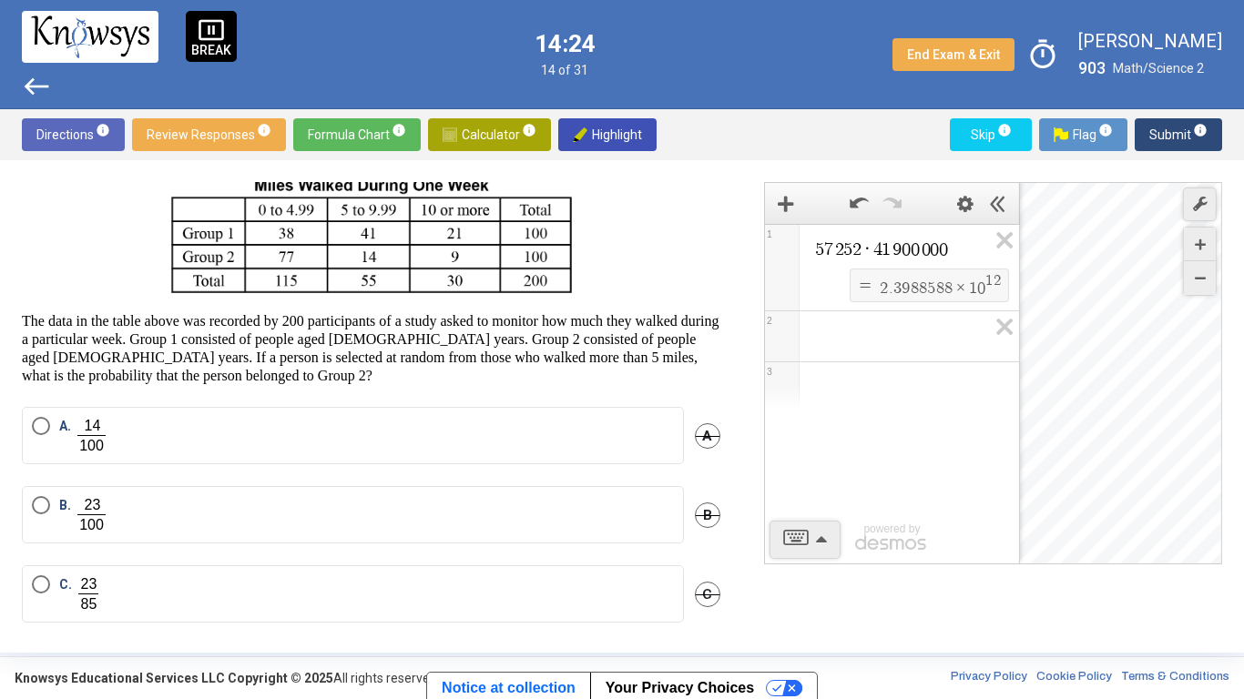
scroll to position [142, 0]
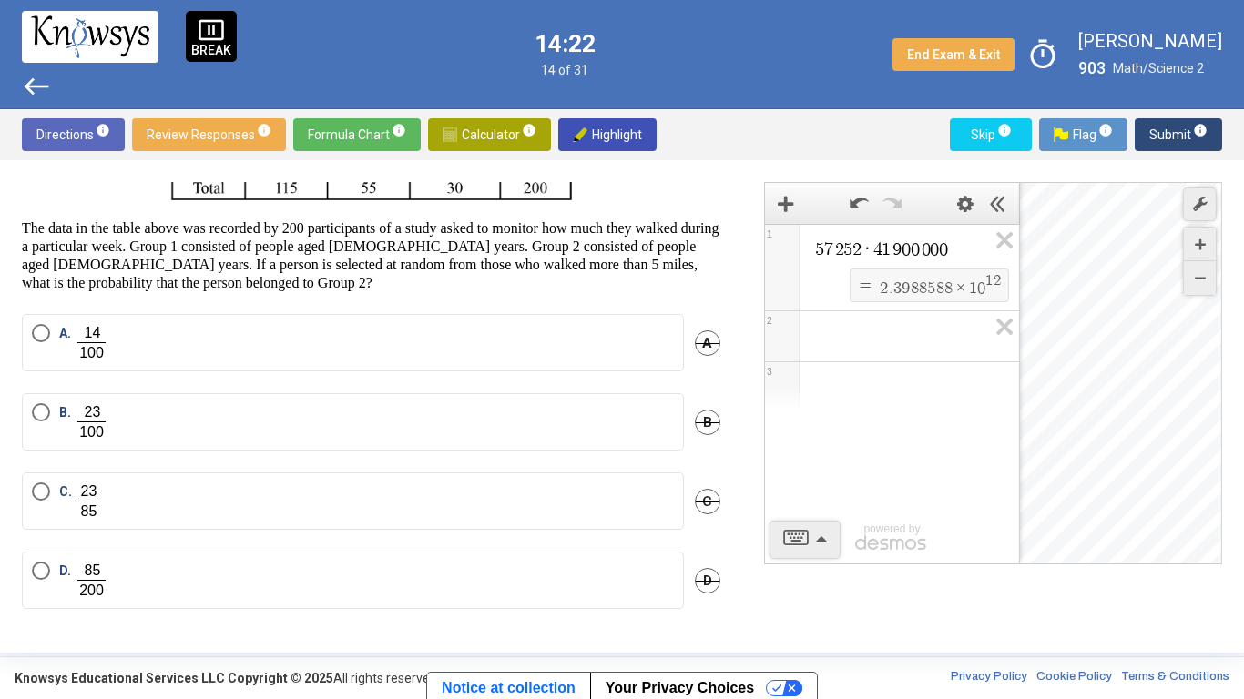
click at [233, 422] on label "B." at bounding box center [353, 421] width 642 height 37
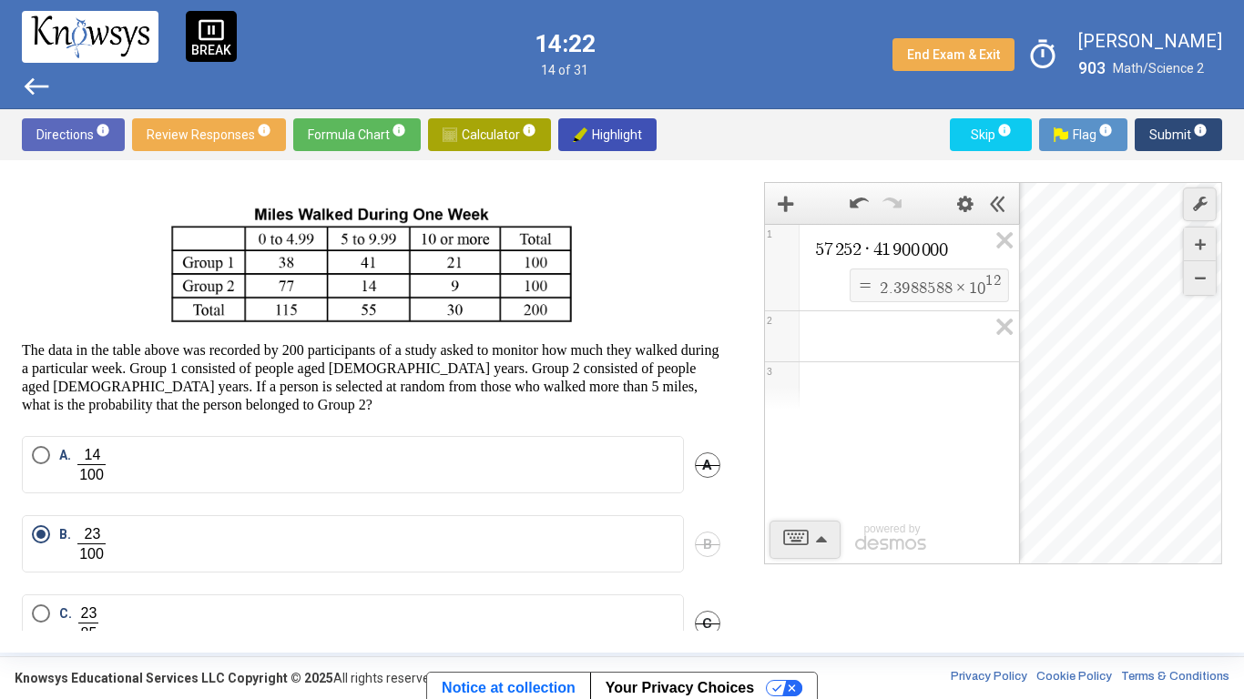
scroll to position [0, 0]
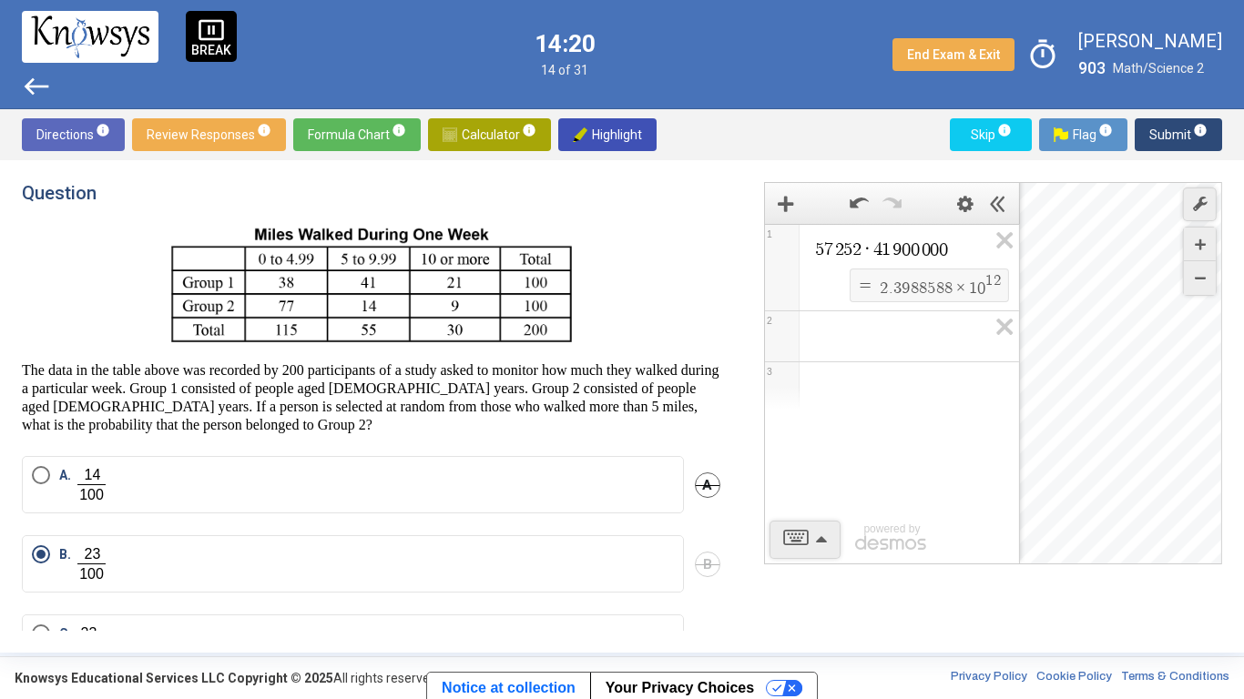
click at [1154, 129] on span "Submit info" at bounding box center [1178, 134] width 58 height 33
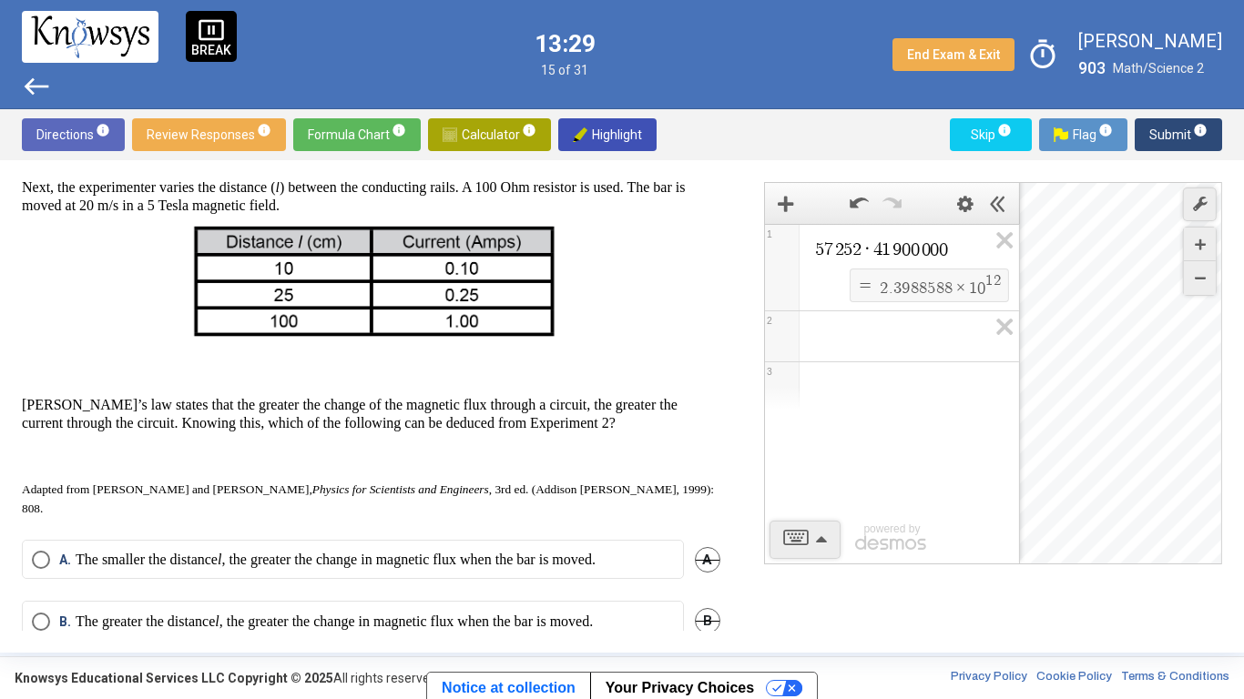
scroll to position [751, 0]
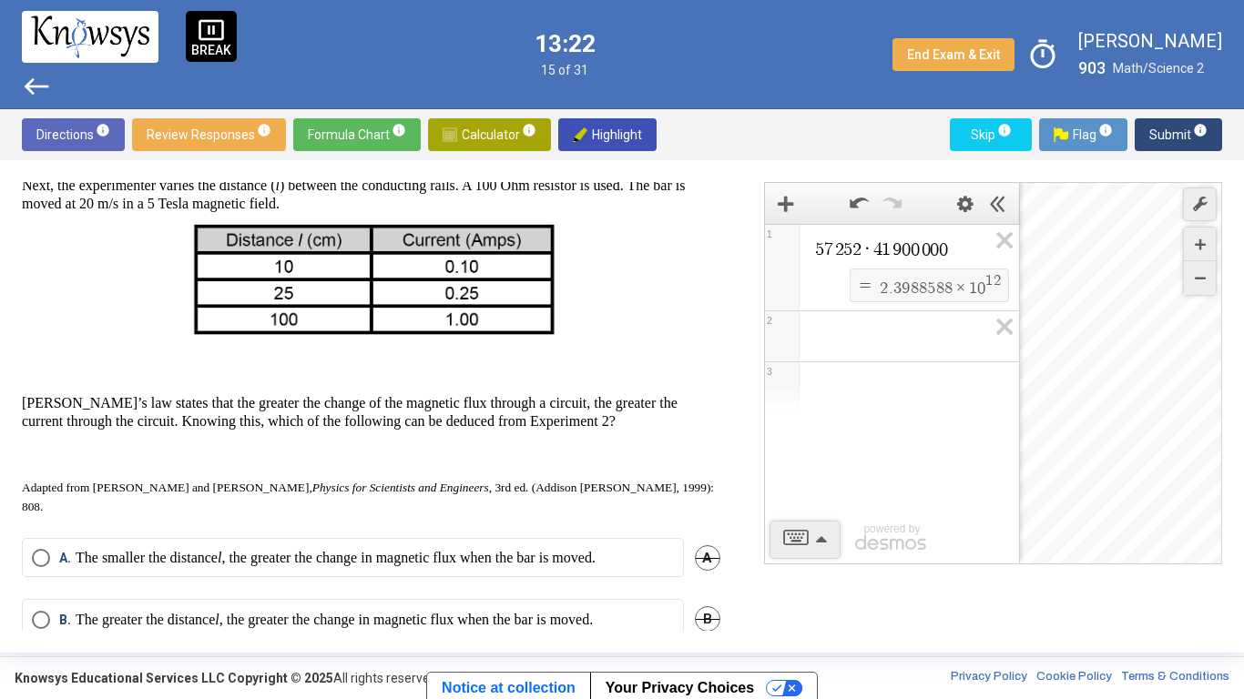
click at [347, 588] on mat-radio-button "B. The greater the distance l , the greater the change in magnetic flux when th…" at bounding box center [353, 618] width 662 height 39
click at [339, 588] on p "The greater the distance l , the greater the change in magnetic flux when the b…" at bounding box center [334, 620] width 517 height 18
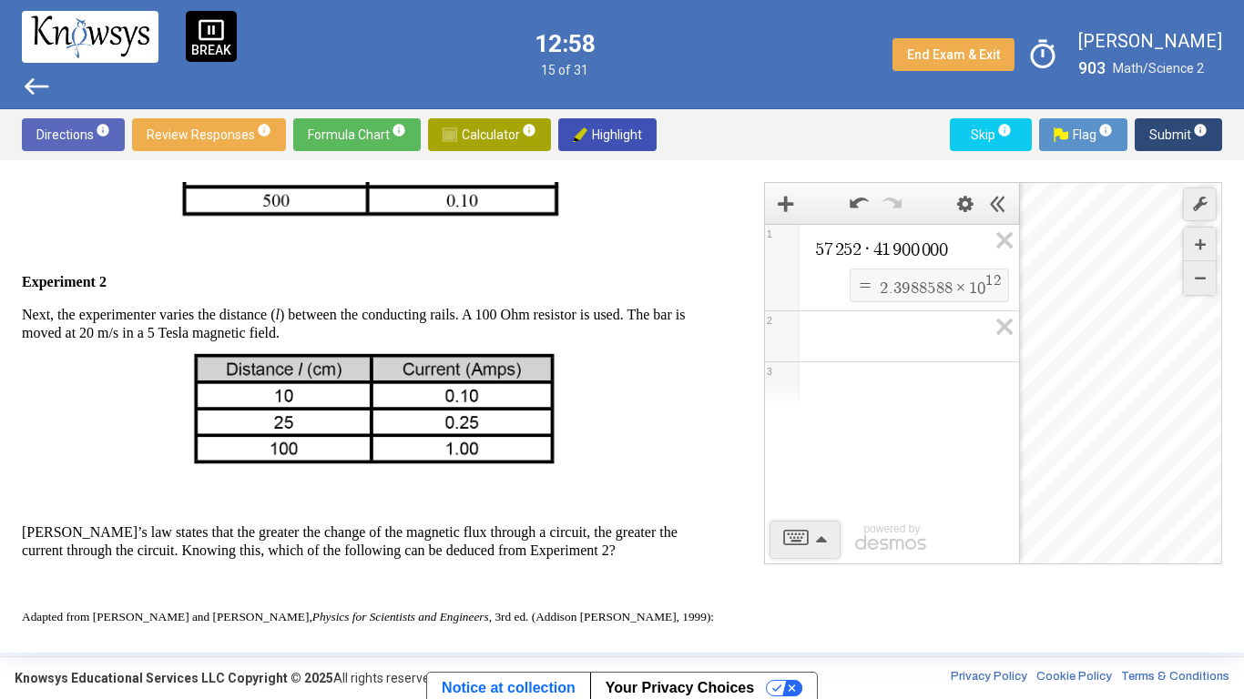
scroll to position [919, 0]
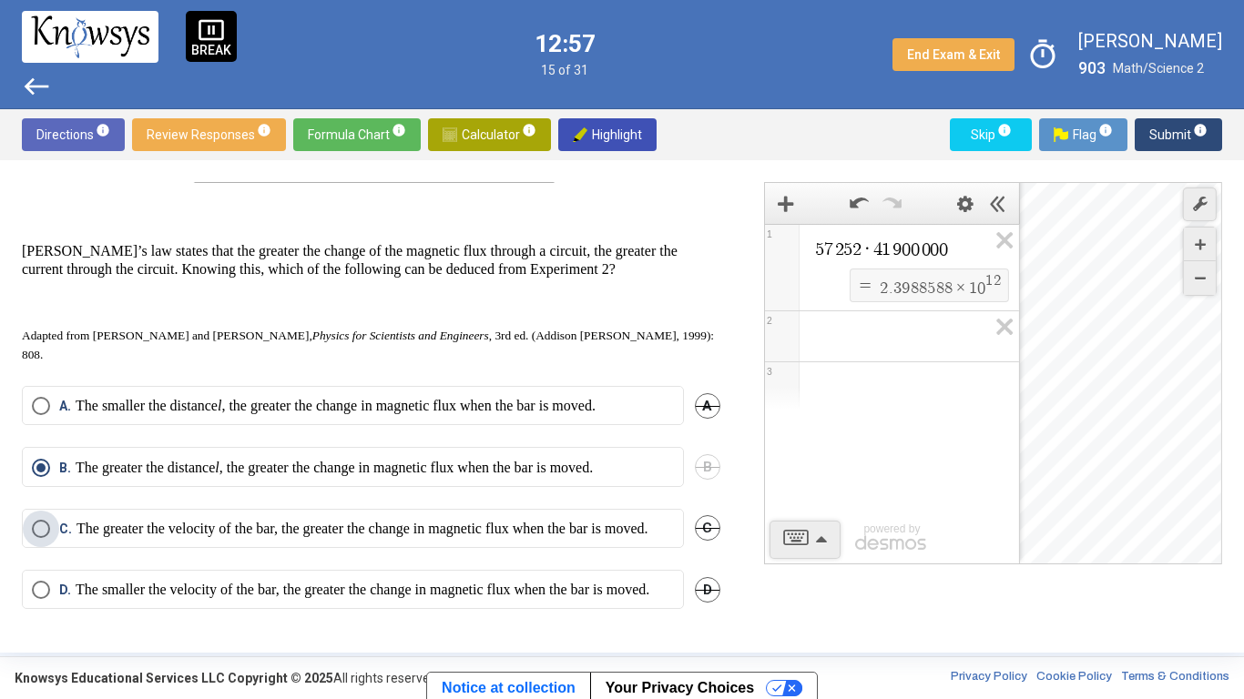
click at [524, 520] on p "The greater the velocity of the bar, the greater the change in magnetic flux wh…" at bounding box center [363, 529] width 572 height 18
click at [1162, 139] on span "Submit info" at bounding box center [1178, 134] width 58 height 33
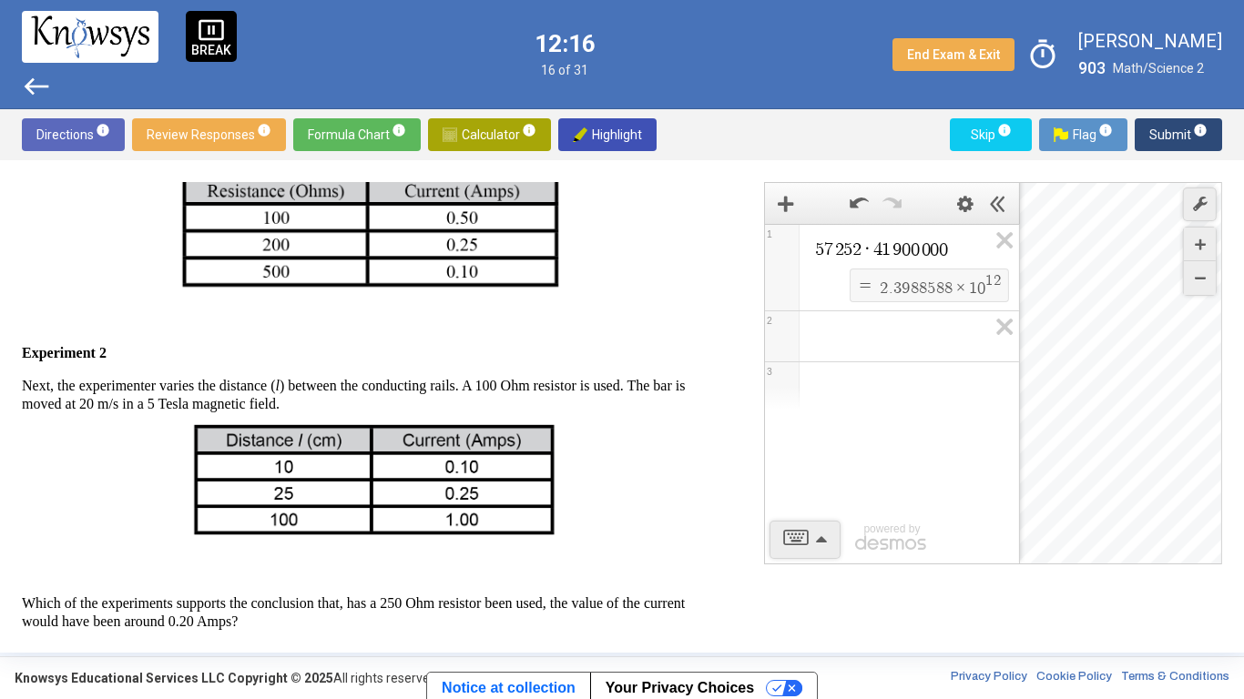
scroll to position [1015, 0]
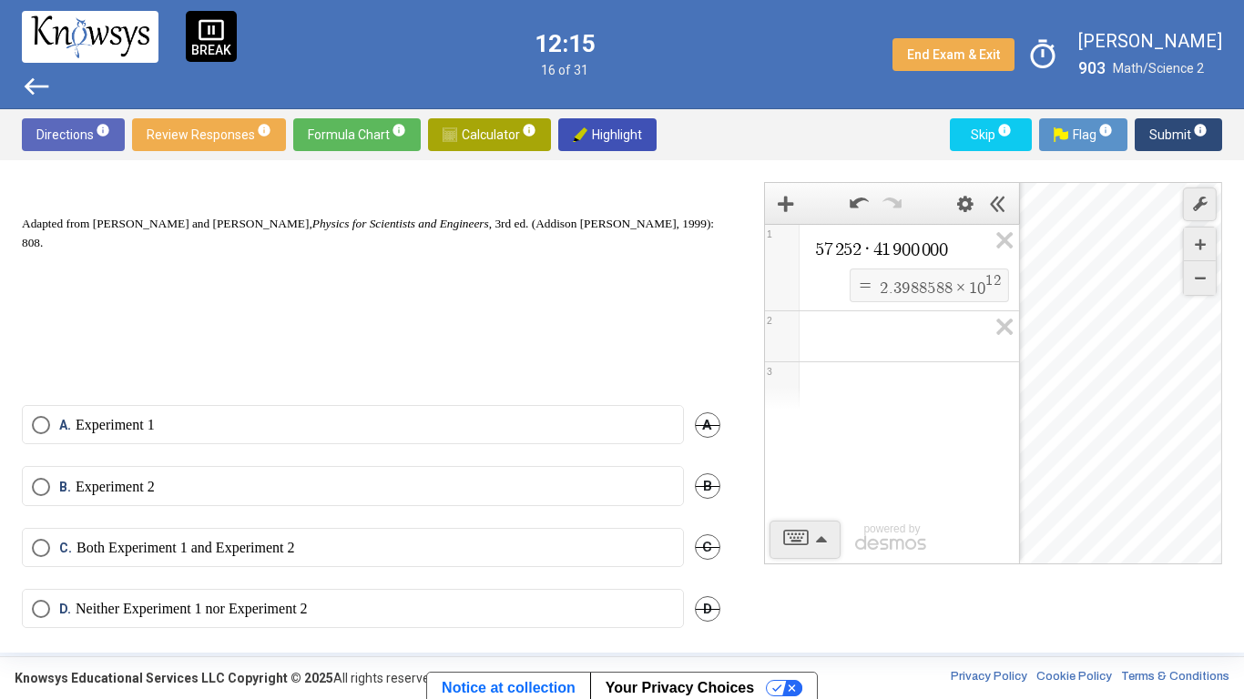
click at [444, 416] on label "A. Experiment 1" at bounding box center [353, 425] width 642 height 18
click at [1162, 132] on span "Submit info" at bounding box center [1178, 134] width 58 height 33
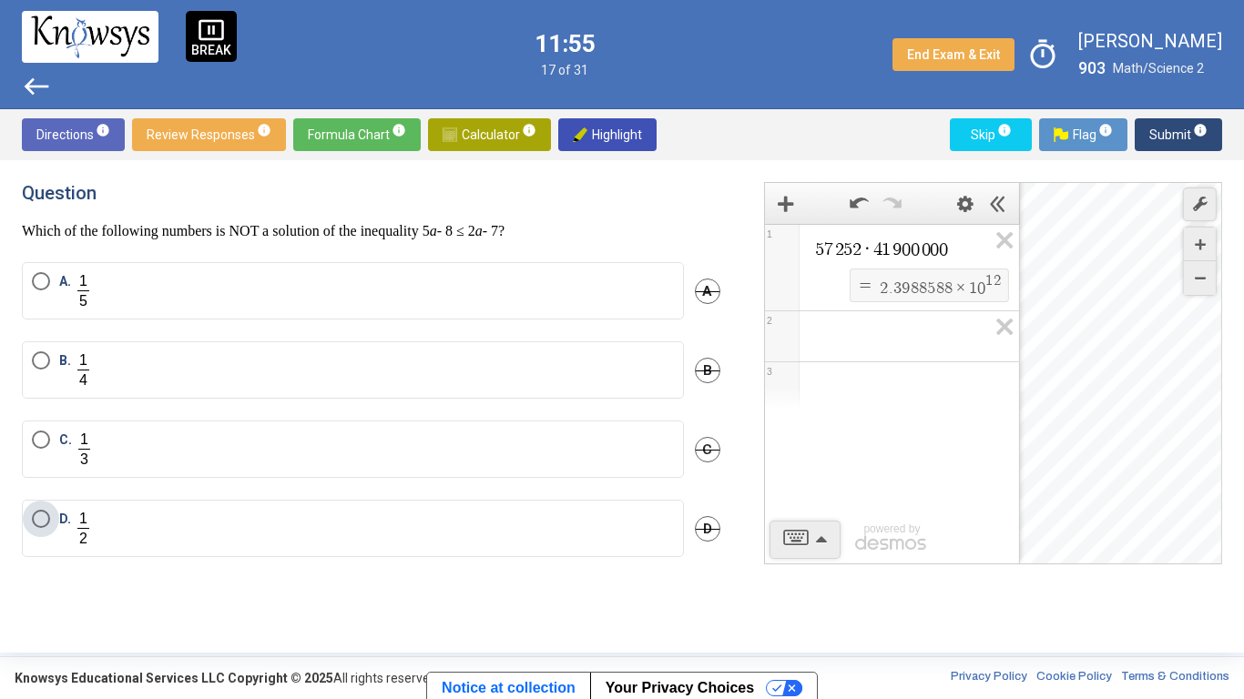
click at [234, 534] on label "D." at bounding box center [353, 528] width 642 height 37
click at [1166, 123] on span "Submit info" at bounding box center [1178, 134] width 58 height 33
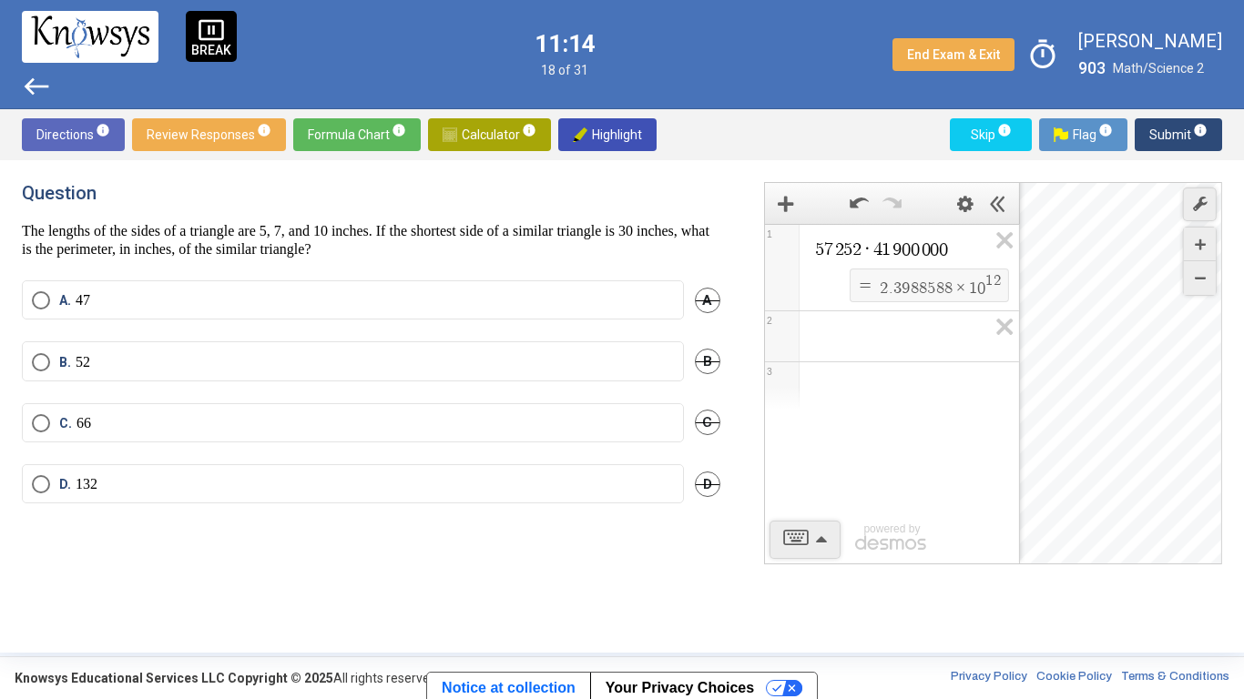
click at [226, 498] on mat-radio-button "D. 132" at bounding box center [353, 483] width 662 height 39
click at [46, 486] on span "Select an option" at bounding box center [41, 484] width 18 height 18
click at [1168, 143] on span "Submit info" at bounding box center [1178, 134] width 58 height 33
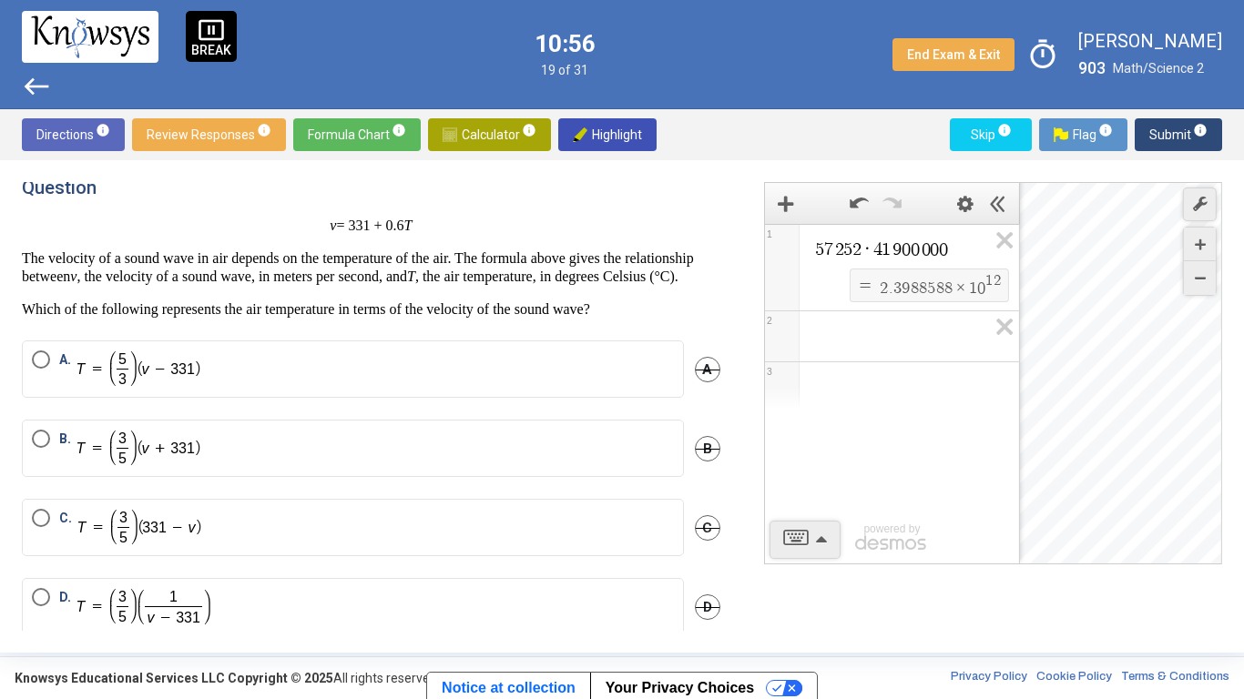
scroll to position [51, 0]
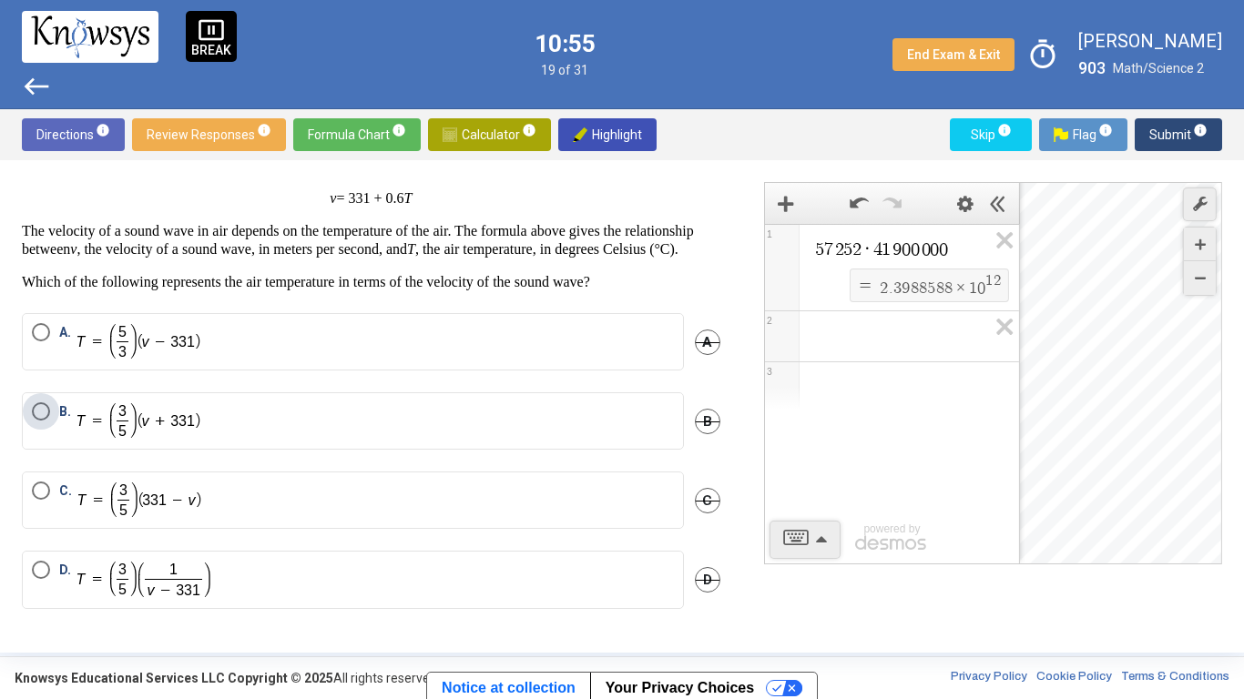
click at [366, 424] on label "B." at bounding box center [353, 421] width 642 height 37
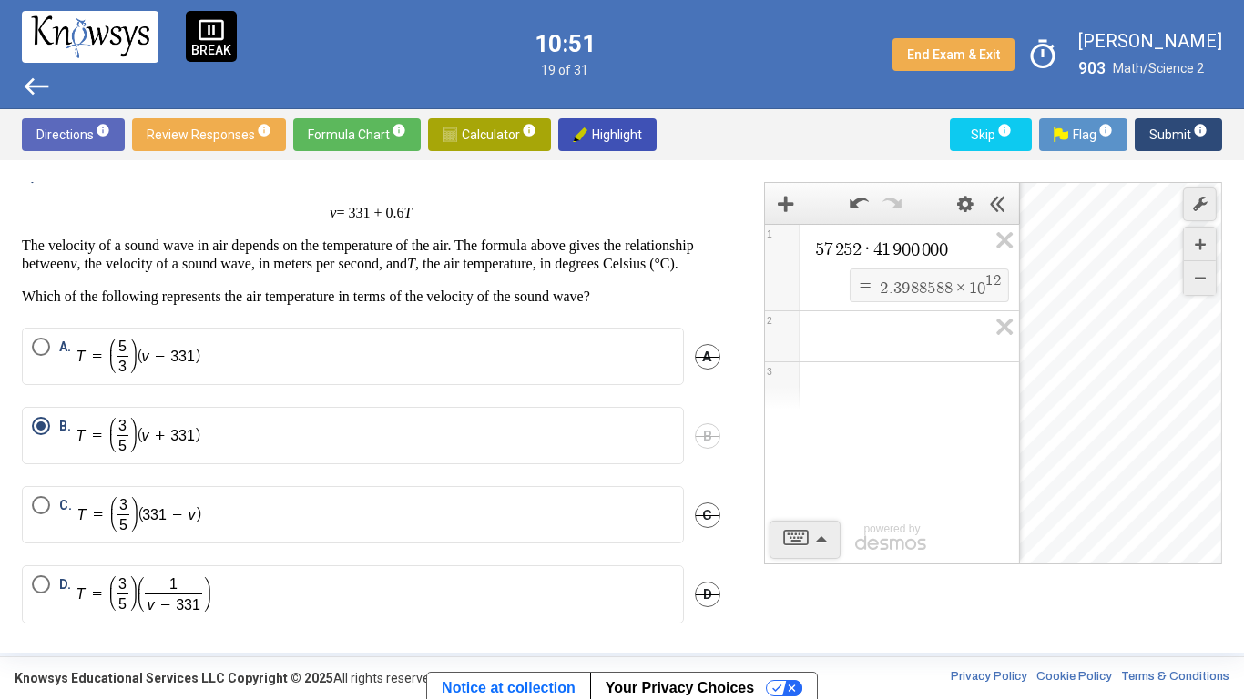
scroll to position [0, 0]
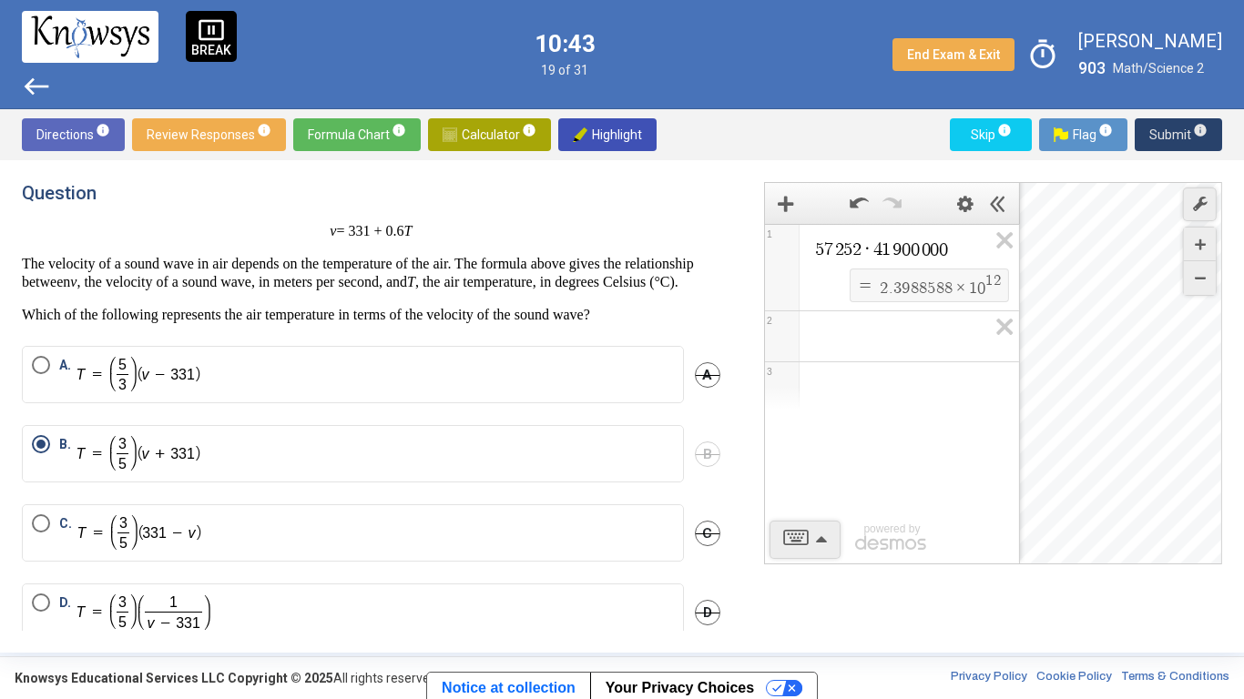
click at [1165, 133] on span "Submit info" at bounding box center [1178, 134] width 58 height 33
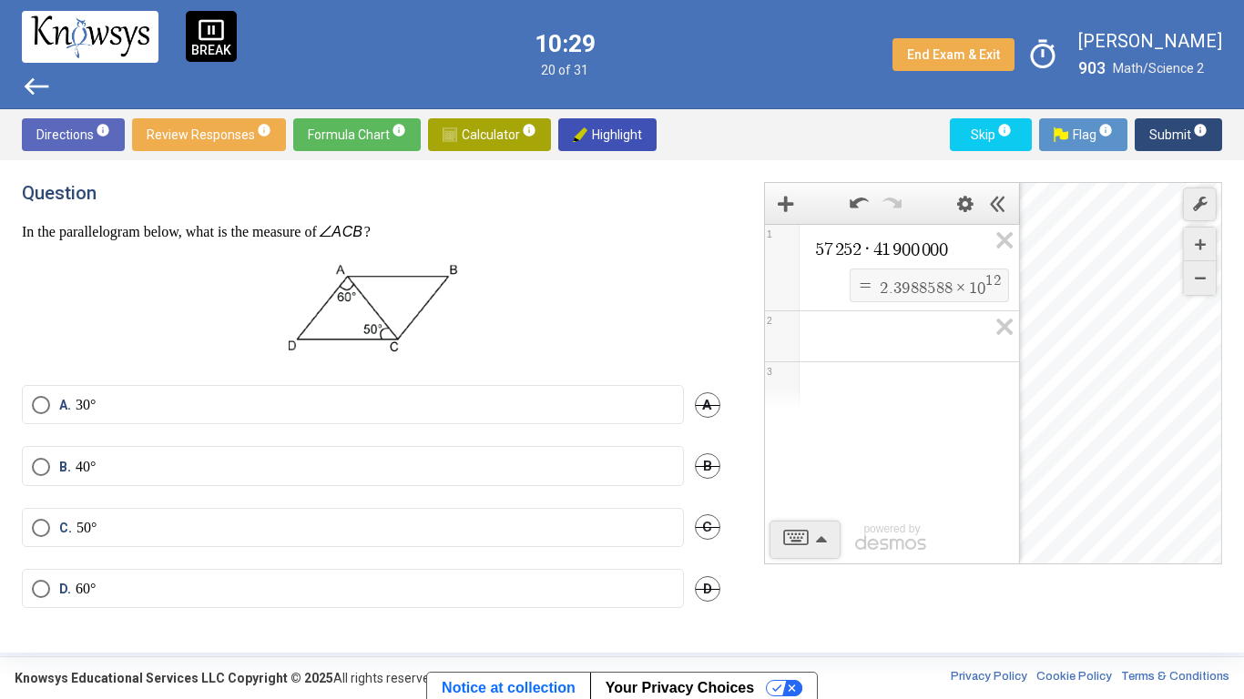
click at [152, 574] on mat-radio-button "D. 60°" at bounding box center [353, 588] width 662 height 39
click at [168, 583] on label "D. 60°" at bounding box center [353, 589] width 642 height 18
click at [1159, 137] on span "Submit info" at bounding box center [1178, 134] width 58 height 33
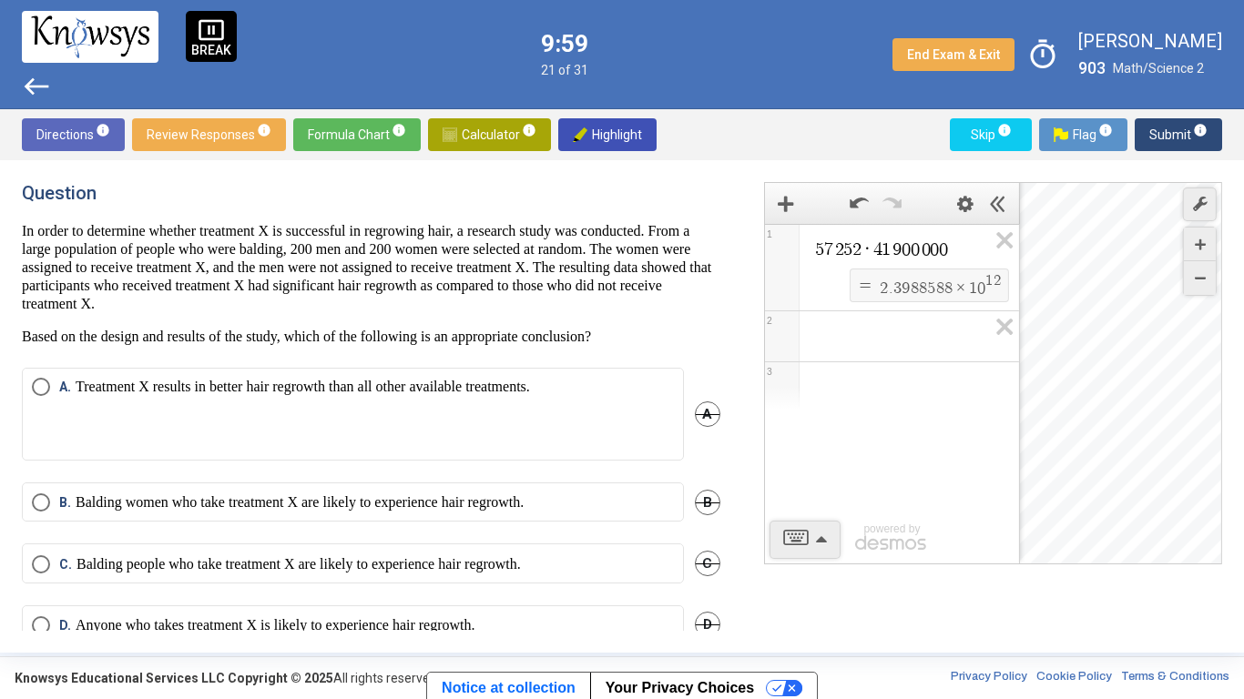
scroll to position [36, 0]
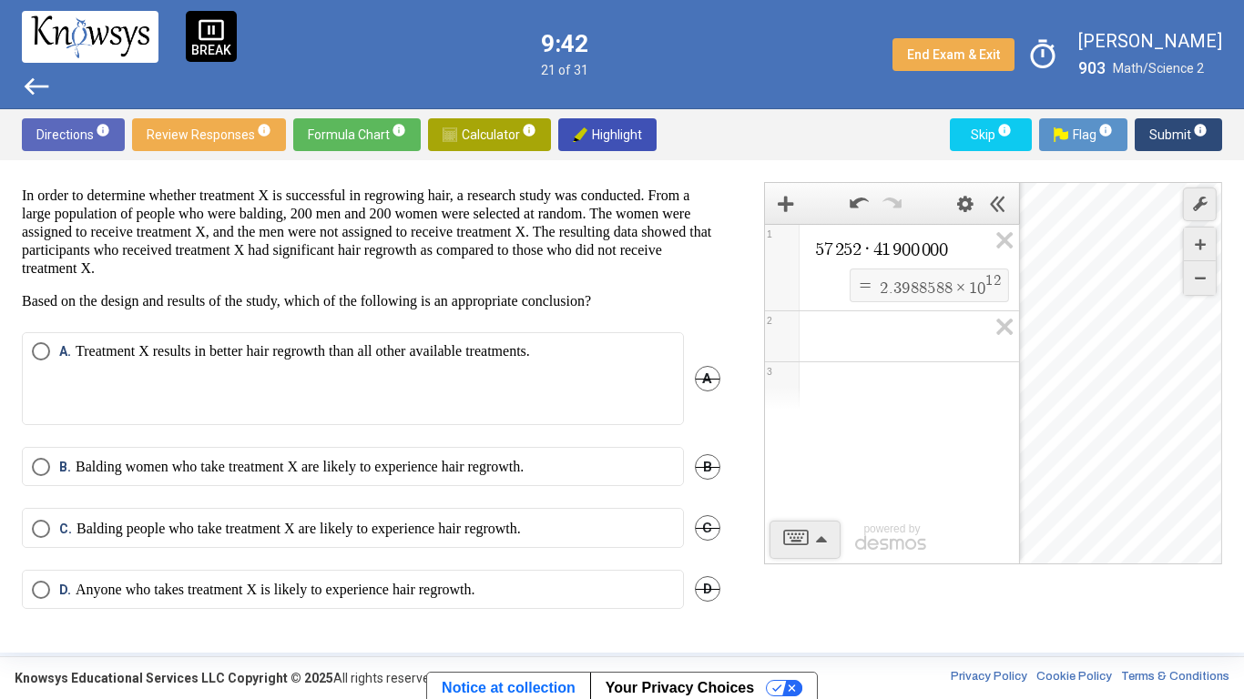
click at [336, 584] on p "Anyone who takes treatment X is likely to experience hair regrowth." at bounding box center [276, 590] width 400 height 18
click at [695, 374] on span "A" at bounding box center [708, 379] width 26 height 26
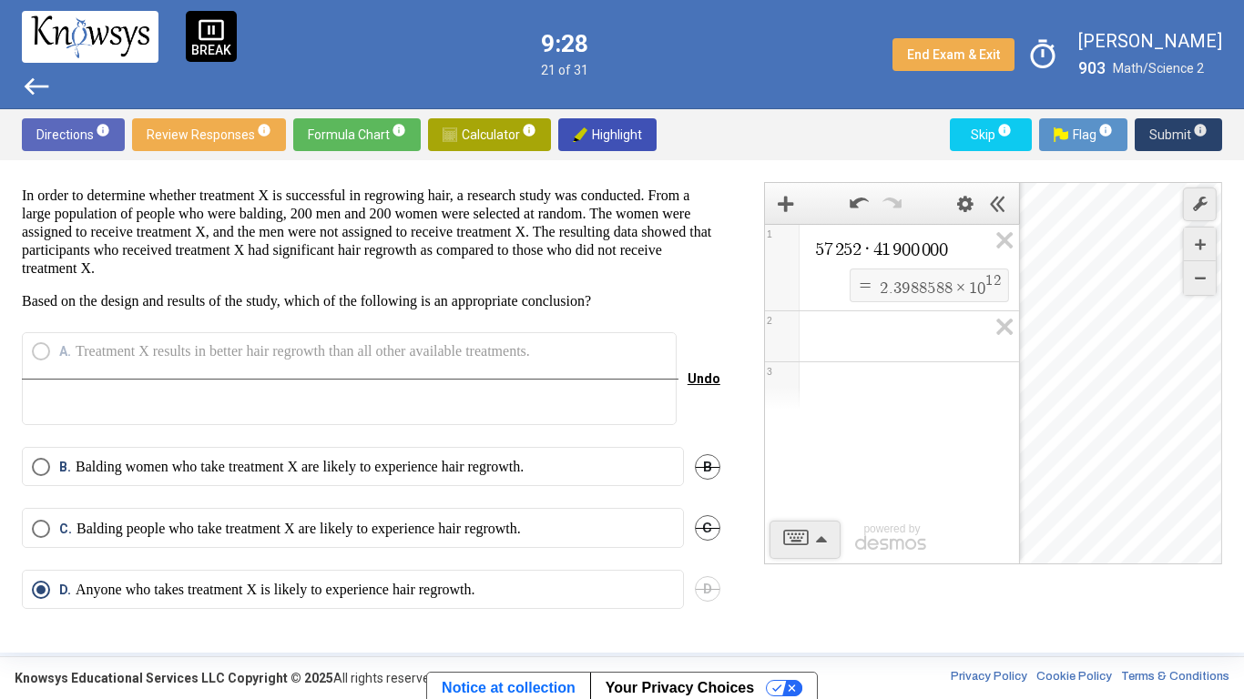
click at [1157, 128] on span "Submit info" at bounding box center [1178, 134] width 58 height 33
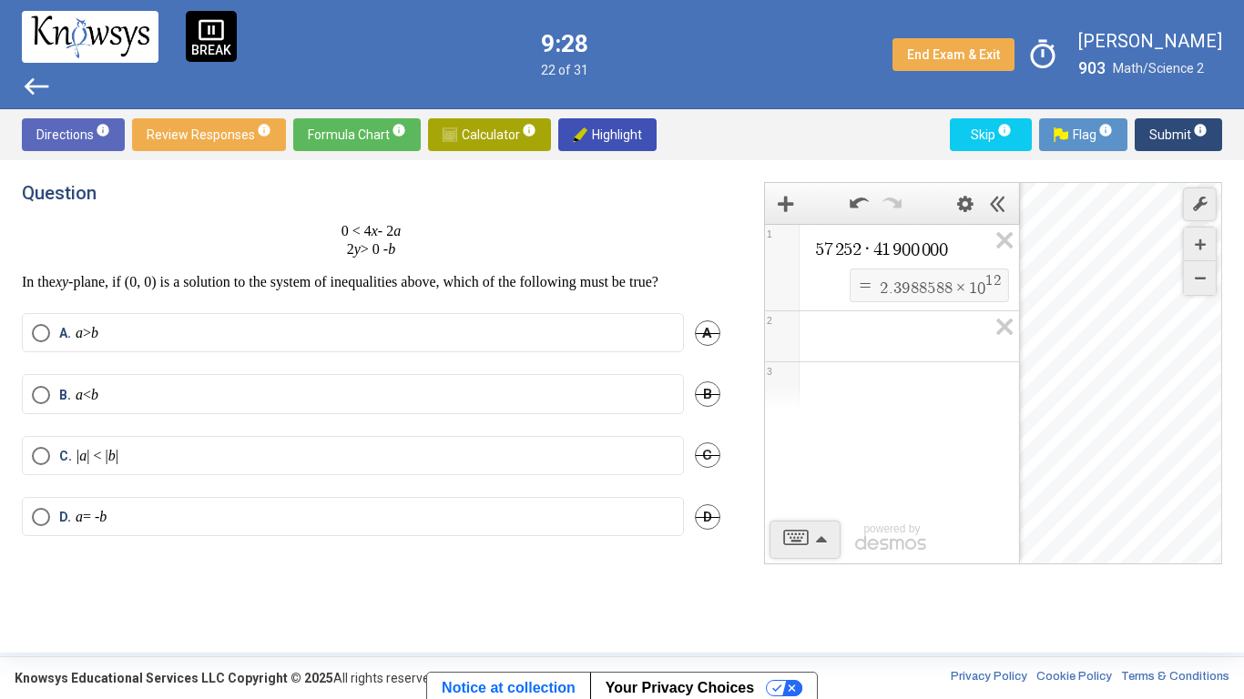
scroll to position [0, 0]
click at [196, 404] on label "B. a < b" at bounding box center [353, 395] width 642 height 18
click at [1156, 134] on span "Submit info" at bounding box center [1178, 134] width 58 height 33
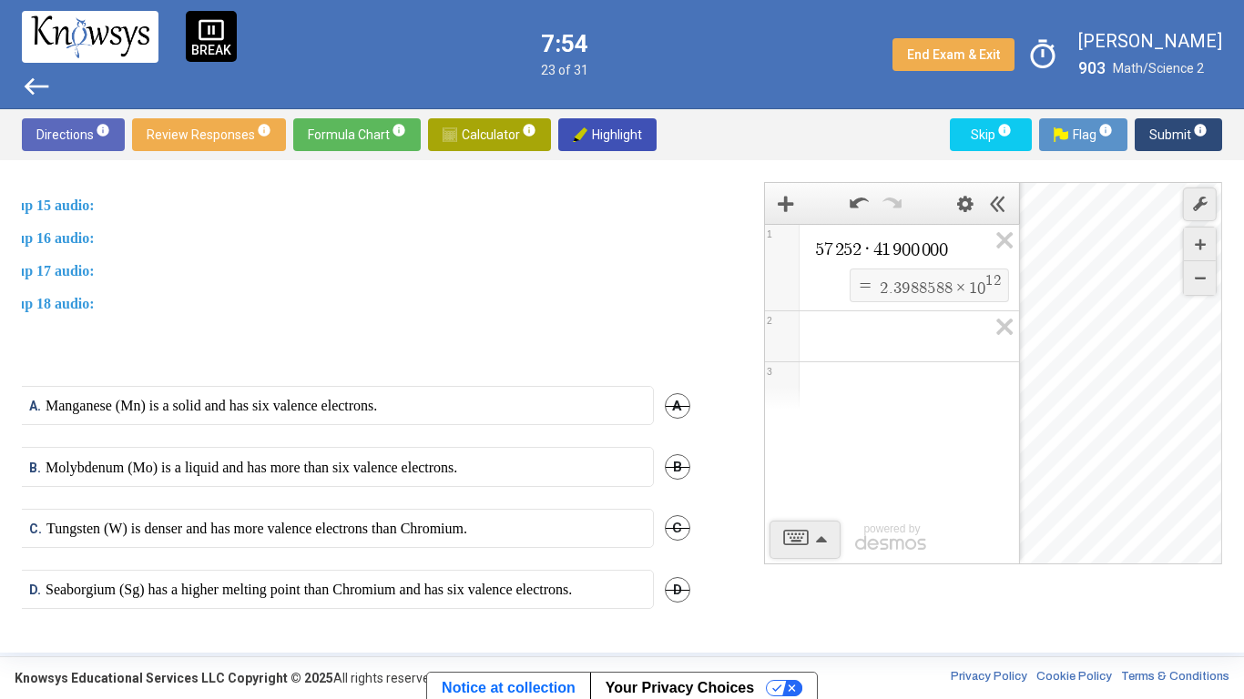
scroll to position [1327, 21]
click at [366, 521] on p "Tungsten (W) is denser and has more valence electrons than Chromium." at bounding box center [266, 529] width 421 height 18
click at [1150, 136] on span "Submit info" at bounding box center [1178, 134] width 58 height 33
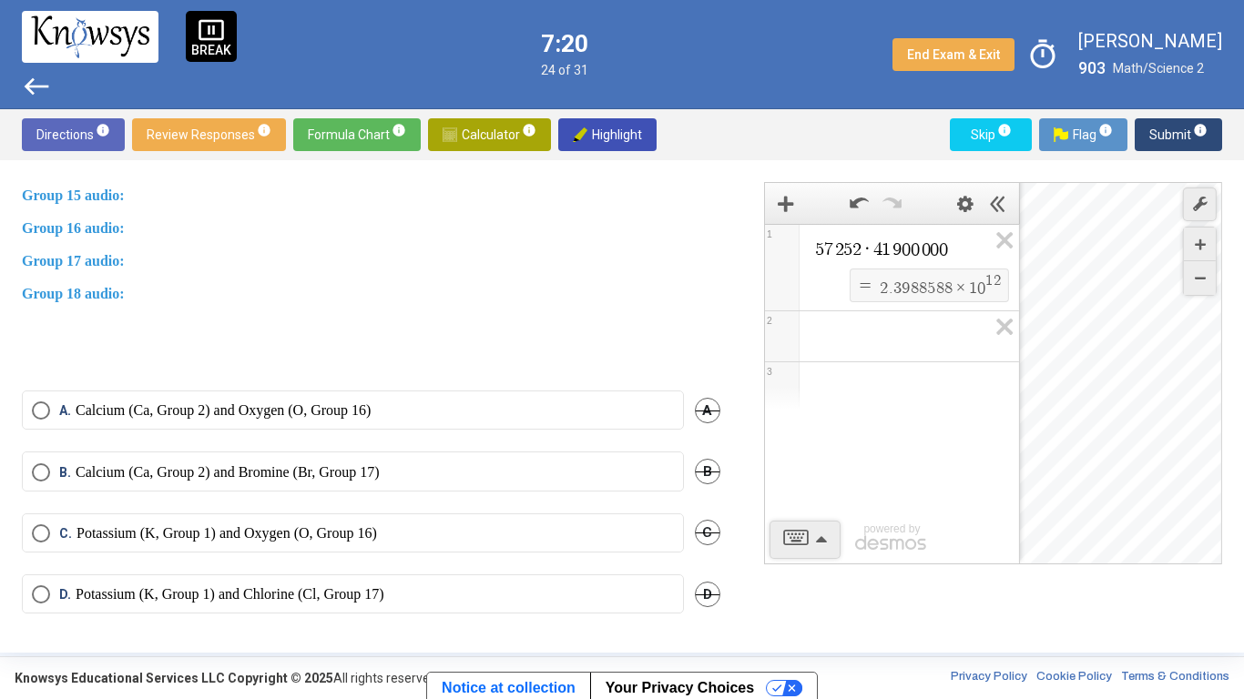
scroll to position [1334, 0]
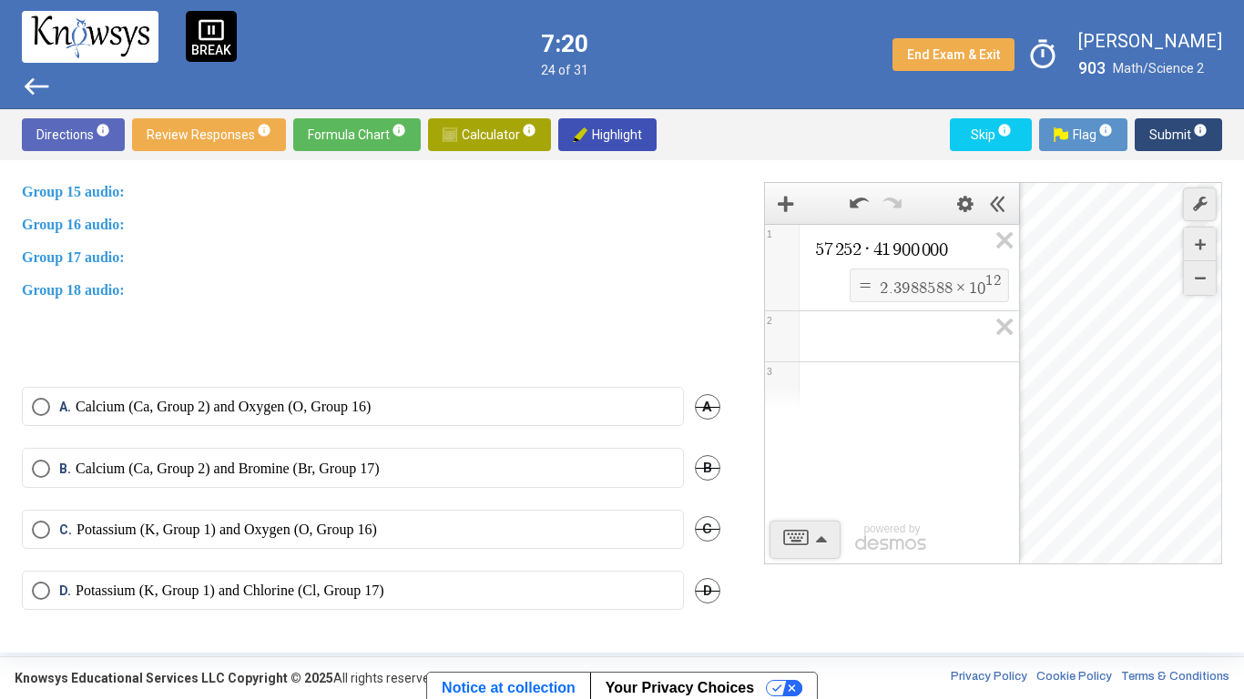
click at [189, 403] on p "Calcium (Ca, Group 2) and Oxygen (O, Group 16)" at bounding box center [223, 407] width 295 height 18
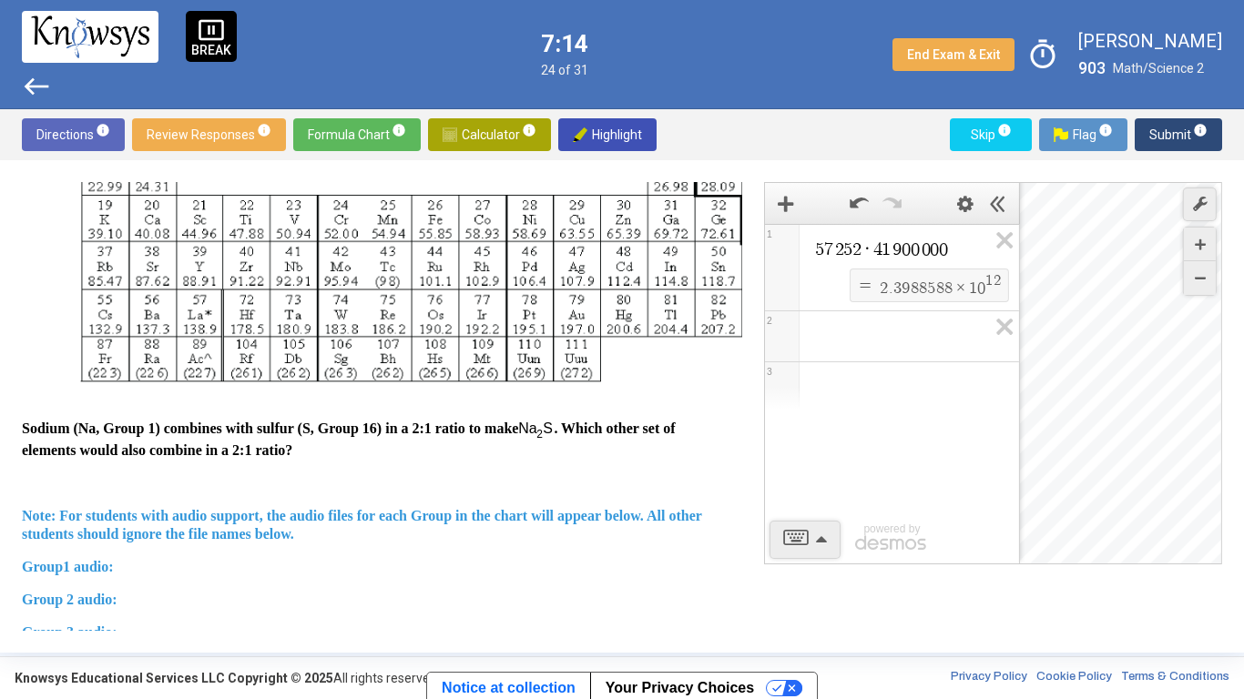
scroll to position [504, 0]
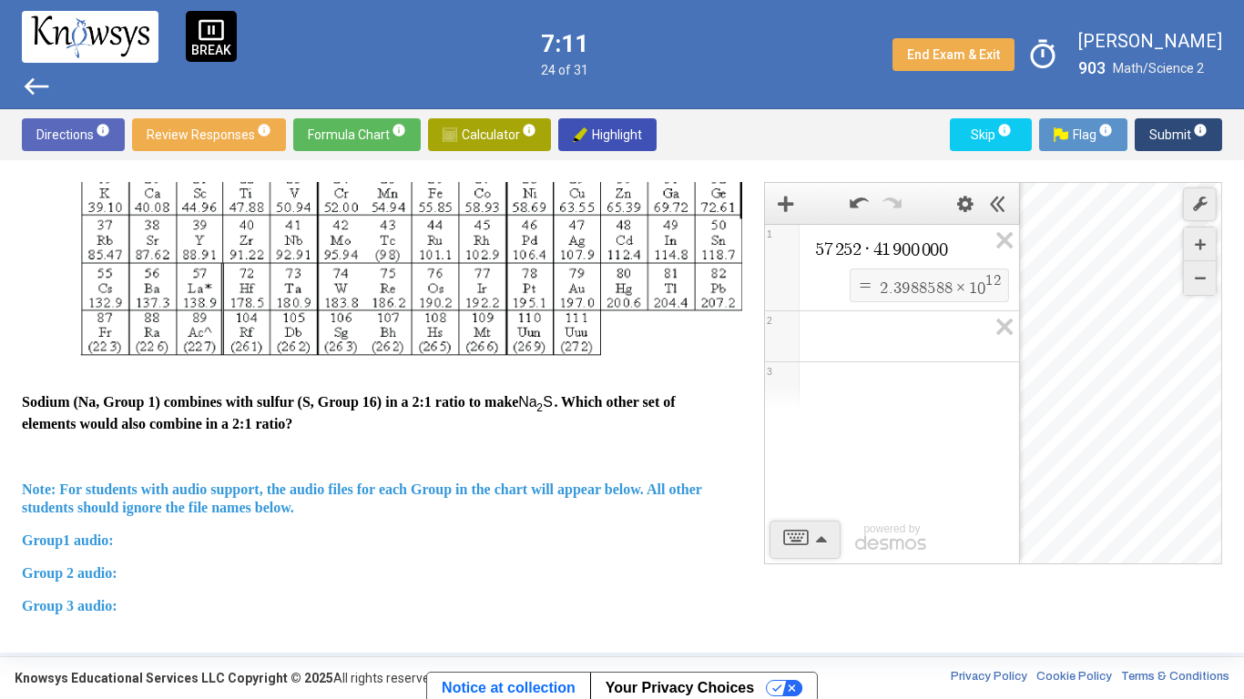
click at [1152, 127] on span "Submit info" at bounding box center [1178, 134] width 58 height 33
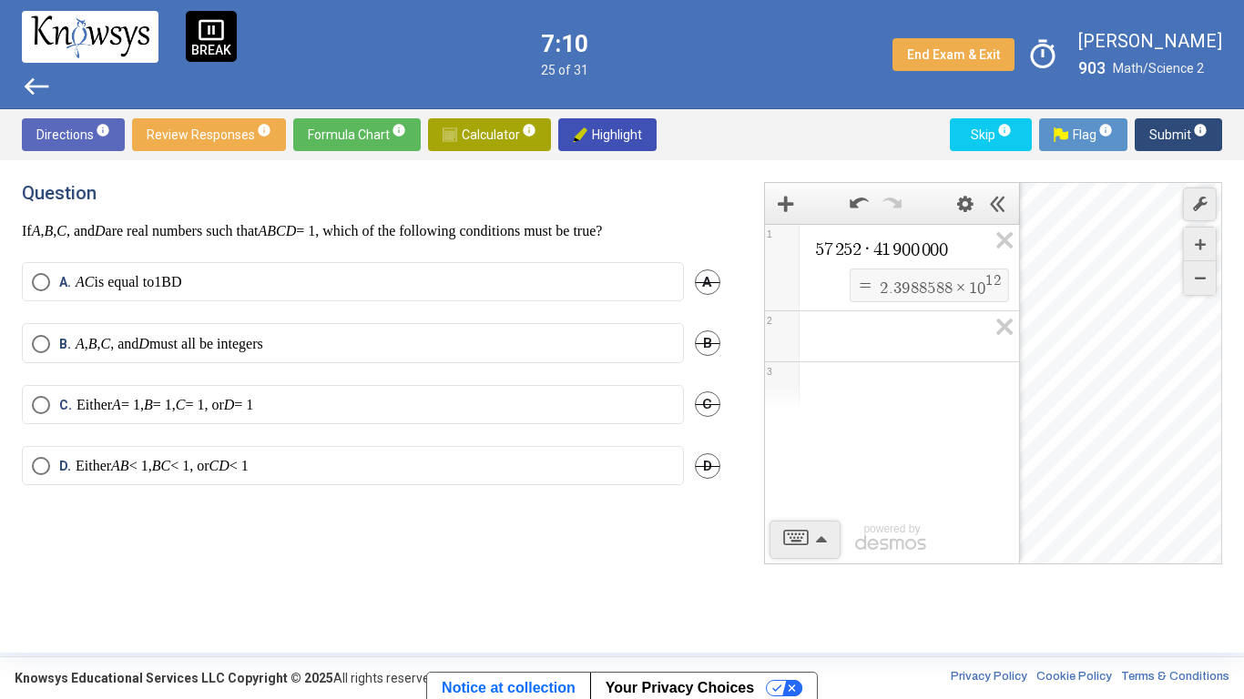
scroll to position [0, 0]
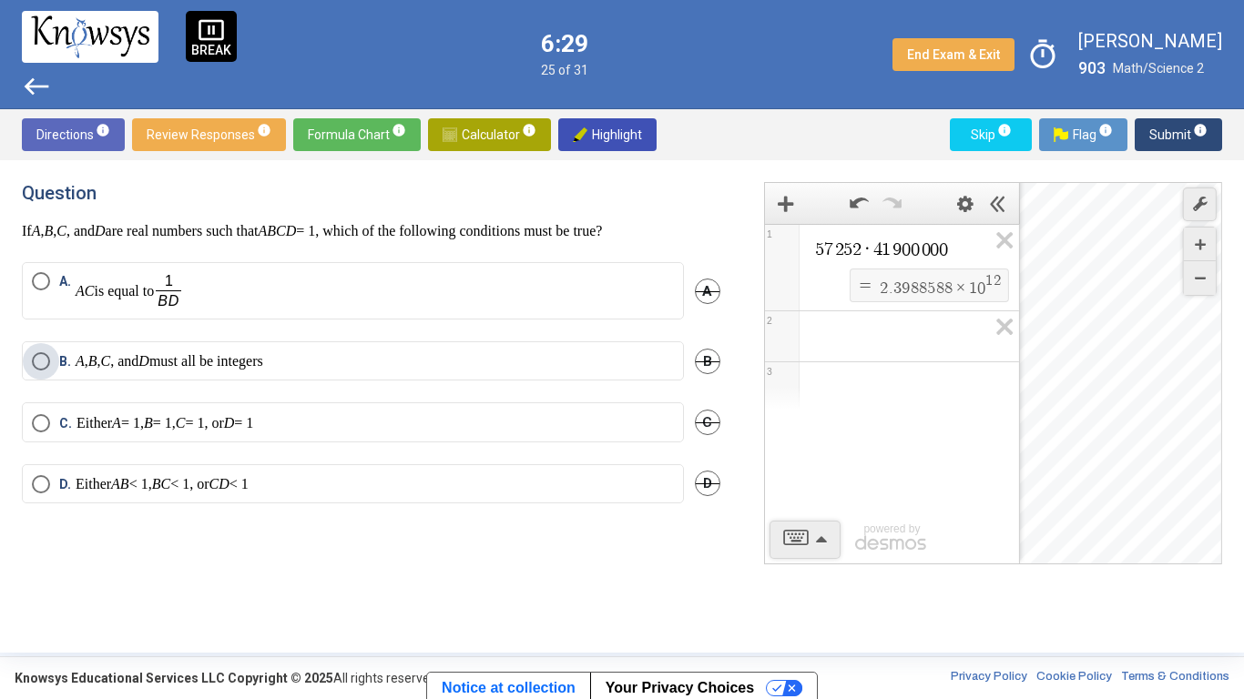
click at [512, 364] on label "B. A , B , C , and D must all be integers" at bounding box center [353, 361] width 642 height 18
click at [485, 283] on label "A. AC is equal to" at bounding box center [353, 290] width 642 height 37
click at [1165, 138] on span "Submit info" at bounding box center [1178, 134] width 58 height 33
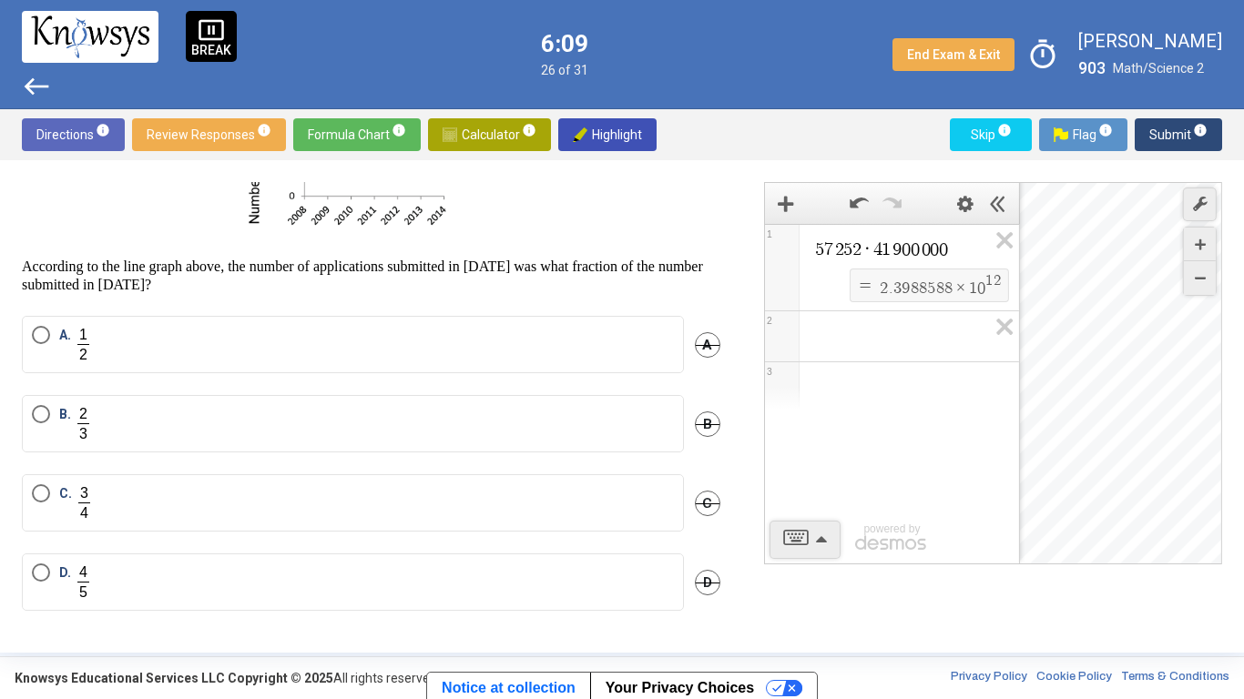
scroll to position [240, 0]
click at [224, 416] on label "B." at bounding box center [353, 421] width 642 height 37
click at [1156, 132] on span "Submit info" at bounding box center [1178, 134] width 58 height 33
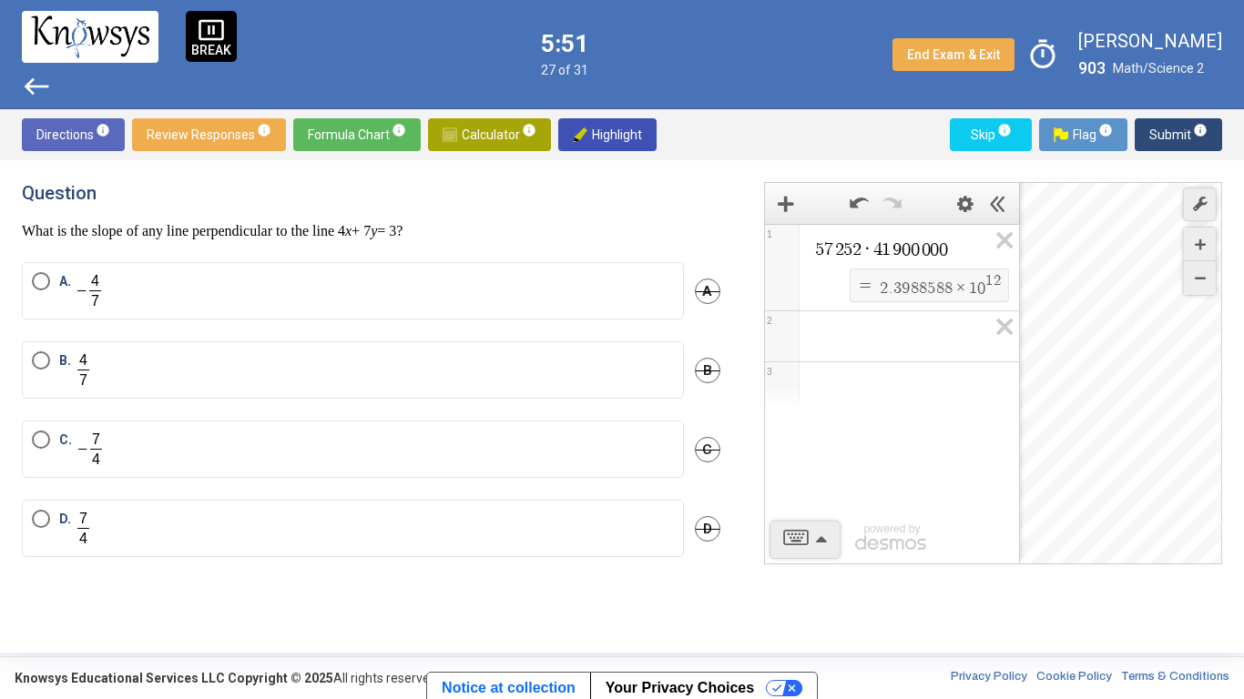
click at [231, 296] on label "A." at bounding box center [353, 290] width 642 height 37
click at [1155, 140] on span "Submit info" at bounding box center [1178, 134] width 58 height 33
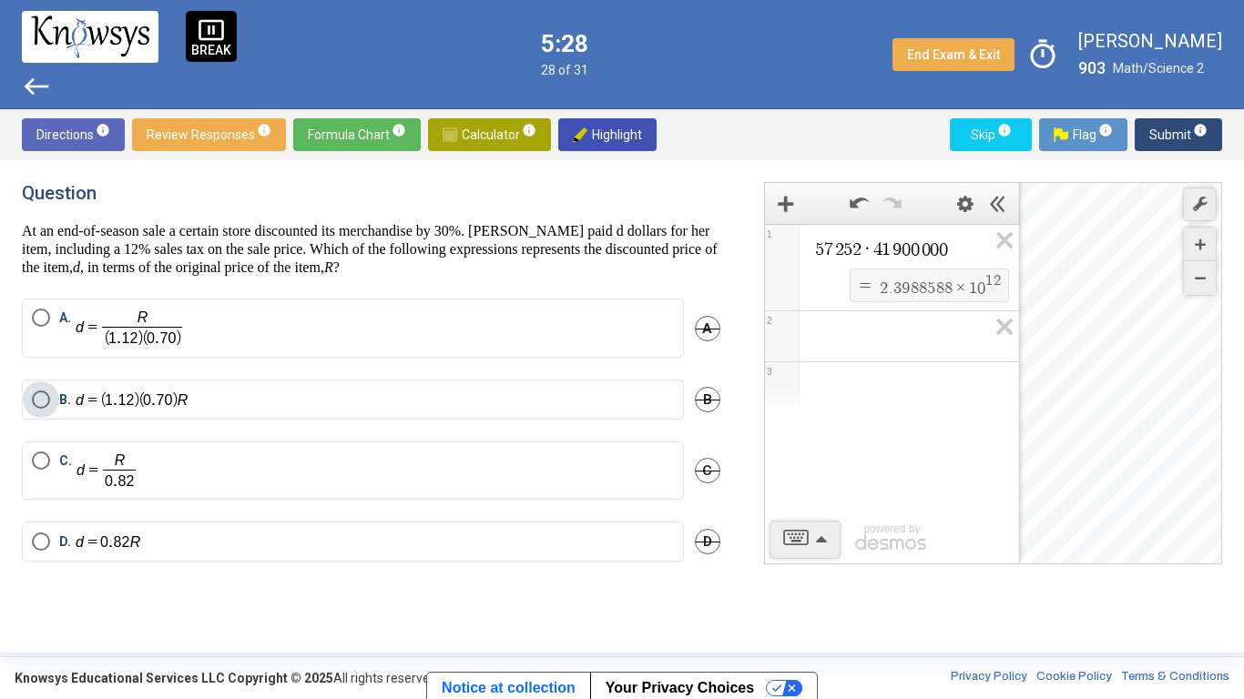
click at [298, 393] on label "B." at bounding box center [353, 400] width 642 height 19
click at [486, 141] on span "Calculator info" at bounding box center [490, 134] width 94 height 33
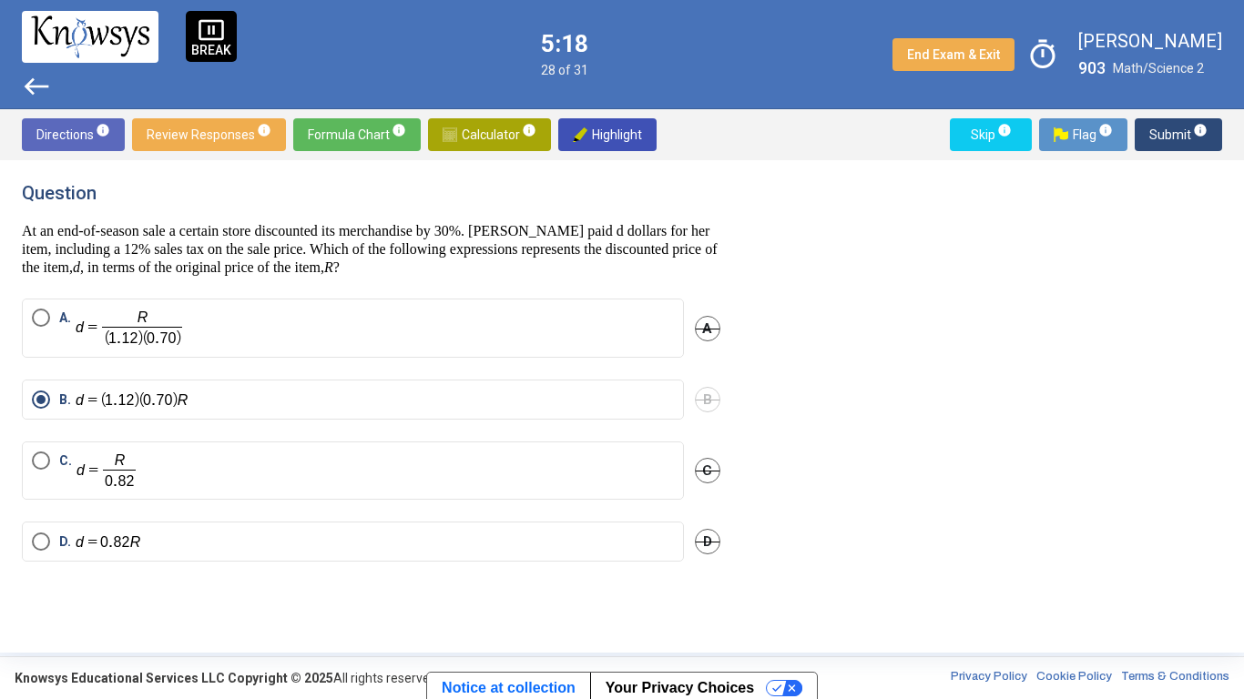
click at [460, 147] on span "Calculator info" at bounding box center [490, 134] width 94 height 33
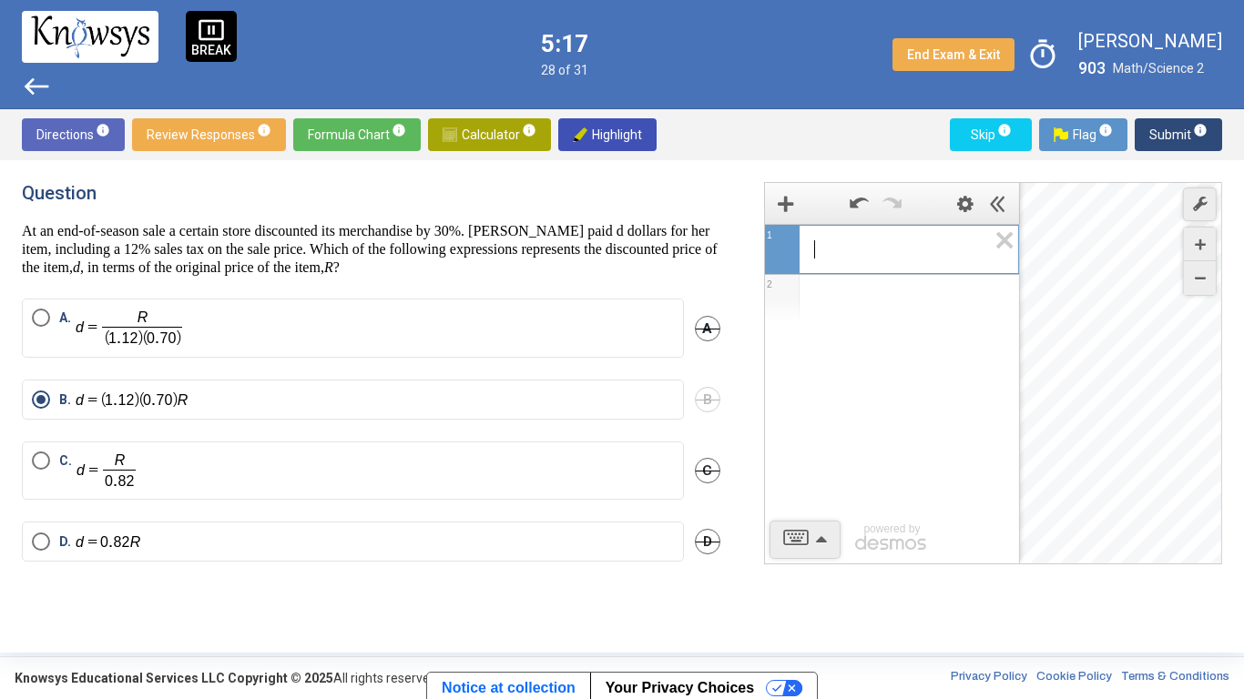
click at [866, 262] on div "​" at bounding box center [891, 247] width 253 height 44
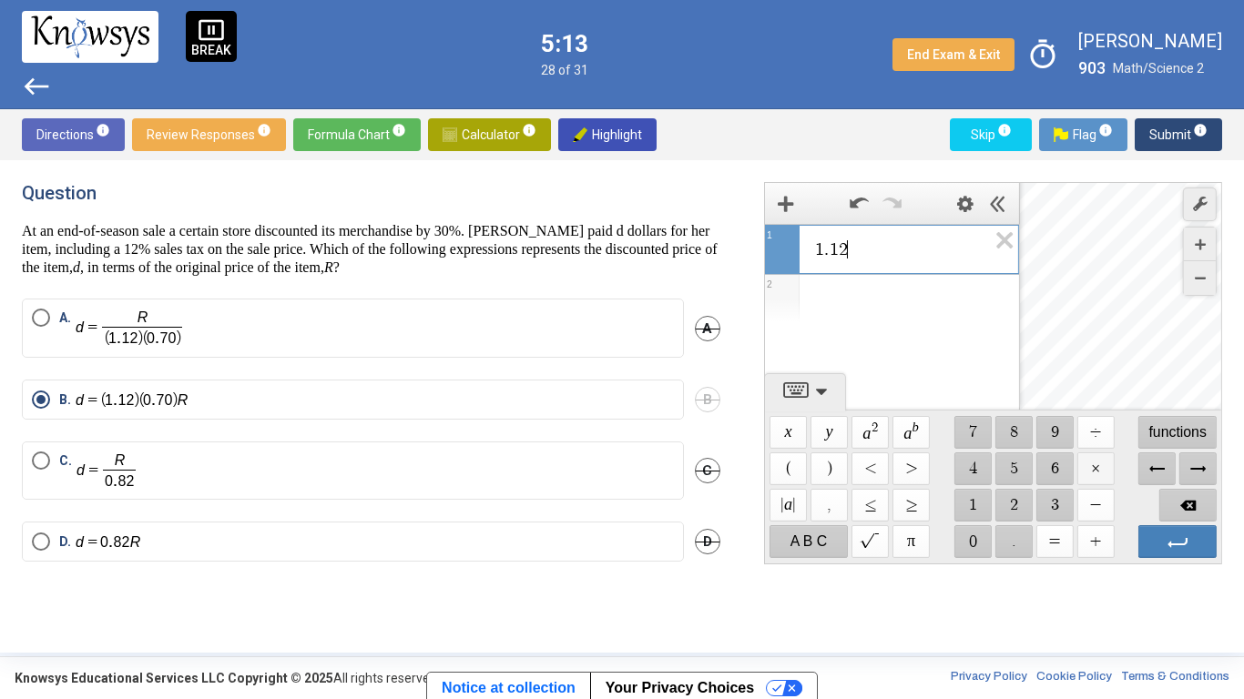
click at [1095, 477] on span "$$ ×" at bounding box center [1094, 469] width 37 height 33
click at [463, 401] on label "B." at bounding box center [353, 400] width 642 height 19
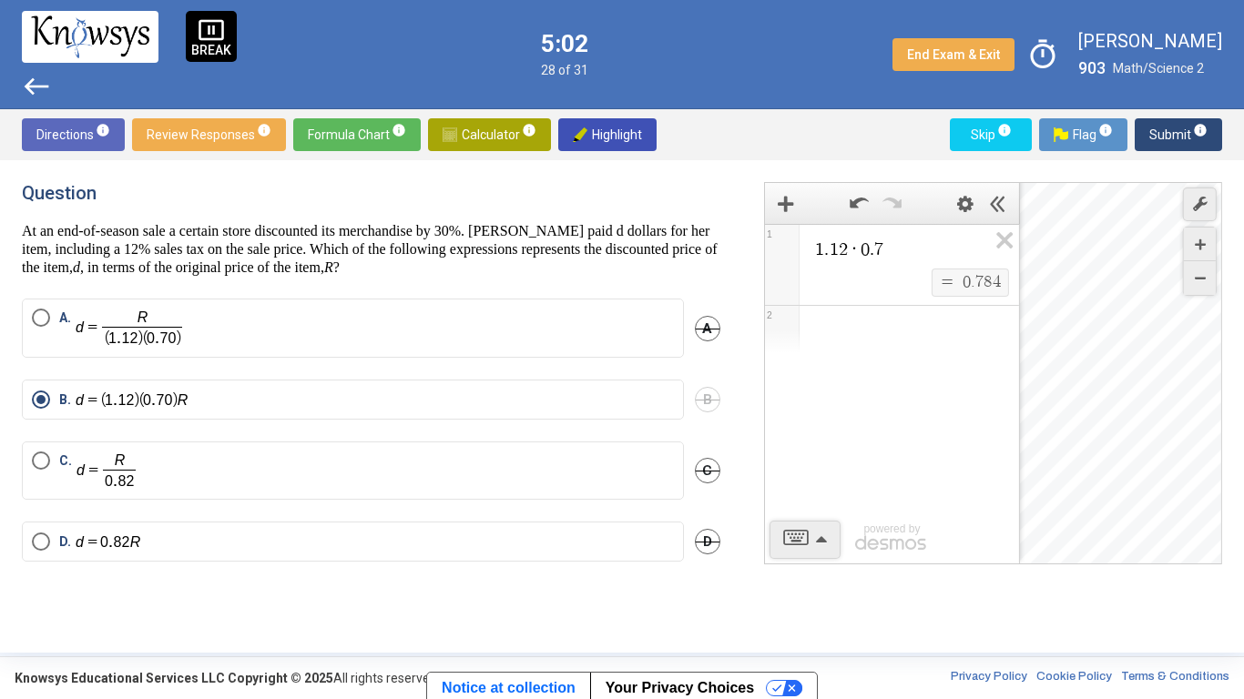
click at [1162, 135] on span "Submit info" at bounding box center [1178, 134] width 58 height 33
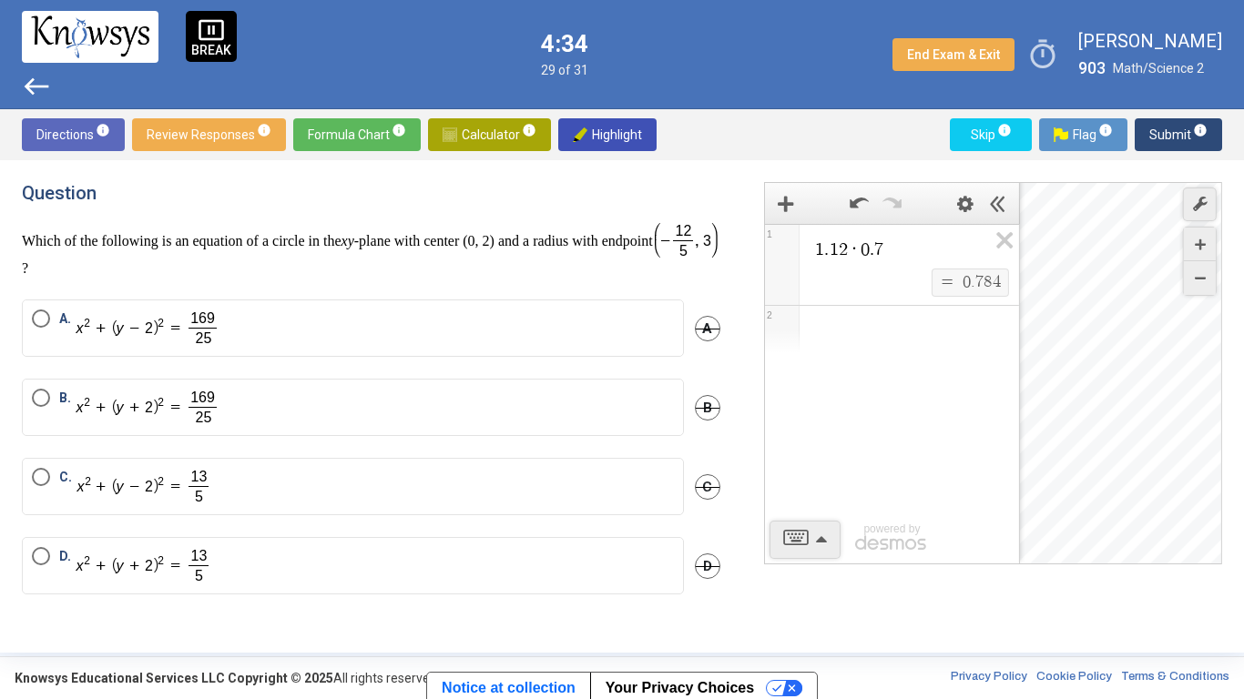
click at [718, 333] on span "A" at bounding box center [708, 329] width 26 height 26
click at [704, 407] on span "B" at bounding box center [708, 408] width 26 height 26
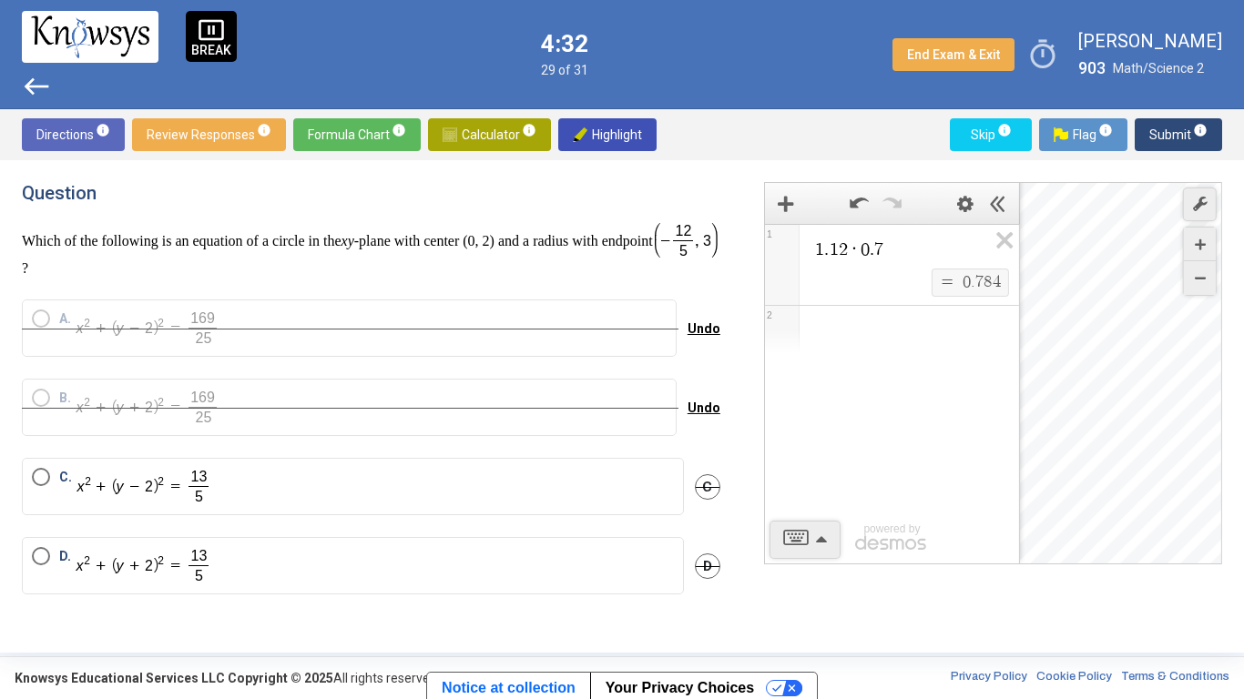
click at [704, 407] on span "Undo" at bounding box center [704, 408] width 33 height 15
click at [706, 327] on span "Undo" at bounding box center [704, 328] width 33 height 15
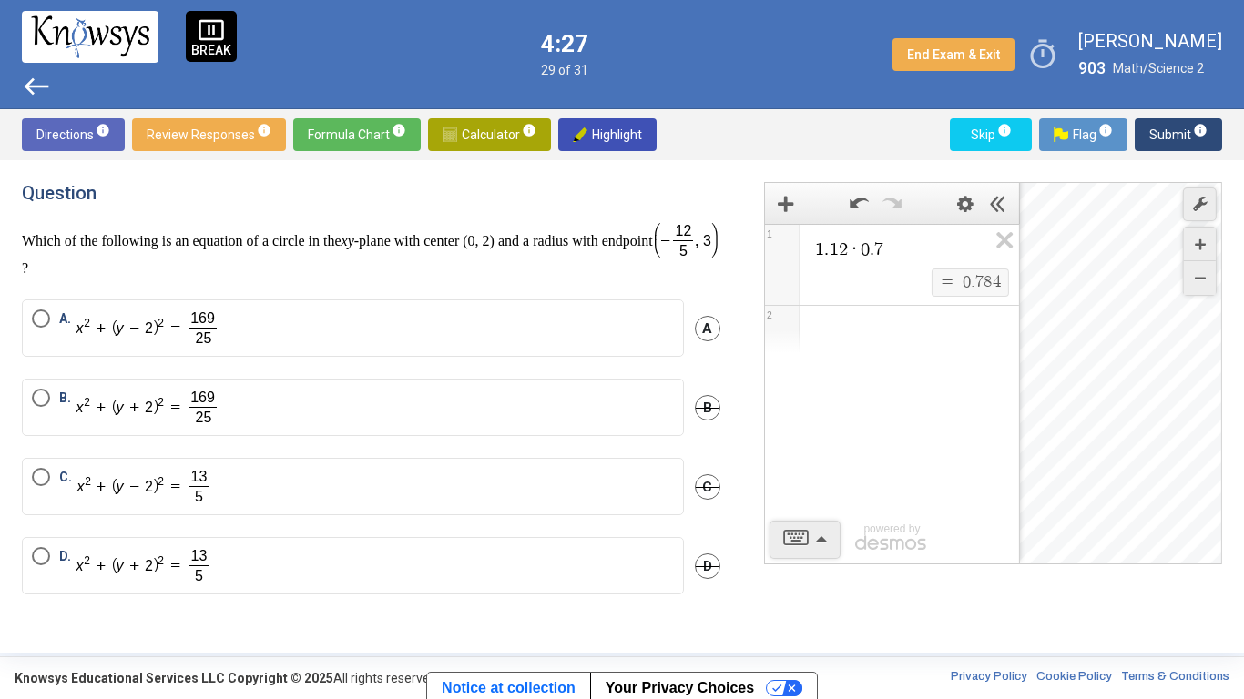
click at [705, 332] on span "A" at bounding box center [708, 329] width 26 height 26
click at [708, 489] on span "C" at bounding box center [708, 487] width 26 height 26
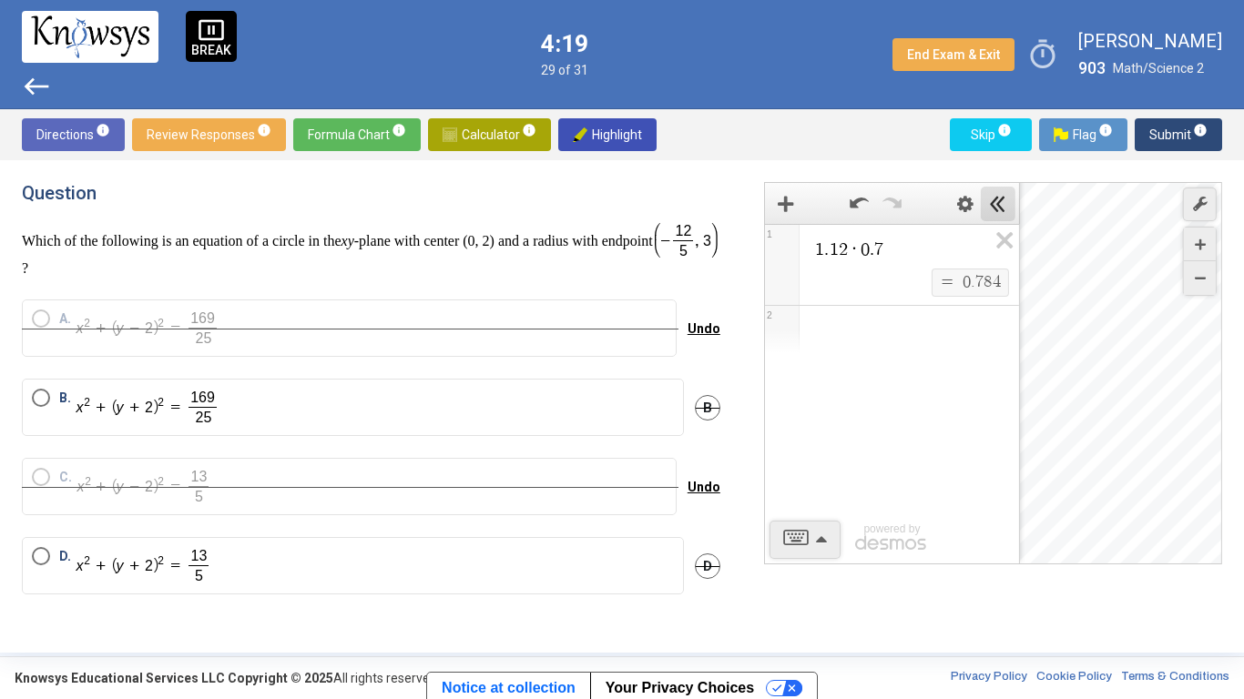
click at [999, 202] on icon "Hide Expression List" at bounding box center [998, 204] width 16 height 16
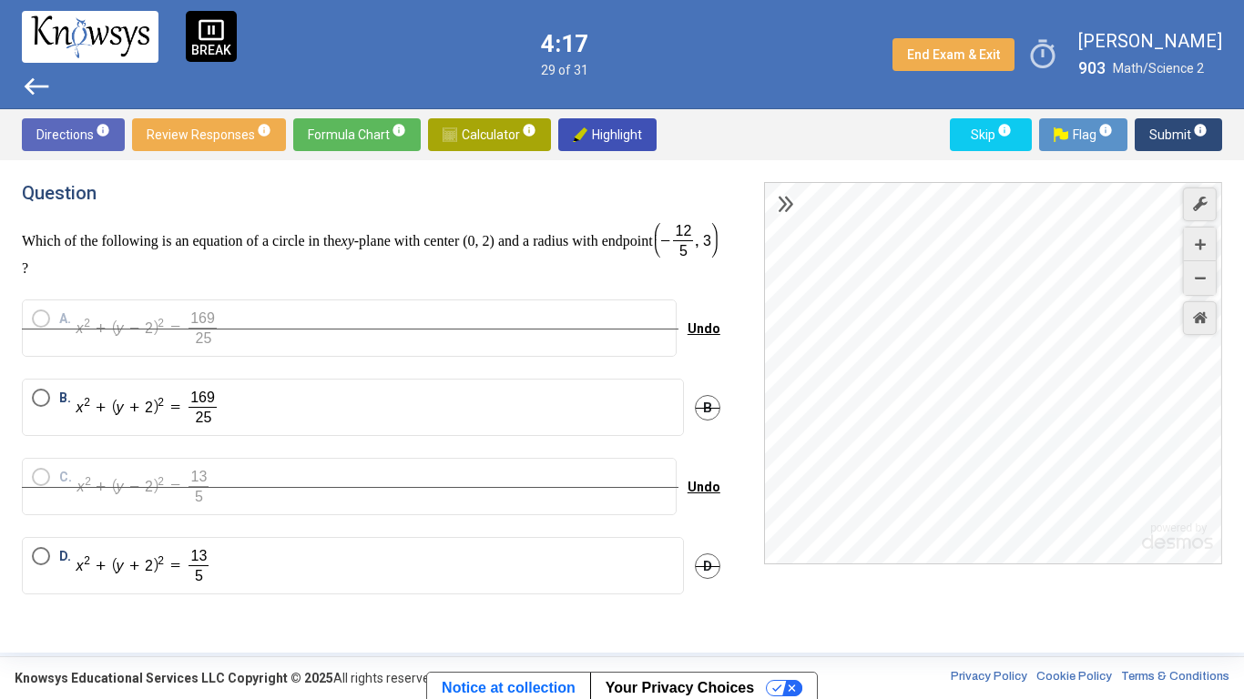
click at [1001, 365] on div "Desmos Graphing Calculator" at bounding box center [994, 374] width 458 height 383
click at [1198, 206] on icon "Graph Settings" at bounding box center [1199, 204] width 15 height 15
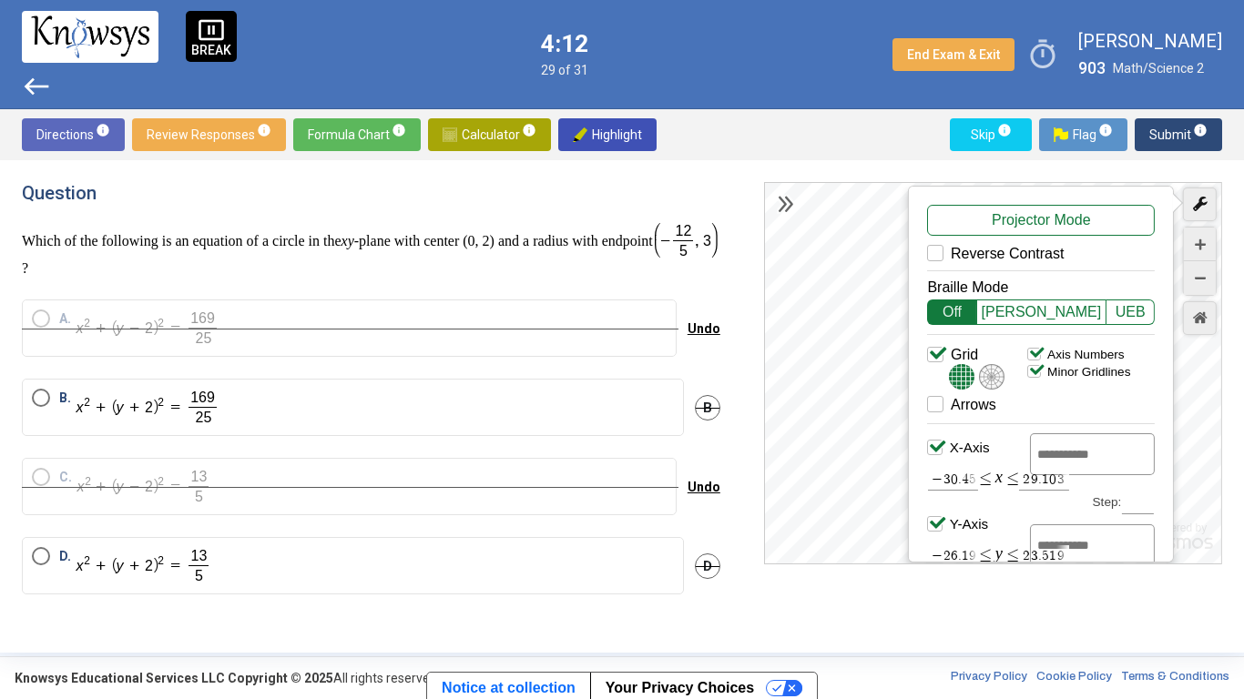
click at [1198, 206] on icon "Graph Settings" at bounding box center [1199, 204] width 15 height 15
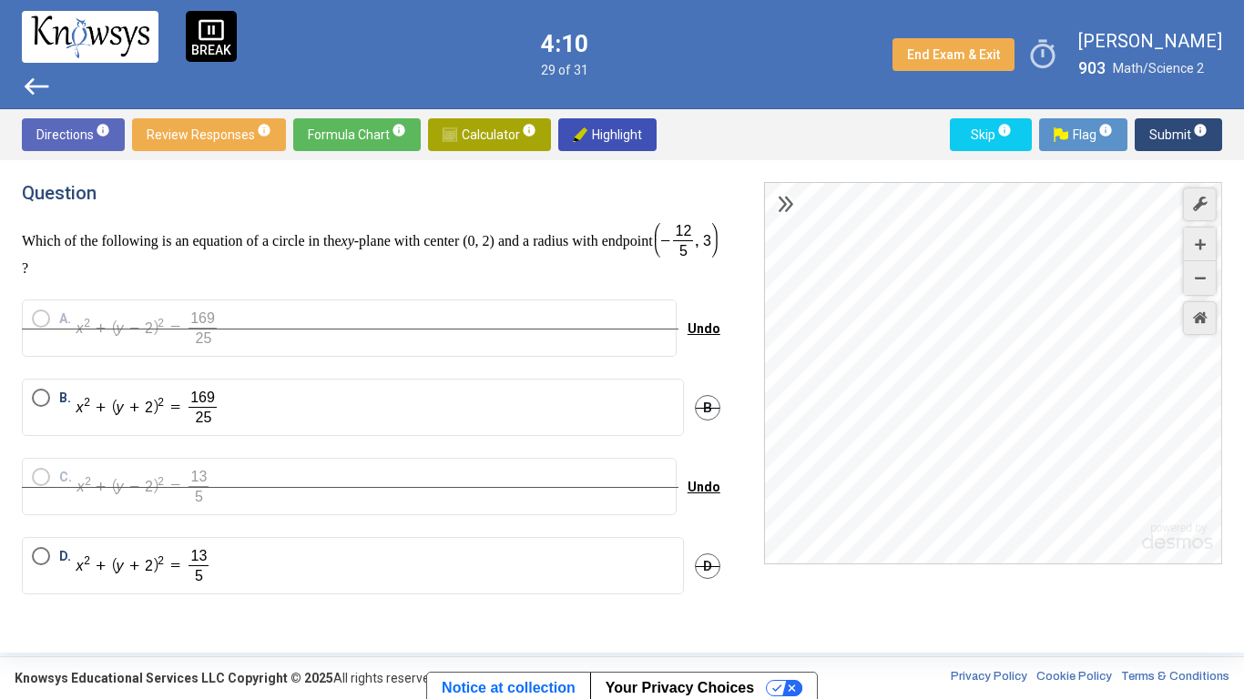
click at [1007, 342] on div "Desmos Graphing Calculator" at bounding box center [994, 374] width 458 height 383
click at [1202, 218] on div "Graph Settings" at bounding box center [1200, 205] width 34 height 34
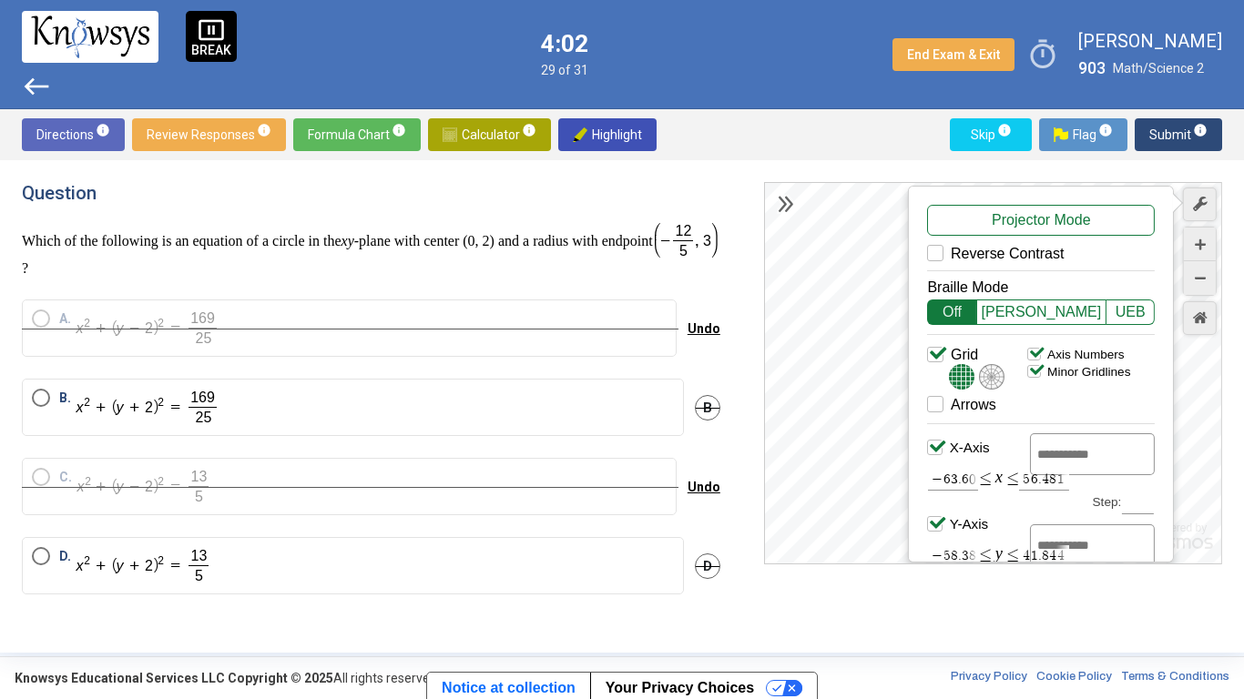
scroll to position [4, 0]
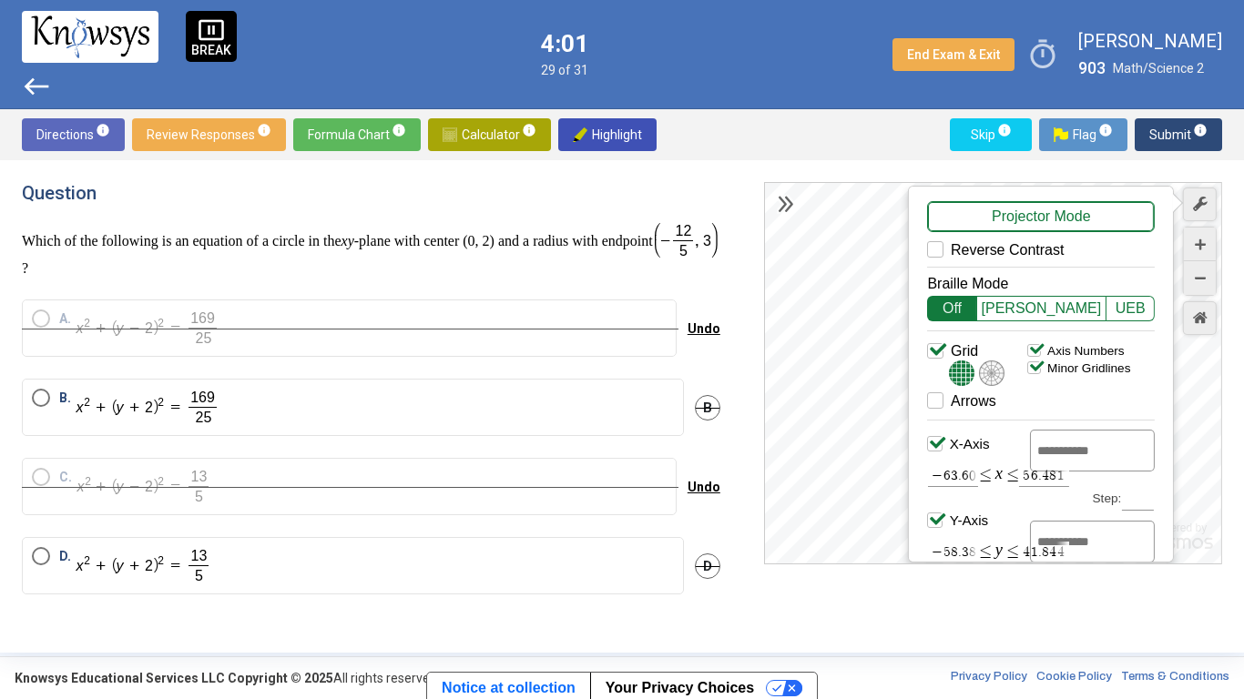
click at [958, 227] on div "Projector Mode" at bounding box center [1041, 216] width 228 height 31
click at [958, 225] on div "Projector Mode" at bounding box center [1041, 216] width 228 height 31
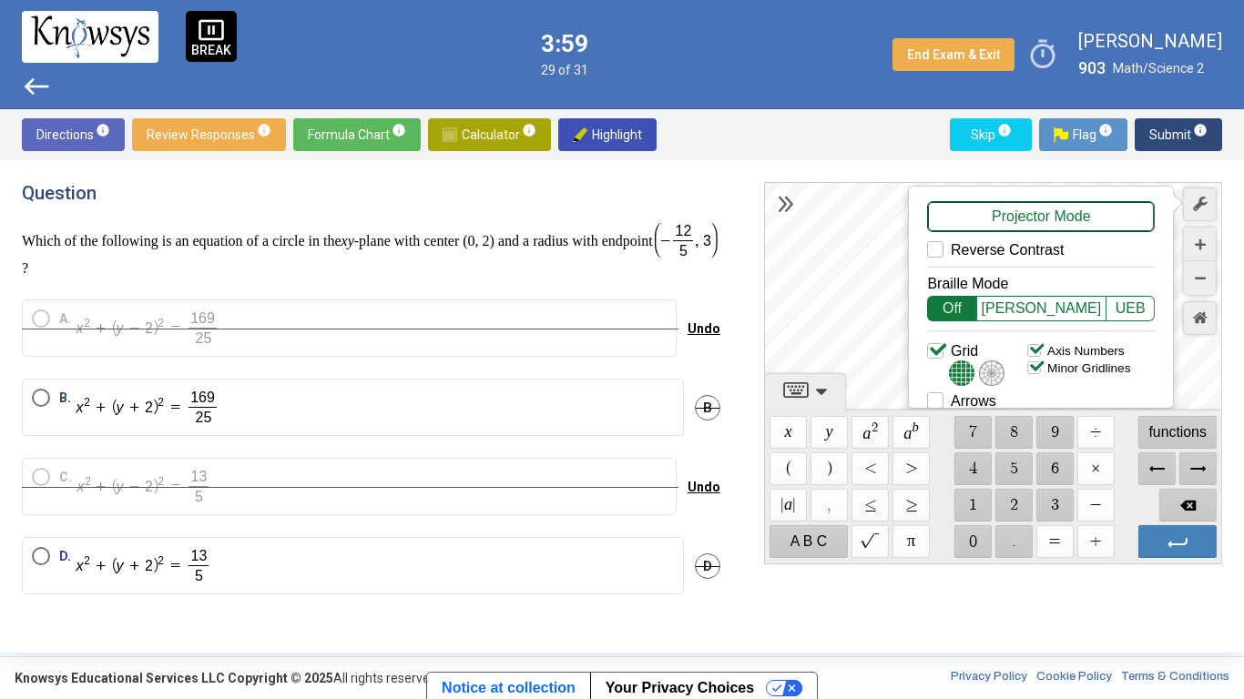
click at [1048, 215] on div "Projector Mode" at bounding box center [1041, 216] width 228 height 31
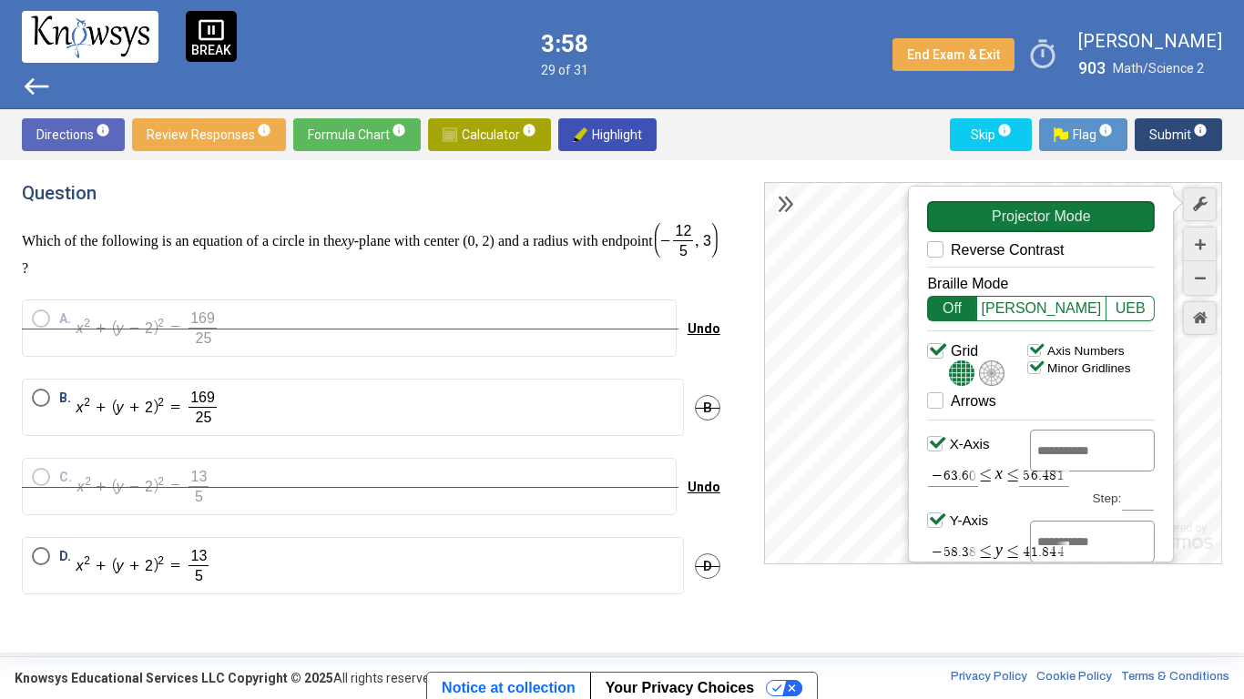
click at [1047, 217] on div "Projector Mode" at bounding box center [1041, 216] width 228 height 31
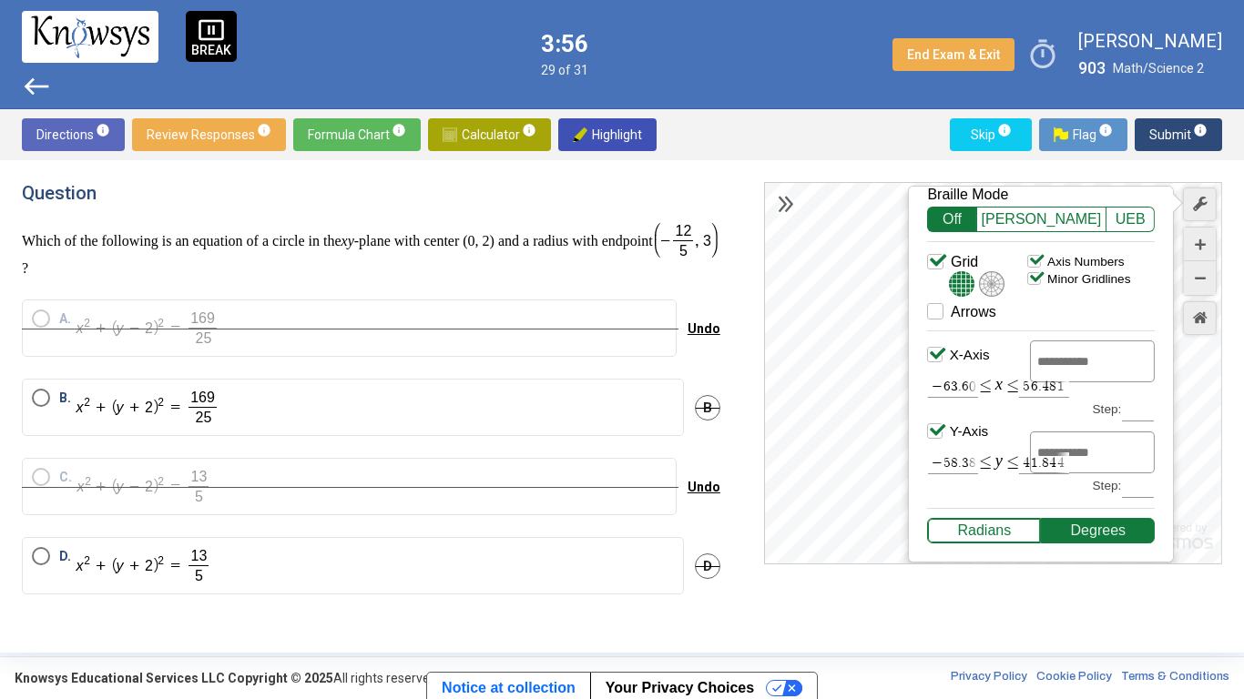
click at [1008, 534] on div "Radians" at bounding box center [984, 531] width 114 height 26
click at [1070, 526] on div "Degrees" at bounding box center [1098, 531] width 114 height 26
click at [1203, 198] on icon "Graph Settings" at bounding box center [1199, 204] width 15 height 15
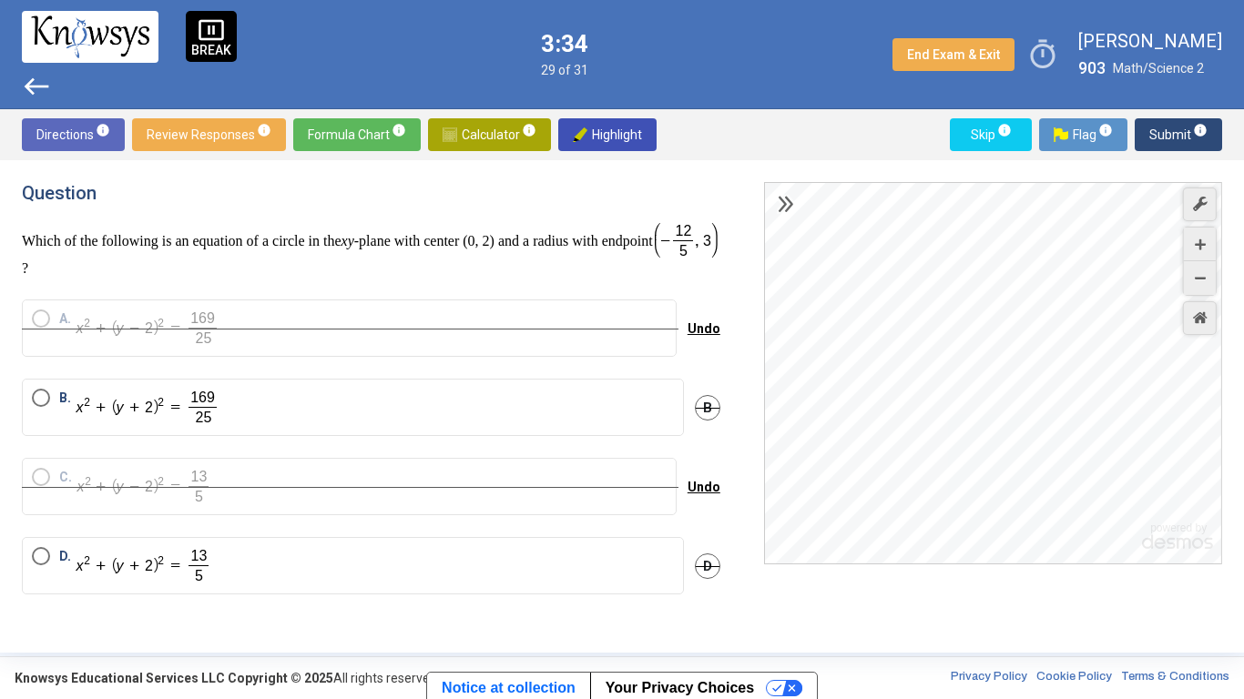
click at [285, 566] on label "D." at bounding box center [353, 565] width 642 height 37
click at [1165, 128] on span "Submit info" at bounding box center [1178, 134] width 58 height 33
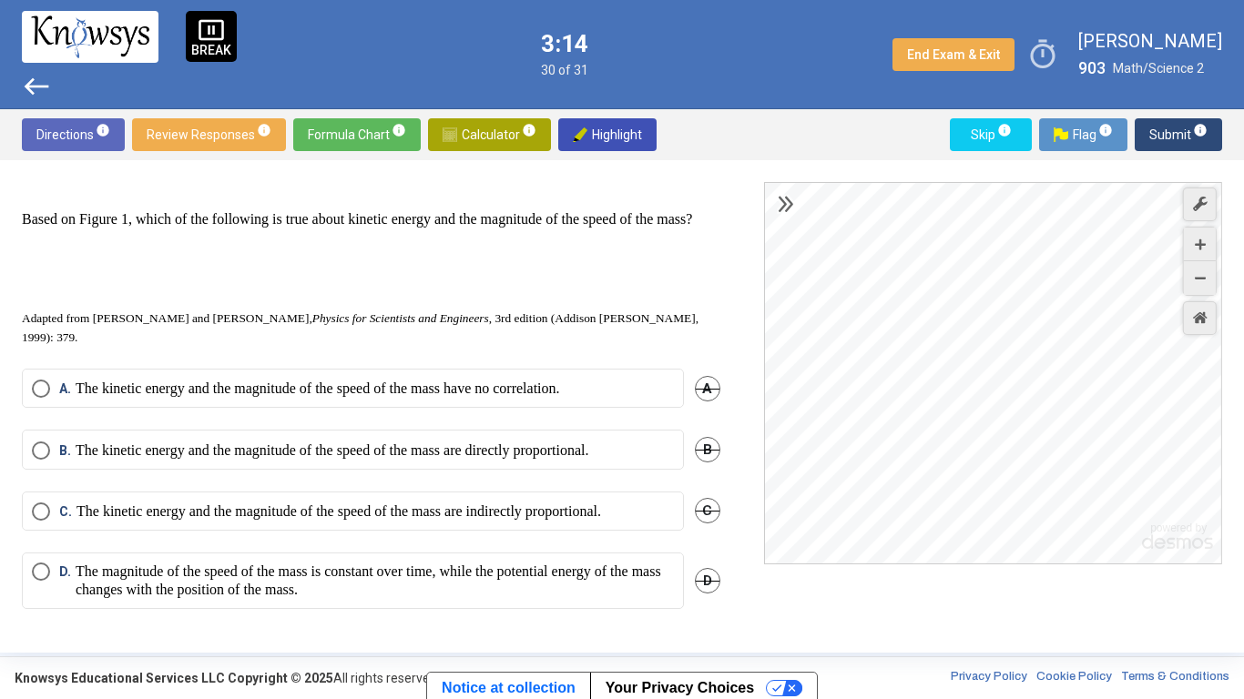
scroll to position [986, 0]
click at [511, 456] on p "The kinetic energy and the magnitude of the speed of the mass are directly prop…" at bounding box center [333, 451] width 514 height 18
click at [1156, 139] on span "Submit info" at bounding box center [1178, 134] width 58 height 33
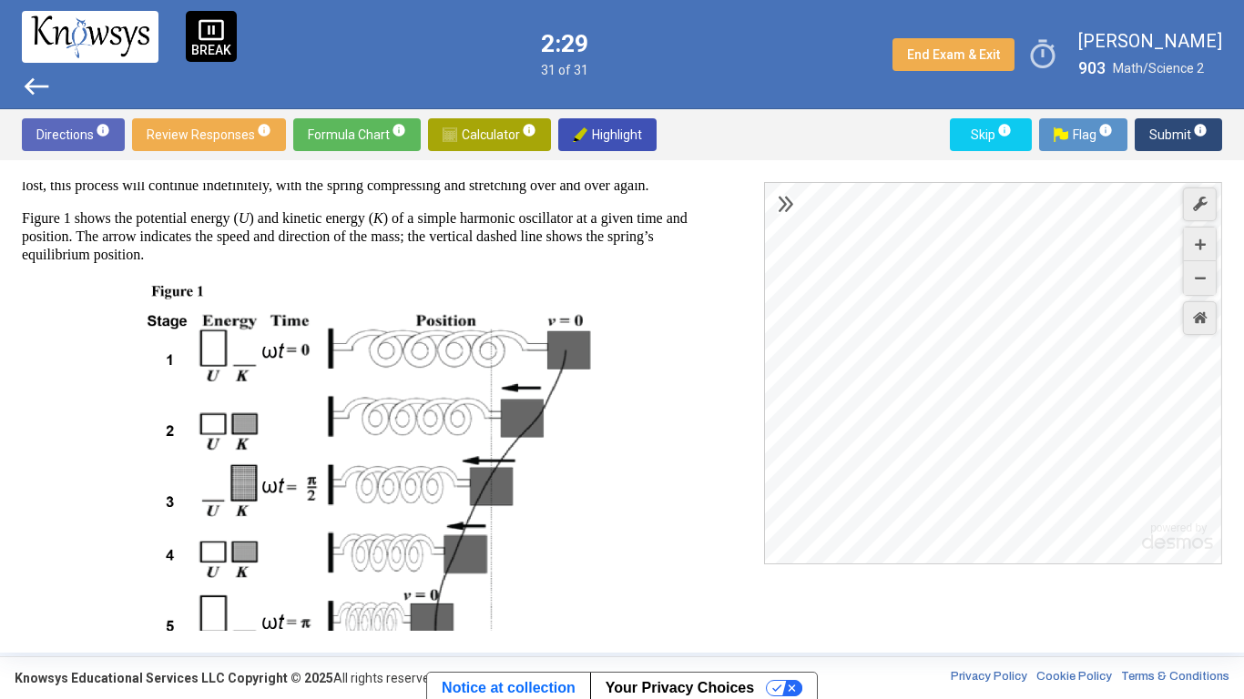
scroll to position [1038, 0]
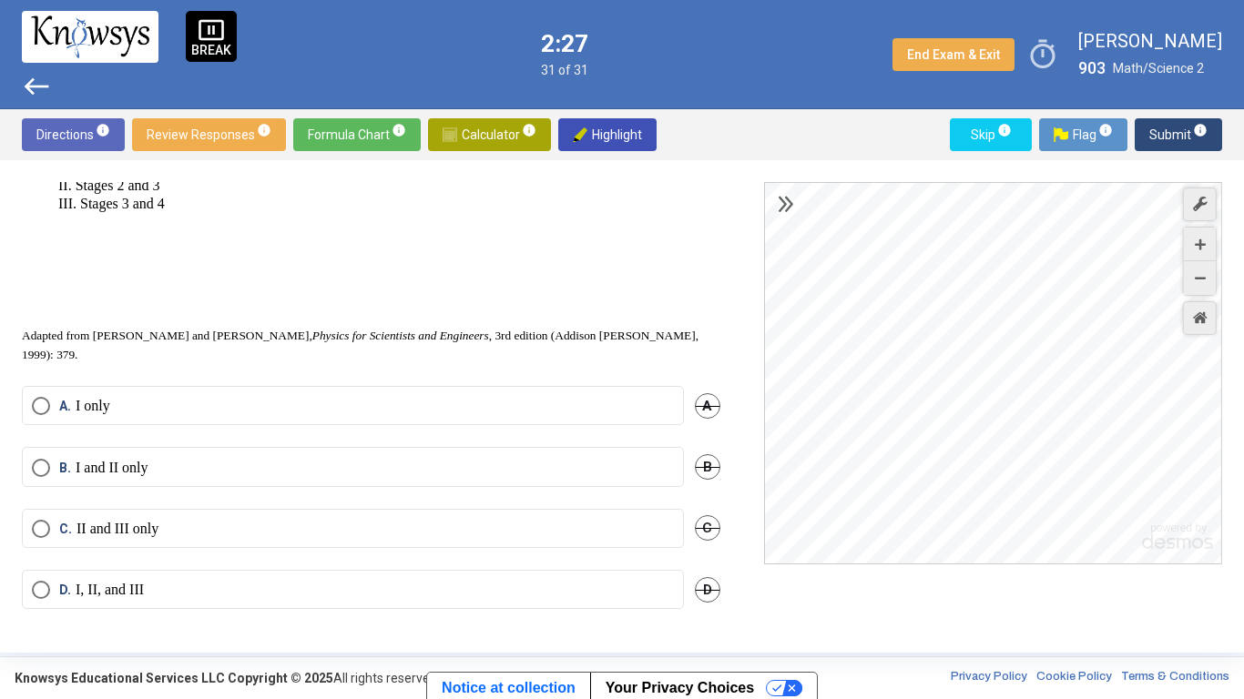
click at [296, 432] on div "A. I only A" at bounding box center [371, 416] width 699 height 61
click at [221, 588] on label "D. I, II, and III" at bounding box center [353, 590] width 642 height 18
click at [1151, 134] on span "Submit info" at bounding box center [1178, 134] width 58 height 33
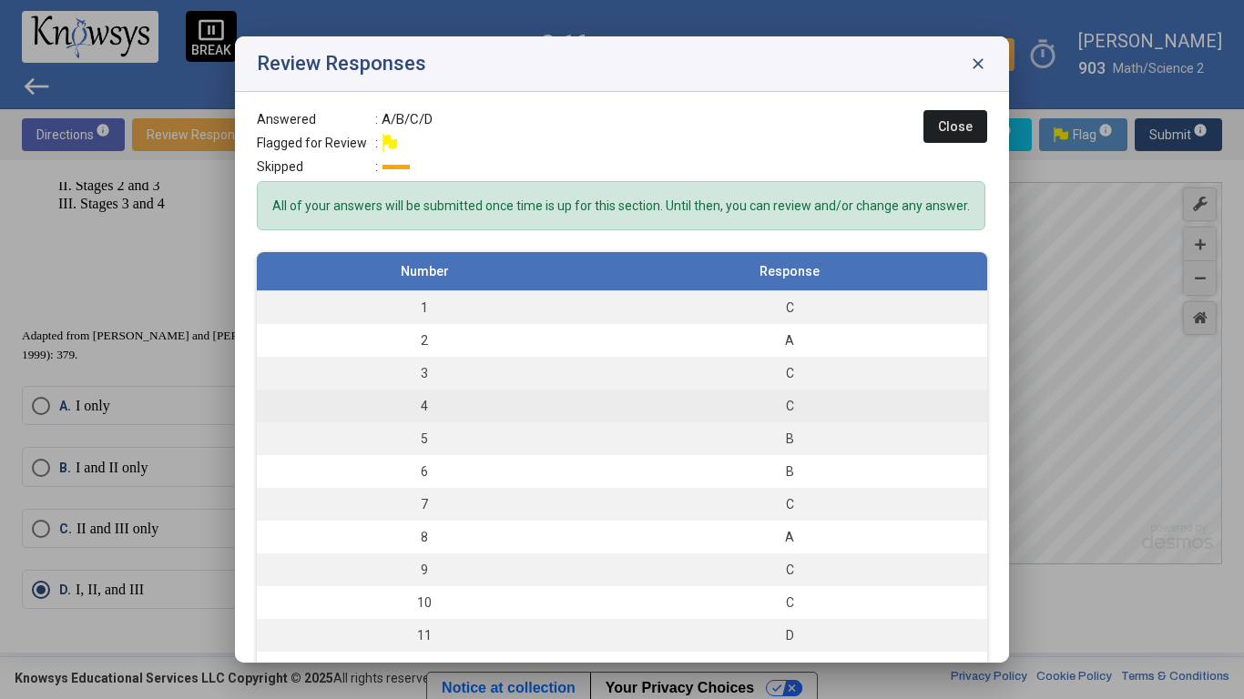
click at [529, 415] on td "4" at bounding box center [424, 406] width 335 height 33
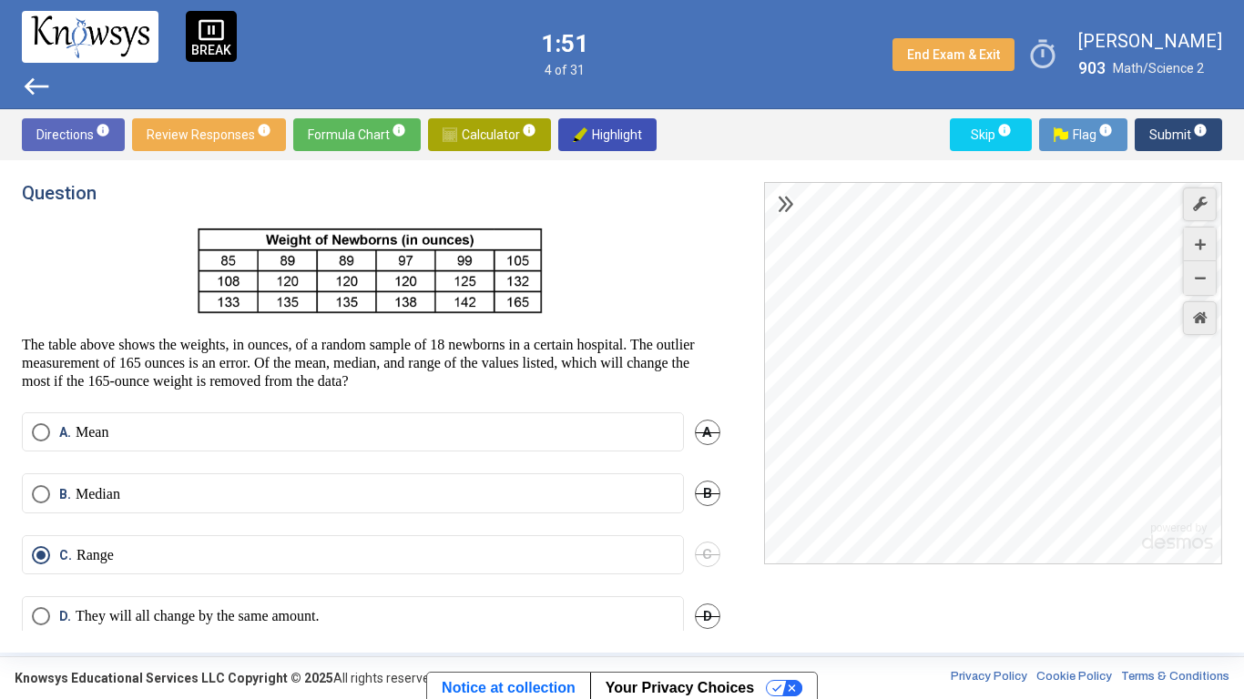
scroll to position [26, 0]
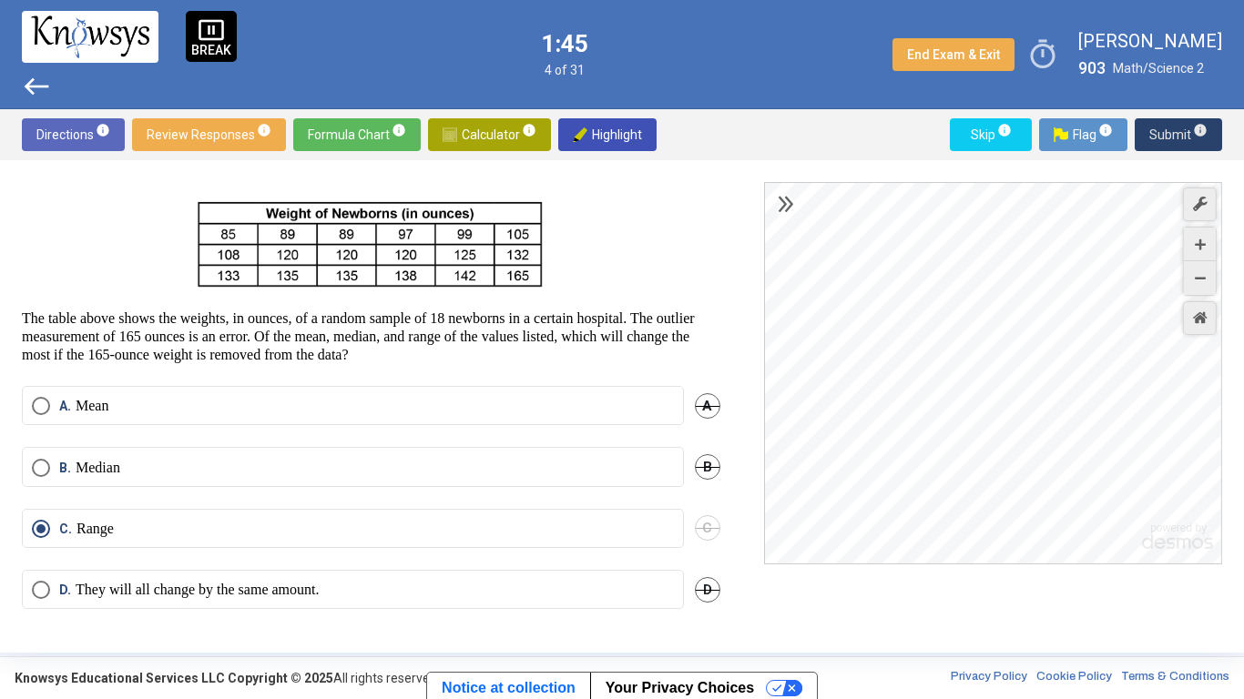
click at [1157, 139] on span "Submit info" at bounding box center [1178, 134] width 58 height 33
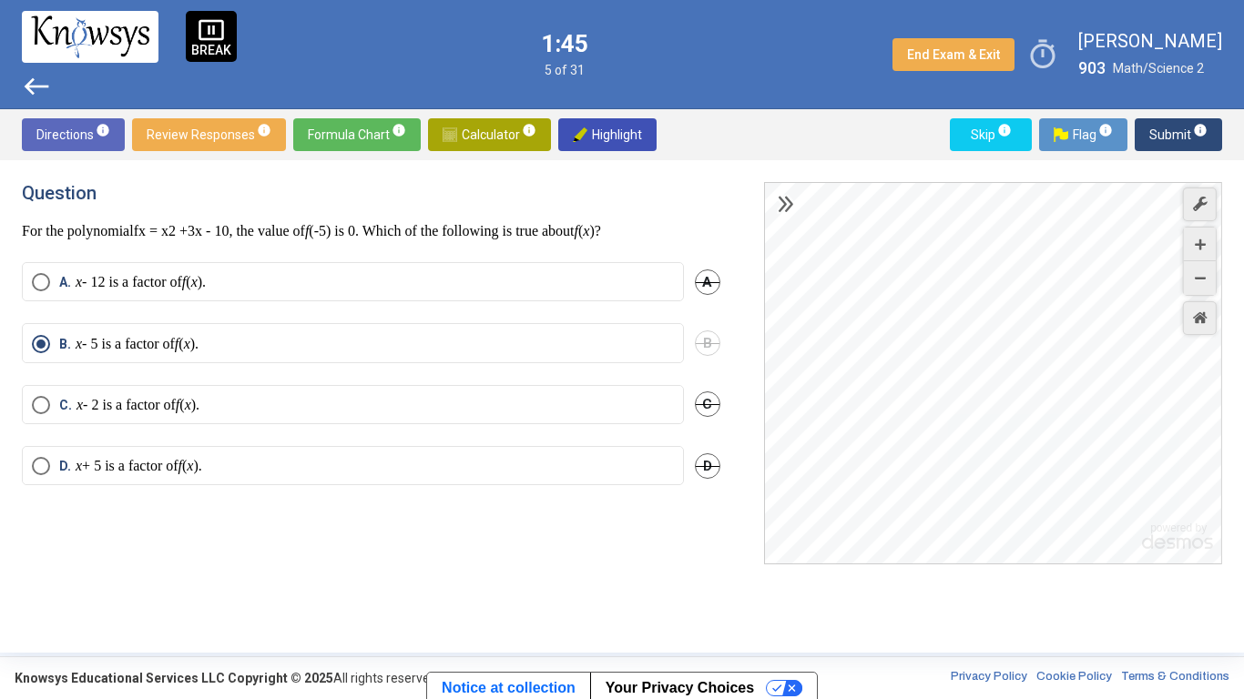
scroll to position [0, 0]
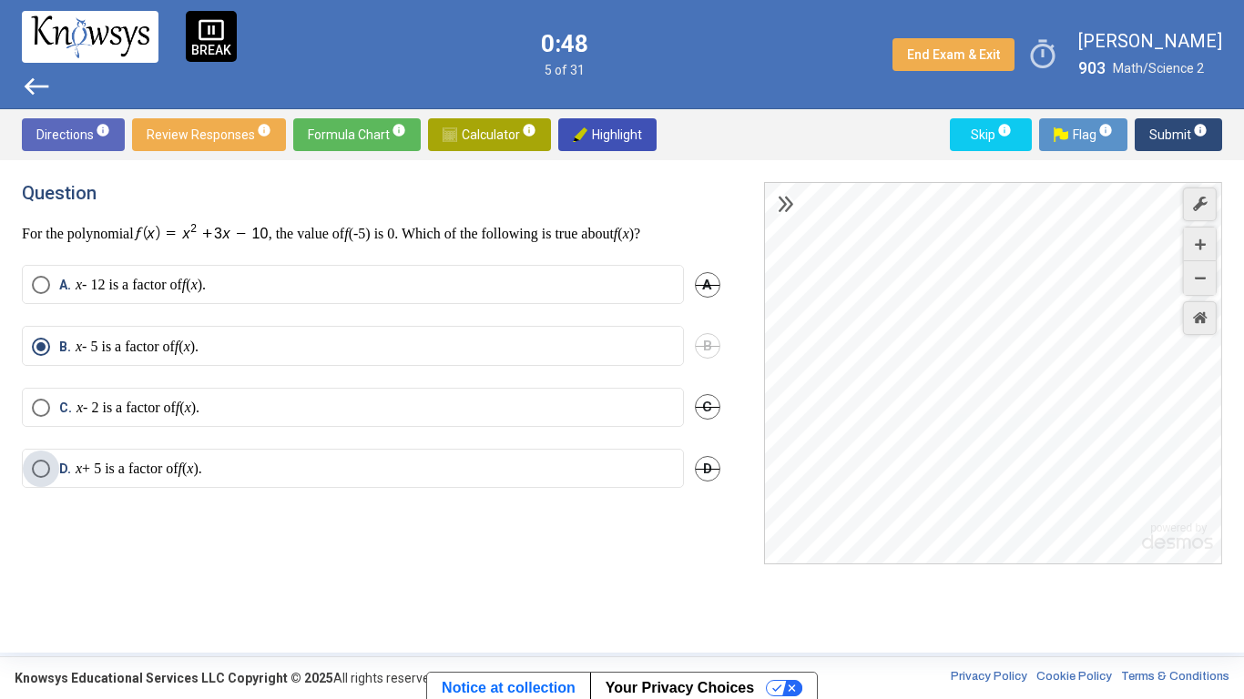
click at [289, 470] on label "D. x + 5 is a factor of f ( x )." at bounding box center [353, 469] width 642 height 18
click at [337, 333] on mat-radio-button "B. x - 5 is a factor of f ( x )." at bounding box center [353, 345] width 662 height 39
click at [40, 349] on span "Select an option" at bounding box center [41, 347] width 18 height 18
click at [1154, 134] on span "Submit info" at bounding box center [1178, 134] width 58 height 33
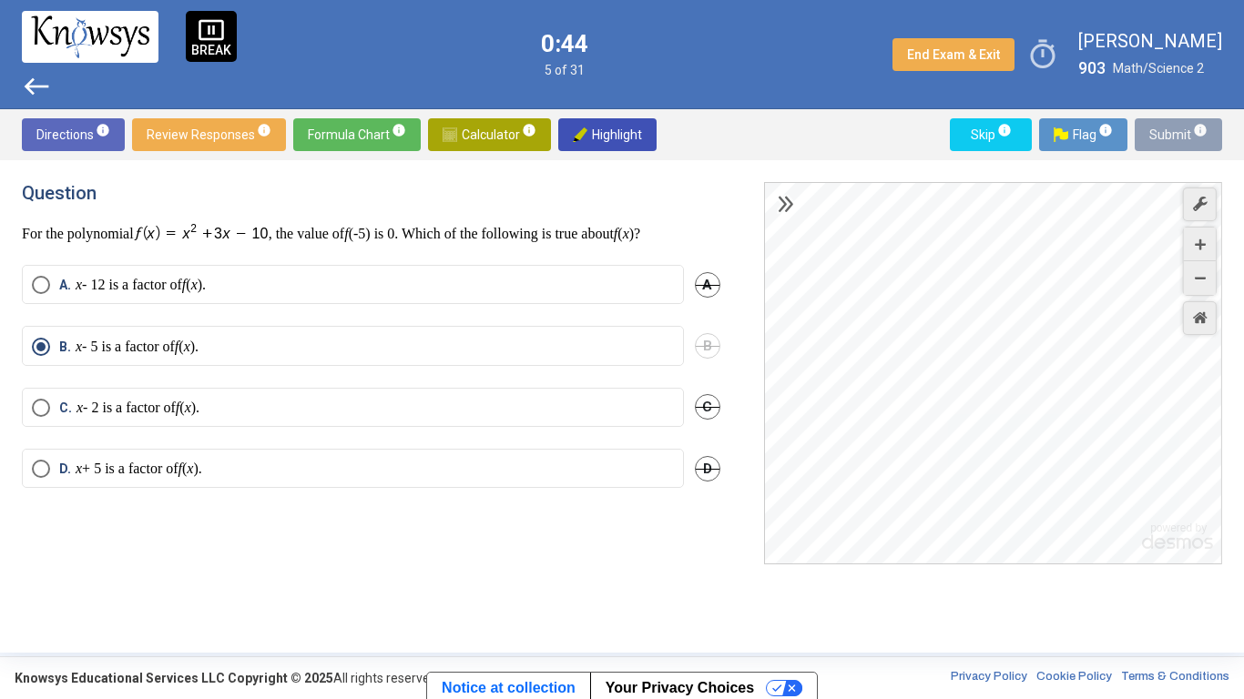
click at [1154, 134] on span "Submit info" at bounding box center [1178, 134] width 58 height 33
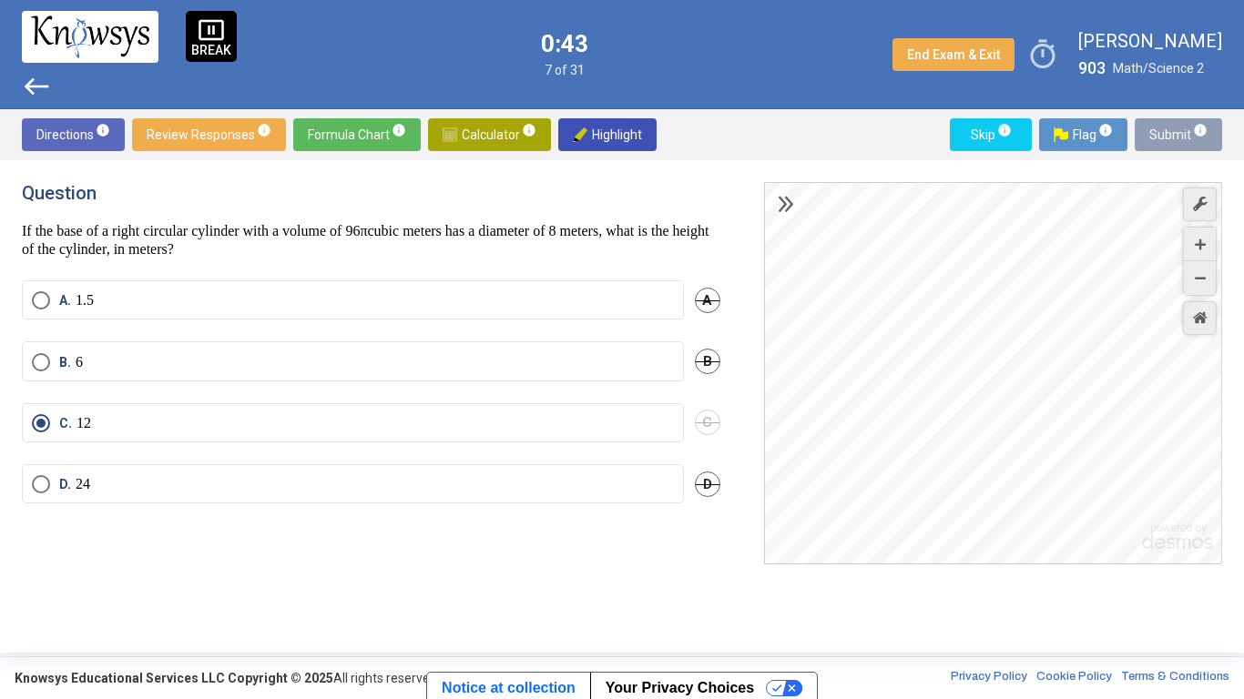
click at [1154, 134] on span "Submit info" at bounding box center [1178, 134] width 58 height 33
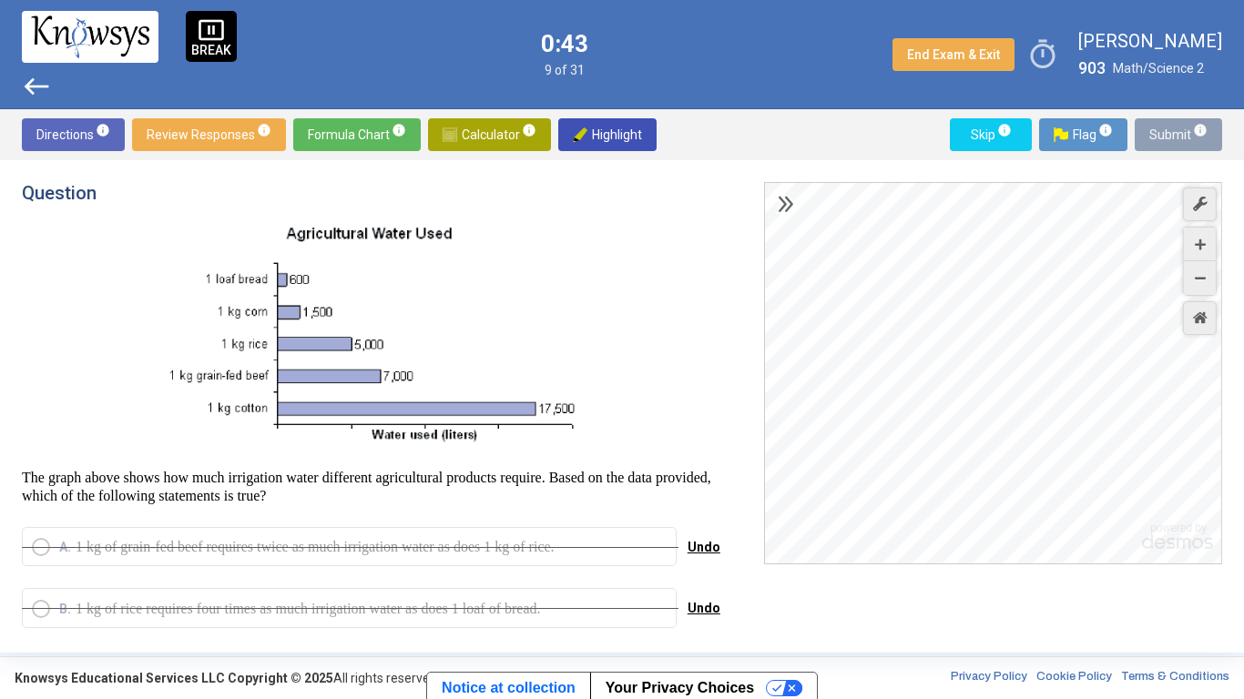
click at [1154, 134] on span "Submit info" at bounding box center [1178, 134] width 58 height 33
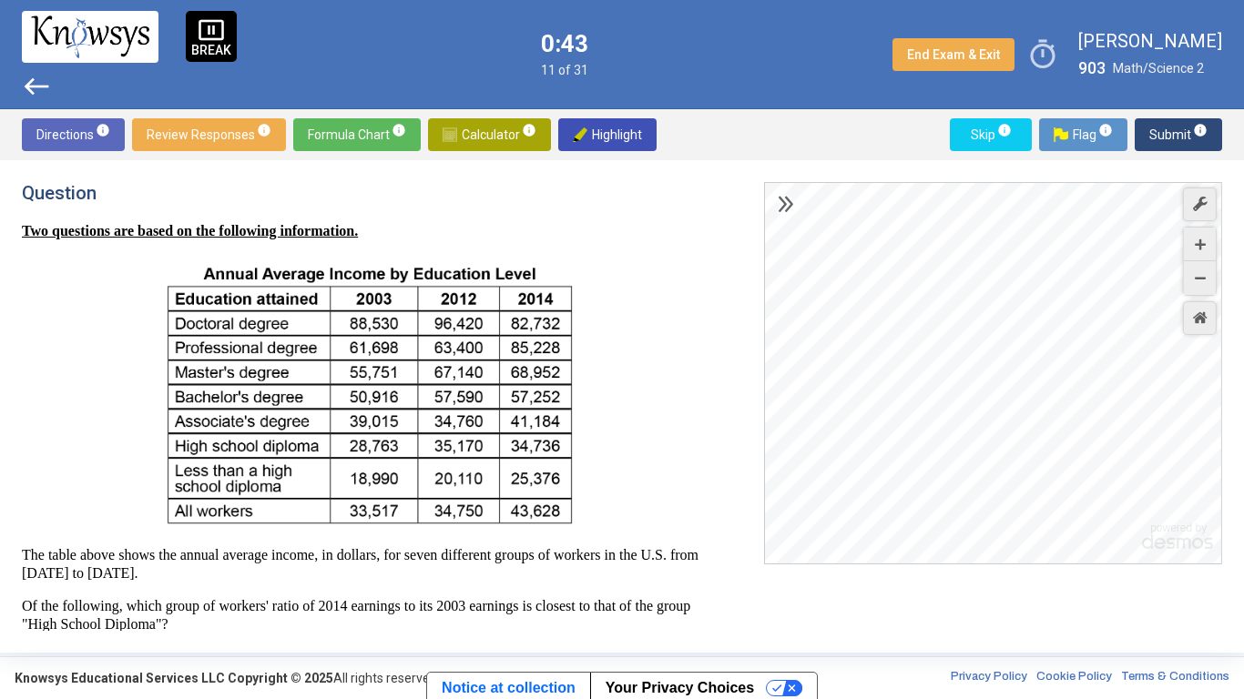
click at [1154, 134] on span "Submit info" at bounding box center [1178, 134] width 58 height 33
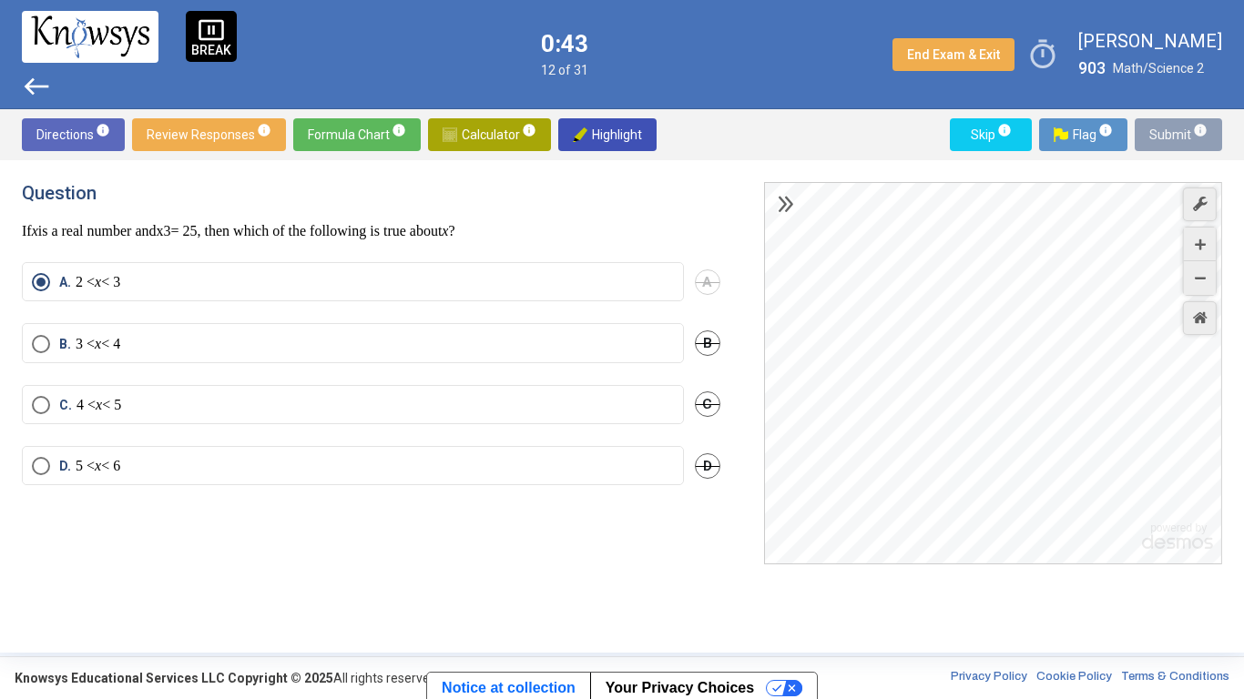
click at [1154, 134] on span "Submit info" at bounding box center [1178, 134] width 58 height 33
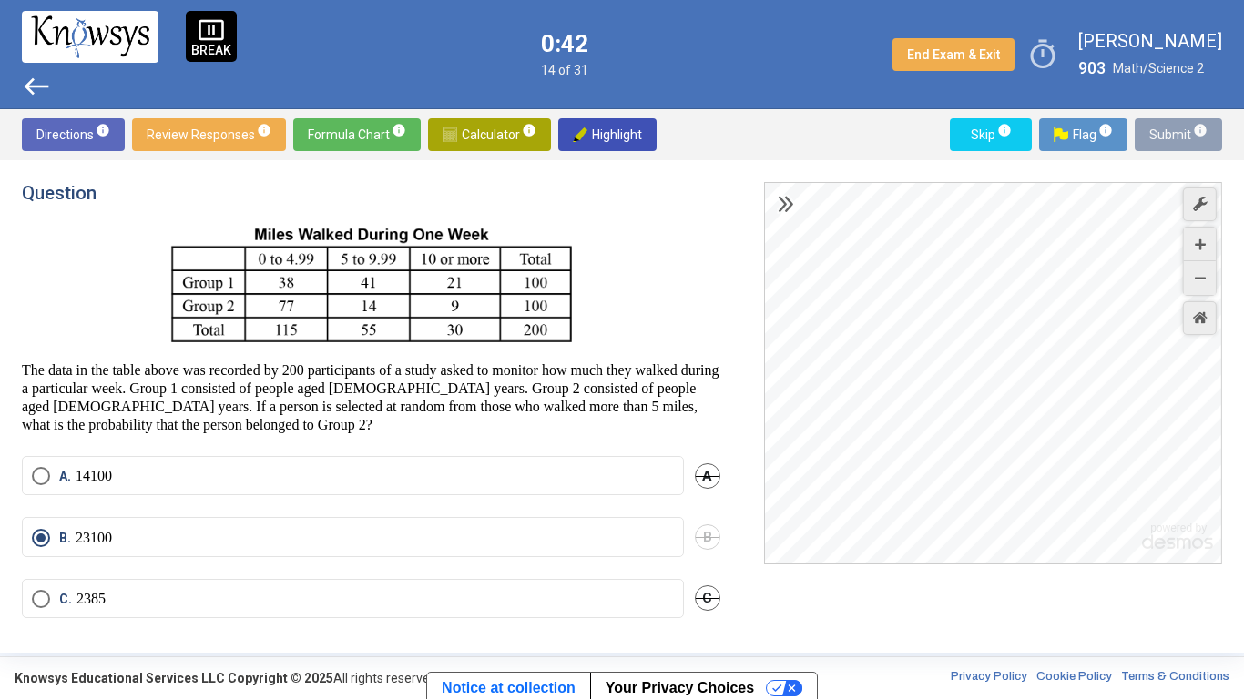
click at [1154, 134] on span "Submit info" at bounding box center [1178, 134] width 58 height 33
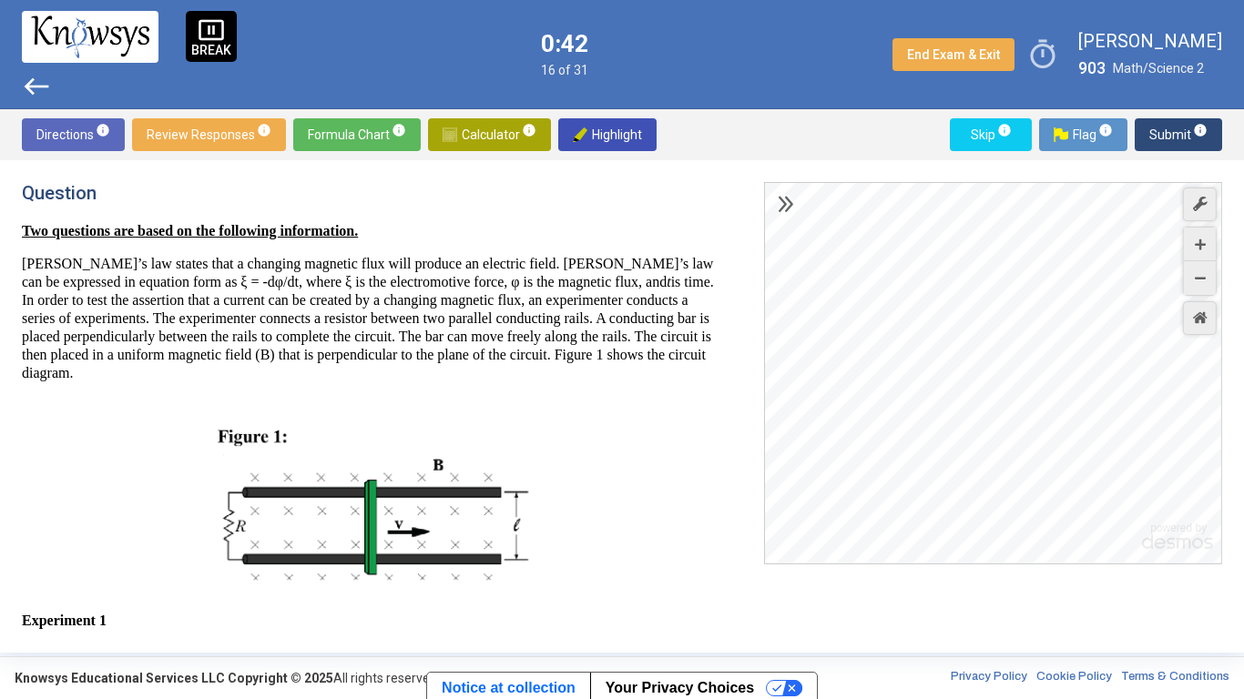
click at [1154, 134] on span "Submit info" at bounding box center [1178, 134] width 58 height 33
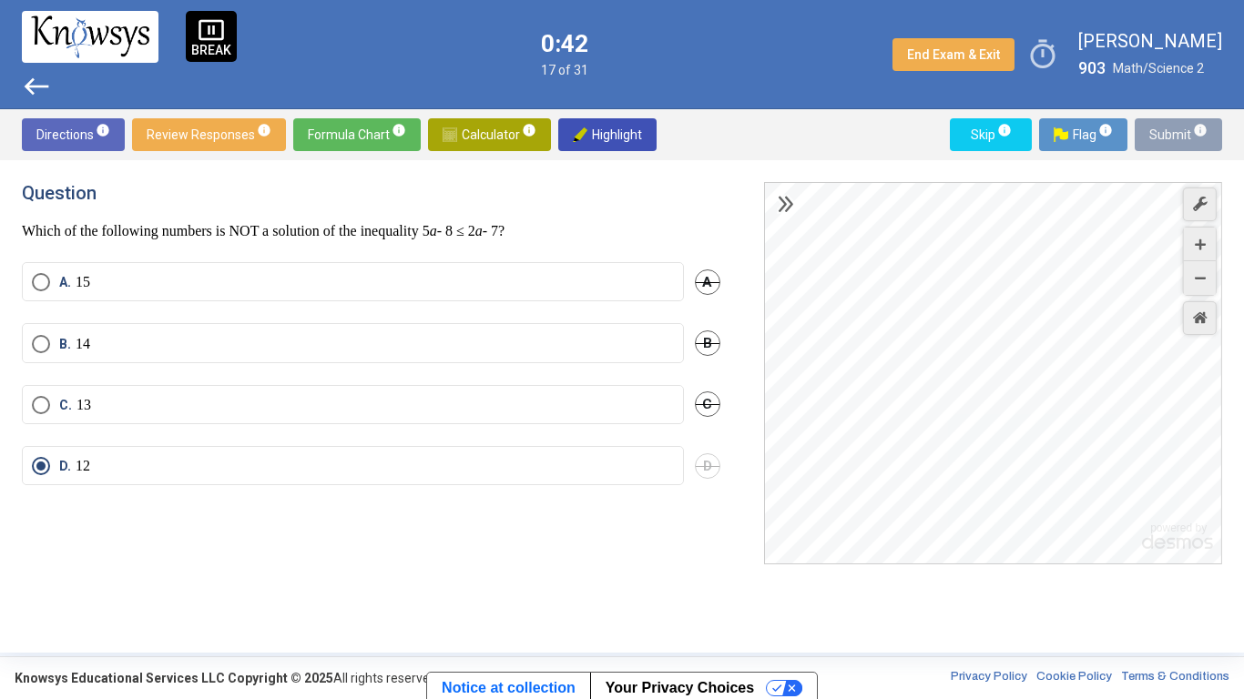
click at [1154, 134] on span "Submit info" at bounding box center [1178, 134] width 58 height 33
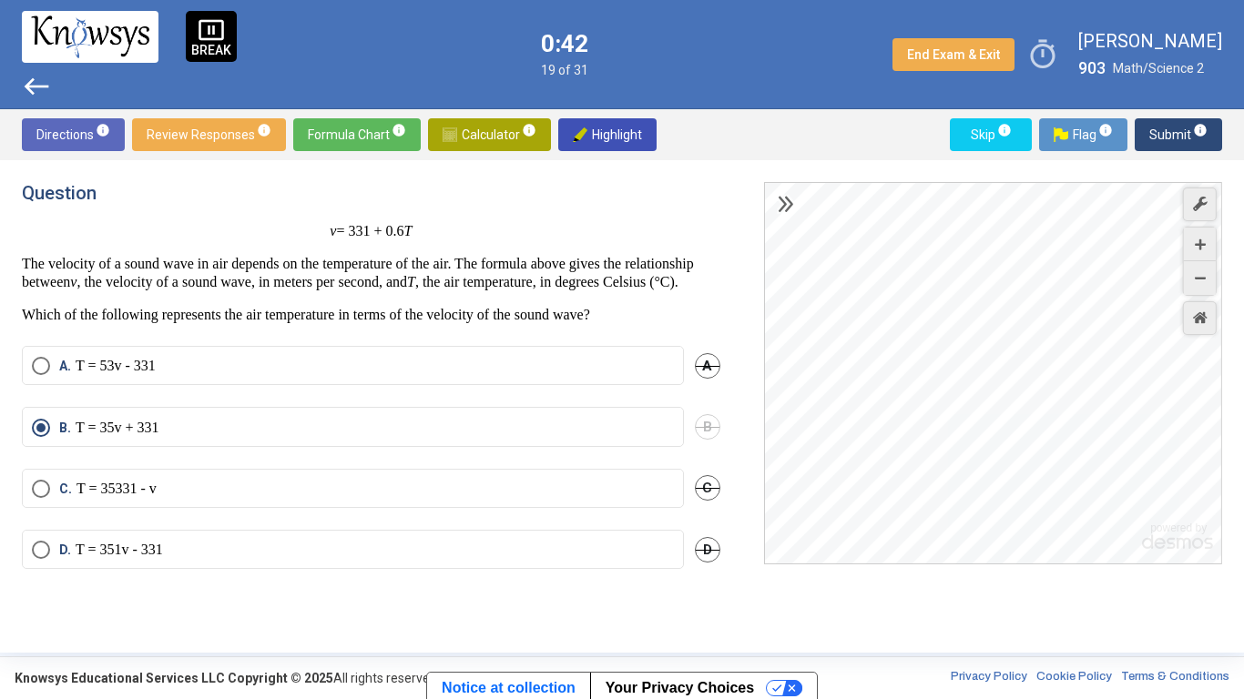
click at [1154, 134] on span "Submit info" at bounding box center [1178, 134] width 58 height 33
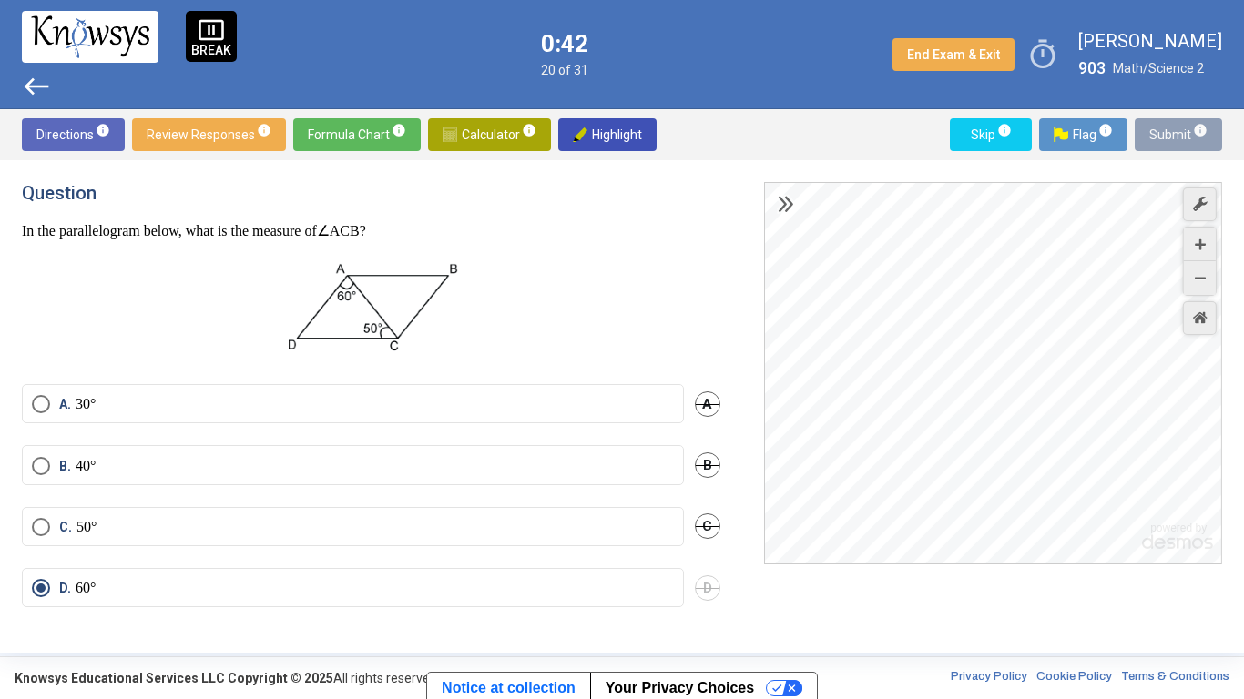
click at [1154, 134] on span "Submit info" at bounding box center [1178, 134] width 58 height 33
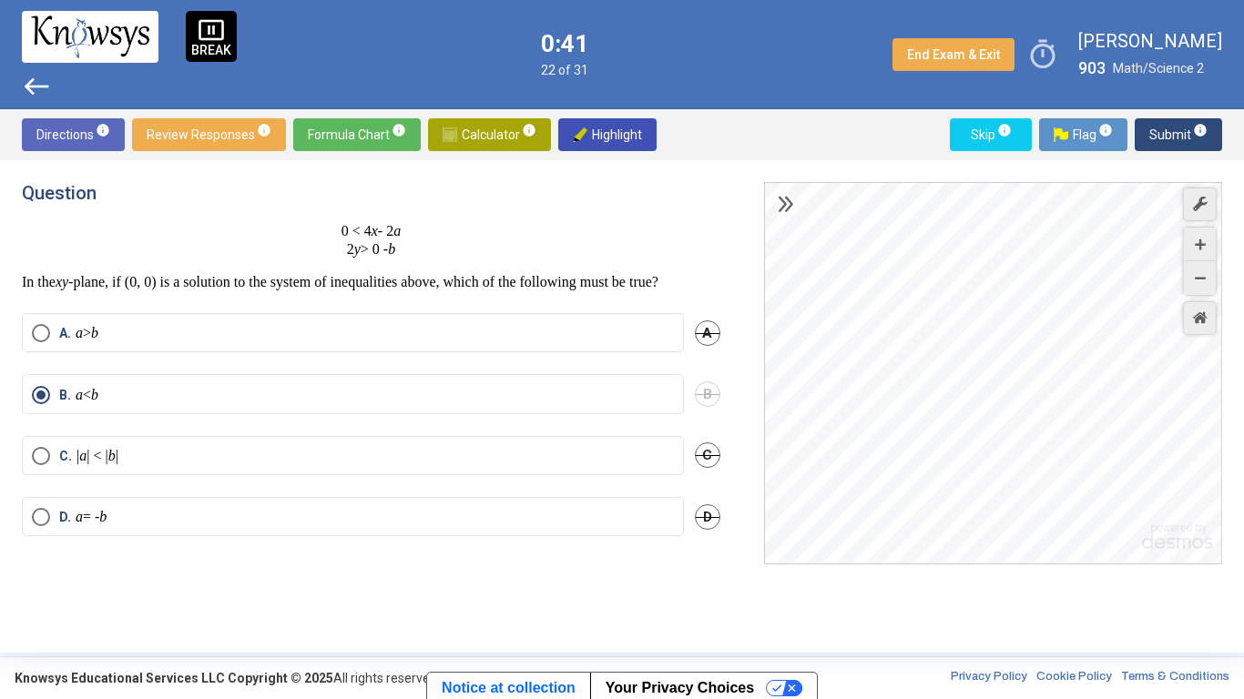
click at [1154, 134] on span "Submit info" at bounding box center [1178, 134] width 58 height 33
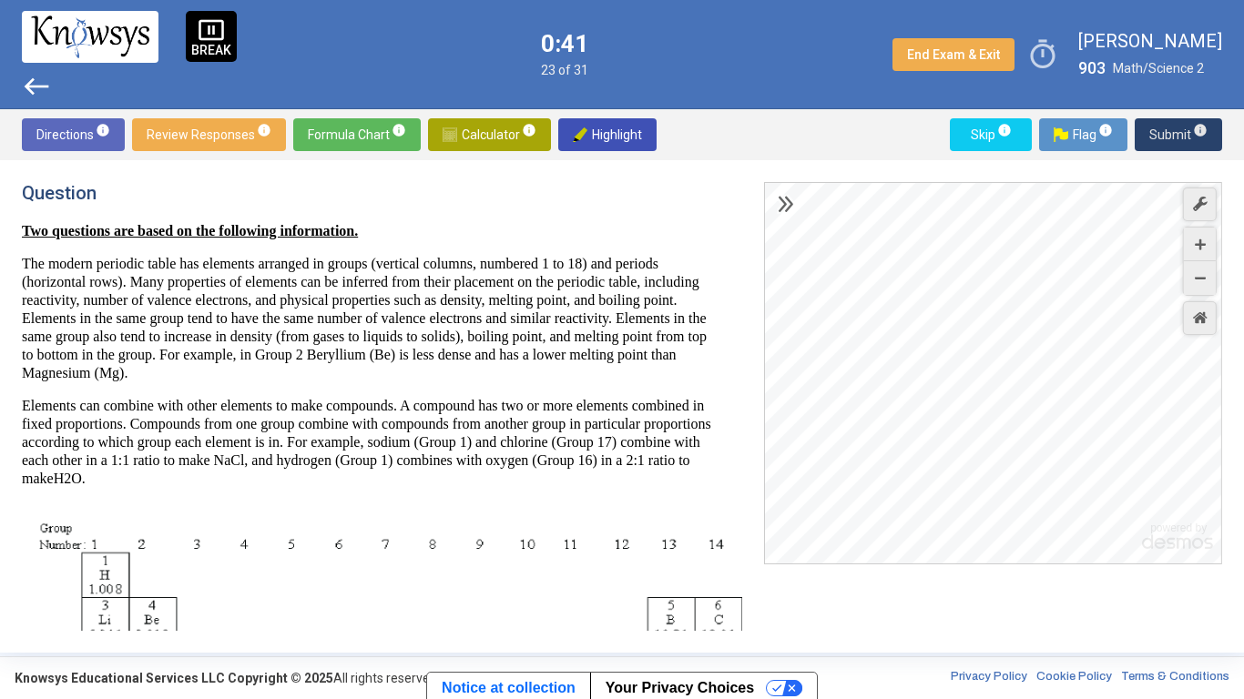
click at [1154, 134] on span "Submit info" at bounding box center [1178, 134] width 58 height 33
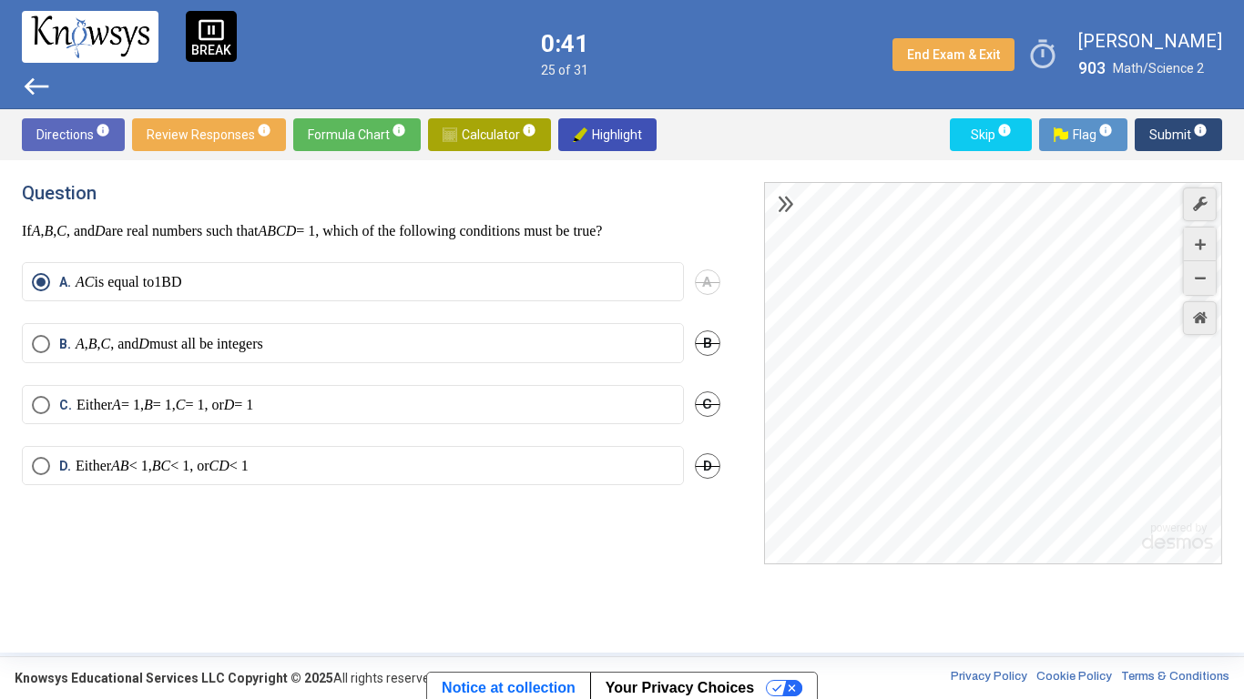
click at [1154, 134] on span "Submit info" at bounding box center [1178, 134] width 58 height 33
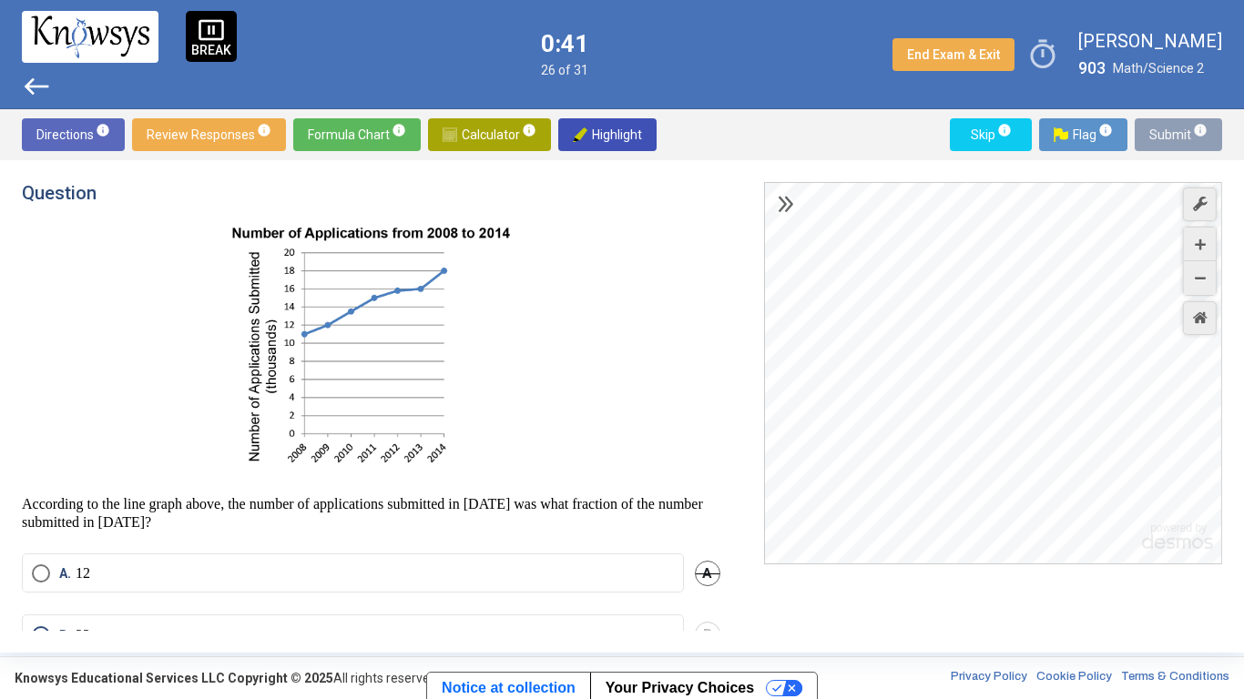
click at [1154, 134] on span "Submit info" at bounding box center [1178, 134] width 58 height 33
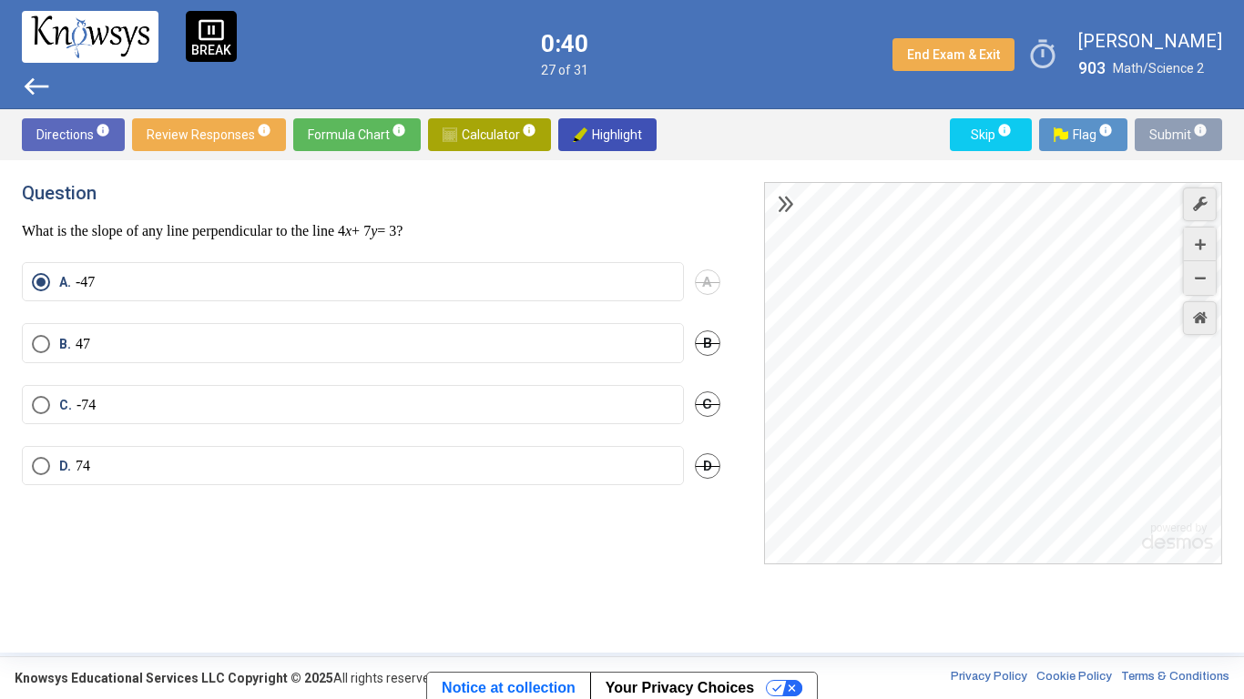
click at [1154, 134] on span "Submit info" at bounding box center [1178, 134] width 58 height 33
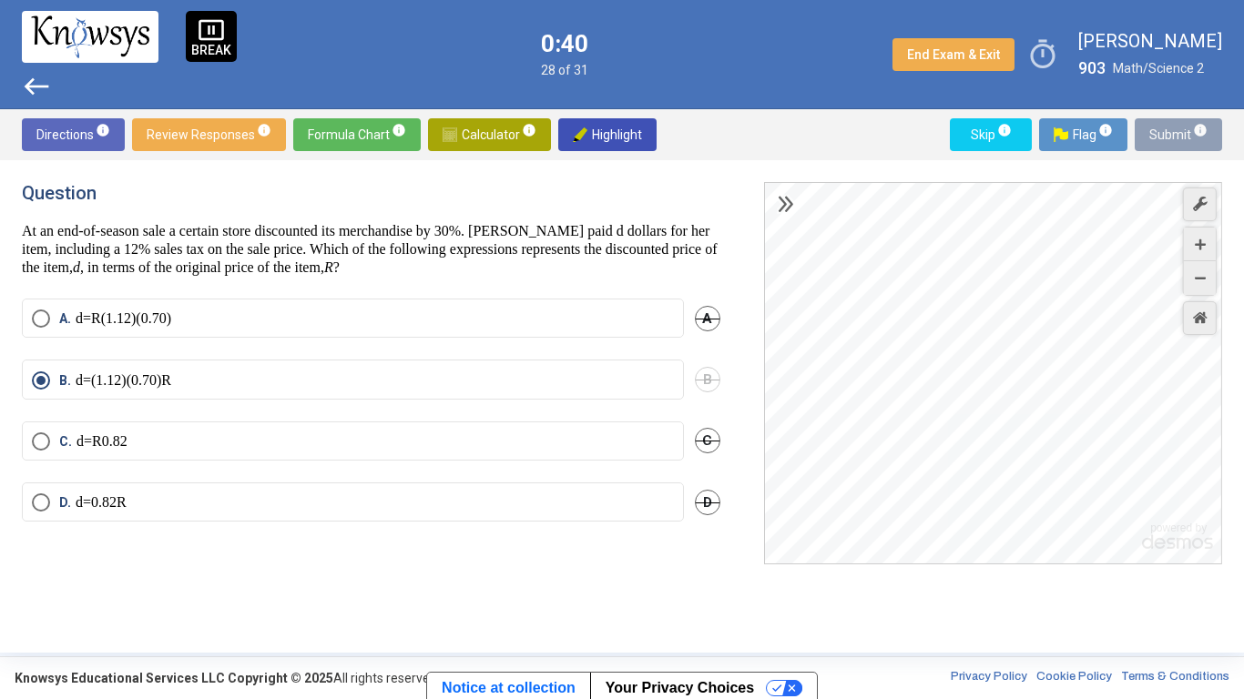
click at [1154, 134] on span "Submit info" at bounding box center [1178, 134] width 58 height 33
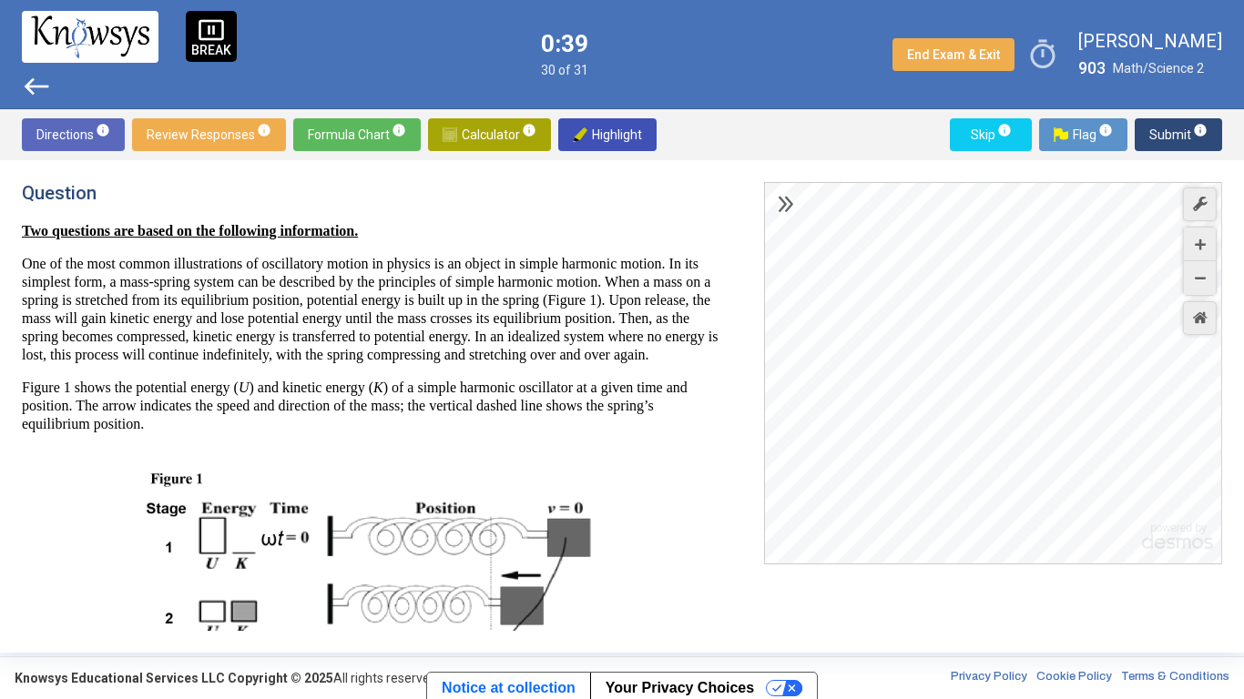
click at [1154, 134] on span "Submit info" at bounding box center [1178, 134] width 58 height 33
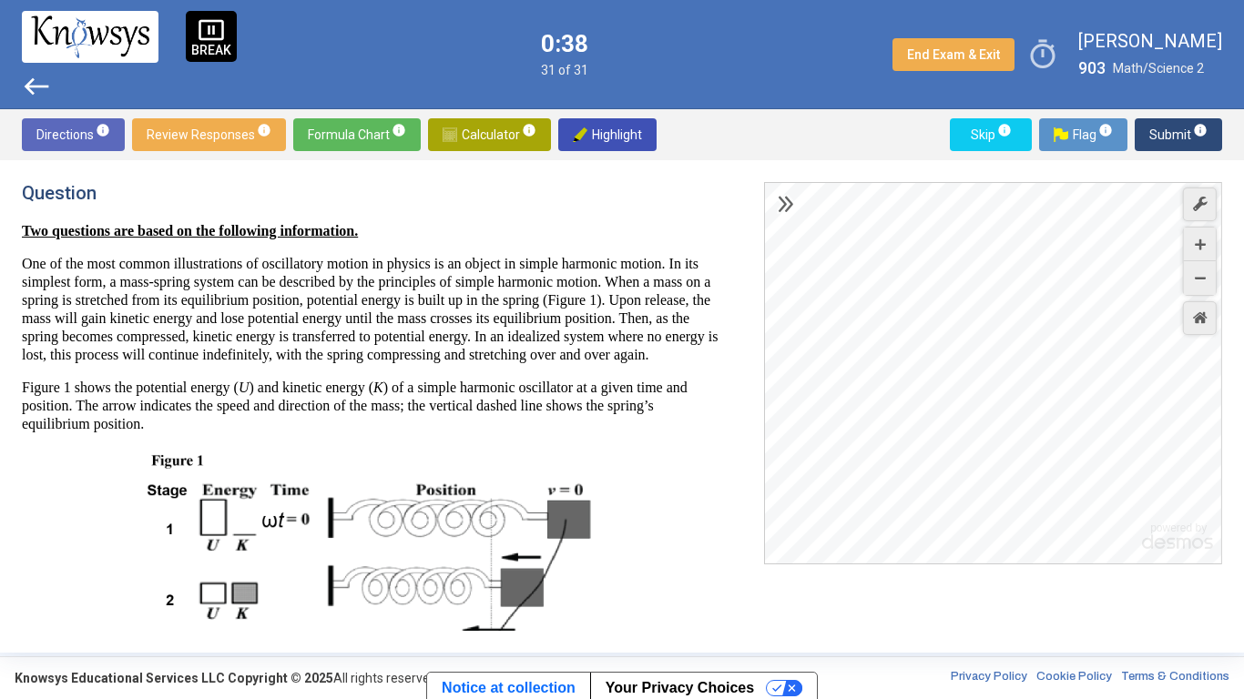
click at [1154, 134] on span "Submit info" at bounding box center [1178, 134] width 58 height 33
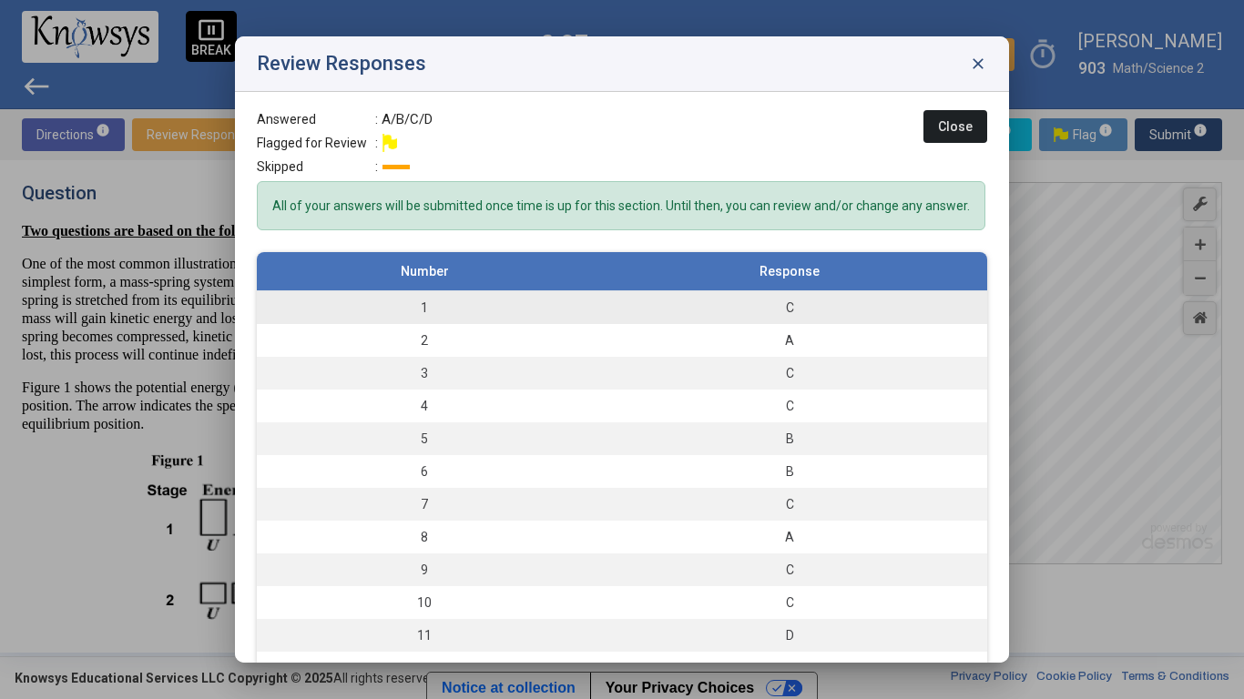
scroll to position [615, 0]
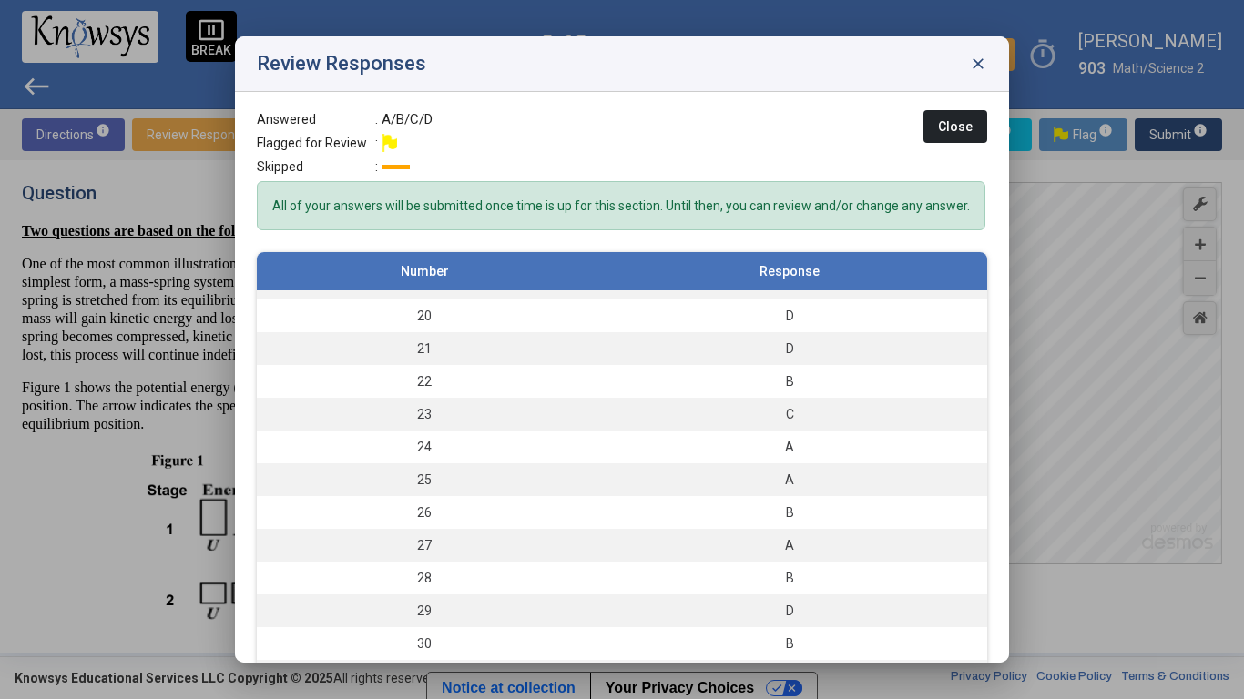
click at [976, 63] on span "close" at bounding box center [978, 64] width 18 height 18
